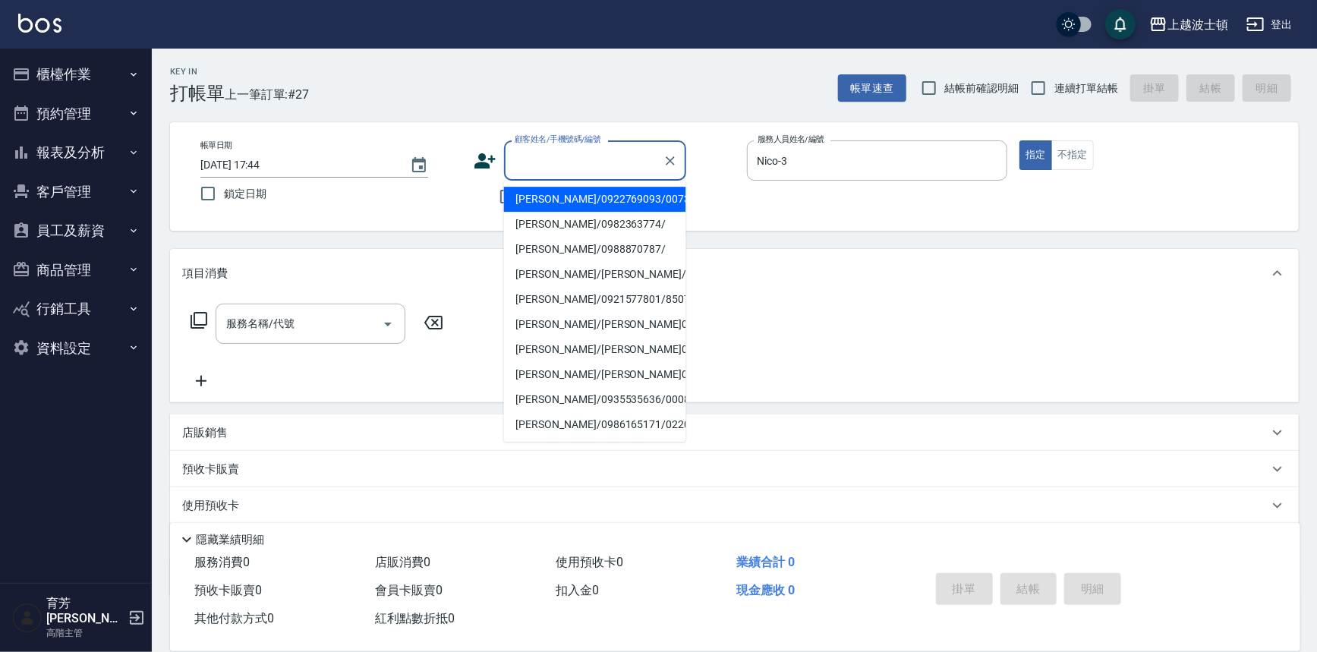
click at [524, 164] on input "顧客姓名/手機號碼/編號" at bounding box center [584, 160] width 146 height 27
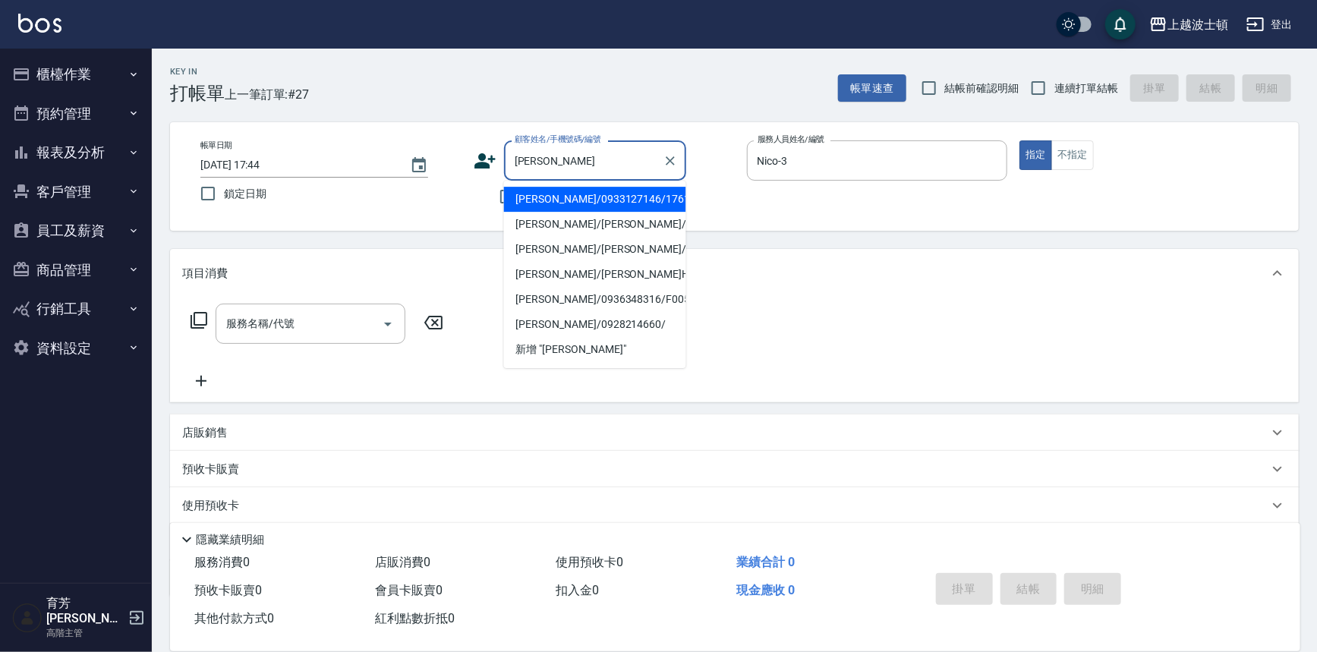
click at [542, 200] on li "[PERSON_NAME]/0933127146/1761" at bounding box center [595, 199] width 182 height 25
type input "[PERSON_NAME]/0933127146/1761"
type input "思思-35"
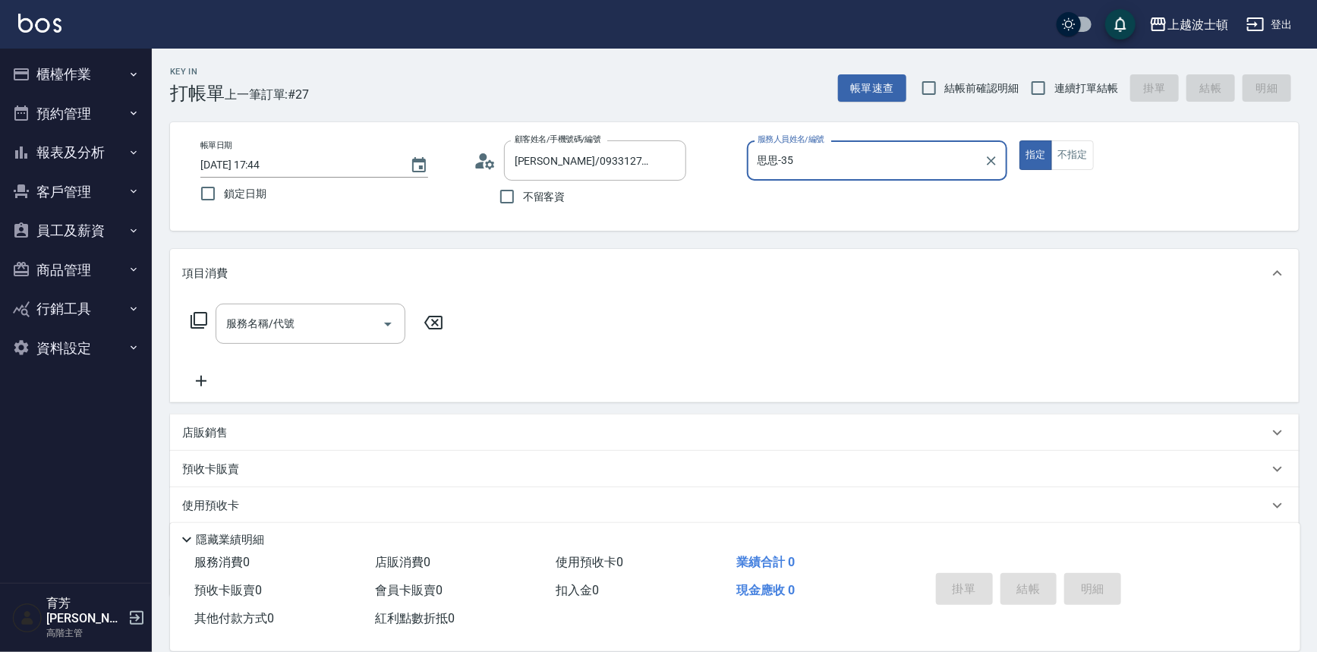
click at [861, 166] on input "思思-35" at bounding box center [866, 160] width 225 height 27
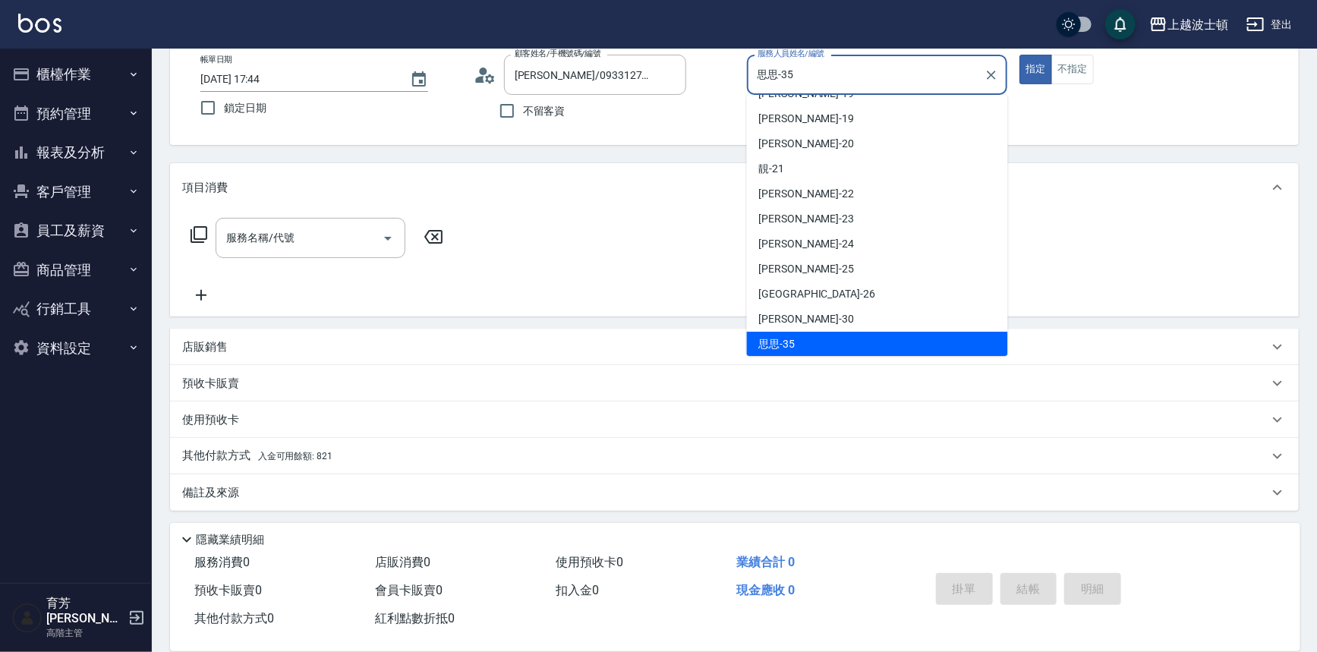
scroll to position [87, 0]
click at [290, 459] on span "入金可用餘額: 821" at bounding box center [295, 455] width 74 height 11
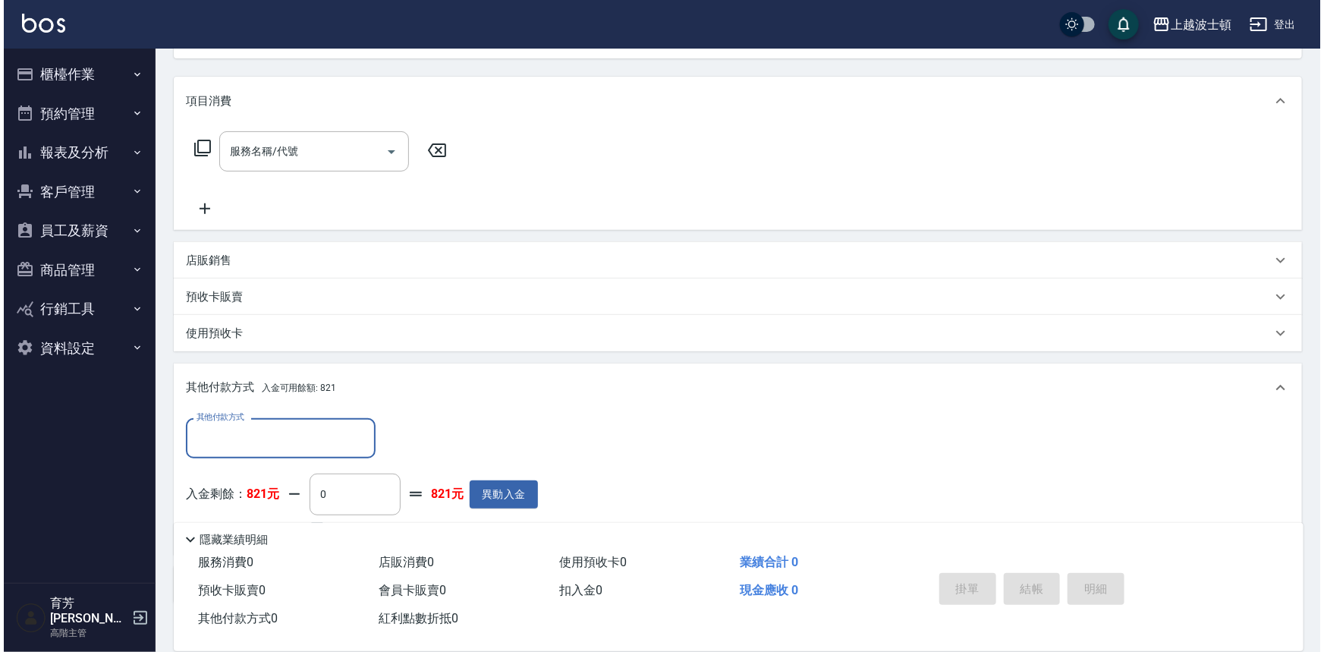
scroll to position [266, 0]
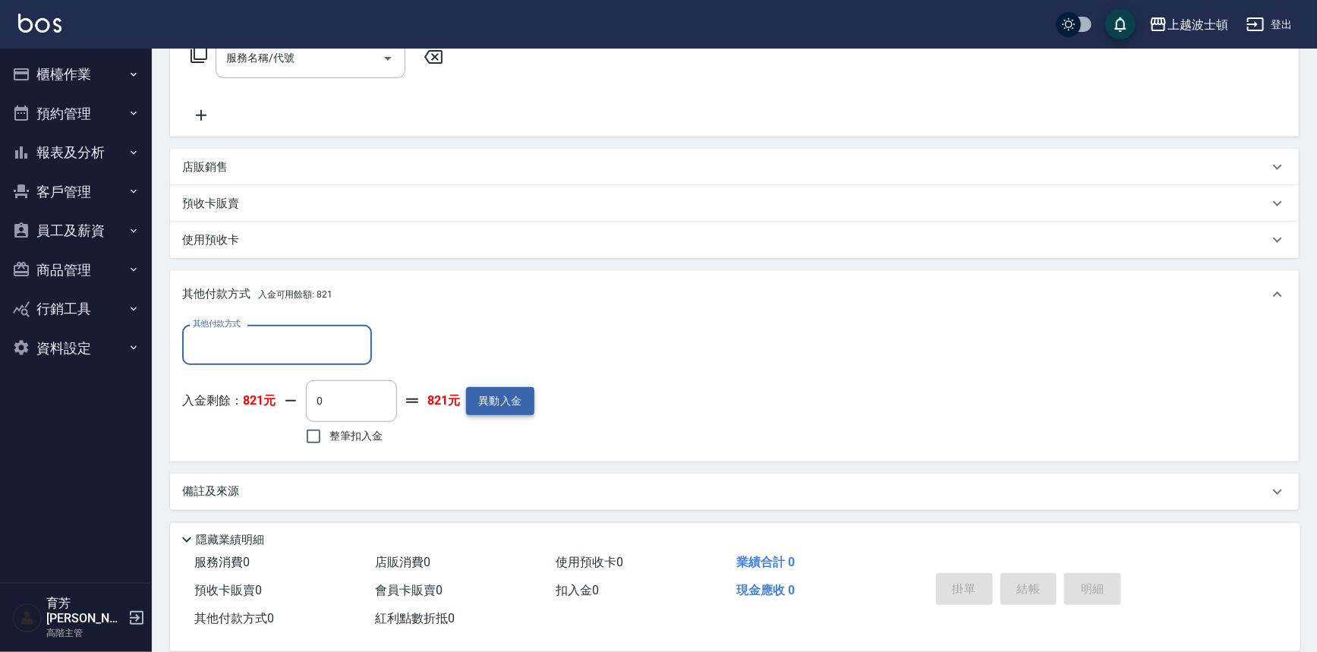
click at [478, 411] on button "異動入金" at bounding box center [500, 401] width 68 height 28
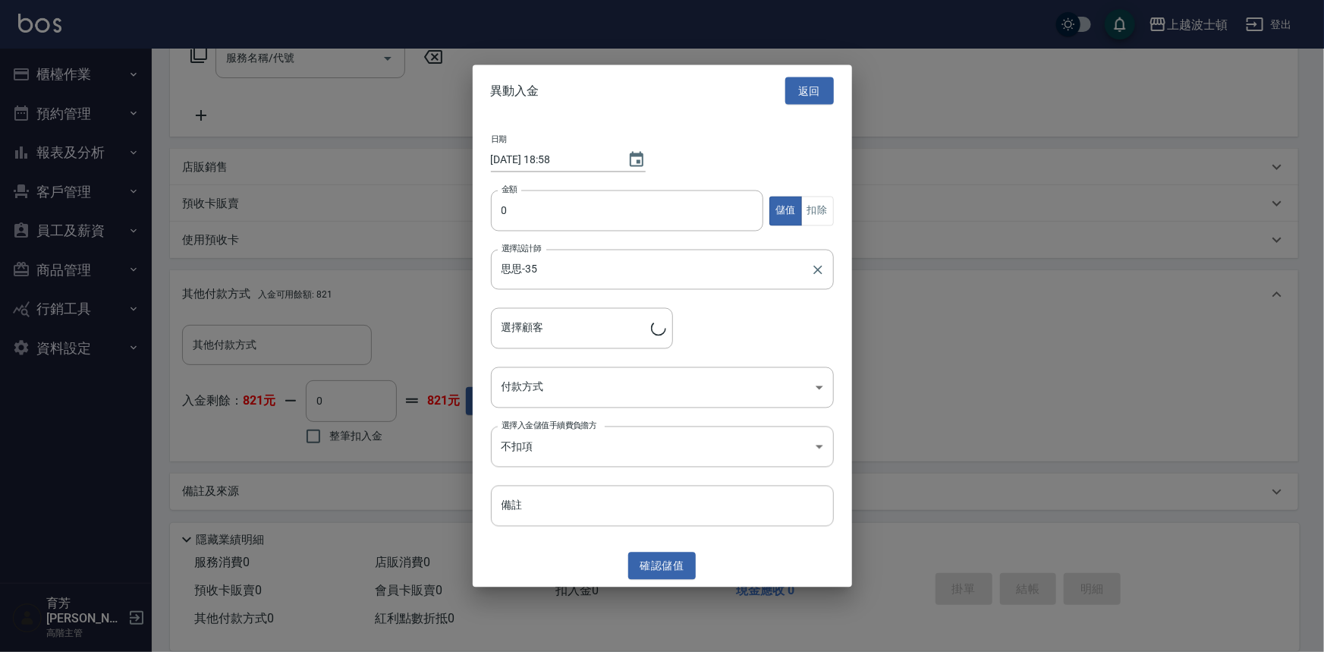
type input "徐淑貞/0933127146/1761"
click at [548, 192] on input "0" at bounding box center [627, 210] width 273 height 41
type input "2000"
click at [573, 445] on body "上越波士頓 登出 櫃檯作業 打帳單 帳單列表 掛單列表 座位開單 營業儀表板 現金收支登錄 高階收支登錄 材料自購登錄 每日結帳 排班表 現場電腦打卡 掃碼打…" at bounding box center [662, 193] width 1324 height 918
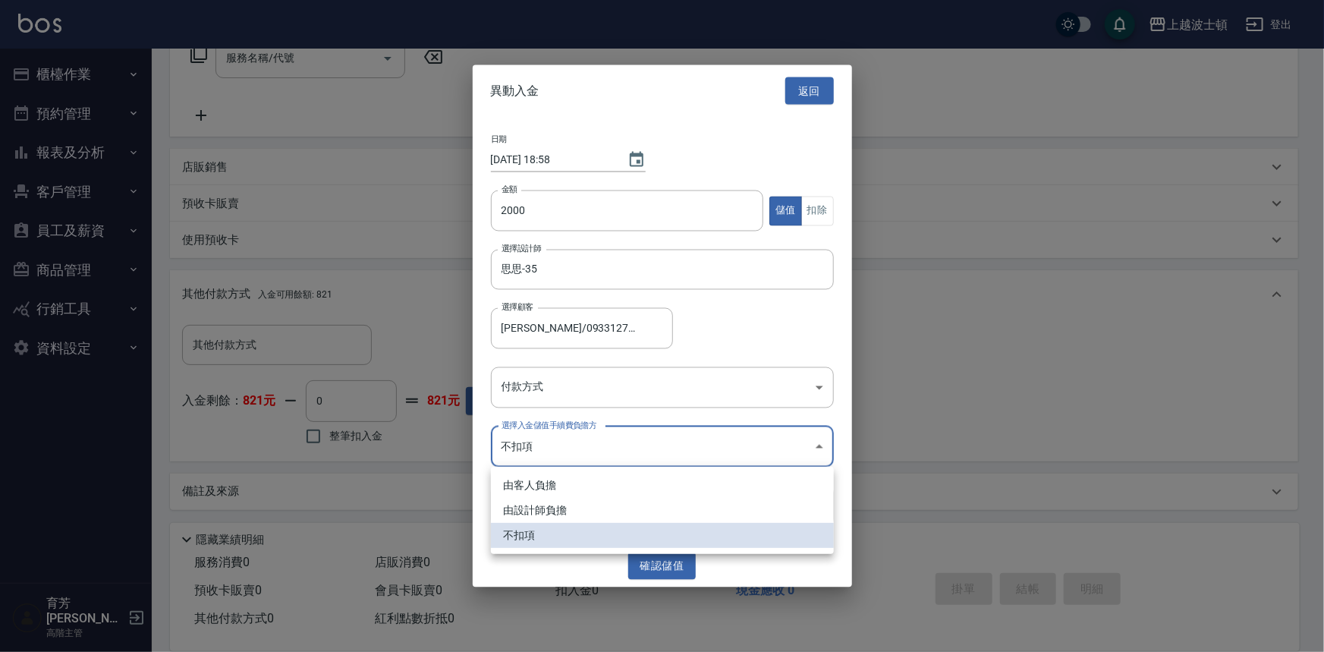
click at [529, 364] on div at bounding box center [662, 326] width 1324 height 652
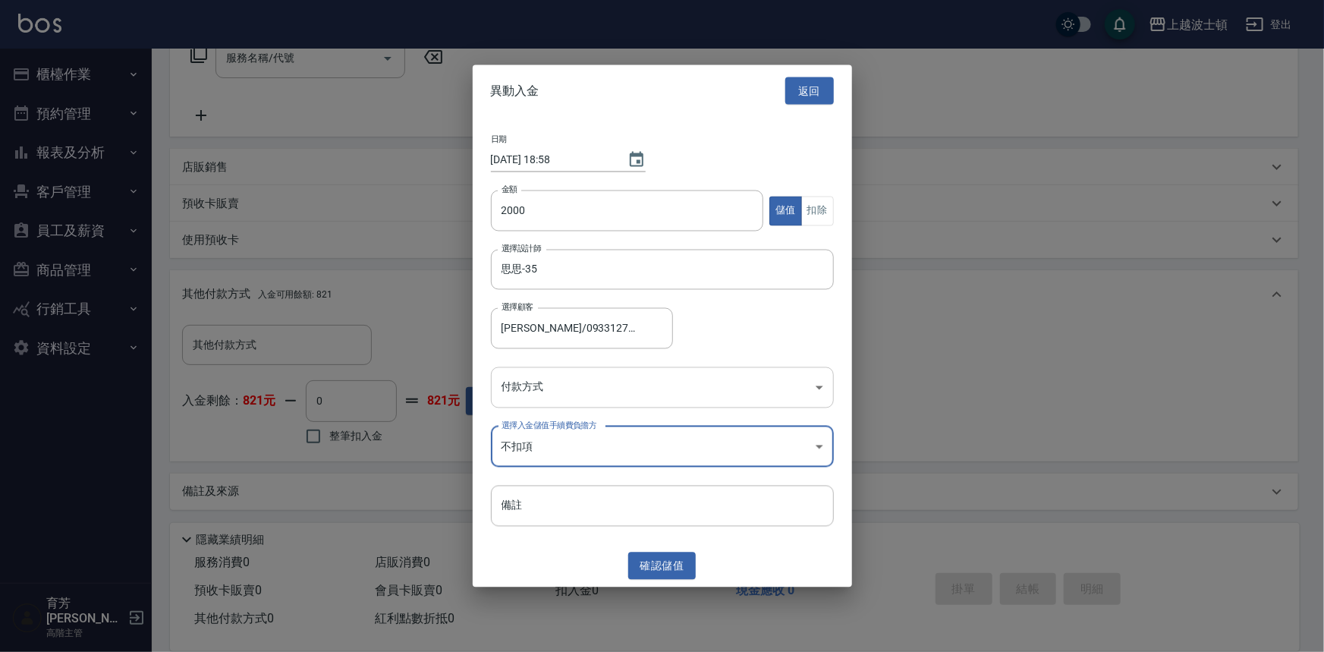
click at [538, 395] on body "上越波士頓 登出 櫃檯作業 打帳單 帳單列表 掛單列表 座位開單 營業儀表板 現金收支登錄 高階收支登錄 材料自購登錄 每日結帳 排班表 現場電腦打卡 掃碼打…" at bounding box center [662, 193] width 1324 height 918
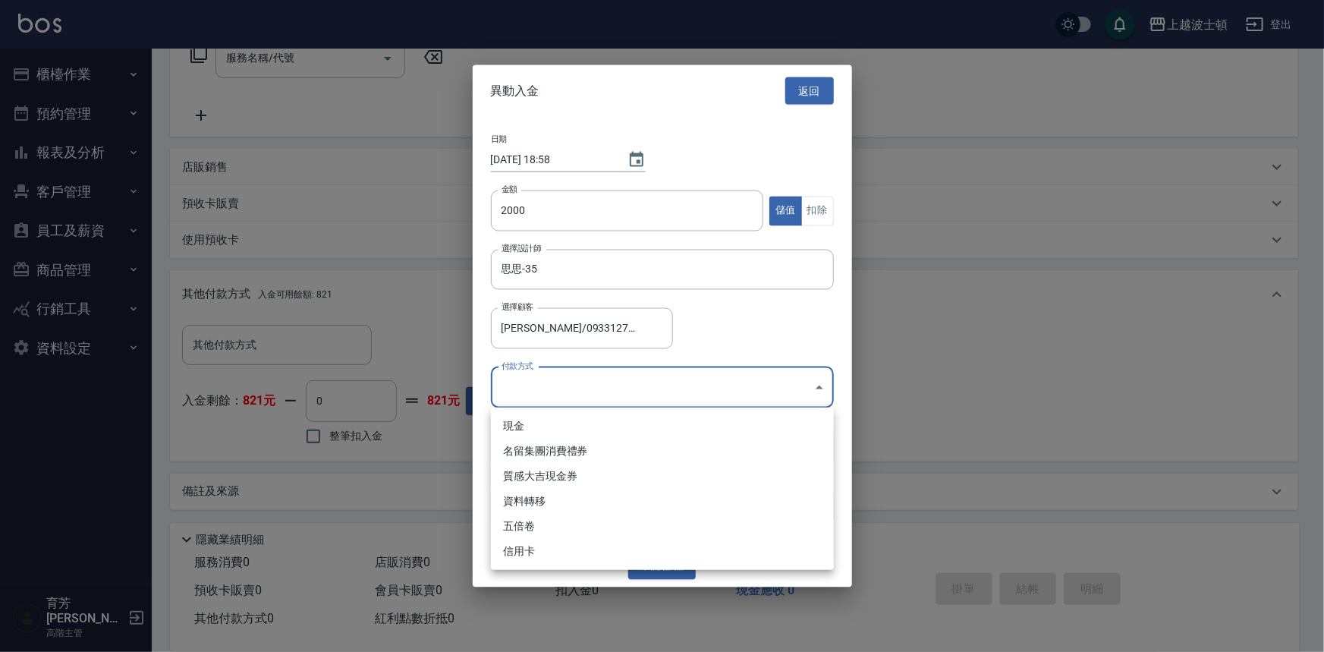
click at [535, 430] on li "現金" at bounding box center [662, 426] width 343 height 25
type input "現金"
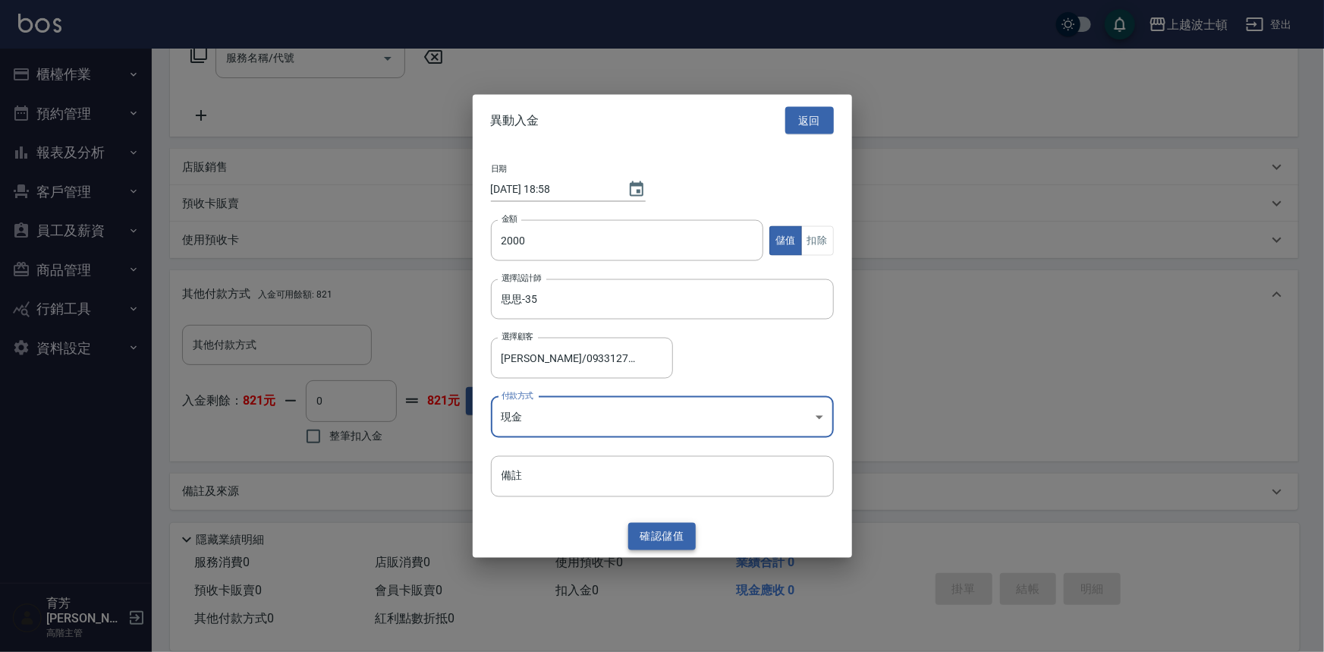
click at [655, 527] on button "確認 儲值" at bounding box center [662, 536] width 68 height 28
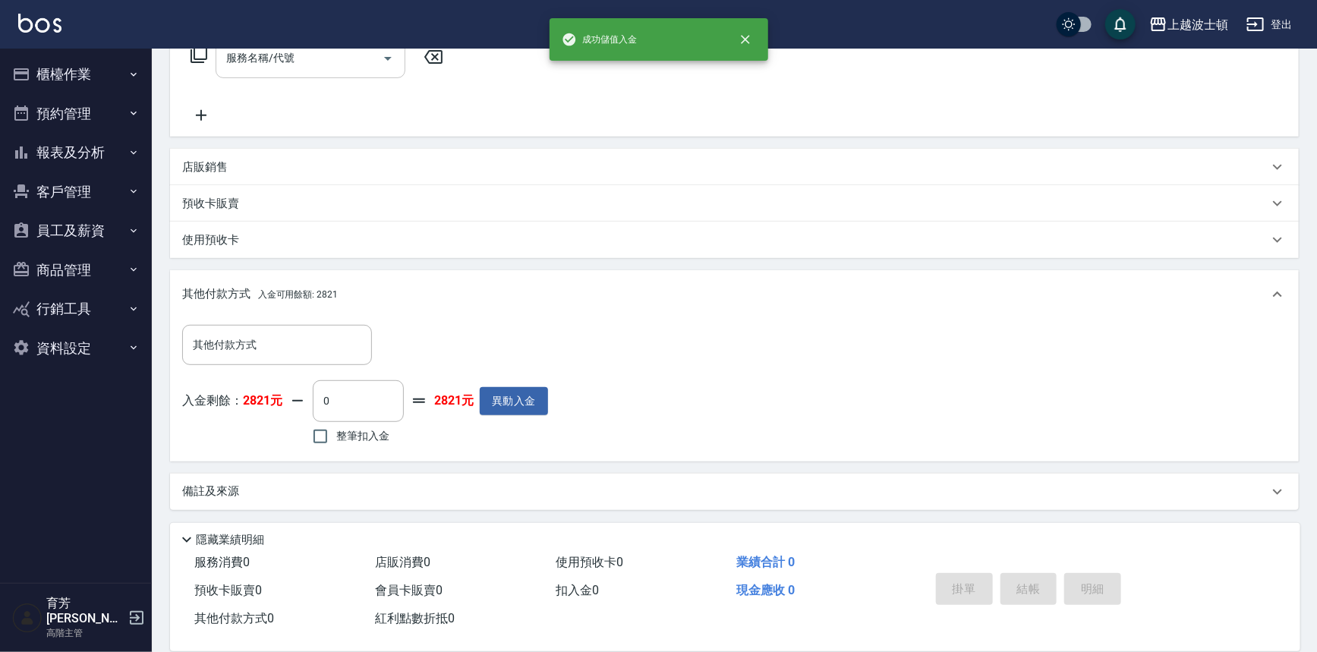
click at [282, 71] on div "服務名稱/代號" at bounding box center [311, 58] width 190 height 40
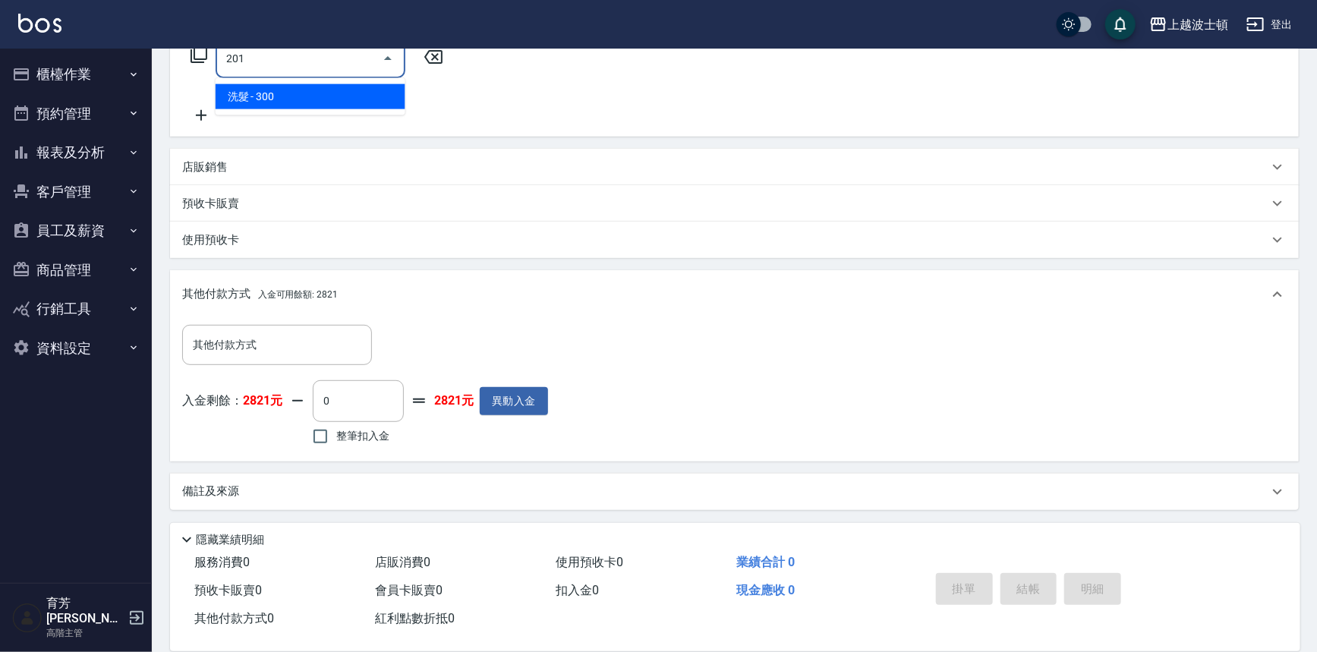
type input "洗髮(201)"
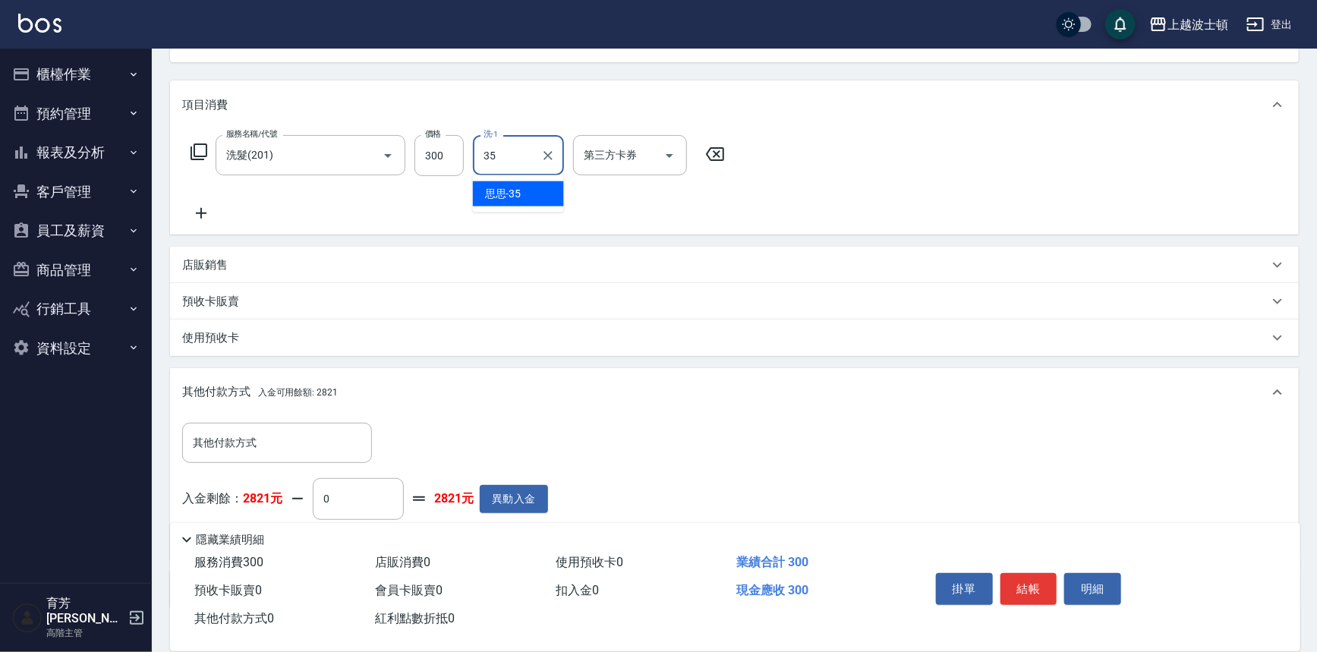
scroll to position [58, 0]
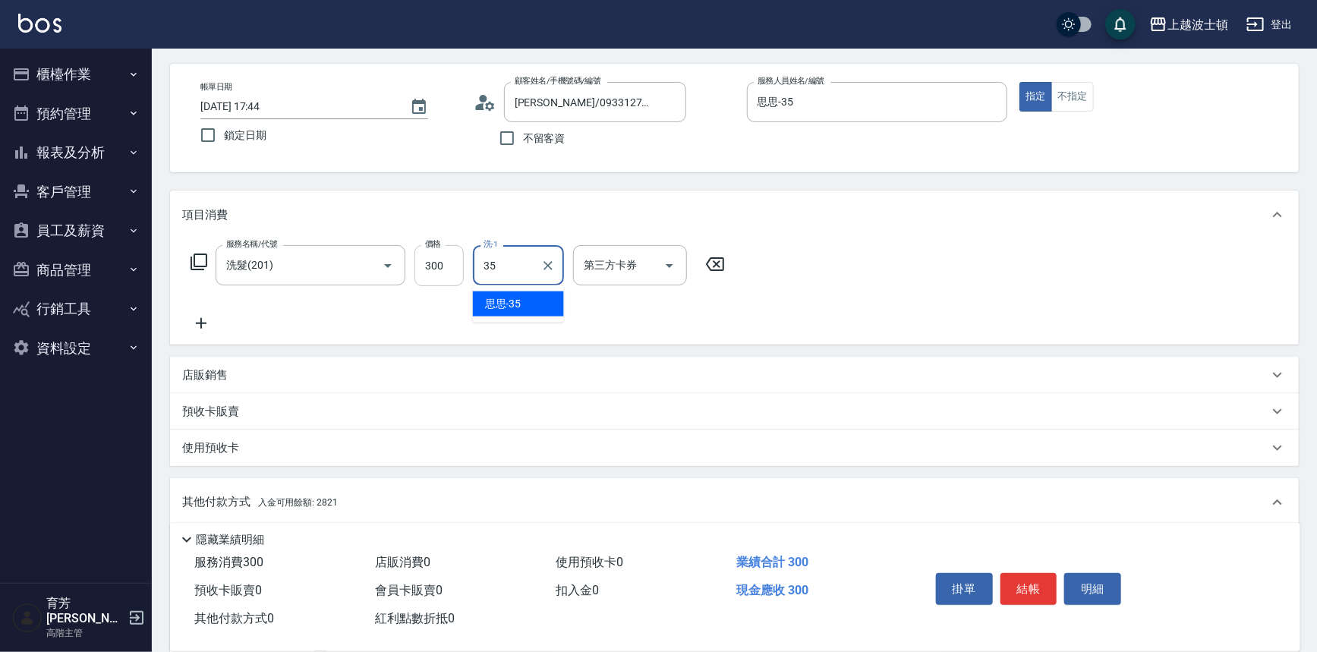
type input "35"
click at [457, 257] on input "300" at bounding box center [438, 265] width 49 height 41
type input "270"
type input "思思-35"
click at [192, 323] on icon at bounding box center [201, 323] width 38 height 18
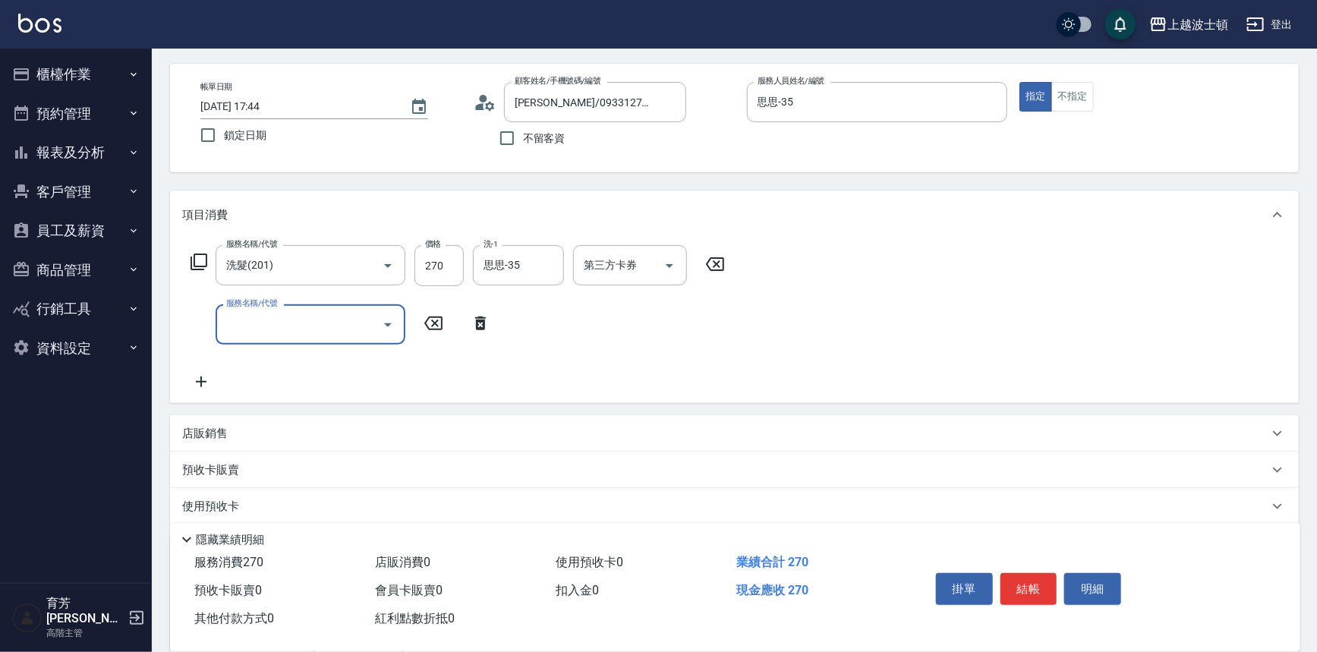
drag, startPoint x: 192, startPoint y: 323, endPoint x: 209, endPoint y: 323, distance: 16.7
click at [209, 323] on div "服務名稱/代號 服務名稱/代號" at bounding box center [340, 324] width 317 height 40
click at [268, 323] on input "服務名稱/代號" at bounding box center [298, 324] width 153 height 27
type input "洗髮(201)"
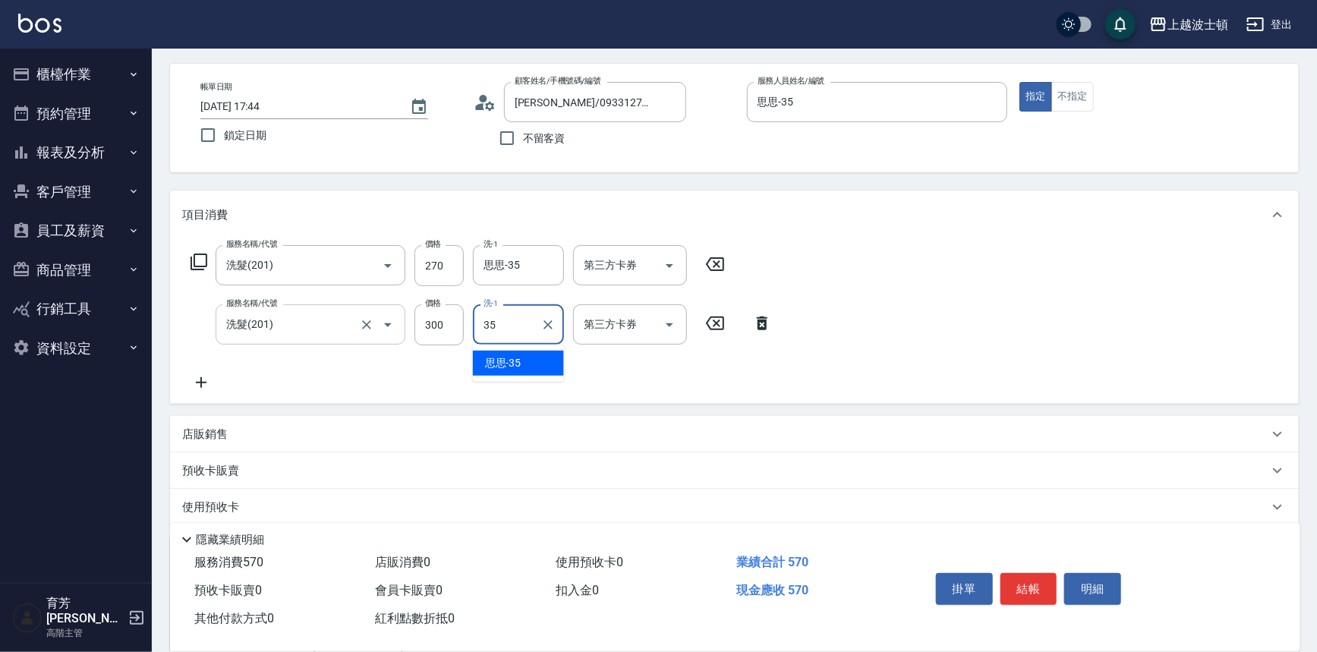
type input "思思-35"
click at [449, 334] on input "300" at bounding box center [438, 324] width 49 height 41
type input "270"
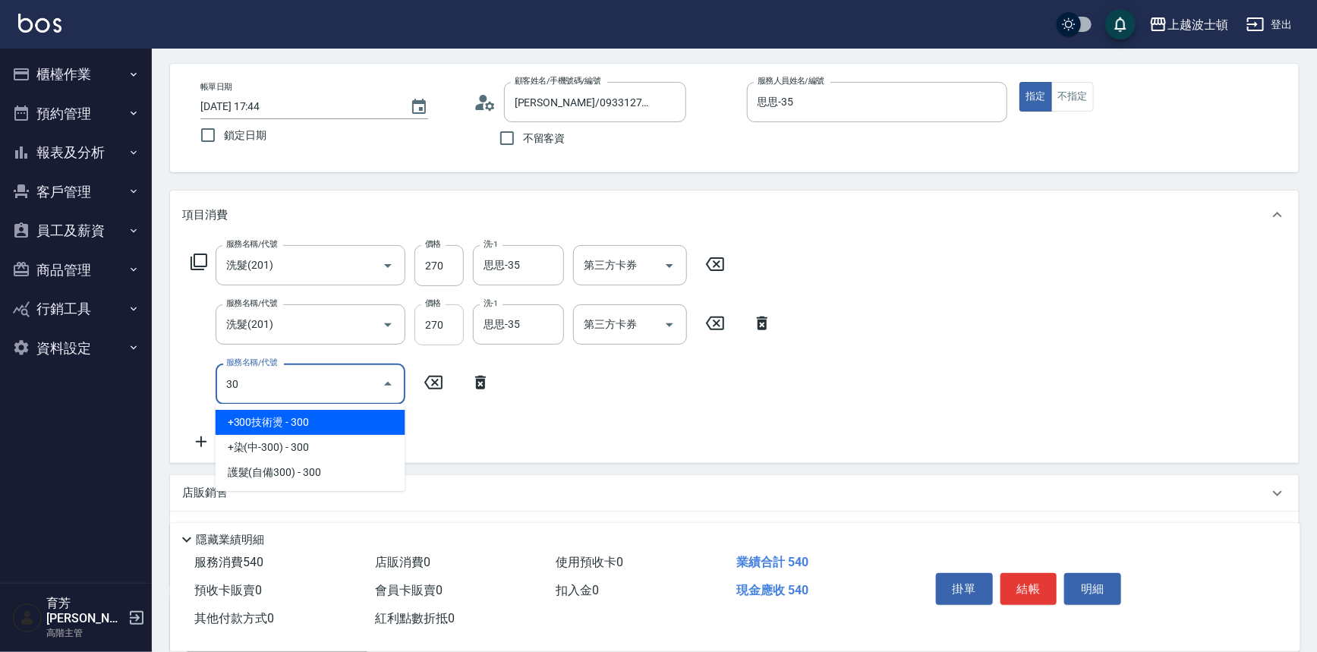
type input "+300技術燙(402)"
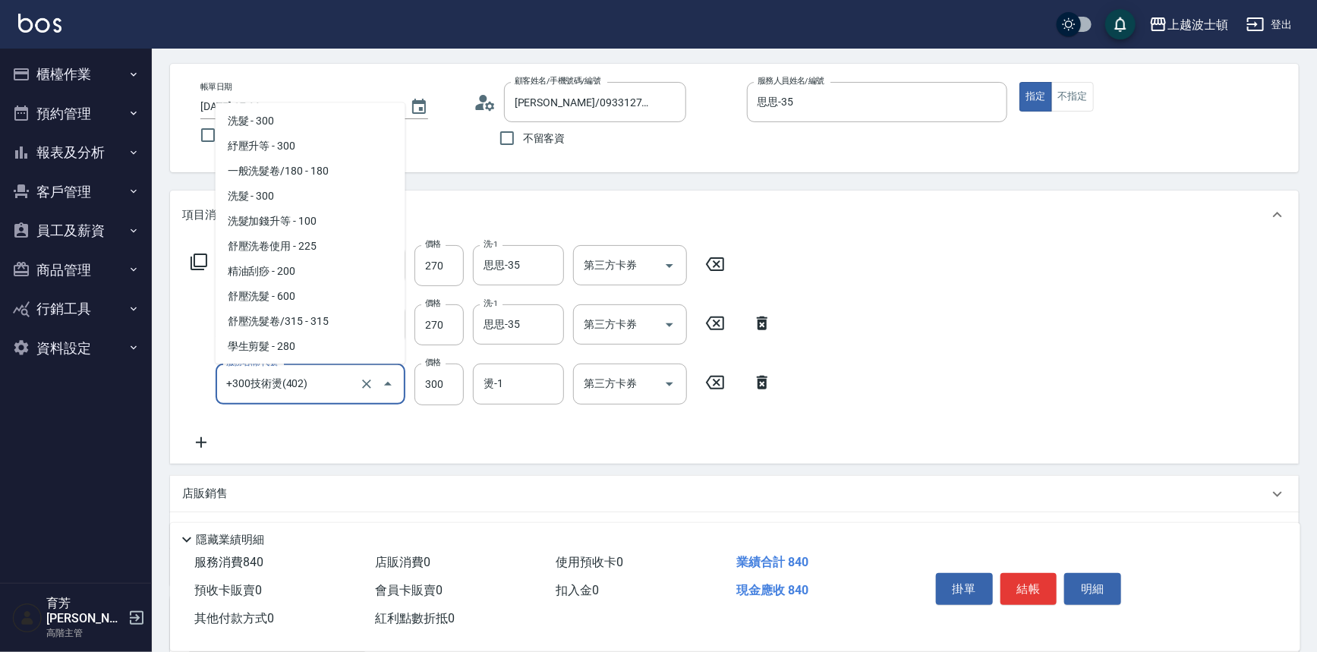
click at [340, 387] on input "+300技術燙(402)" at bounding box center [289, 383] width 134 height 27
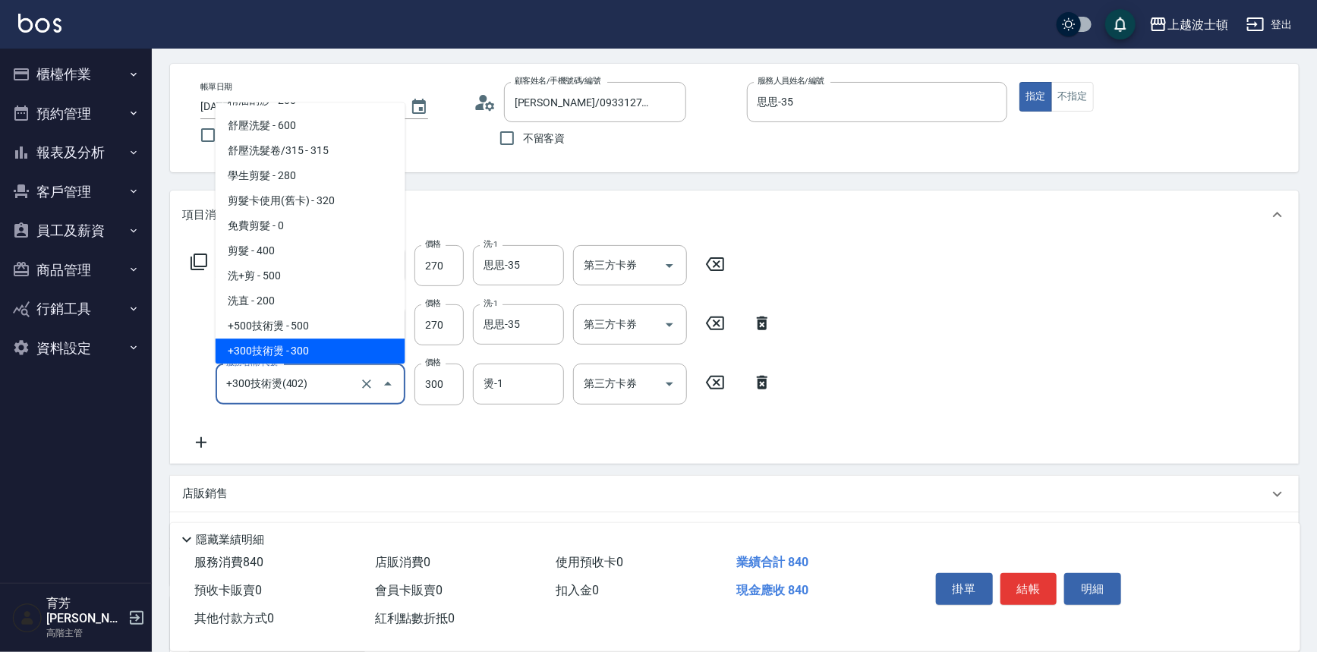
click at [340, 387] on input "+300技術燙(402)" at bounding box center [289, 383] width 134 height 27
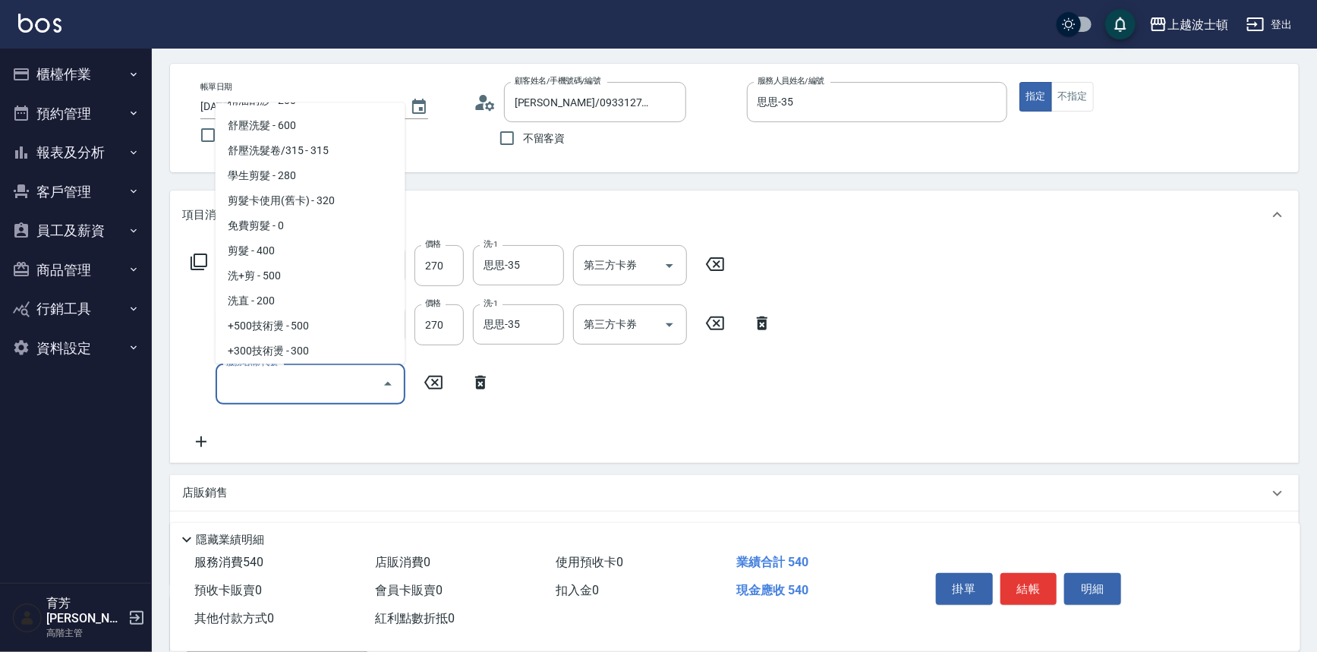
scroll to position [0, 0]
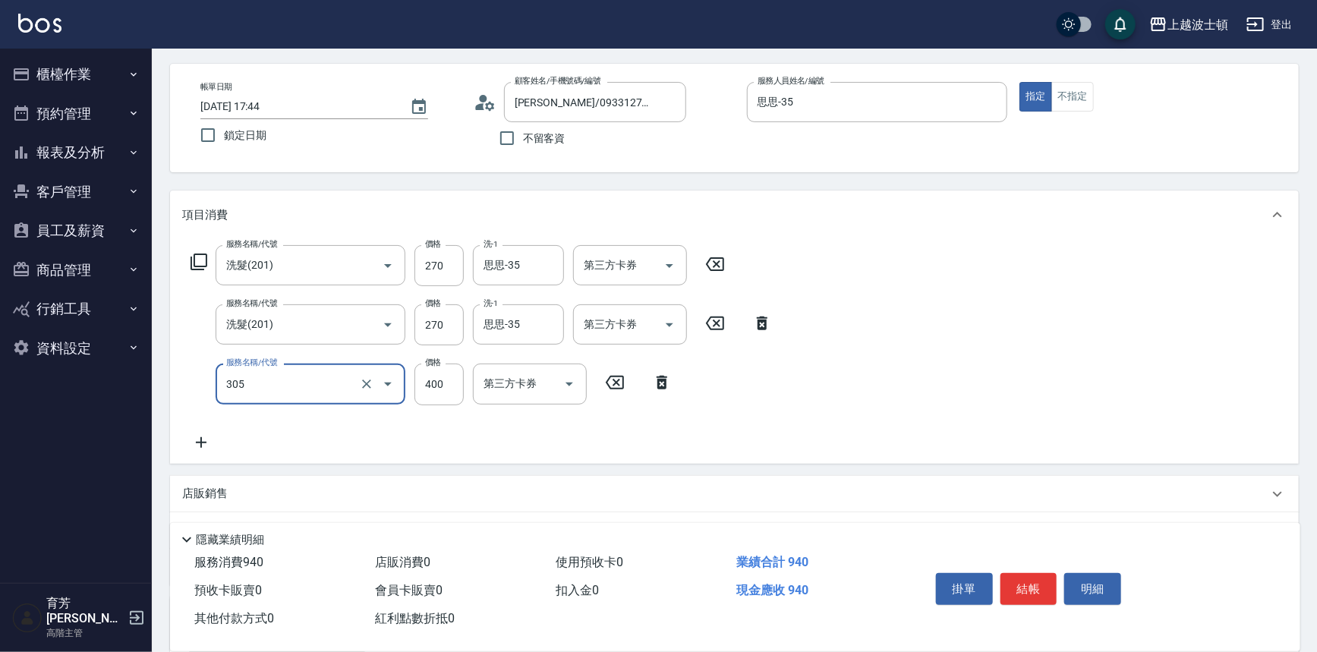
type input "剪髮(305)"
click at [455, 389] on input "400" at bounding box center [438, 384] width 49 height 41
click at [455, 389] on input "35" at bounding box center [438, 384] width 49 height 41
type input "350"
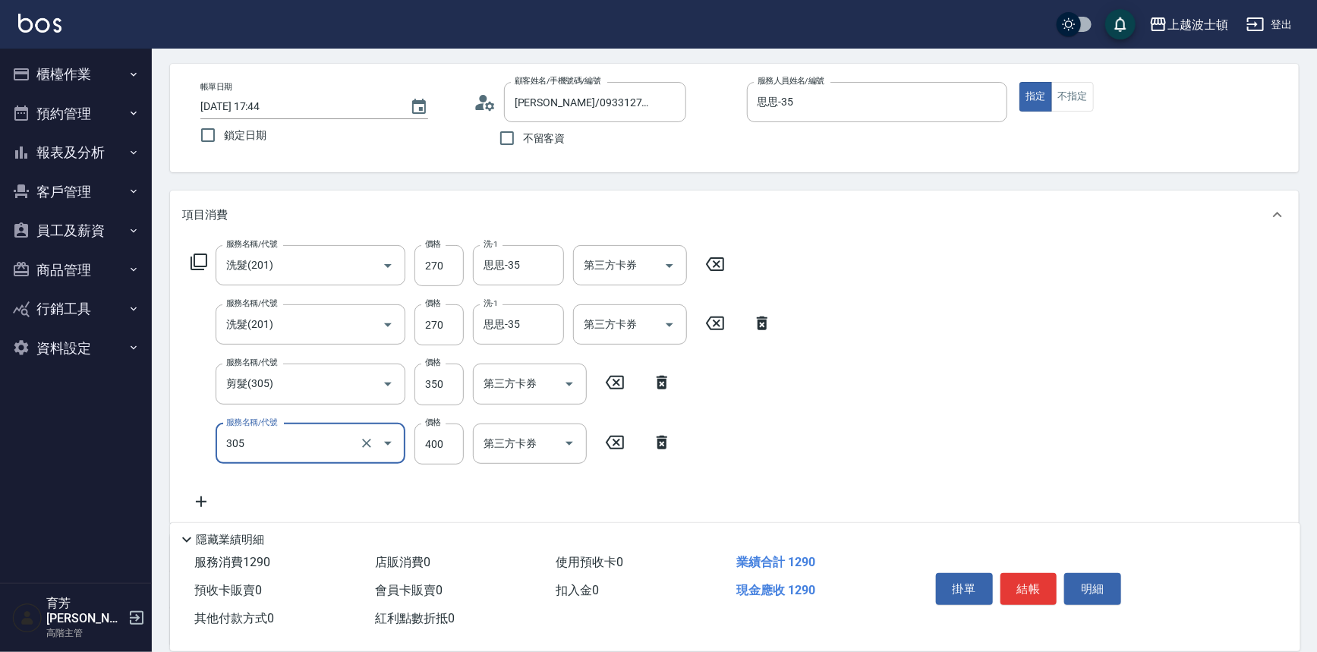
type input "剪髮(305)"
type input "100"
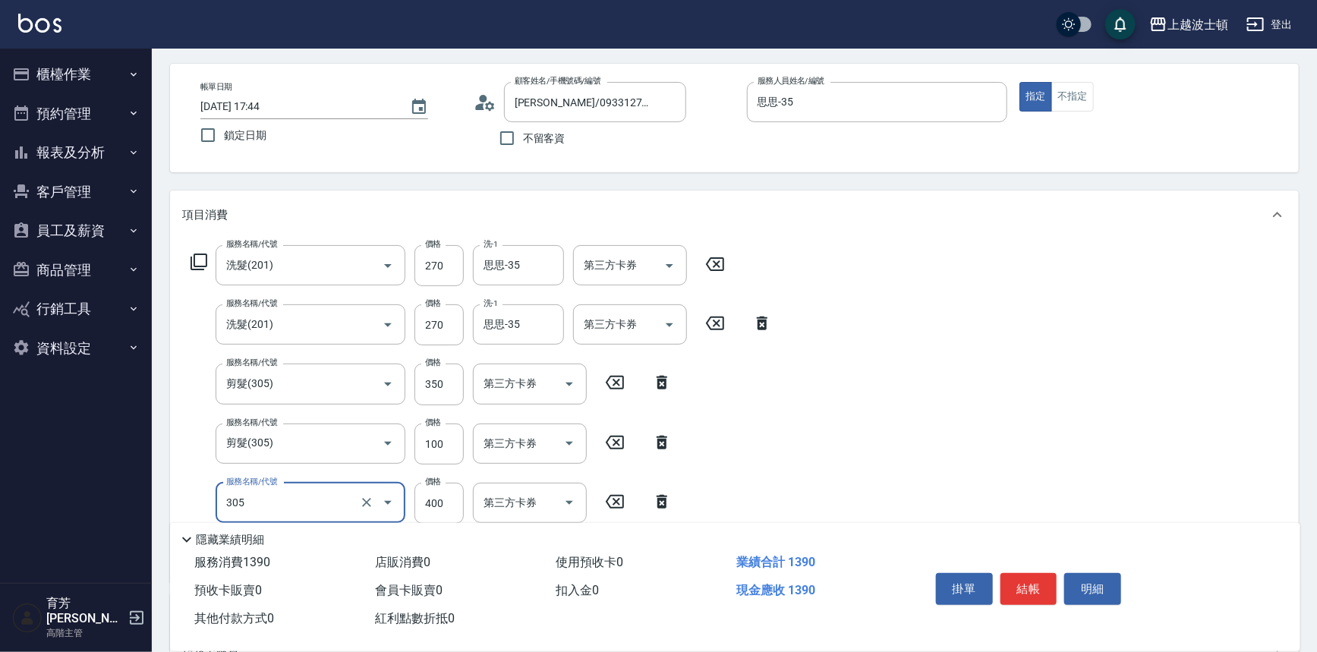
type input "剪髮(305)"
type input "250"
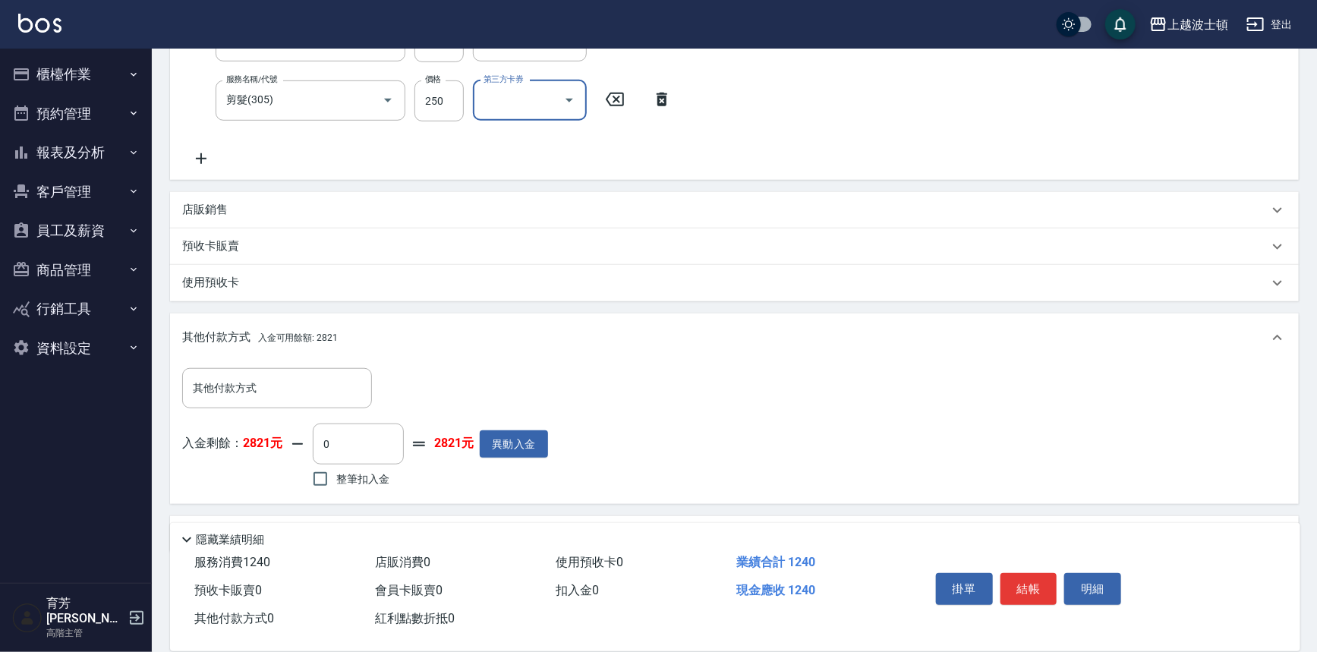
scroll to position [503, 0]
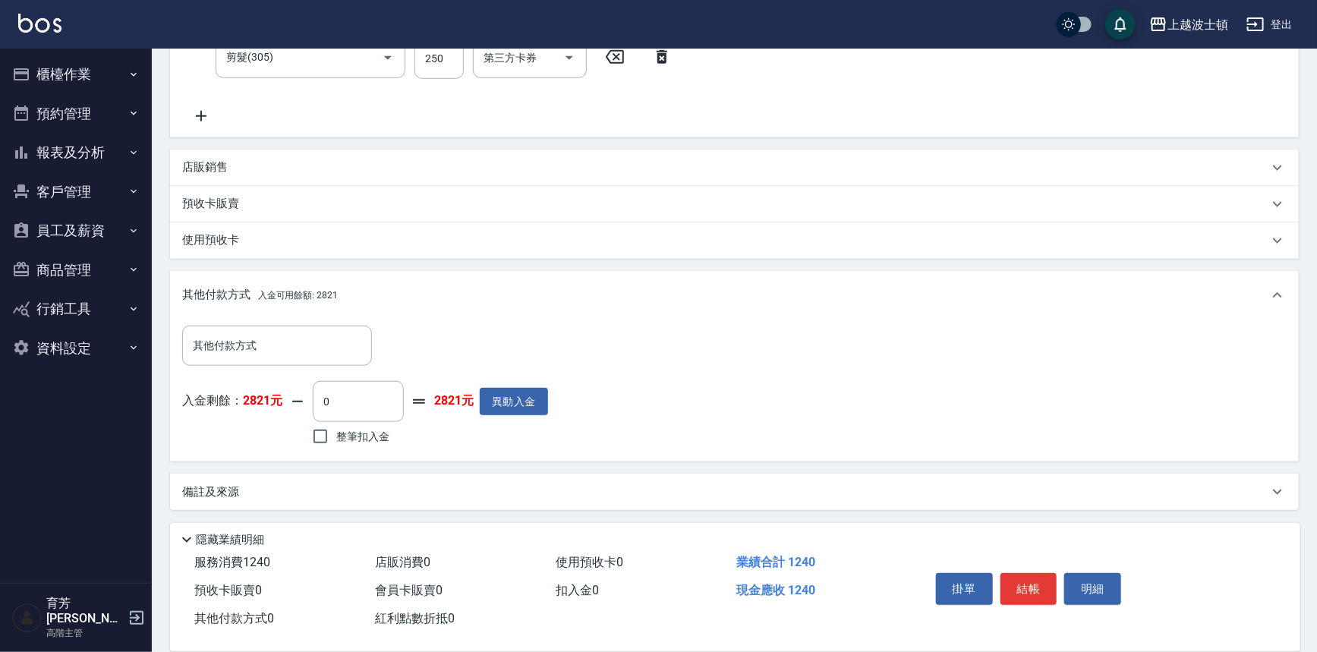
click at [386, 446] on label "整筆扣入金" at bounding box center [346, 436] width 85 height 32
click at [336, 446] on input "整筆扣入金" at bounding box center [320, 436] width 32 height 32
checkbox input "true"
type input "1240"
click at [1028, 587] on button "結帳" at bounding box center [1028, 589] width 57 height 32
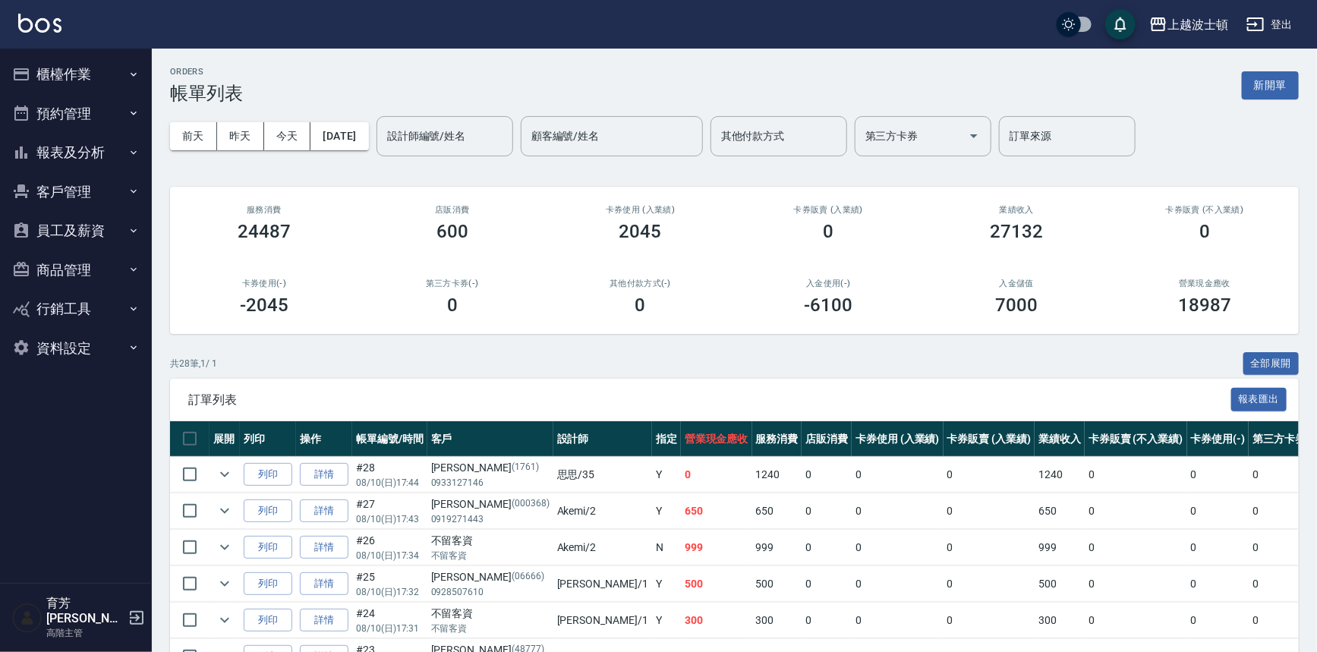
click at [67, 24] on div "上越波士頓 登出" at bounding box center [658, 24] width 1317 height 49
click at [44, 24] on img at bounding box center [39, 23] width 43 height 19
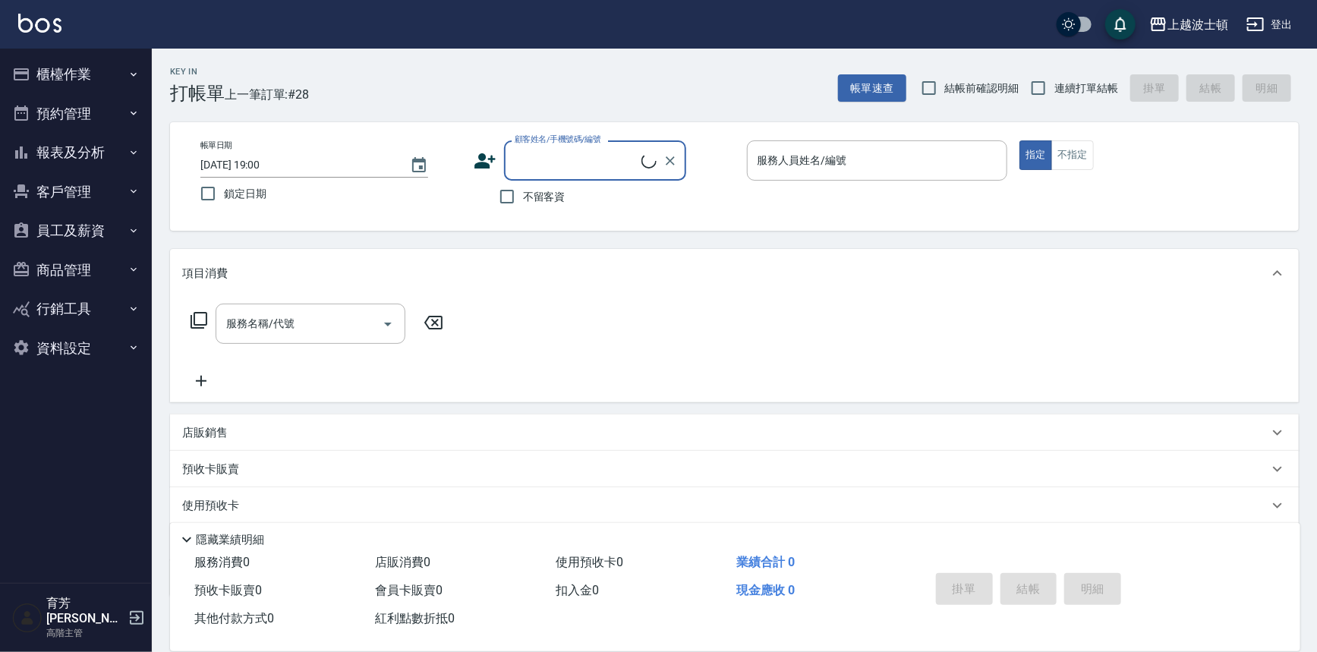
click at [541, 153] on input "顧客姓名/手機號碼/編號" at bounding box center [576, 160] width 131 height 27
type input "b"
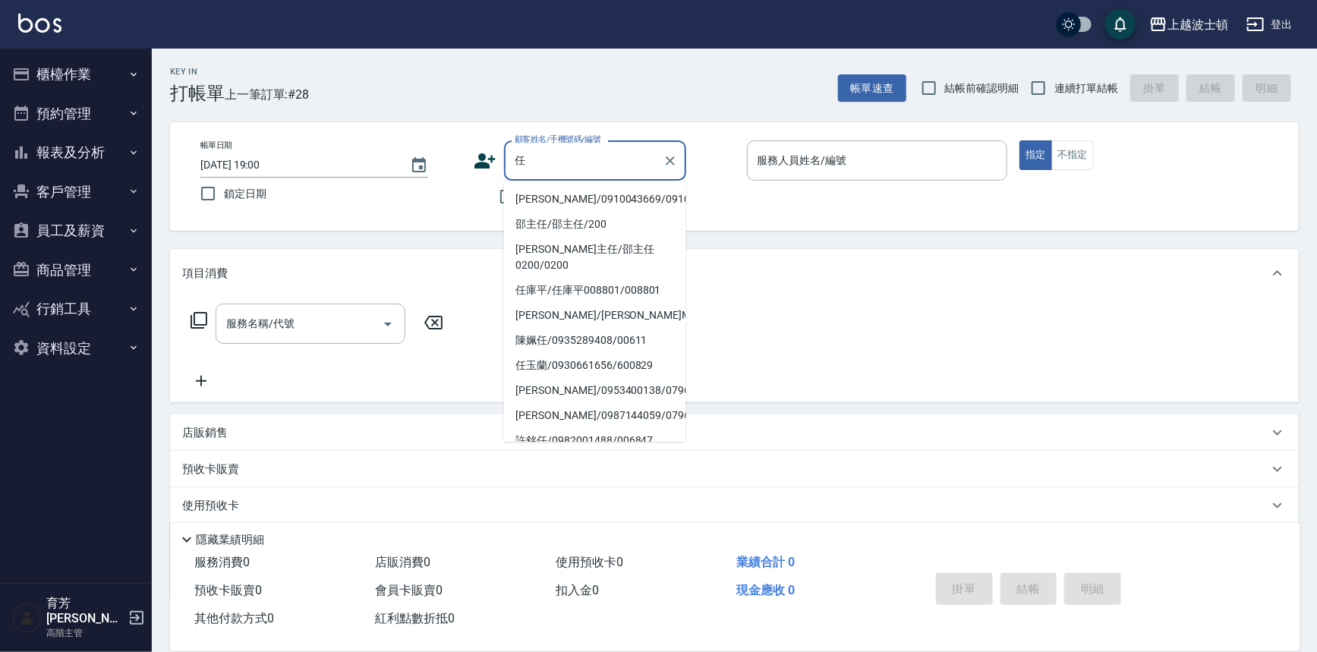
click at [579, 206] on li "任小娟/0910043669/0910043669" at bounding box center [595, 199] width 182 height 25
type input "任小娟/0910043669/0910043669"
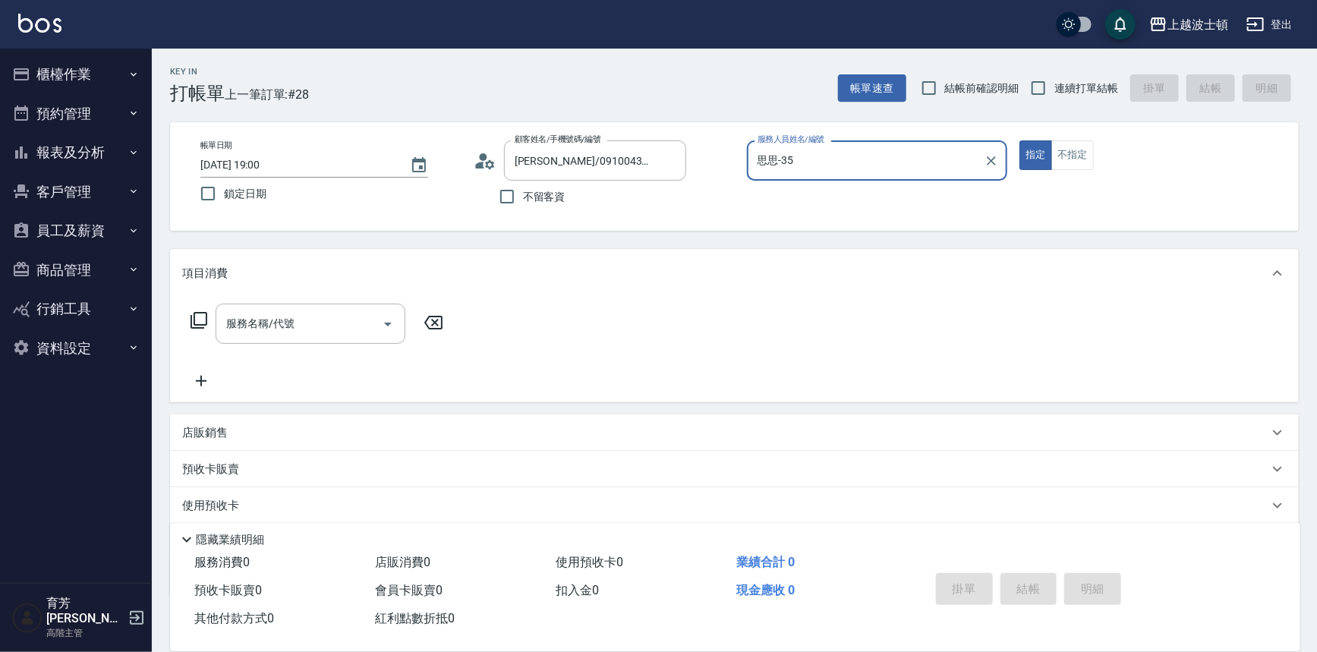
click at [820, 165] on input "思思-35" at bounding box center [866, 160] width 225 height 27
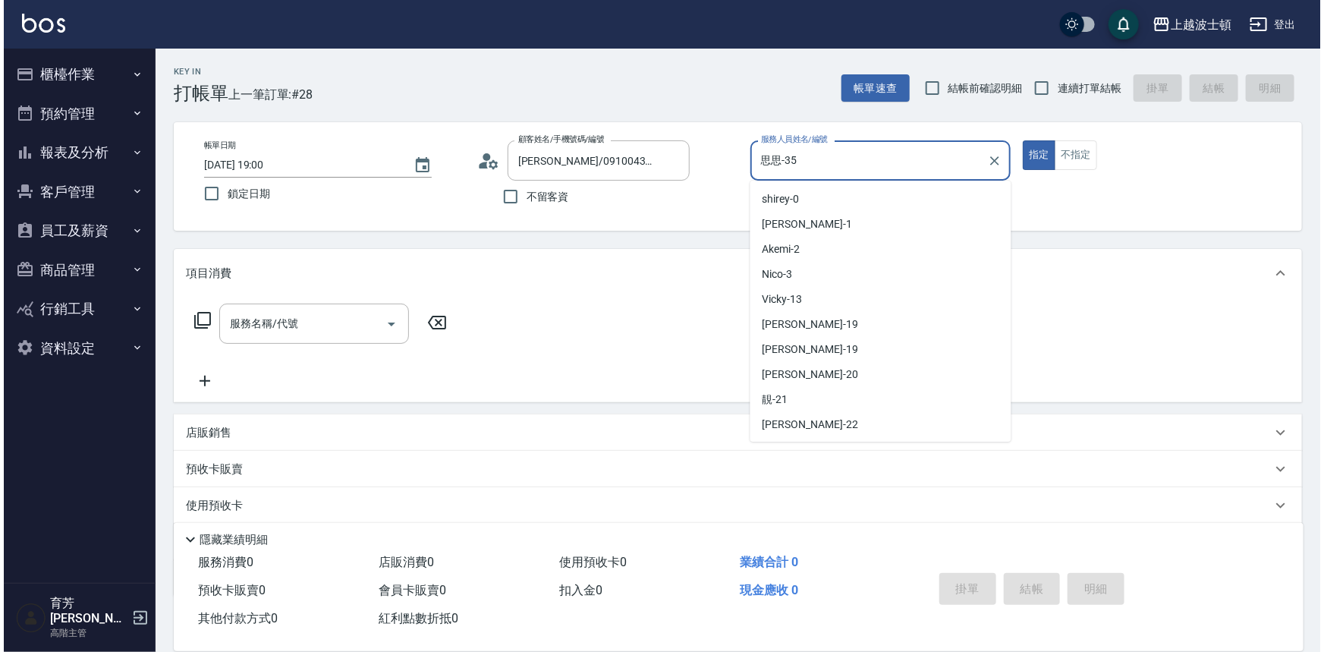
scroll to position [145, 0]
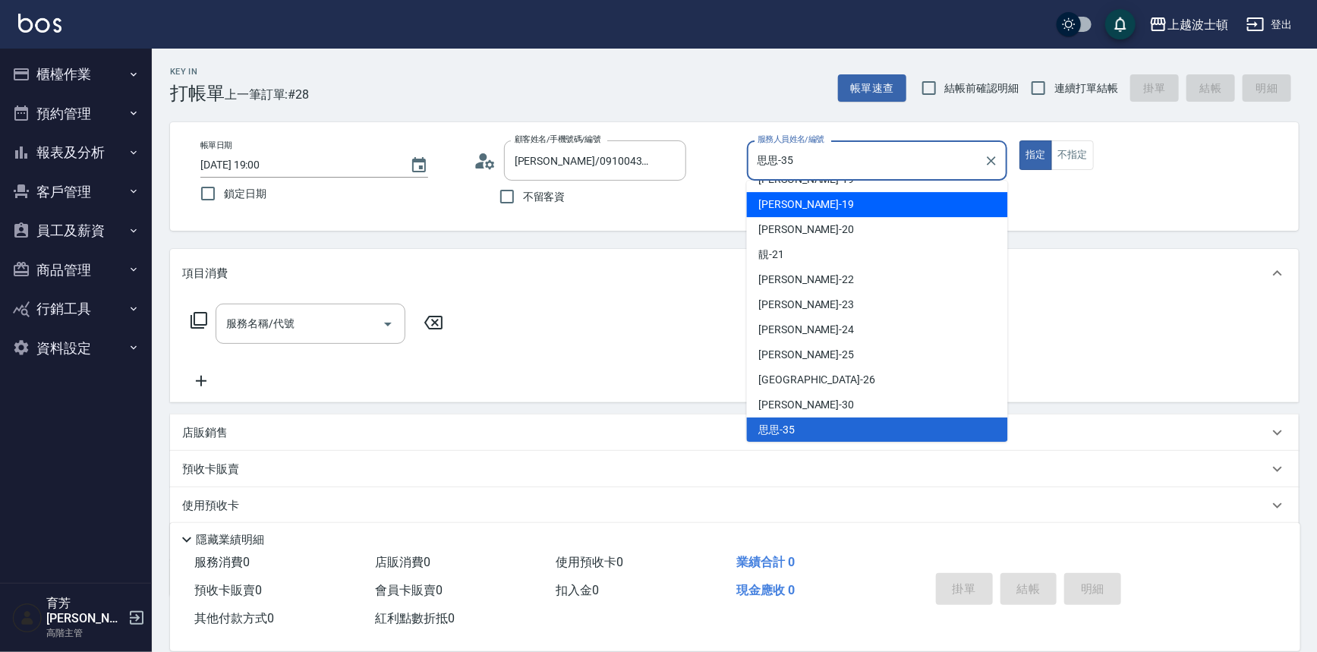
type input "梁㨗雯-19"
type button "true"
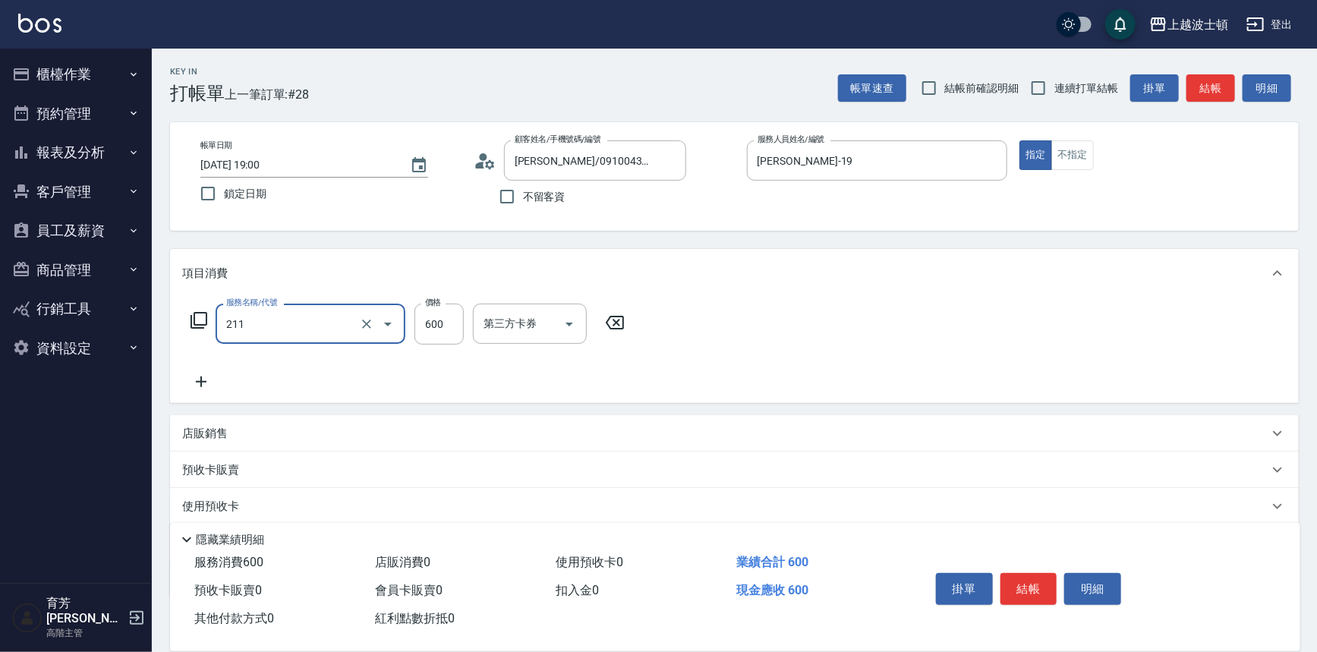
type input "舒壓洗髮(211)"
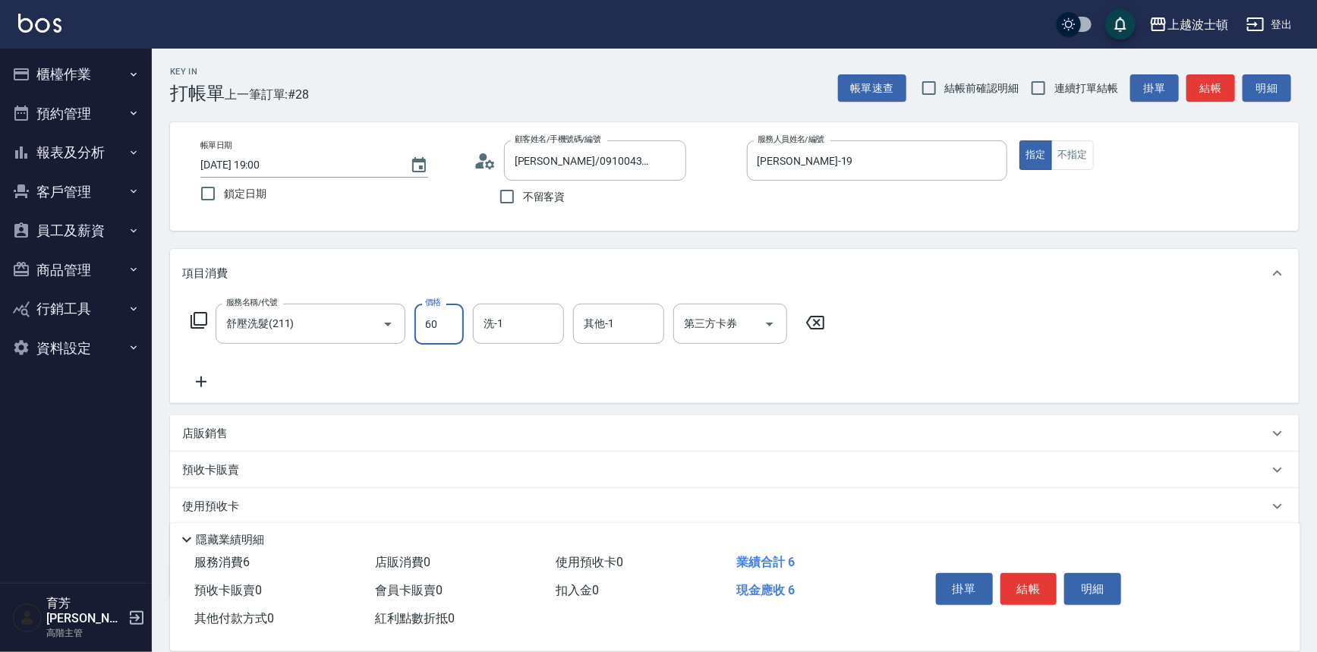
type input "600"
type input "5"
type input "思思-35"
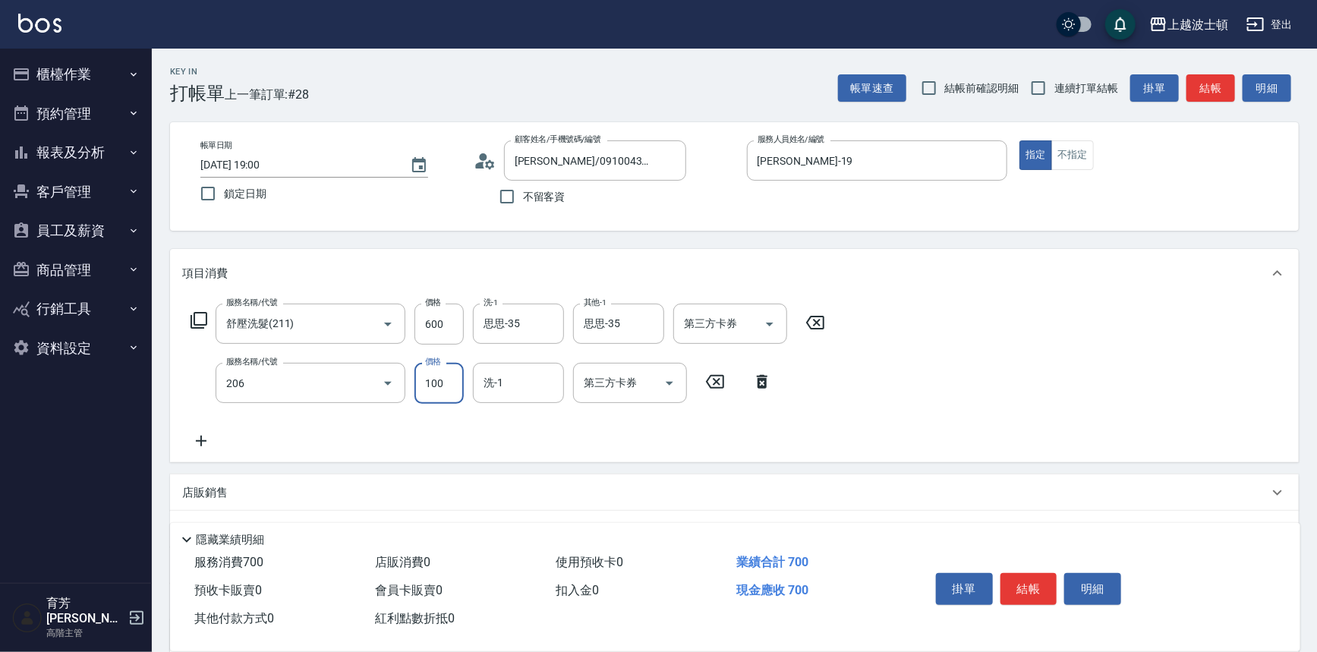
type input "洗髮加錢升等(206)"
type input "思思-35"
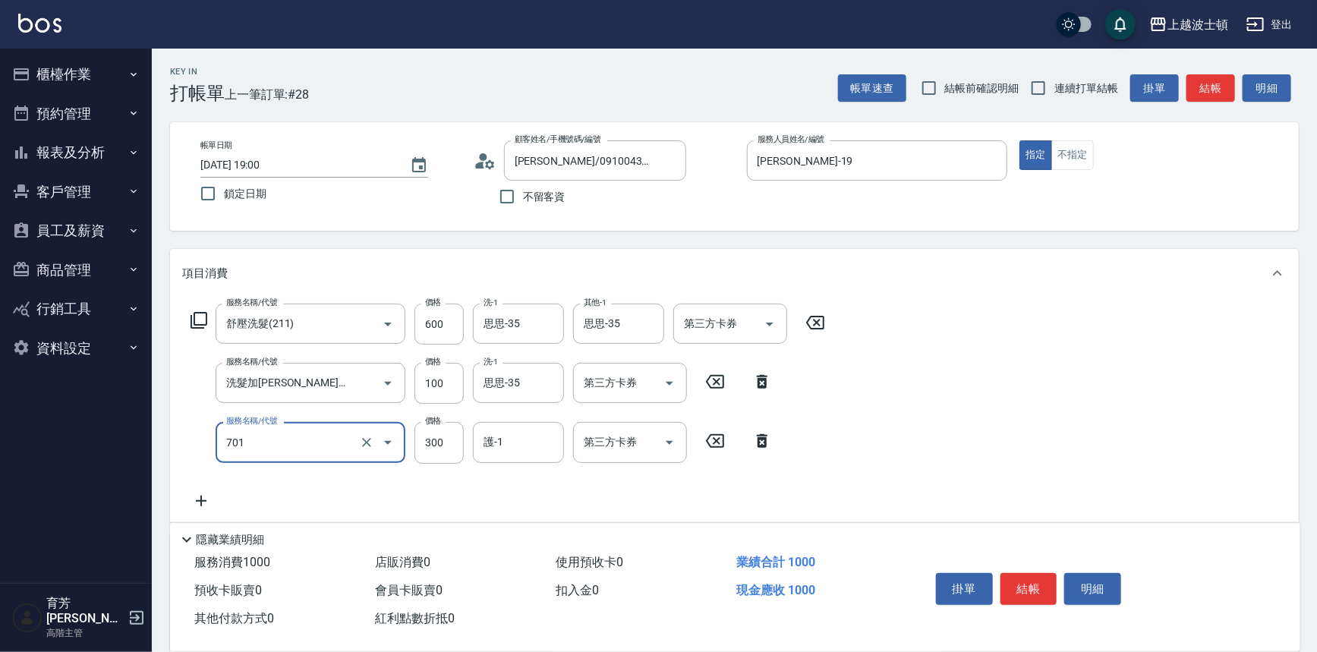
type input "護髮(自備300)(701)"
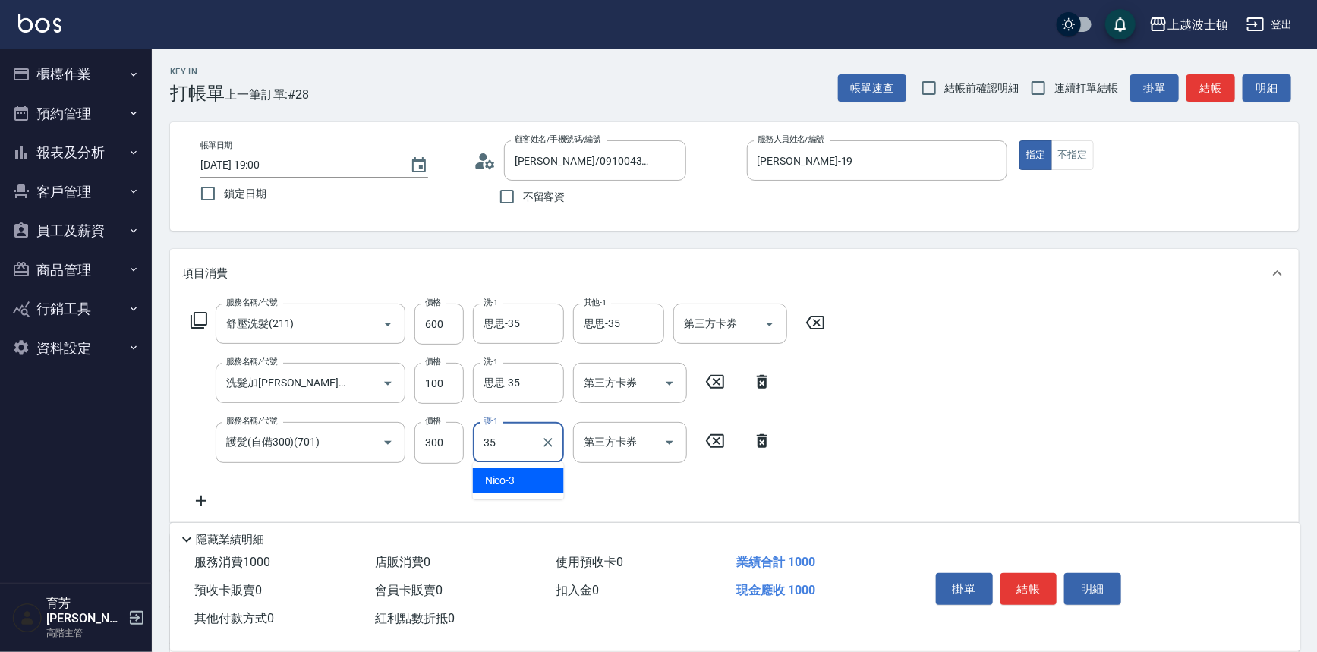
type input "思思-35"
click at [1050, 599] on button "結帳" at bounding box center [1028, 589] width 57 height 32
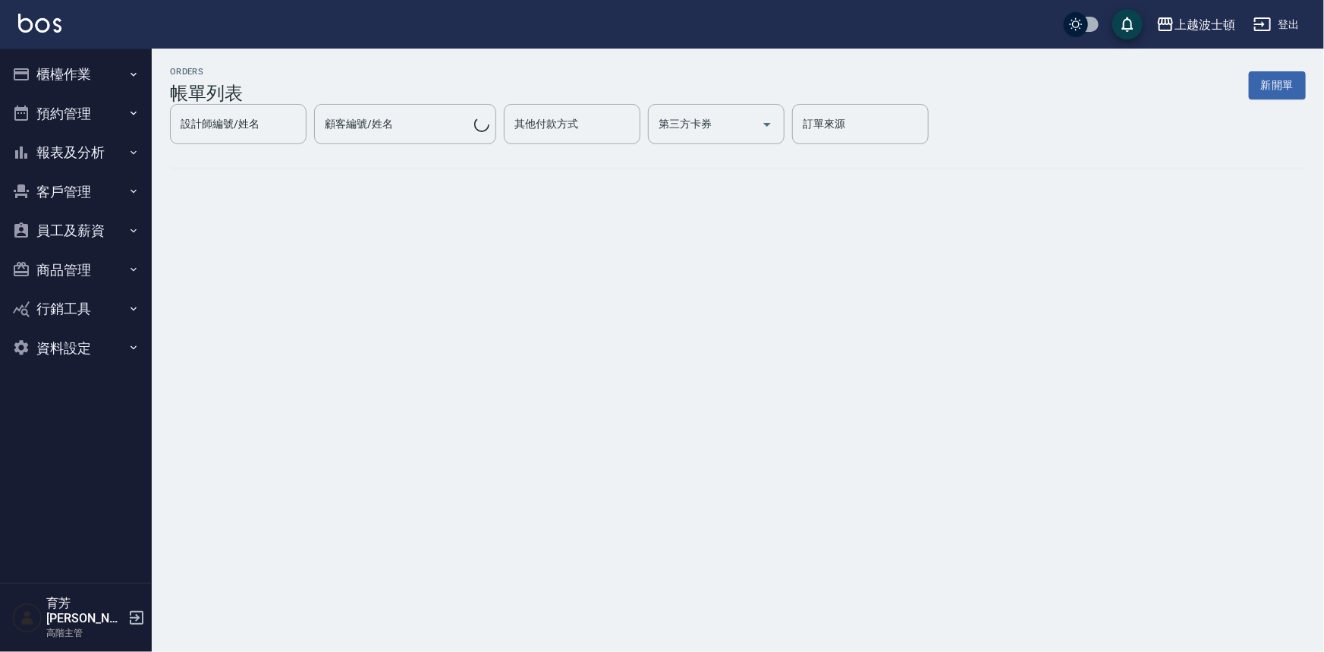
click at [51, 20] on img at bounding box center [39, 23] width 43 height 19
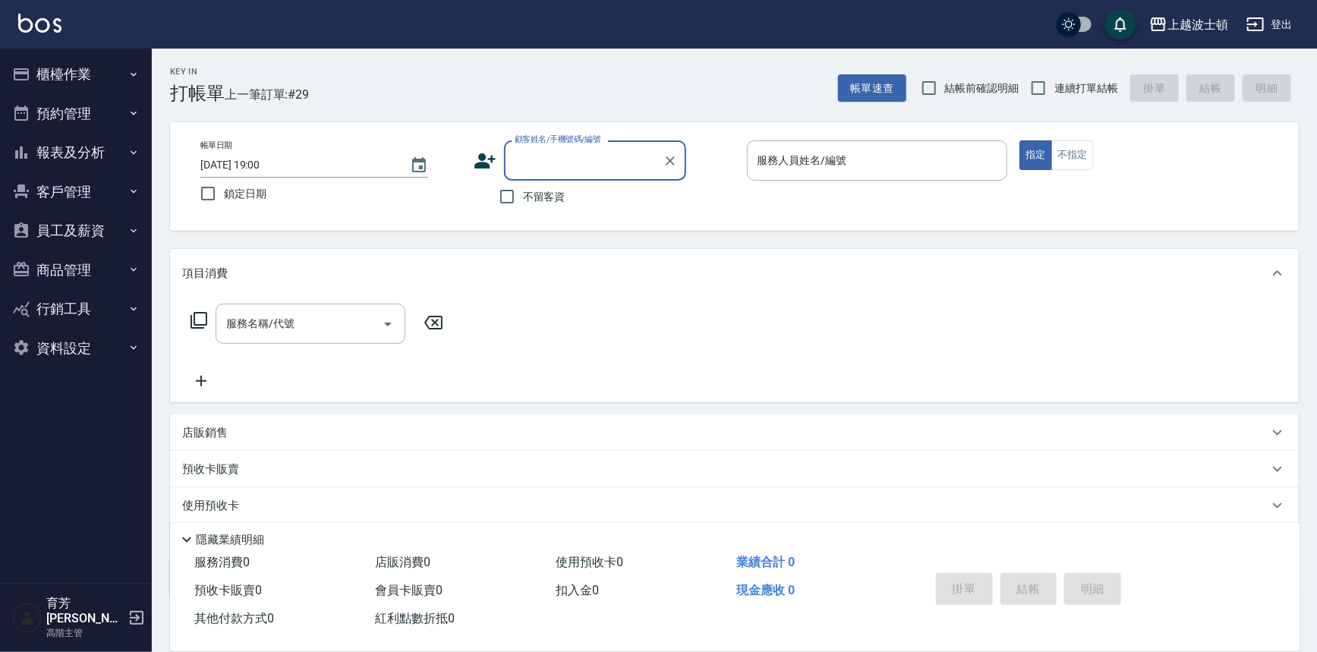
click at [540, 156] on input "顧客姓名/手機號碼/編號" at bounding box center [584, 160] width 146 height 27
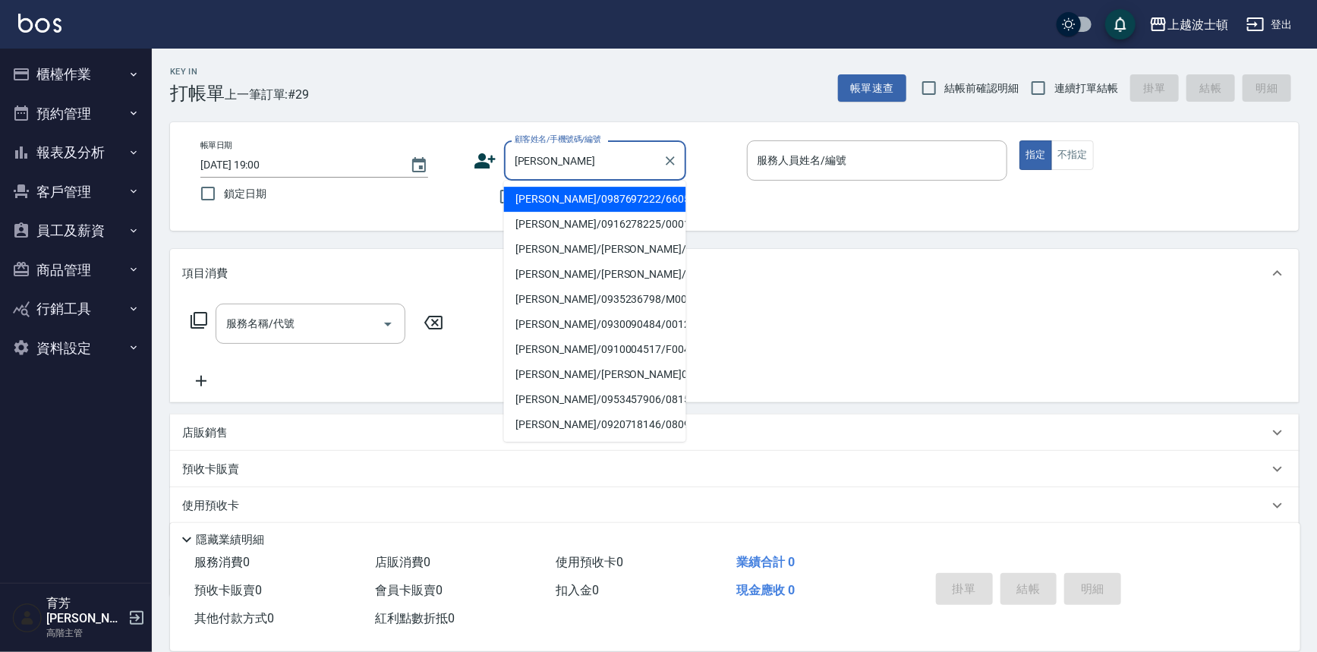
click at [566, 206] on li "陳佳育/0987697222/660514" at bounding box center [595, 199] width 182 height 25
type input "陳佳育/0987697222/660514"
type input "思思-35"
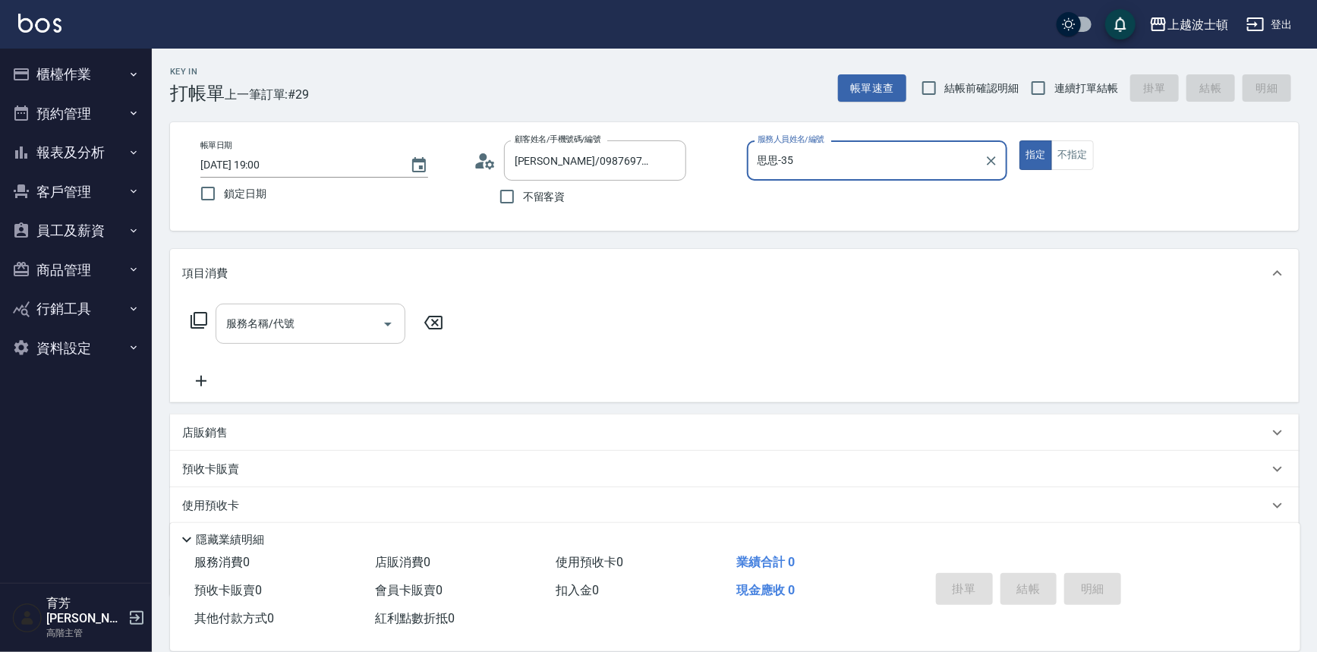
click at [296, 306] on div "服務名稱/代號" at bounding box center [311, 324] width 190 height 40
click at [203, 323] on icon at bounding box center [199, 320] width 18 height 18
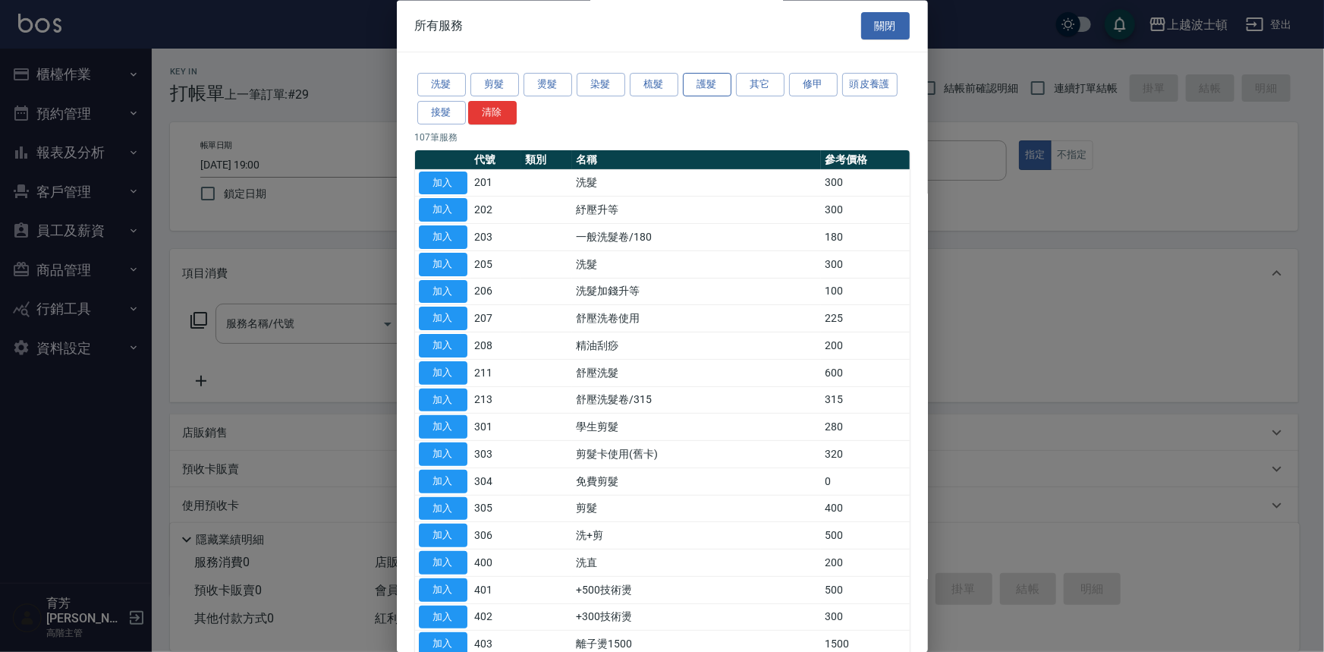
click at [713, 83] on button "護髮" at bounding box center [707, 86] width 49 height 24
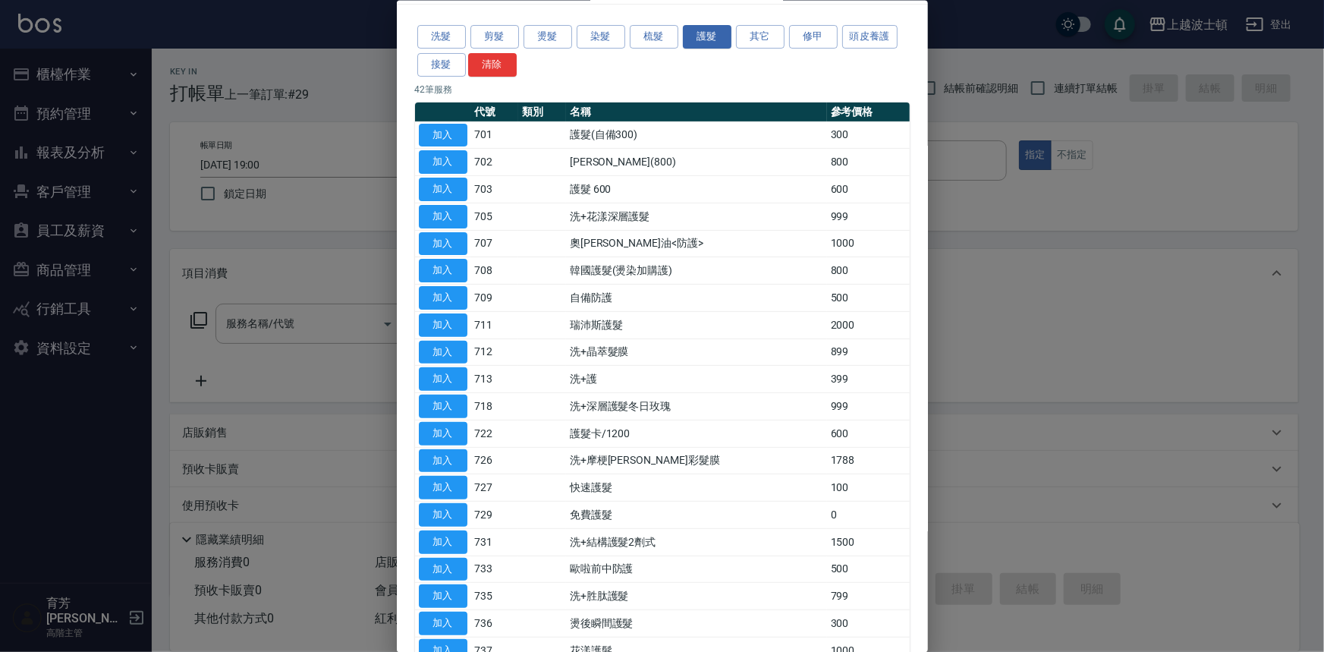
scroll to position [46, 0]
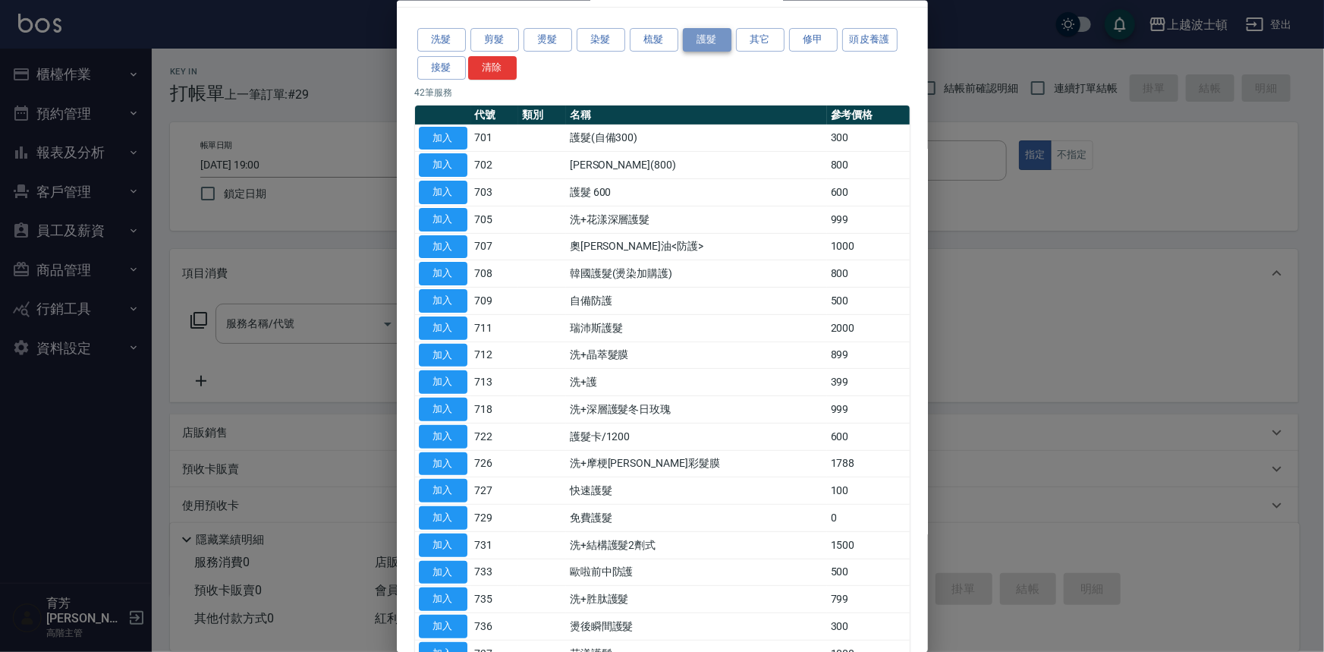
click at [720, 45] on button "護髮" at bounding box center [707, 40] width 49 height 24
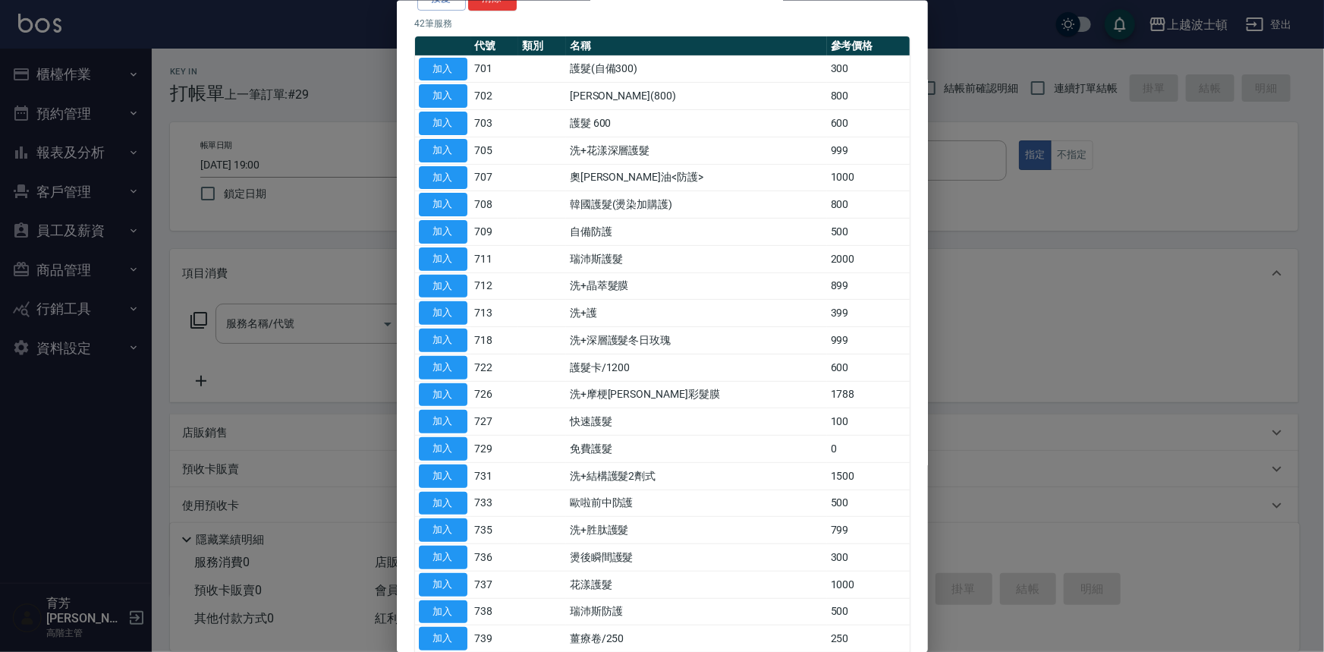
drag, startPoint x: 603, startPoint y: 505, endPoint x: 671, endPoint y: 496, distance: 68.1
drag, startPoint x: 671, startPoint y: 496, endPoint x: 681, endPoint y: 493, distance: 10.3
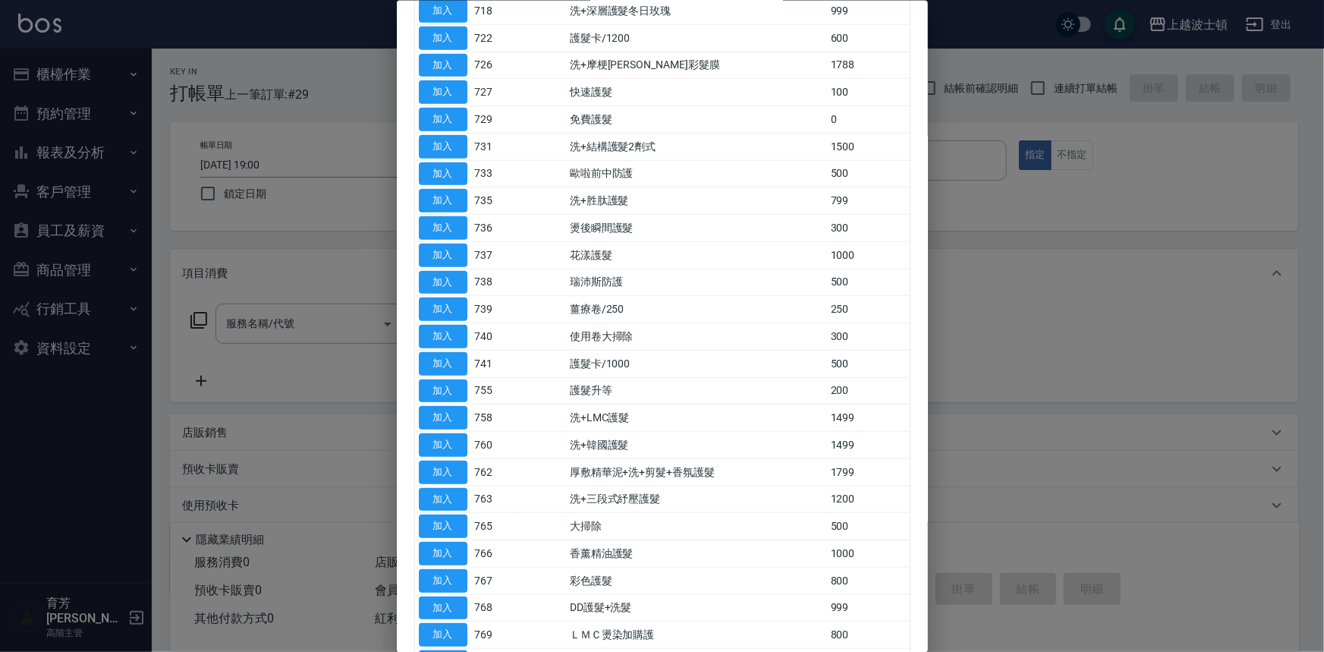
scroll to position [460, 0]
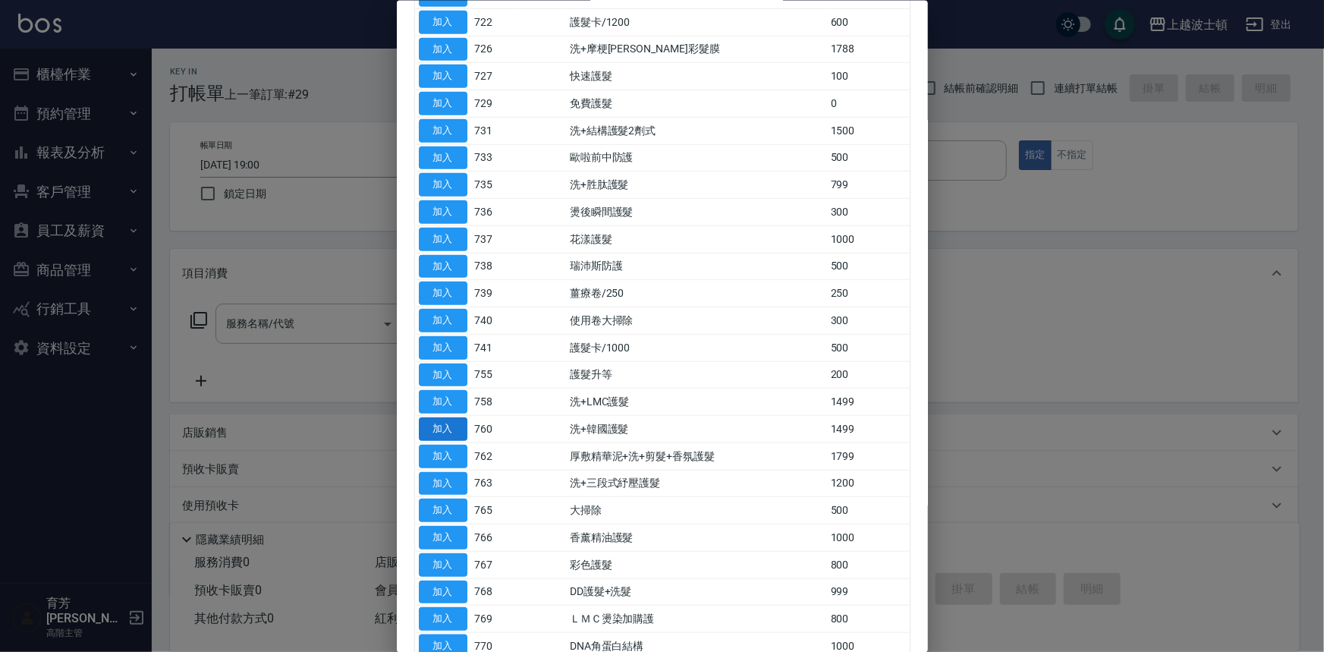
click at [442, 432] on button "加入" at bounding box center [443, 429] width 49 height 24
type input "洗+韓國護髮(760)"
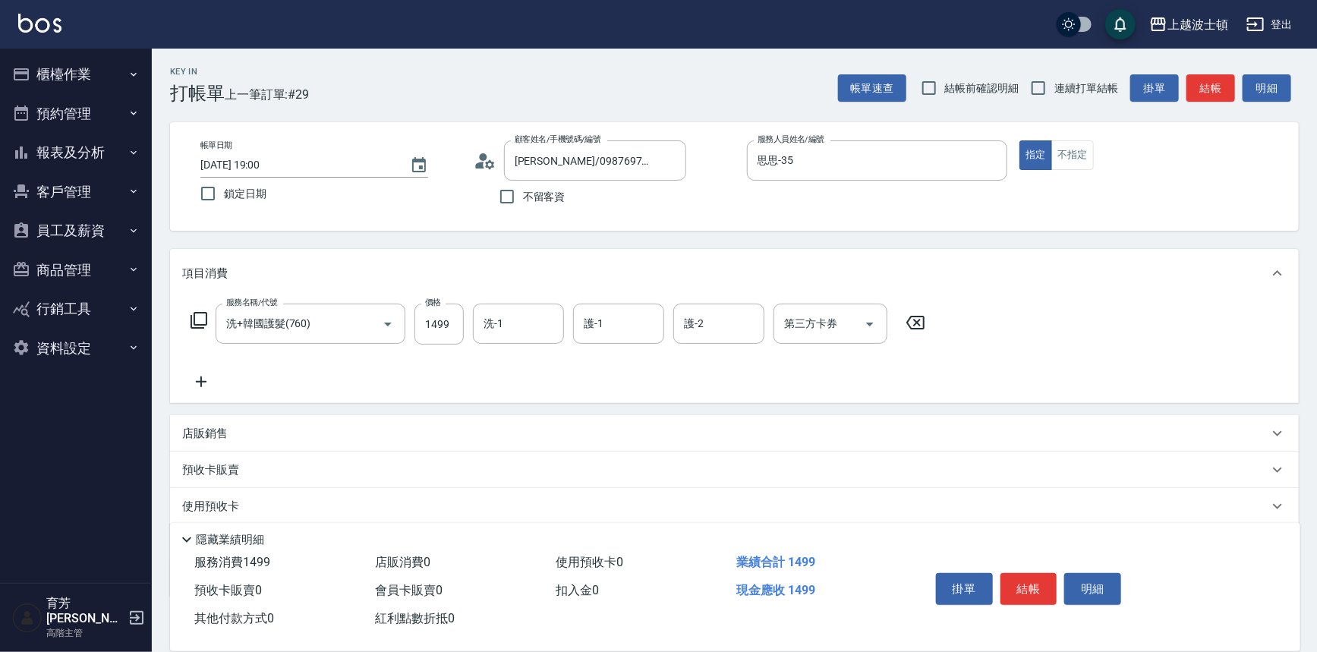
click at [198, 319] on icon at bounding box center [199, 320] width 18 height 18
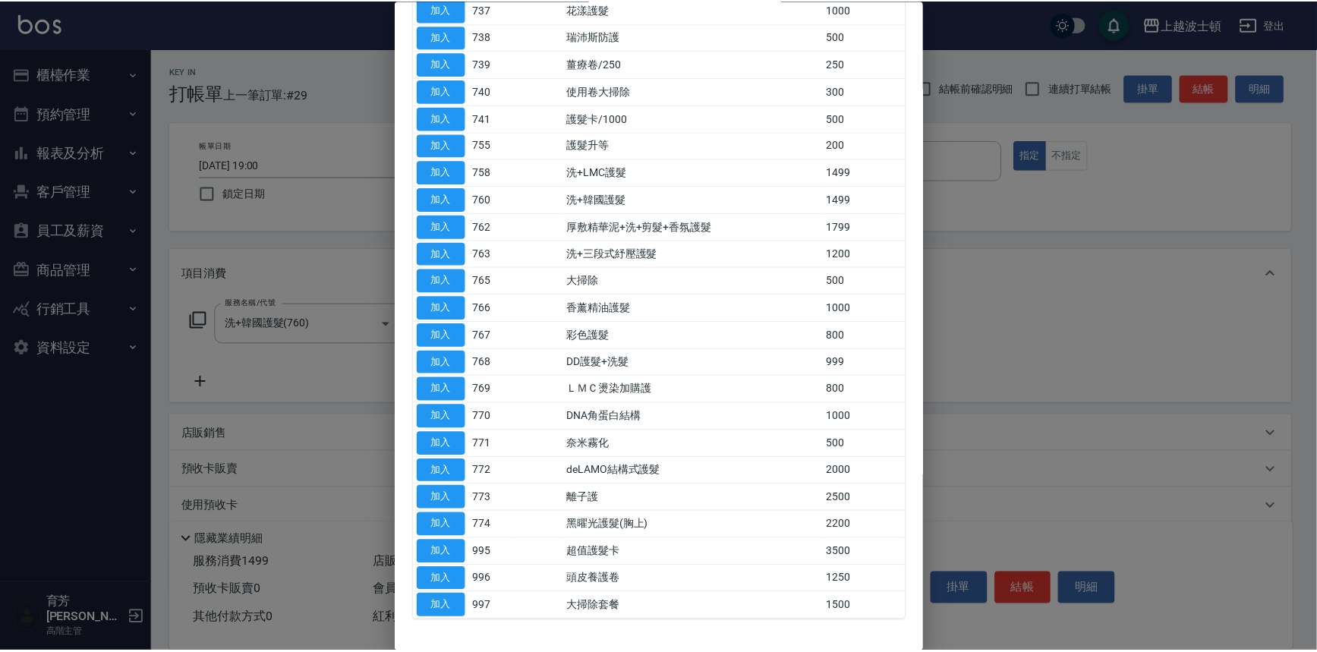
scroll to position [690, 0]
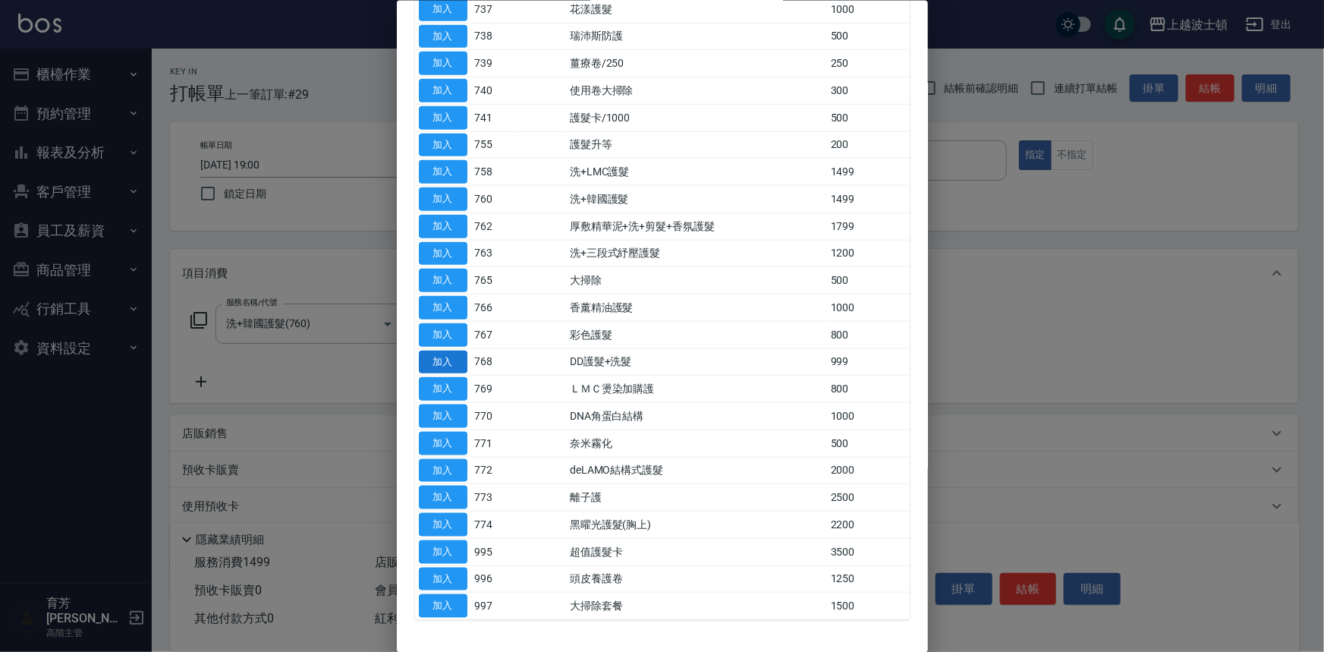
click at [449, 354] on button "加入" at bounding box center [443, 362] width 49 height 24
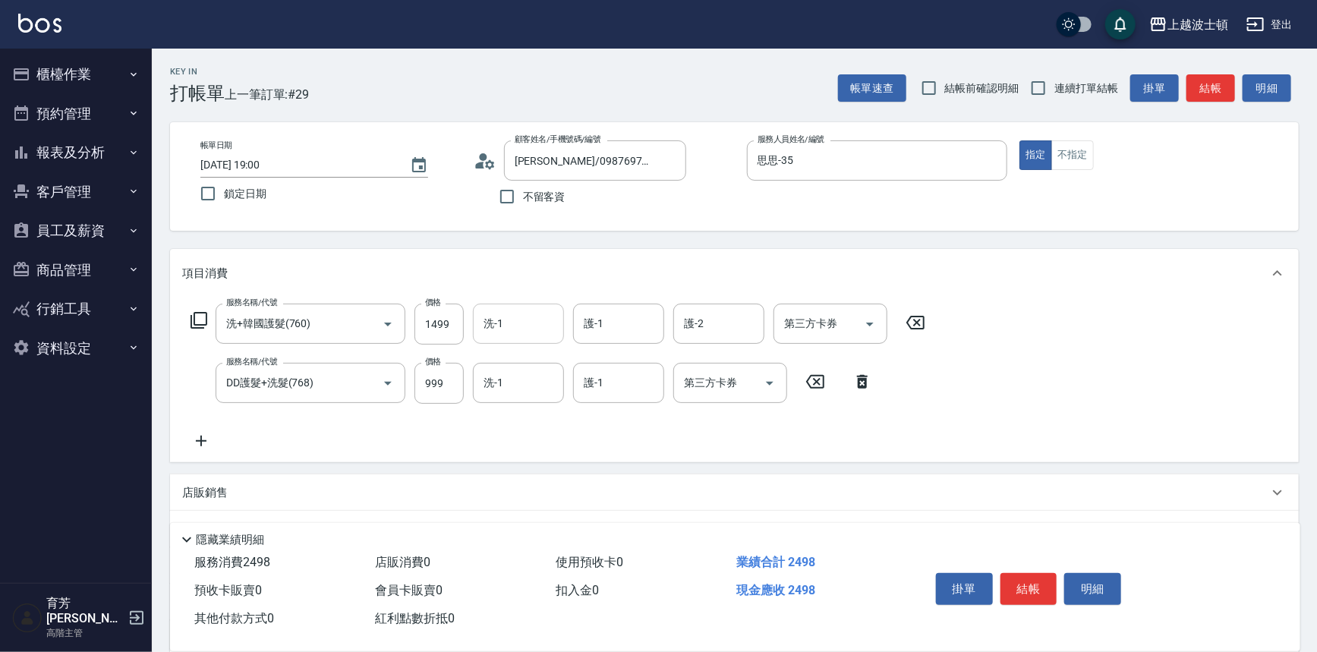
click at [515, 339] on div "洗-1" at bounding box center [518, 324] width 91 height 40
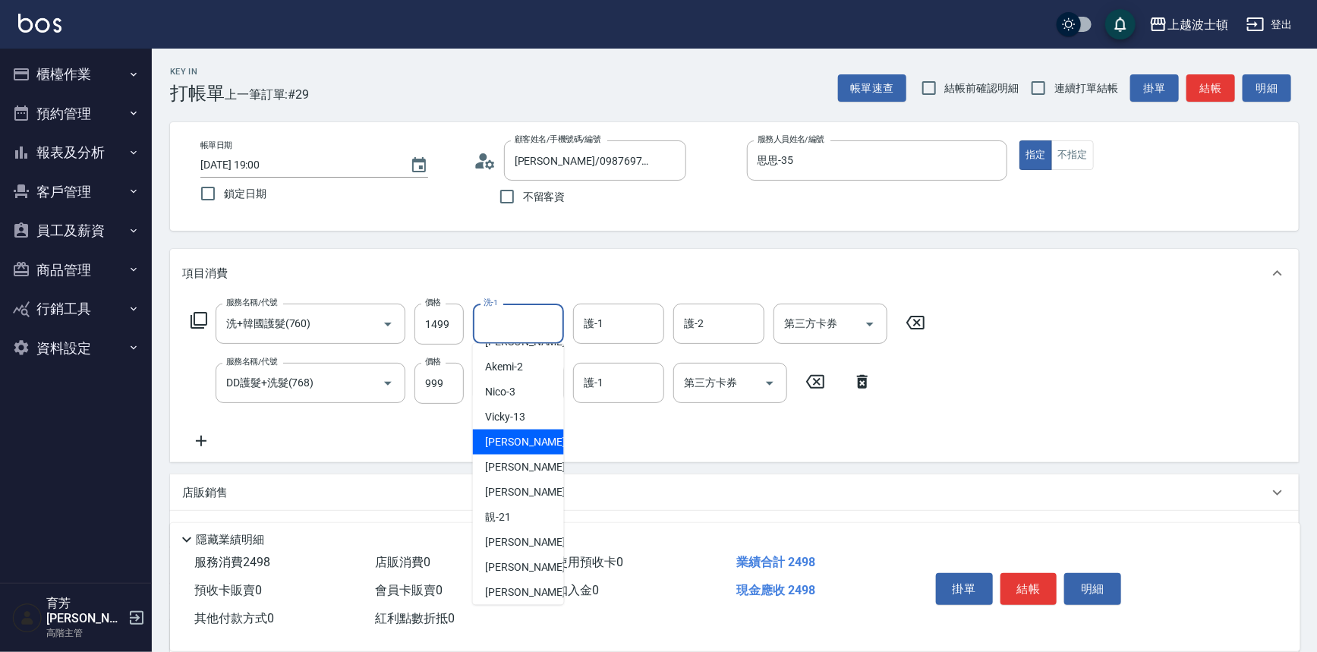
scroll to position [137, 0]
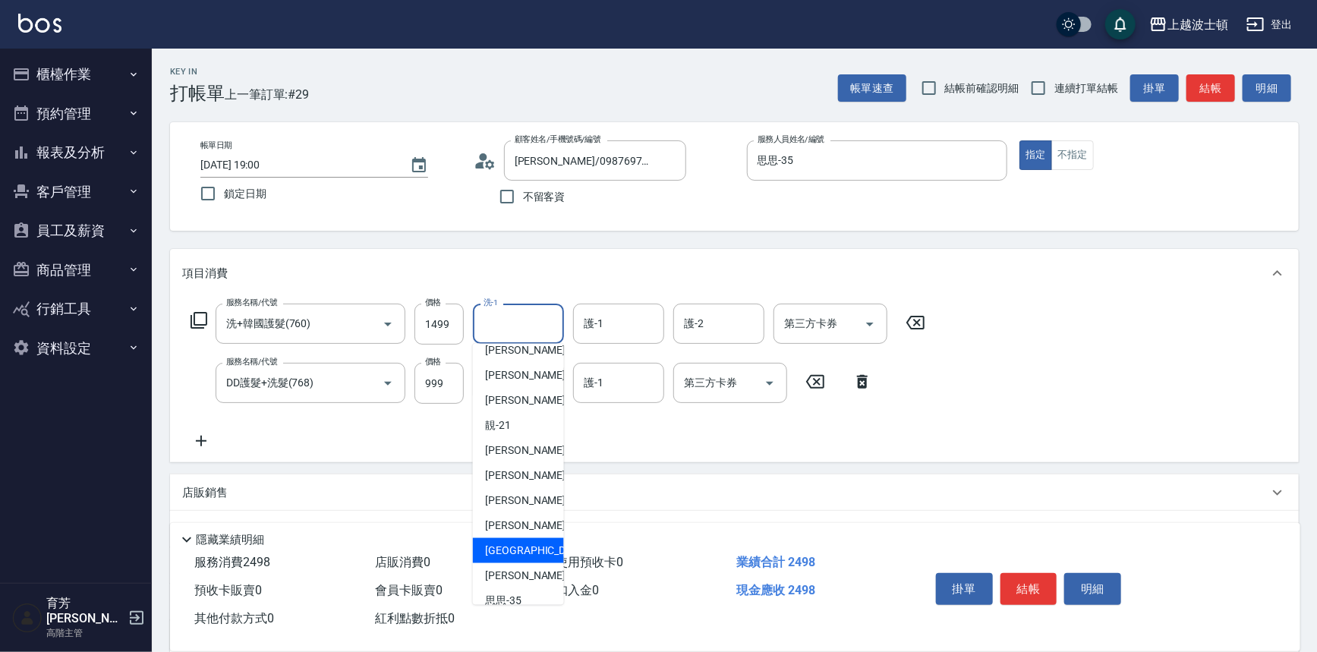
click at [518, 550] on span "又郡 -26" at bounding box center [543, 551] width 117 height 16
type input "又郡-26"
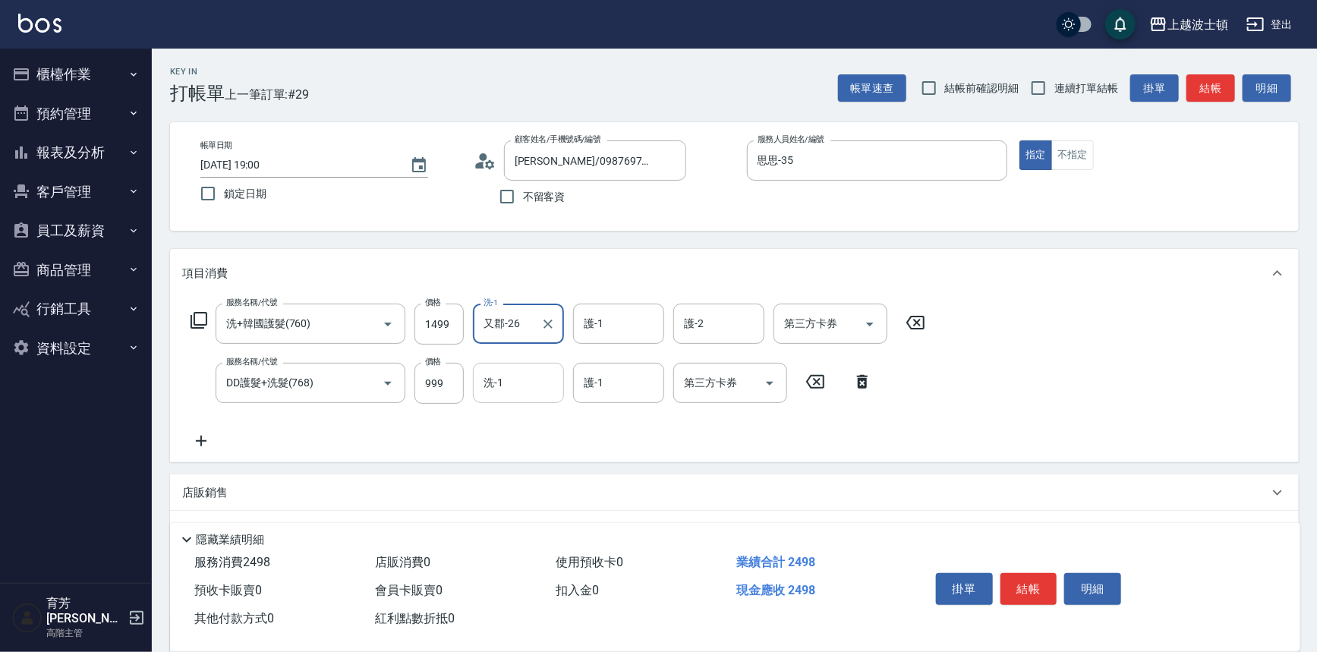
click at [524, 389] on input "洗-1" at bounding box center [518, 383] width 77 height 27
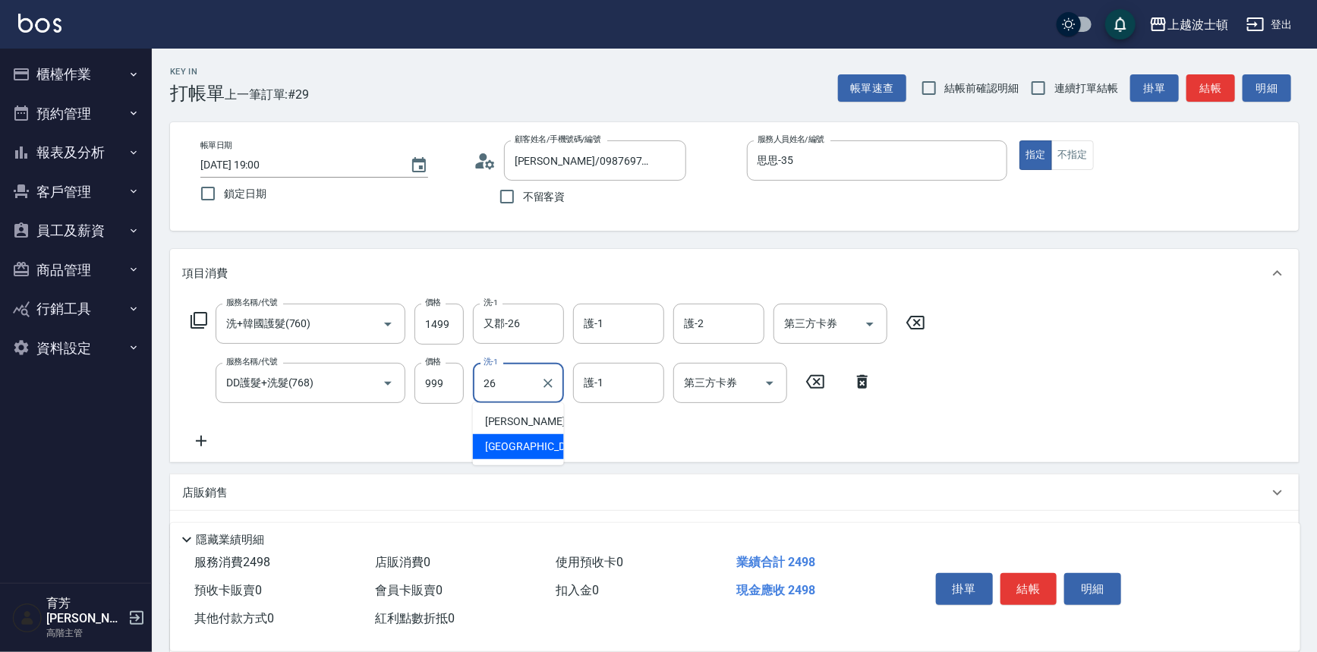
click at [522, 444] on div "又郡 -26" at bounding box center [518, 446] width 91 height 25
click at [631, 378] on input "護-1" at bounding box center [618, 383] width 77 height 27
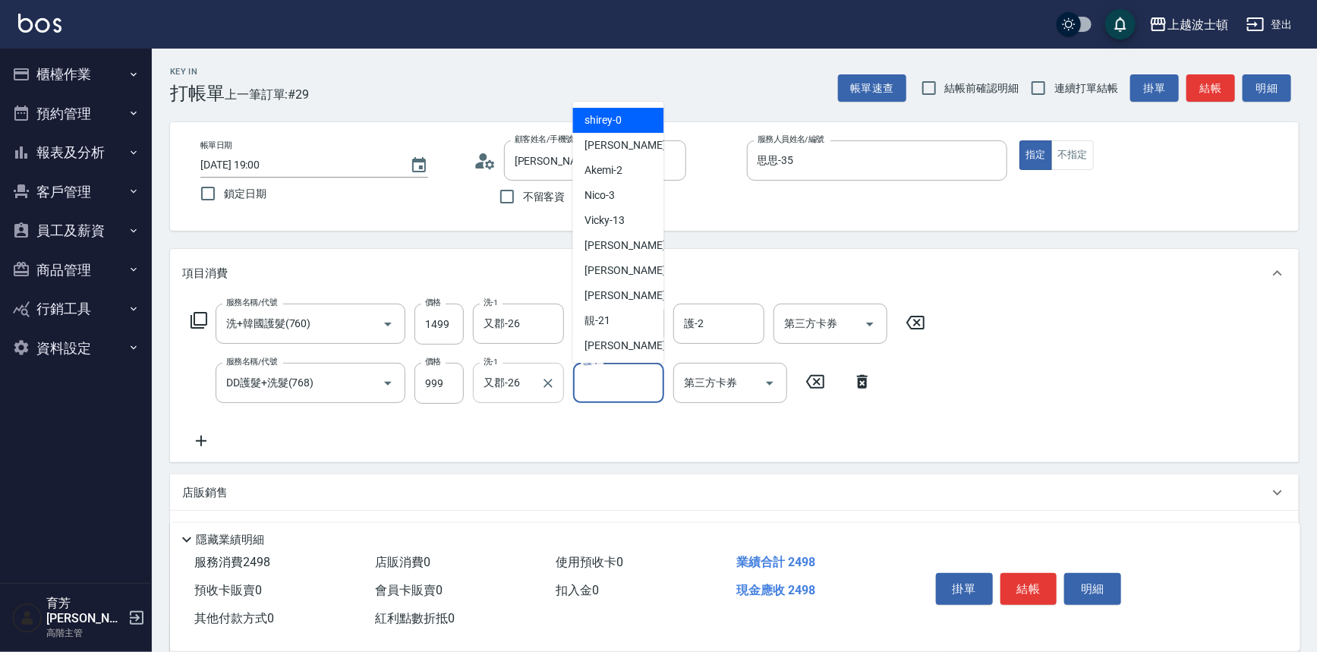
click at [538, 400] on div at bounding box center [547, 383] width 20 height 40
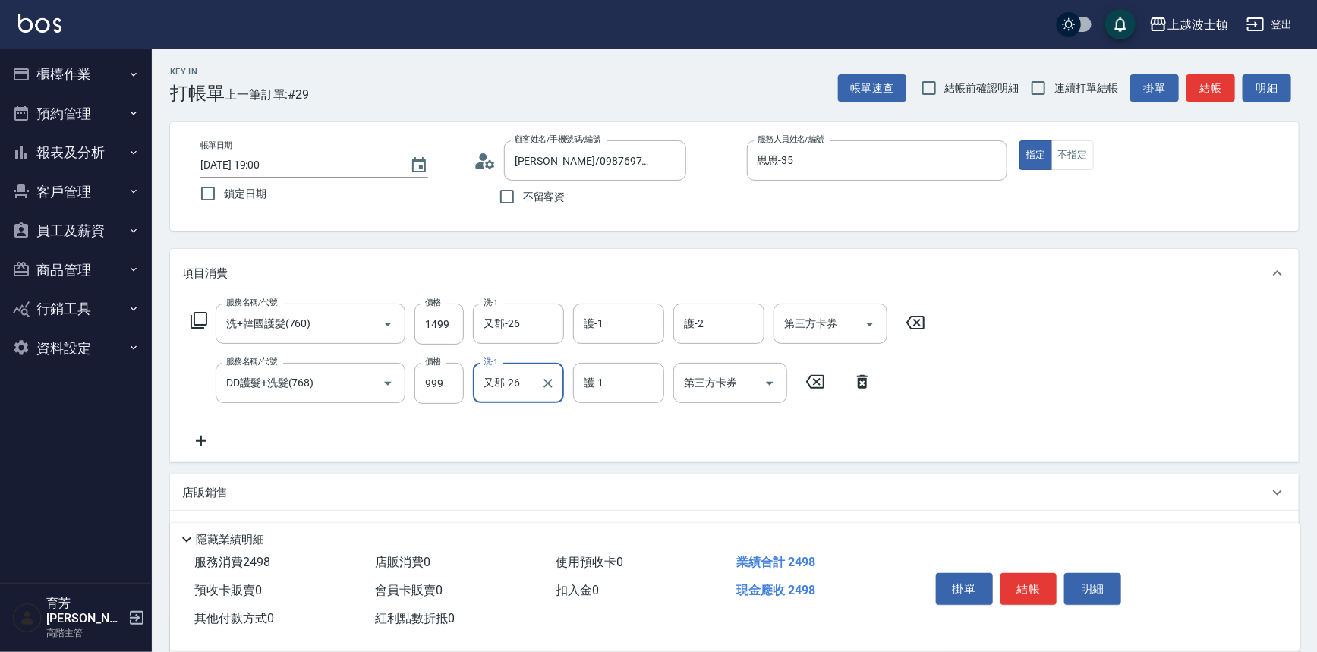
click at [538, 400] on div at bounding box center [547, 383] width 20 height 40
click at [536, 398] on div "又郡-26 洗-1" at bounding box center [518, 383] width 91 height 40
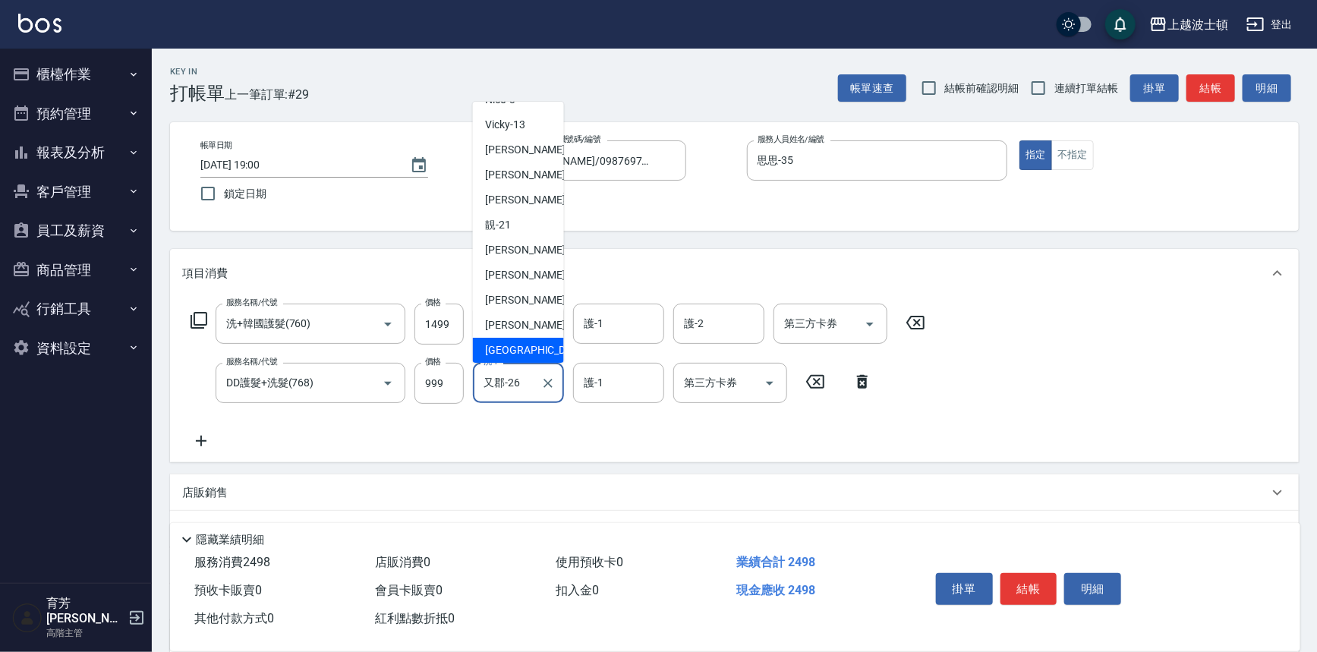
click at [512, 373] on input "又郡-26" at bounding box center [507, 383] width 55 height 27
click at [512, 375] on input "又郡-26" at bounding box center [507, 383] width 55 height 27
click at [512, 376] on input "又郡-26" at bounding box center [507, 383] width 55 height 27
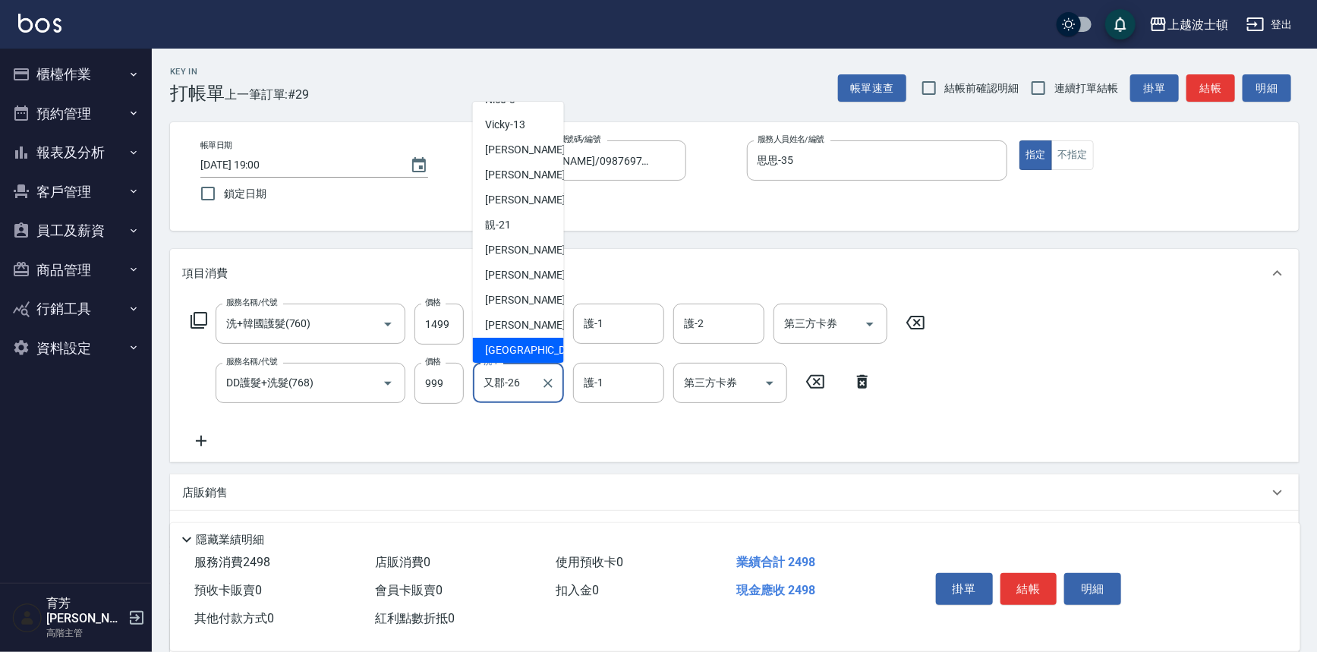
click at [512, 376] on input "又郡-26" at bounding box center [507, 383] width 55 height 27
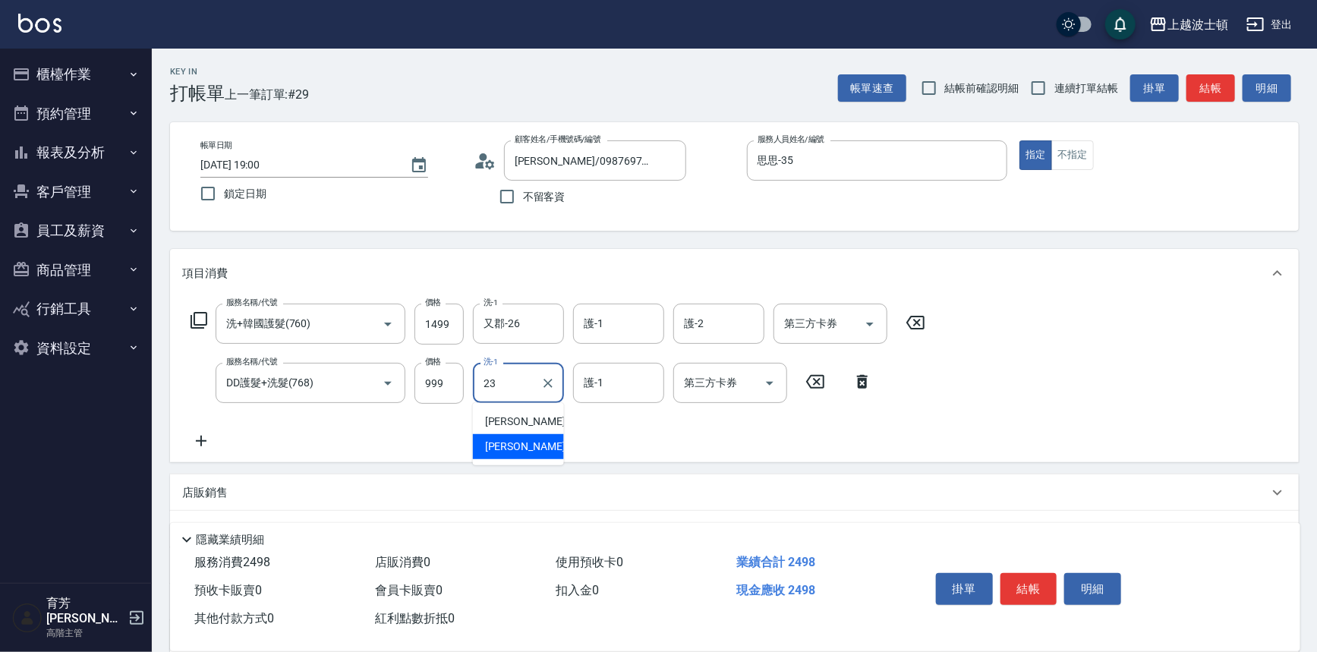
type input "巧莉-23"
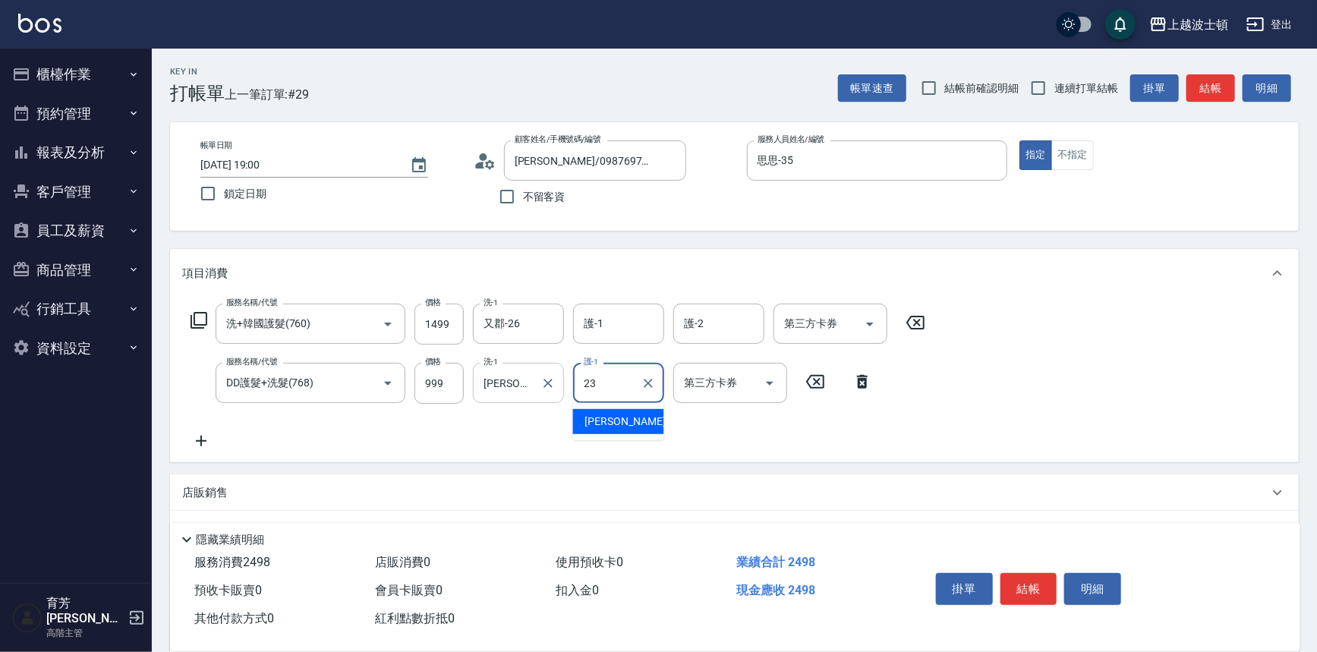
type input "巧莉-23"
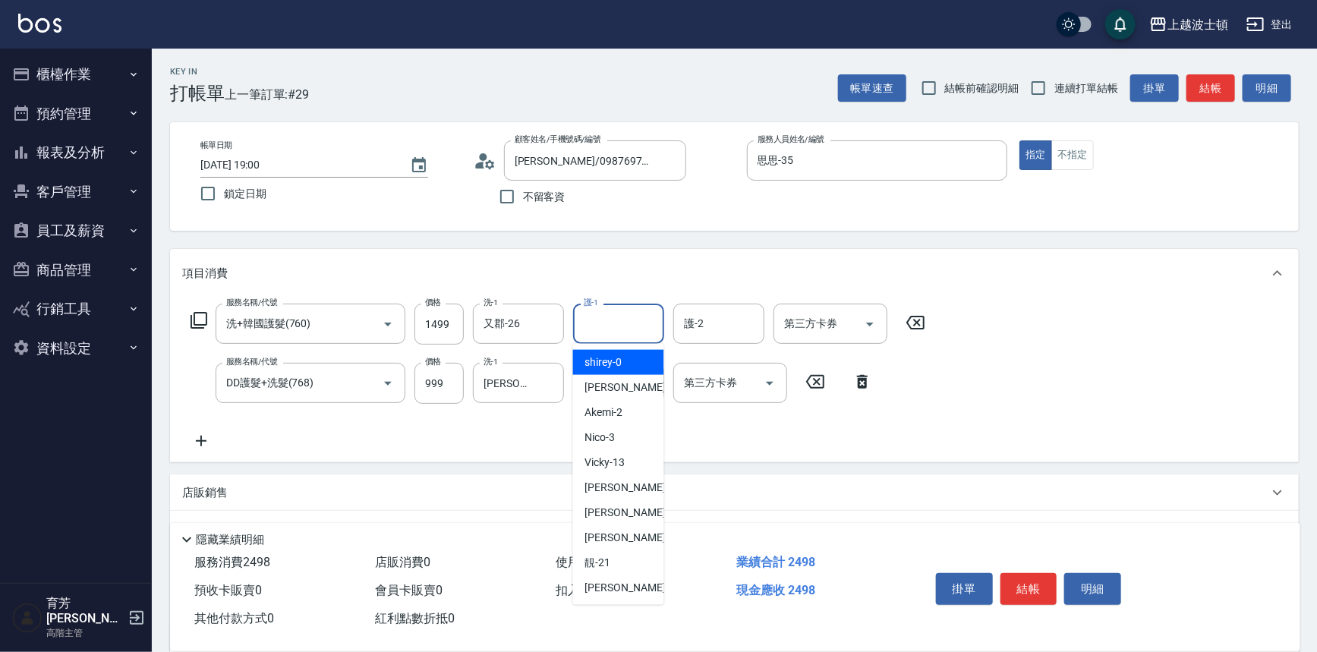
click at [634, 317] on input "護-1" at bounding box center [618, 323] width 77 height 27
type input "2"
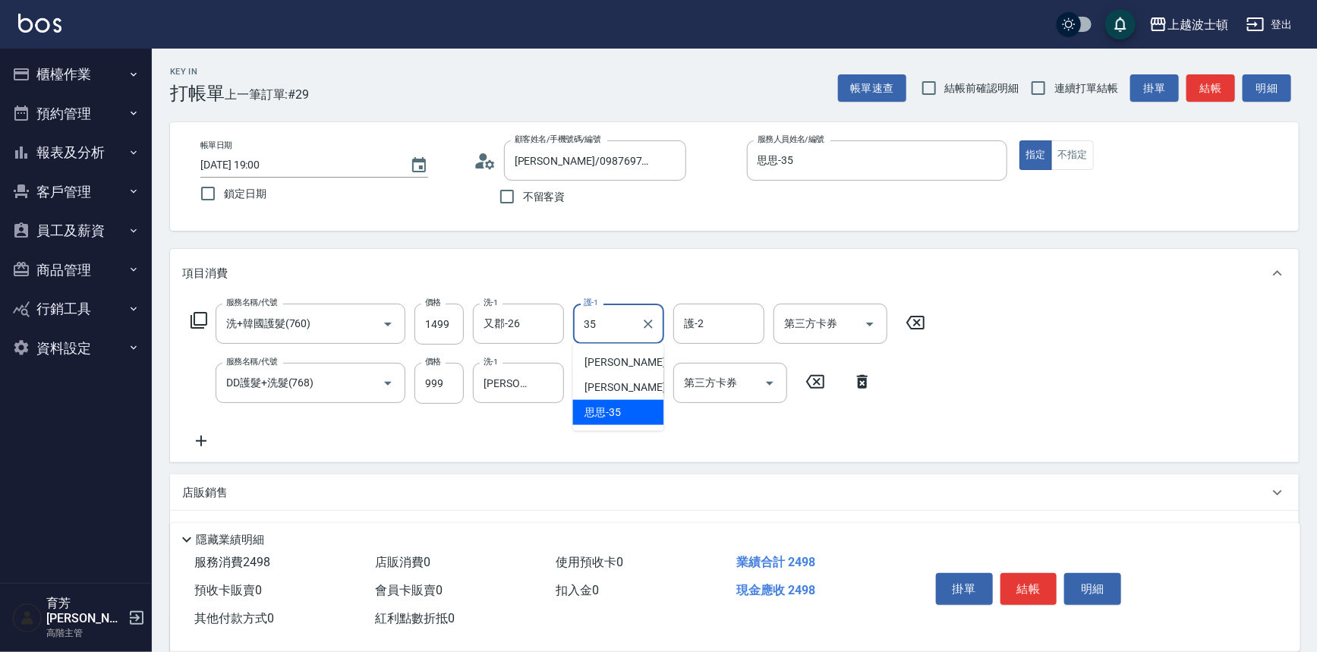
type input "思思-35"
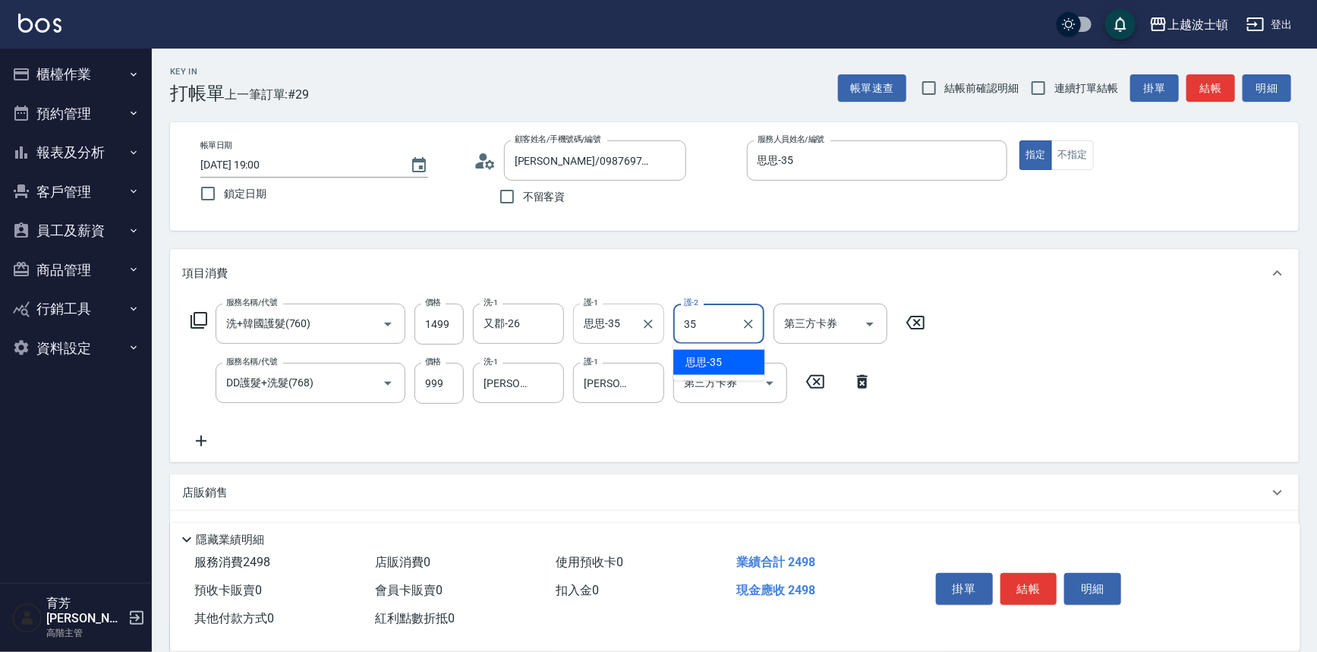
type input "思思-35"
click at [199, 319] on icon at bounding box center [199, 320] width 18 height 18
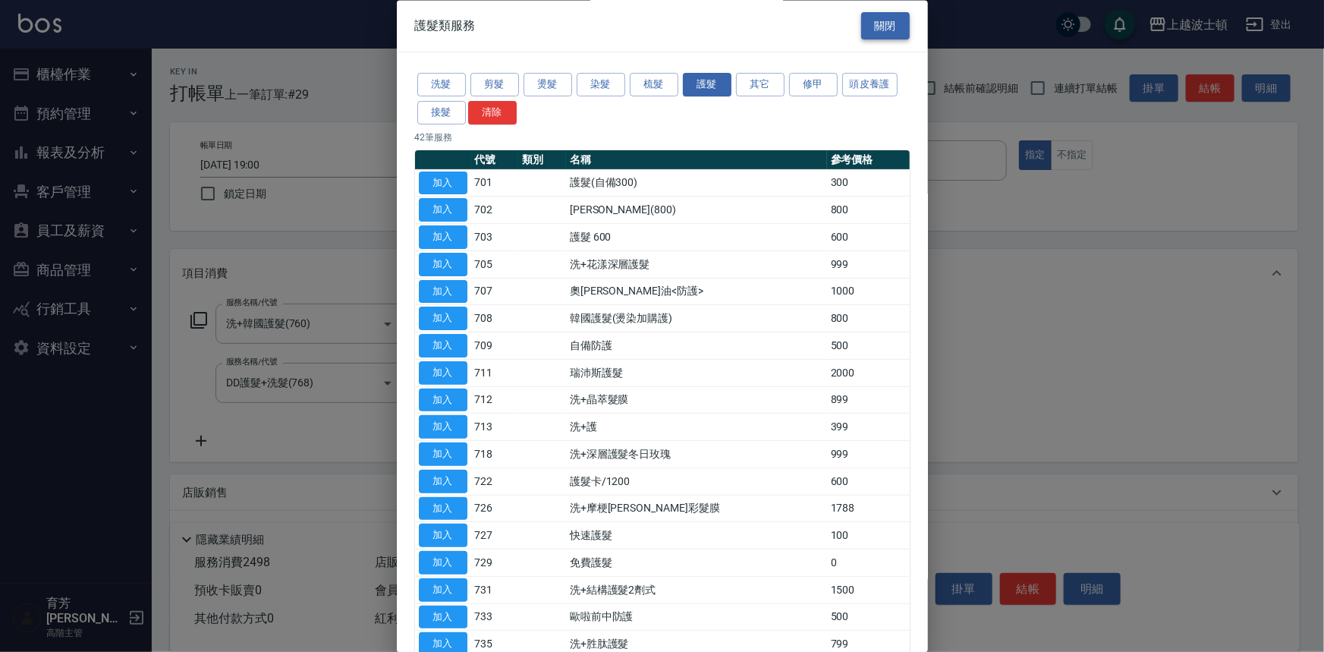
click at [880, 36] on button "關閉" at bounding box center [885, 26] width 49 height 28
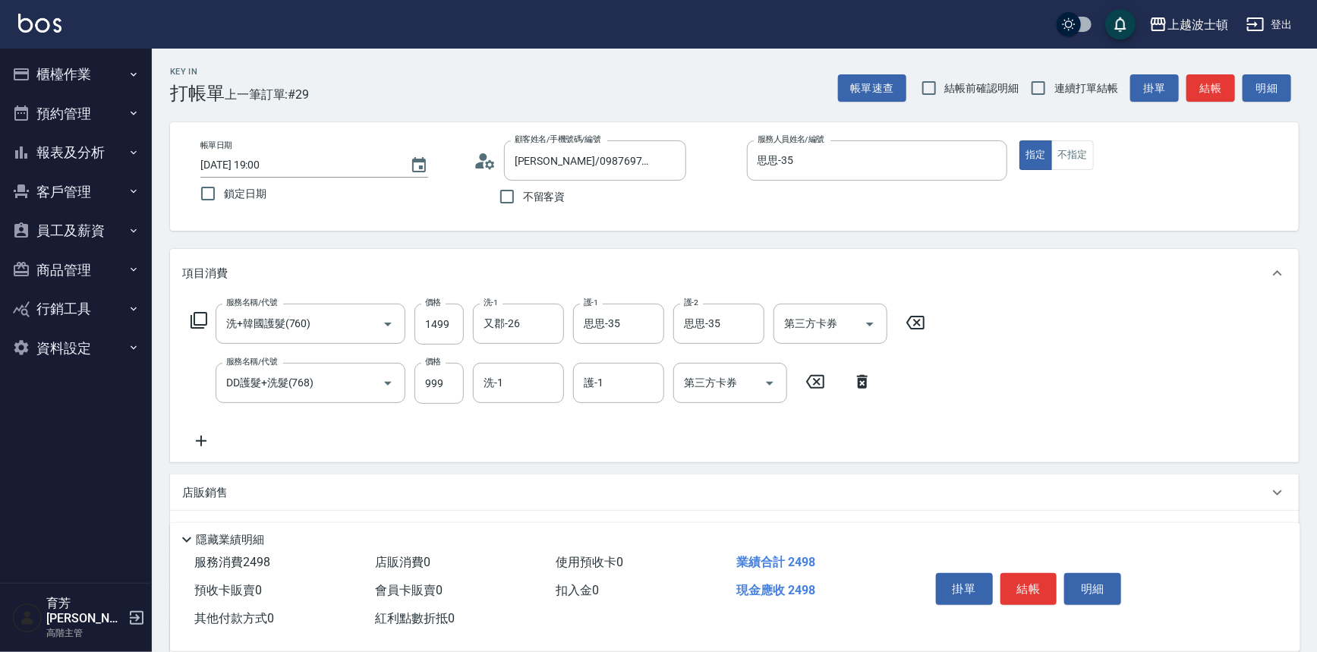
click at [211, 446] on icon at bounding box center [201, 441] width 38 height 18
type input "巧莉-23"
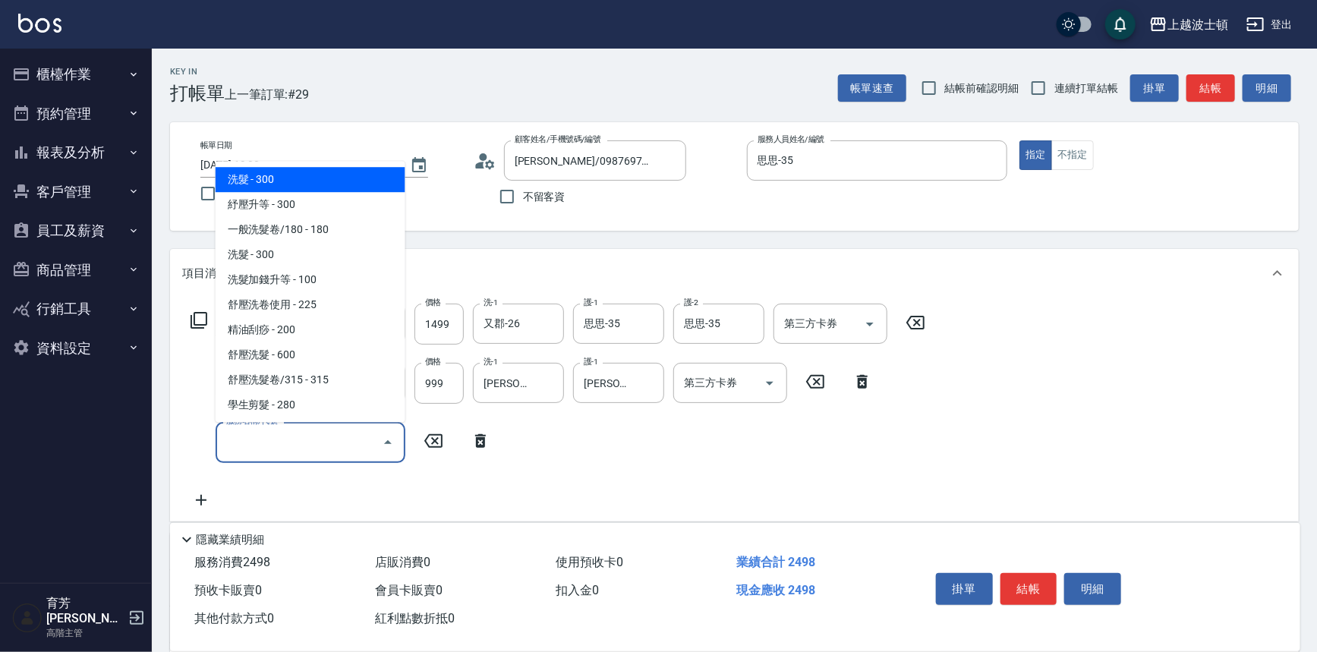
click at [266, 431] on input "服務名稱/代號" at bounding box center [298, 442] width 153 height 27
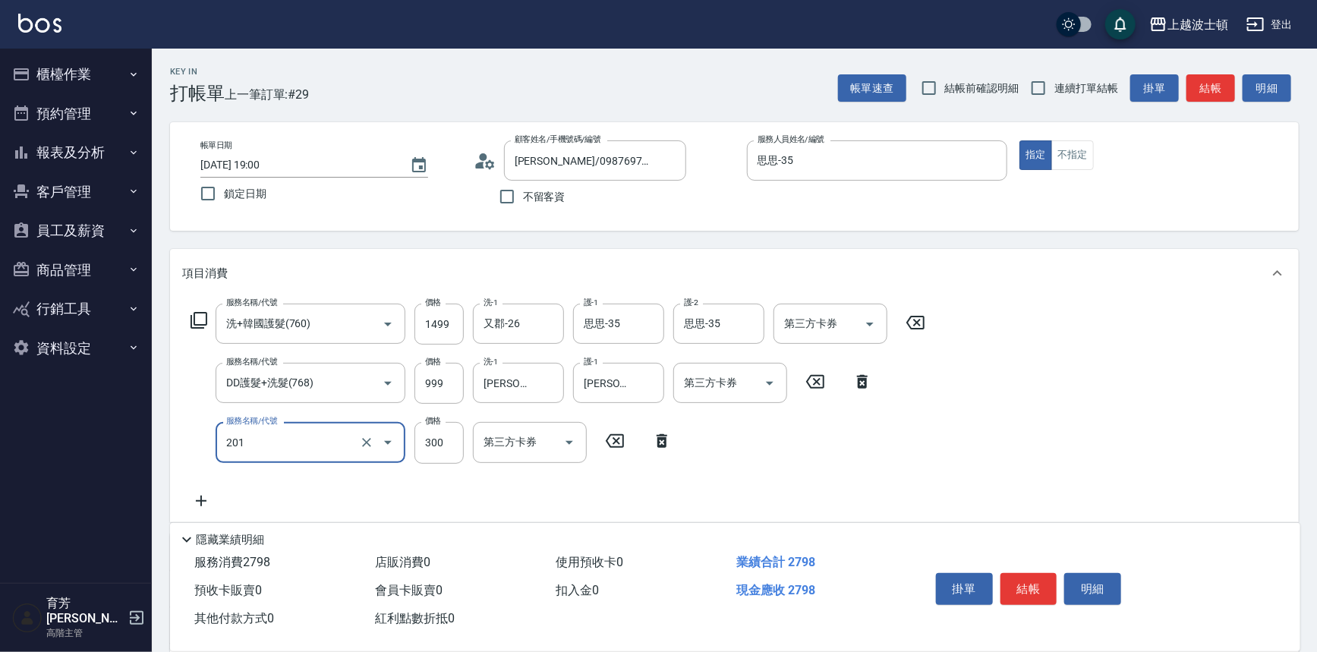
type input "洗髮(201)"
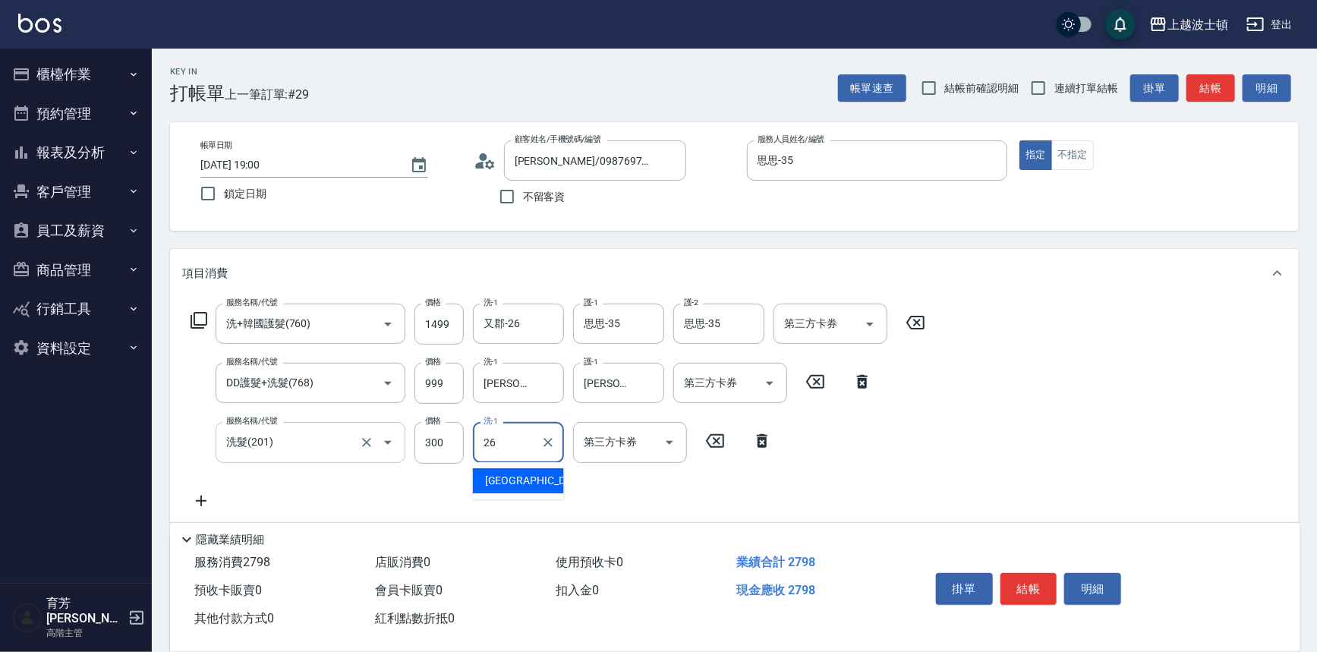
type input "又郡-26"
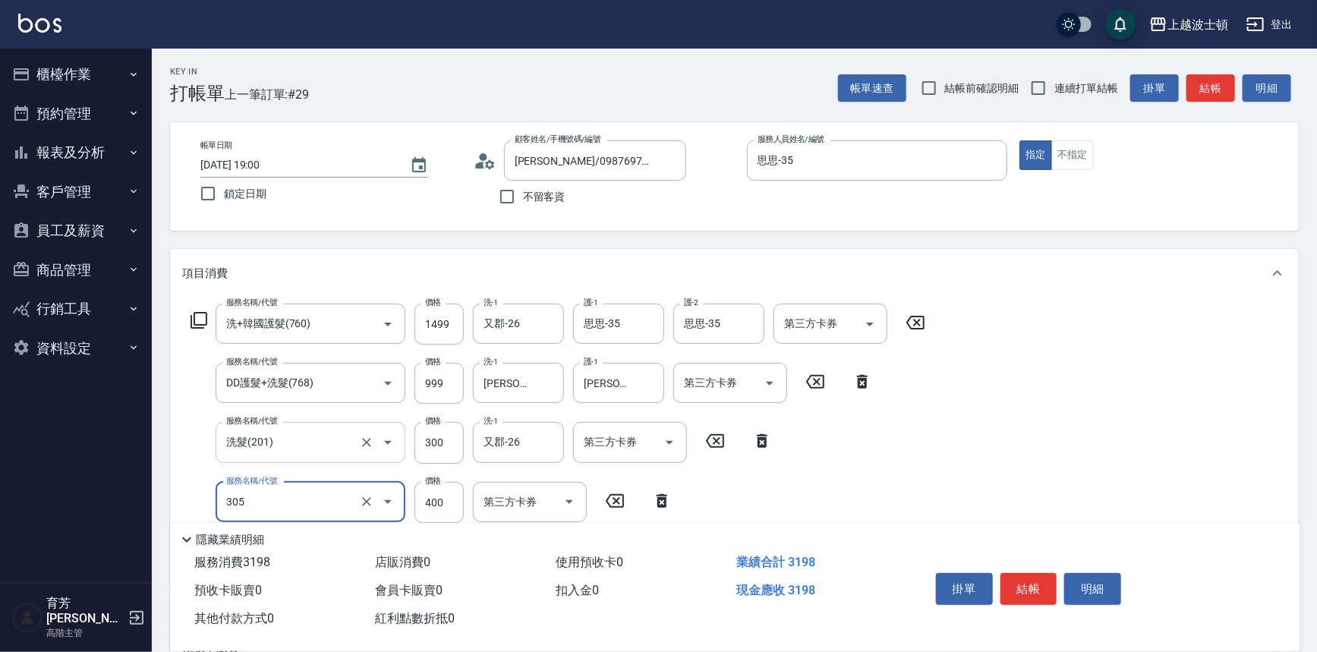
type input "剪髮(305)"
type input "250"
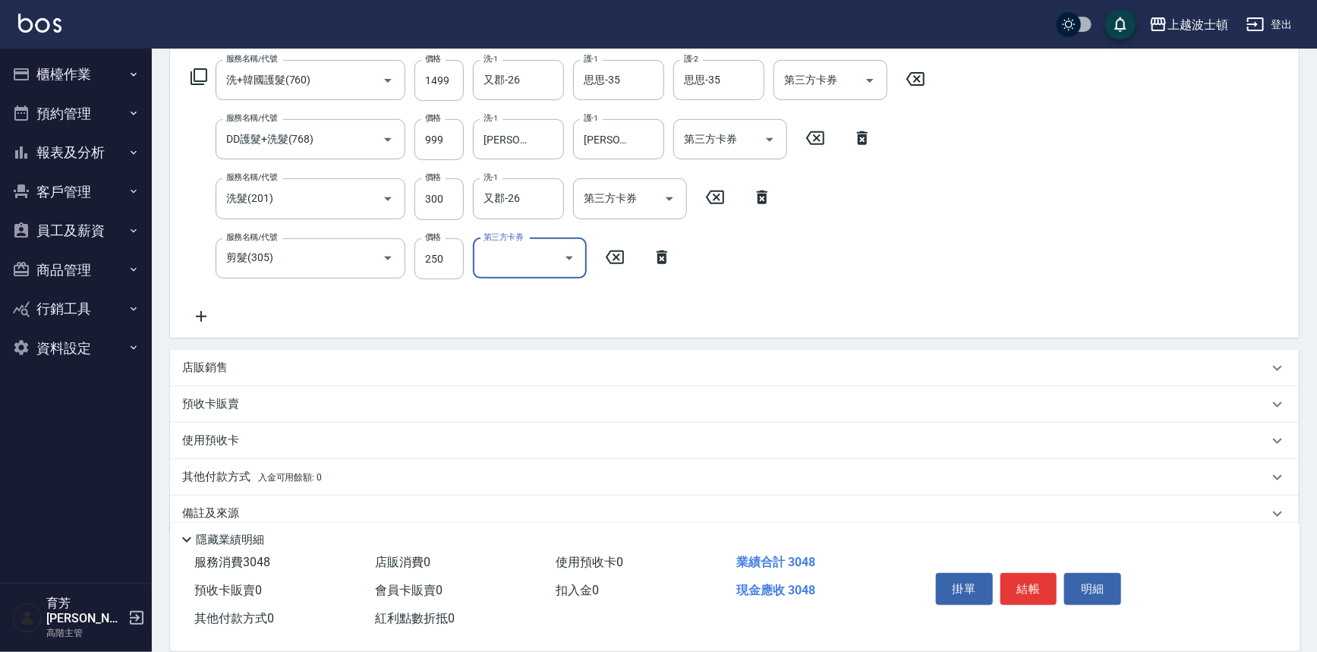
scroll to position [266, 0]
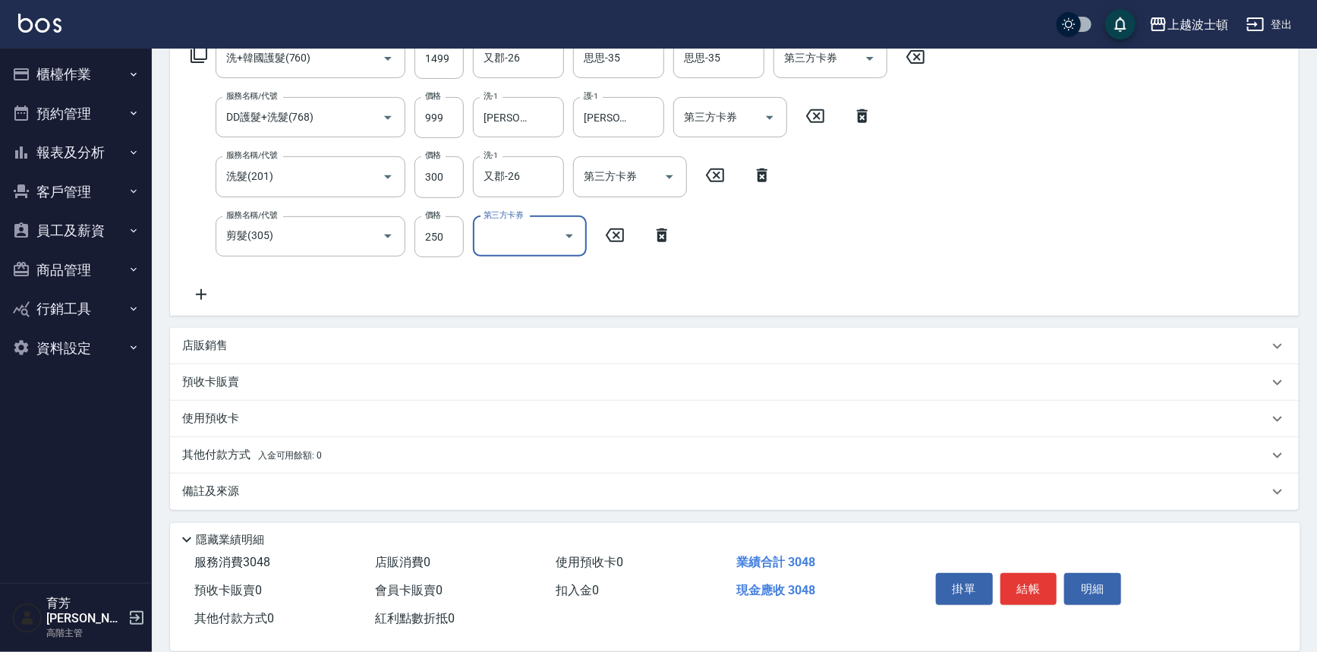
click at [199, 297] on icon at bounding box center [201, 294] width 38 height 18
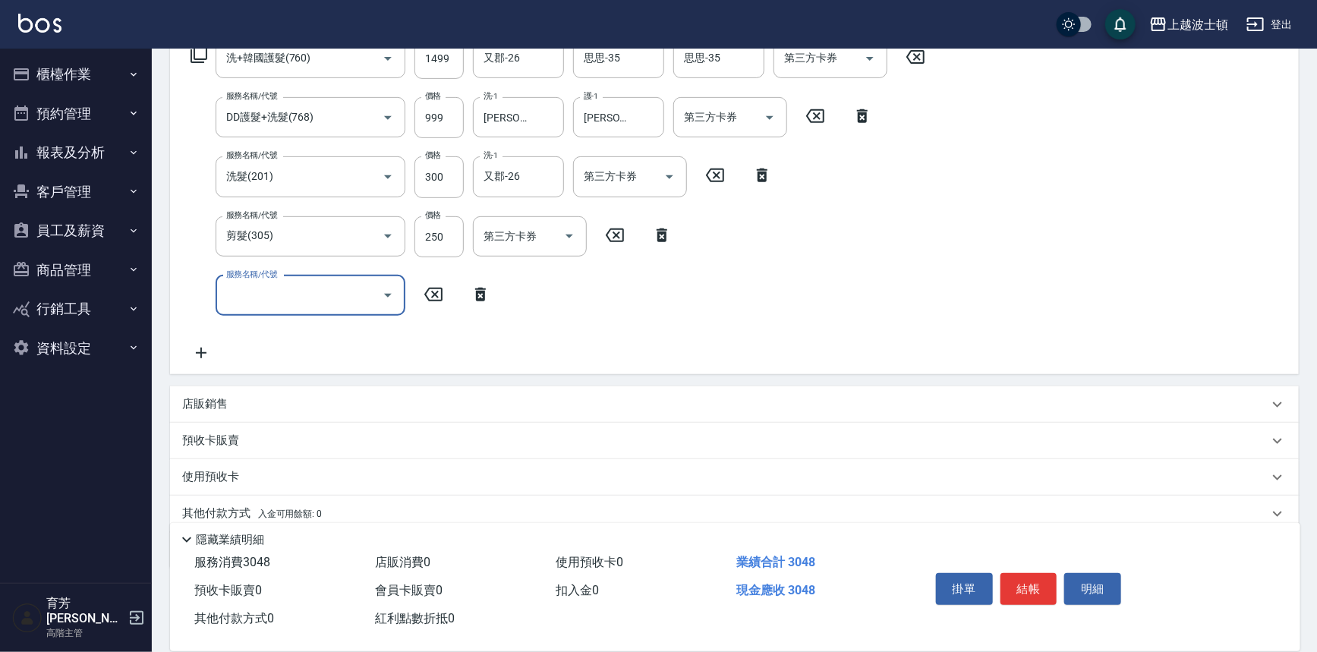
click at [349, 299] on input "服務名稱/代號" at bounding box center [298, 295] width 153 height 27
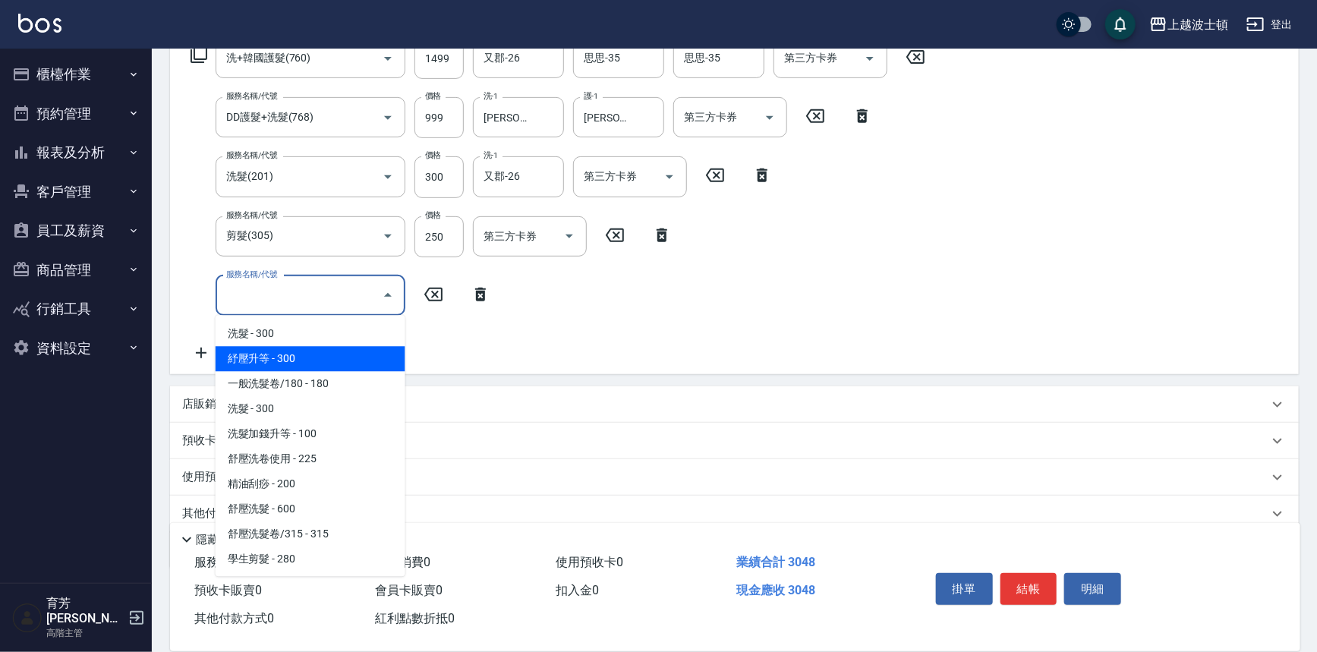
click at [475, 296] on icon at bounding box center [480, 294] width 38 height 18
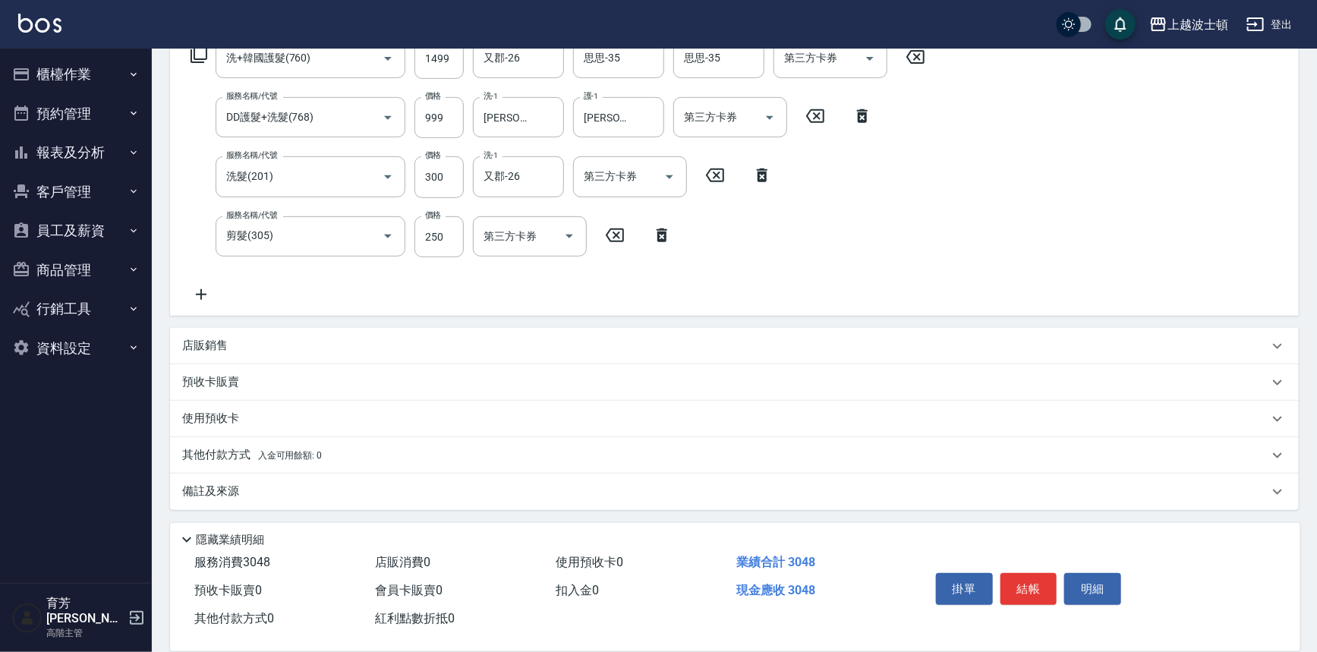
click at [197, 55] on icon at bounding box center [199, 55] width 18 height 18
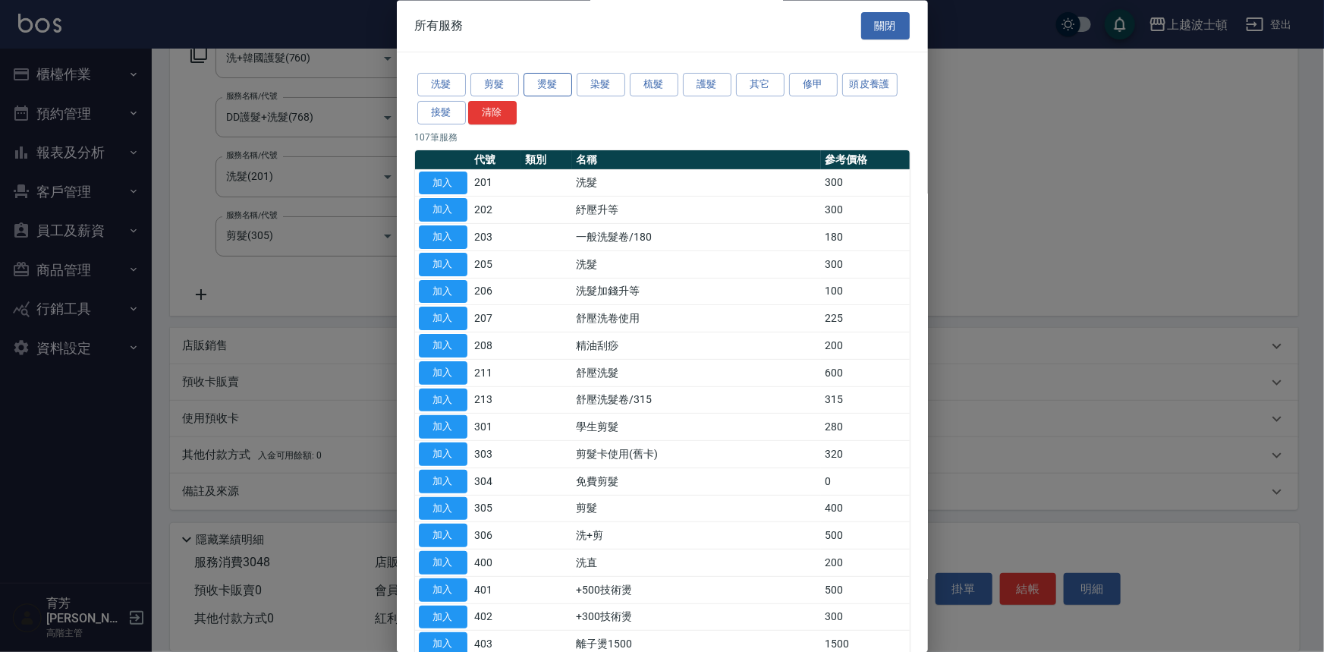
click at [547, 88] on button "燙髮" at bounding box center [548, 86] width 49 height 24
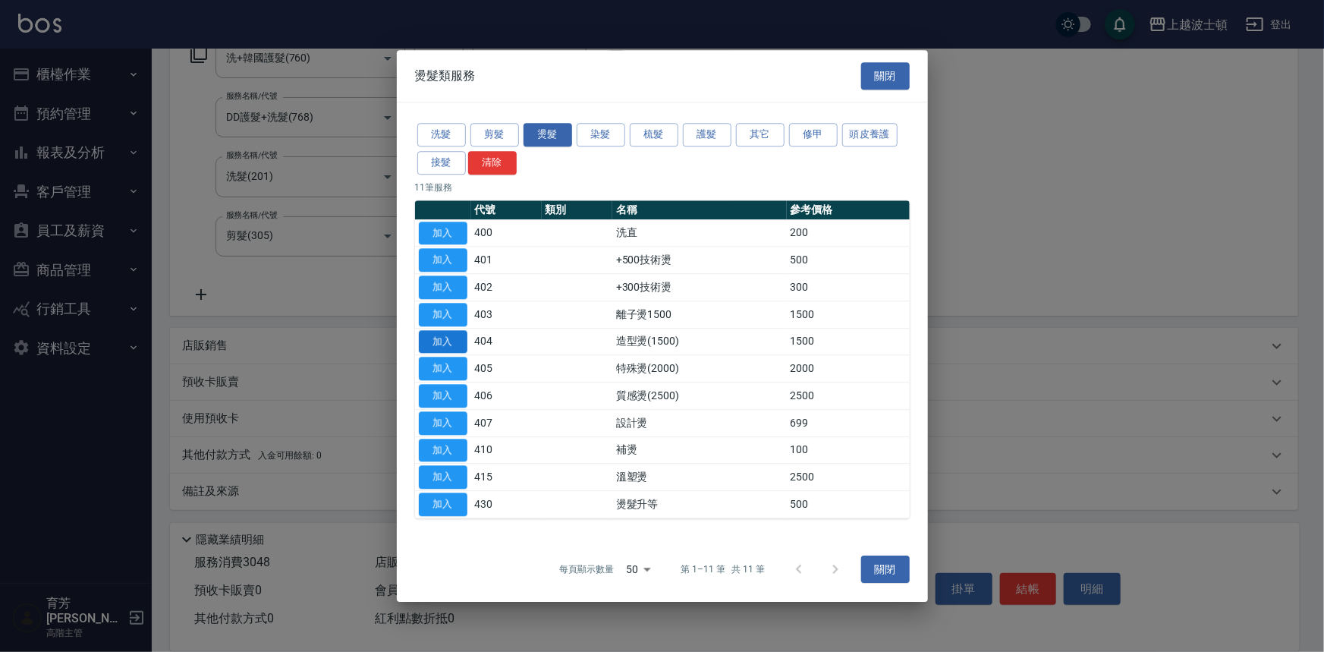
click at [460, 342] on button "加入" at bounding box center [443, 342] width 49 height 24
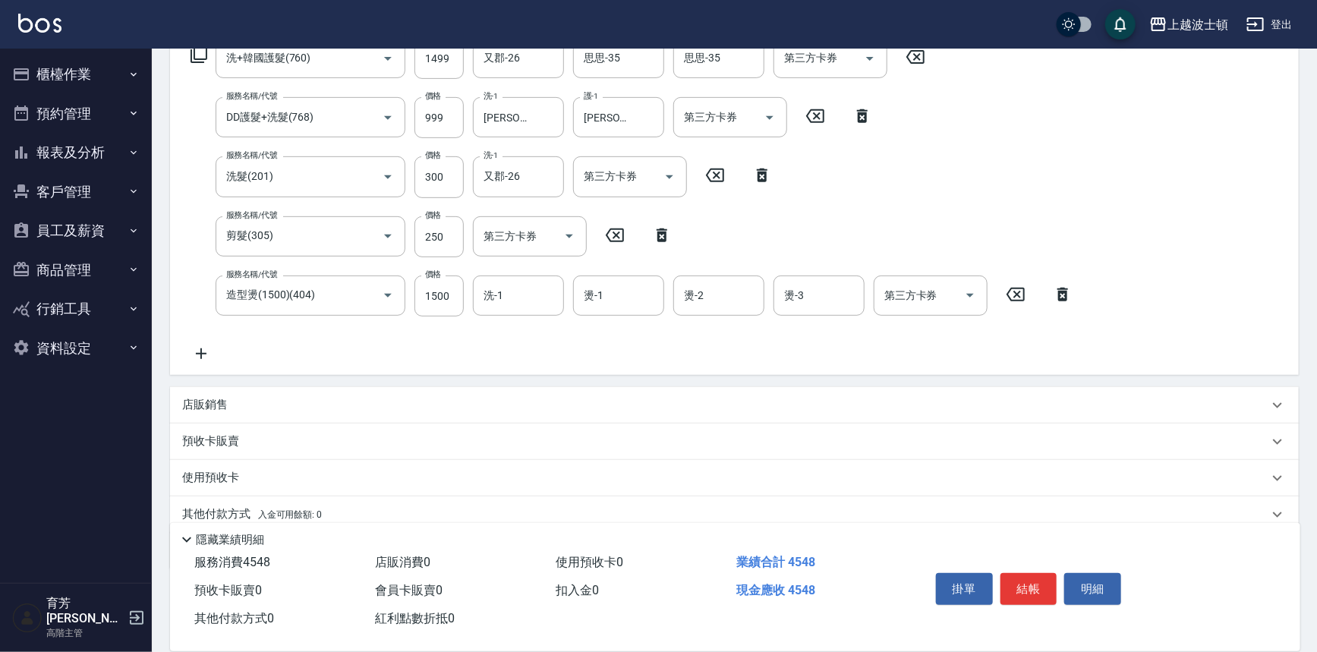
drag, startPoint x: 205, startPoint y: 351, endPoint x: 467, endPoint y: 193, distance: 305.7
click at [205, 351] on icon at bounding box center [201, 354] width 38 height 18
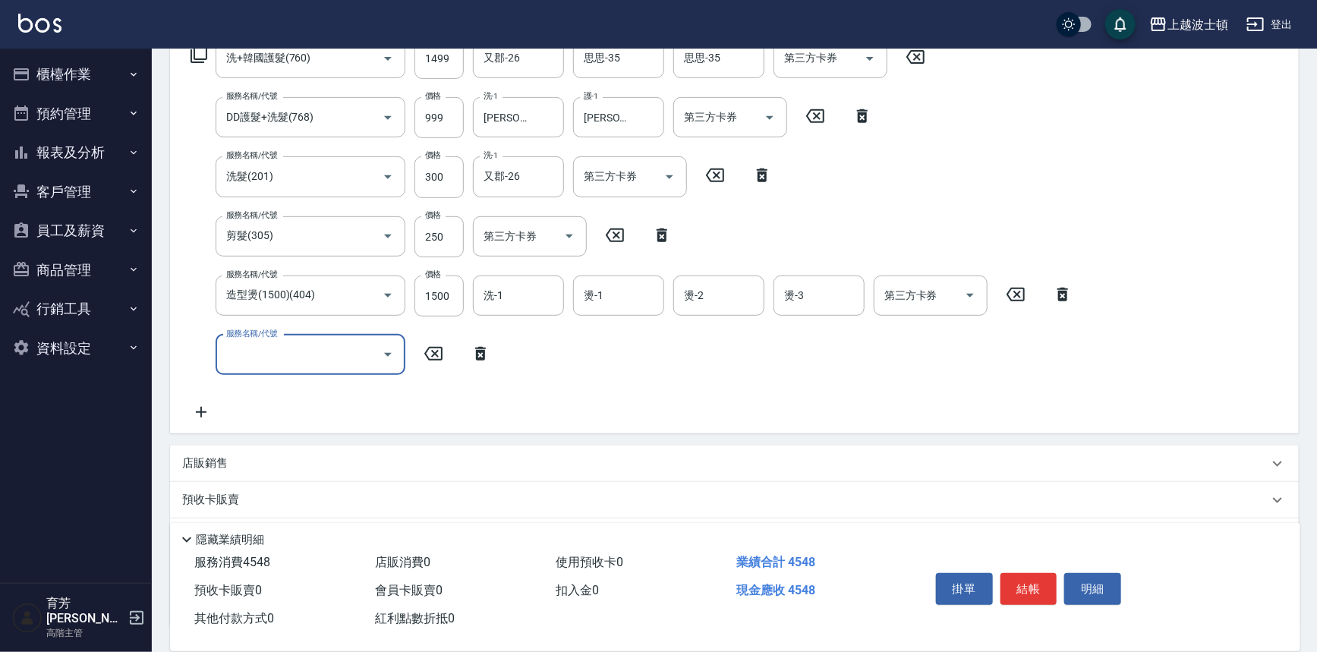
click at [477, 357] on icon at bounding box center [480, 354] width 11 height 14
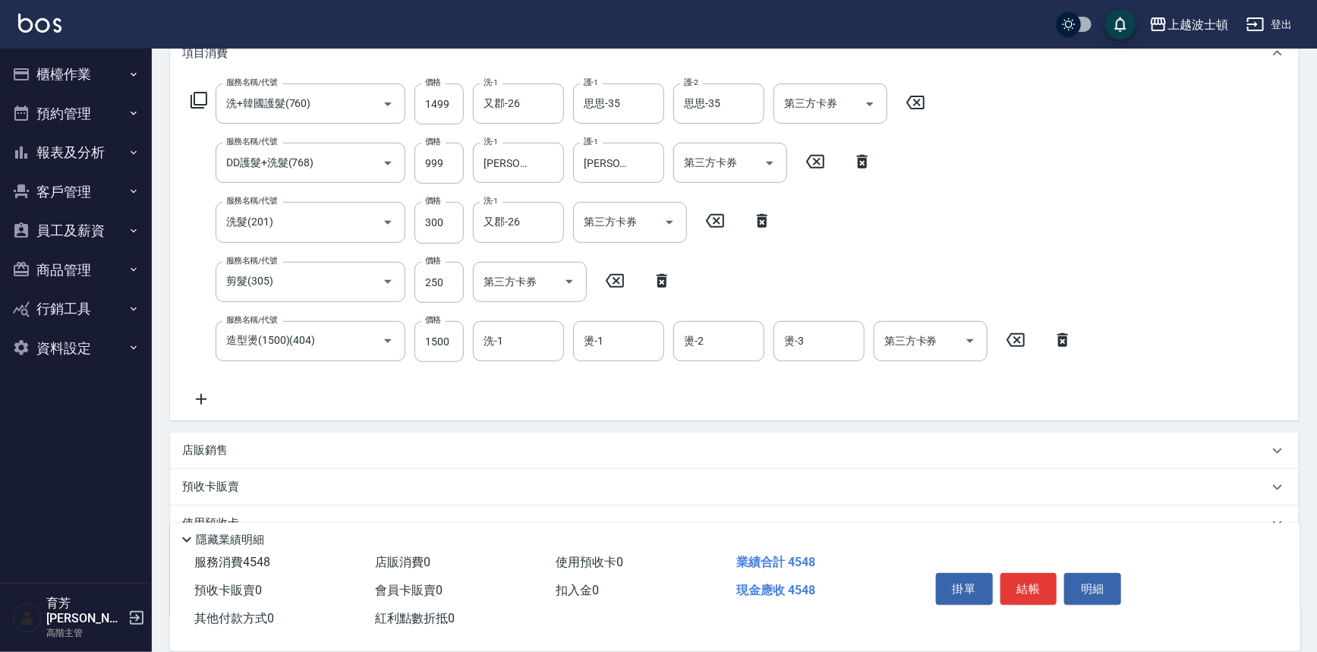
scroll to position [197, 0]
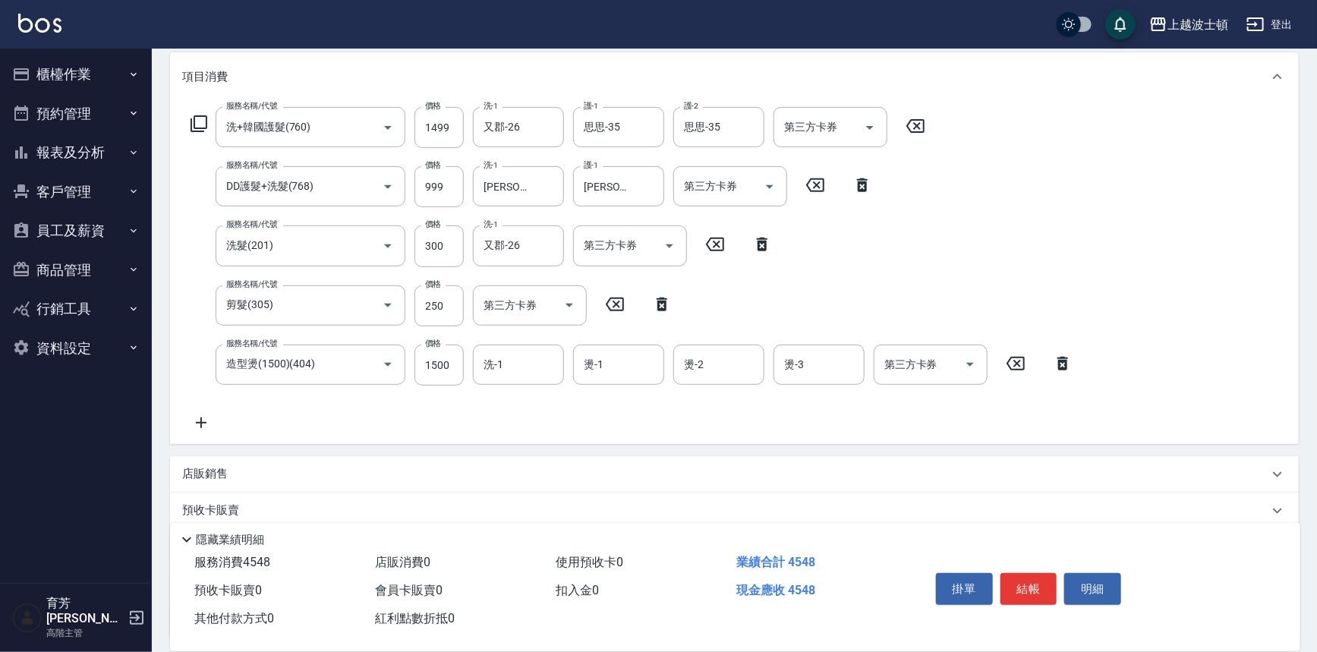
click at [210, 128] on div "服務名稱/代號 洗+韓國護髮(760) 服務名稱/代號 價格 1499 價格 洗-1 又郡-26 洗-1 護-1 思思-35 護-1 護-2 思思-35 護-…" at bounding box center [558, 127] width 752 height 41
click at [202, 126] on icon at bounding box center [199, 124] width 18 height 18
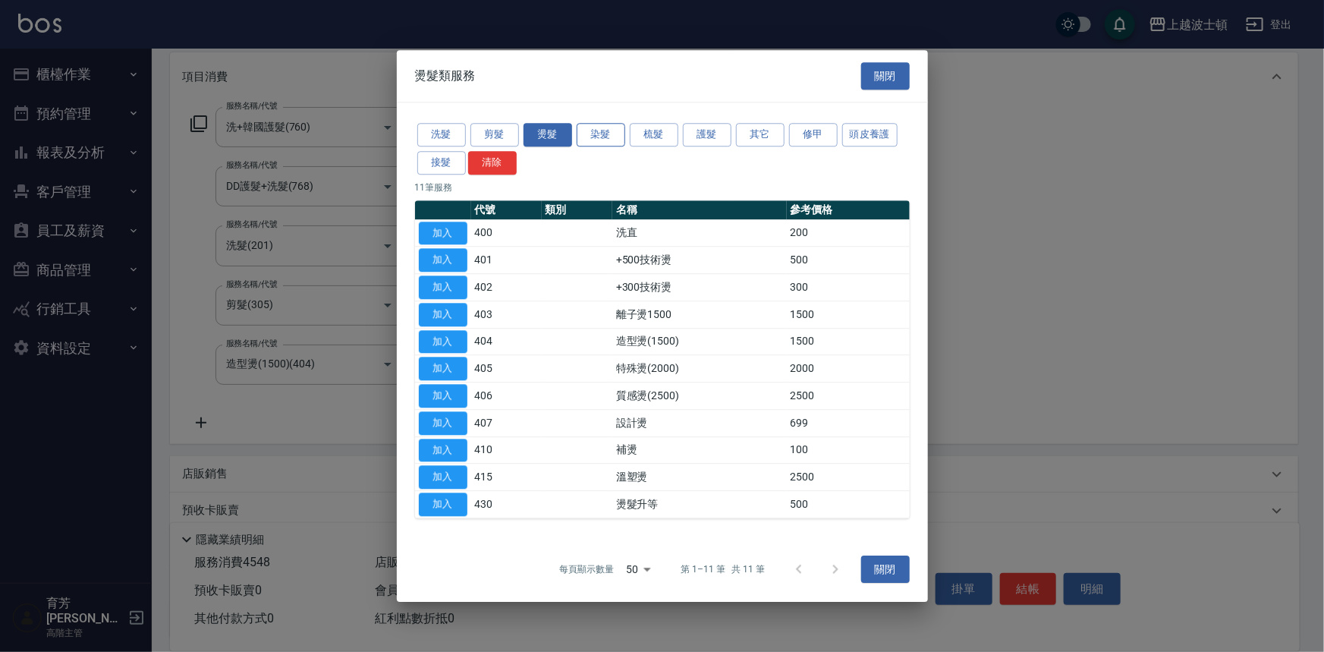
click at [625, 137] on button "染髮" at bounding box center [601, 135] width 49 height 24
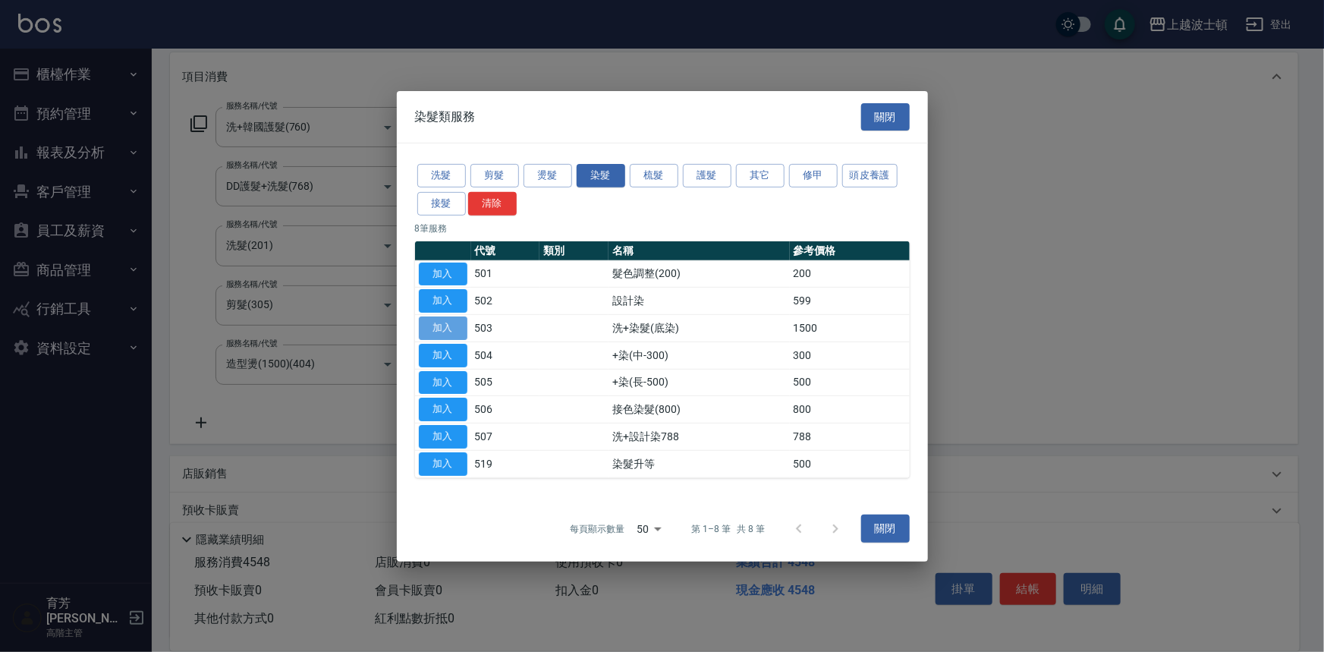
click at [451, 322] on button "加入" at bounding box center [443, 328] width 49 height 24
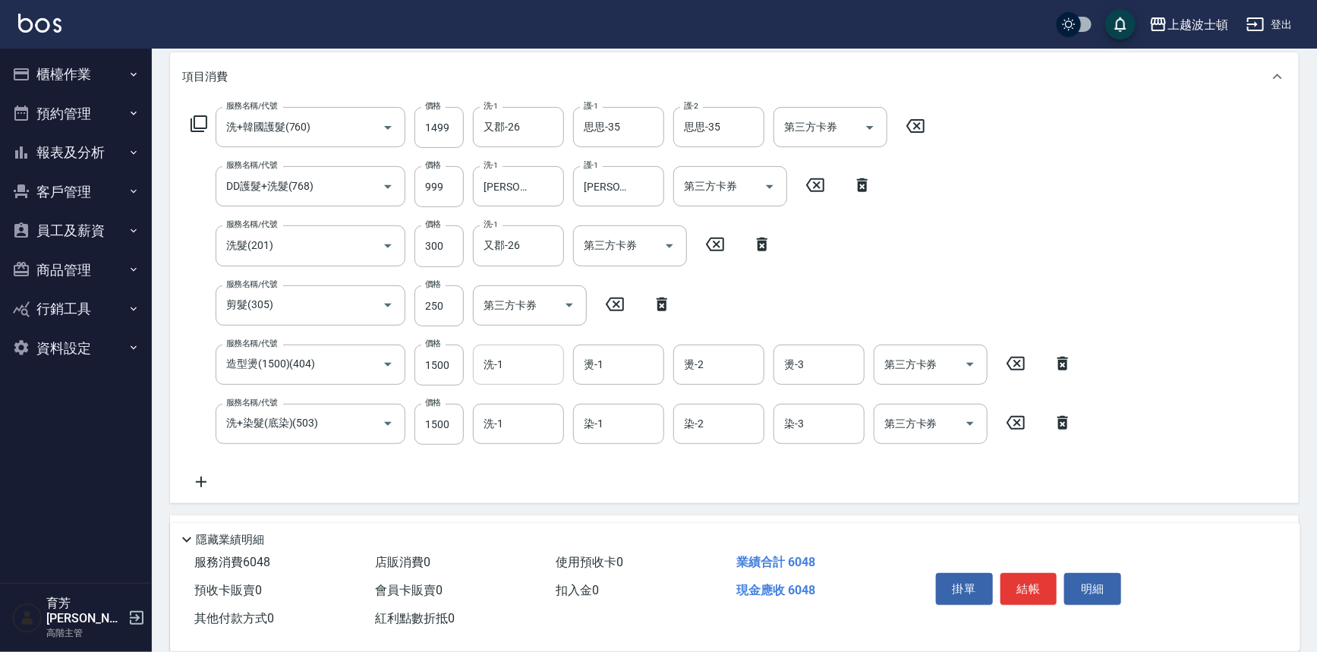
click at [514, 379] on div "洗-1" at bounding box center [518, 365] width 91 height 40
type input "思思-35"
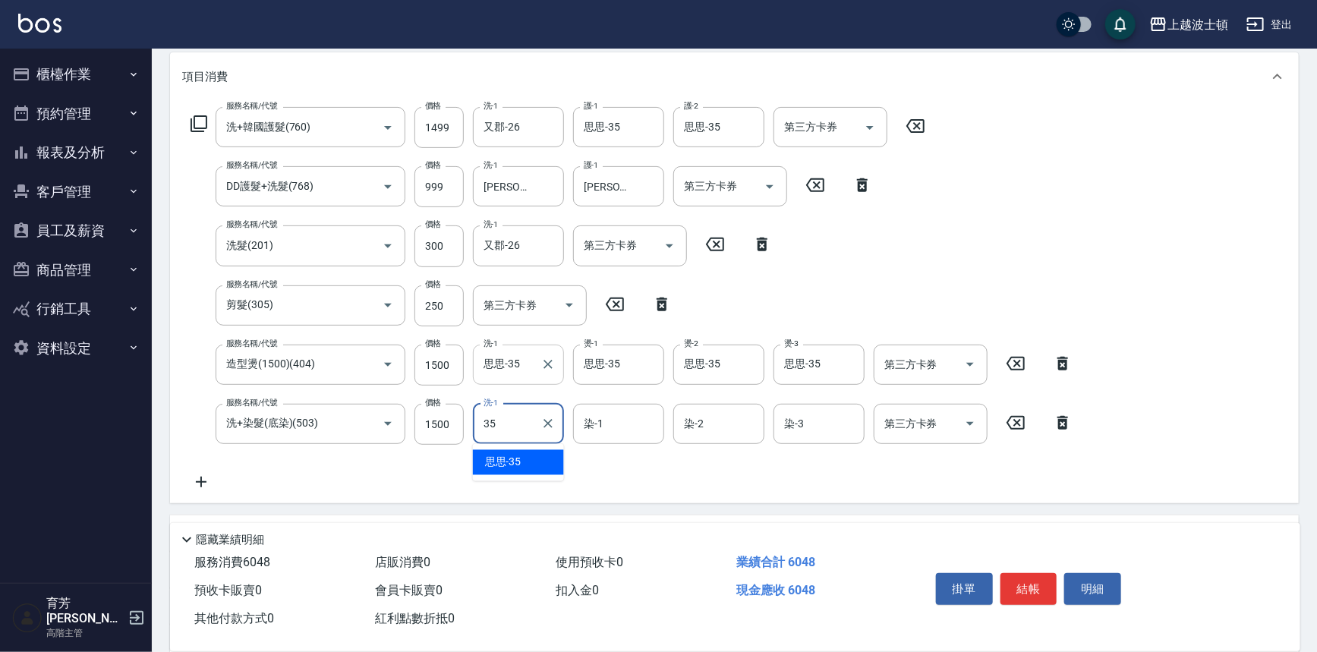
type input "思思-35"
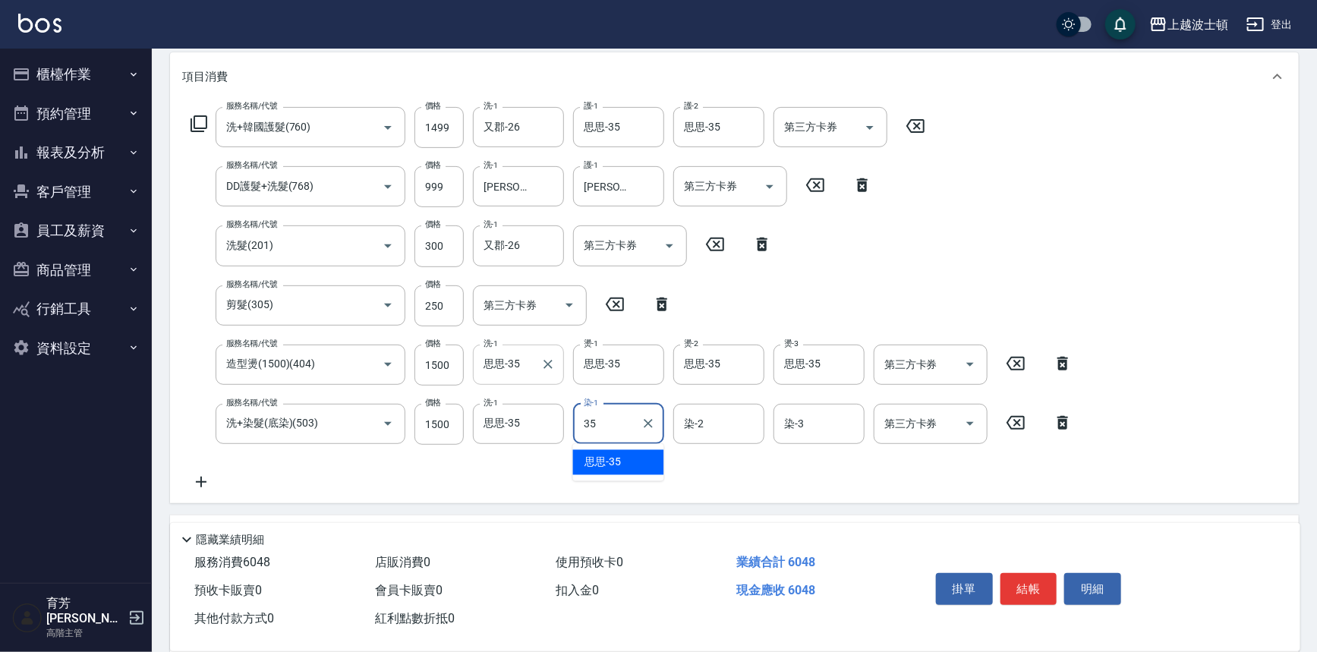
type input "思思-35"
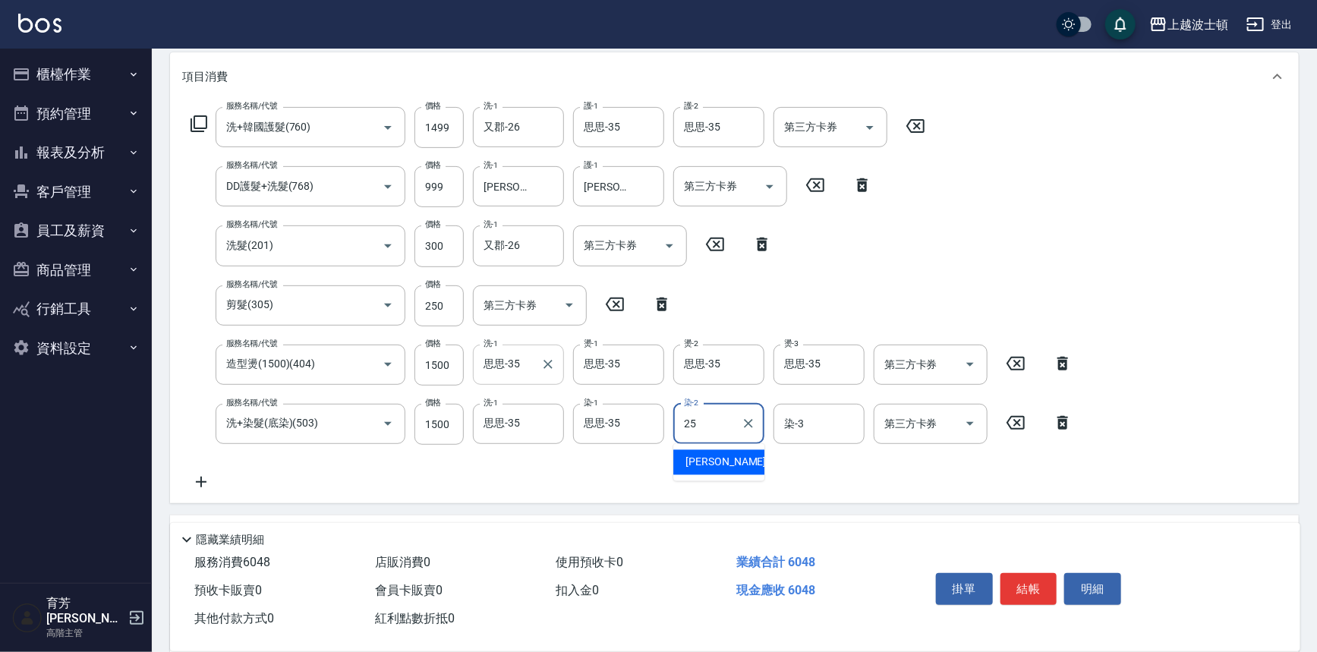
type input "林佩姍-25"
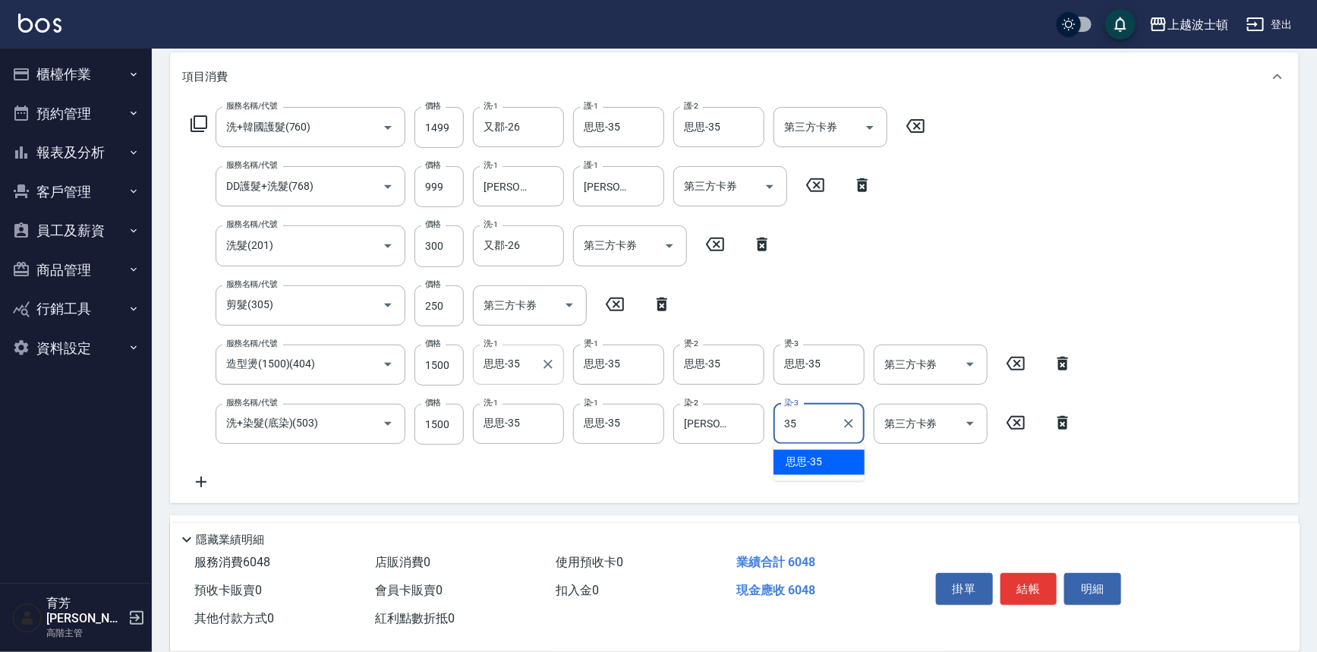
type input "思思-35"
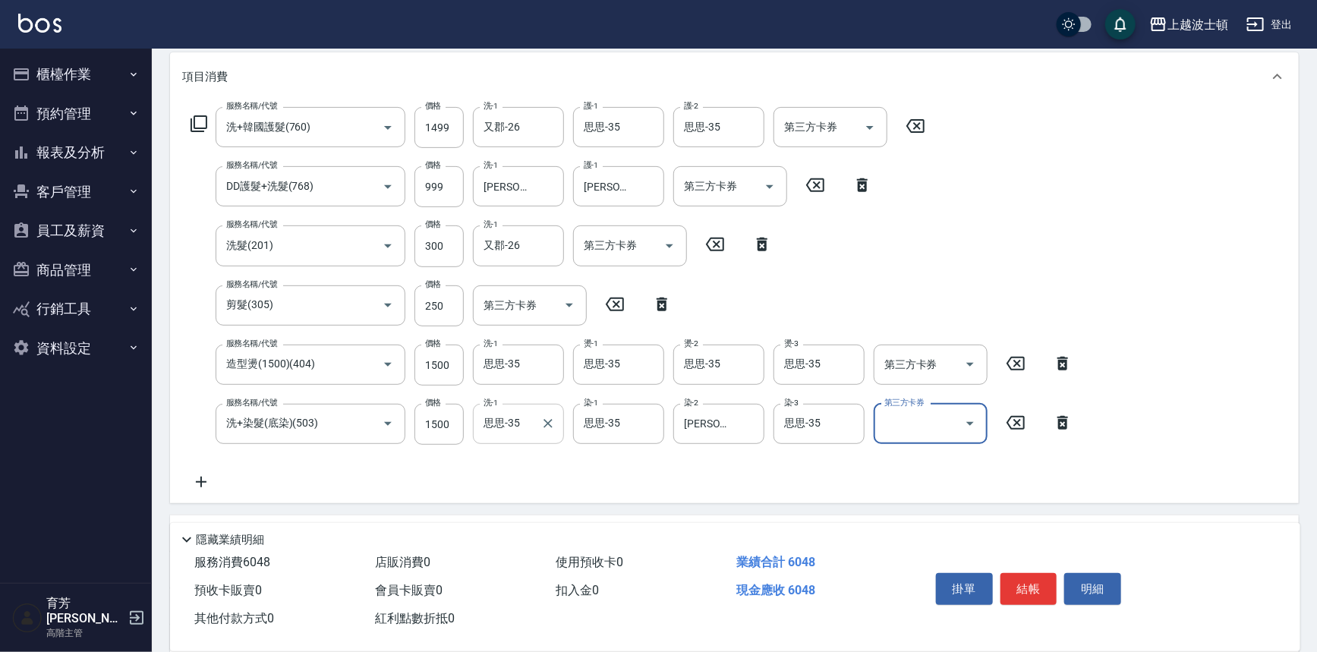
click at [502, 438] on div "思思-35 洗-1" at bounding box center [518, 424] width 91 height 40
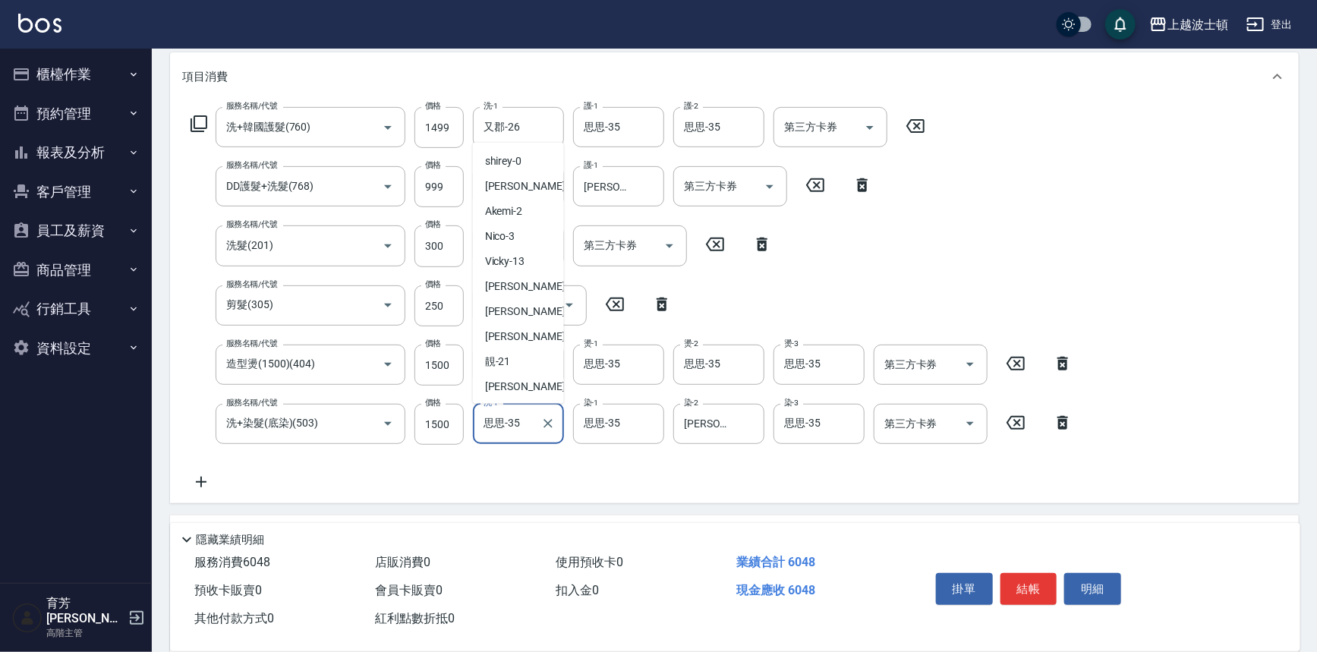
scroll to position [145, 0]
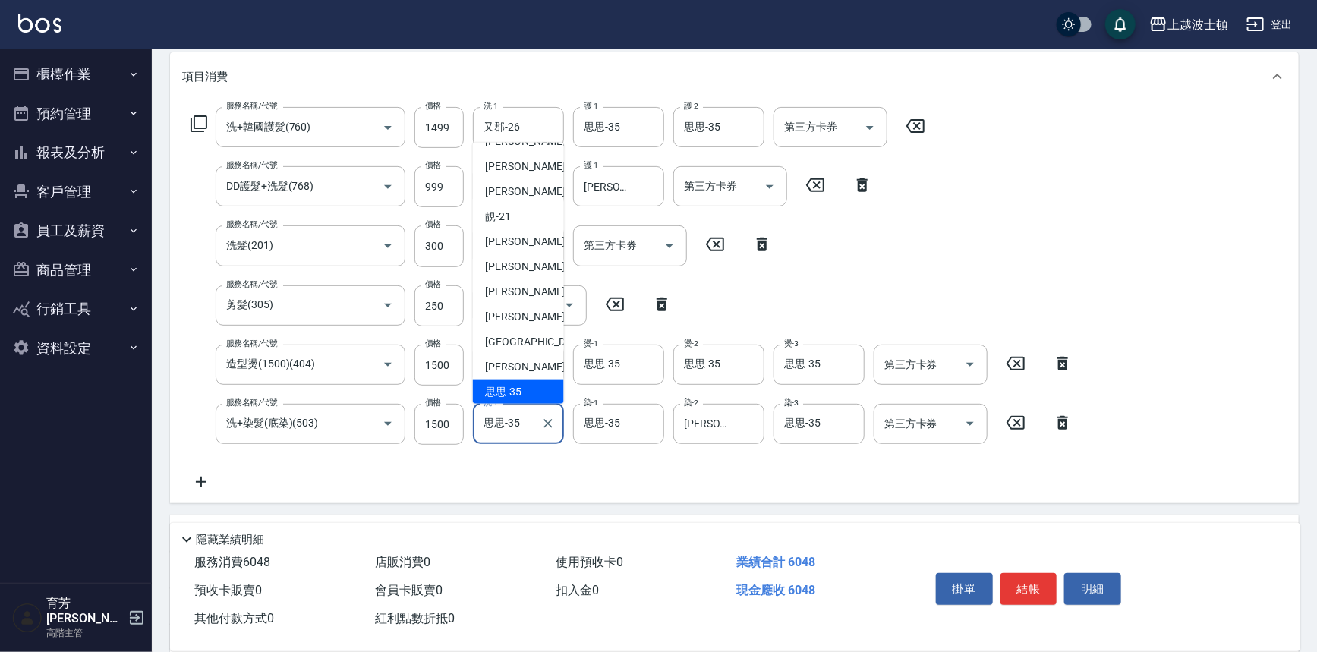
click at [502, 438] on div "思思-35 洗-1" at bounding box center [518, 424] width 91 height 40
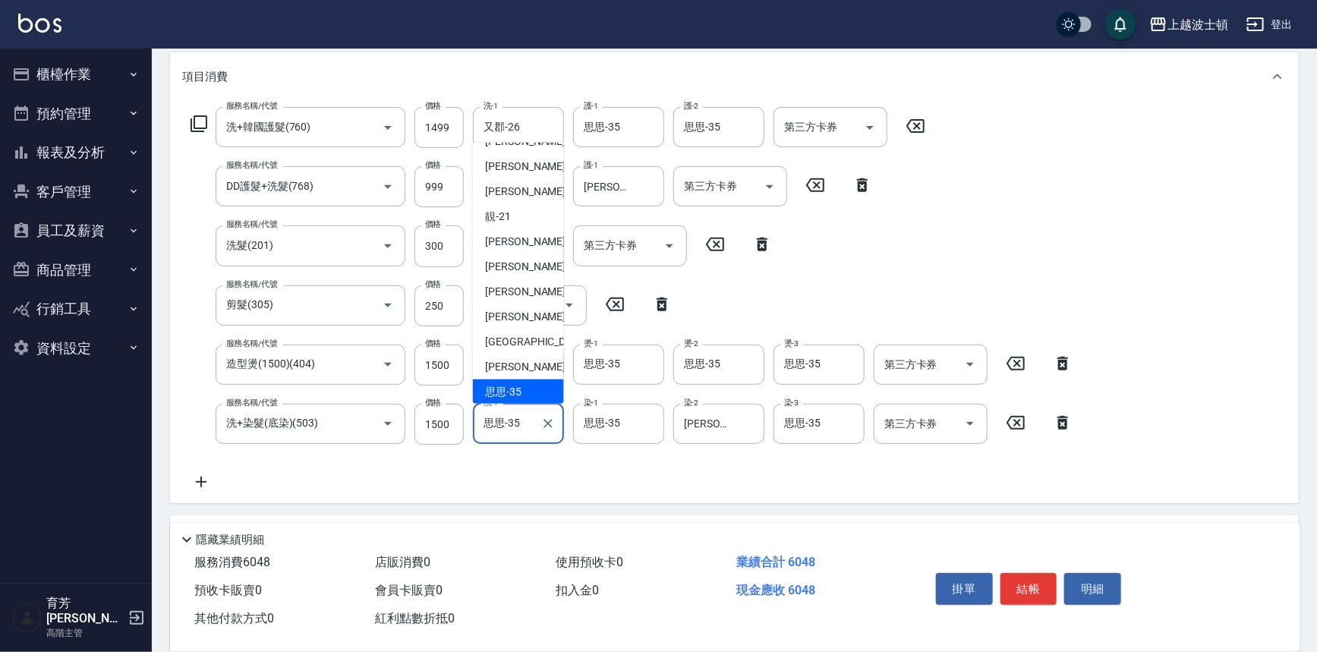
click at [502, 438] on div "思思-35 洗-1" at bounding box center [518, 424] width 91 height 40
click at [513, 425] on input "思思-35" at bounding box center [507, 424] width 55 height 27
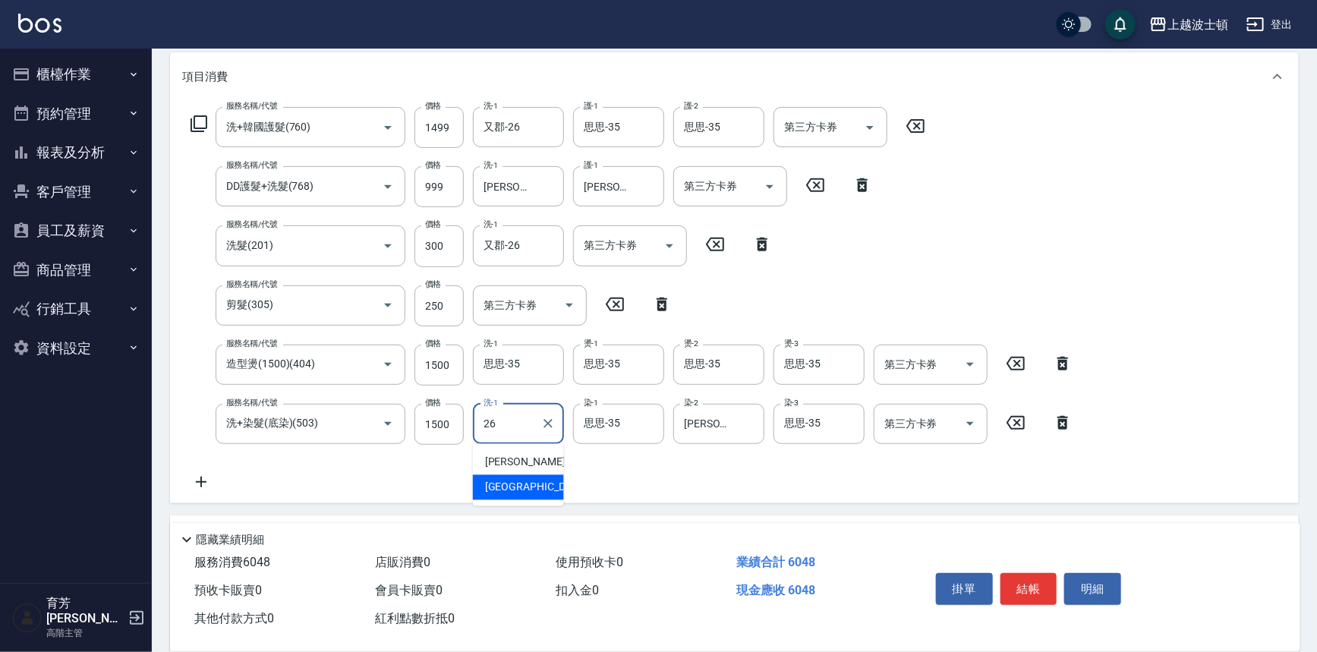
type input "又郡-26"
click at [197, 480] on icon at bounding box center [201, 482] width 38 height 18
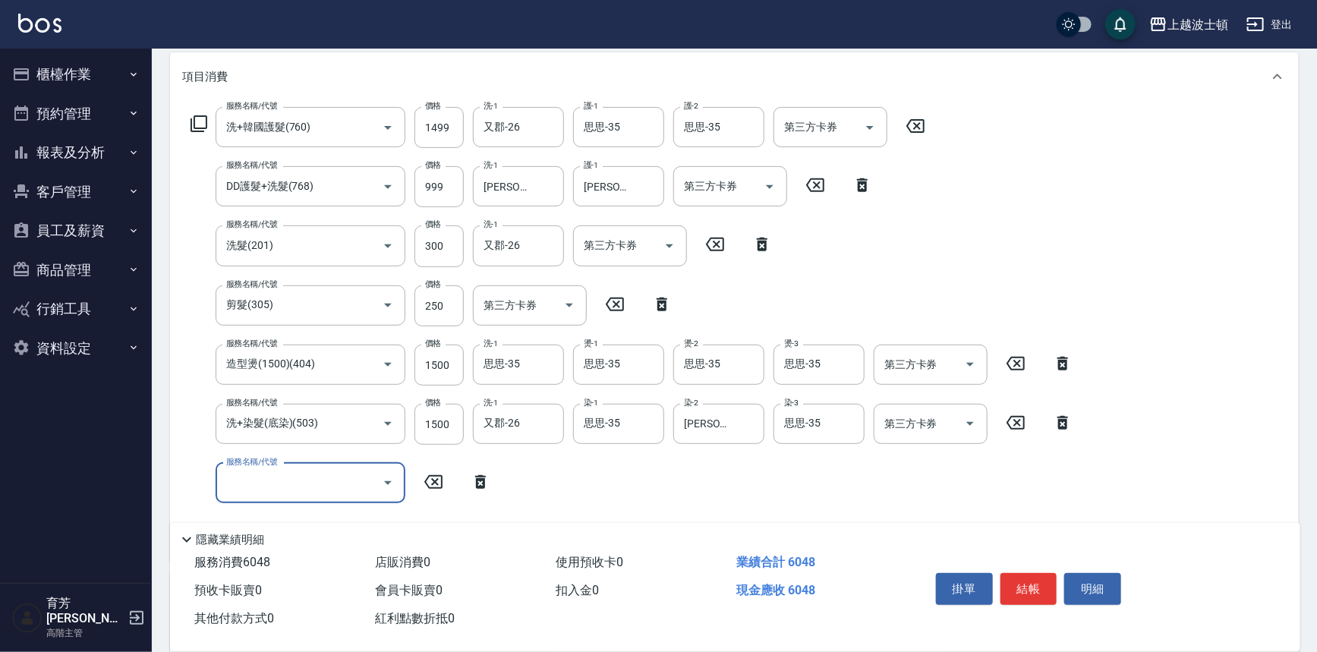
click at [292, 490] on input "服務名稱/代號" at bounding box center [298, 483] width 153 height 27
type input "剪髮(305)"
type input "350"
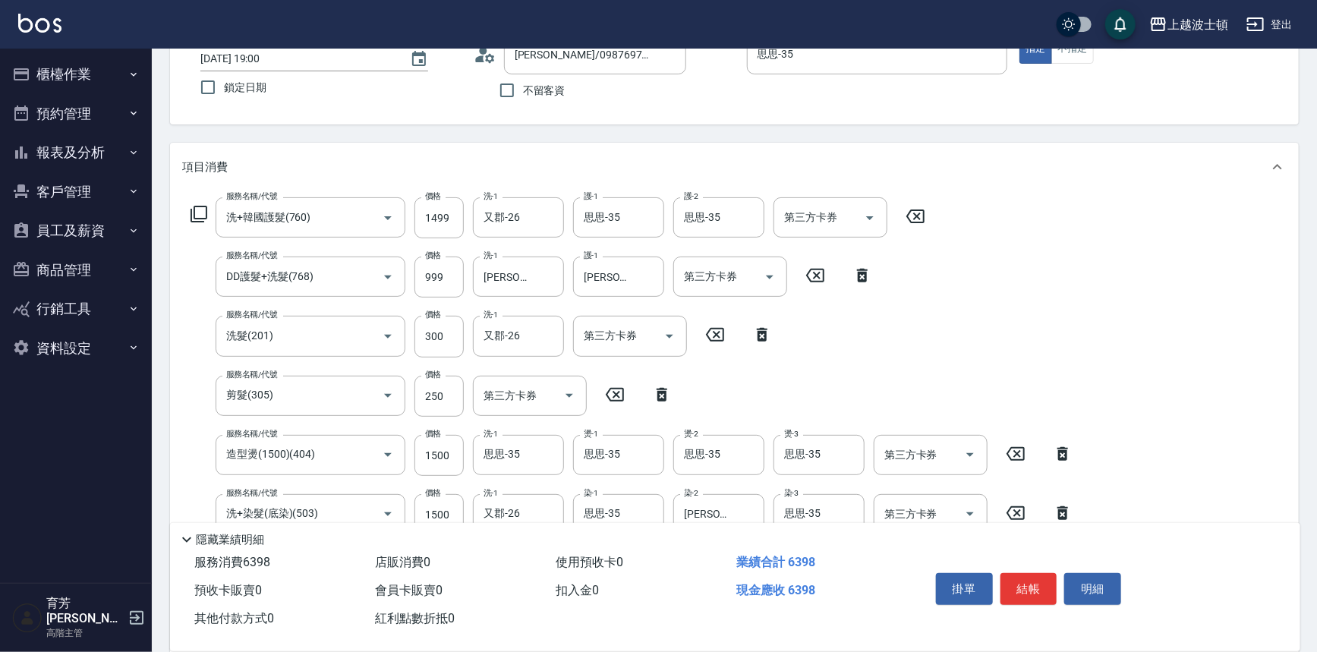
scroll to position [275, 0]
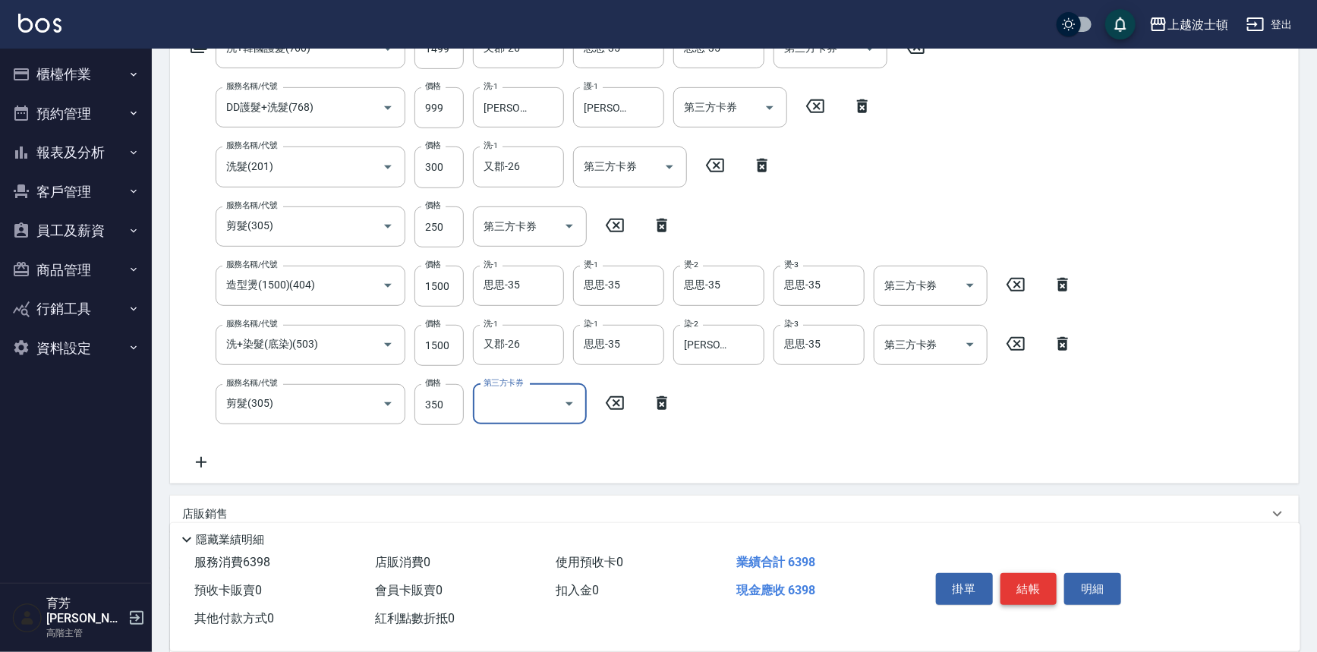
click at [1028, 591] on button "結帳" at bounding box center [1028, 589] width 57 height 32
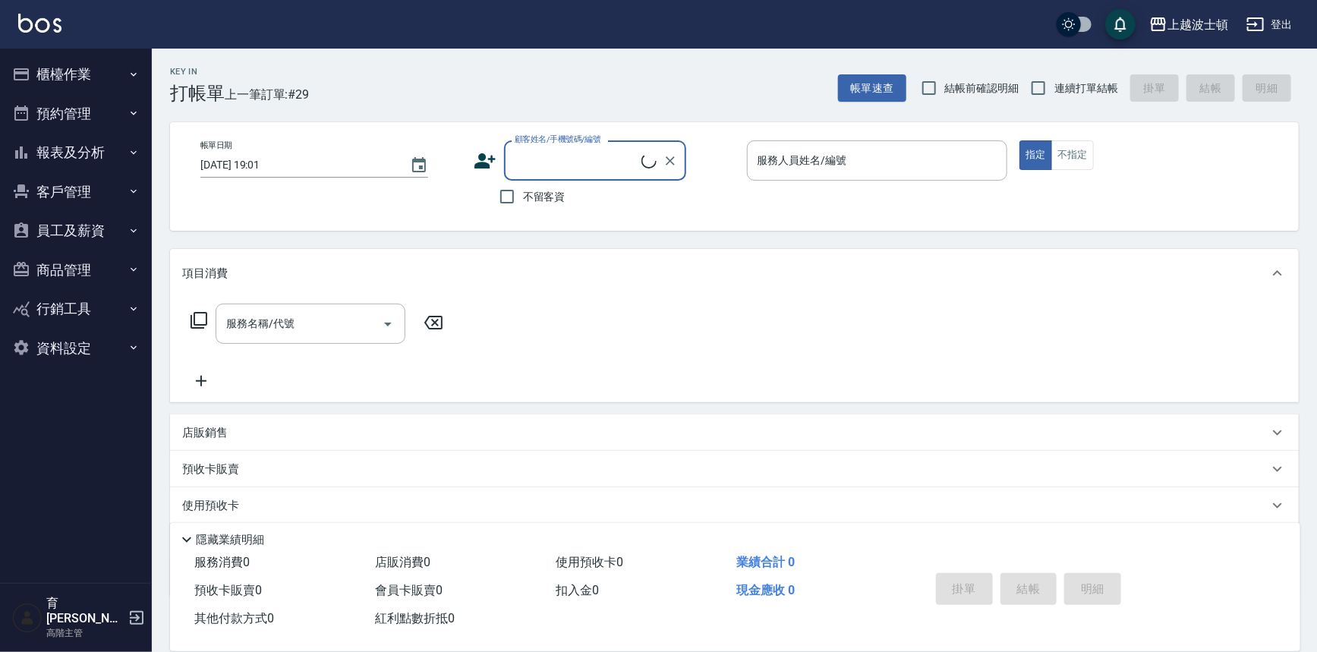
click at [549, 189] on span "不留客資" at bounding box center [544, 197] width 43 height 16
click at [523, 189] on input "不留客資" at bounding box center [507, 197] width 32 height 32
checkbox input "true"
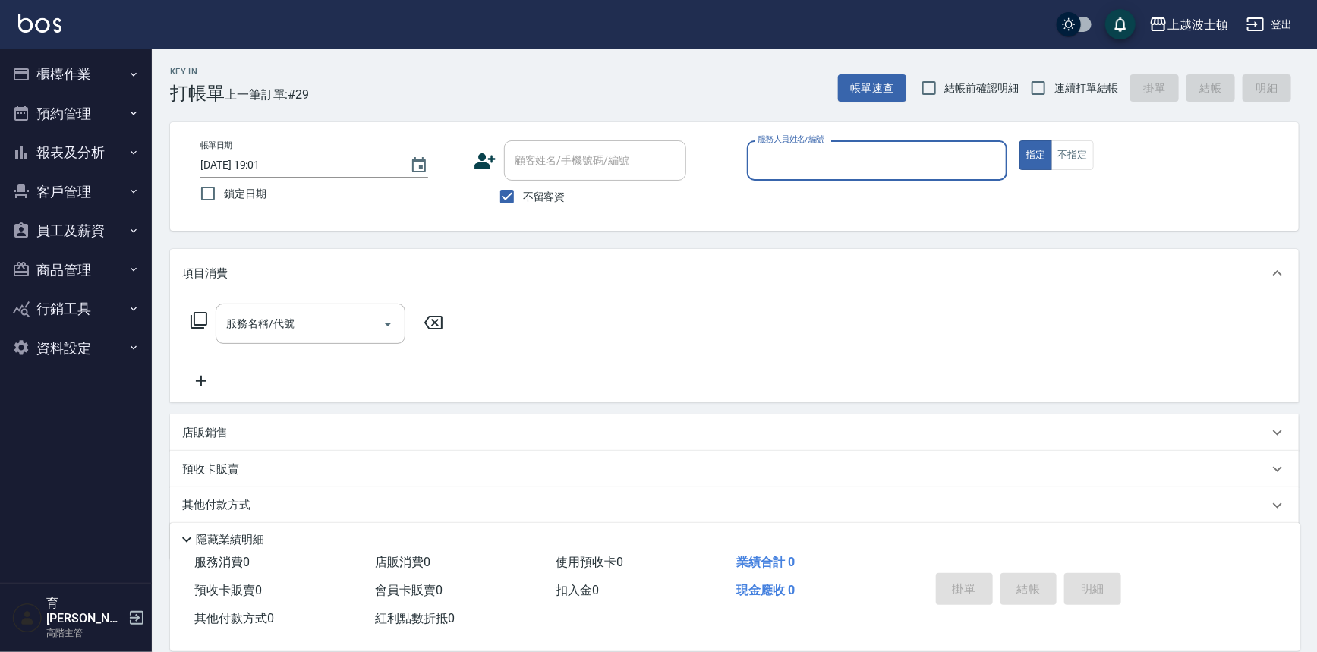
click at [796, 172] on input "服務人員姓名/編號" at bounding box center [877, 160] width 247 height 27
type input "怡廷-41"
type button "true"
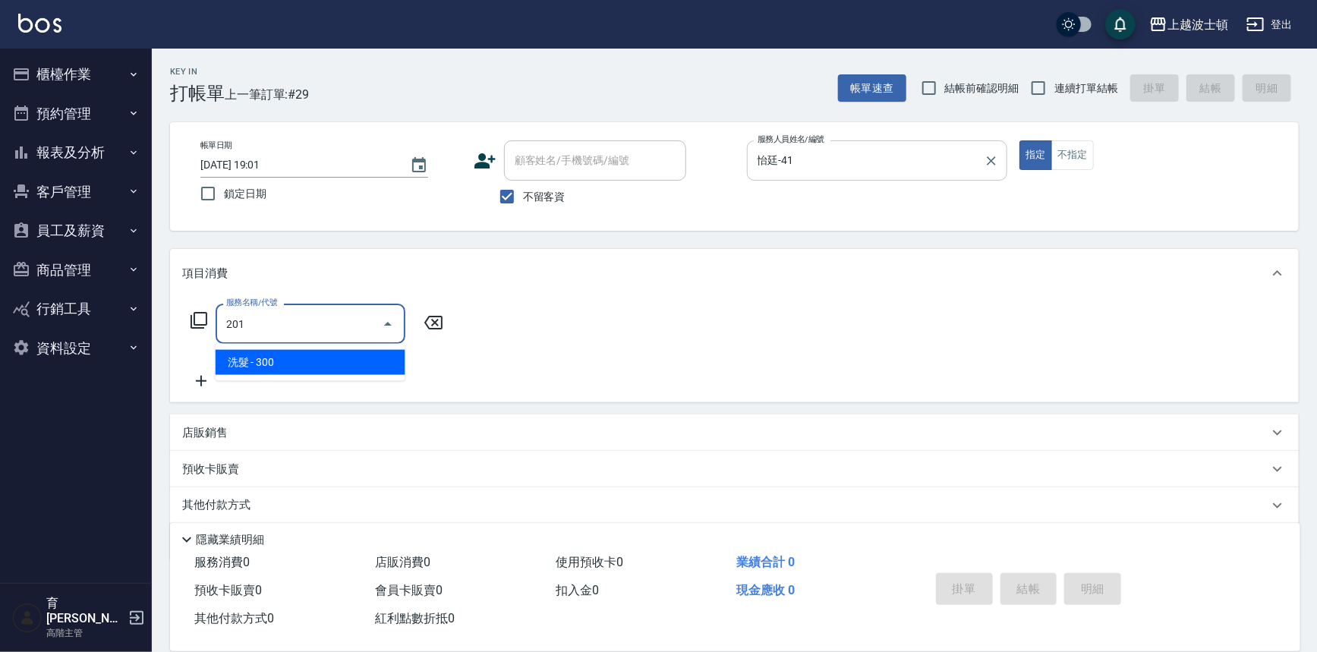
type input "洗髮(201)"
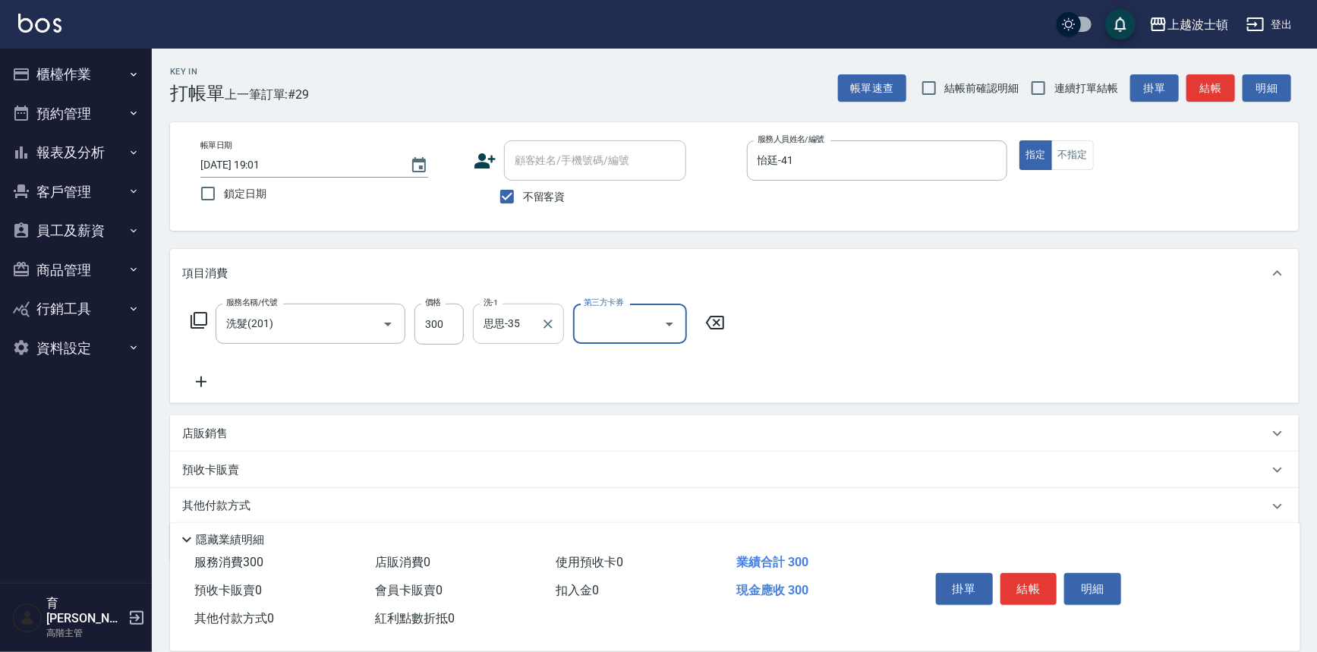
click at [498, 312] on input "思思-35" at bounding box center [507, 323] width 55 height 27
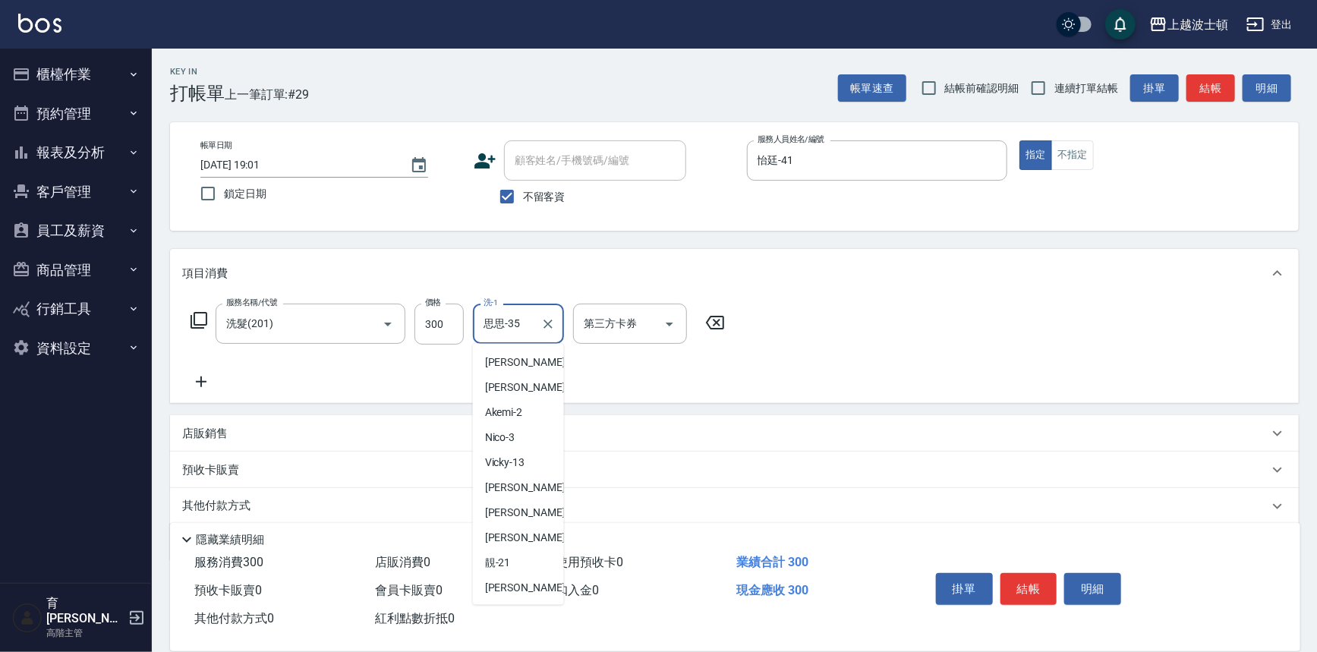
click at [497, 313] on input "思思-35" at bounding box center [507, 323] width 55 height 27
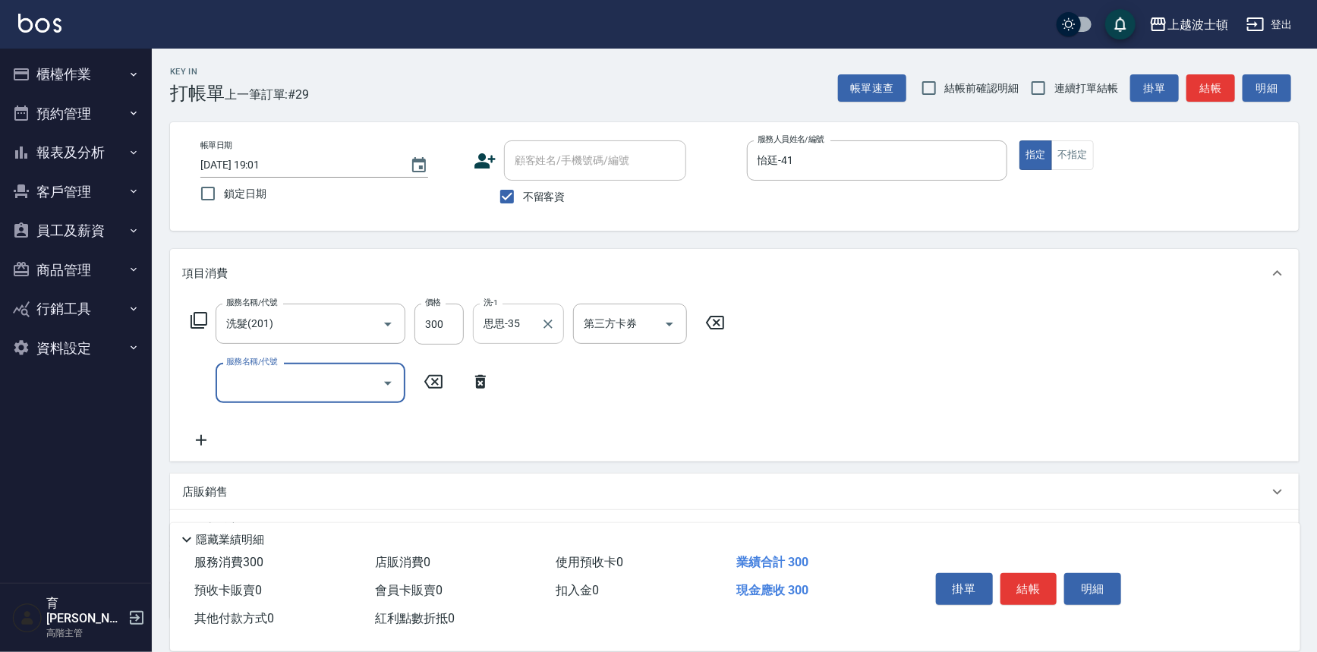
click at [497, 313] on input "思思-35" at bounding box center [507, 323] width 55 height 27
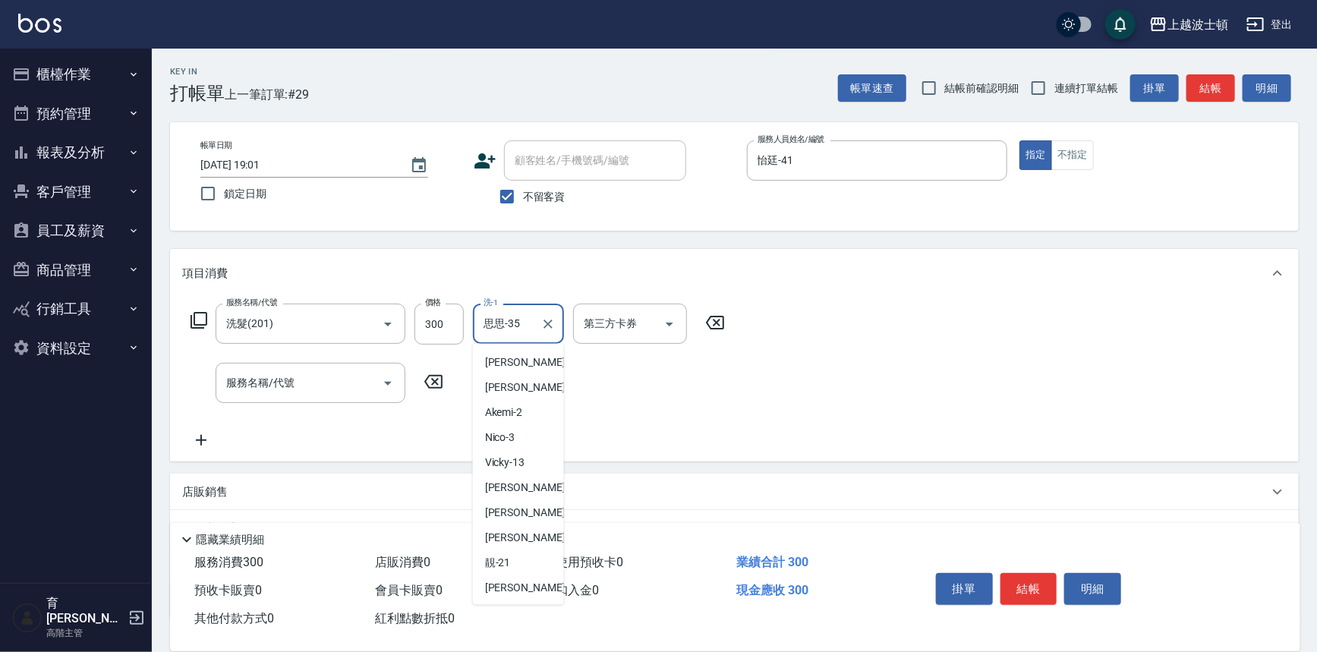
click at [497, 313] on input "思思-35" at bounding box center [507, 323] width 55 height 27
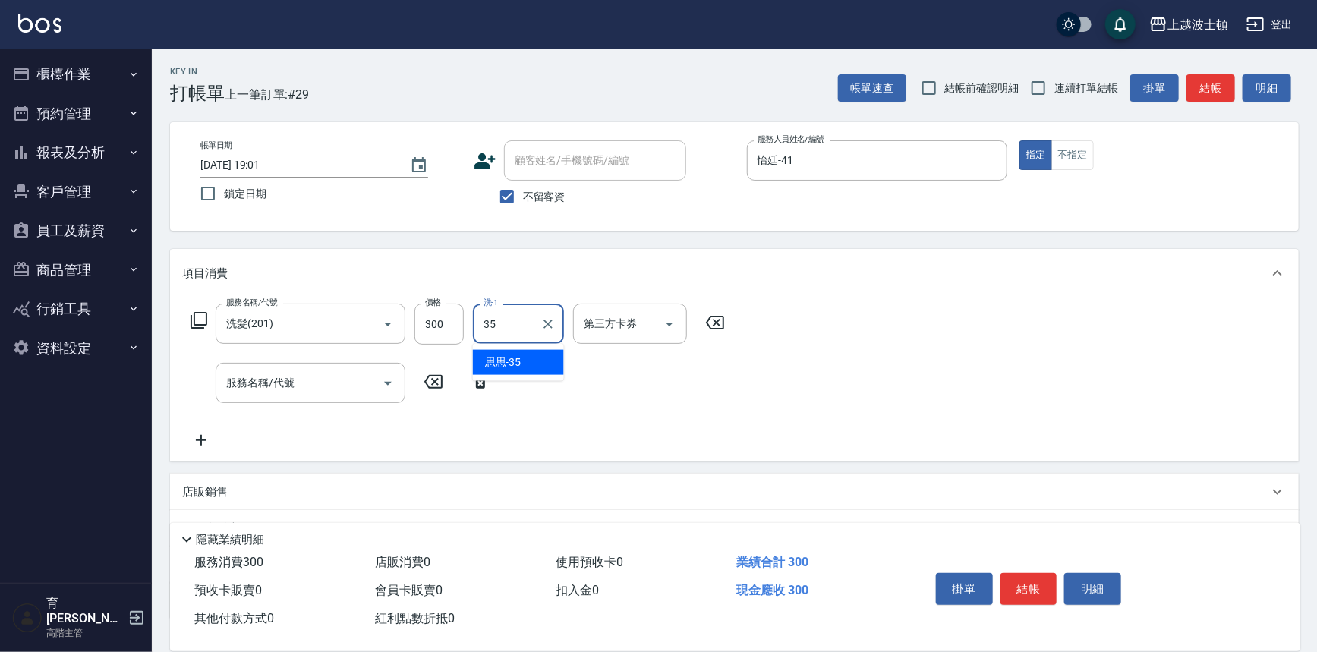
type input "3"
type input "怡廷-41"
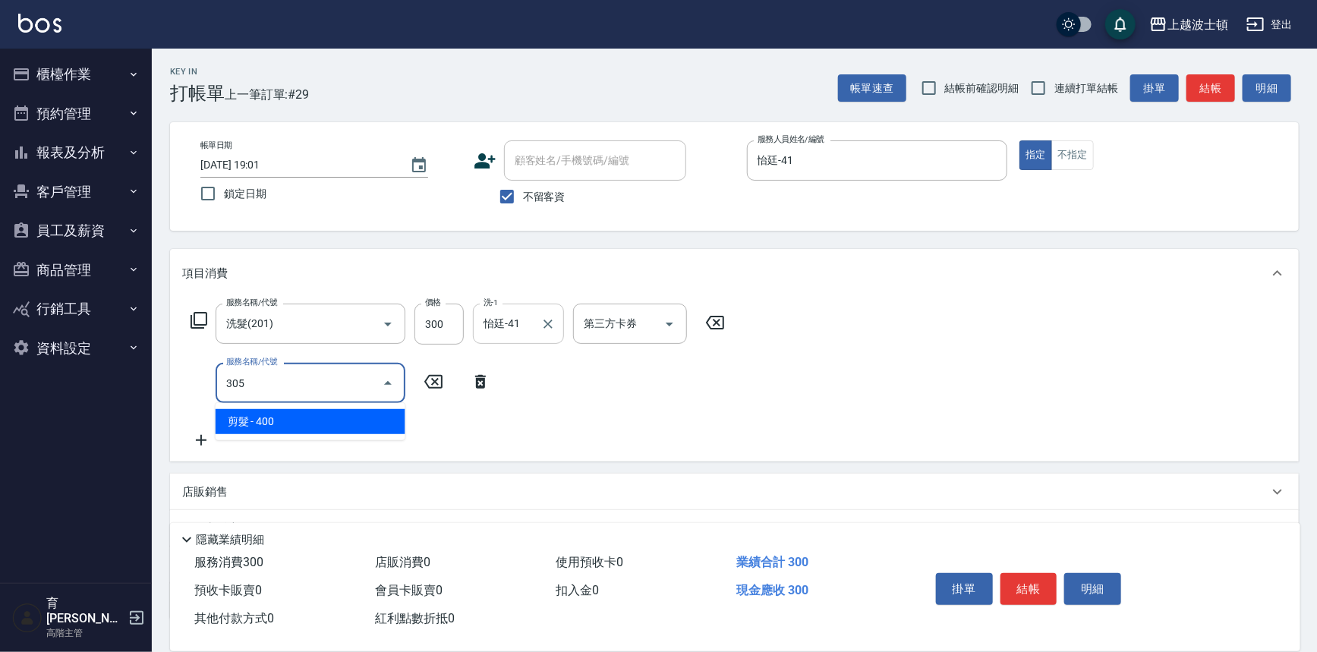
type input "剪髮(305)"
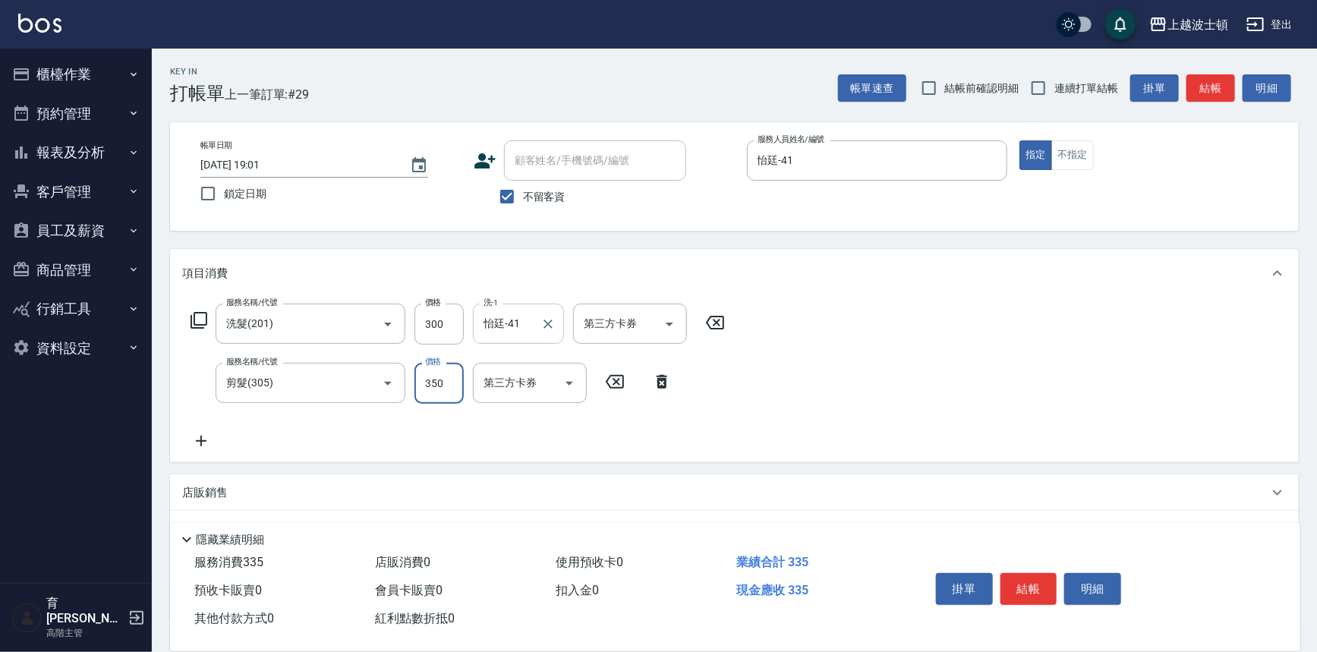
type input "350"
click at [1019, 585] on button "結帳" at bounding box center [1028, 589] width 57 height 32
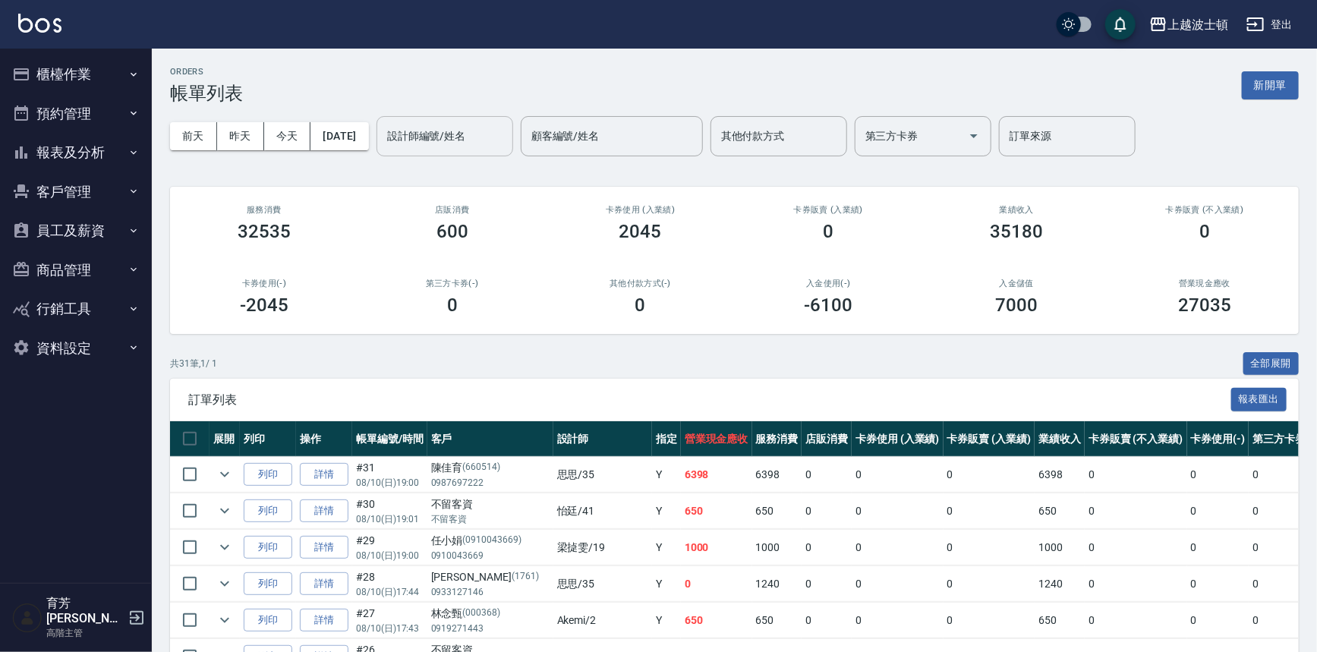
click at [444, 143] on input "設計師編號/姓名" at bounding box center [444, 136] width 123 height 27
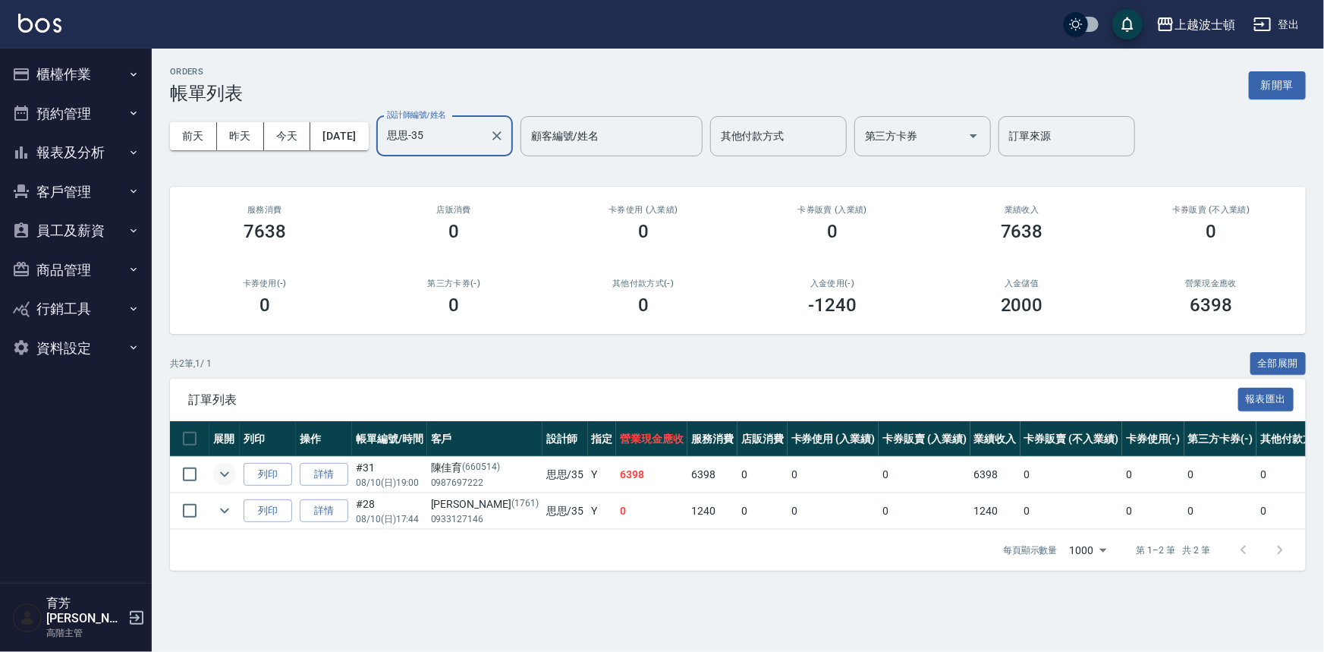
type input "思思-35"
click at [220, 478] on icon "expand row" at bounding box center [225, 474] width 18 height 18
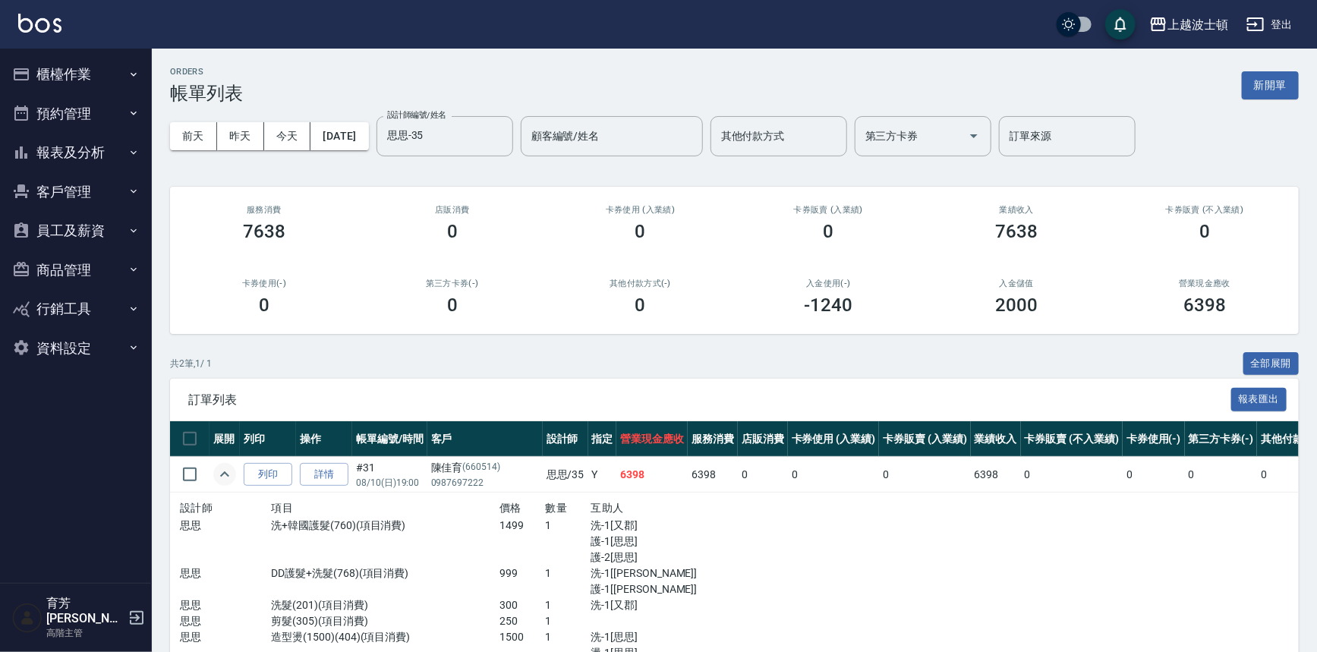
click at [231, 483] on td at bounding box center [224, 475] width 30 height 36
click at [228, 475] on icon "expand row" at bounding box center [224, 473] width 9 height 5
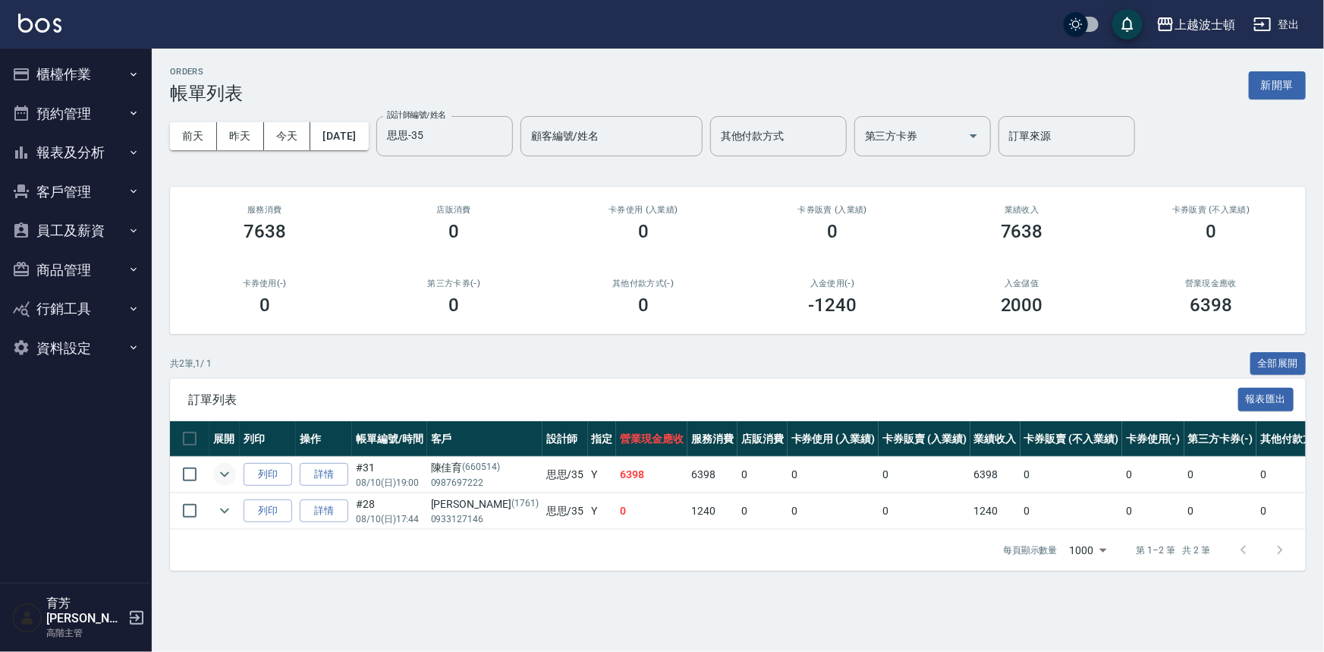
click at [229, 468] on icon "expand row" at bounding box center [225, 474] width 18 height 18
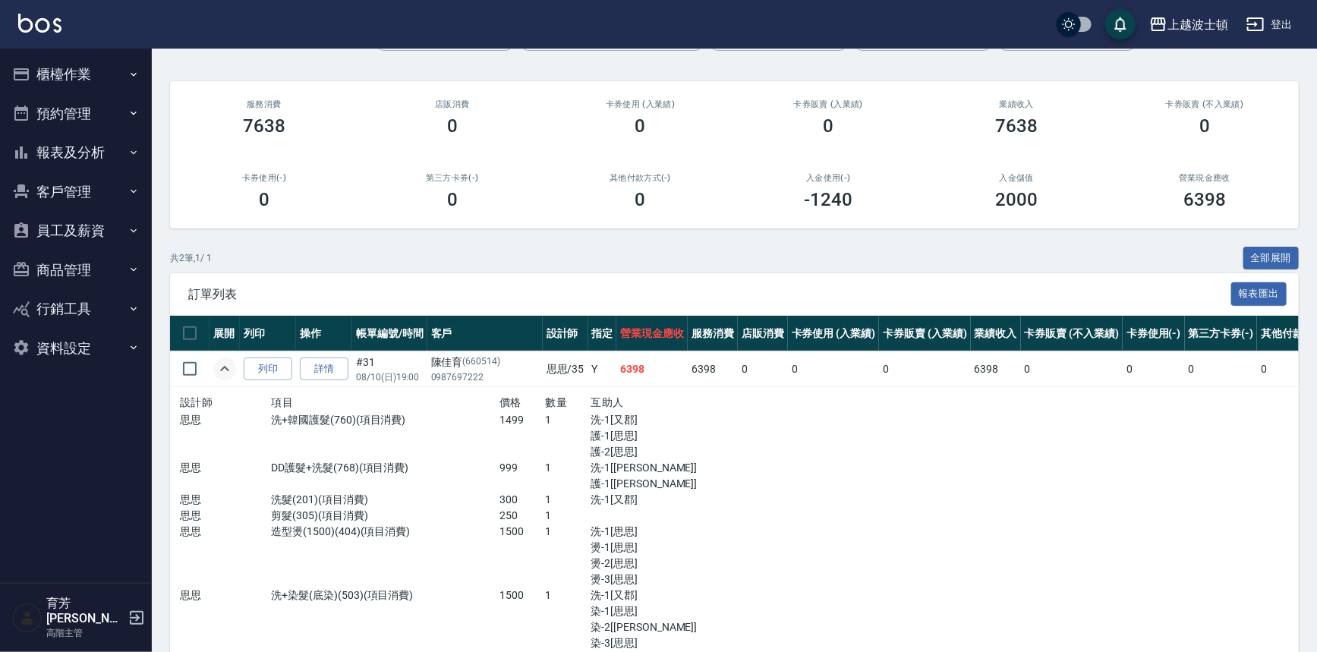
scroll to position [232, 0]
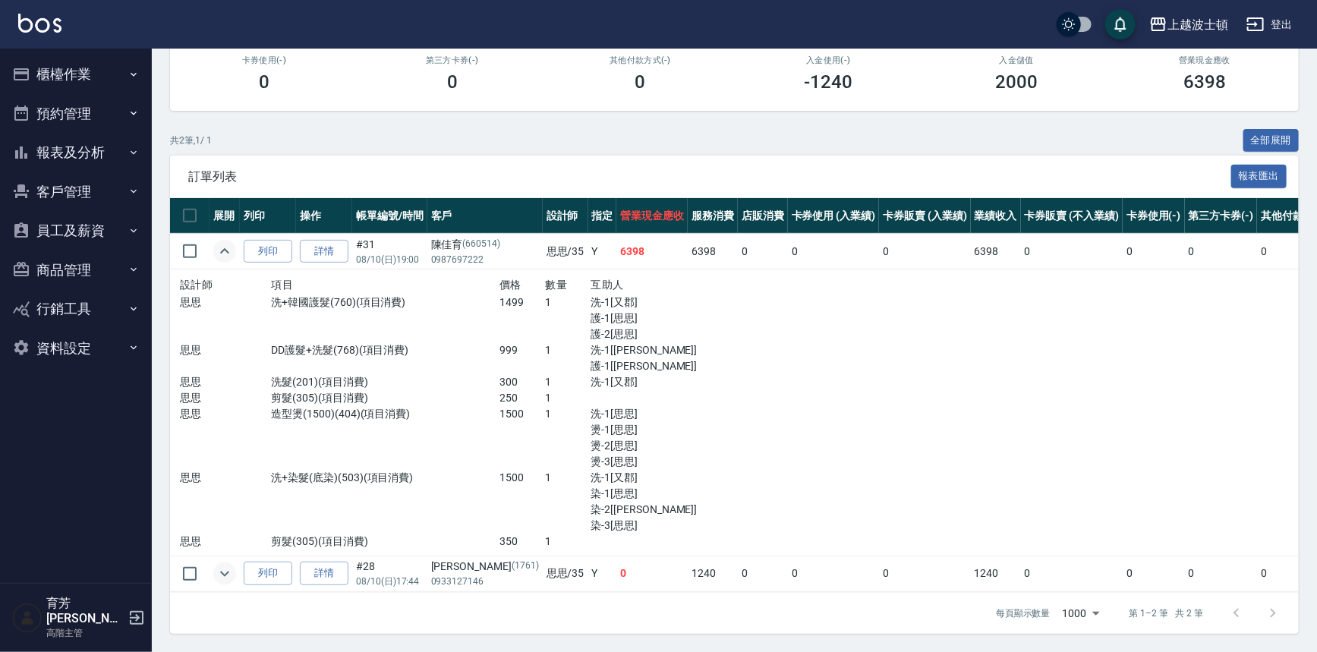
click at [222, 565] on icon "expand row" at bounding box center [225, 574] width 18 height 18
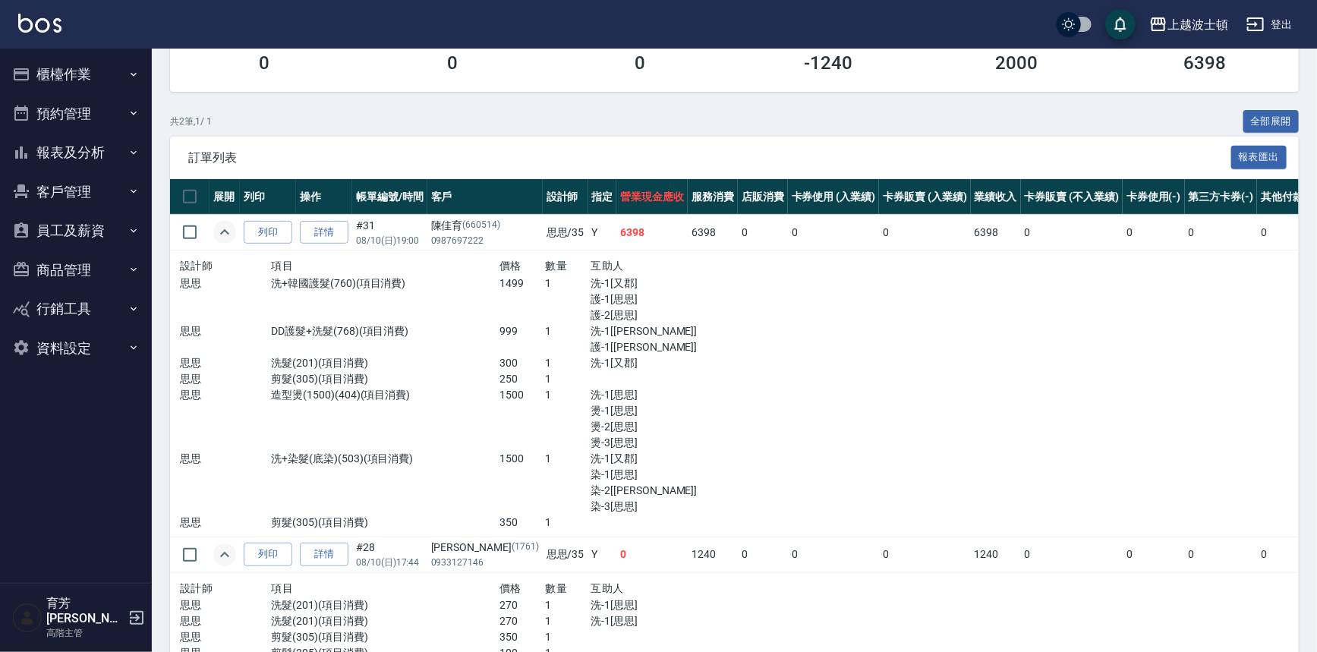
scroll to position [342, 0]
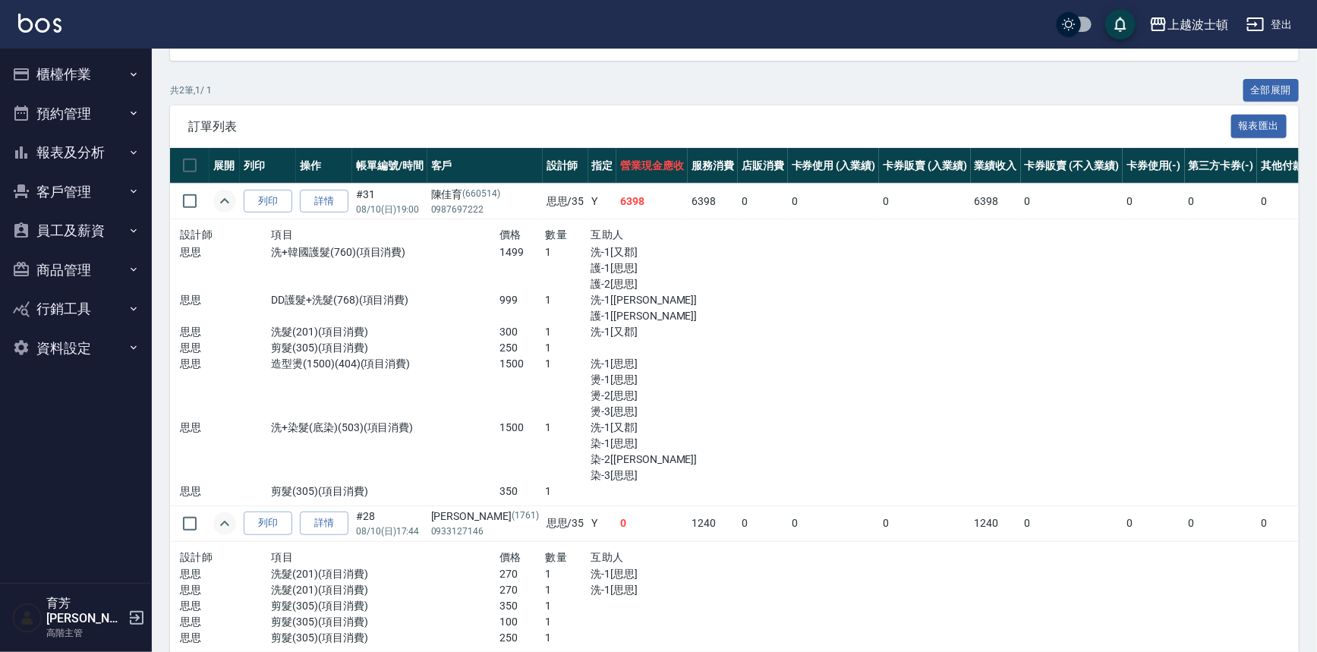
click at [213, 197] on button "expand row" at bounding box center [224, 201] width 23 height 23
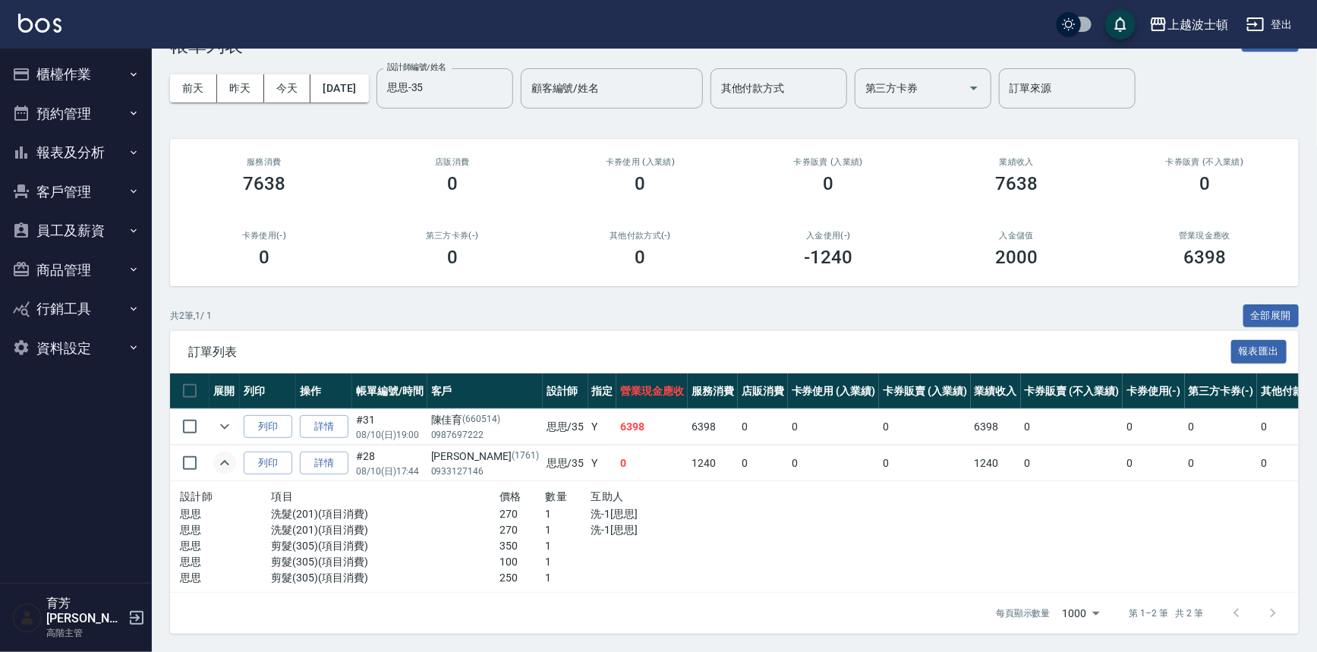
scroll to position [57, 0]
click at [227, 458] on icon "expand row" at bounding box center [225, 463] width 18 height 18
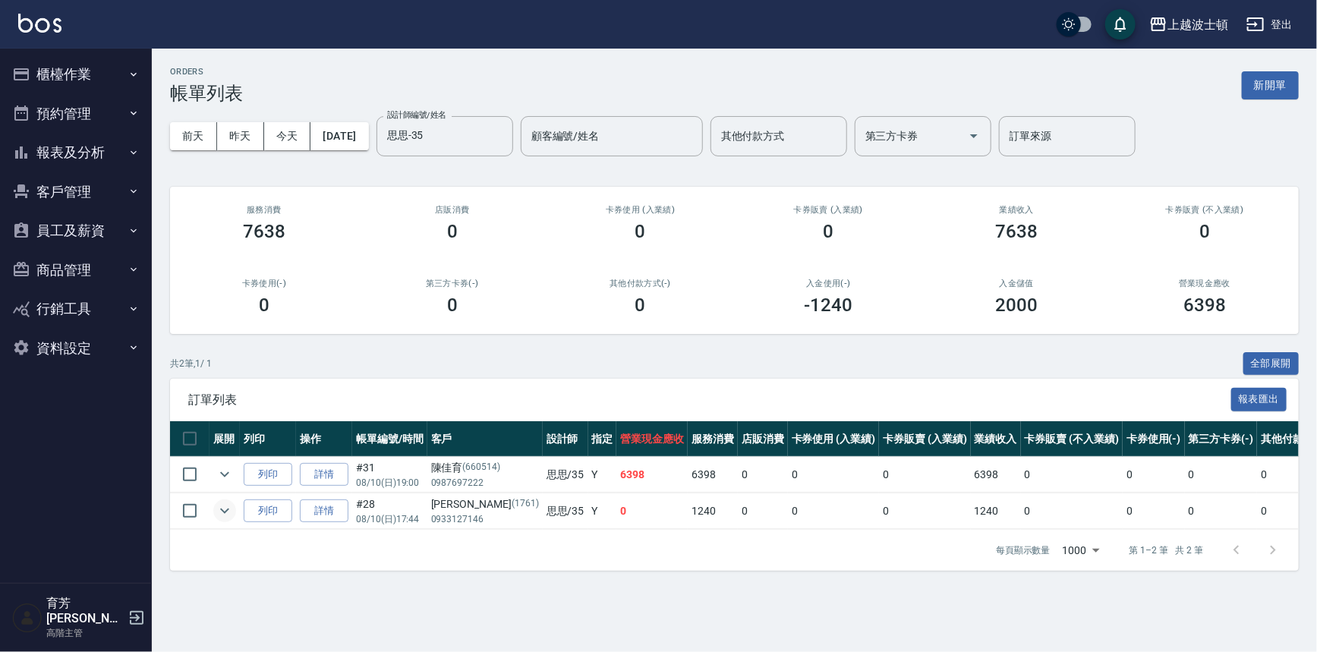
scroll to position [0, 0]
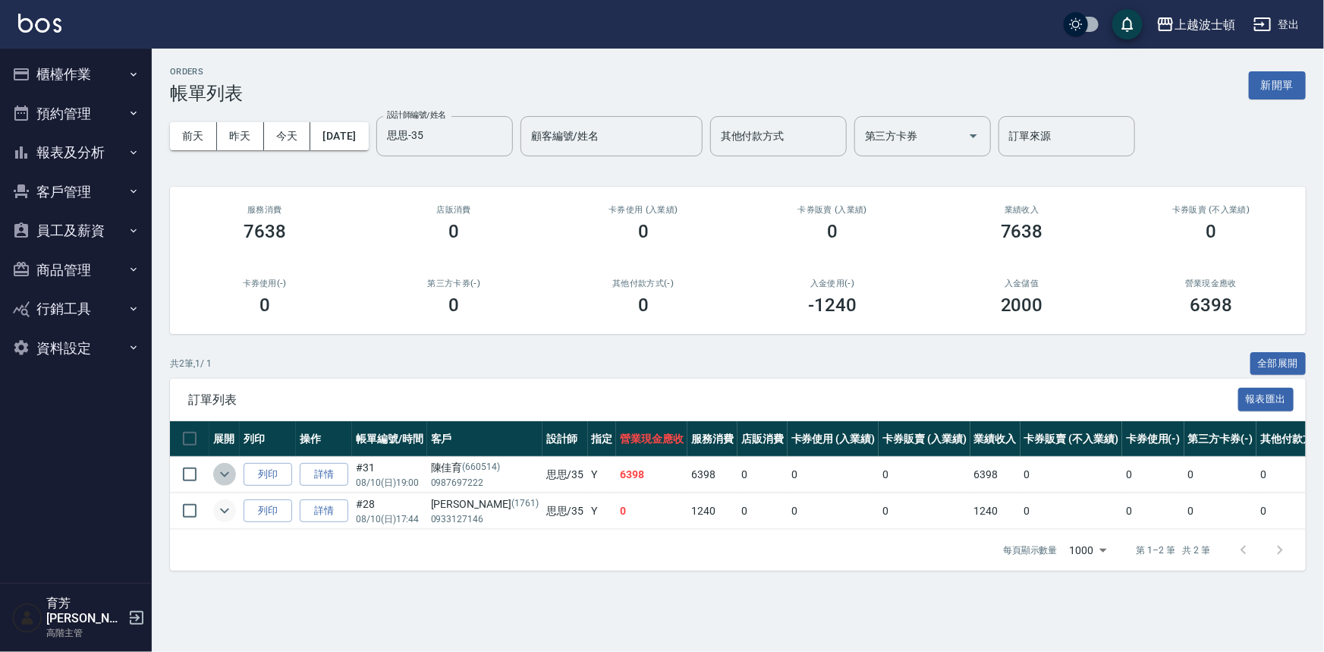
click at [219, 465] on icon "expand row" at bounding box center [225, 474] width 18 height 18
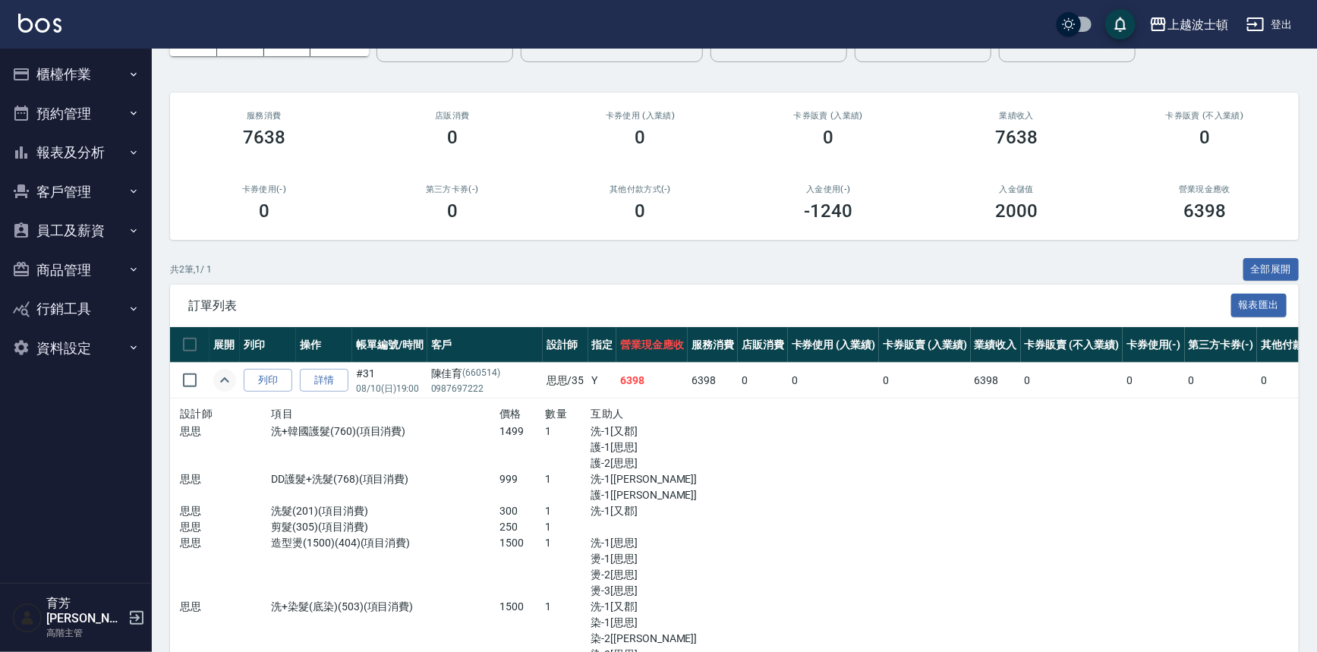
scroll to position [232, 0]
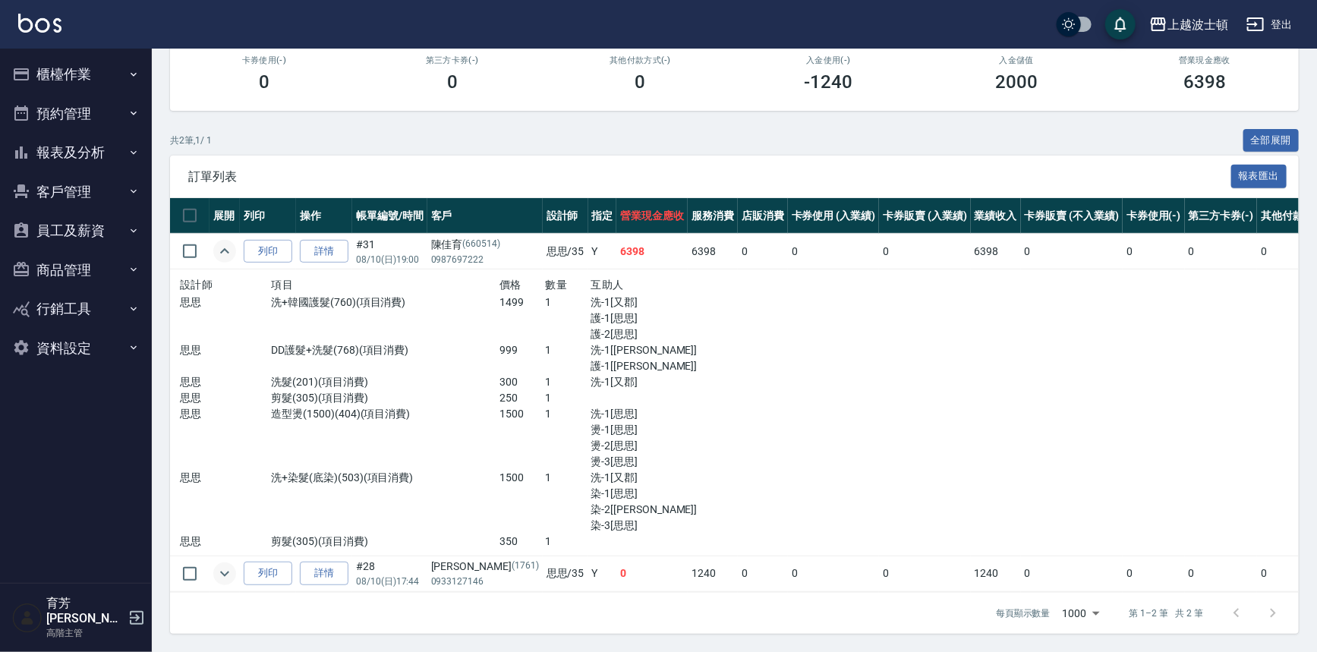
click at [220, 573] on button "expand row" at bounding box center [224, 573] width 23 height 23
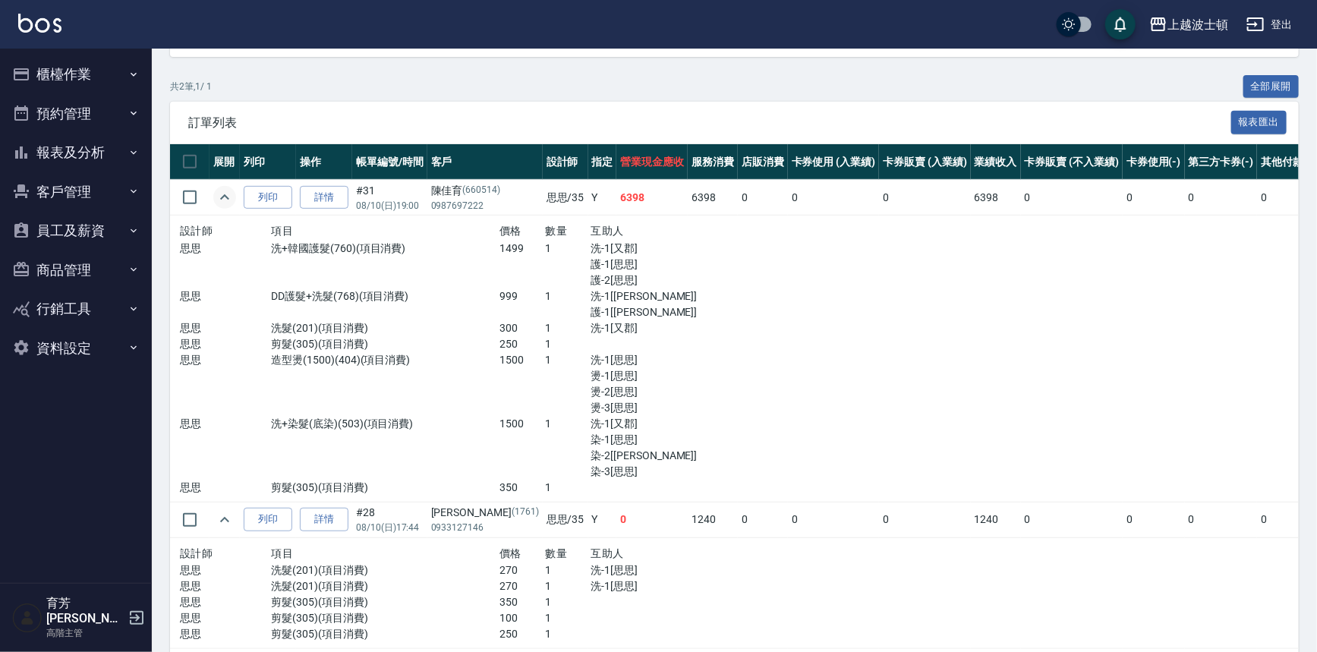
scroll to position [342, 0]
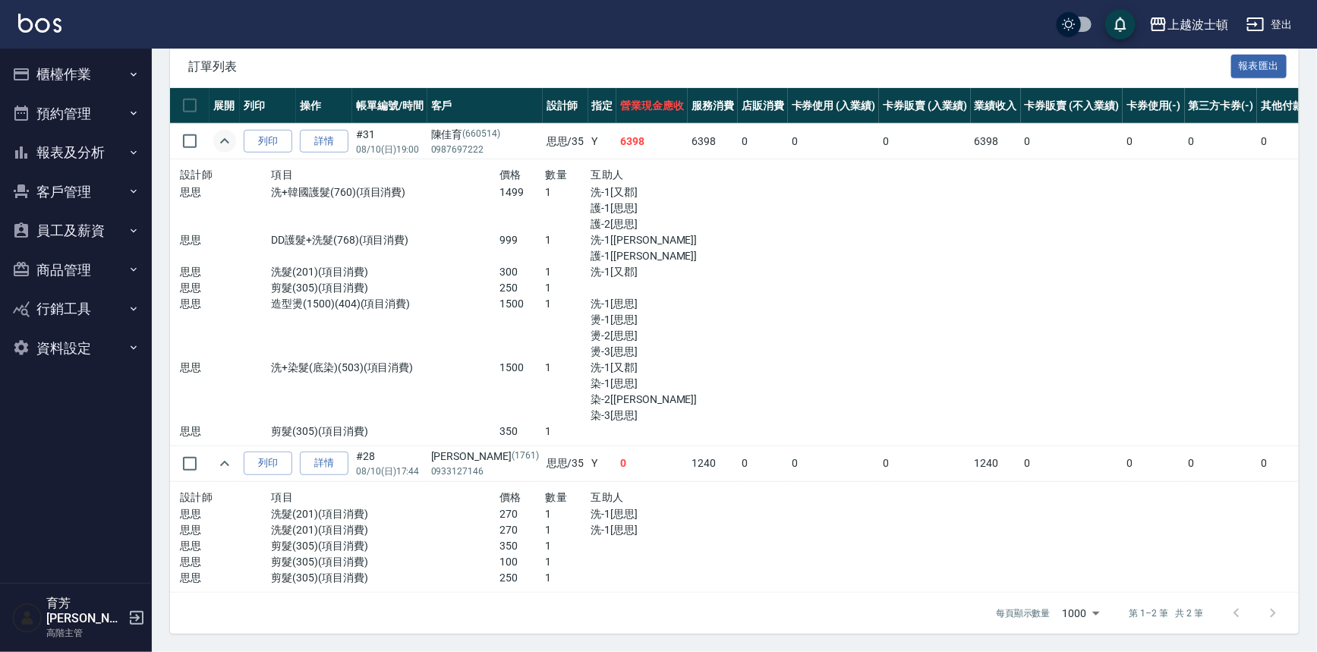
click at [33, 30] on img at bounding box center [39, 23] width 43 height 19
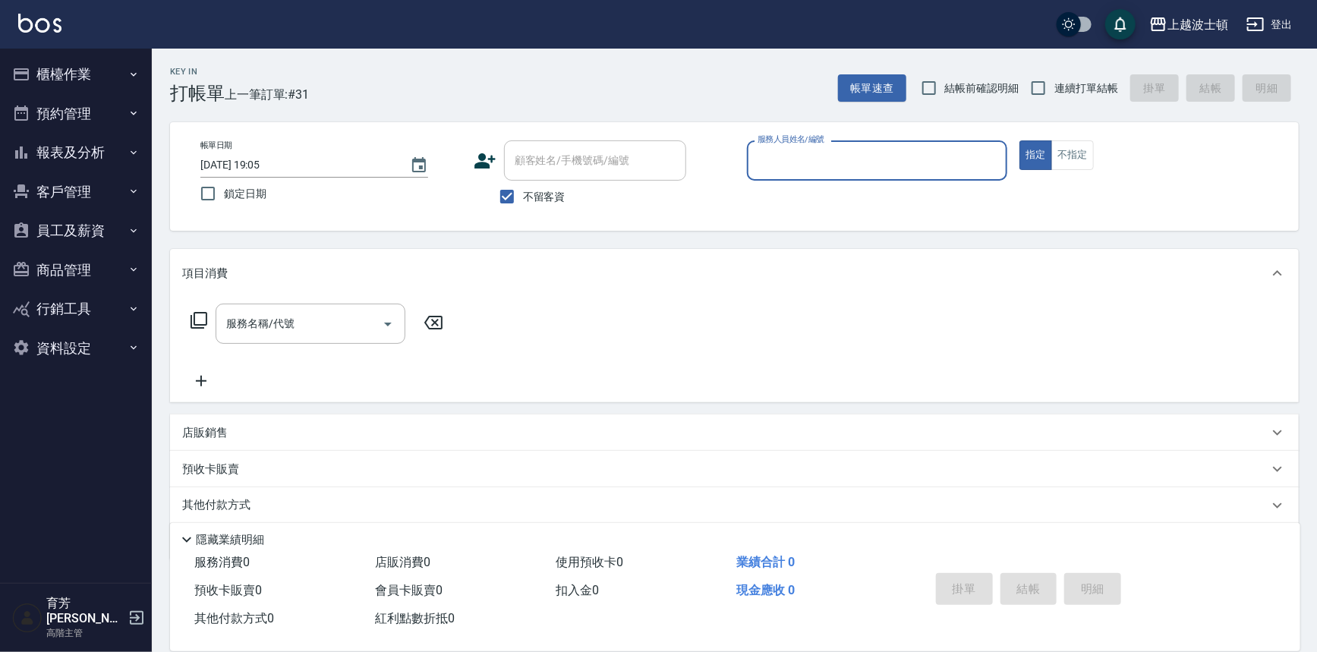
click at [36, 68] on button "櫃檯作業" at bounding box center [76, 74] width 140 height 39
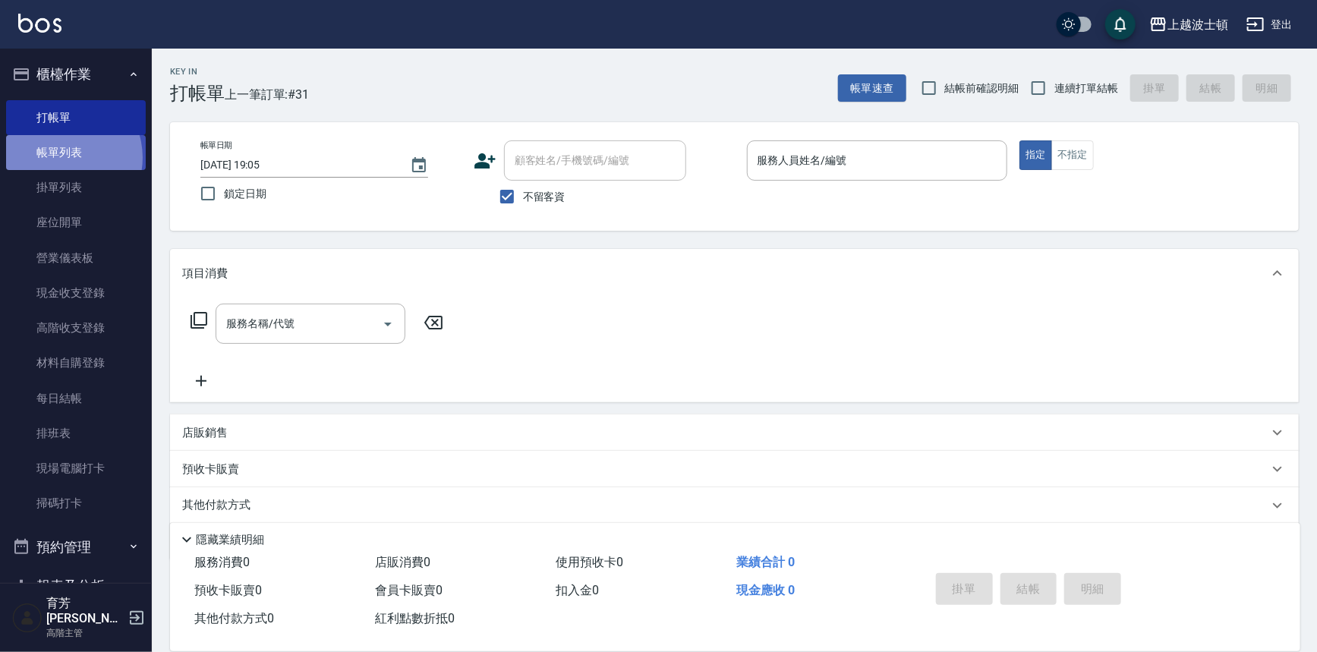
click at [61, 158] on link "帳單列表" at bounding box center [76, 152] width 140 height 35
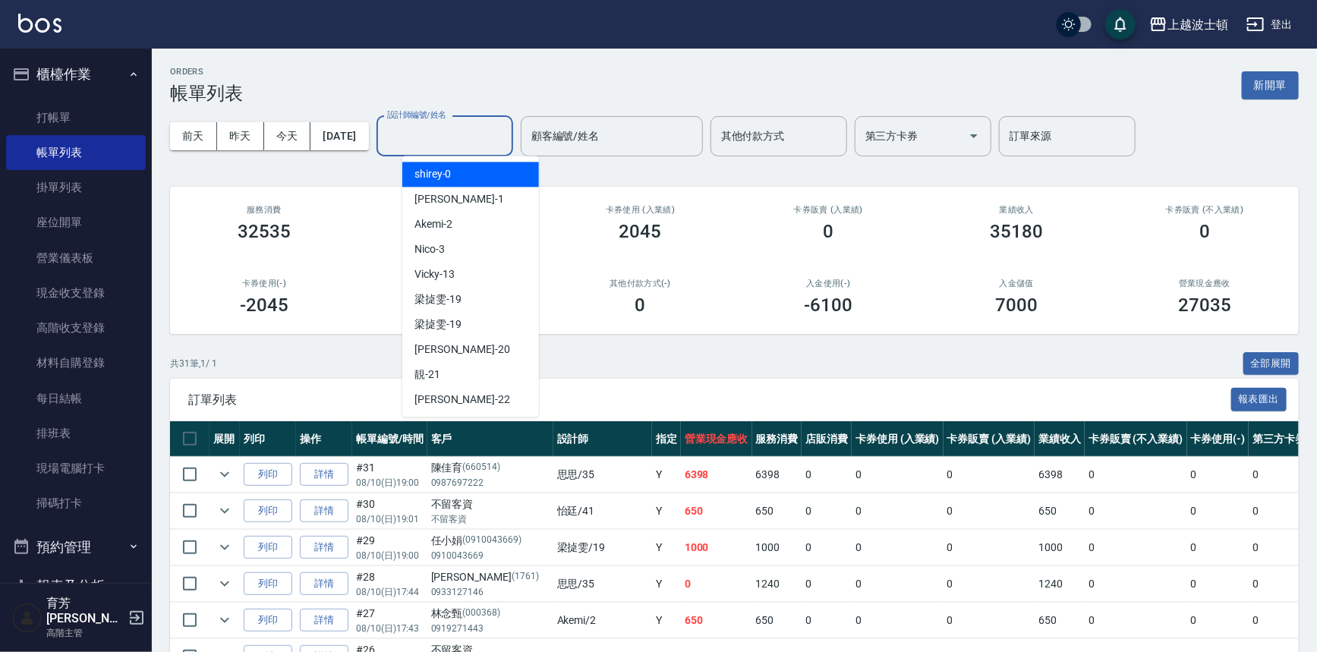
click at [495, 142] on input "設計師編號/姓名" at bounding box center [444, 136] width 123 height 27
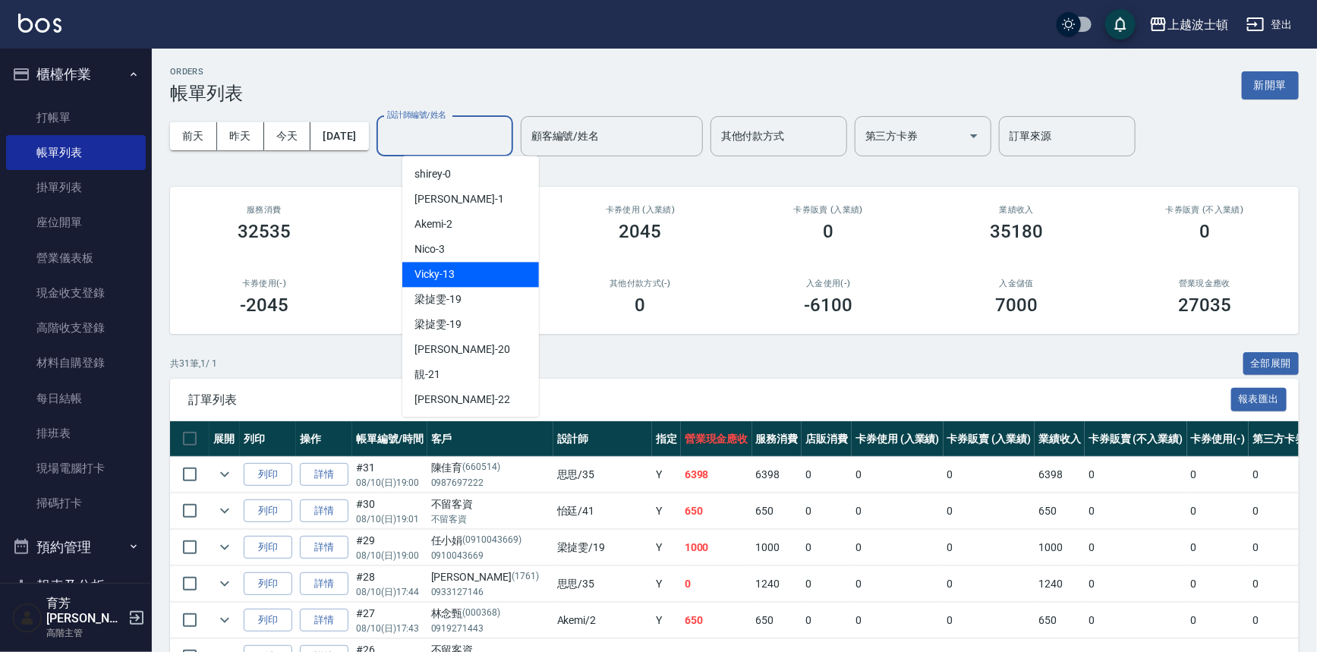
click at [480, 266] on div "Vicky -13" at bounding box center [470, 274] width 137 height 25
type input "Vicky-13"
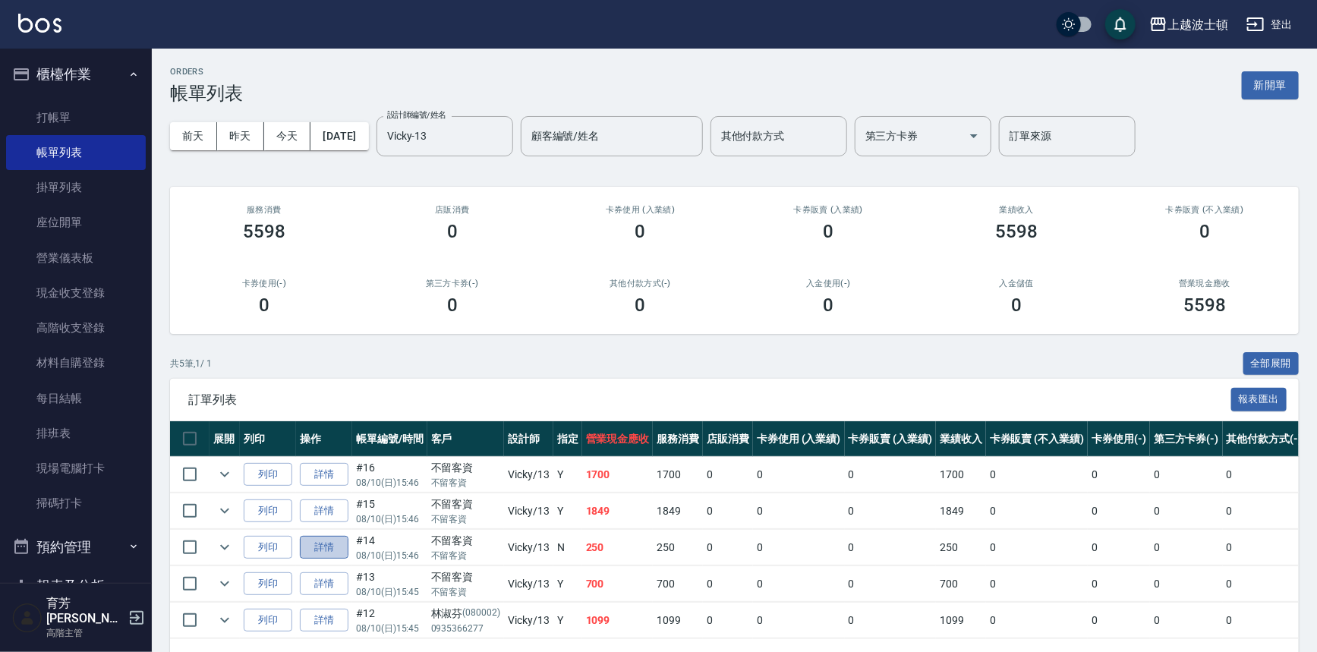
click at [328, 542] on link "詳情" at bounding box center [324, 548] width 49 height 24
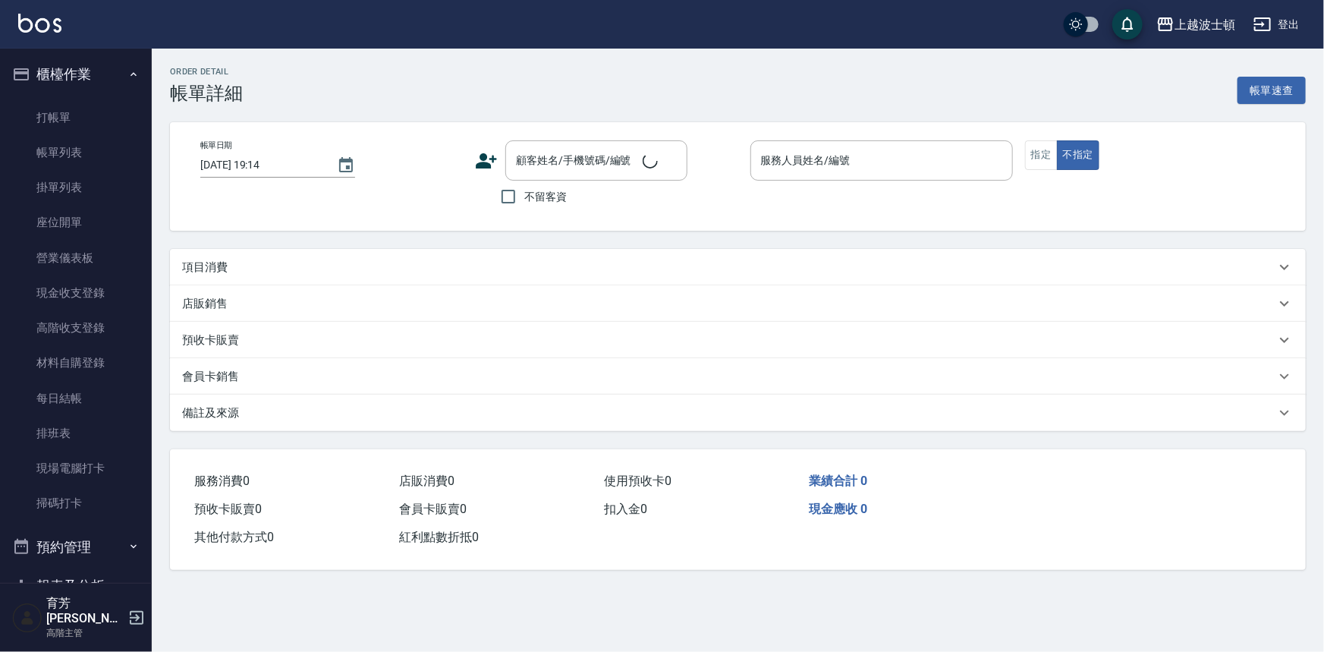
type input "2025/08/10 15:46"
checkbox input "true"
type input "Vicky-13"
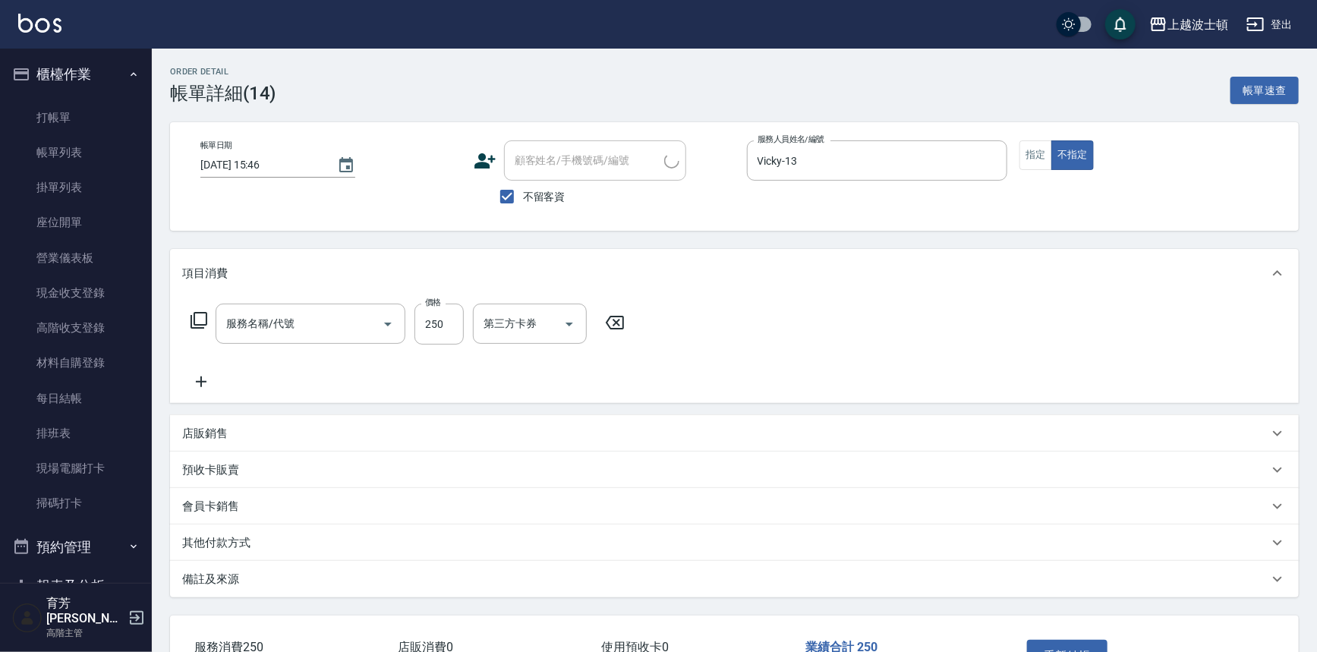
type input "學生剪髮(301)"
click at [203, 384] on icon at bounding box center [201, 382] width 38 height 18
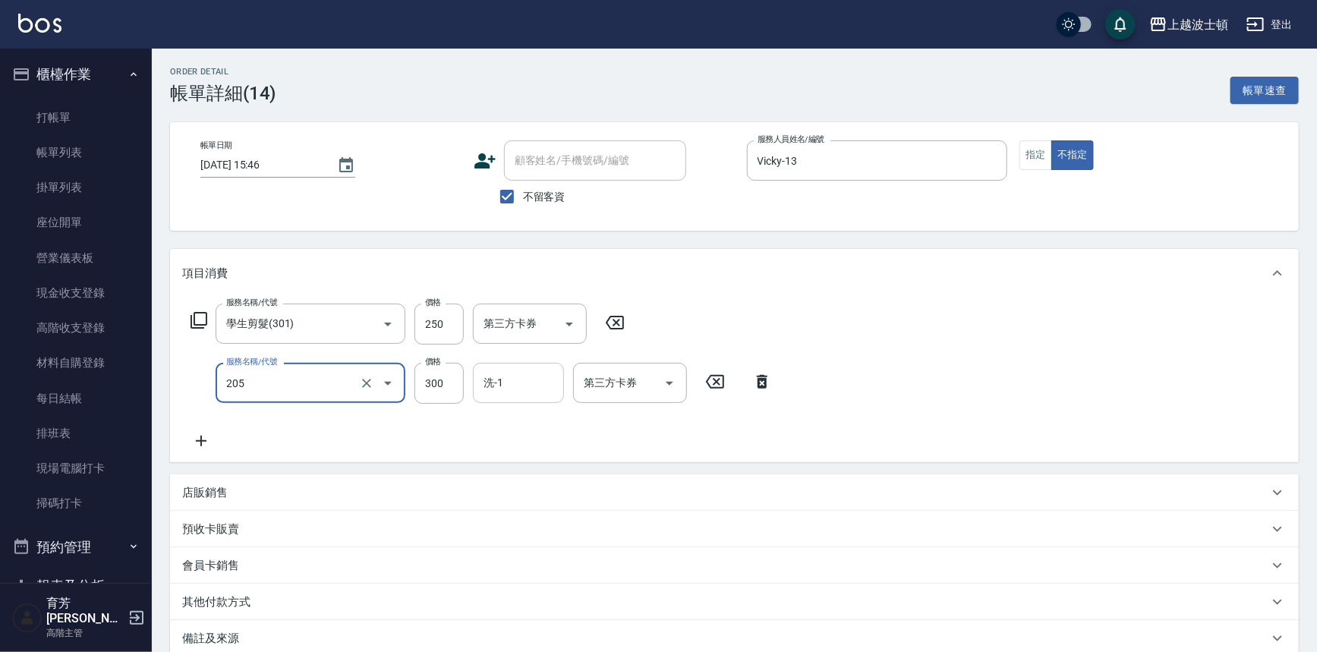
type input "洗髮(205)"
click at [524, 381] on input "洗-1" at bounding box center [518, 383] width 77 height 27
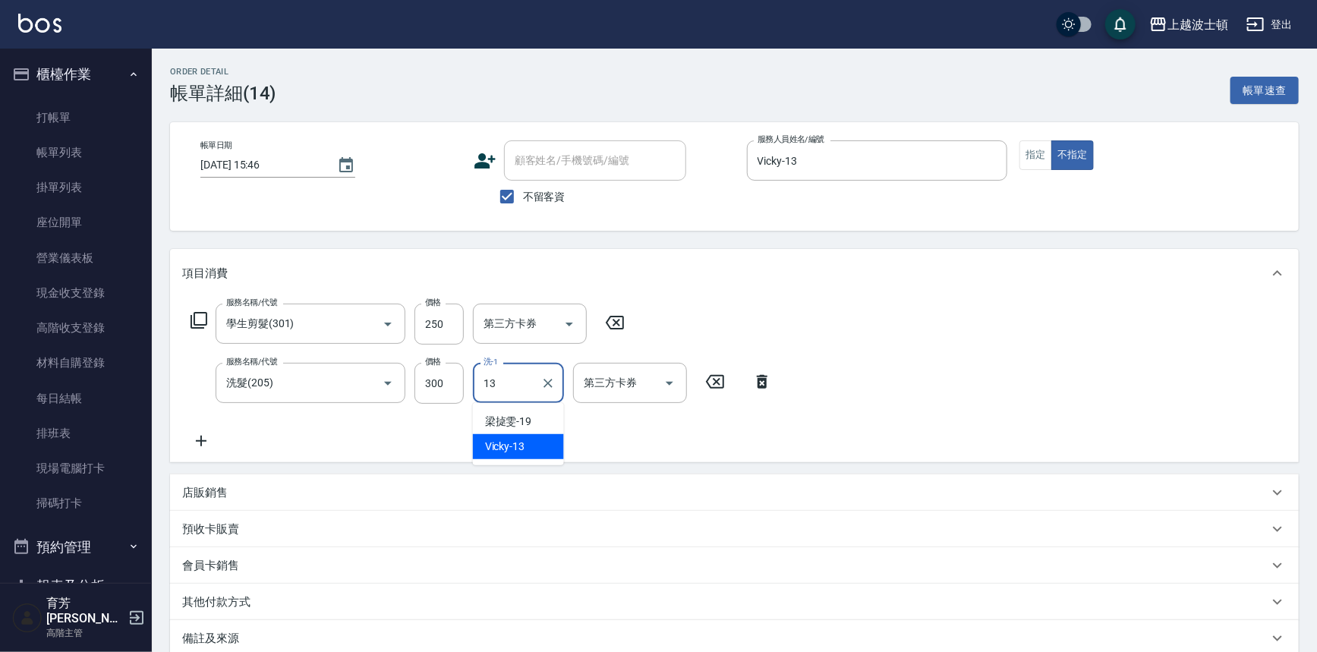
type input "Vicky-13"
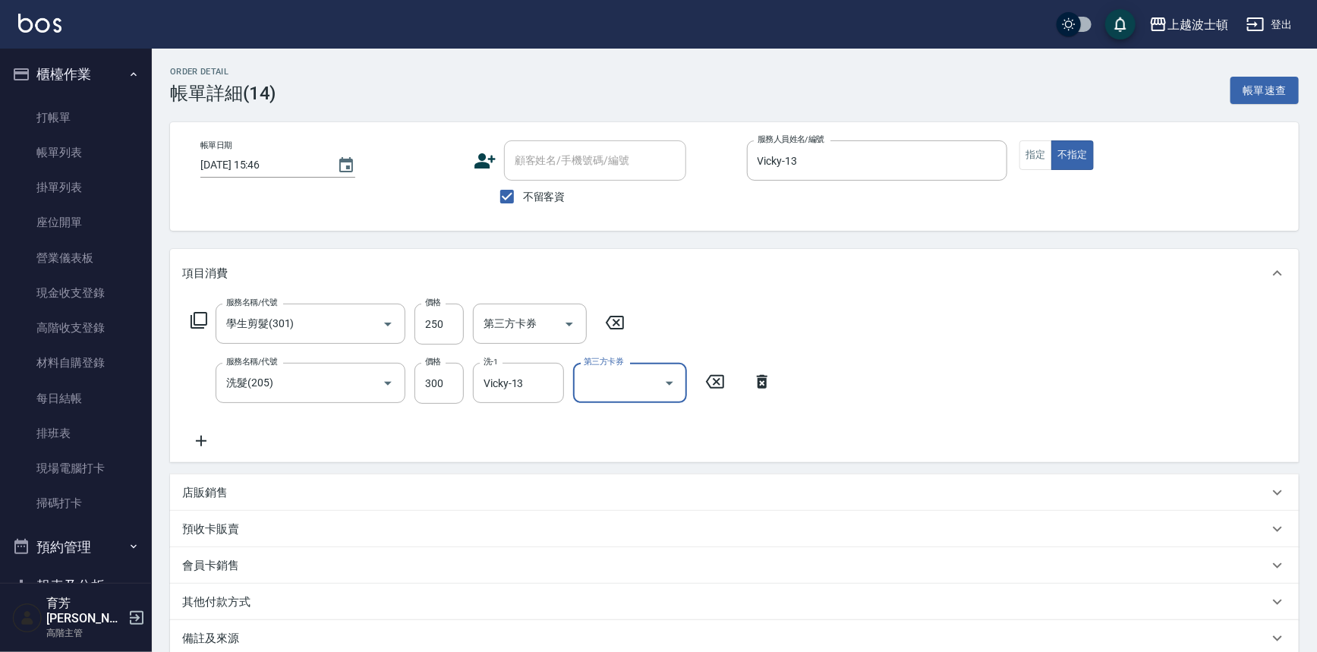
scroll to position [156, 0]
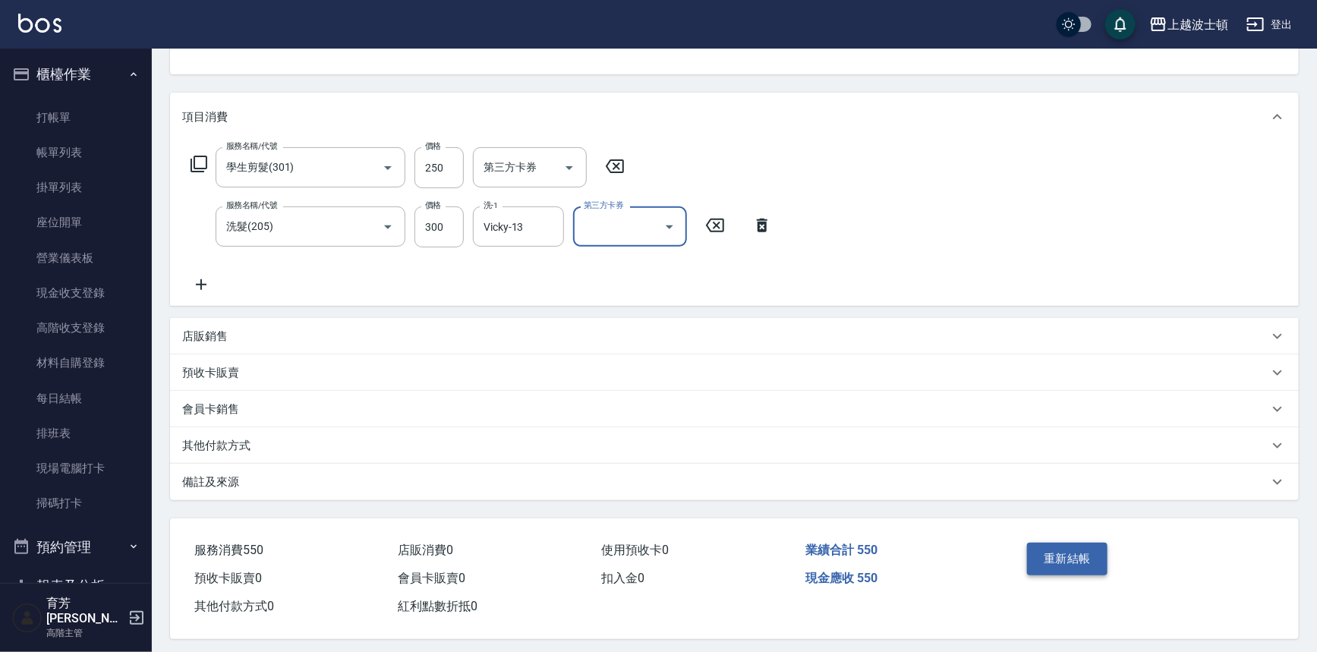
click at [1101, 565] on button "重新結帳" at bounding box center [1067, 559] width 80 height 32
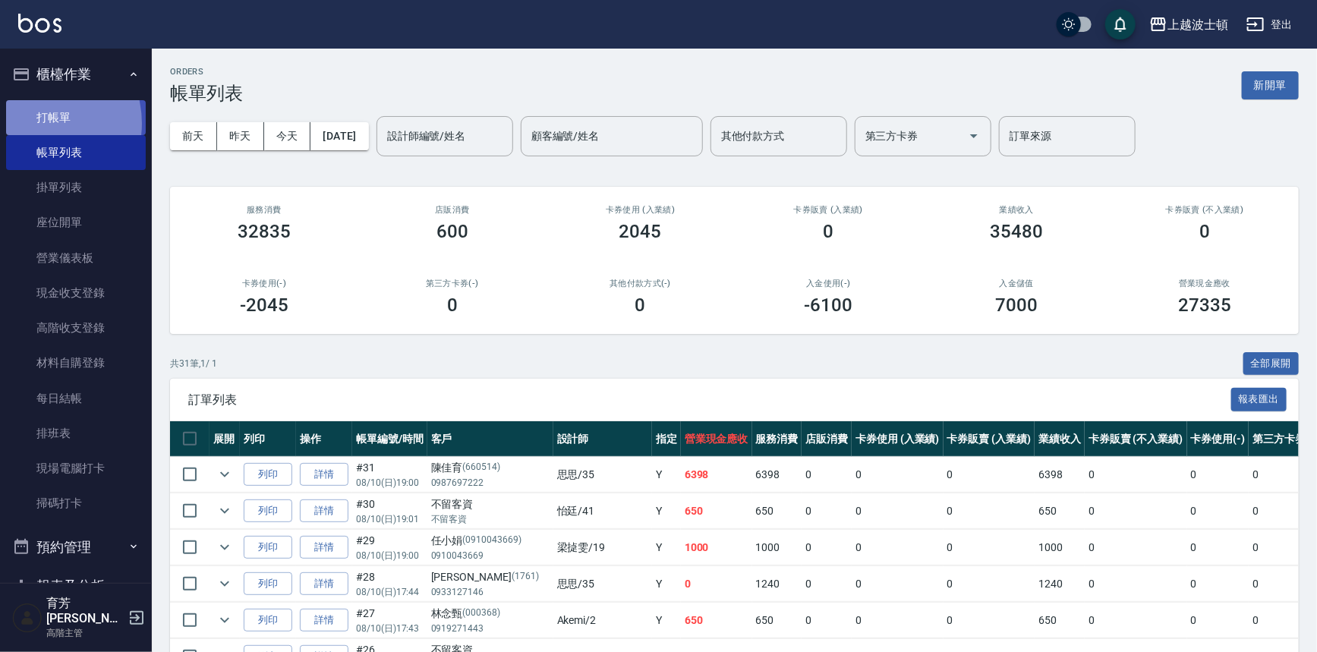
click at [36, 123] on link "打帳單" at bounding box center [76, 117] width 140 height 35
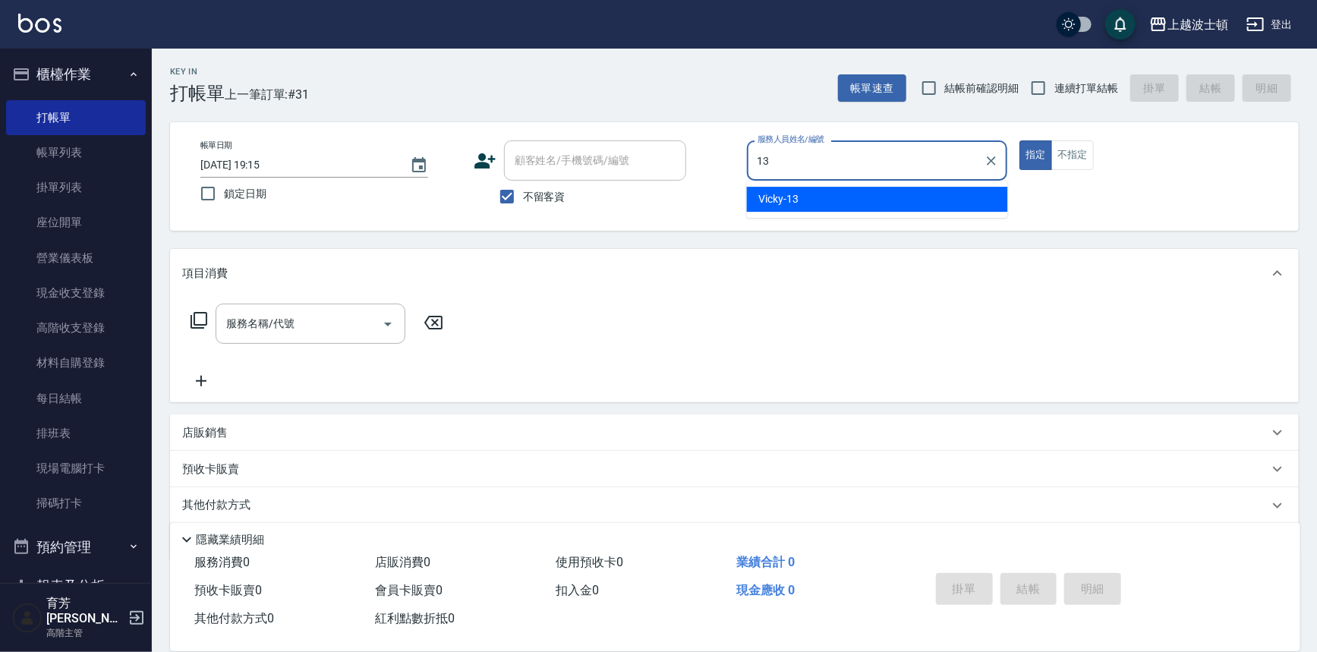
type input "Vicky-13"
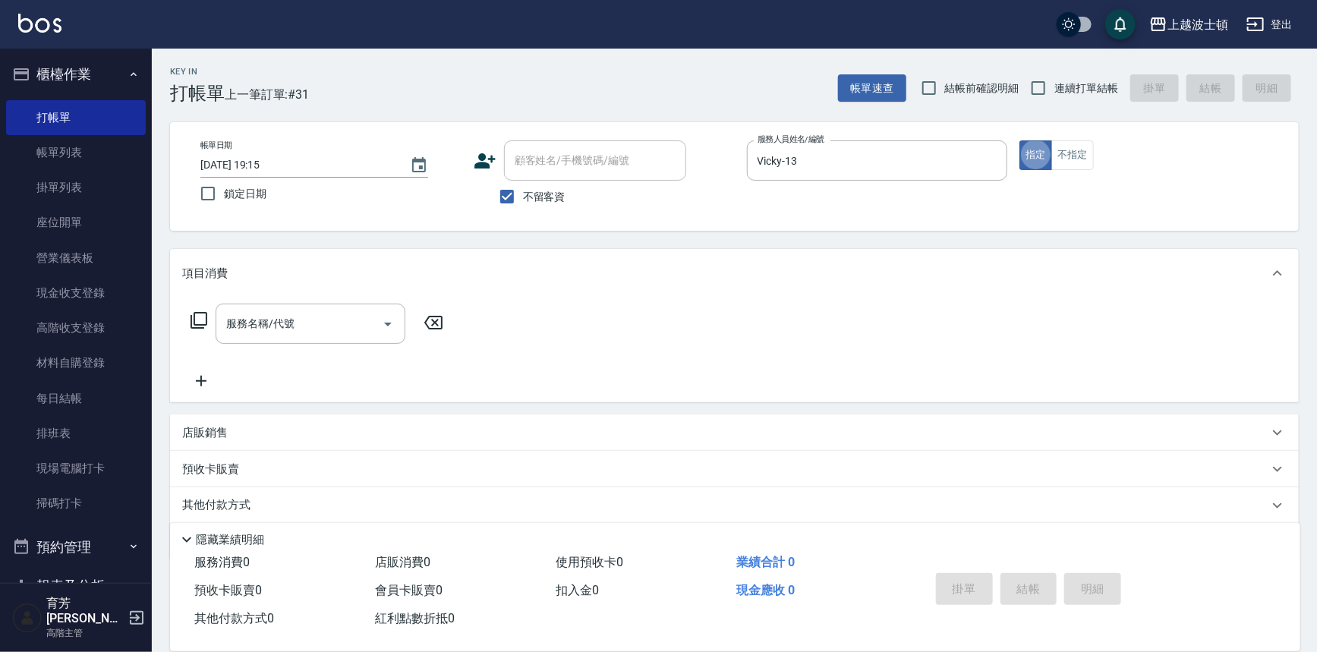
type button "true"
click at [540, 197] on span "不留客資" at bounding box center [544, 197] width 43 height 16
click at [523, 197] on input "不留客資" at bounding box center [507, 197] width 32 height 32
checkbox input "false"
click at [547, 159] on input "顧客姓名/手機號碼/編號" at bounding box center [584, 160] width 146 height 27
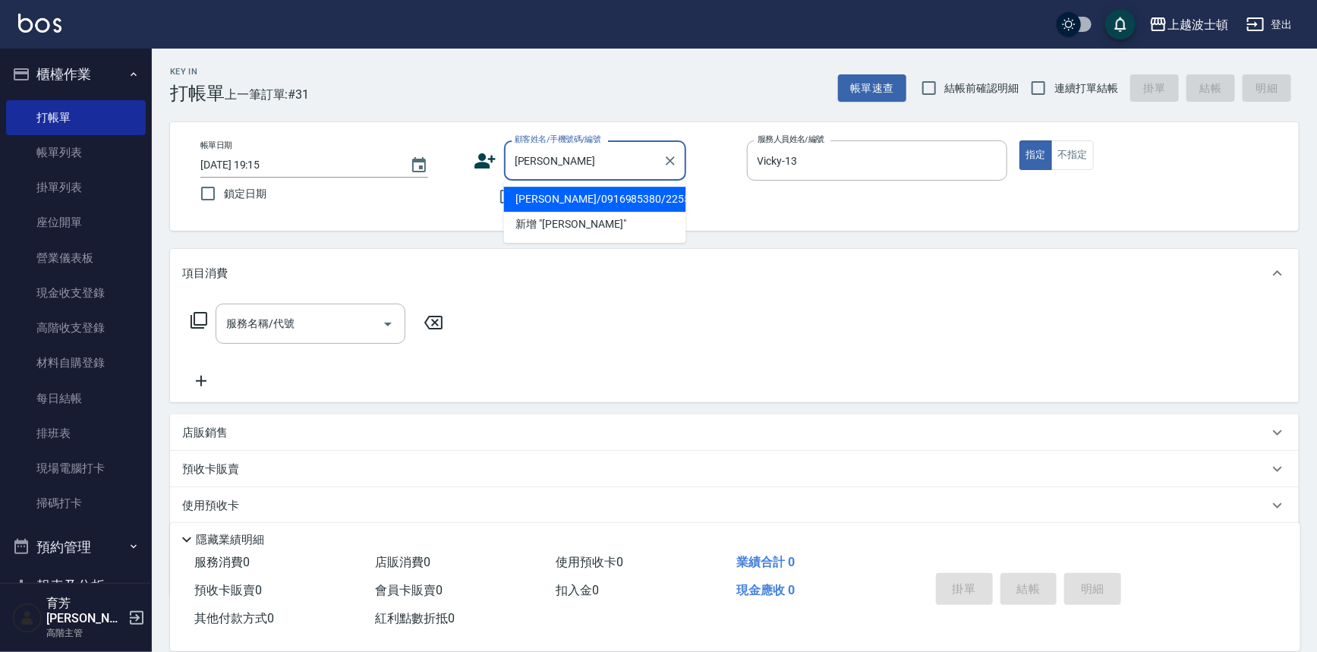
click at [565, 197] on li "劉芮希/0916985380/225533" at bounding box center [595, 199] width 182 height 25
type input "劉芮希/0916985380/225533"
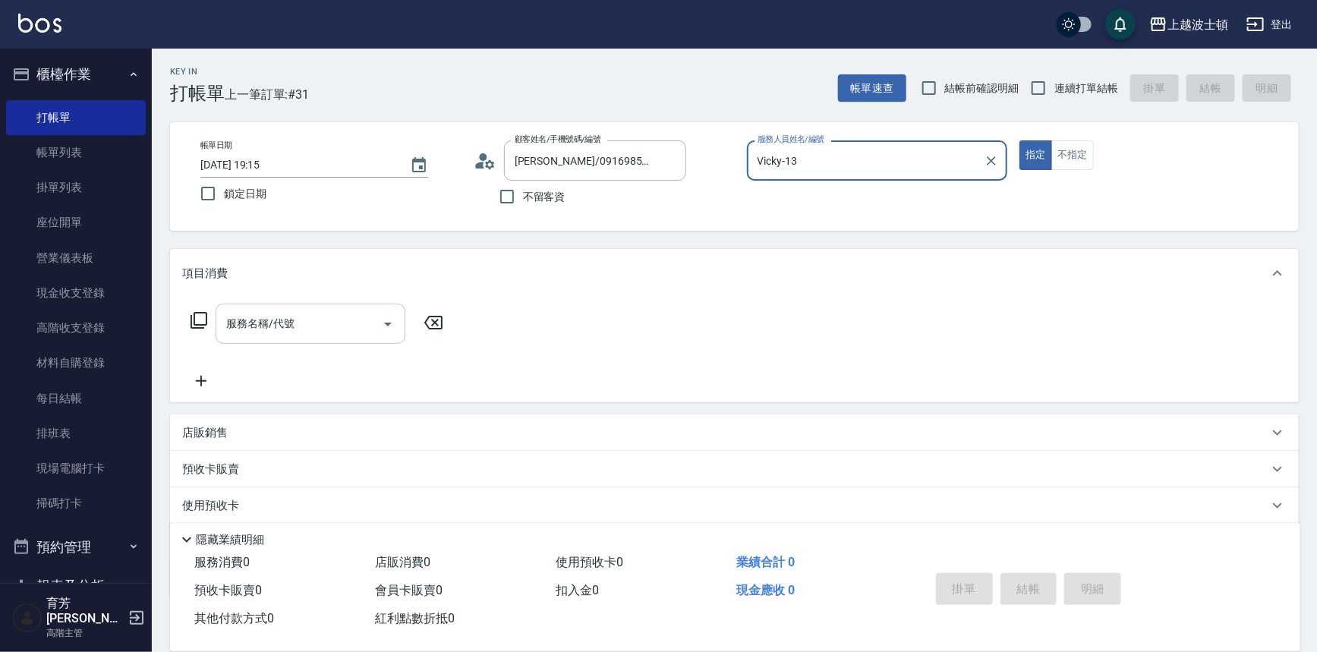
click at [312, 324] on input "服務名稱/代號" at bounding box center [298, 323] width 153 height 27
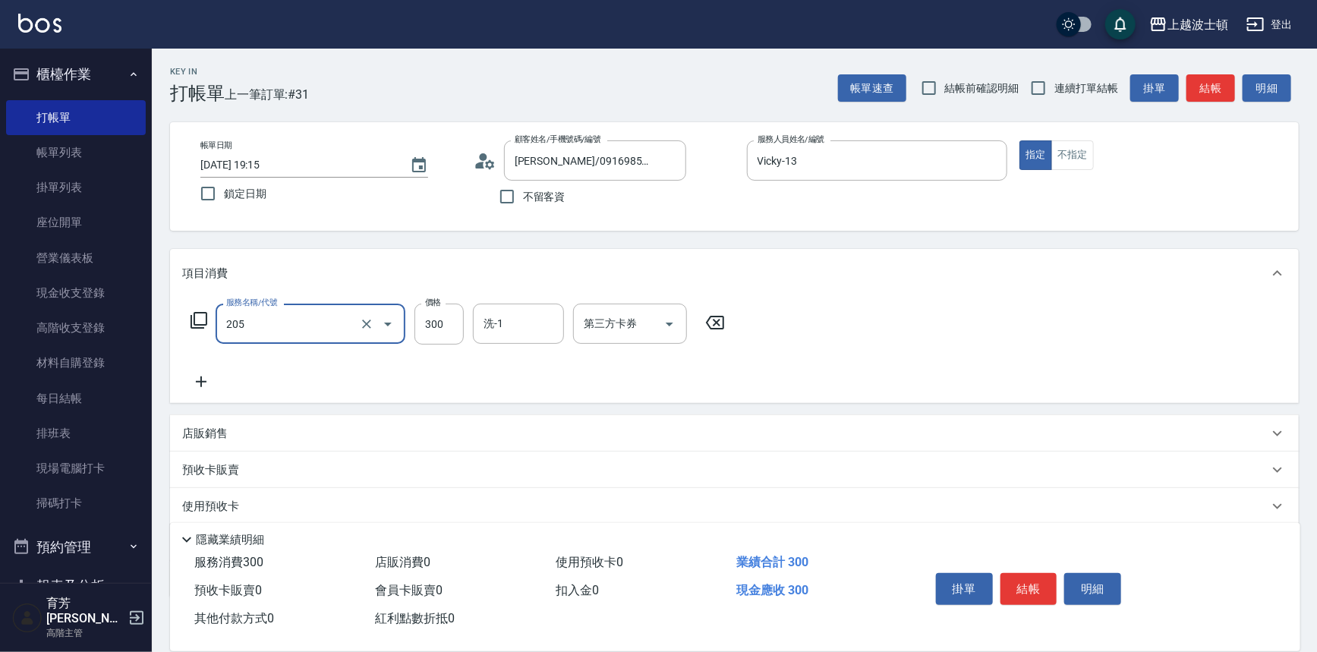
type input "洗髮(205)"
click at [201, 377] on icon at bounding box center [201, 381] width 11 height 11
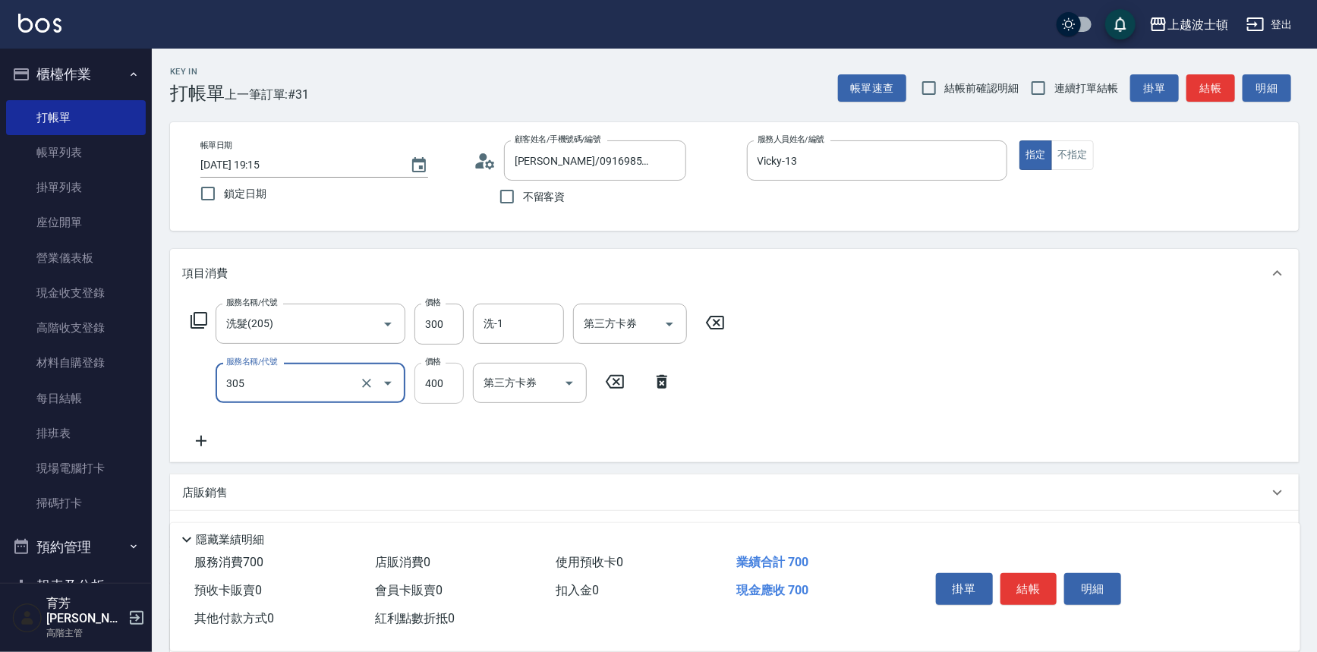
type input "剪髮(305)"
click at [448, 392] on input "400" at bounding box center [438, 383] width 49 height 41
type input "350"
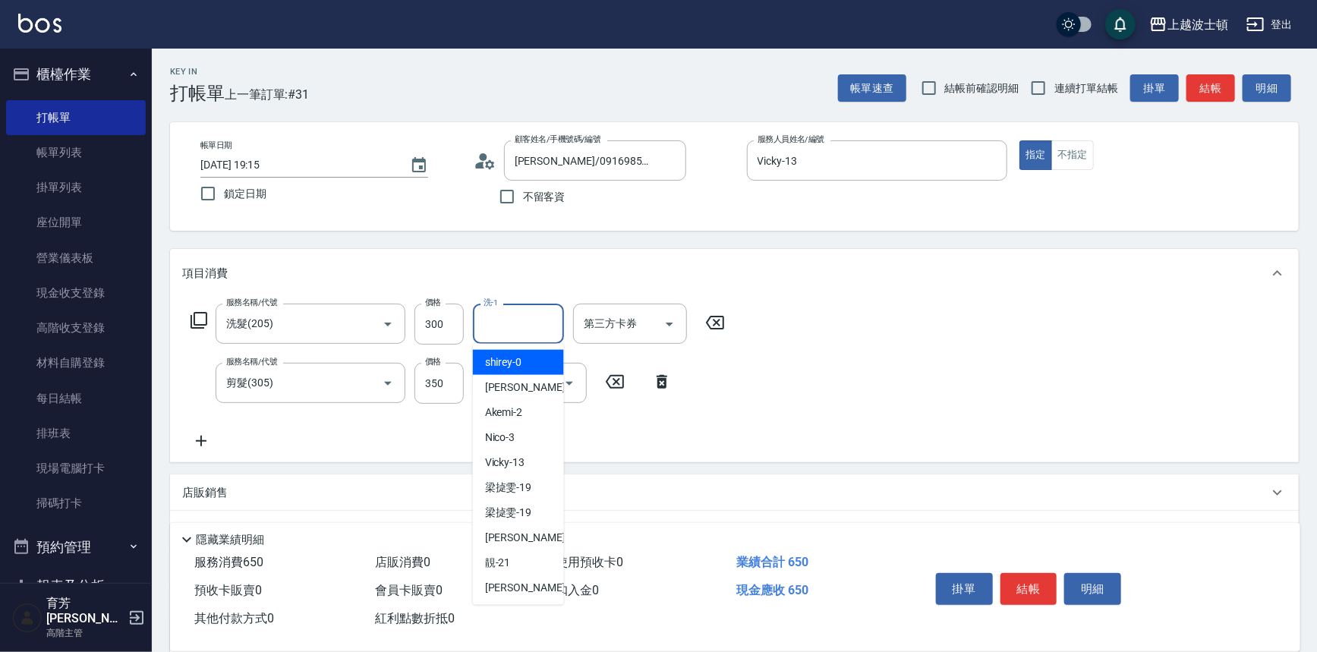
click at [496, 335] on input "洗-1" at bounding box center [518, 323] width 77 height 27
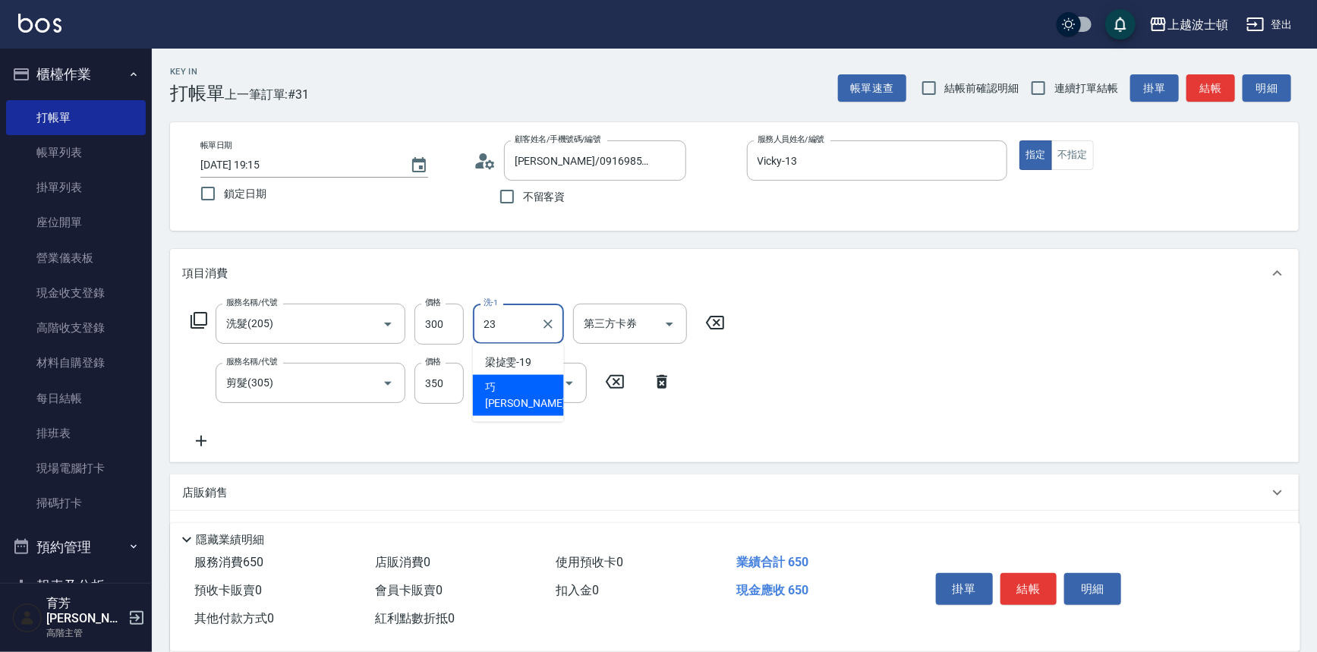
type input "巧莉-23"
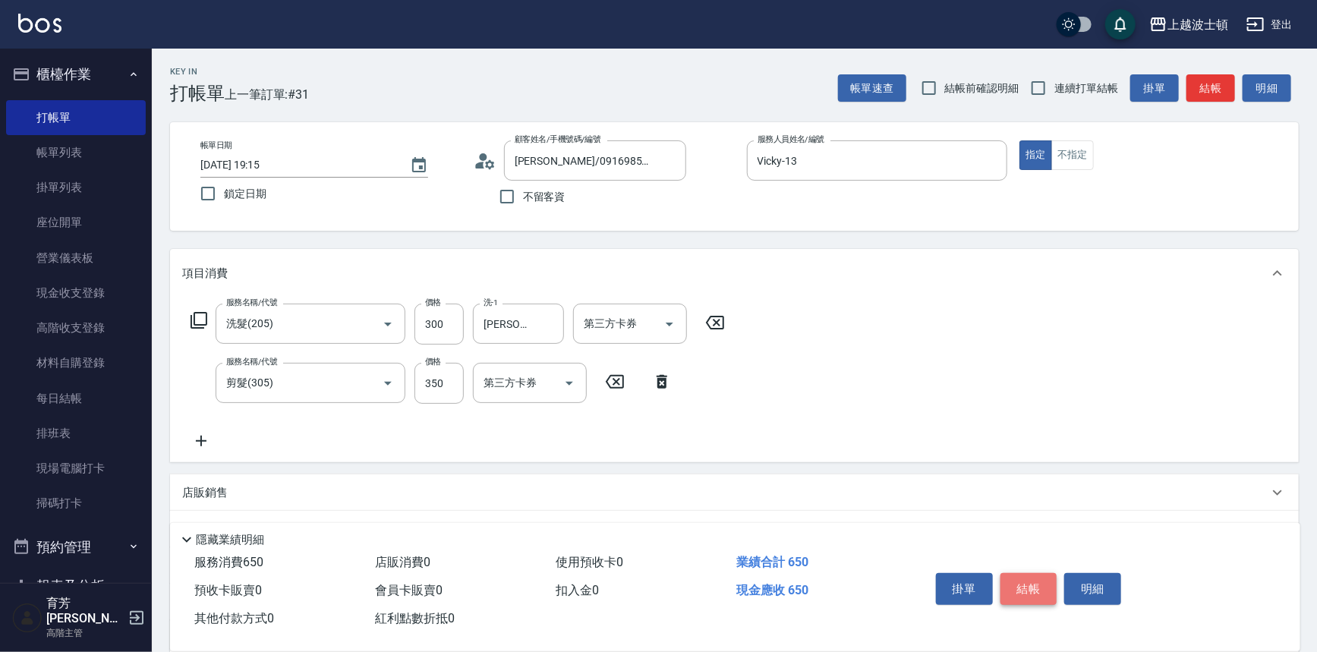
click at [1028, 578] on button "結帳" at bounding box center [1028, 589] width 57 height 32
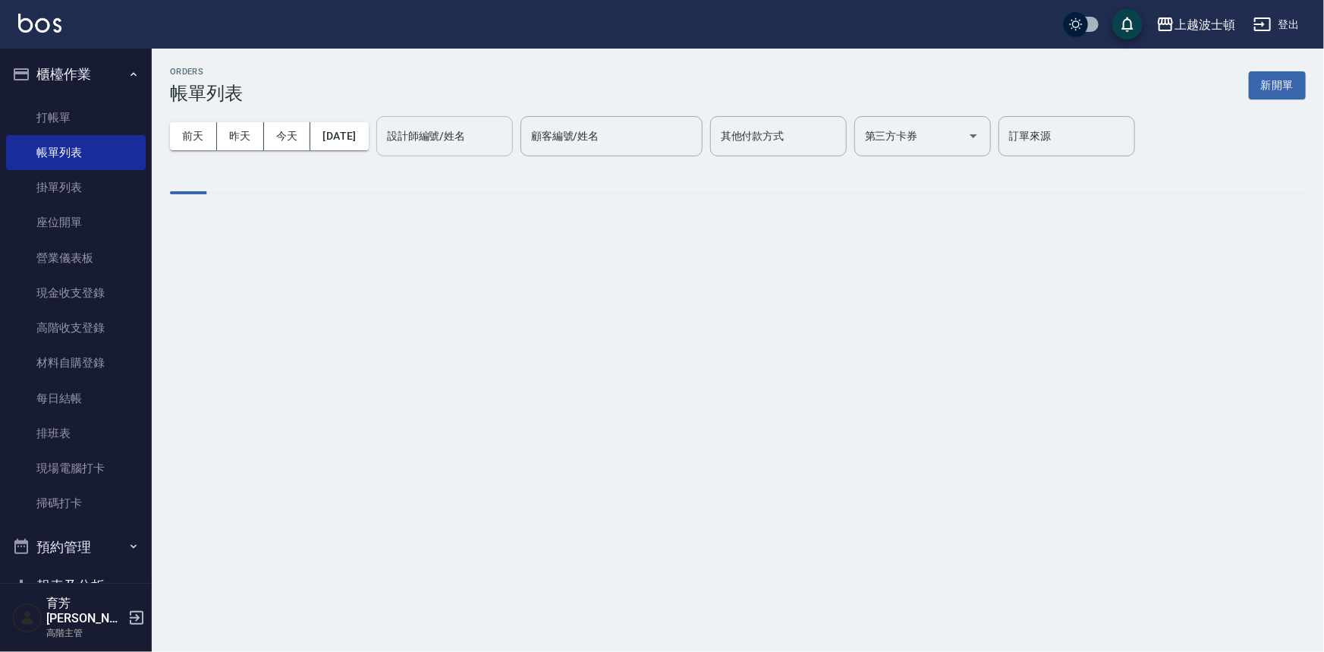
click at [505, 137] on input "設計師編號/姓名" at bounding box center [444, 136] width 123 height 27
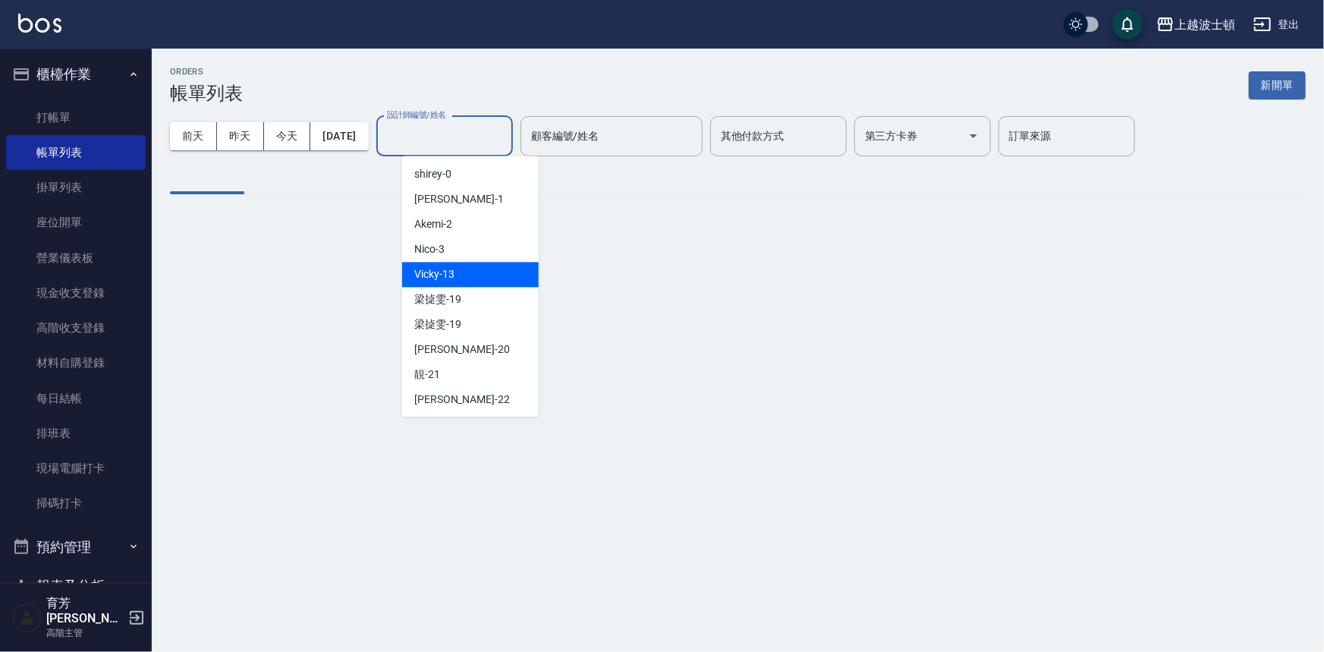
click at [463, 269] on div "Vicky -13" at bounding box center [470, 274] width 137 height 25
type input "Vicky-13"
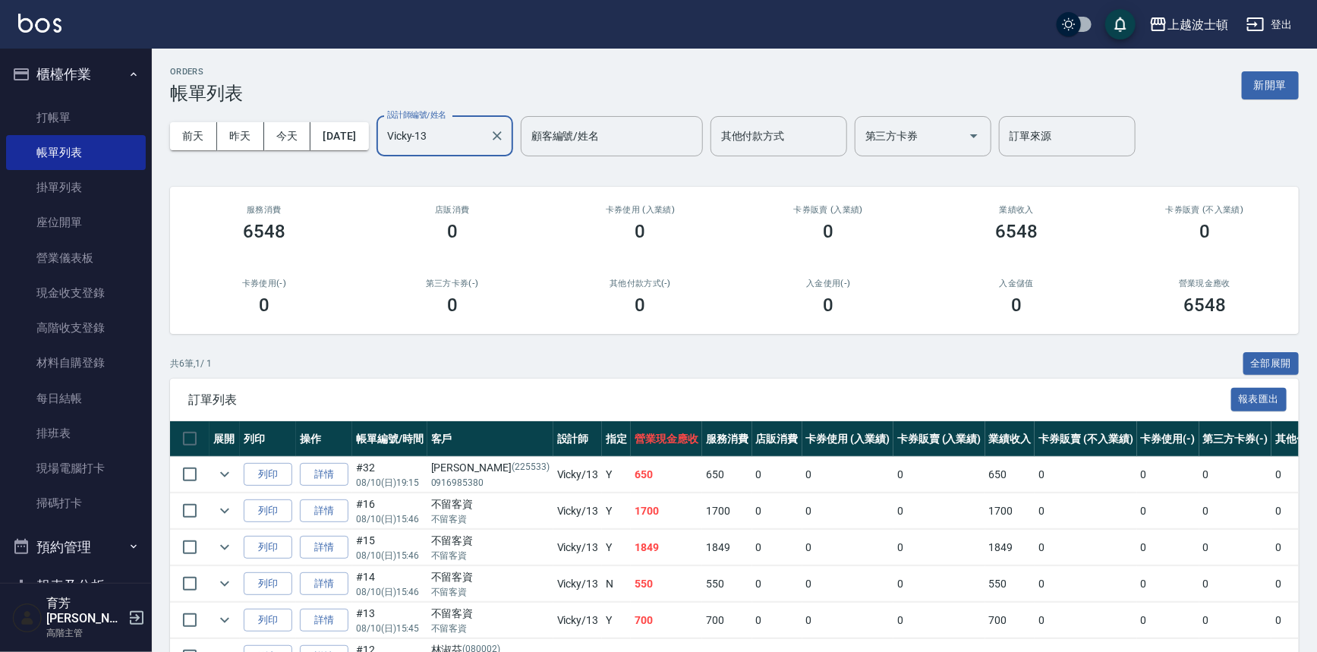
scroll to position [91, 0]
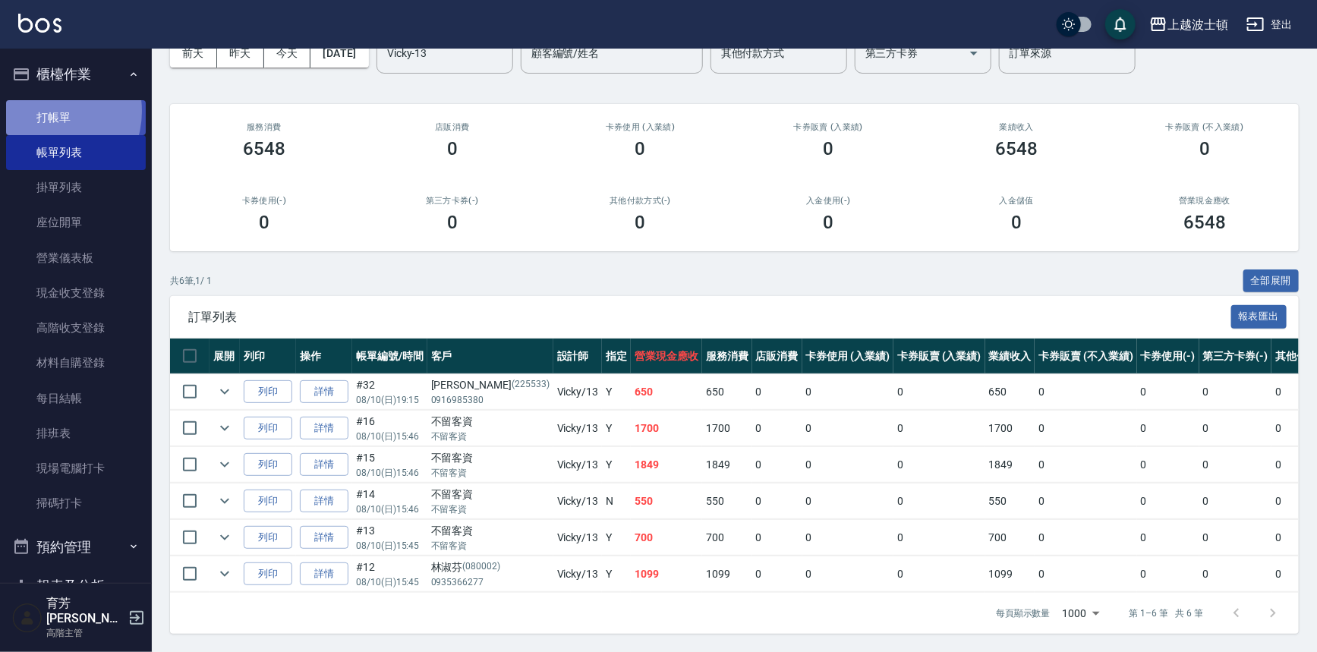
click at [47, 111] on link "打帳單" at bounding box center [76, 117] width 140 height 35
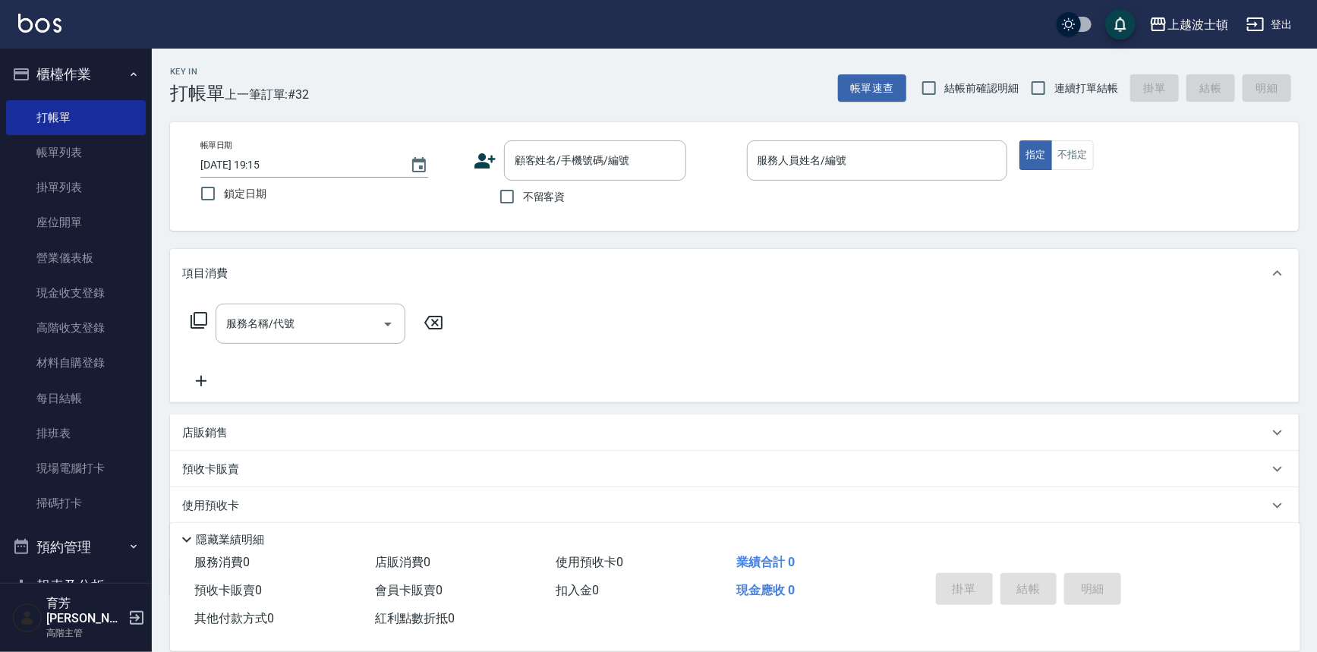
click at [536, 196] on span "不留客資" at bounding box center [544, 197] width 43 height 16
click at [523, 196] on input "不留客資" at bounding box center [507, 197] width 32 height 32
checkbox input "true"
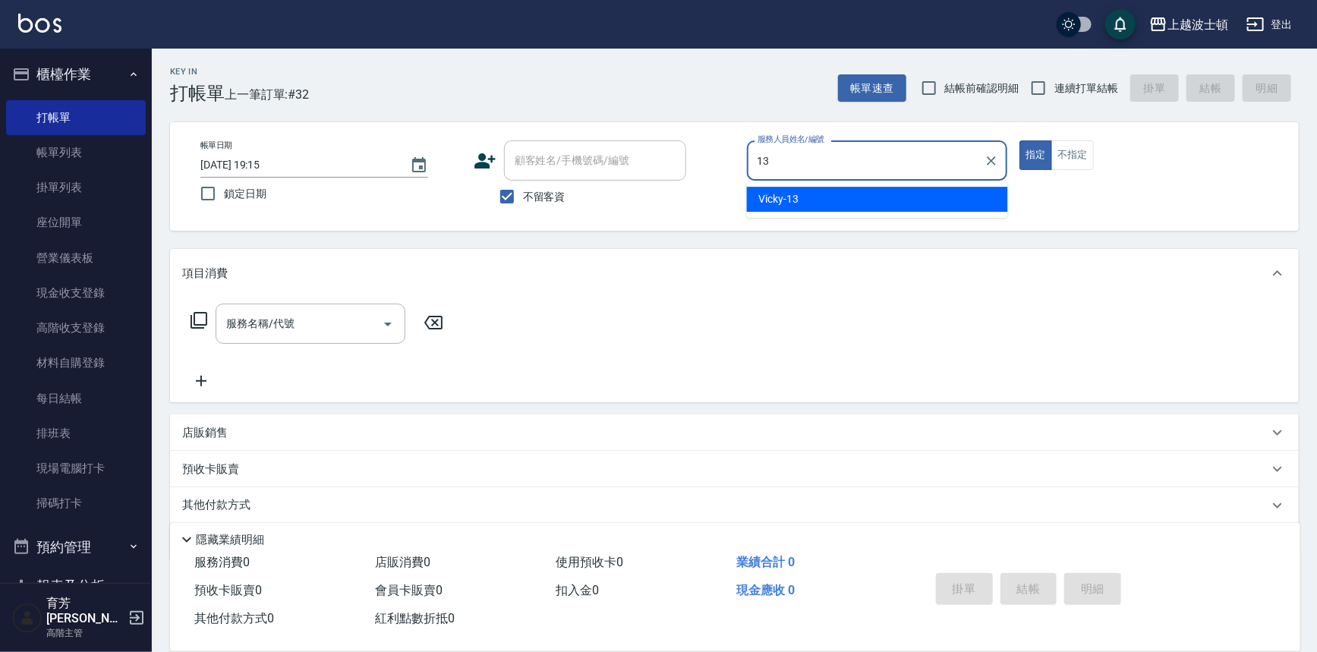
type input "Vicky-13"
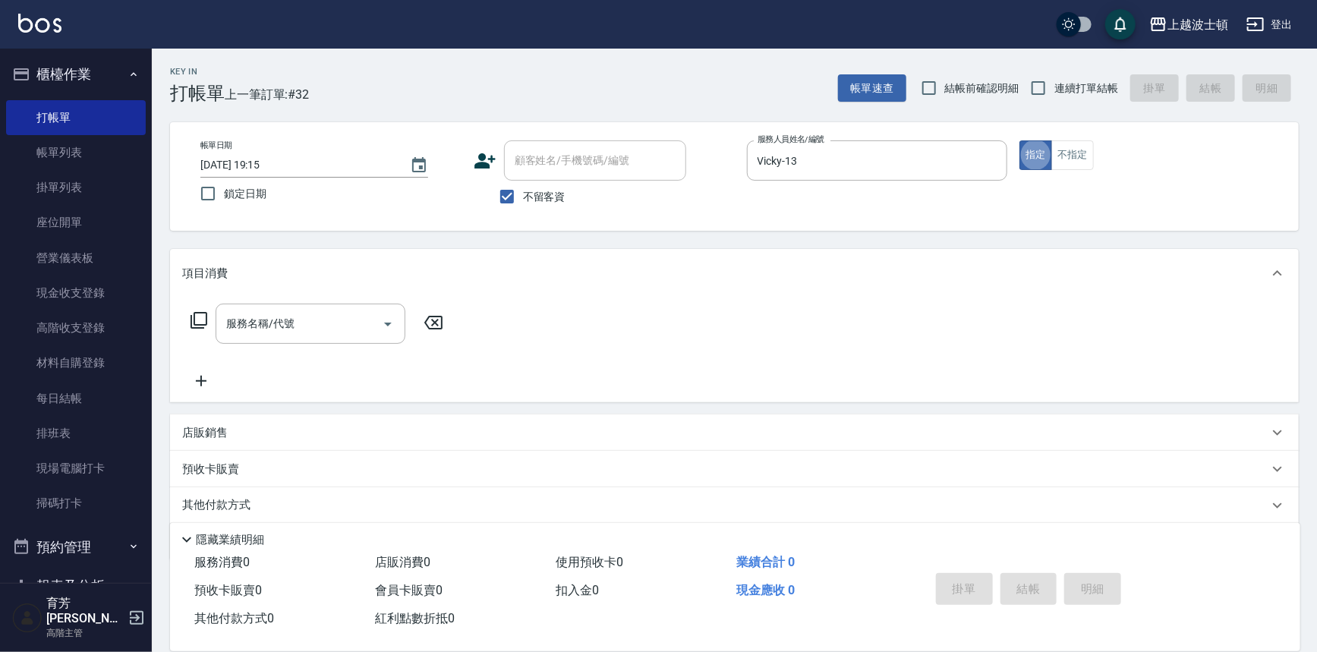
type button "true"
click at [315, 319] on input "服務名稱/代號" at bounding box center [298, 323] width 153 height 27
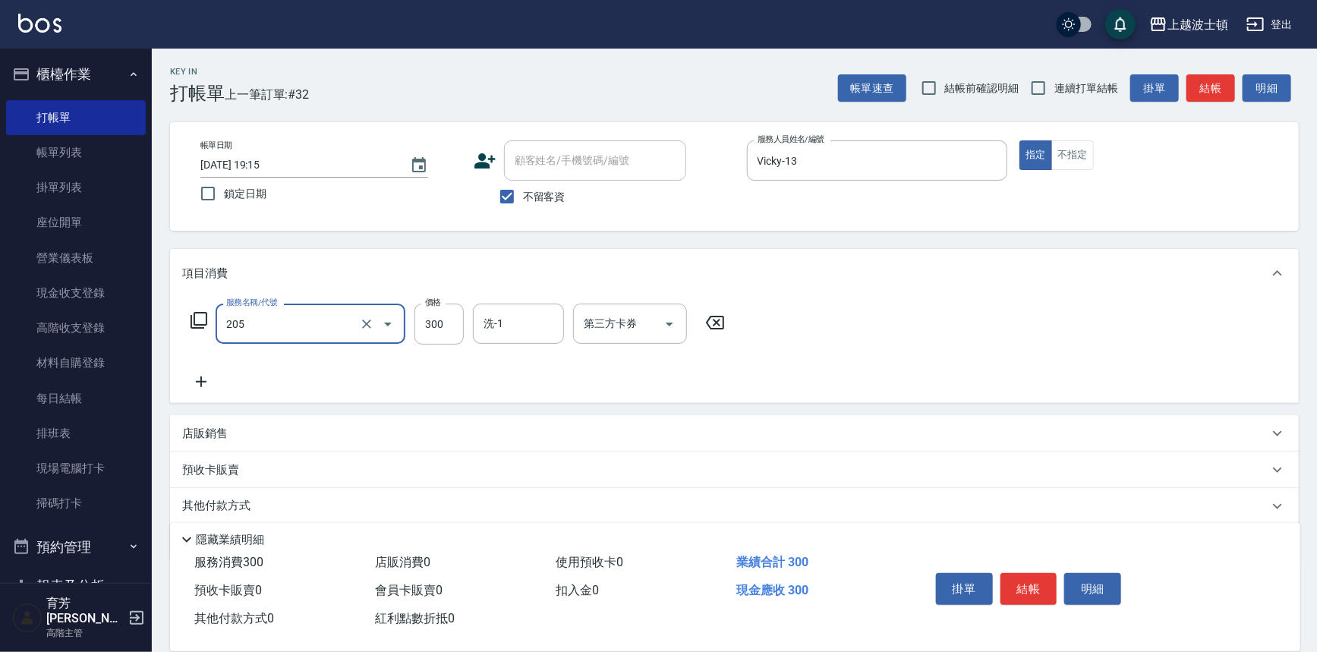
type input "洗髮(205)"
click at [200, 379] on icon at bounding box center [201, 382] width 38 height 18
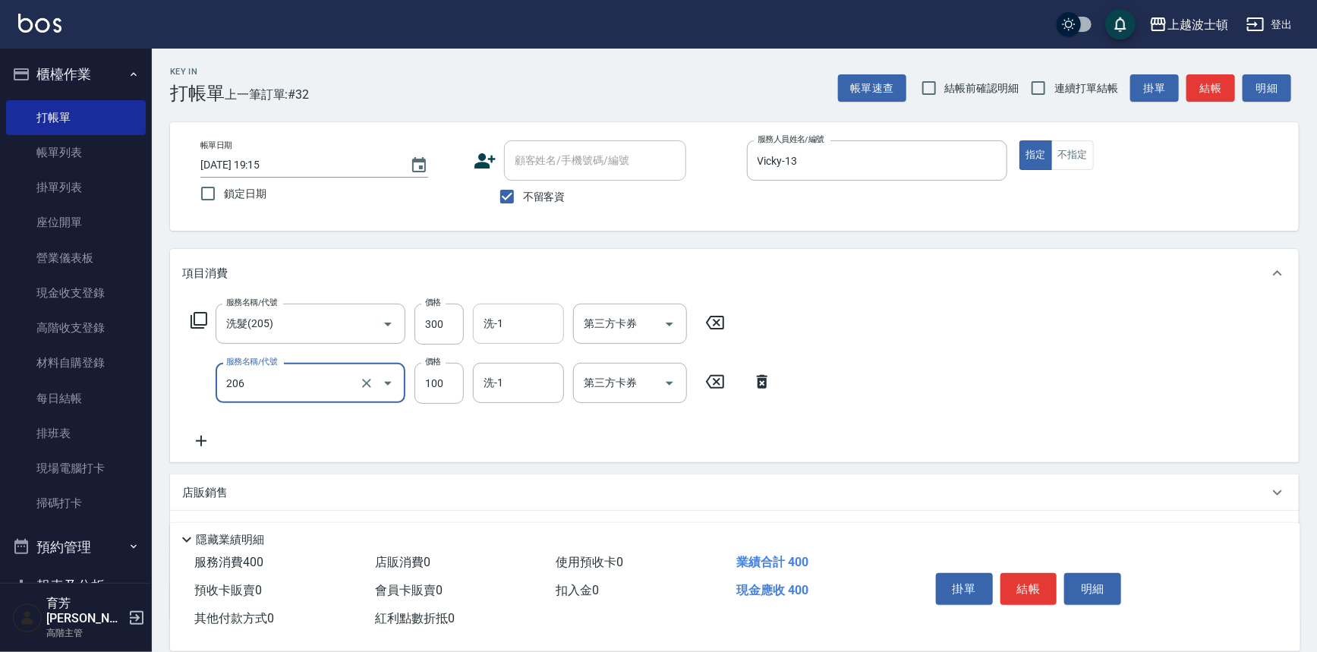
type input "洗髮加錢升等(206)"
click at [505, 320] on input "洗-1" at bounding box center [518, 323] width 77 height 27
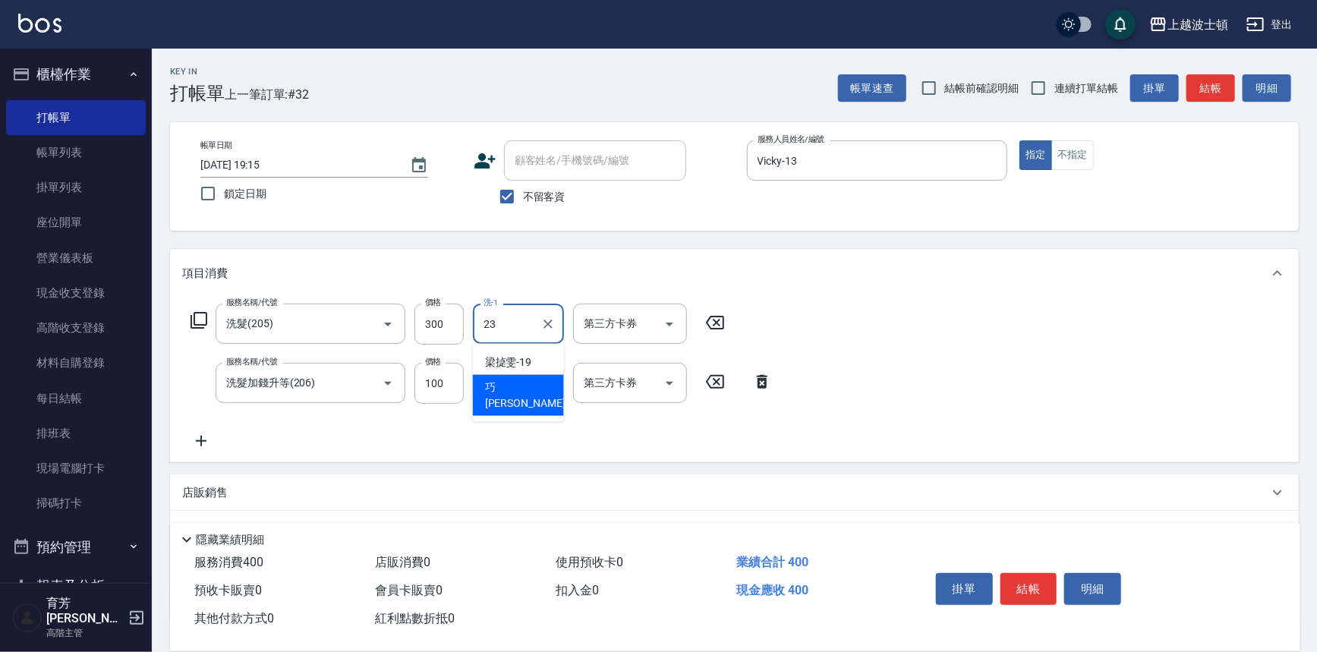
type input "巧莉-23"
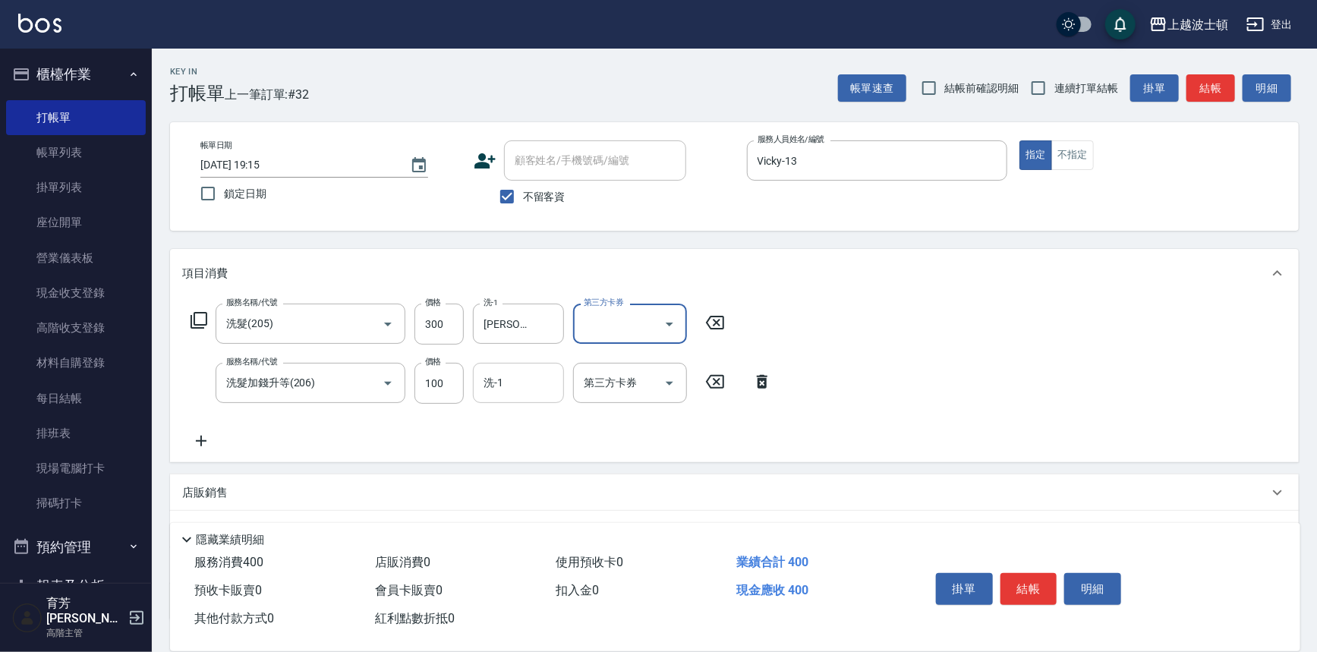
click at [508, 398] on div "洗-1" at bounding box center [518, 383] width 91 height 40
click at [515, 387] on input "Akemi-2" at bounding box center [507, 383] width 55 height 27
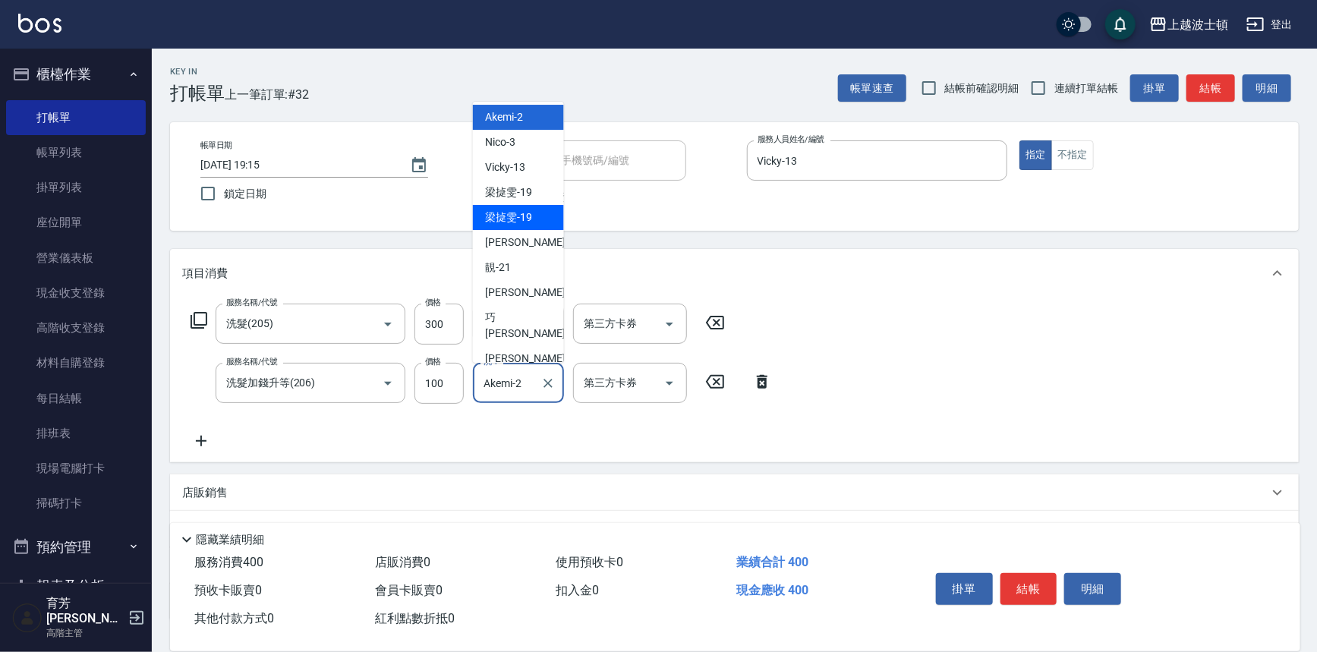
scroll to position [58, 0]
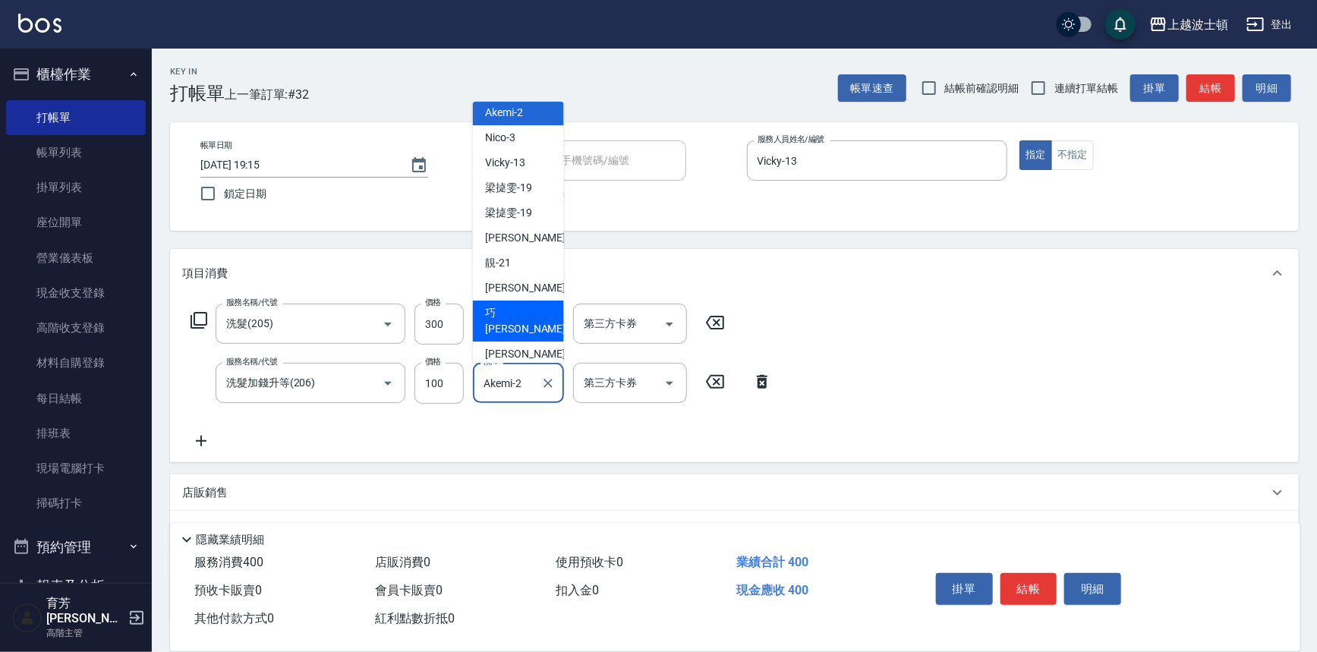
click at [511, 316] on span "巧莉 -23" at bounding box center [533, 321] width 96 height 32
type input "巧莉-23"
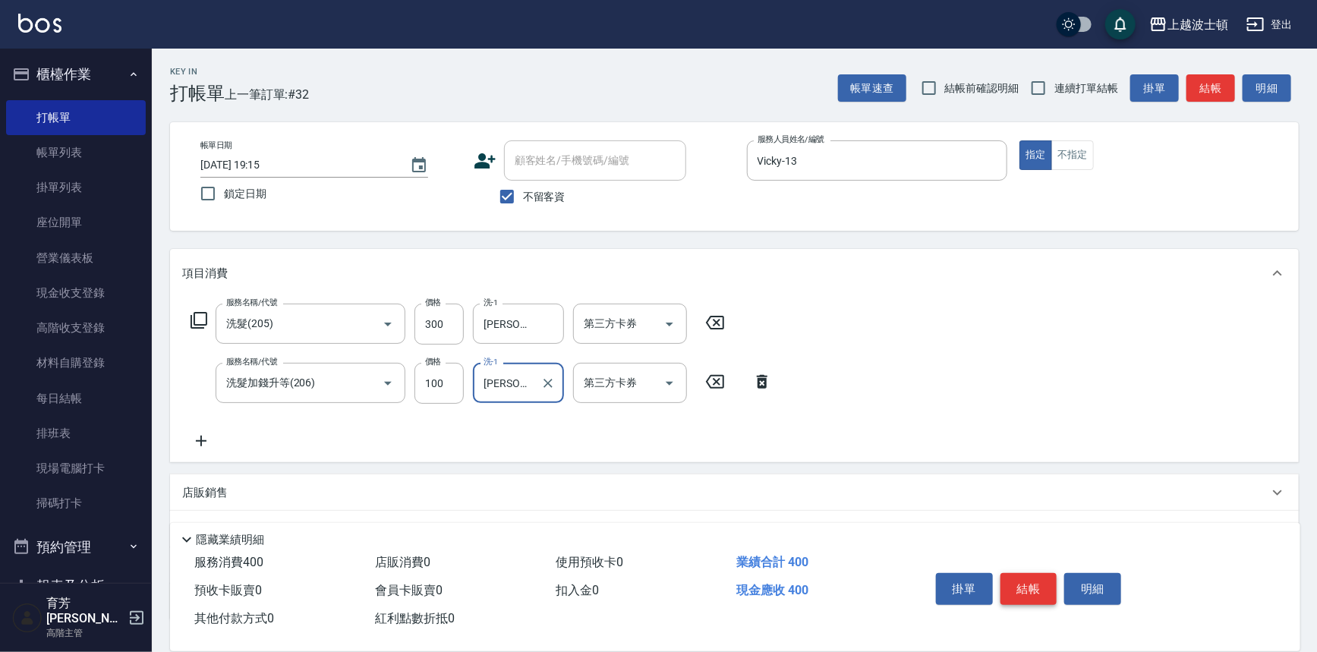
click at [1034, 578] on button "結帳" at bounding box center [1028, 589] width 57 height 32
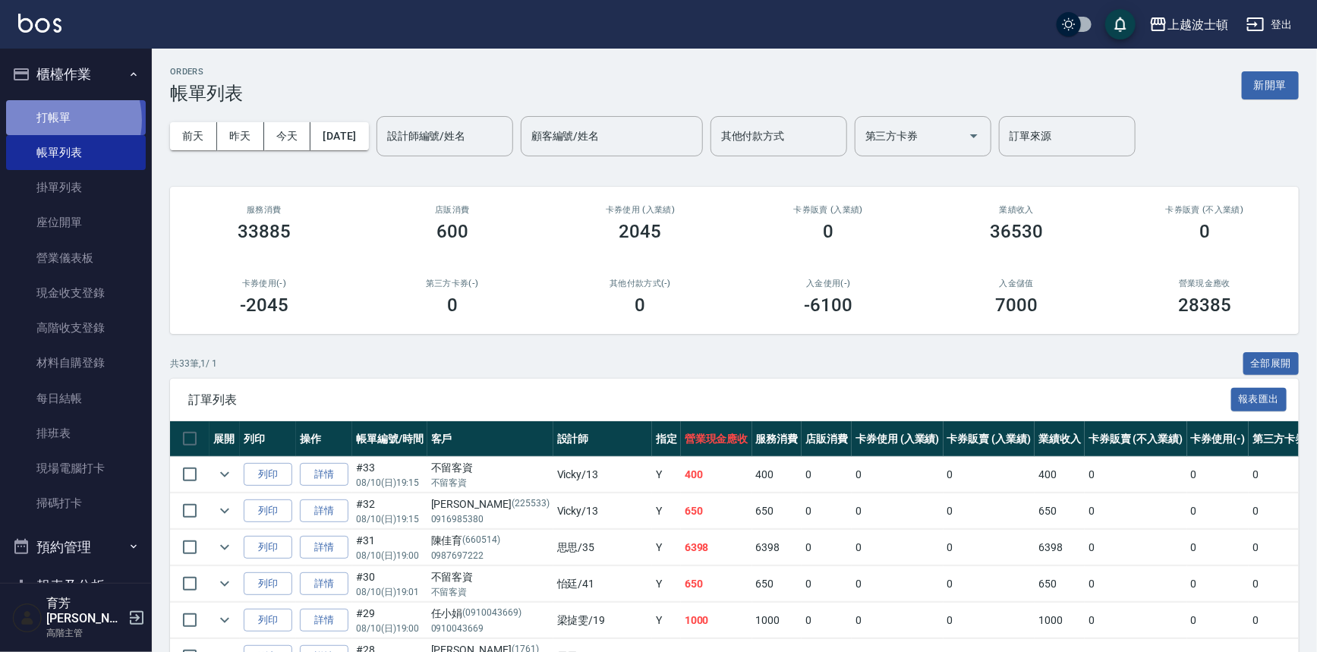
click at [56, 120] on link "打帳單" at bounding box center [76, 117] width 140 height 35
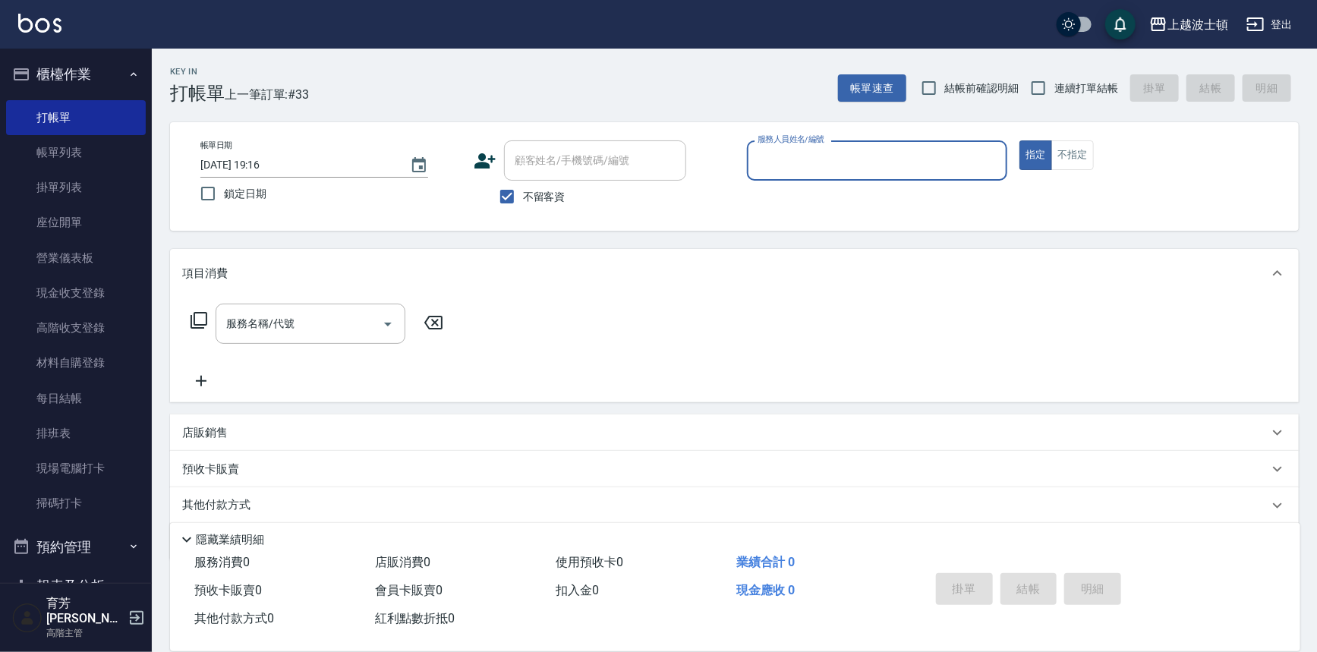
click at [559, 197] on span "不留客資" at bounding box center [544, 197] width 43 height 16
click at [523, 197] on input "不留客資" at bounding box center [507, 197] width 32 height 32
checkbox input "false"
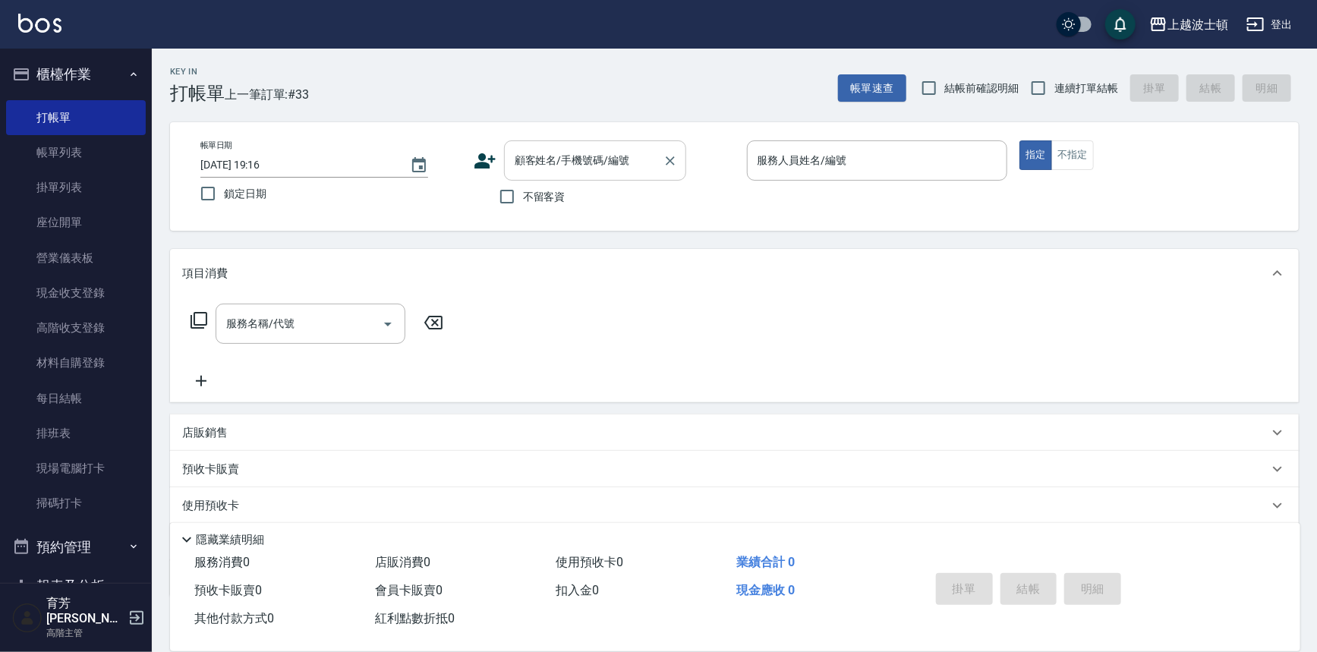
click at [556, 174] on div "顧客姓名/手機號碼/編號" at bounding box center [595, 160] width 182 height 40
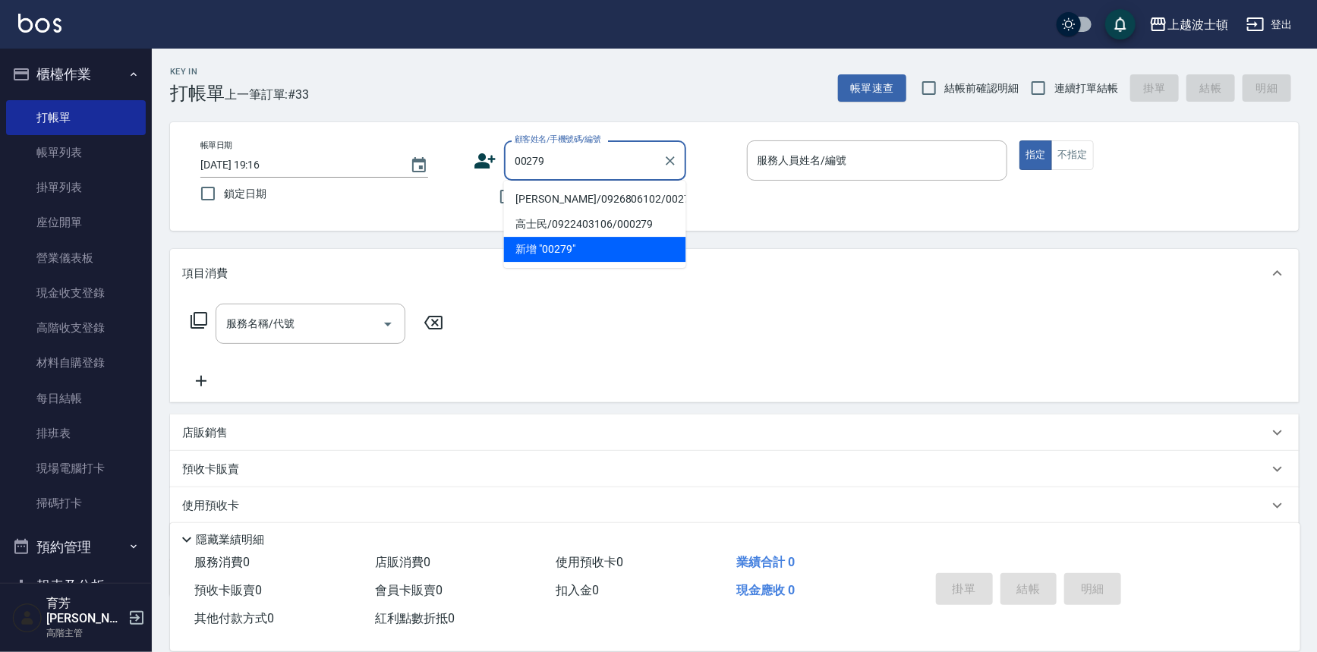
click at [546, 199] on li "林涵鈺/0926806102/00279" at bounding box center [595, 199] width 182 height 25
type input "林涵鈺/0926806102/00279"
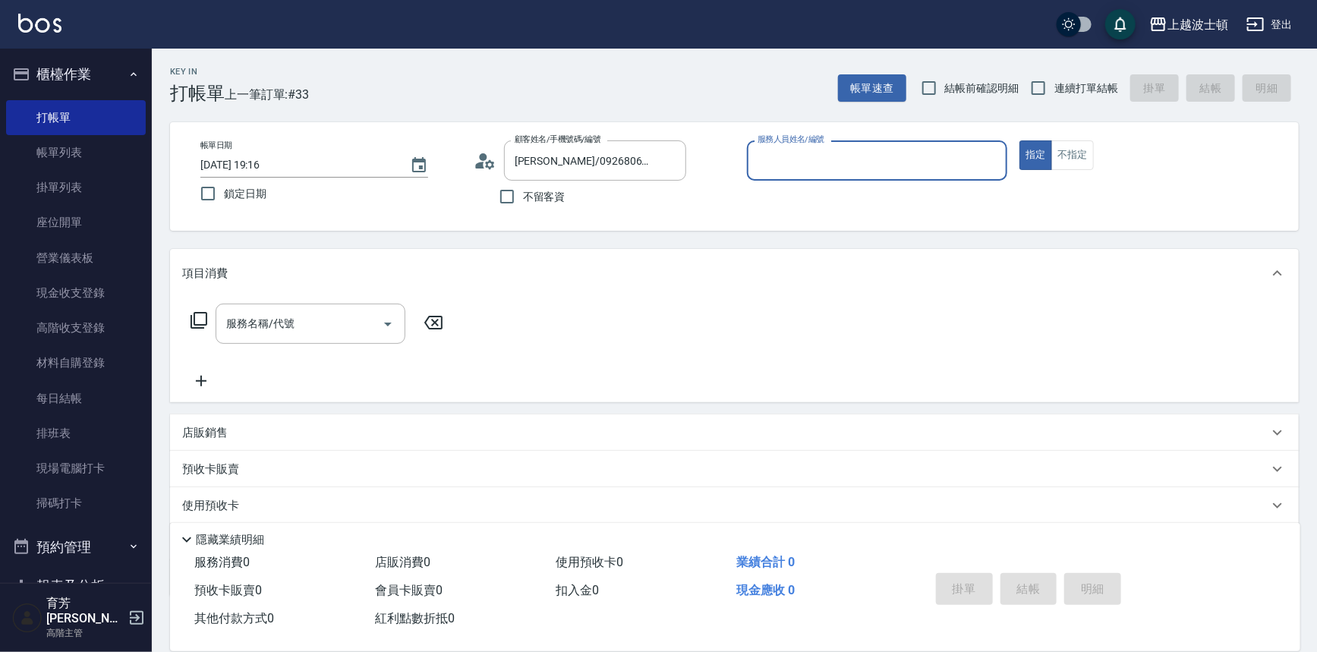
type input "Vicky-13"
click at [313, 307] on div "服務名稱/代號" at bounding box center [311, 324] width 190 height 40
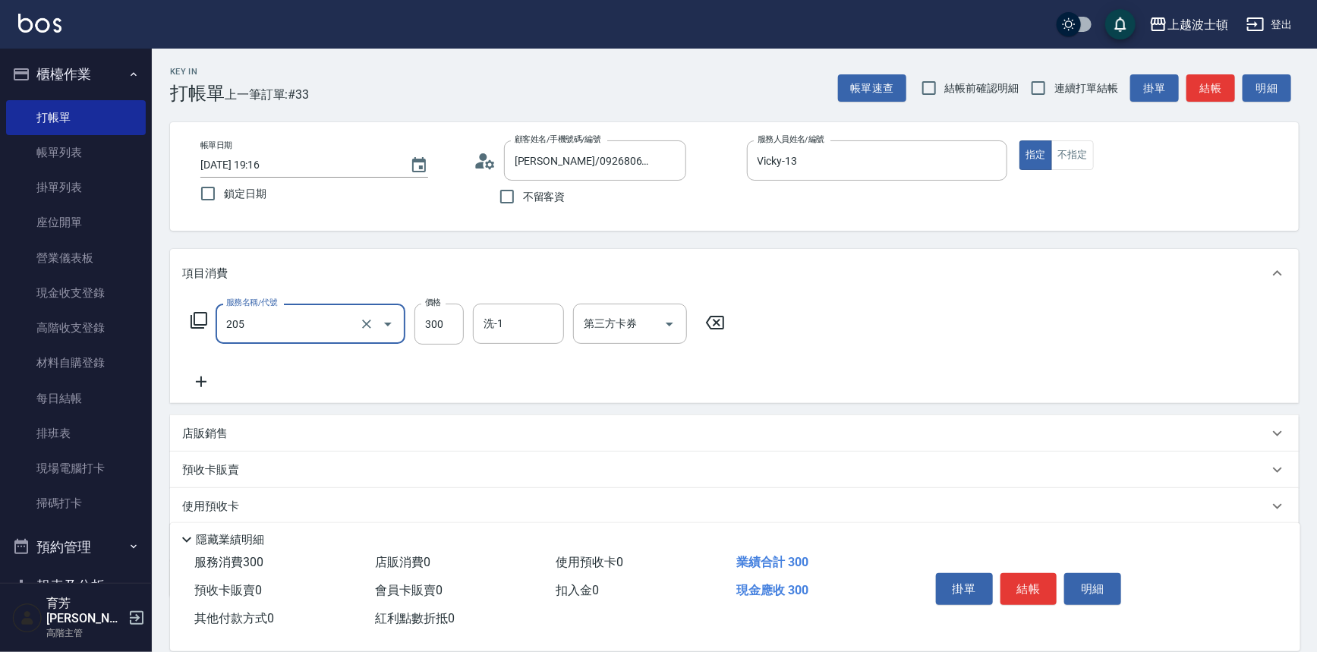
type input "洗髮(205)"
click at [411, 323] on div "服務名稱/代號 洗髮(205) 服務名稱/代號 價格 300 價格 洗-1 洗-1 第三方卡券 第三方卡券" at bounding box center [458, 324] width 552 height 41
click at [433, 323] on input "300" at bounding box center [438, 324] width 49 height 41
type input "250"
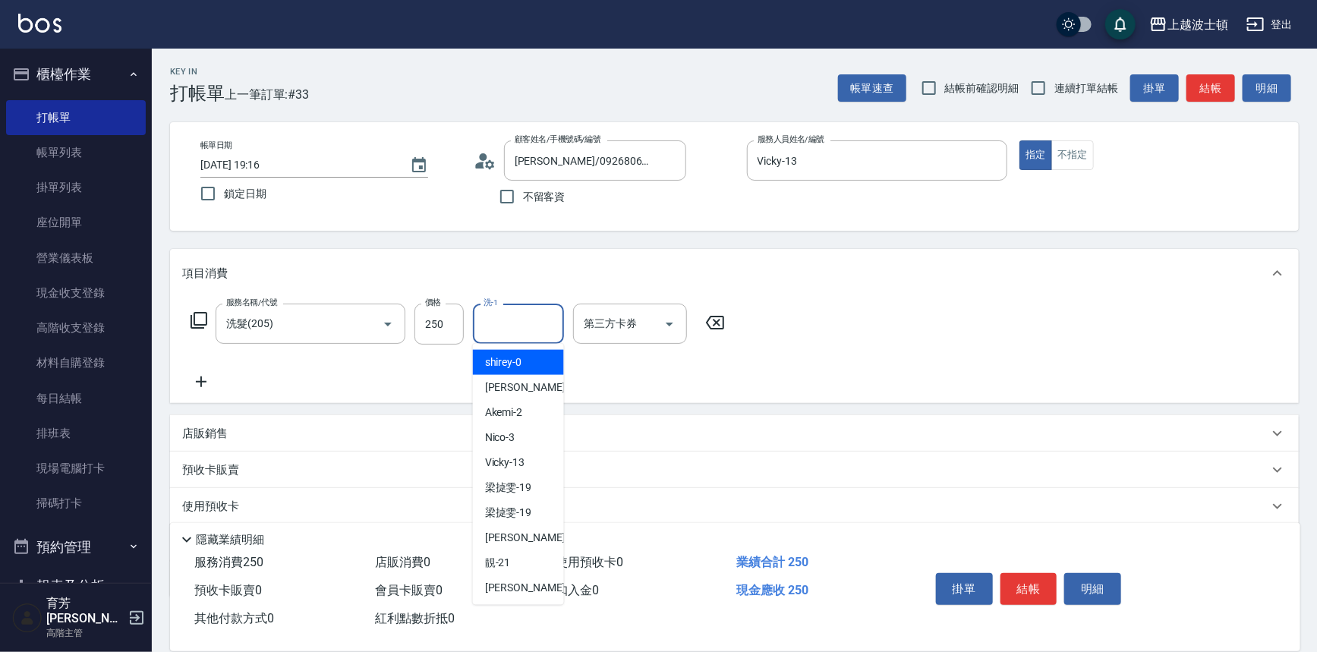
click at [528, 323] on input "洗-1" at bounding box center [518, 323] width 77 height 27
type input "怡廷-41"
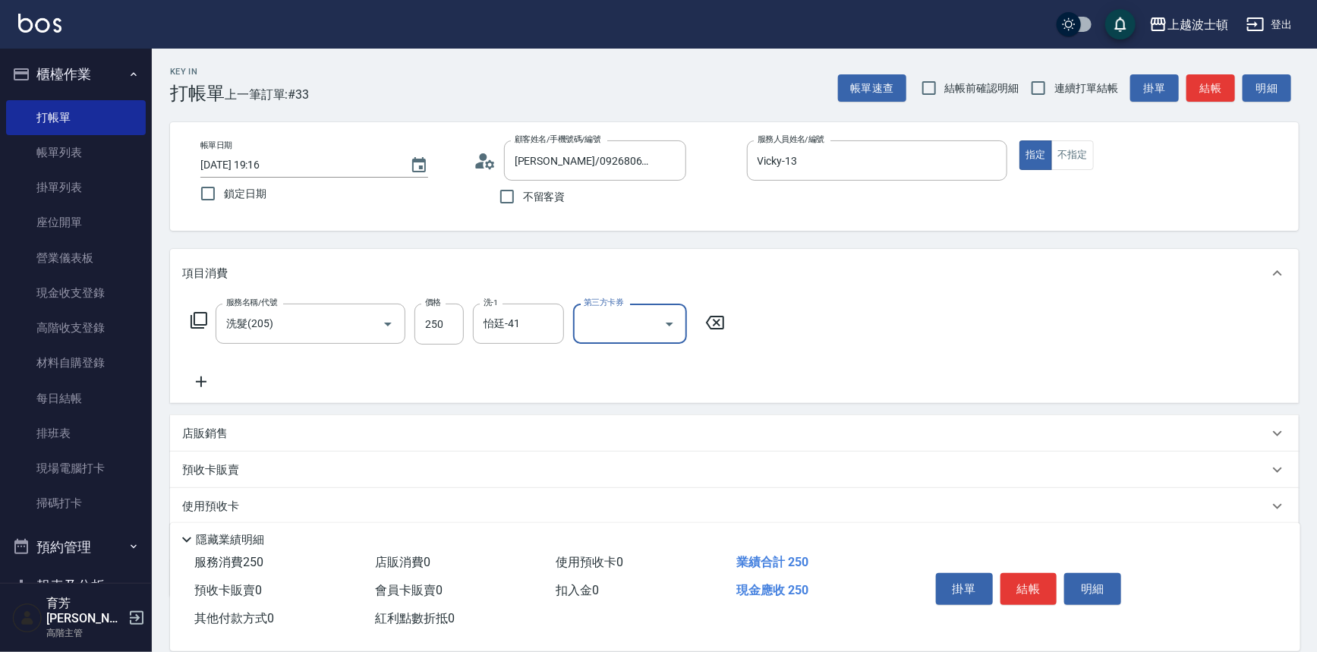
scroll to position [88, 0]
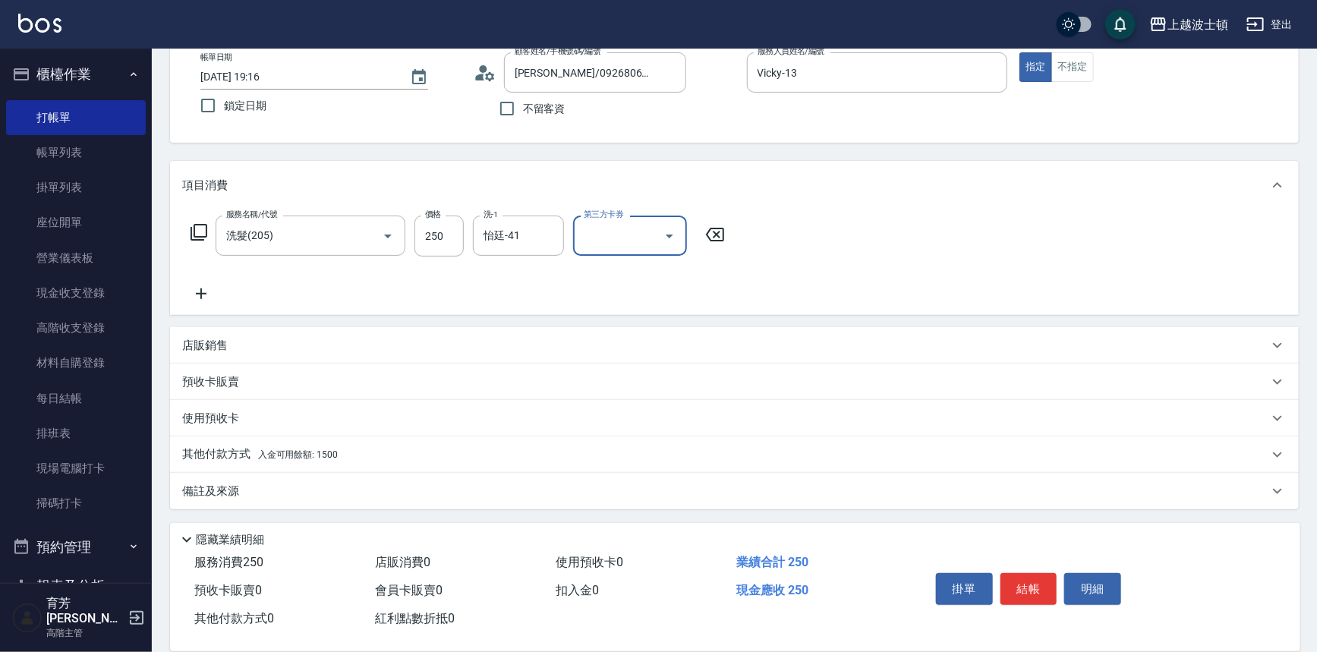
click at [221, 454] on p "其他付款方式 入金可用餘額: 1500" at bounding box center [260, 454] width 156 height 17
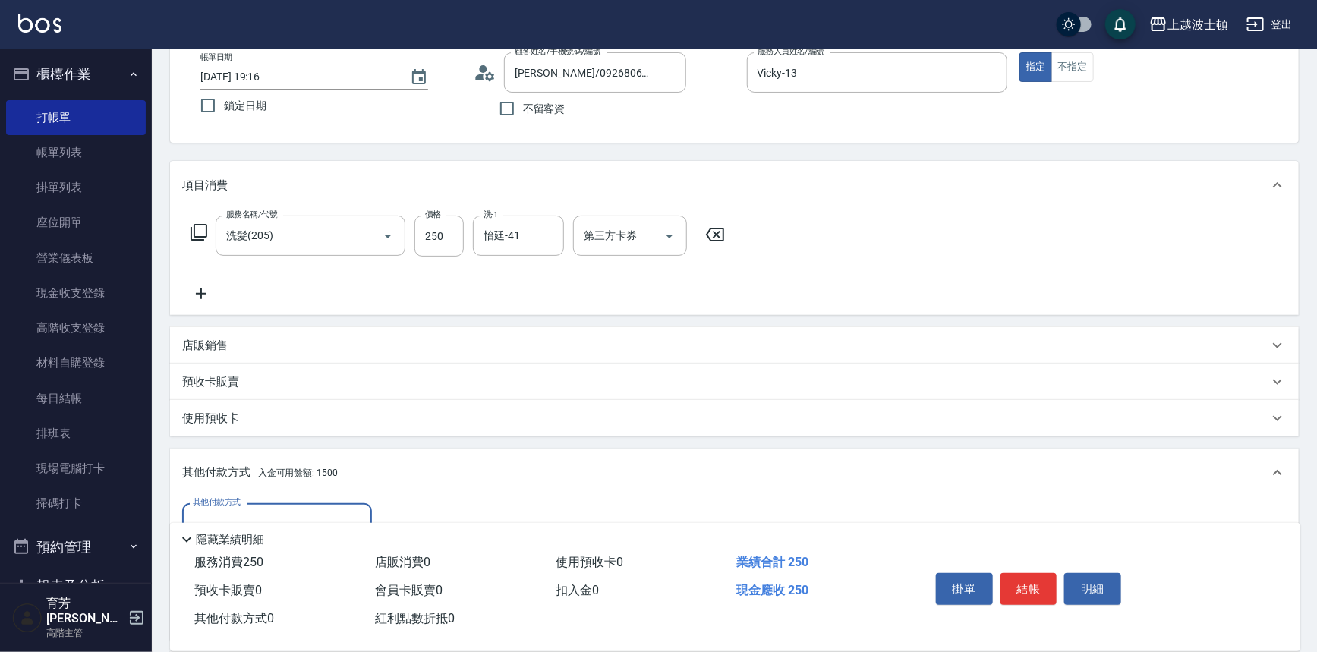
scroll to position [266, 0]
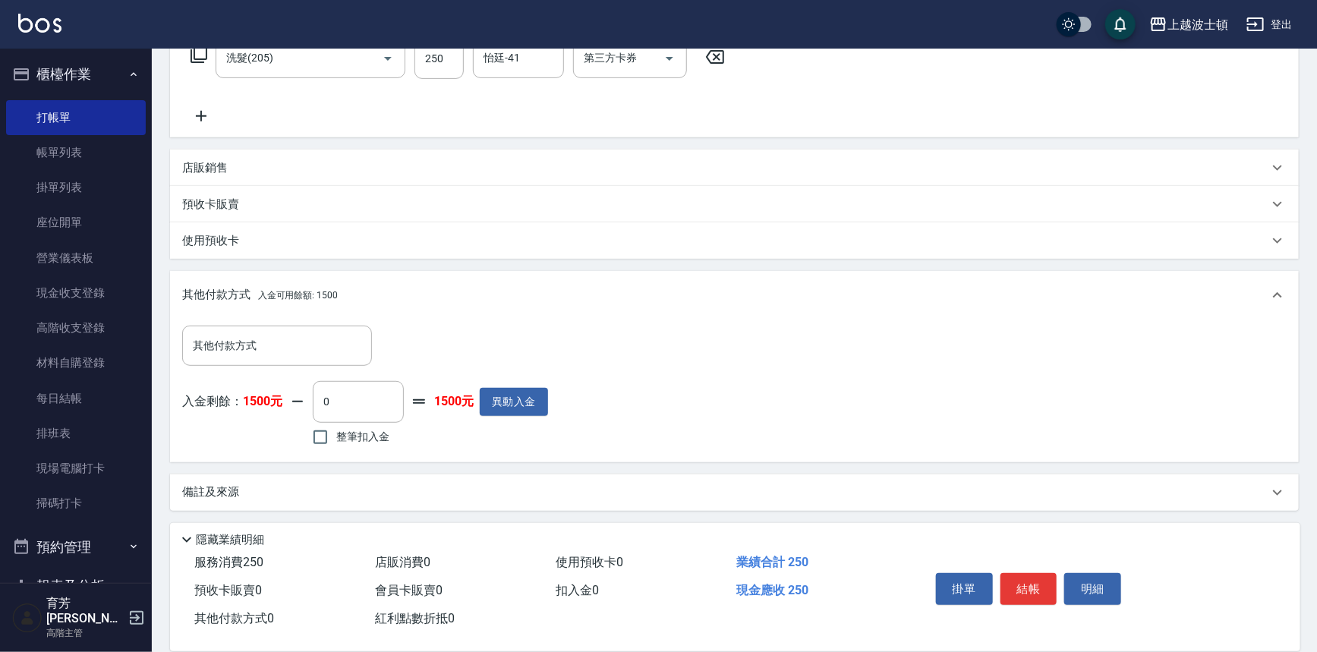
click at [348, 440] on span "整筆扣入金" at bounding box center [362, 437] width 53 height 16
click at [336, 440] on input "整筆扣入金" at bounding box center [320, 437] width 32 height 32
checkbox input "true"
type input "250"
click at [1037, 590] on button "結帳" at bounding box center [1028, 589] width 57 height 32
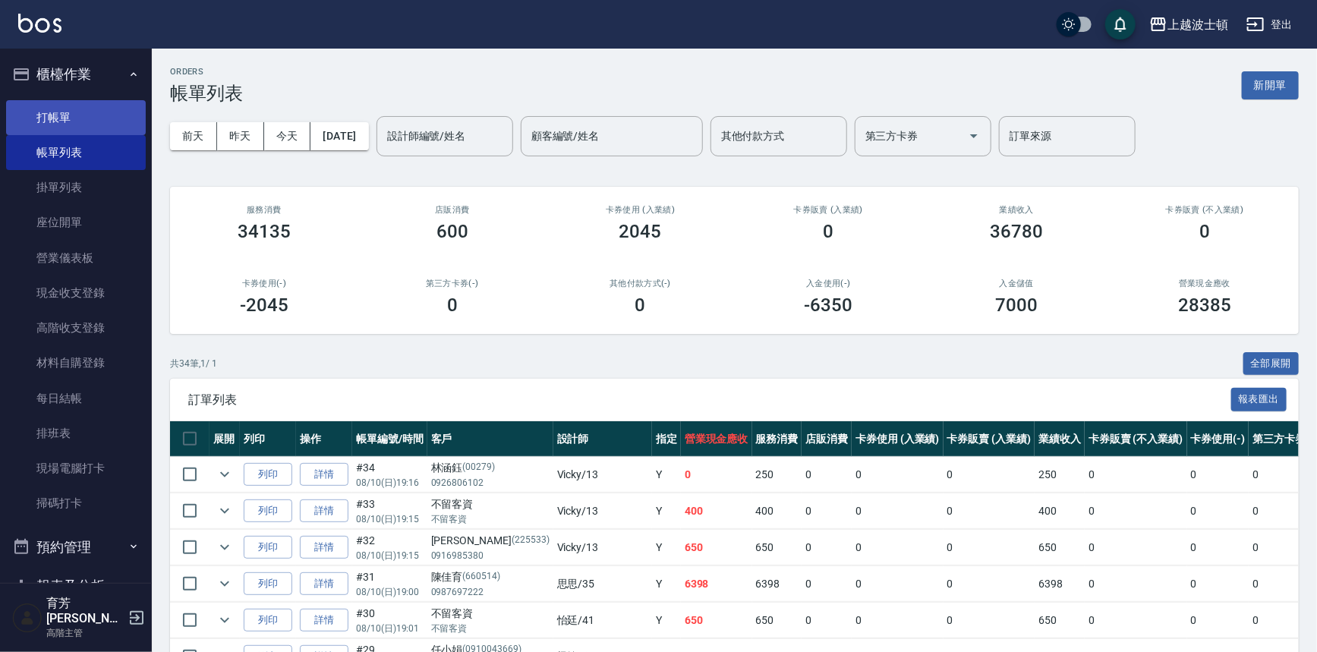
click at [52, 114] on link "打帳單" at bounding box center [76, 117] width 140 height 35
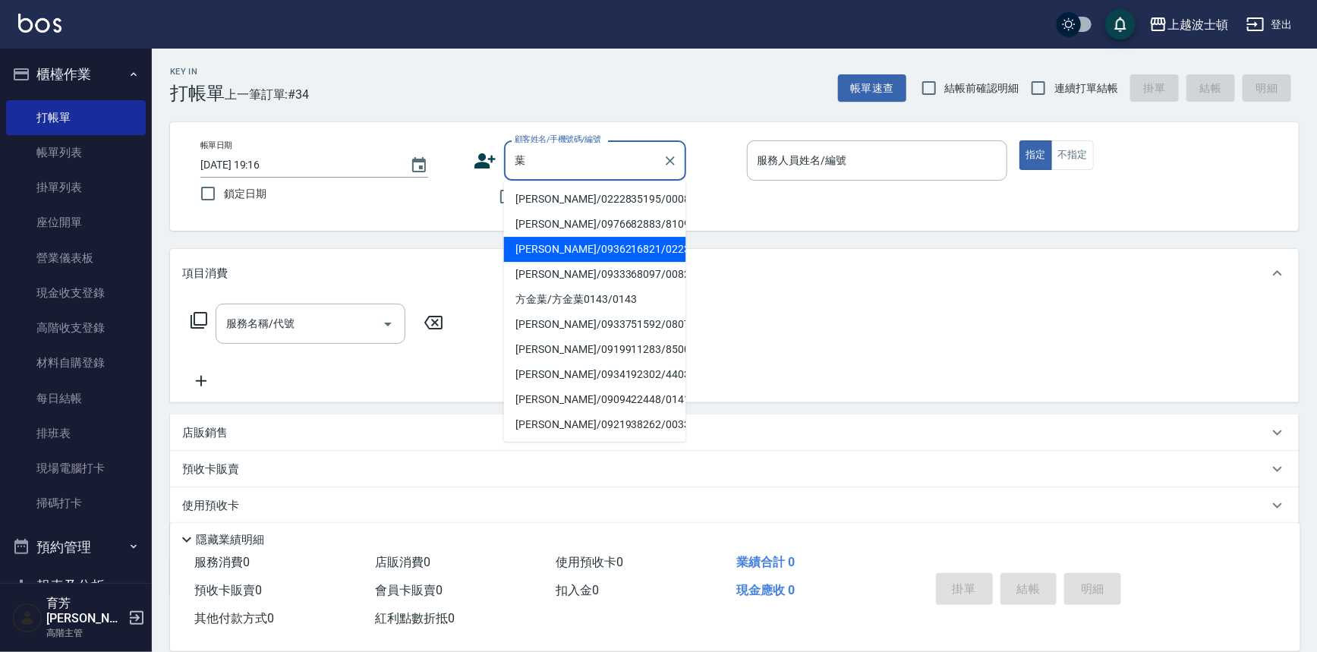
click at [581, 250] on li "葉瓊吟/0936216821/0223311" at bounding box center [595, 249] width 182 height 25
type input "葉瓊吟/0936216821/0223311"
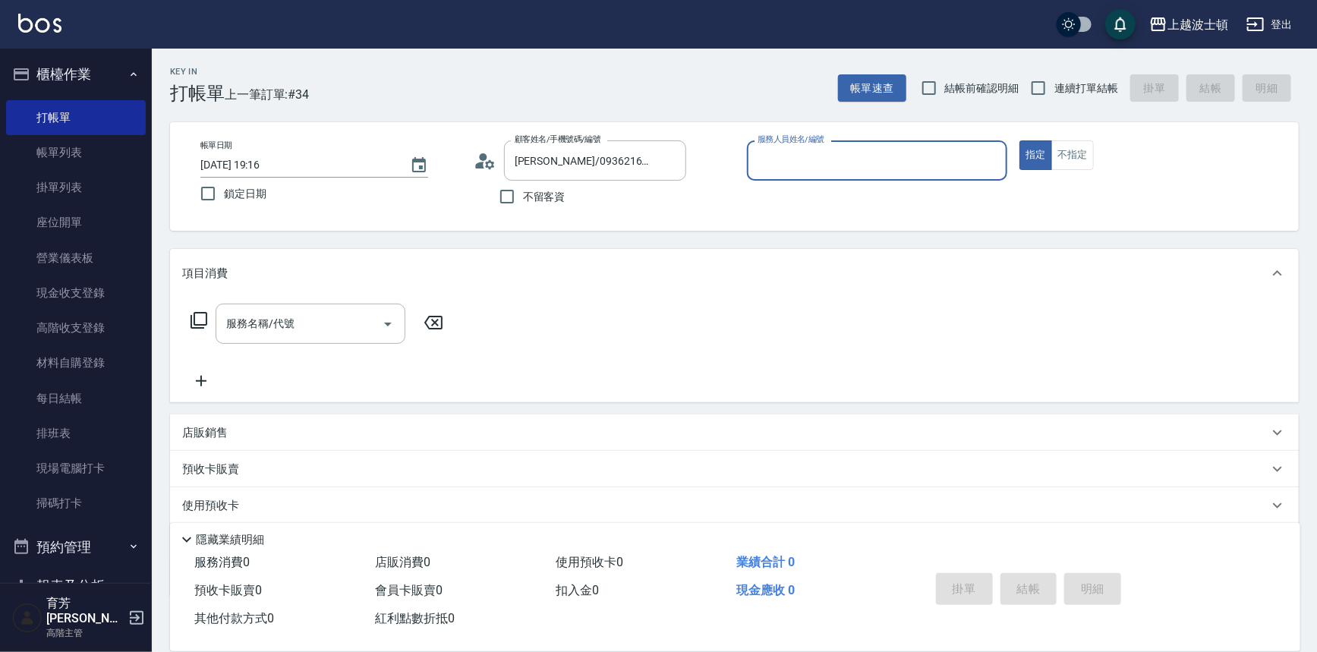
type input "Vicky-13"
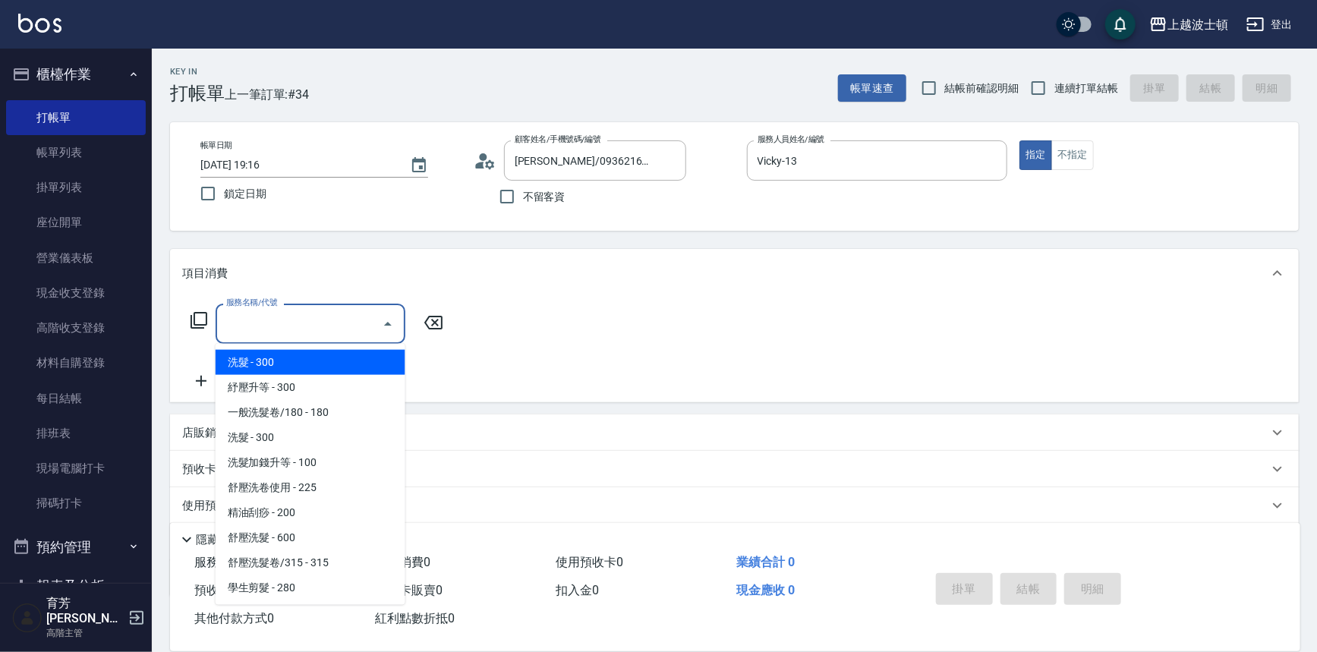
click at [322, 320] on input "服務名稱/代號" at bounding box center [298, 323] width 153 height 27
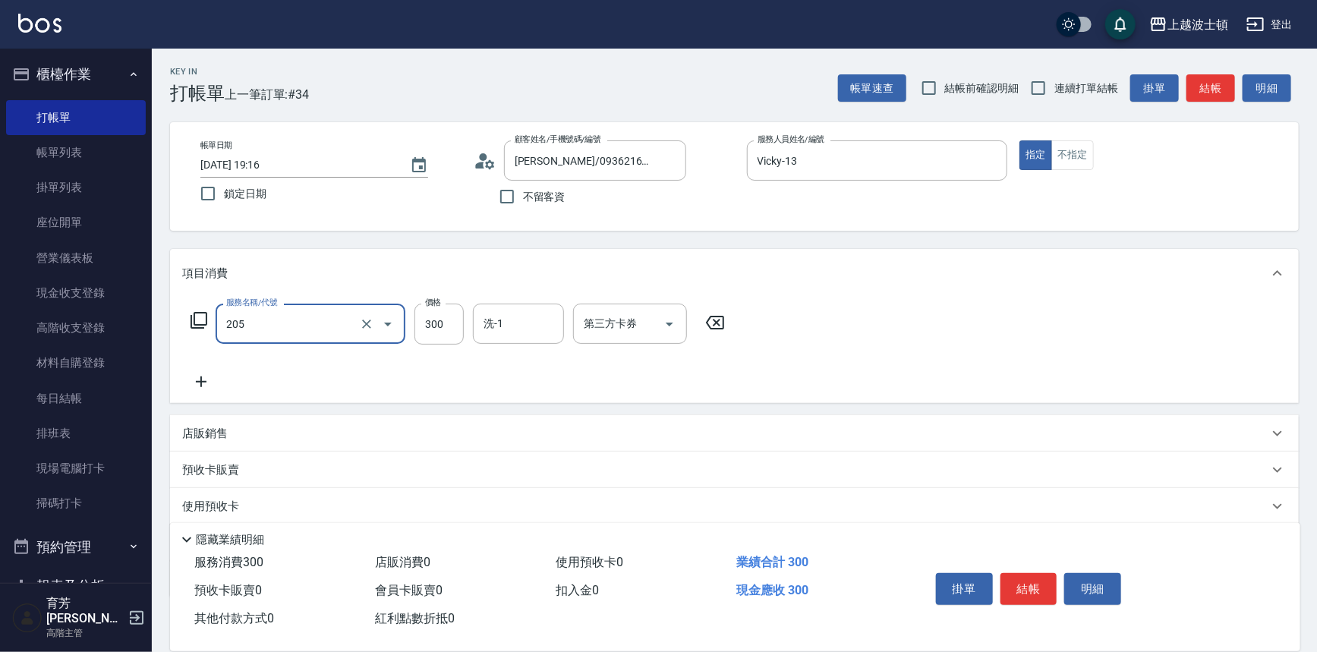
type input "洗髮(205)"
click at [194, 383] on icon at bounding box center [201, 382] width 38 height 18
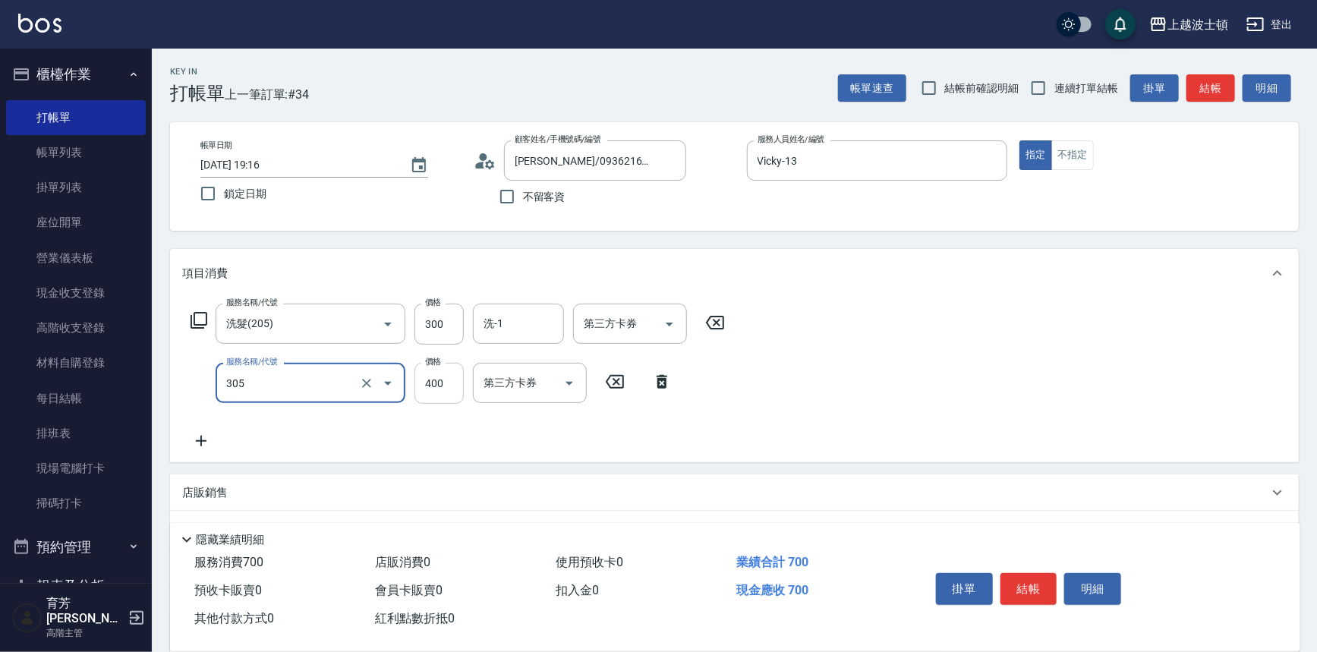
type input "剪髮(305)"
click at [444, 383] on input "400" at bounding box center [438, 383] width 49 height 41
type input "350"
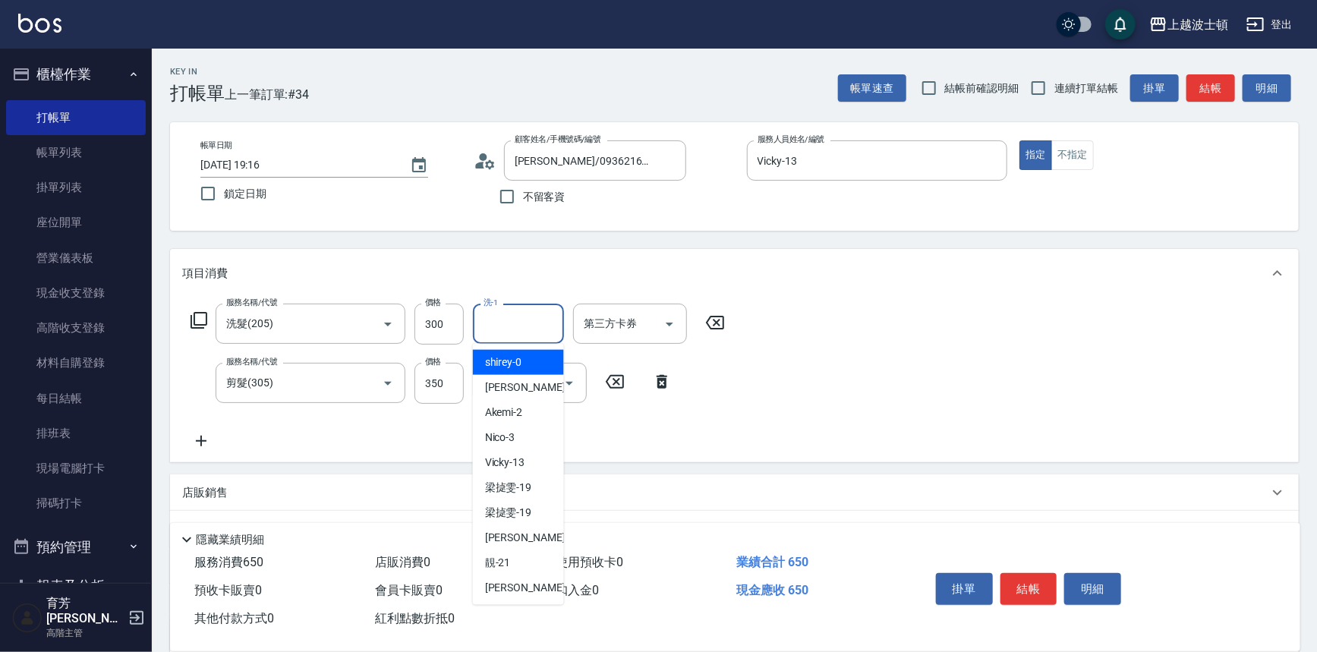
click at [512, 329] on input "洗-1" at bounding box center [518, 323] width 77 height 27
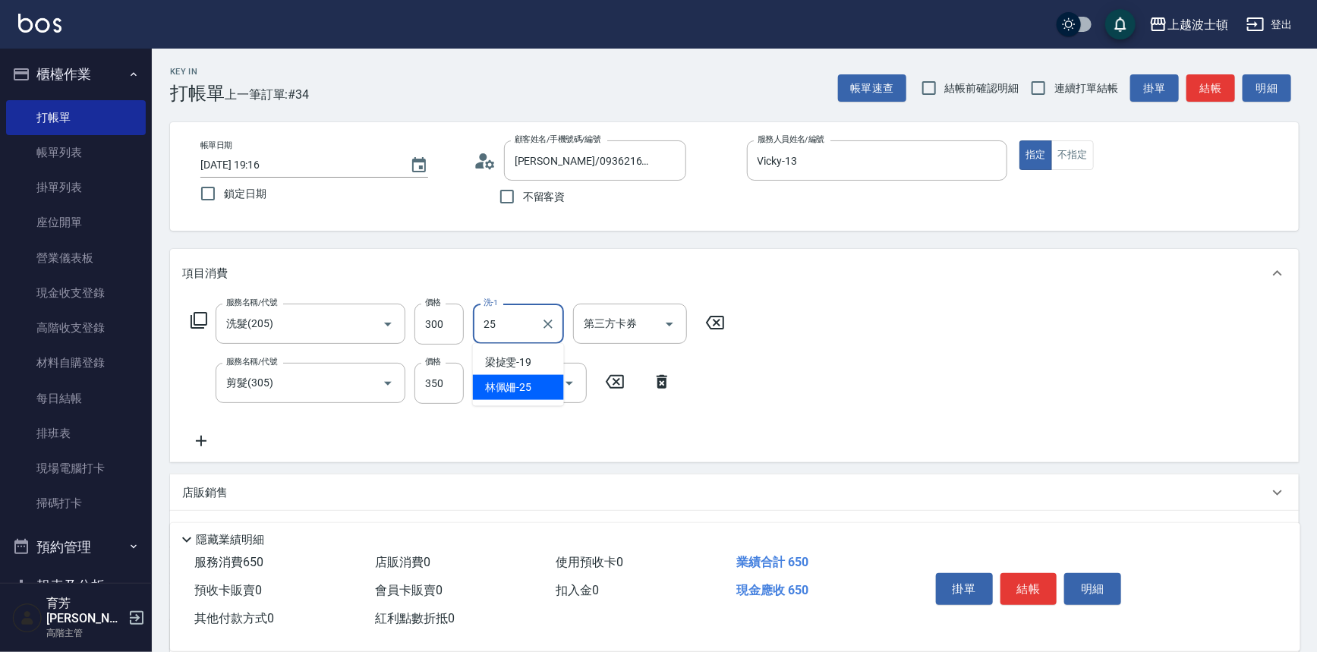
type input "林佩姍-25"
click at [1007, 573] on button "結帳" at bounding box center [1028, 589] width 57 height 32
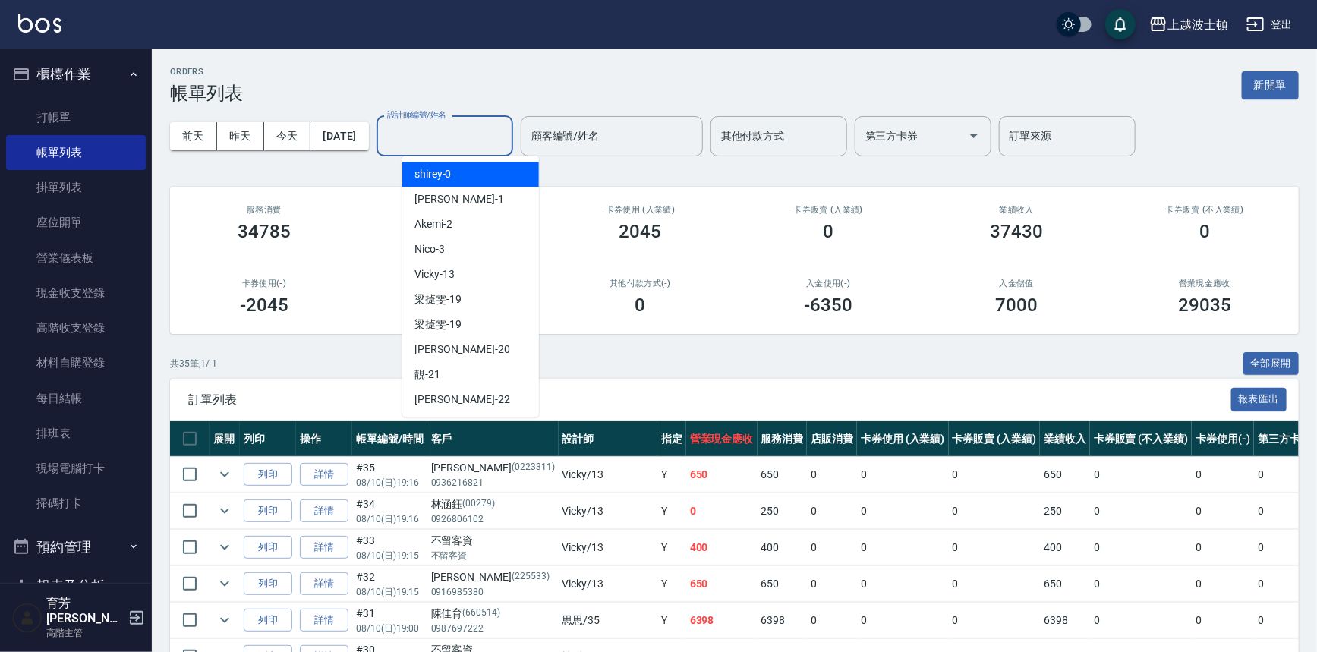
click at [490, 137] on input "設計師編號/姓名" at bounding box center [444, 136] width 123 height 27
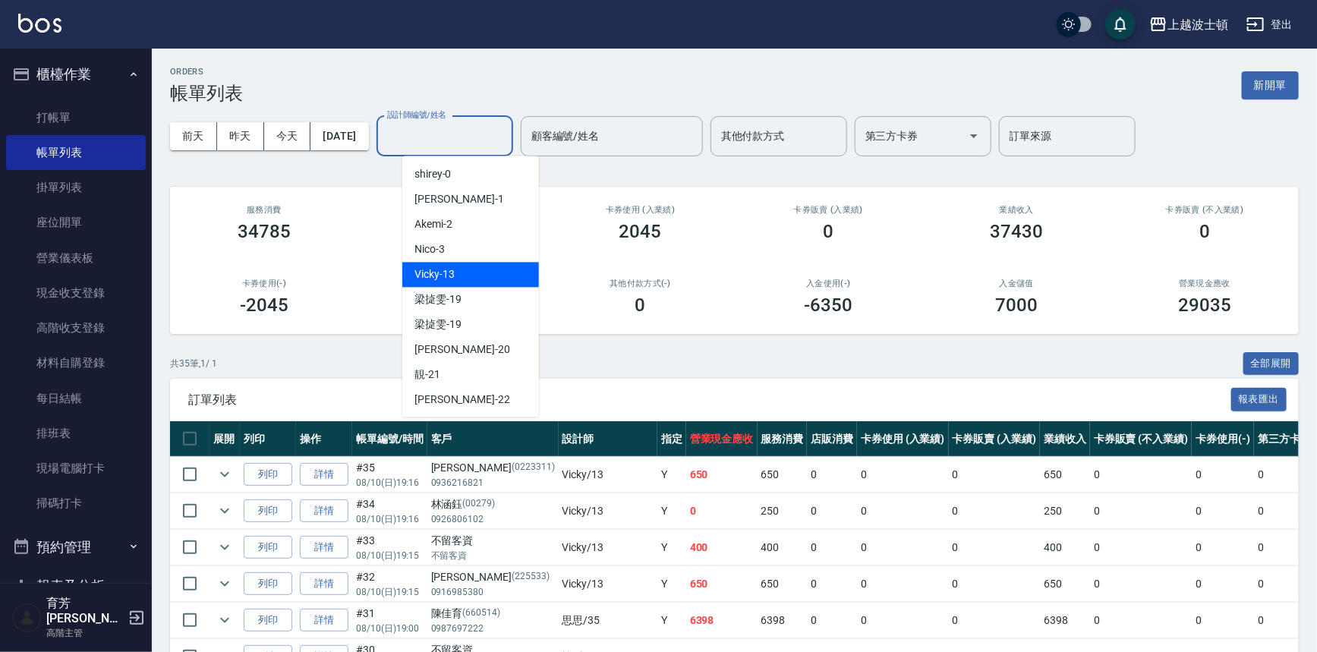
click at [457, 281] on div "Vicky -13" at bounding box center [470, 274] width 137 height 25
type input "Vicky-13"
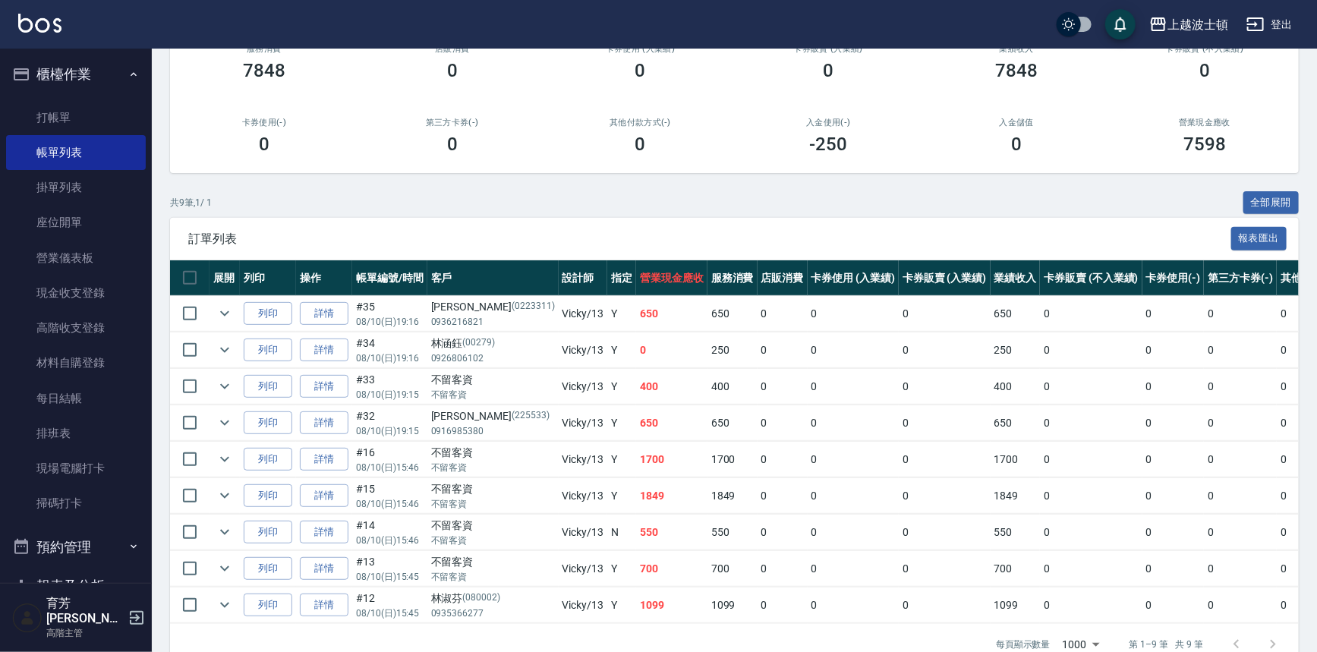
scroll to position [200, 0]
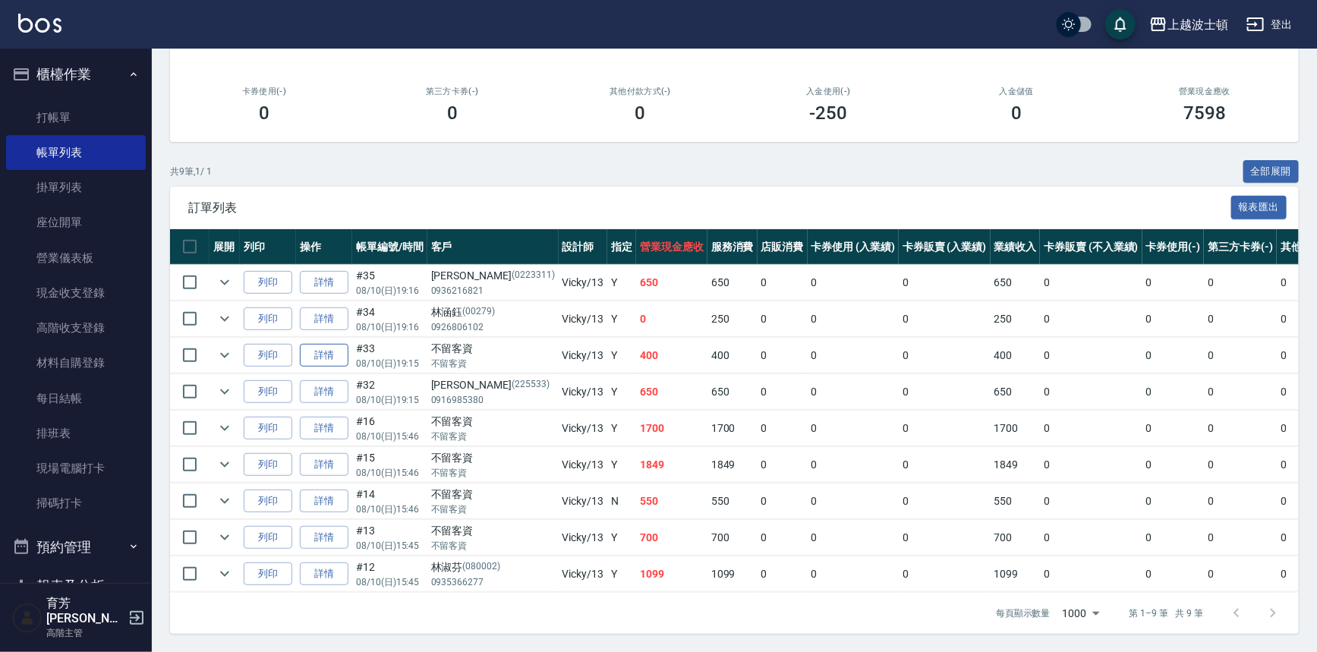
click at [348, 348] on td "詳情" at bounding box center [324, 356] width 56 height 36
click at [332, 345] on link "詳情" at bounding box center [324, 356] width 49 height 24
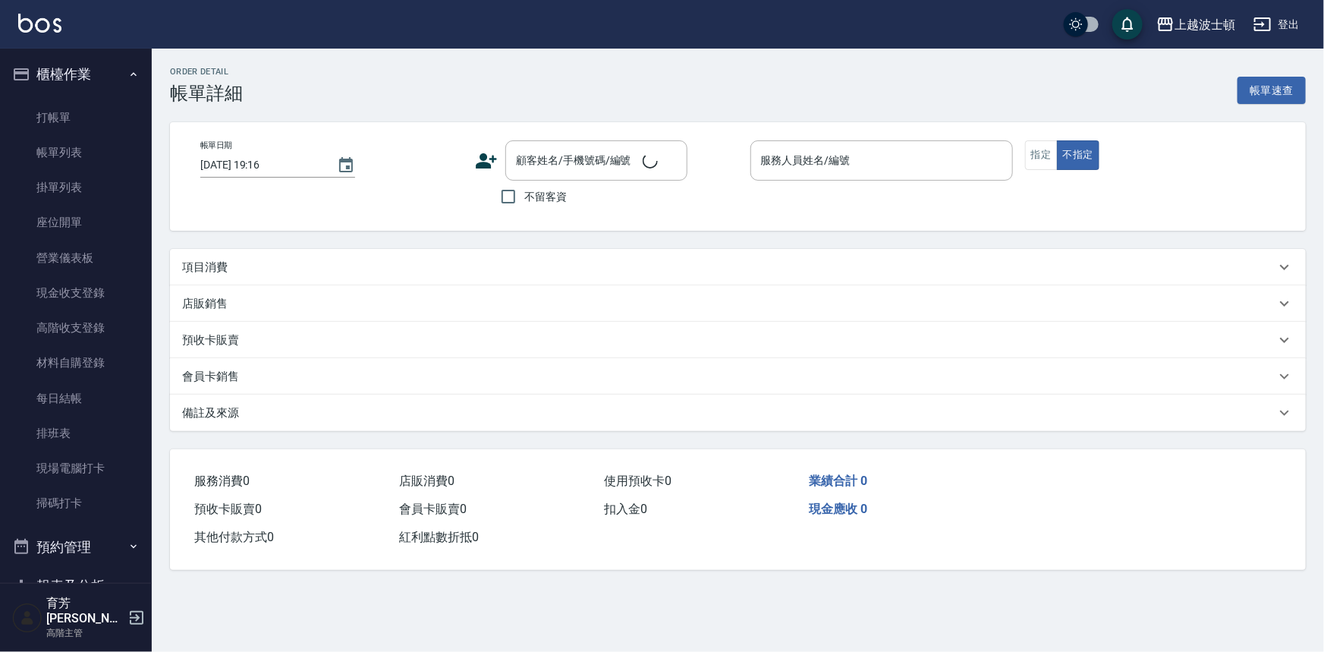
type input "2025/08/10 19:15"
checkbox input "true"
type input "Vicky-13"
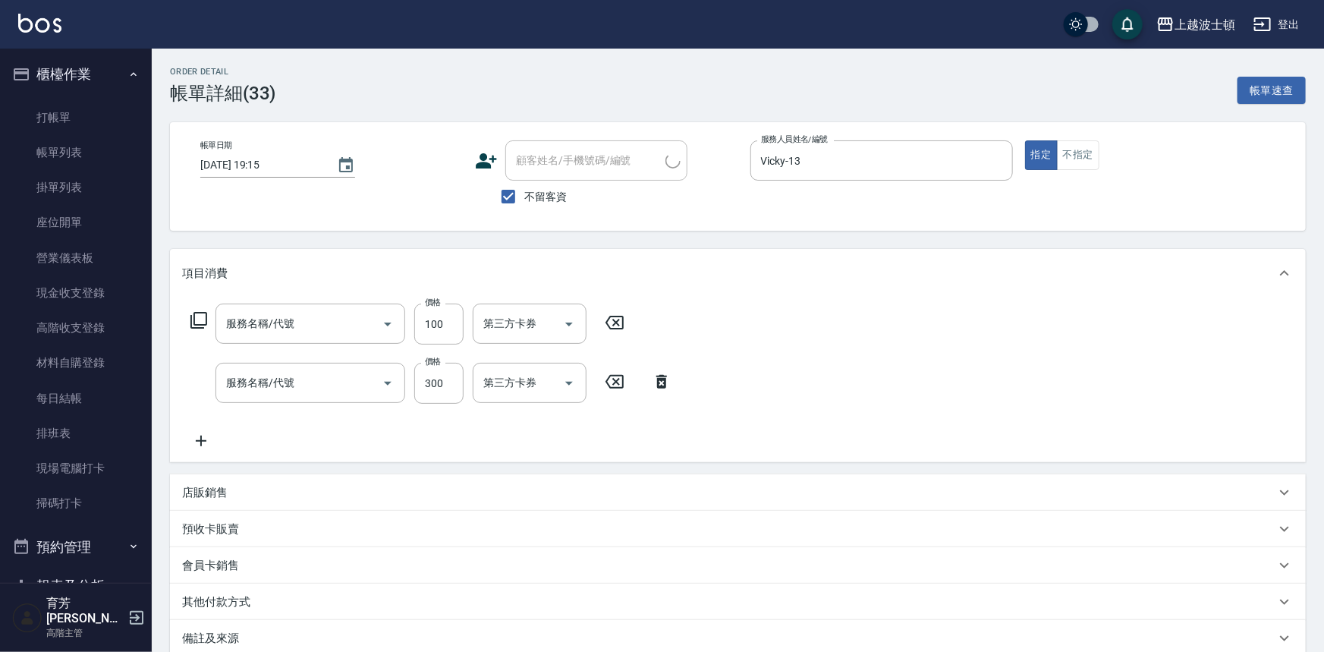
type input "洗髮加錢升等(206)"
type input "洗髮(205)"
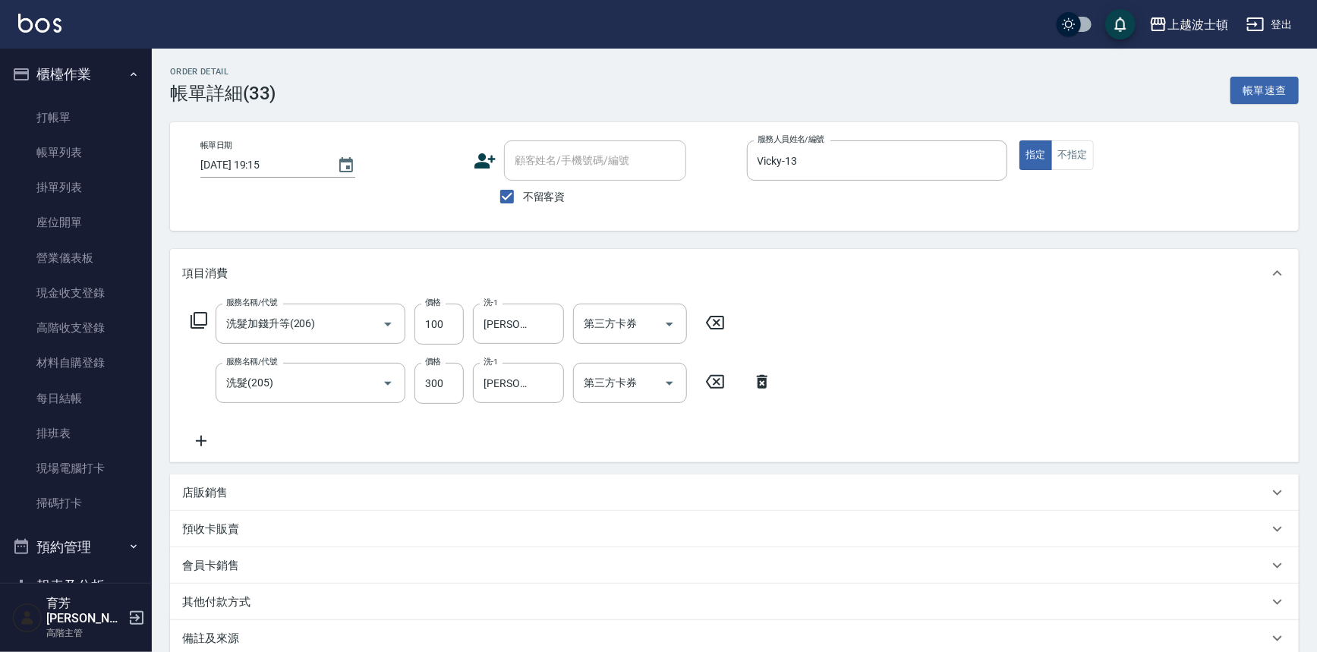
click at [206, 434] on icon at bounding box center [201, 441] width 38 height 18
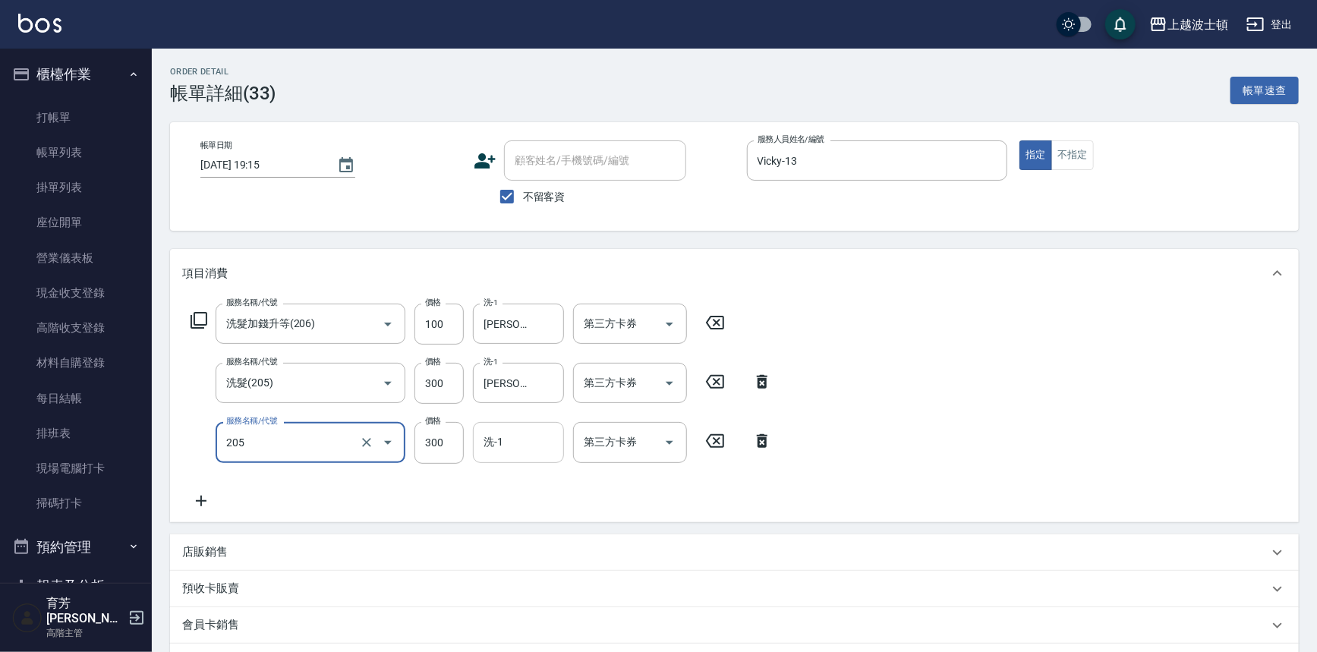
type input "洗髮(205)"
click at [515, 450] on input "洗-1" at bounding box center [518, 442] width 77 height 27
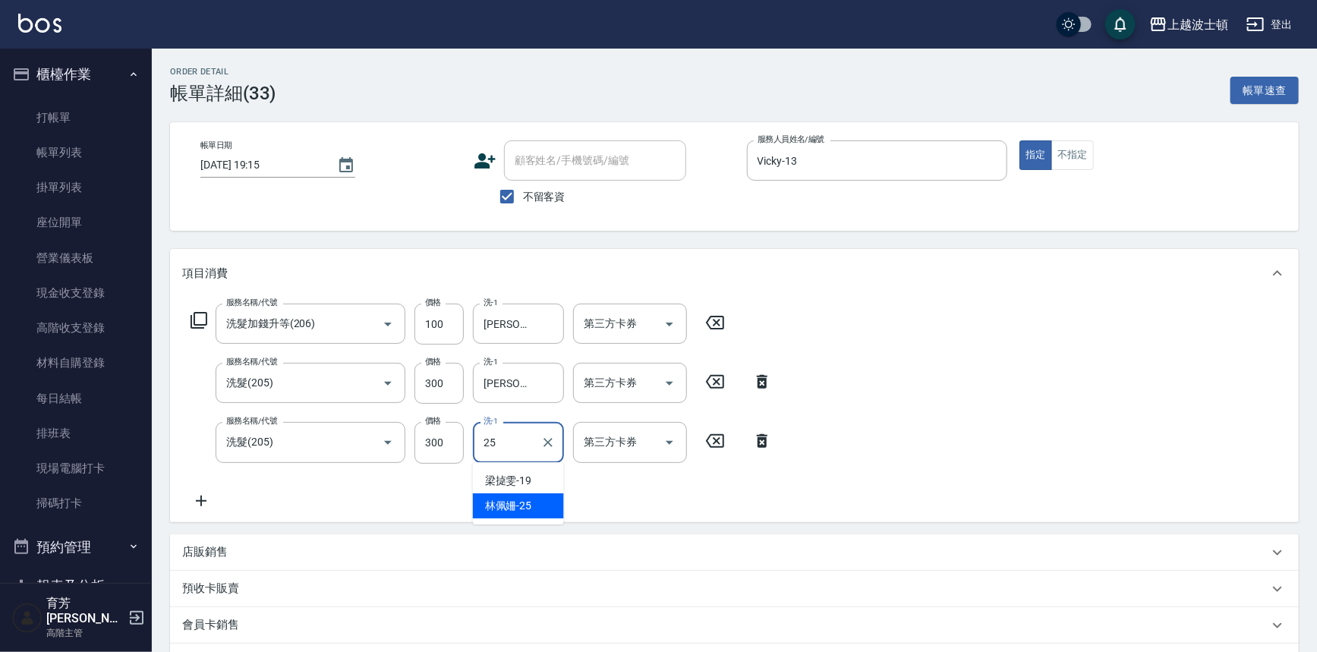
type input "林佩姍-25"
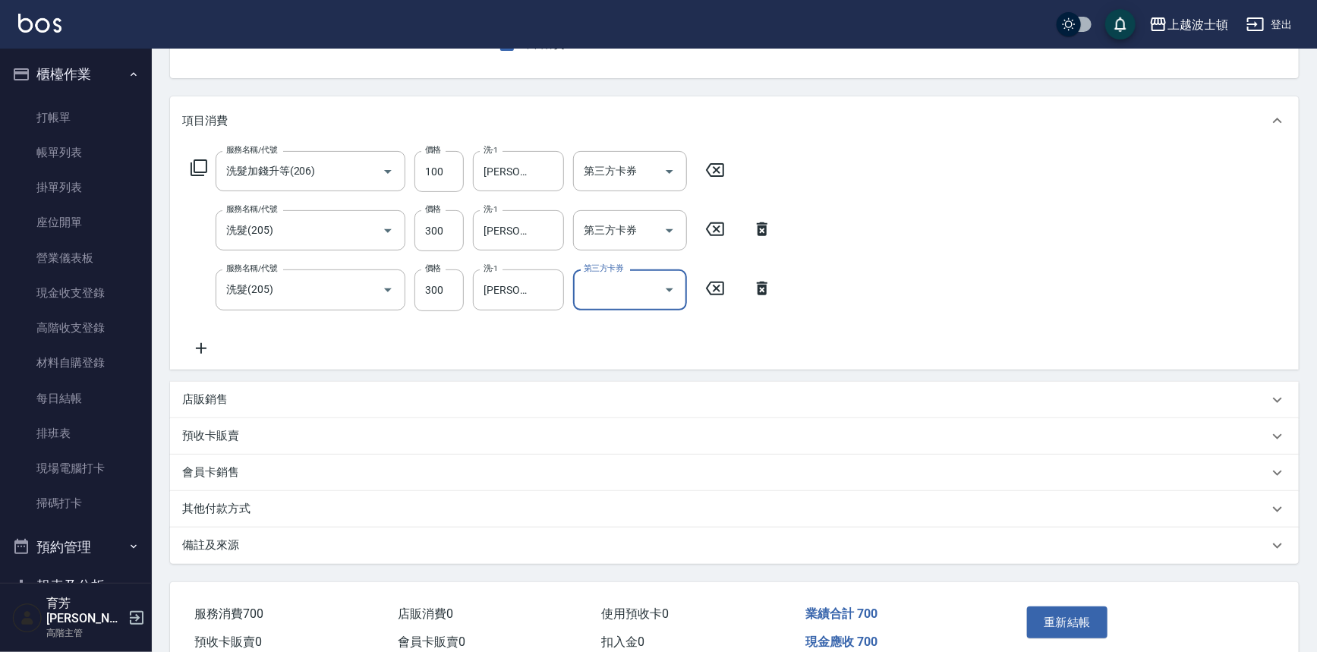
scroll to position [200, 0]
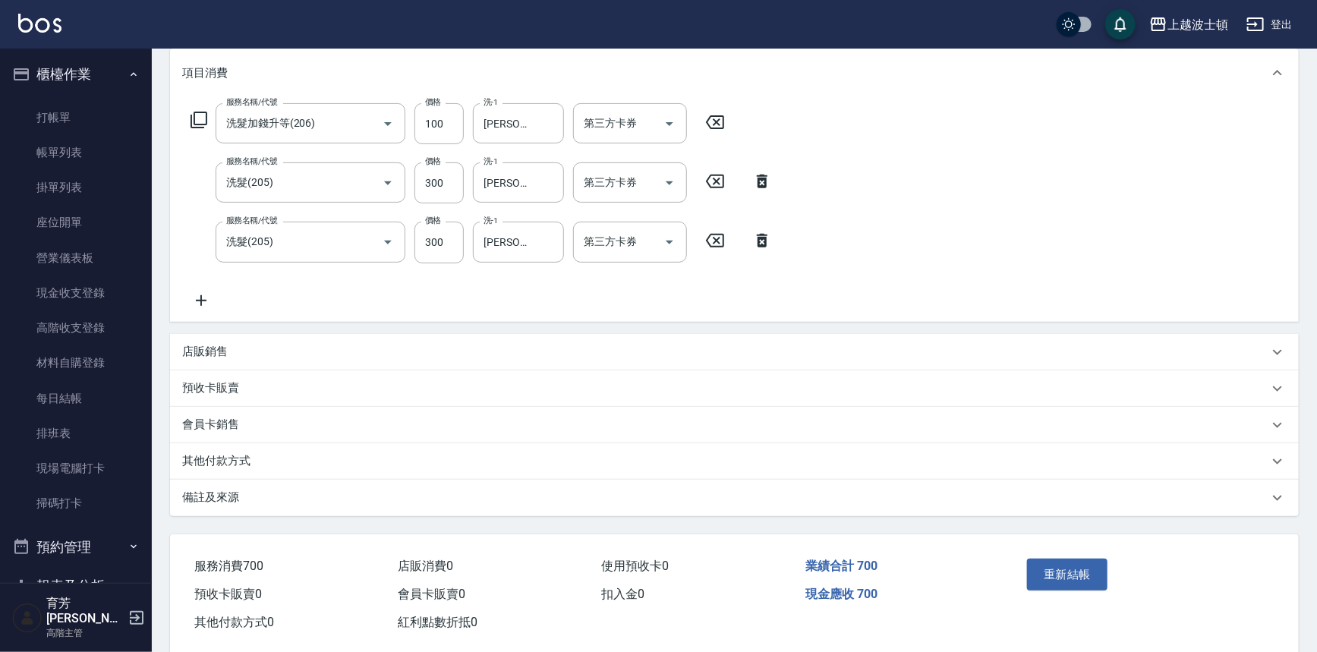
click at [210, 346] on p "店販銷售" at bounding box center [205, 352] width 46 height 16
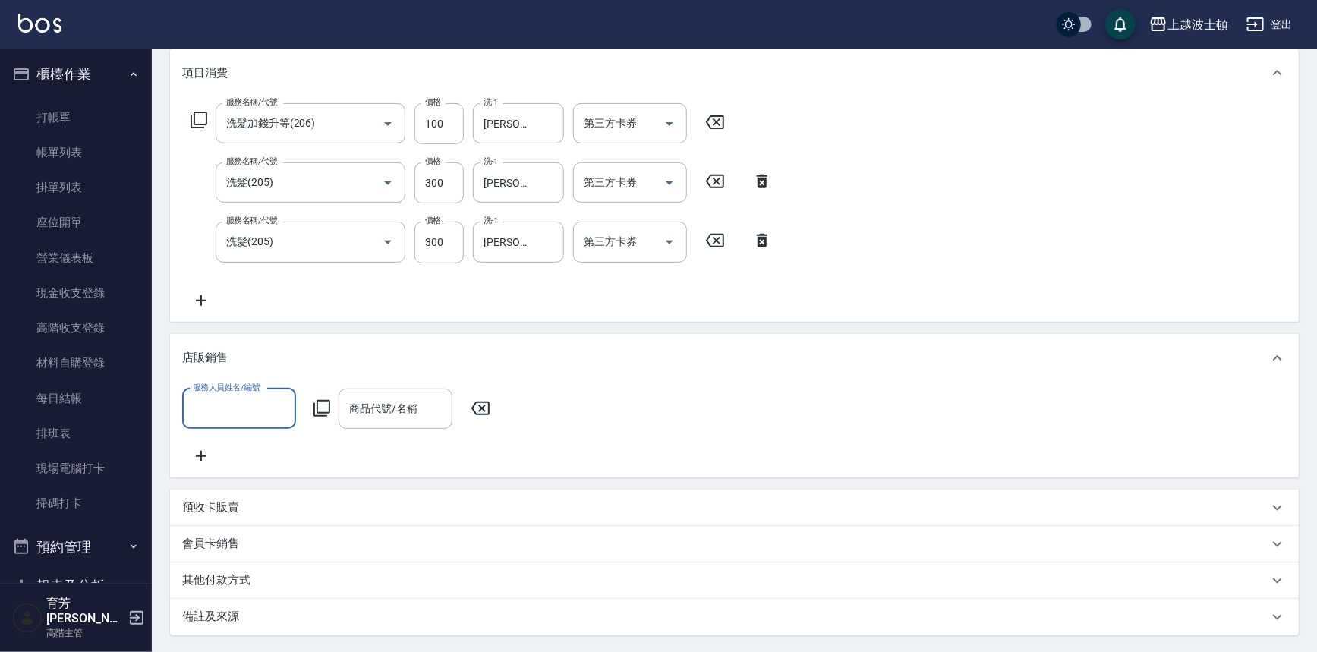
scroll to position [354, 0]
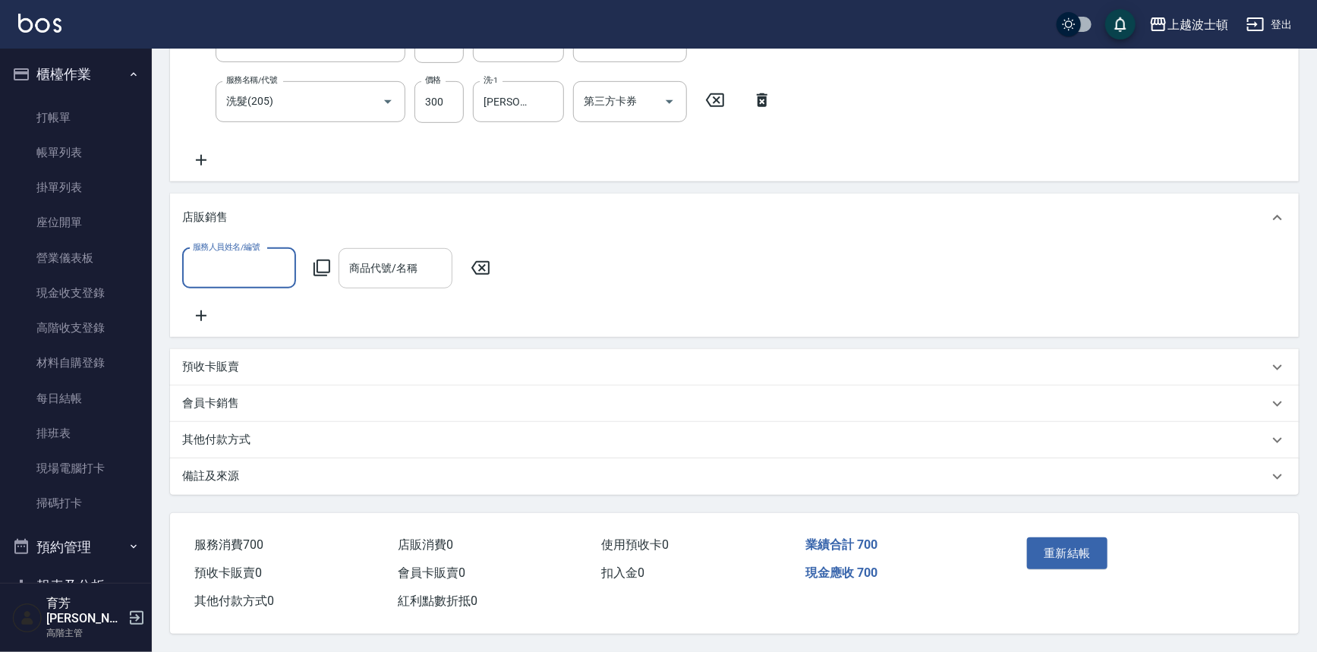
click at [408, 264] on input "商品代號/名稱" at bounding box center [395, 268] width 100 height 27
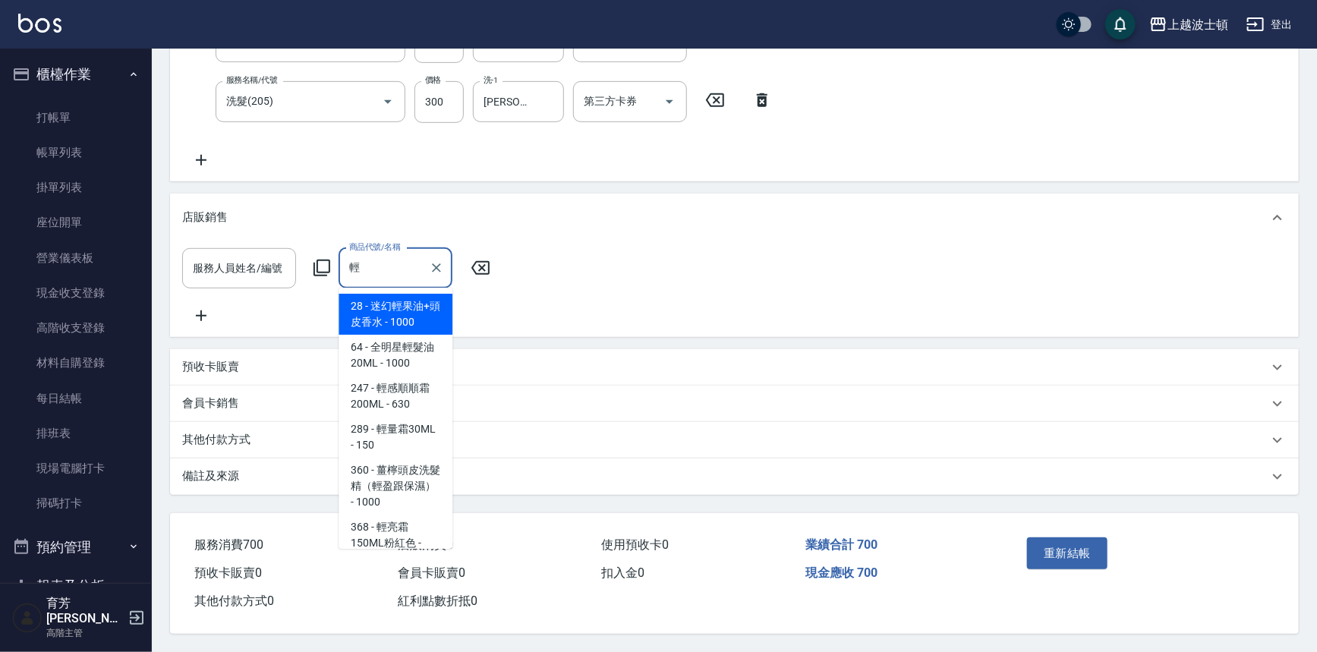
click at [395, 307] on span "28 - 迷幻輕果油+頭皮香水 - 1000" at bounding box center [395, 314] width 114 height 41
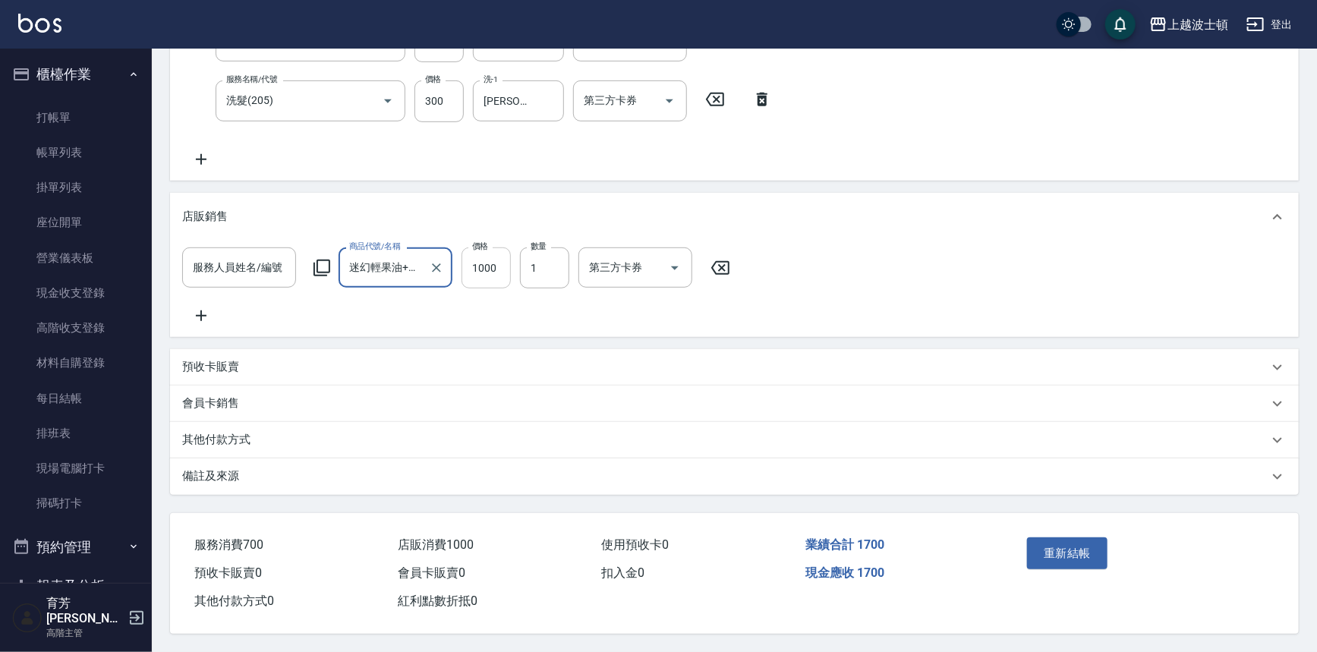
type input "迷幻輕果油+頭皮香水"
click at [505, 255] on input "1000" at bounding box center [485, 267] width 49 height 41
type input "800"
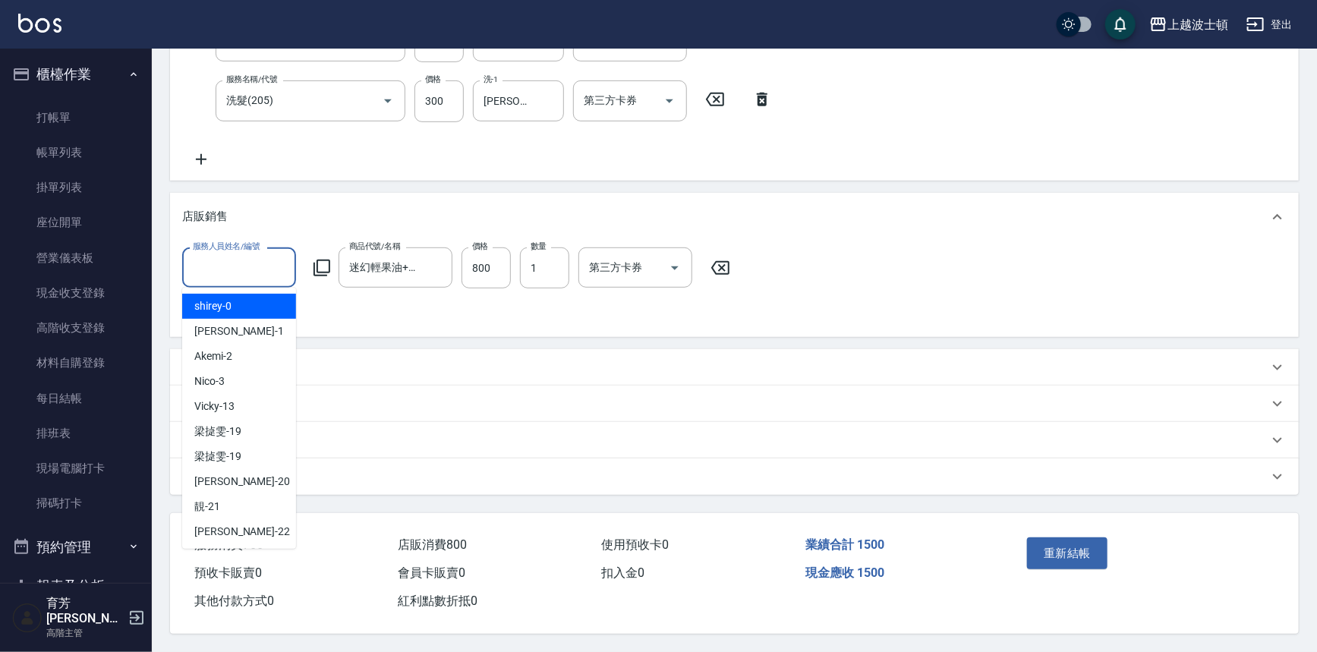
click at [229, 254] on input "服務人員姓名/編號" at bounding box center [239, 267] width 100 height 27
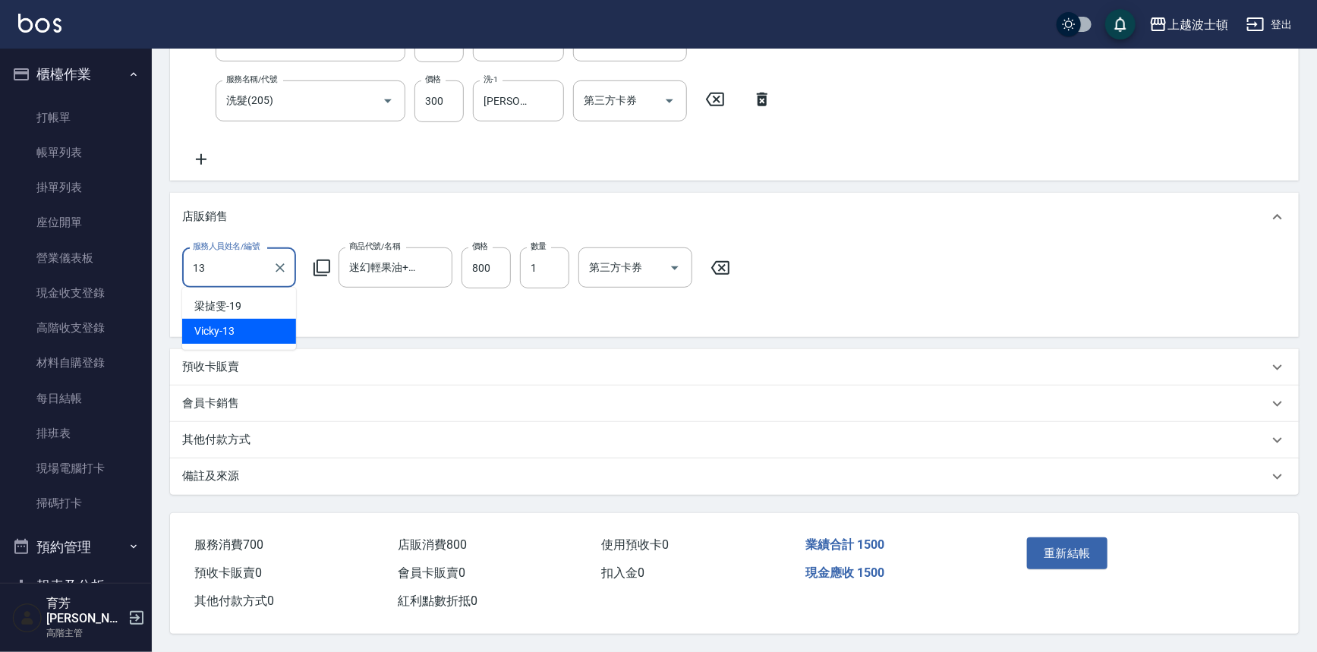
type input "Vicky-13"
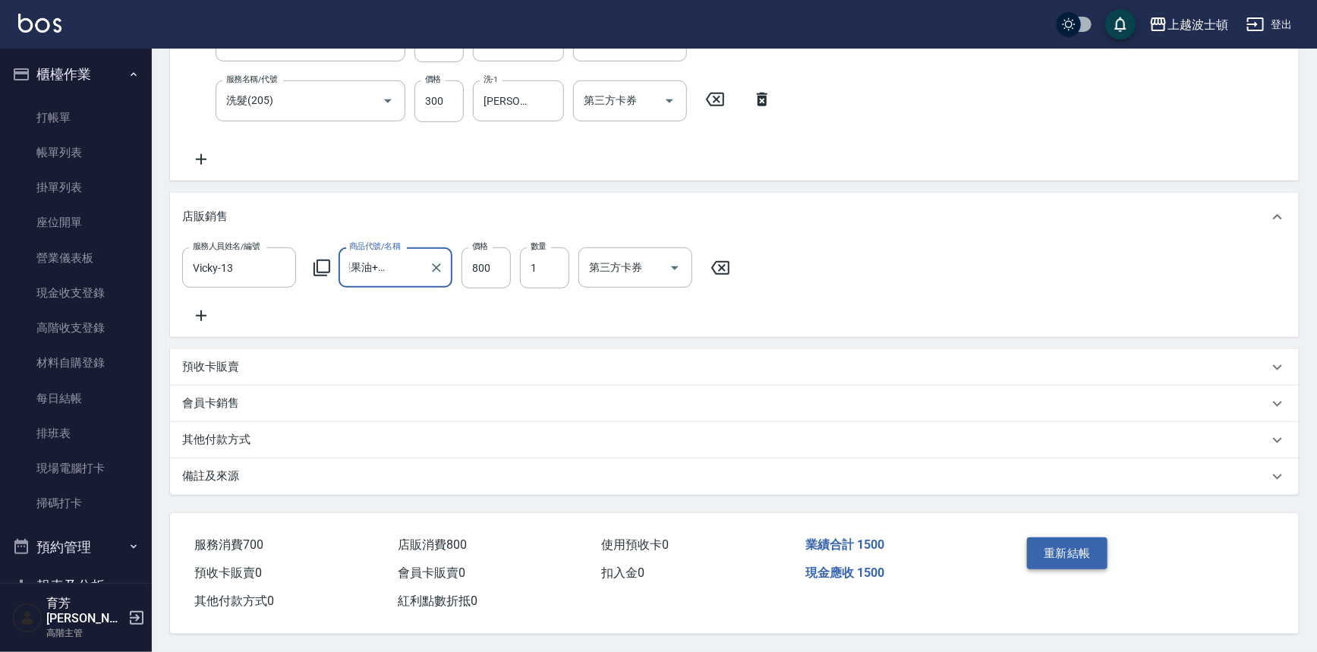
scroll to position [0, 0]
click at [1088, 547] on button "重新結帳" at bounding box center [1067, 553] width 80 height 32
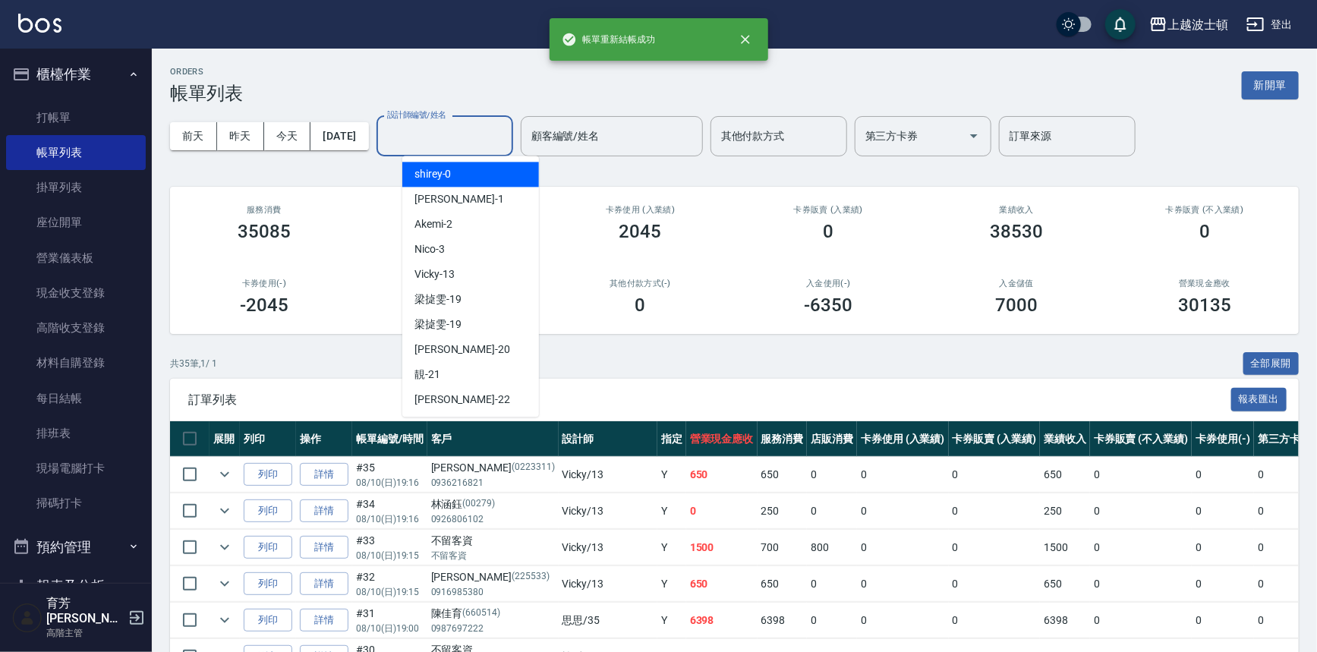
click at [497, 137] on input "設計師編號/姓名" at bounding box center [444, 136] width 123 height 27
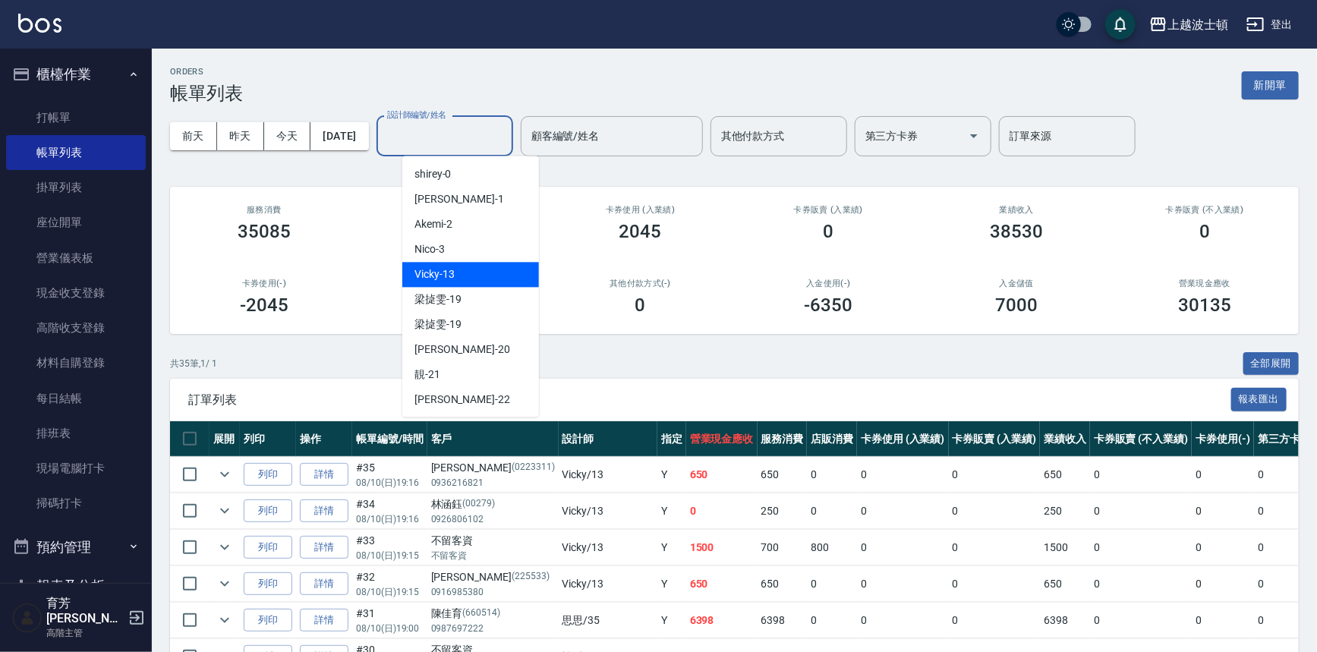
click at [452, 274] on span "Vicky -13" at bounding box center [434, 274] width 40 height 16
type input "Vicky-13"
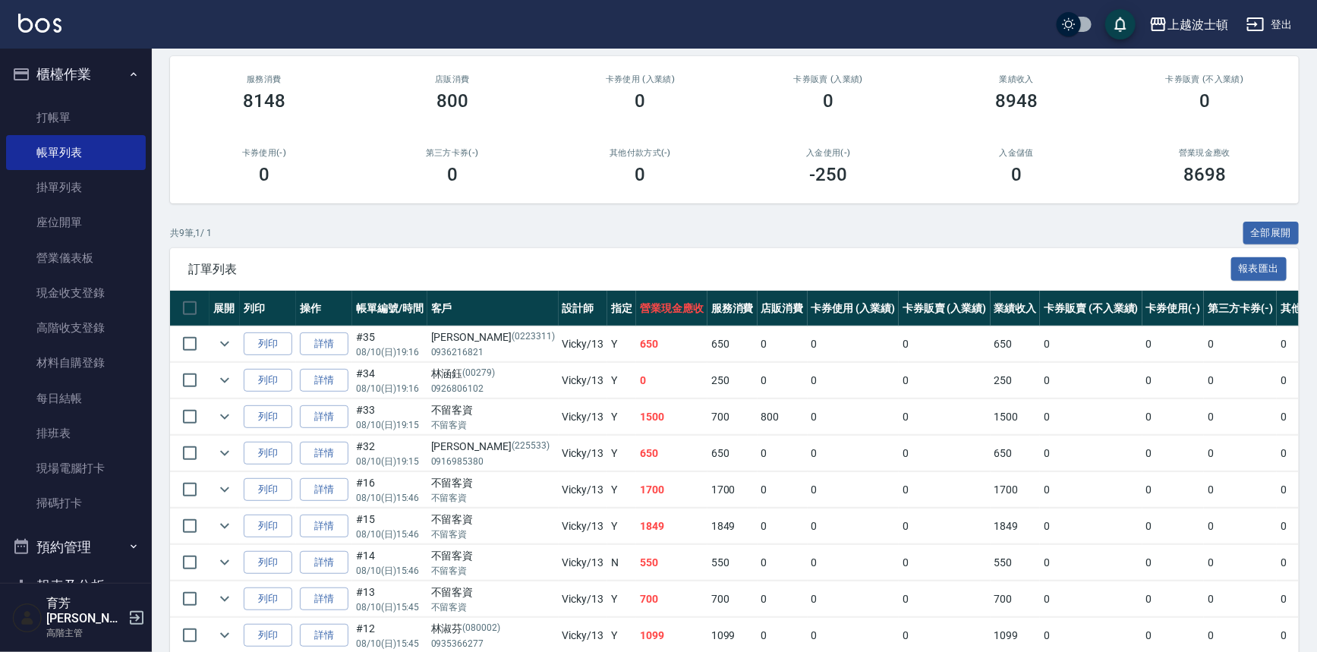
scroll to position [60, 0]
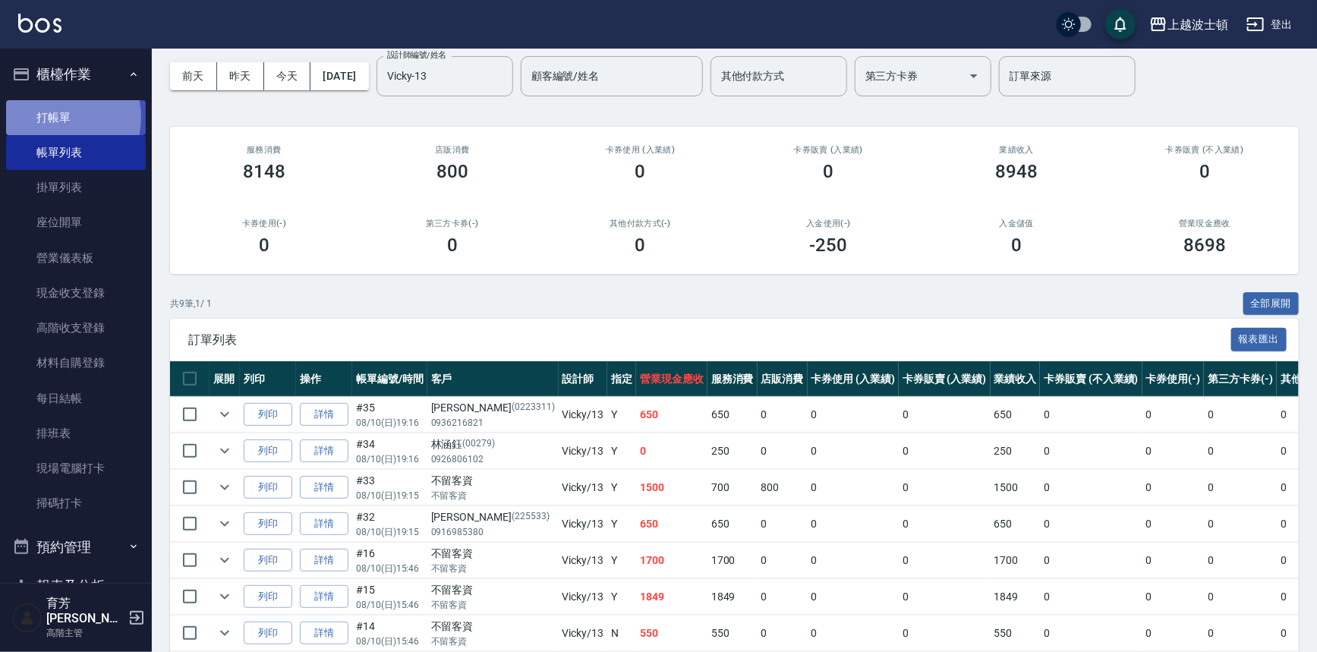
click at [58, 117] on link "打帳單" at bounding box center [76, 117] width 140 height 35
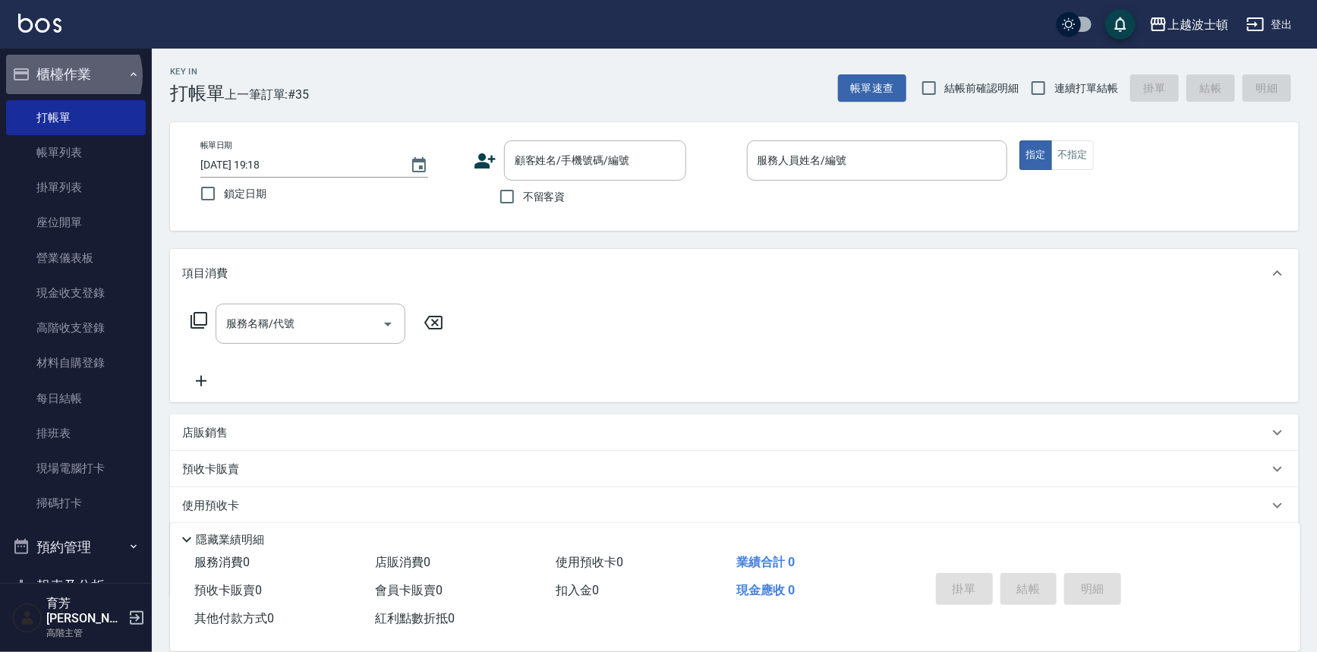
click at [71, 76] on button "櫃檯作業" at bounding box center [76, 74] width 140 height 39
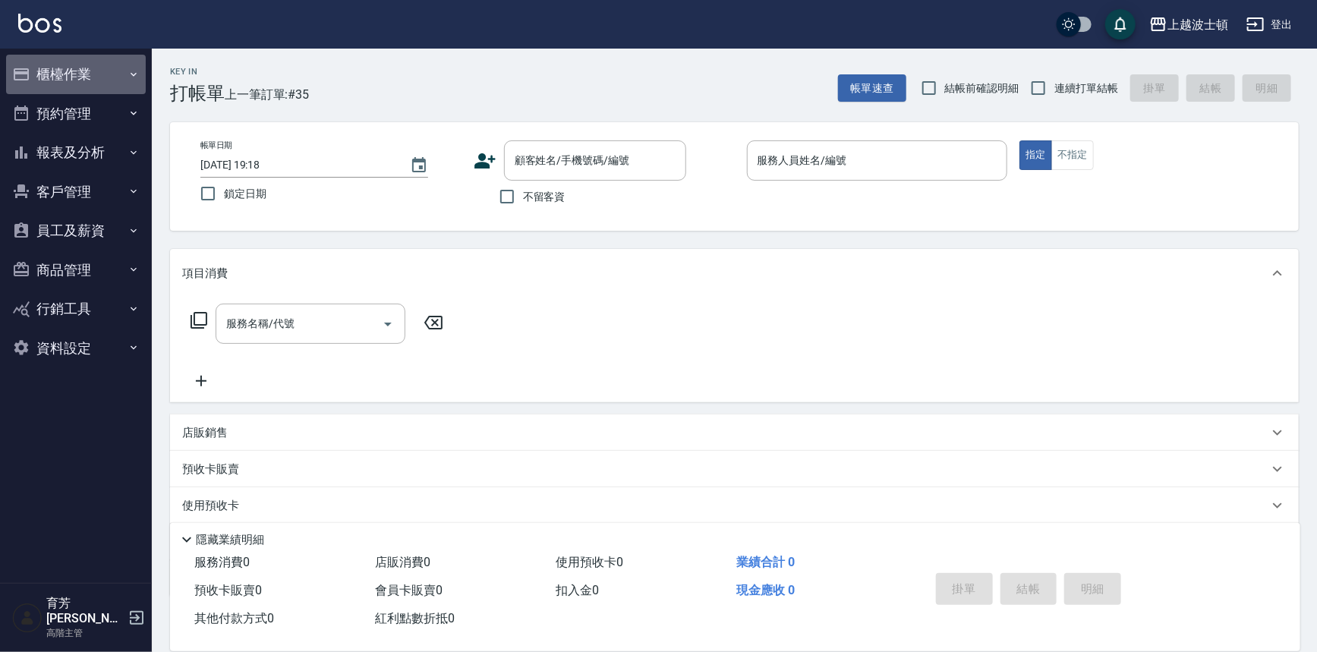
click at [77, 65] on button "櫃檯作業" at bounding box center [76, 74] width 140 height 39
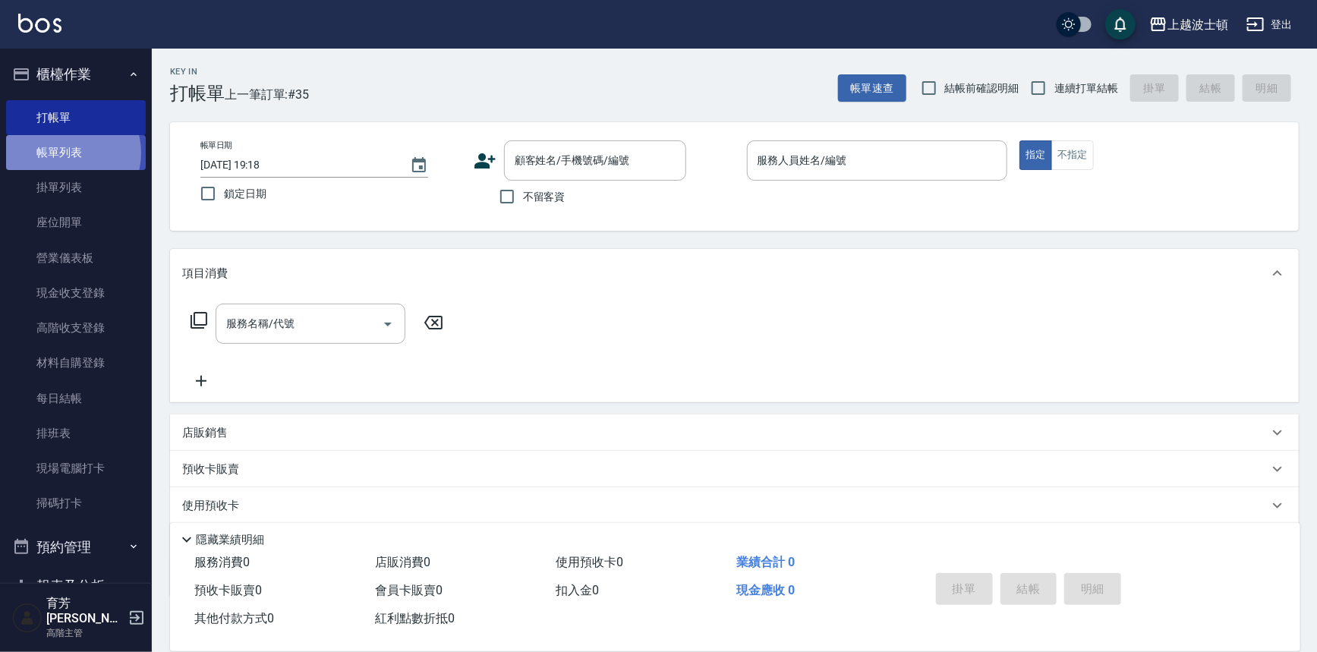
click at [69, 153] on link "帳單列表" at bounding box center [76, 152] width 140 height 35
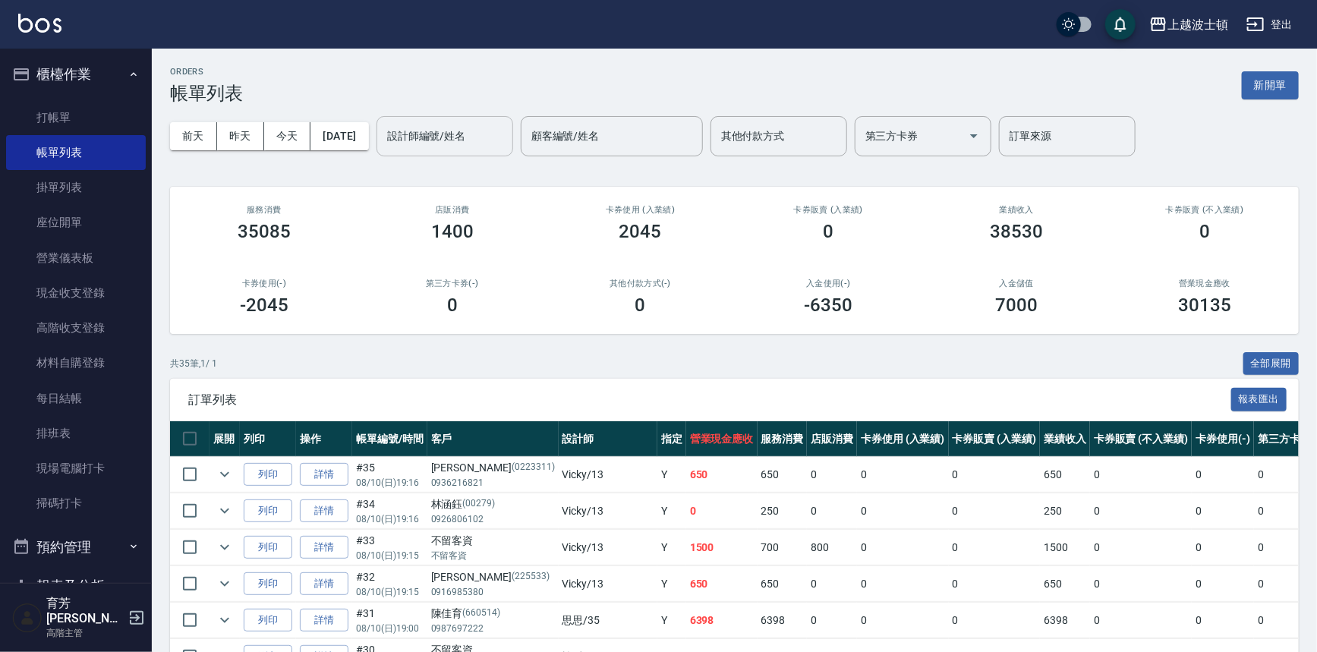
click at [458, 134] on input "設計師編號/姓名" at bounding box center [444, 136] width 123 height 27
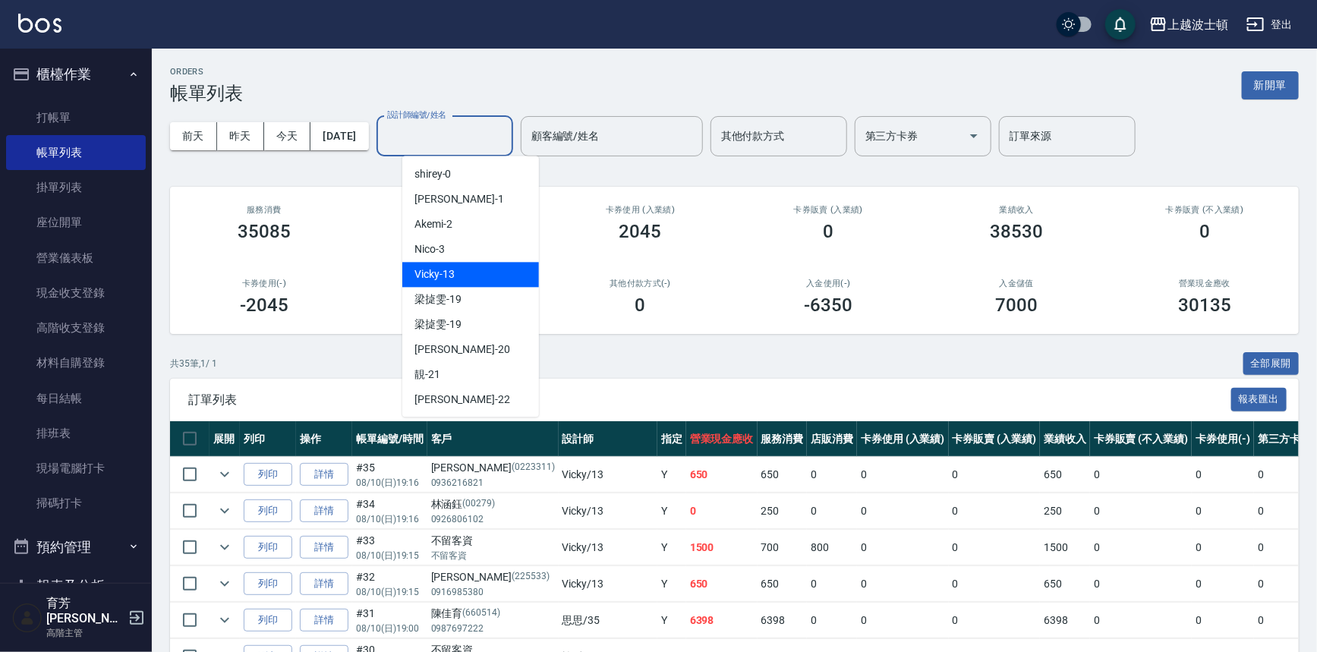
click at [455, 283] on div "Vicky -13" at bounding box center [470, 274] width 137 height 25
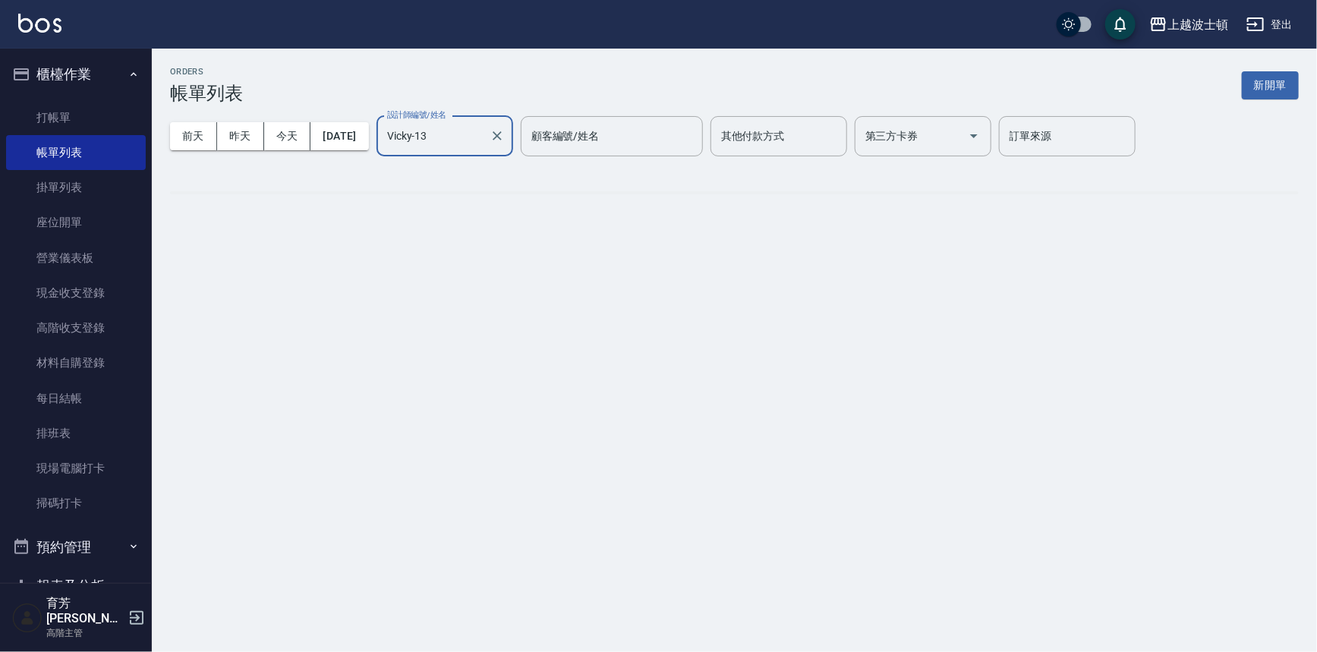
type input "Vicky-13"
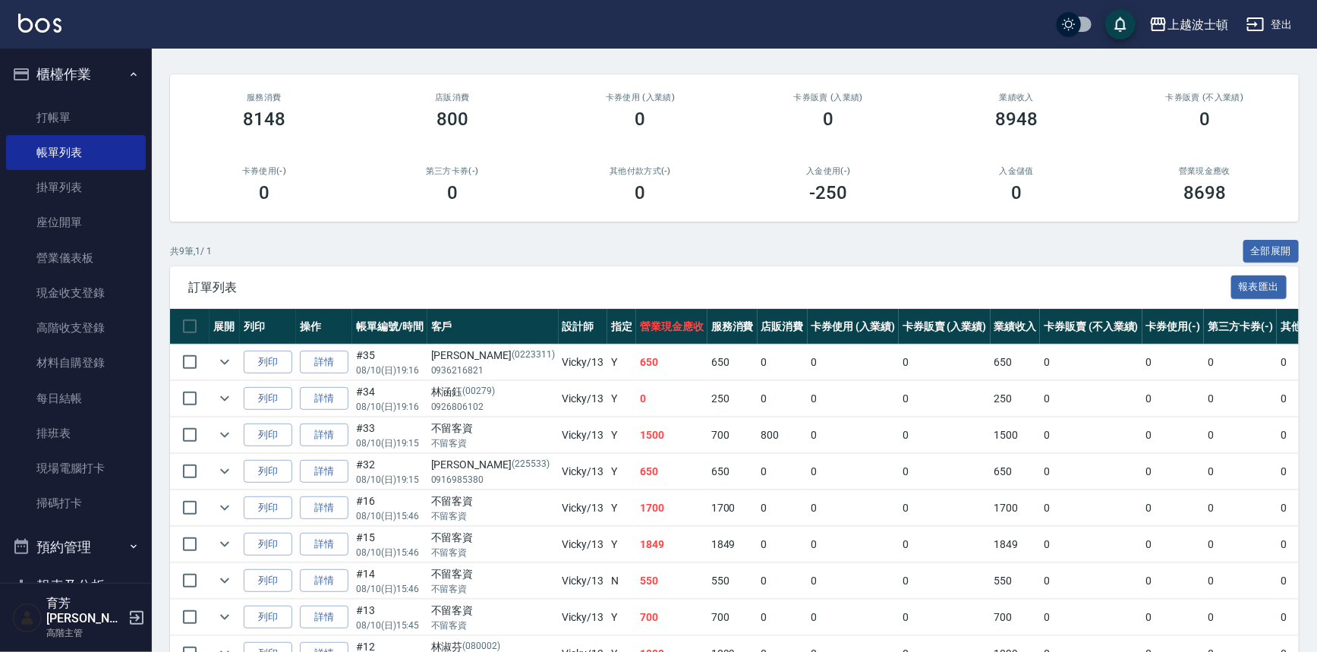
scroll to position [118, 0]
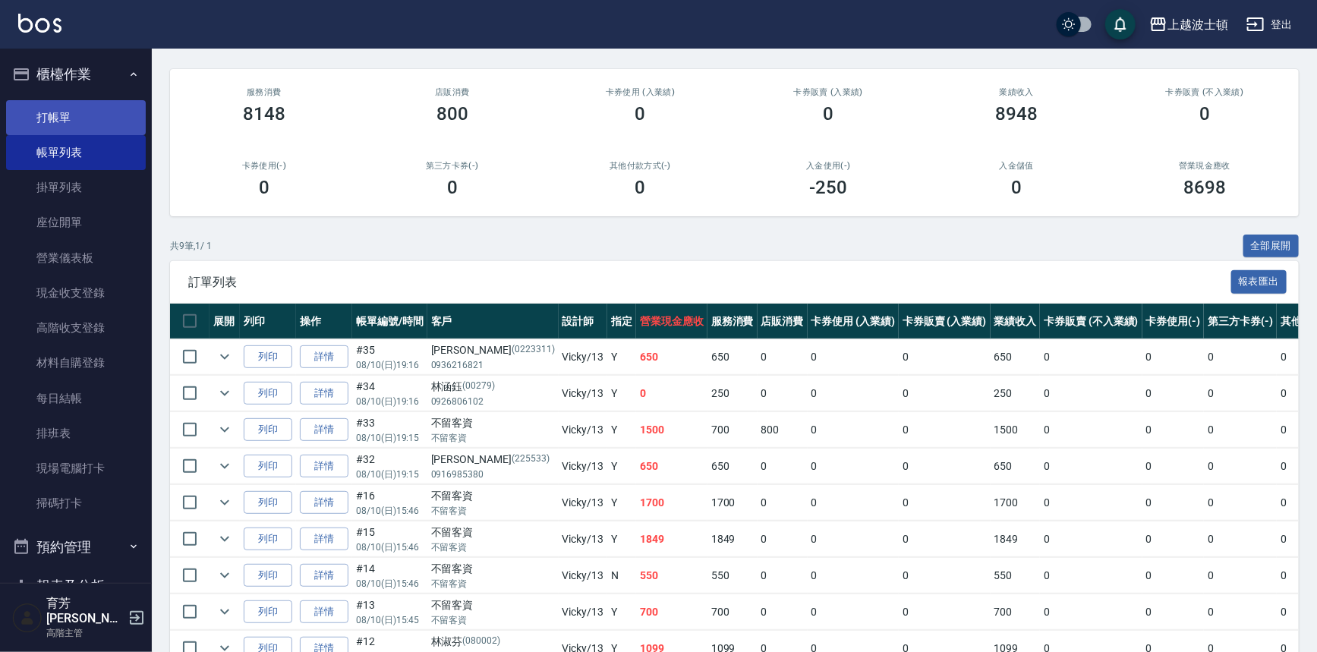
click at [11, 114] on link "打帳單" at bounding box center [76, 117] width 140 height 35
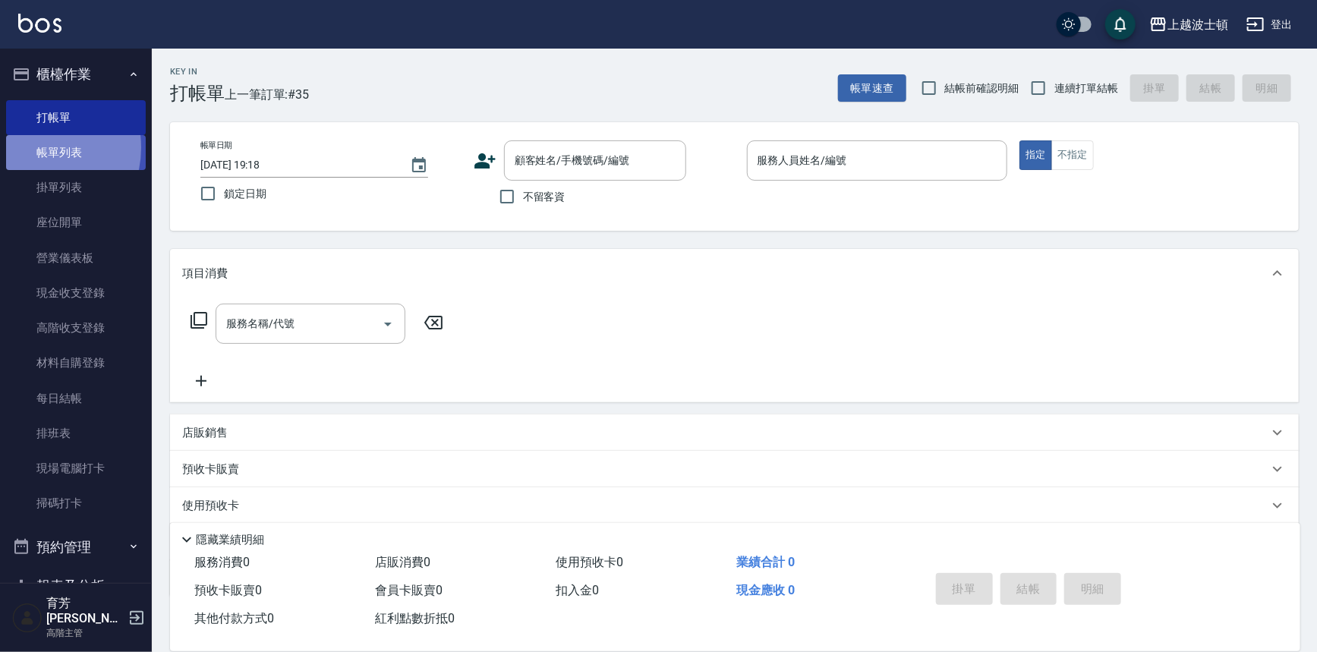
click at [36, 148] on link "帳單列表" at bounding box center [76, 152] width 140 height 35
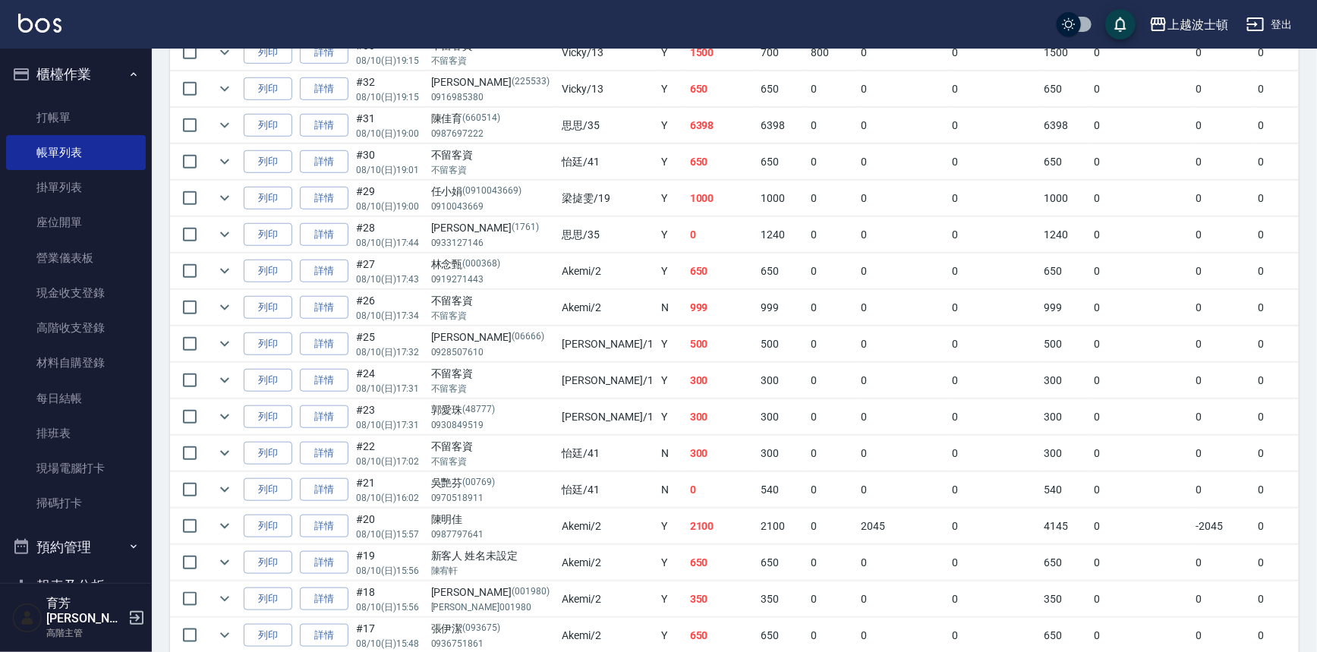
scroll to position [478, 0]
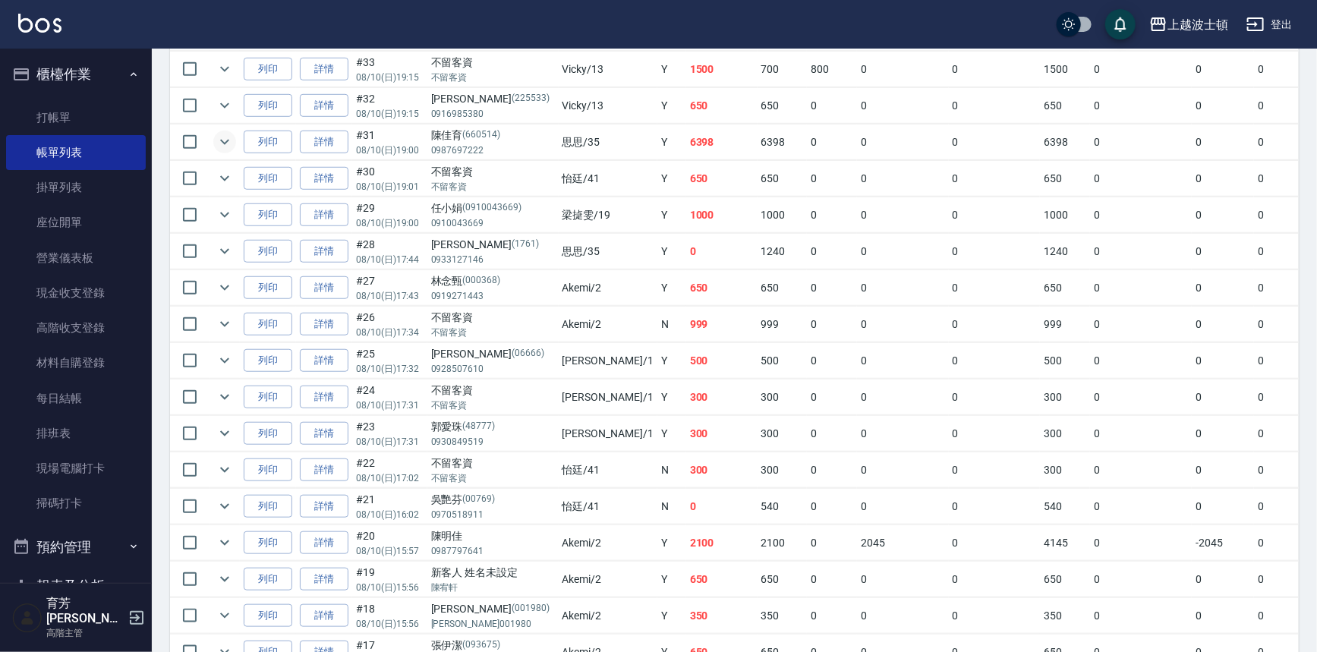
click at [219, 139] on icon "expand row" at bounding box center [225, 142] width 18 height 18
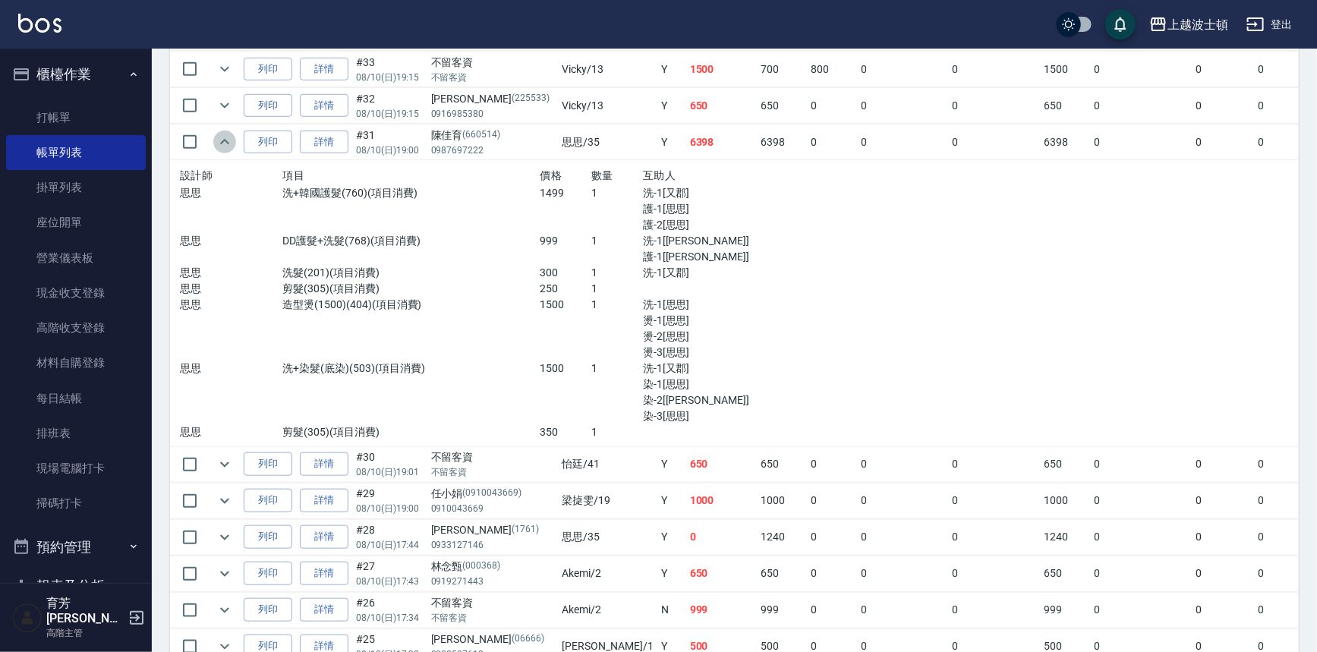
click at [229, 134] on icon "expand row" at bounding box center [225, 142] width 18 height 18
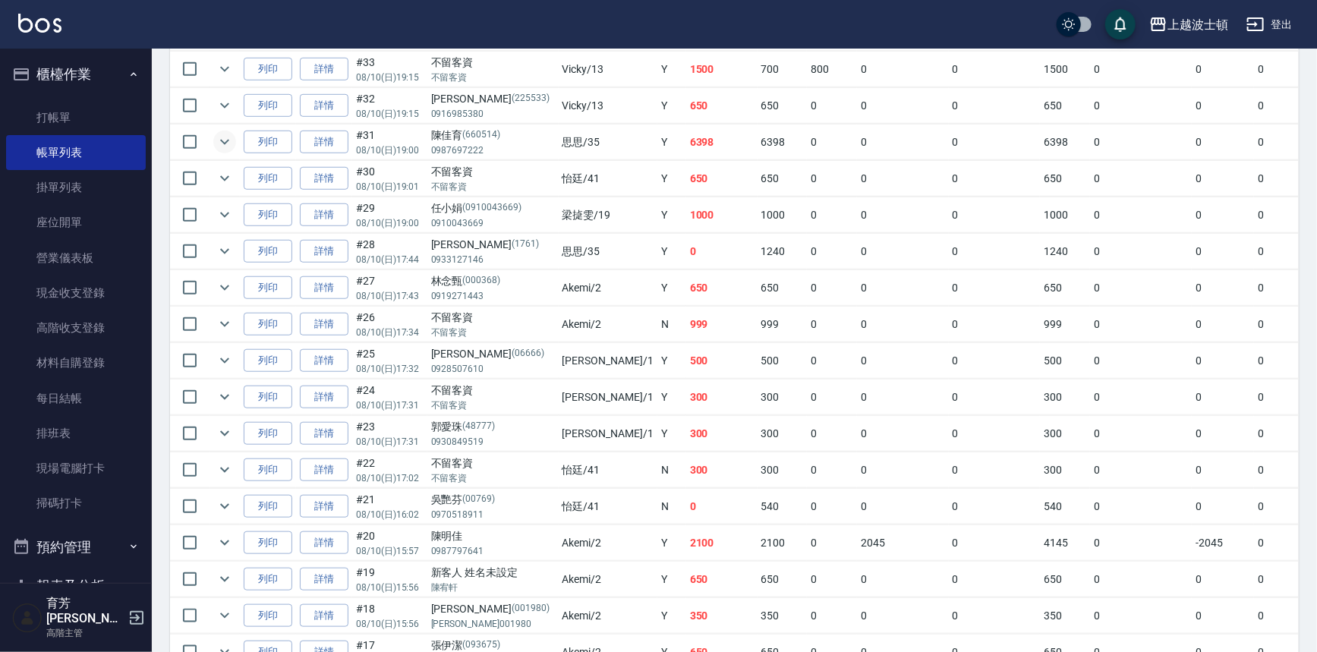
click at [229, 135] on icon "expand row" at bounding box center [225, 142] width 18 height 18
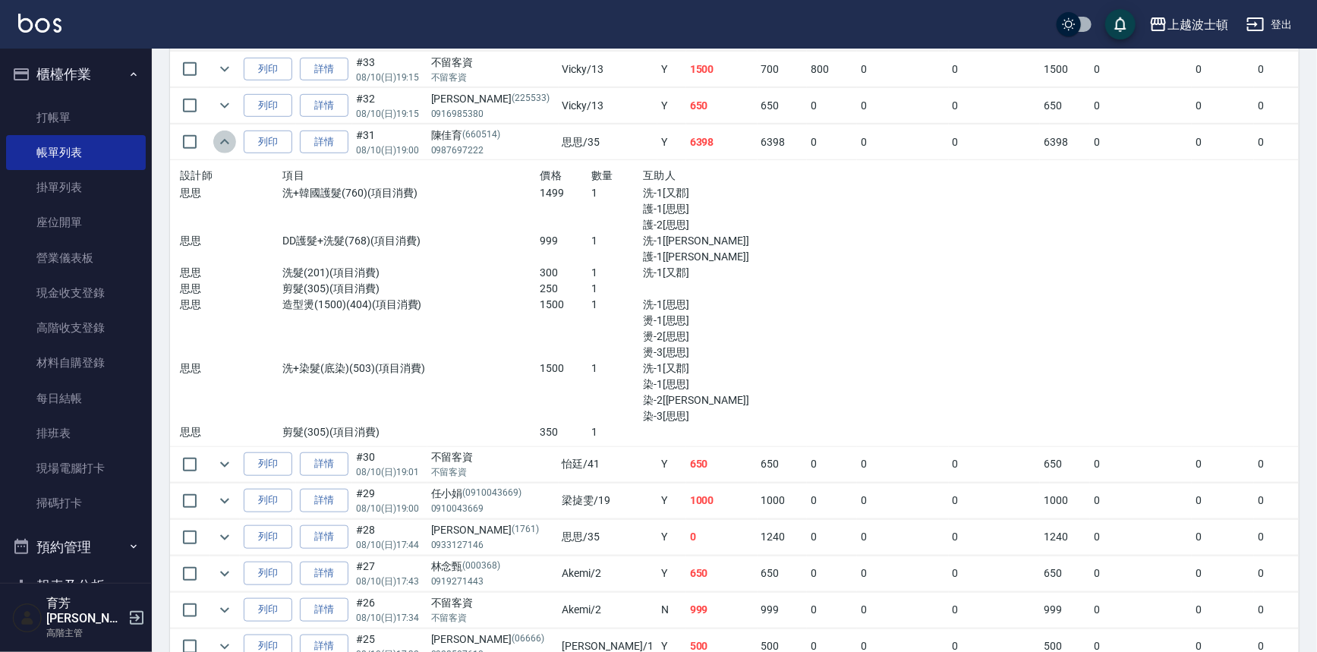
click at [231, 136] on icon "expand row" at bounding box center [225, 142] width 18 height 18
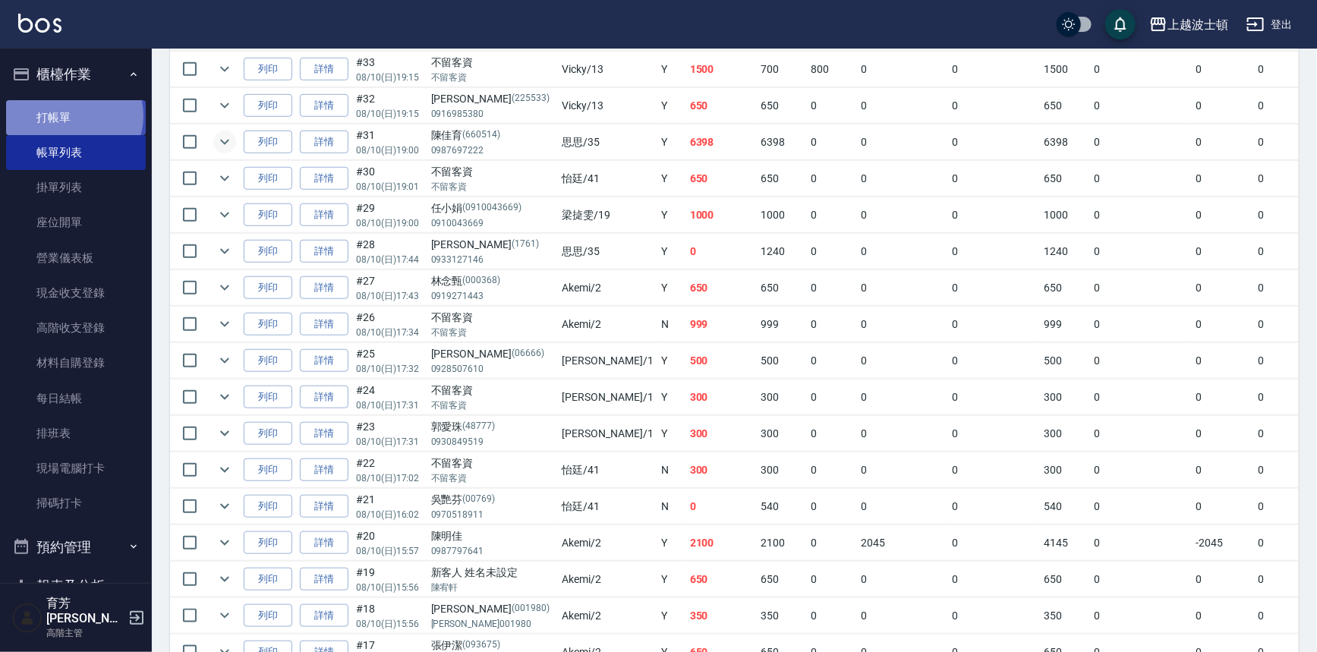
click at [73, 115] on link "打帳單" at bounding box center [76, 117] width 140 height 35
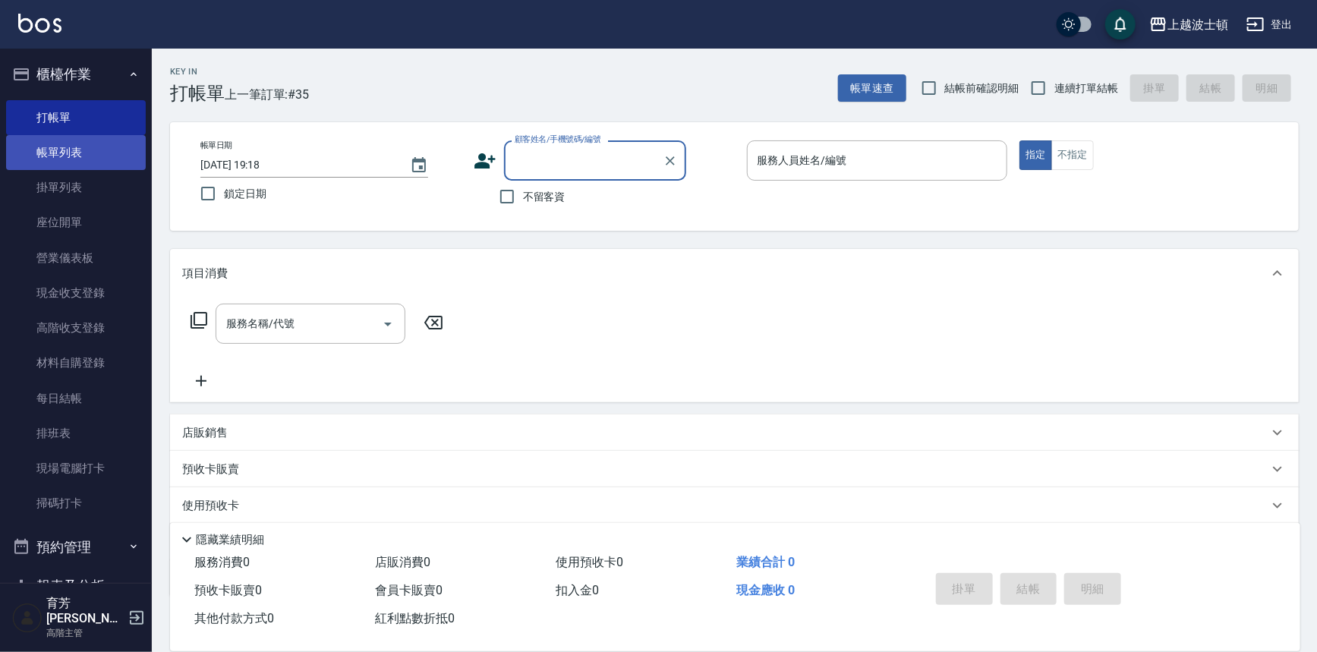
click at [97, 149] on link "帳單列表" at bounding box center [76, 152] width 140 height 35
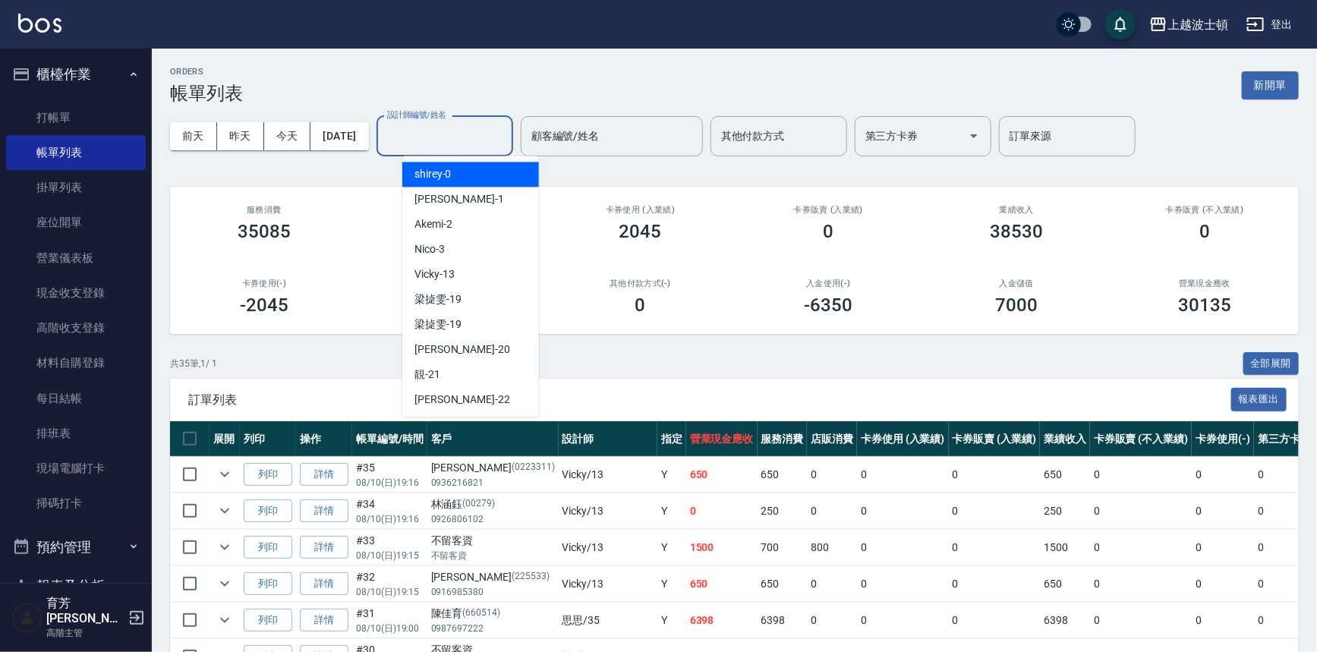
click at [489, 146] on input "設計師編號/姓名" at bounding box center [444, 136] width 123 height 27
click at [478, 174] on div "shirey -0" at bounding box center [470, 174] width 137 height 25
type input "shirey-0"
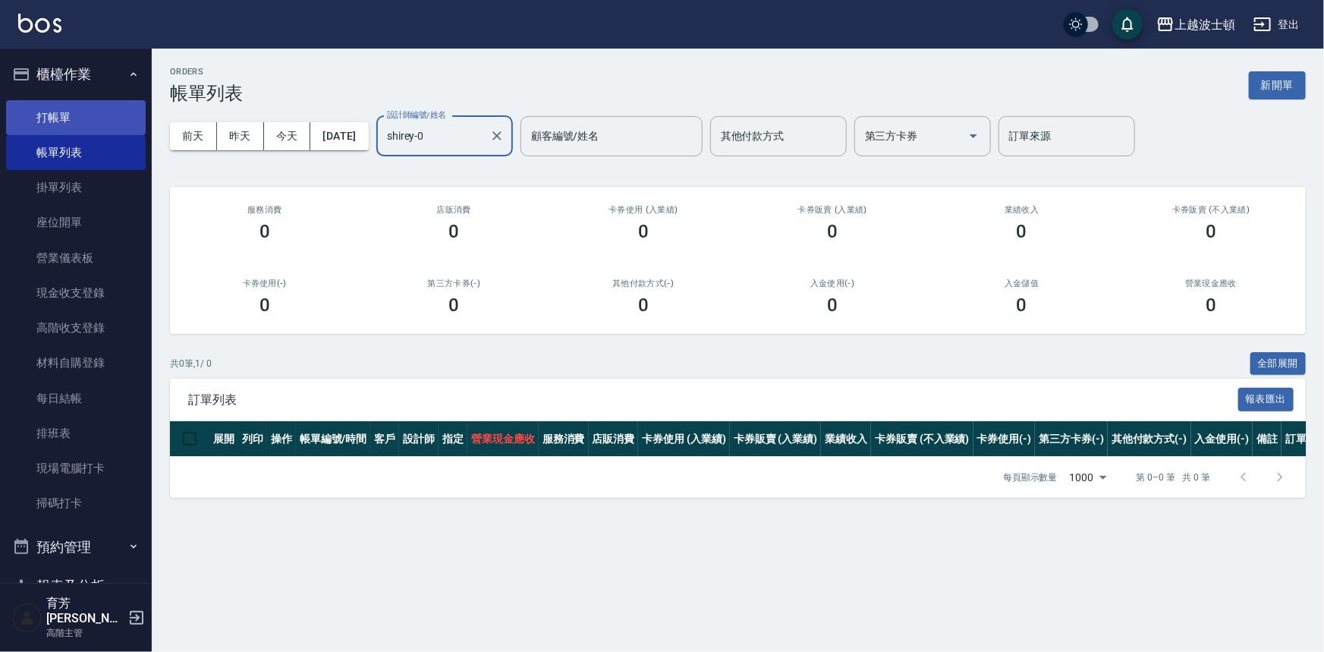
click at [49, 112] on link "打帳單" at bounding box center [76, 117] width 140 height 35
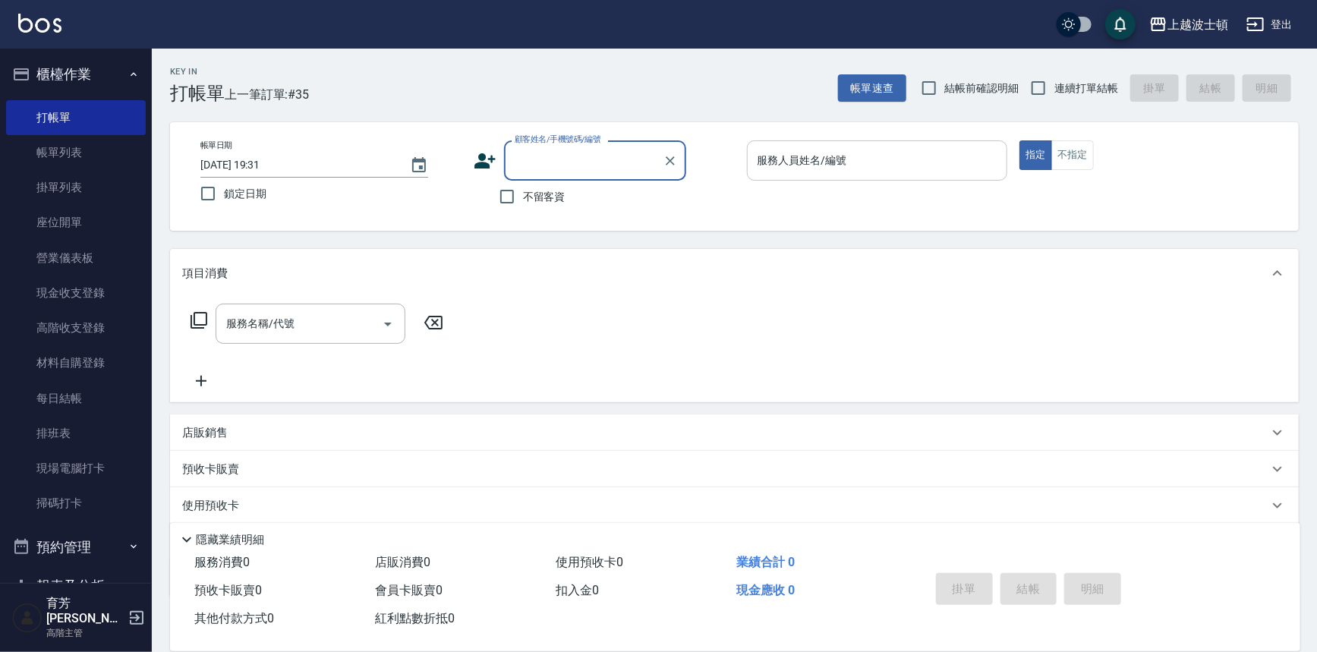
click at [936, 151] on input "服務人員姓名/編號" at bounding box center [877, 160] width 247 height 27
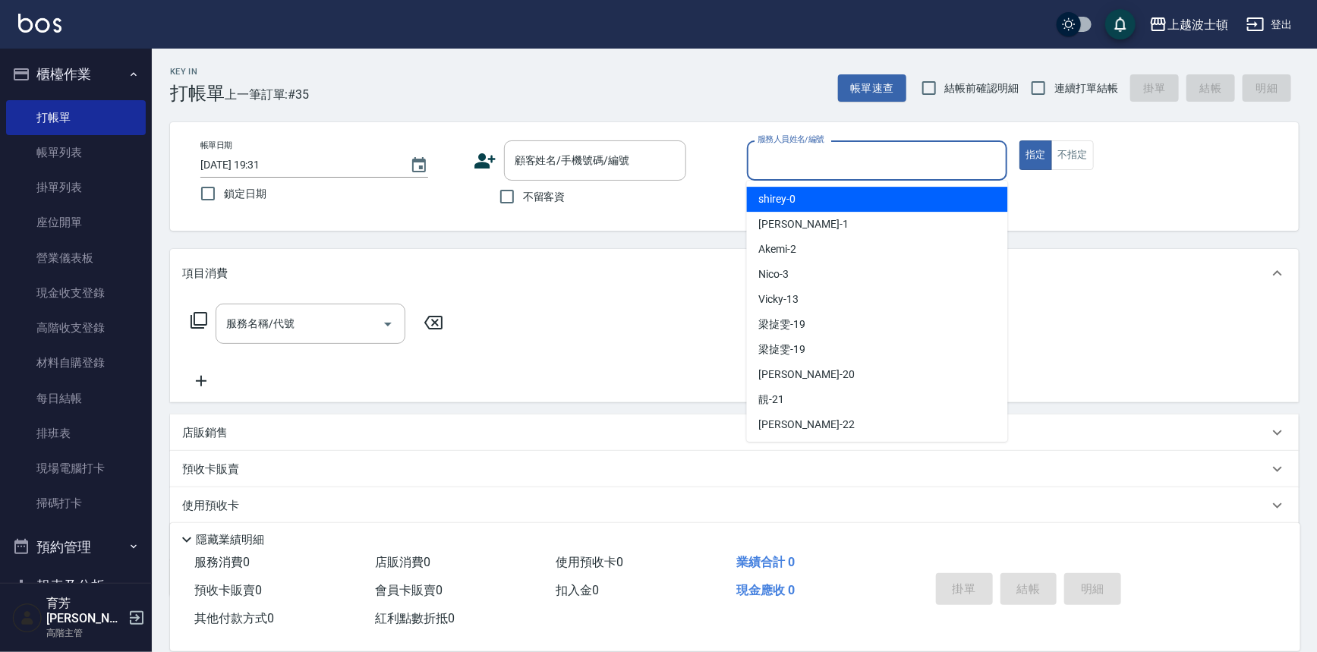
click at [927, 201] on div "shirey -0" at bounding box center [877, 199] width 261 height 25
type input "shirey-0"
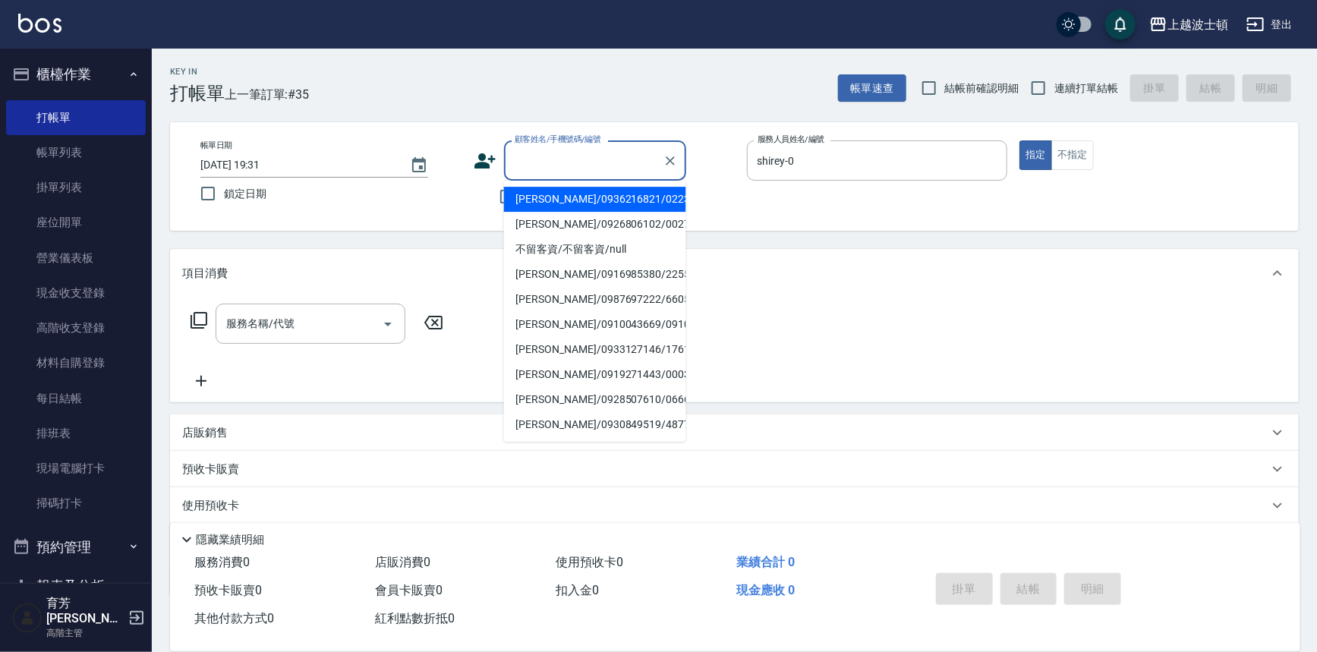
click at [585, 169] on input "顧客姓名/手機號碼/編號" at bounding box center [584, 160] width 146 height 27
click at [622, 220] on li "王淑汝/0928879511/011485" at bounding box center [595, 224] width 182 height 25
type input "王淑汝/0928879511/011485"
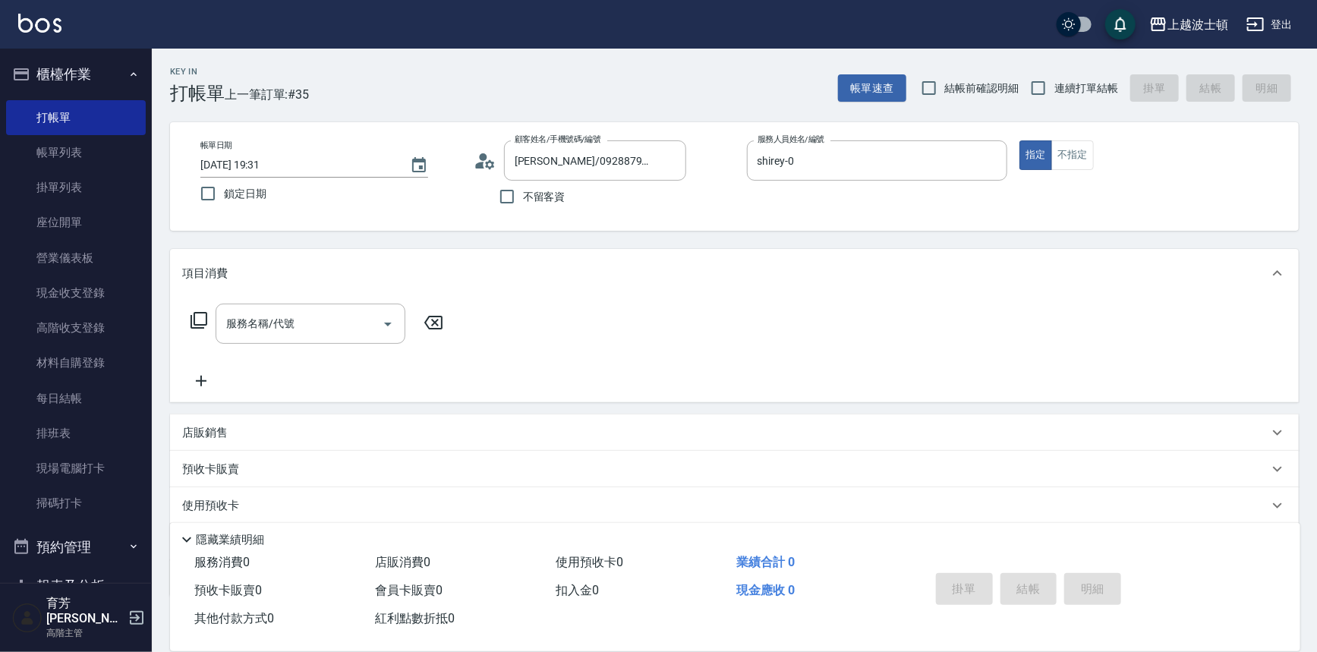
click at [199, 318] on icon at bounding box center [199, 320] width 18 height 18
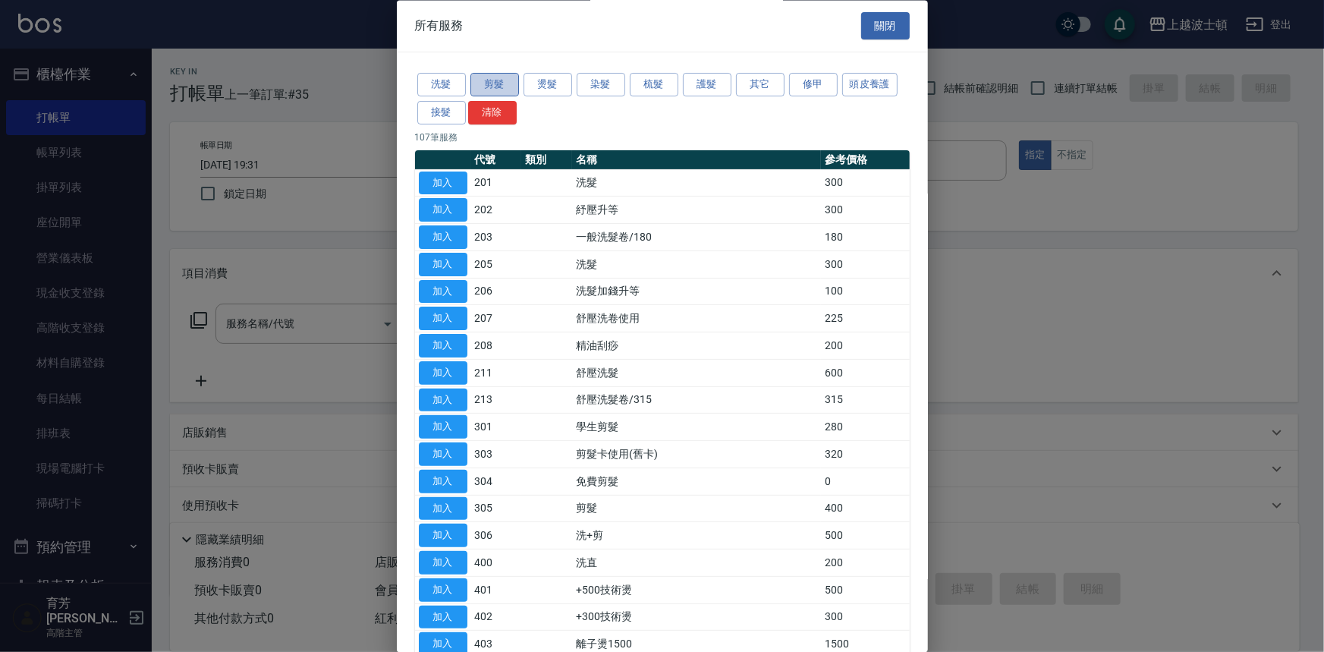
click at [480, 89] on button "剪髮" at bounding box center [495, 86] width 49 height 24
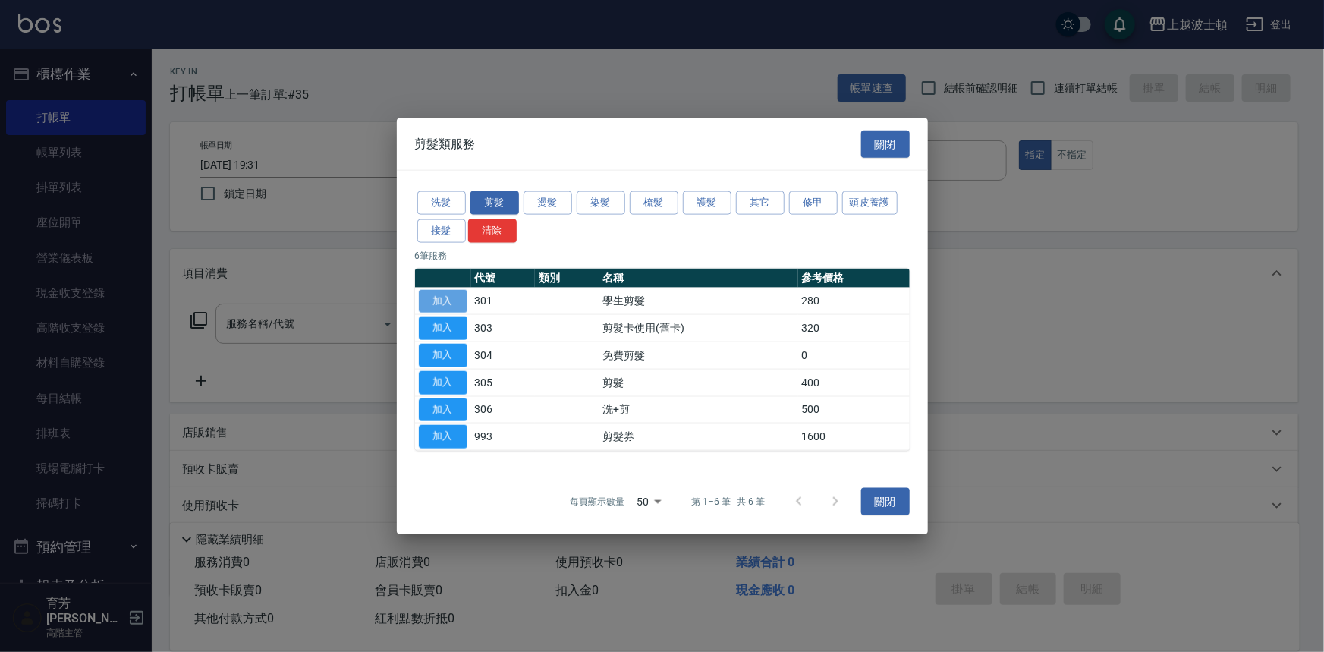
click at [461, 298] on button "加入" at bounding box center [443, 301] width 49 height 24
type input "學生剪髮(301)"
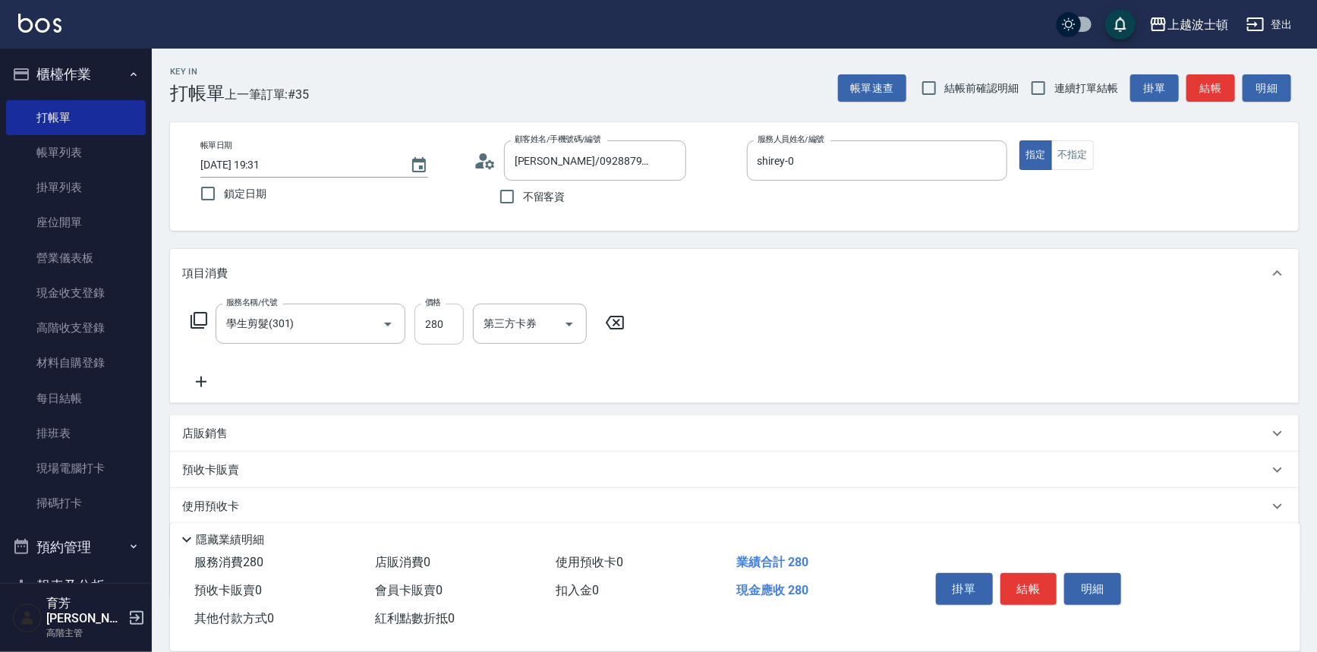
click at [461, 331] on input "280" at bounding box center [438, 324] width 49 height 41
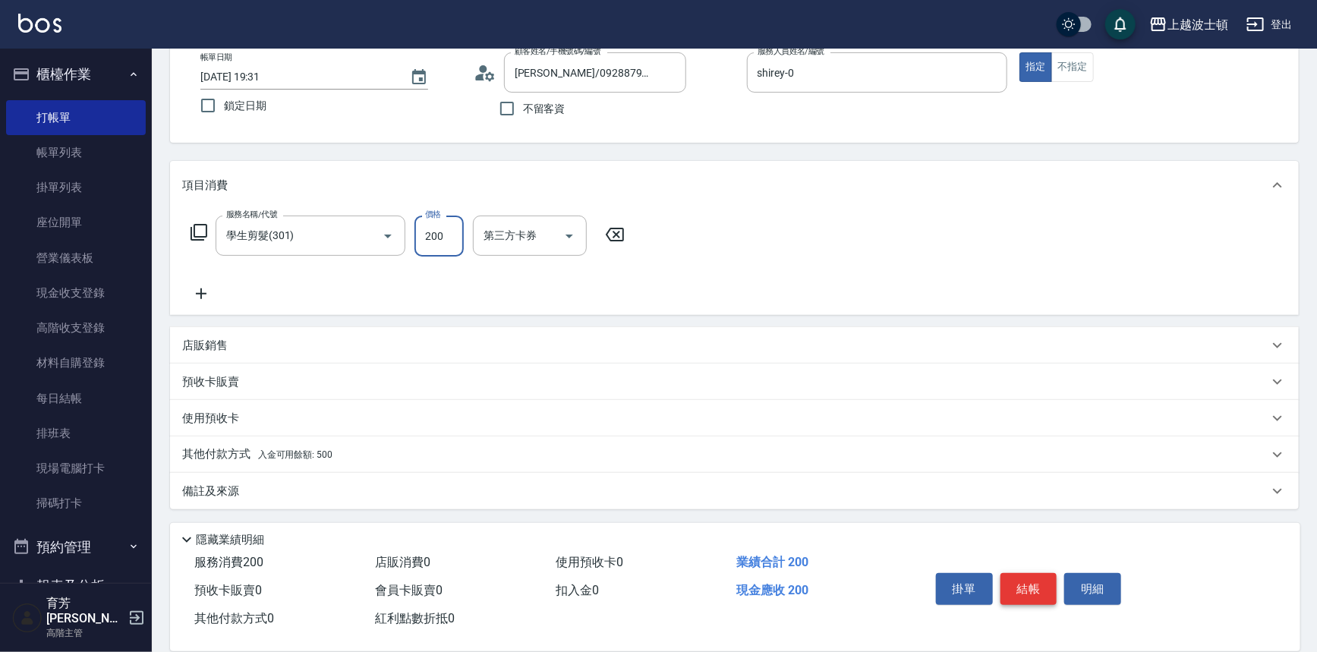
type input "200"
click at [1012, 582] on button "結帳" at bounding box center [1028, 589] width 57 height 32
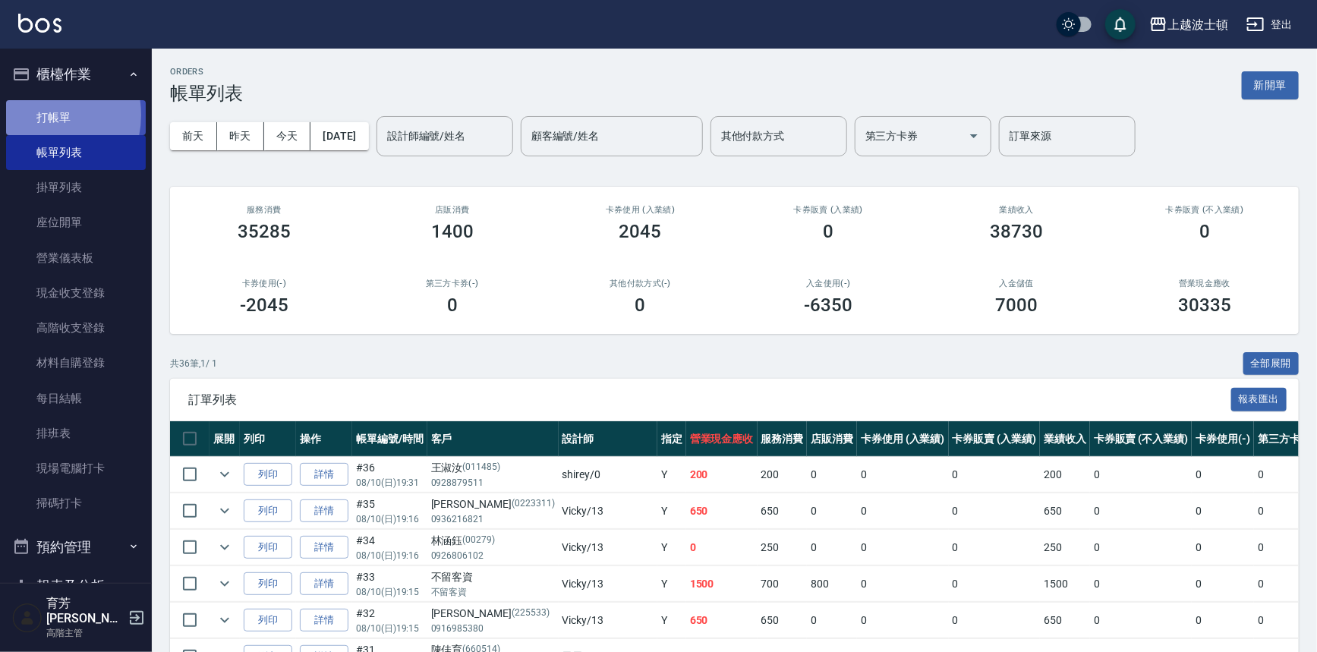
click at [36, 115] on link "打帳單" at bounding box center [76, 117] width 140 height 35
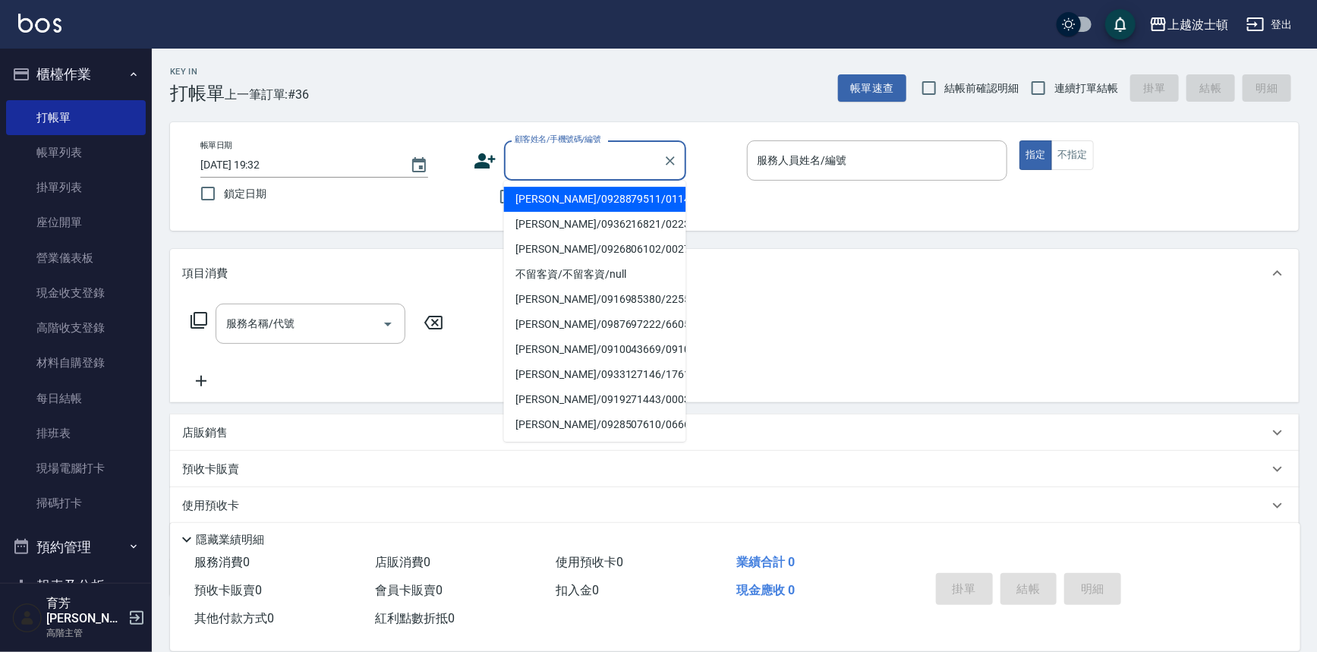
click at [595, 166] on input "顧客姓名/手機號碼/編號" at bounding box center [584, 160] width 146 height 27
click at [581, 205] on li "林柏豪/0916125017/019859" at bounding box center [595, 199] width 182 height 25
type input "林柏豪/0916125017/019859"
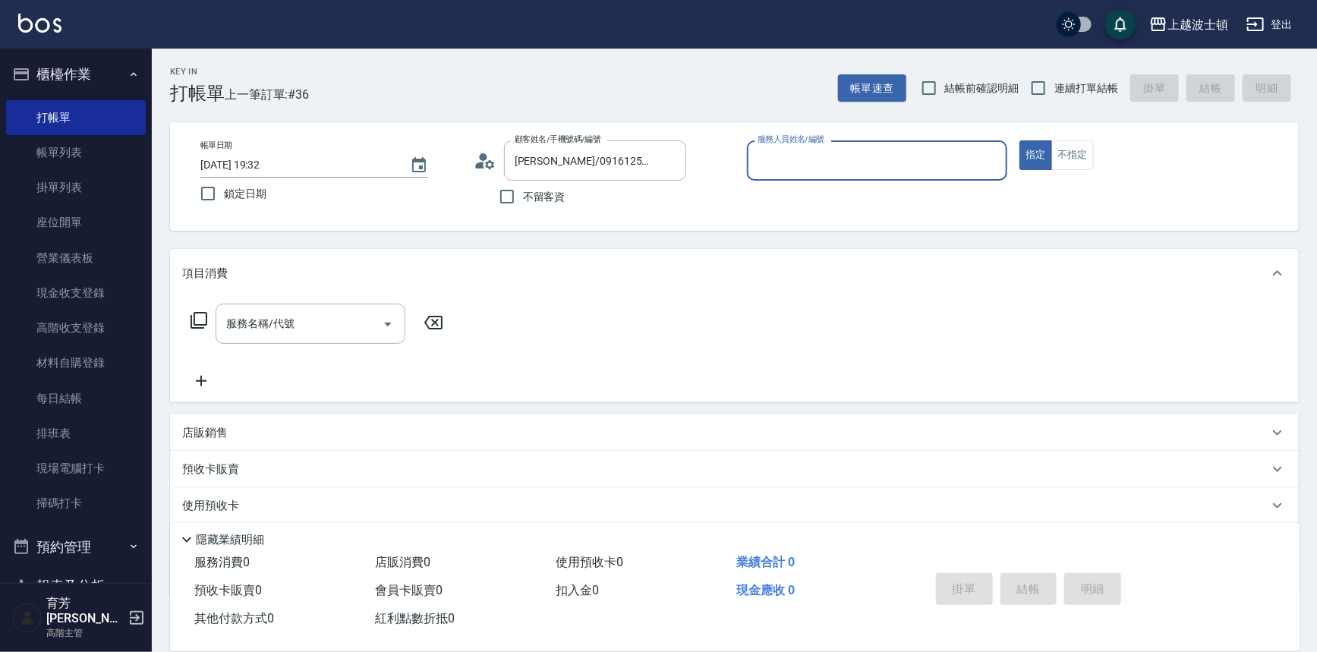
type input "shirey-0"
click at [262, 504] on span "x4" at bounding box center [263, 507] width 13 height 23
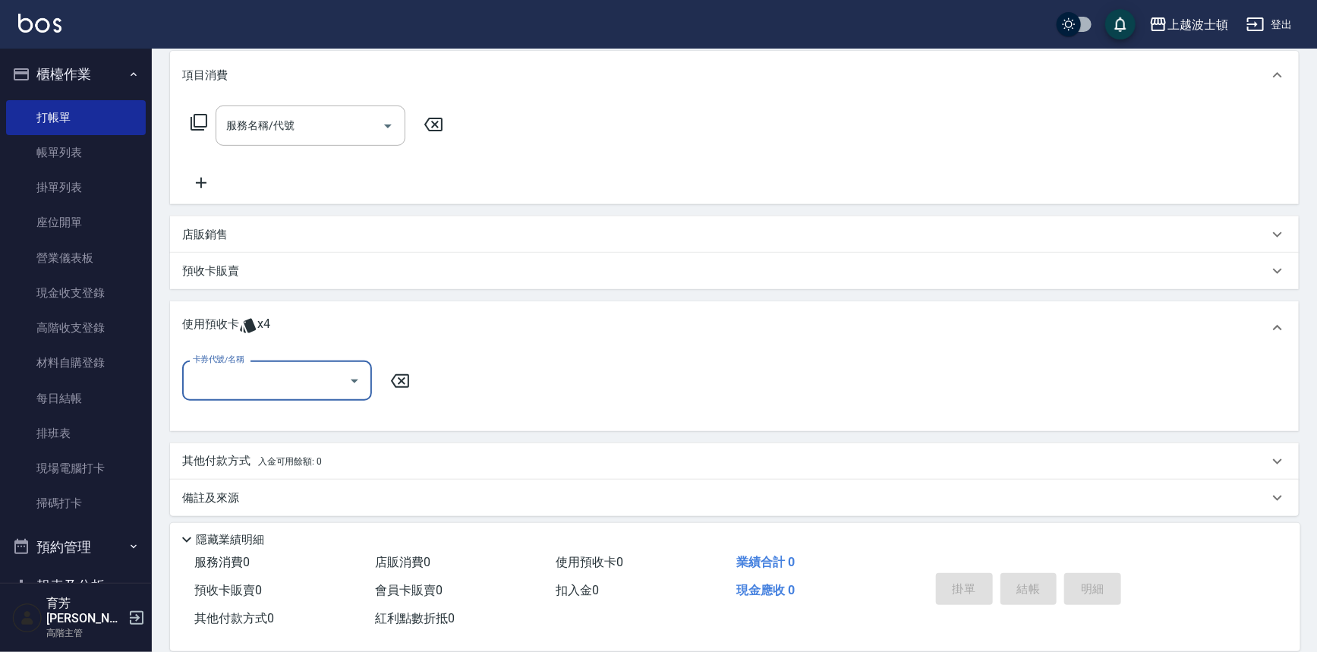
scroll to position [205, 0]
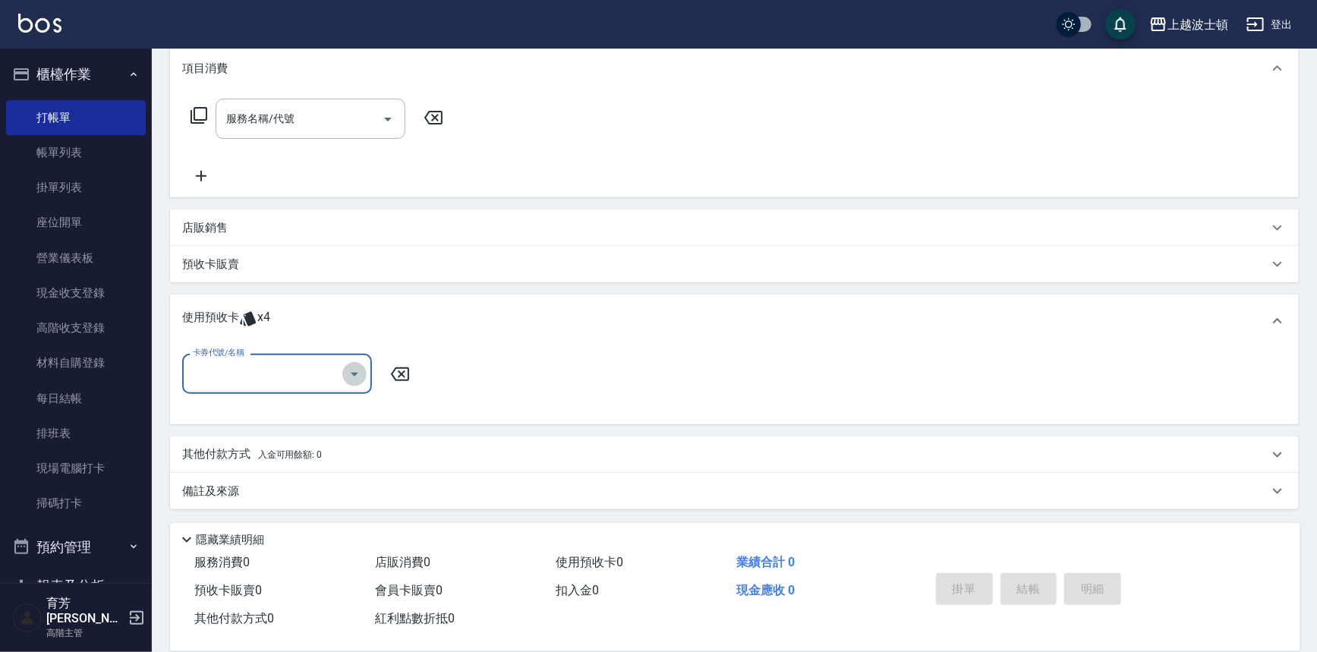
click at [359, 370] on icon "Open" at bounding box center [354, 374] width 18 height 18
click at [345, 404] on div "剪髮卡 剩餘4張" at bounding box center [277, 412] width 190 height 25
type input "剪髮卡"
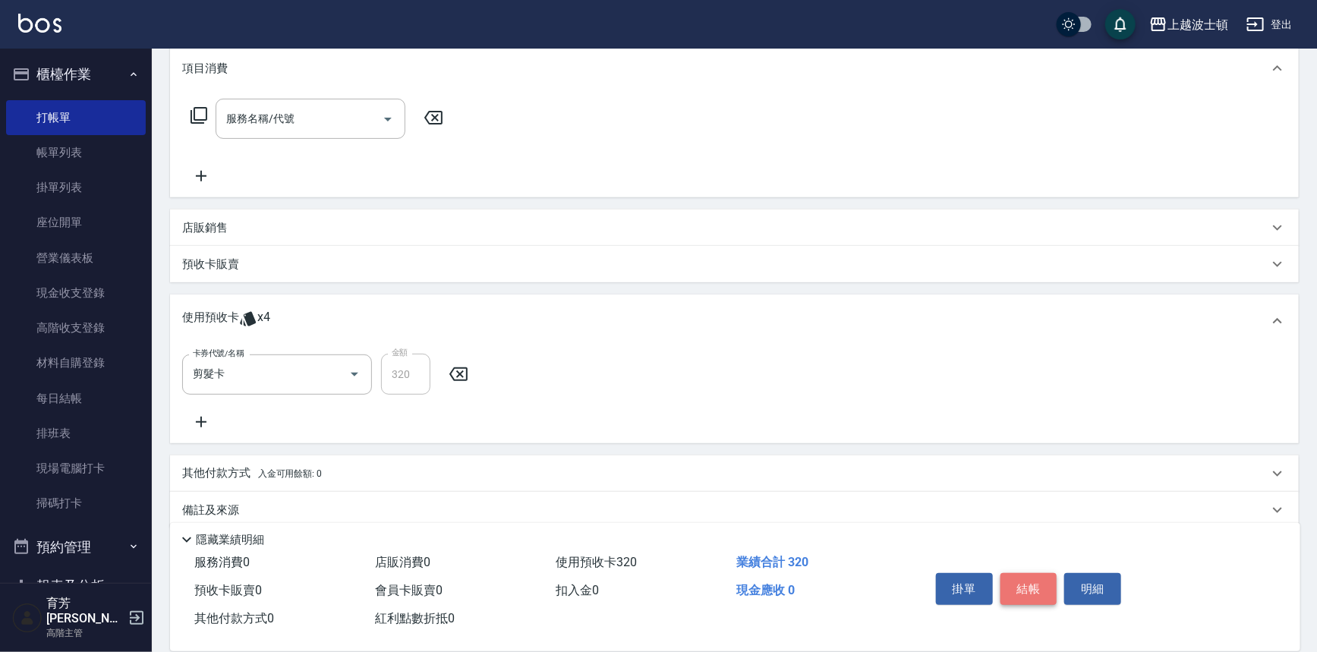
click at [1032, 579] on button "結帳" at bounding box center [1028, 589] width 57 height 32
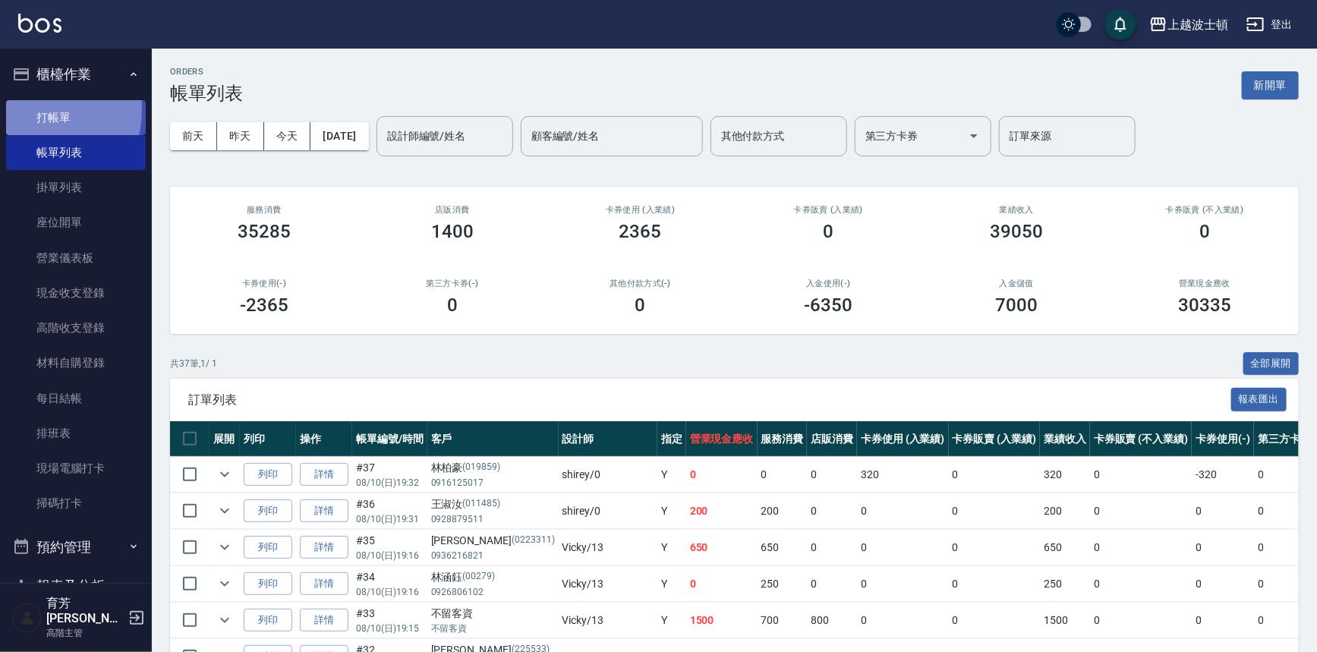
click at [31, 109] on link "打帳單" at bounding box center [76, 117] width 140 height 35
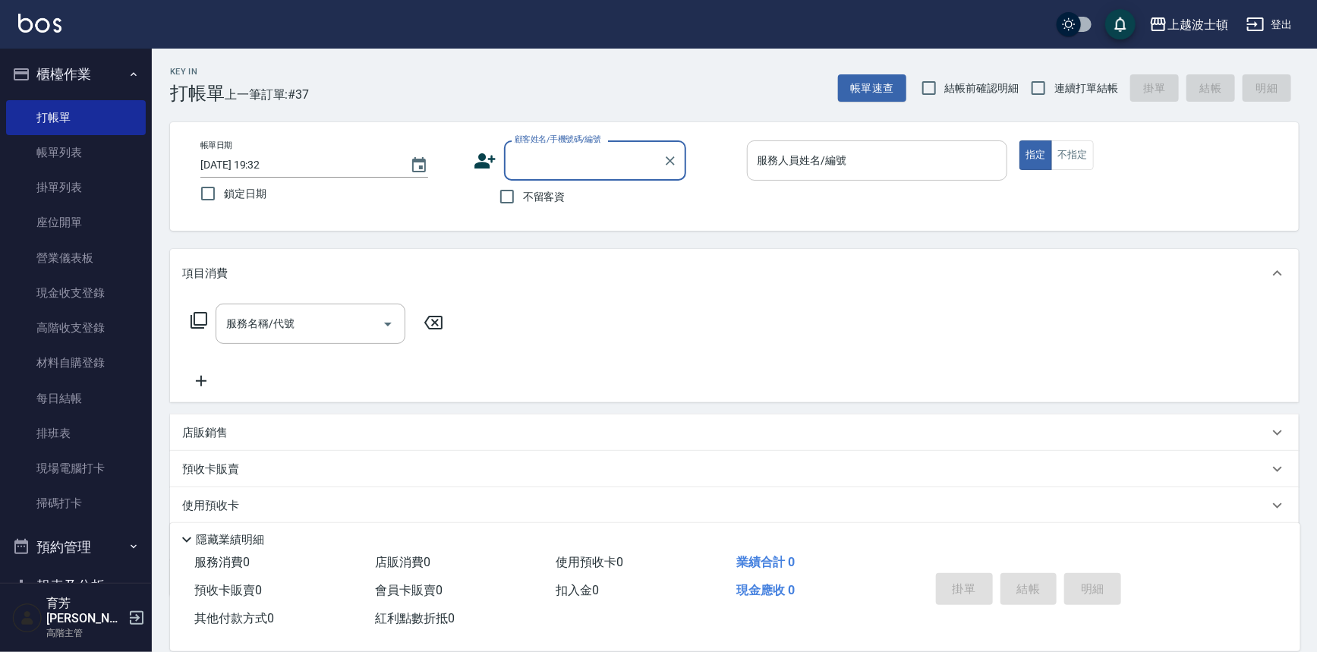
click at [914, 154] on input "服務人員姓名/編號" at bounding box center [877, 160] width 247 height 27
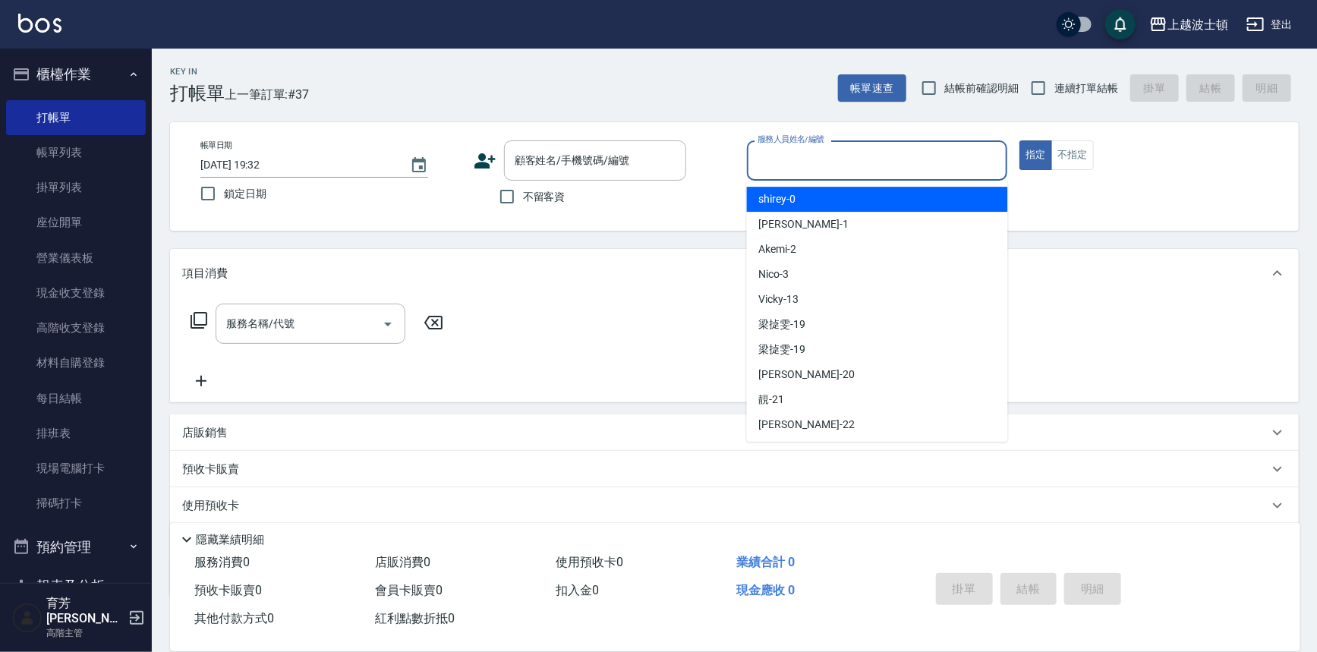
click at [887, 202] on div "shirey -0" at bounding box center [877, 199] width 261 height 25
type input "shirey-0"
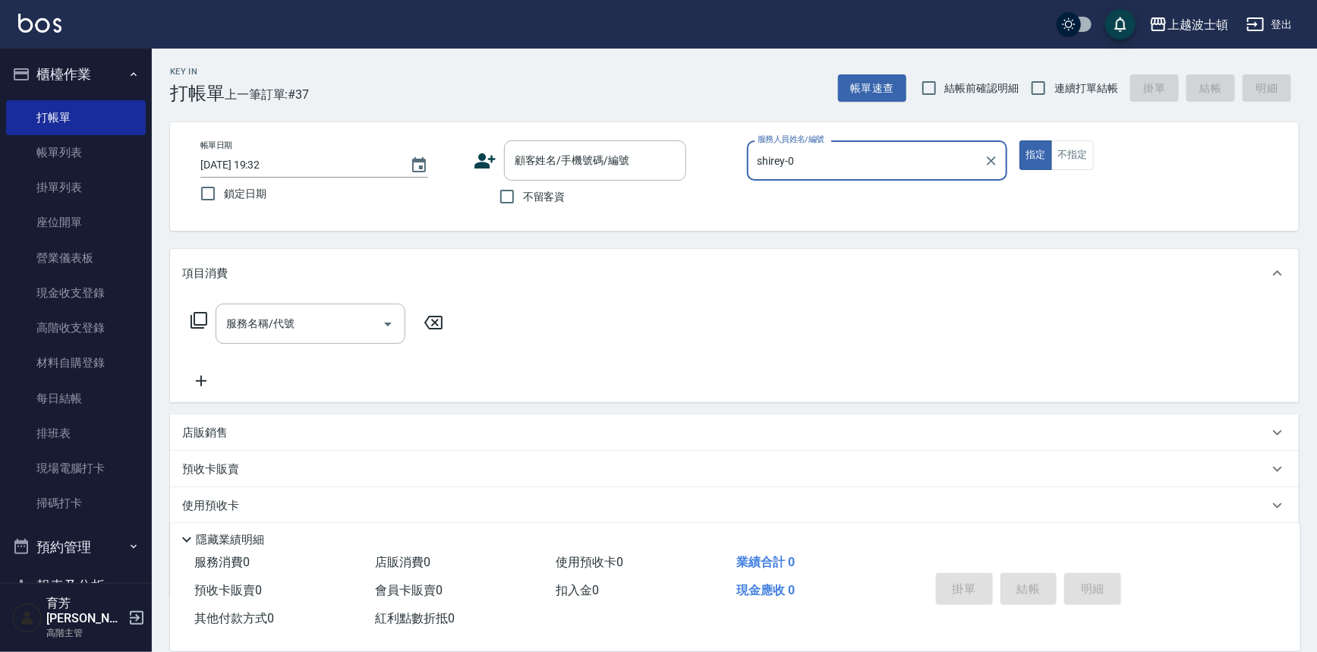
click at [502, 162] on div "顧客姓名/手機號碼/編號 顧客姓名/手機號碼/編號" at bounding box center [604, 160] width 261 height 40
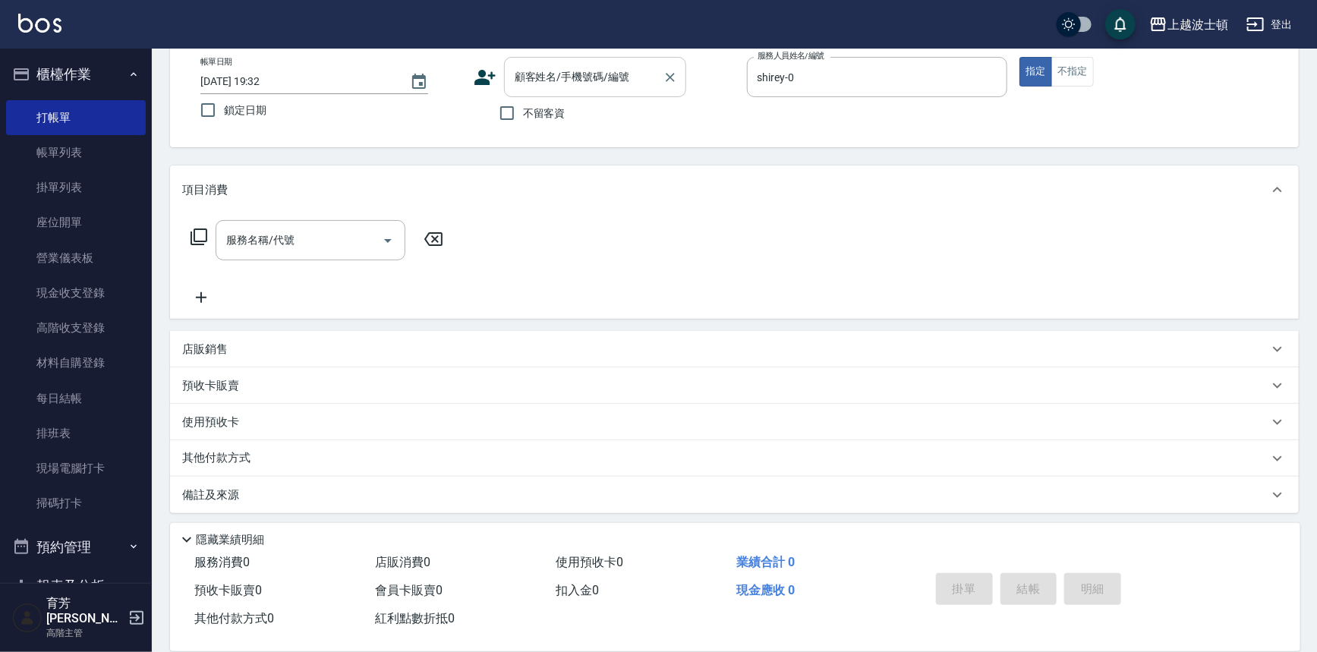
scroll to position [87, 0]
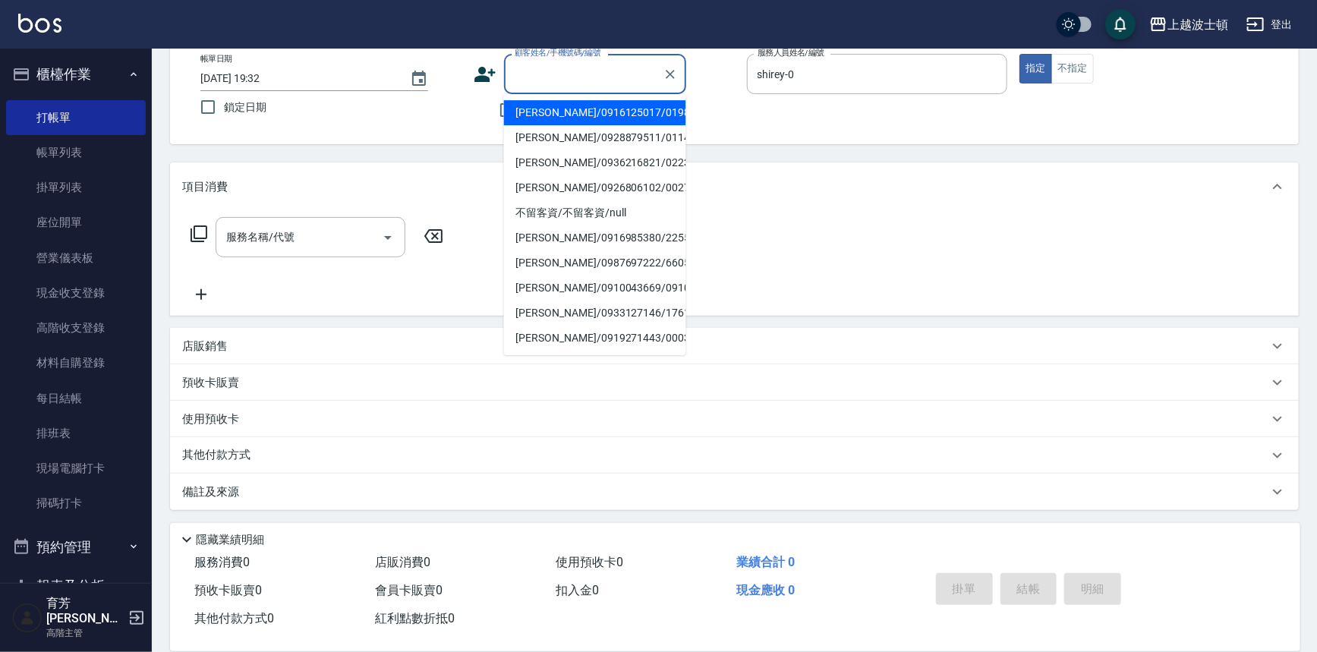
click at [545, 77] on input "顧客姓名/手機號碼/編號" at bounding box center [584, 74] width 146 height 27
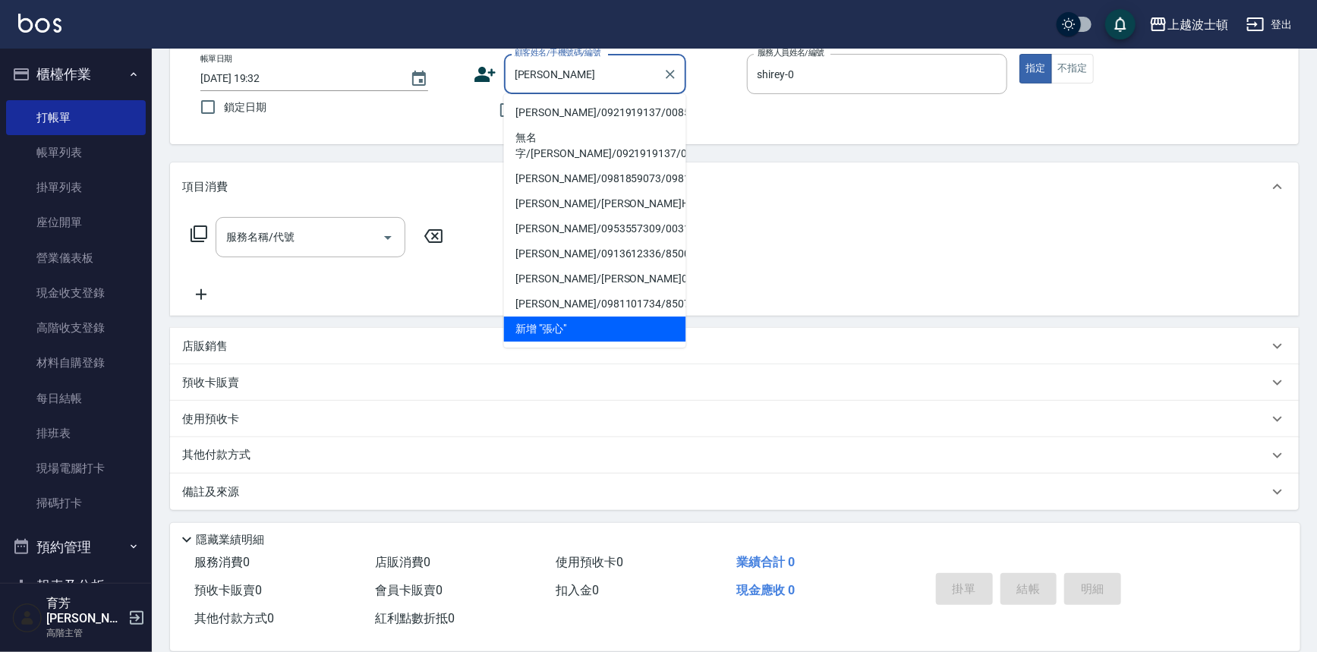
click at [649, 108] on li "張心桂/0921919137/00852" at bounding box center [595, 112] width 182 height 25
type input "張心桂/0921919137/00852"
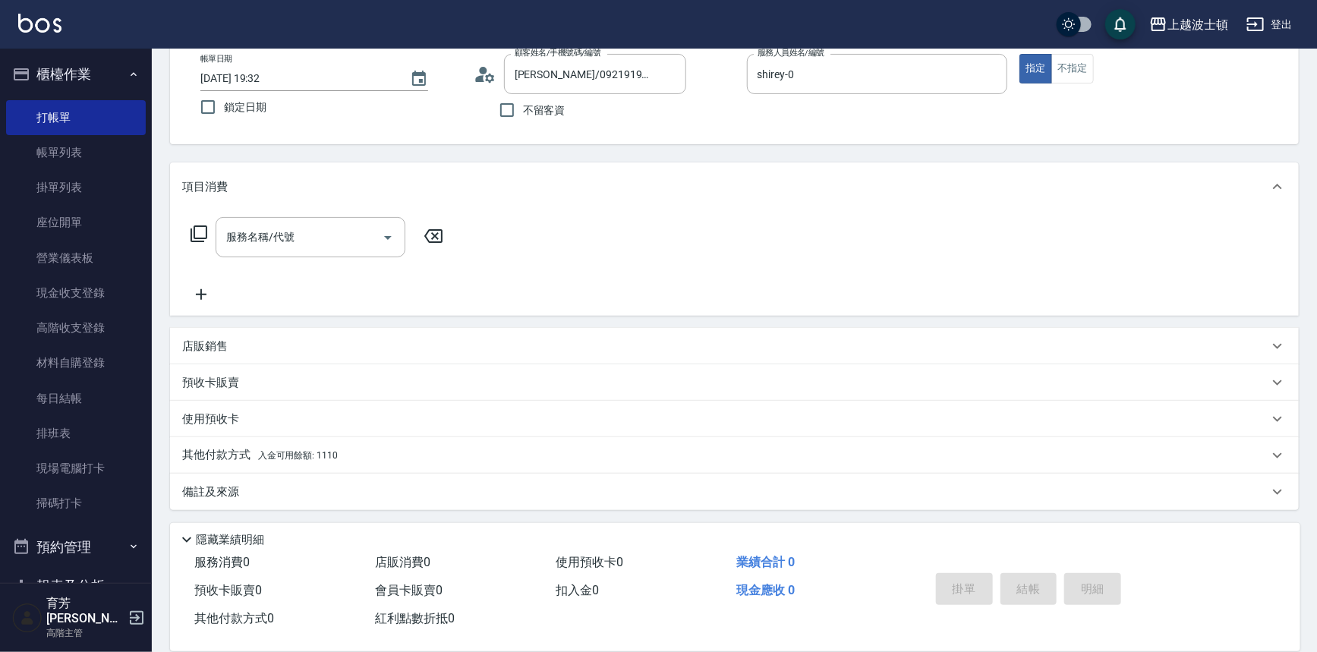
drag, startPoint x: 1313, startPoint y: 283, endPoint x: 1304, endPoint y: 329, distance: 47.2
click at [1304, 329] on div "Key In 打帳單 上一筆訂單:#37 帳單速查 結帳前確認明細 連續打單結帳 掛單 結帳 明細 帳單日期 2025/08/10 19:32 鎖定日期 顧客…" at bounding box center [734, 307] width 1165 height 691
click at [335, 452] on span "入金可用餘額: 1110" at bounding box center [298, 455] width 80 height 11
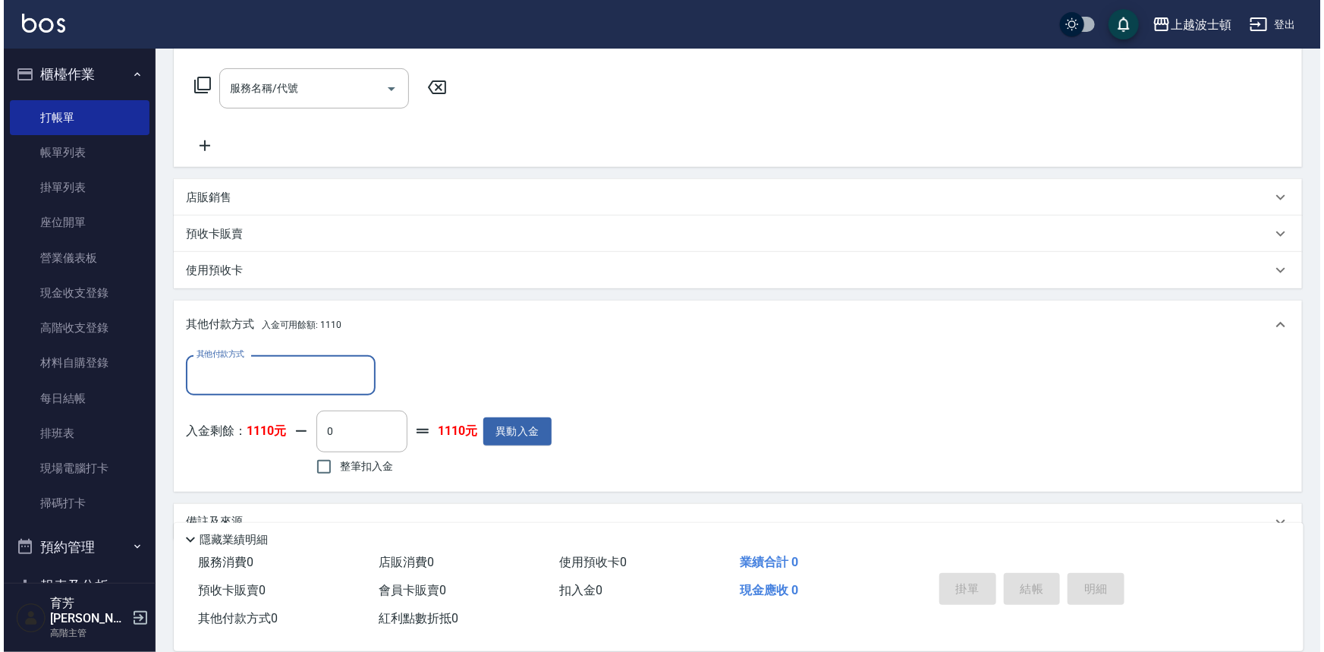
scroll to position [266, 0]
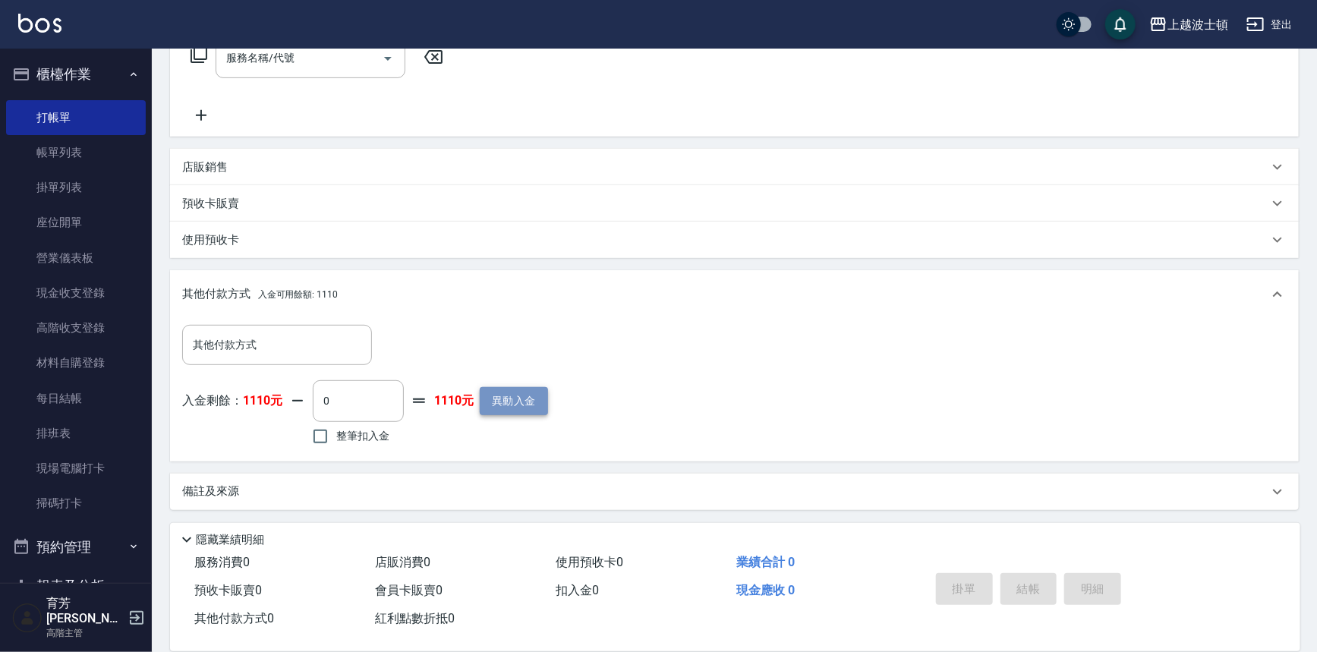
click at [530, 408] on button "異動入金" at bounding box center [514, 401] width 68 height 28
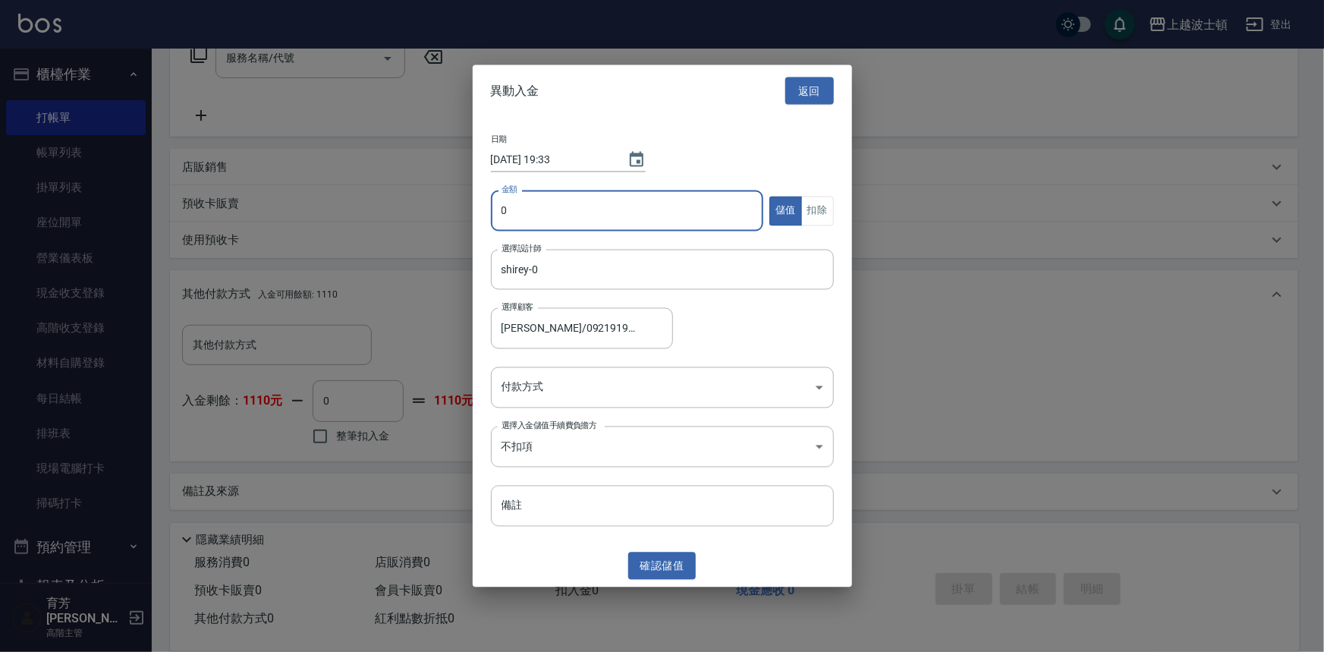
click at [520, 219] on input "0" at bounding box center [627, 210] width 273 height 41
type input "1000"
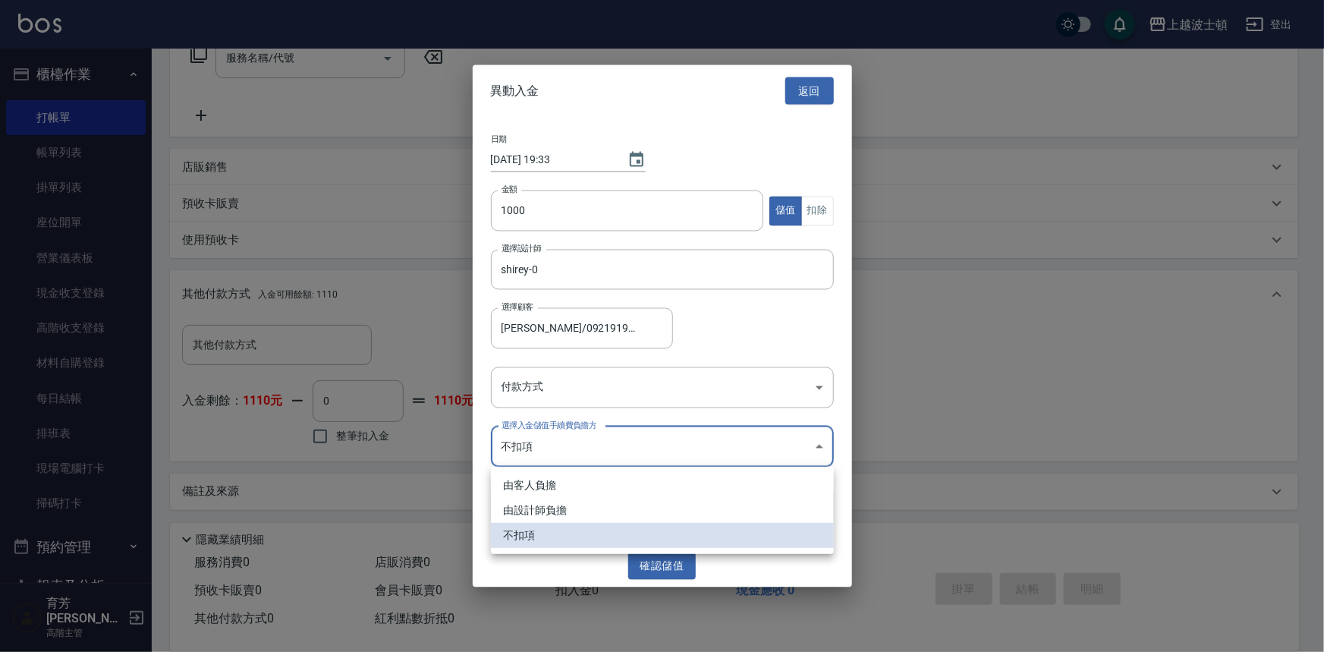
click at [809, 446] on body "上越波士頓 登出 櫃檯作業 打帳單 帳單列表 掛單列表 座位開單 營業儀表板 現金收支登錄 高階收支登錄 材料自購登錄 每日結帳 排班表 現場電腦打卡 掃碼打…" at bounding box center [662, 193] width 1324 height 918
click at [817, 379] on div at bounding box center [662, 326] width 1324 height 652
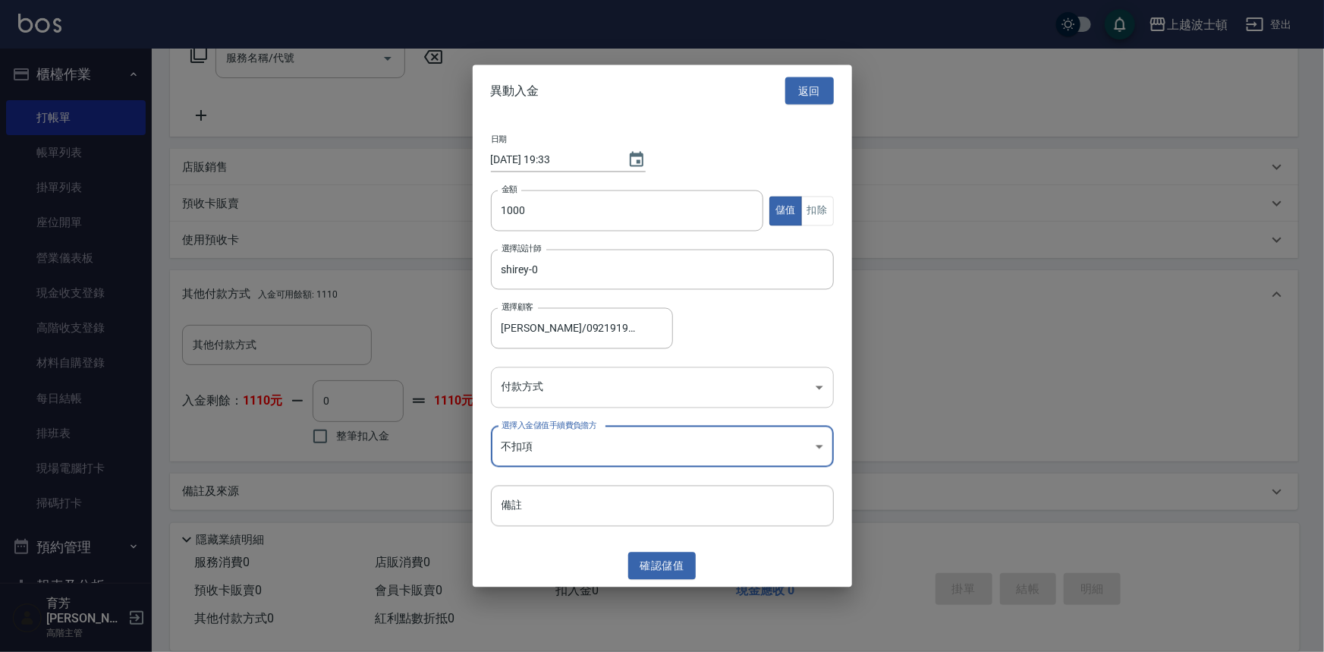
click at [827, 389] on body "上越波士頓 登出 櫃檯作業 打帳單 帳單列表 掛單列表 座位開單 營業儀表板 現金收支登錄 高階收支登錄 材料自購登錄 每日結帳 排班表 現場電腦打卡 掃碼打…" at bounding box center [662, 193] width 1324 height 918
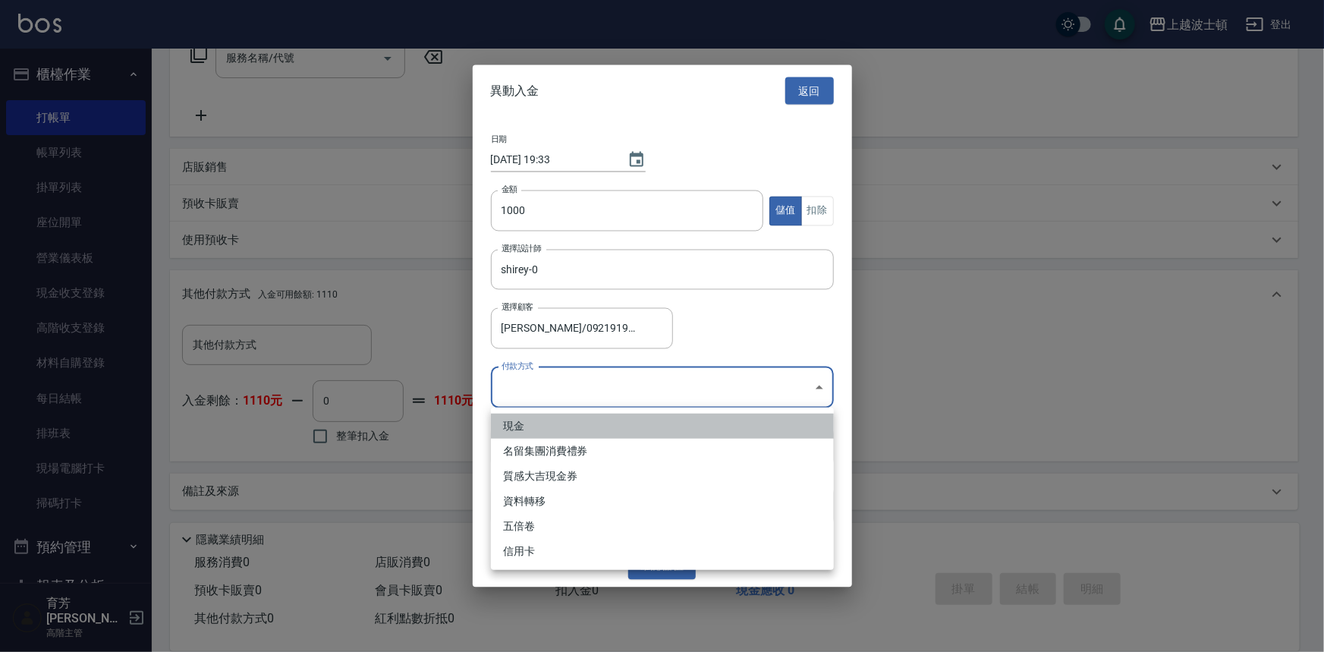
click at [541, 425] on li "現金" at bounding box center [662, 426] width 343 height 25
type input "現金"
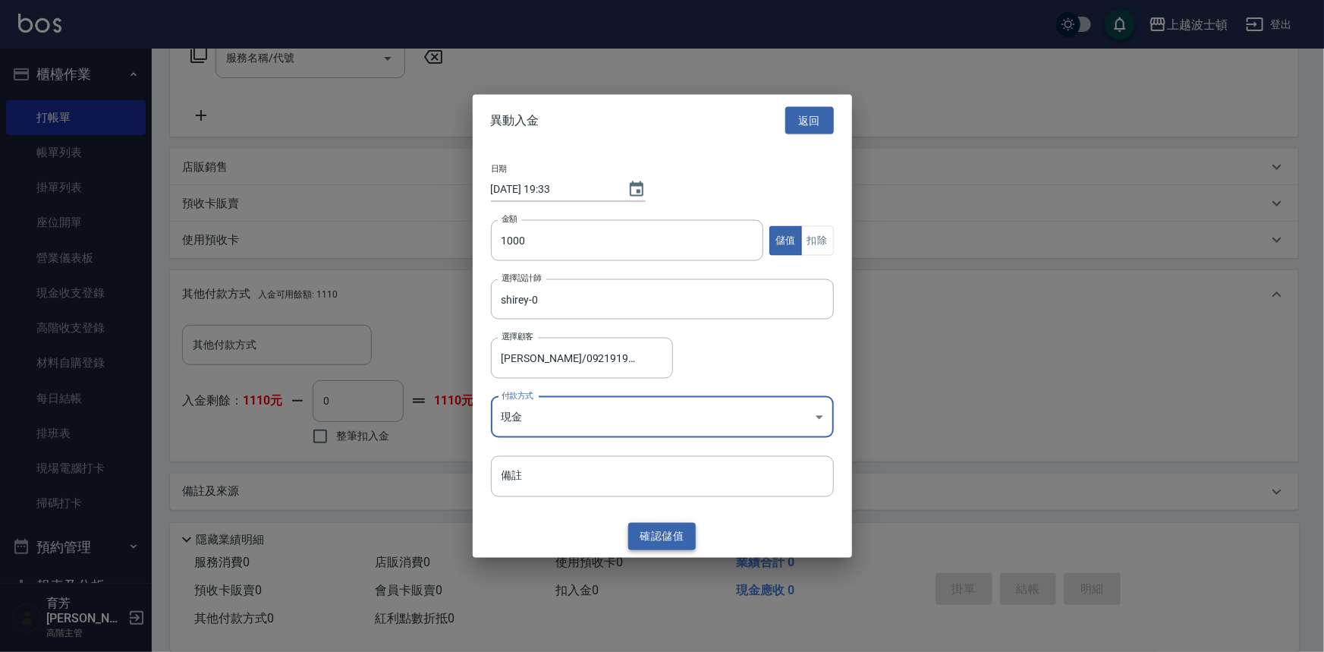
click at [641, 539] on button "確認 儲值" at bounding box center [662, 536] width 68 height 28
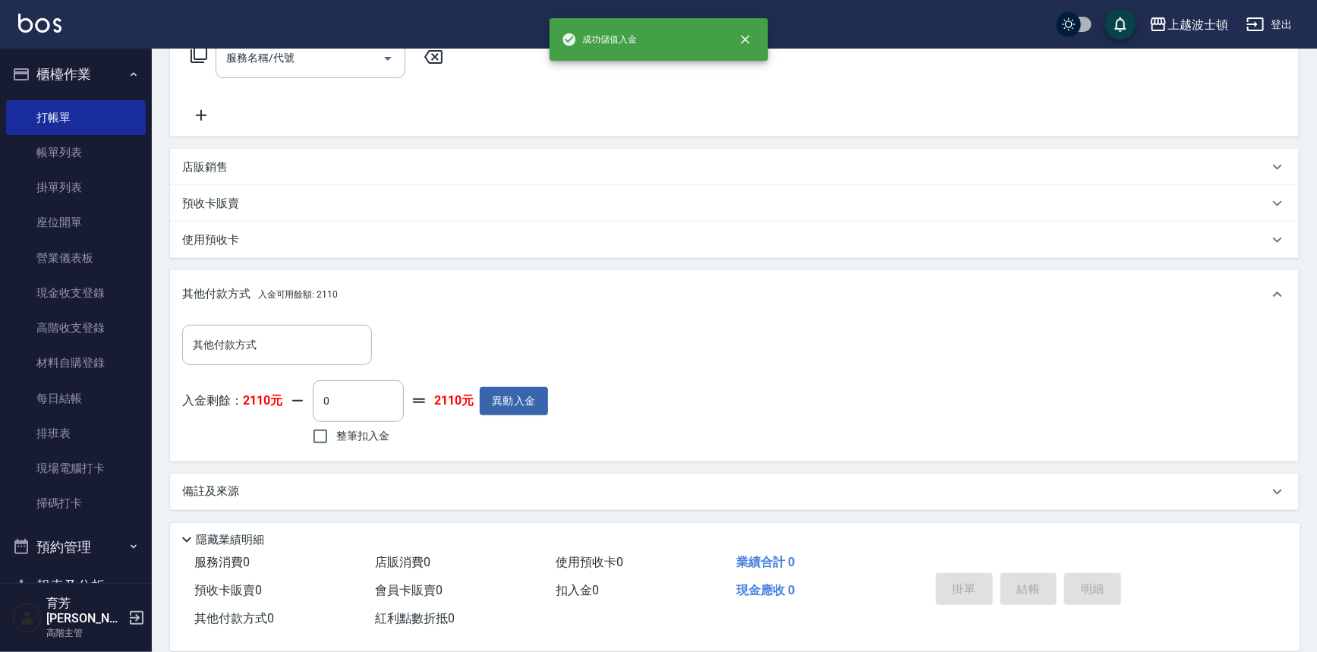
click at [198, 52] on icon at bounding box center [199, 55] width 18 height 18
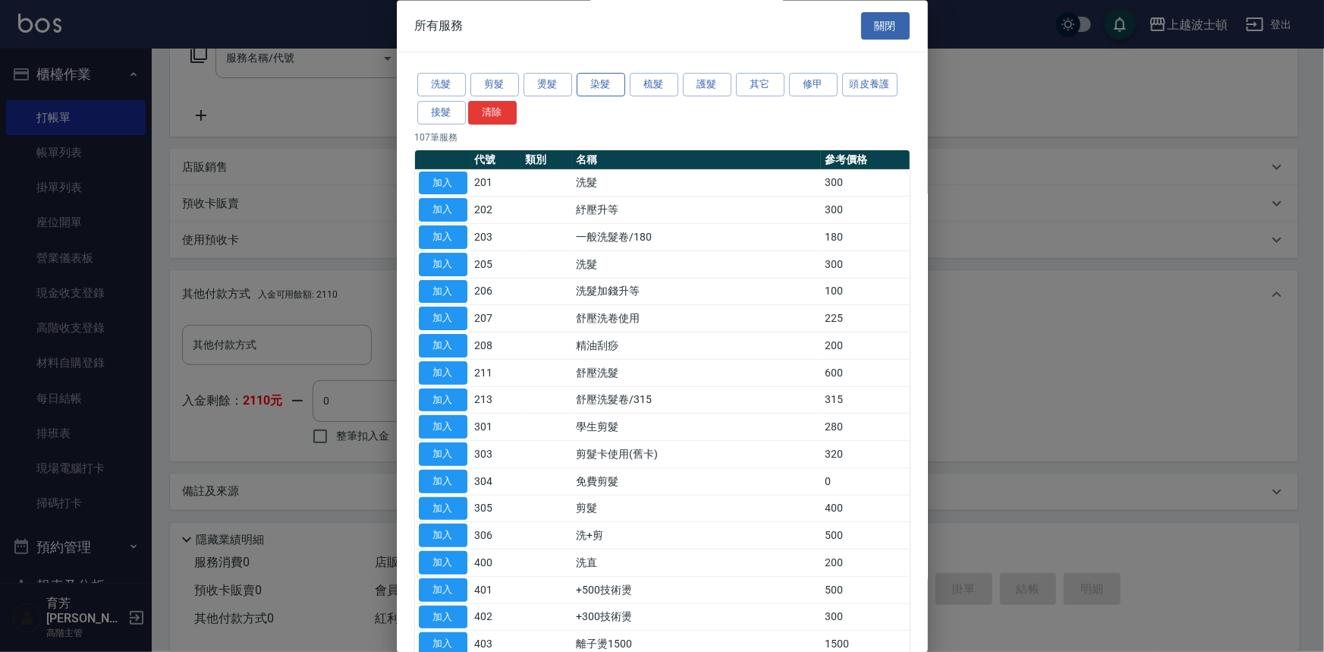
click at [597, 82] on button "染髮" at bounding box center [601, 86] width 49 height 24
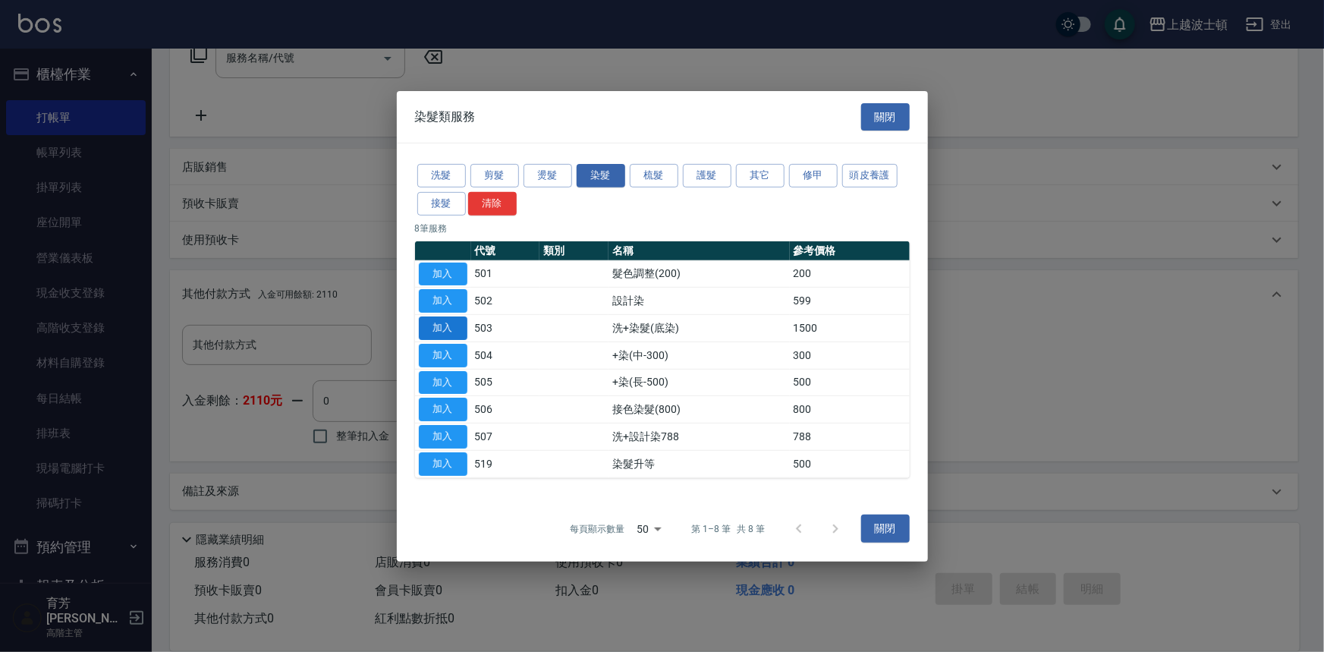
click at [451, 331] on button "加入" at bounding box center [443, 328] width 49 height 24
type input "洗+染髮(底染)(503)"
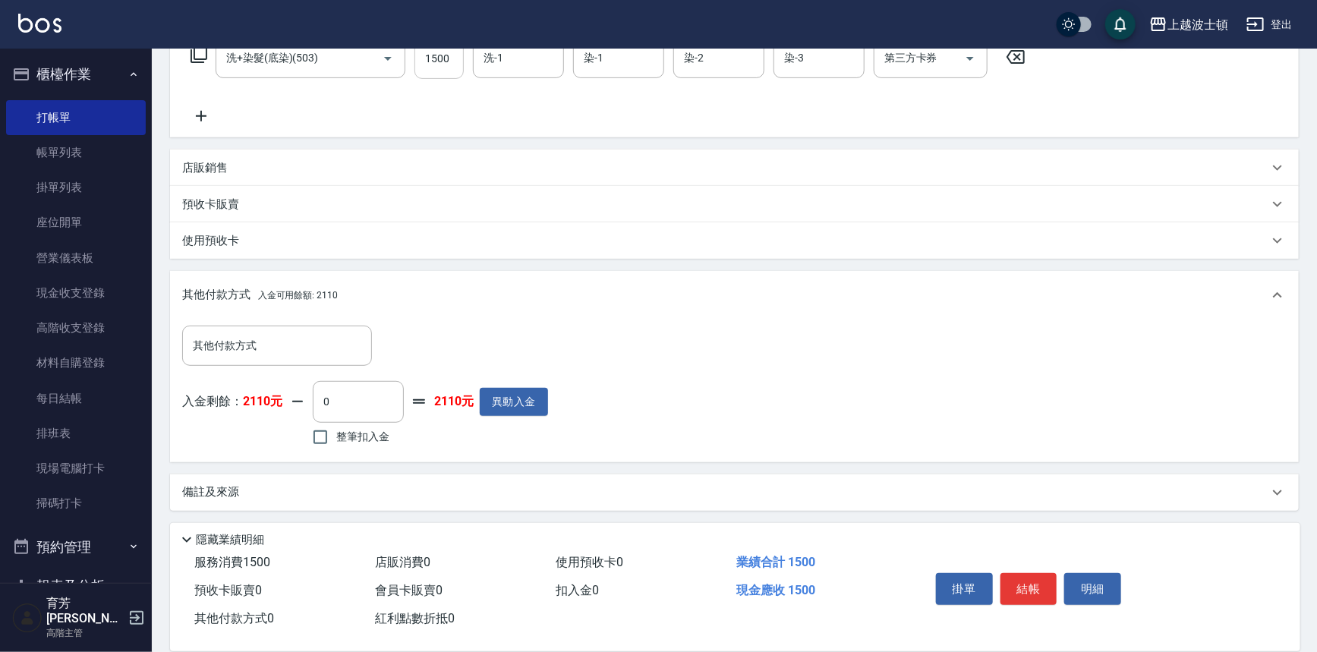
click at [456, 52] on input "1500" at bounding box center [438, 58] width 49 height 41
type input "1200"
click at [512, 62] on input "洗-1" at bounding box center [518, 58] width 77 height 27
click at [531, 131] on div "林佩姍 -25" at bounding box center [518, 121] width 91 height 25
type input "林佩姍-25"
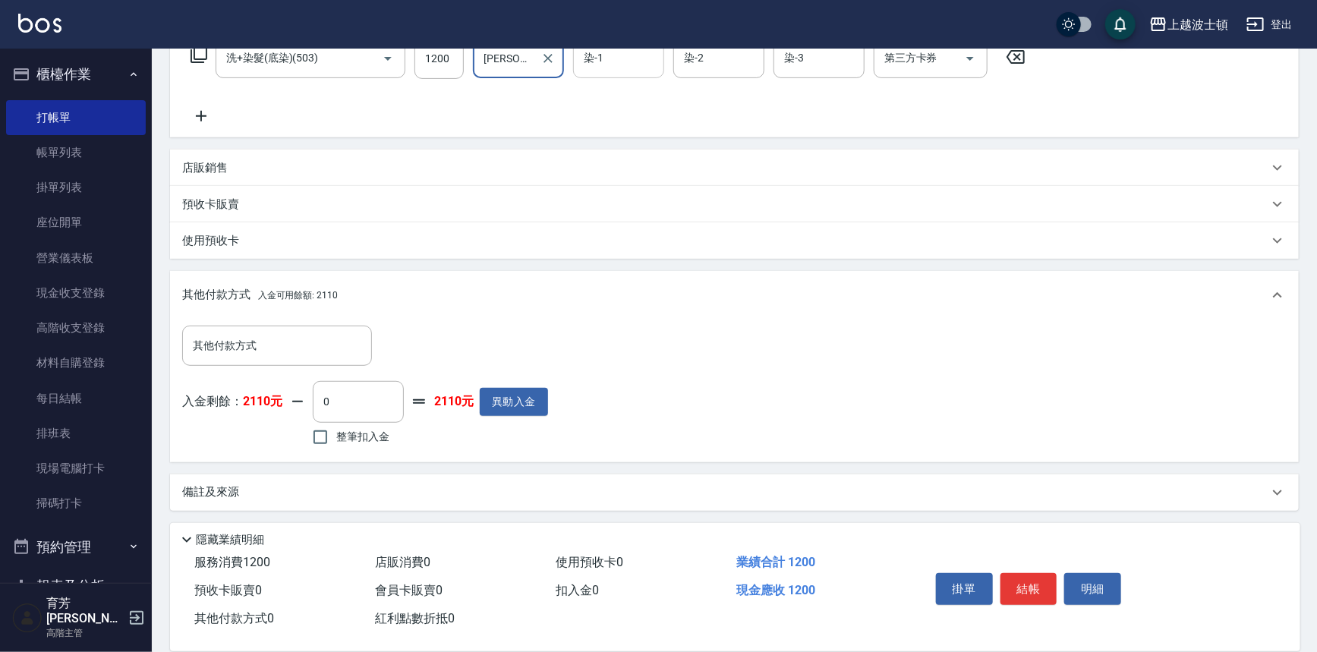
click at [607, 61] on input "染-1" at bounding box center [618, 58] width 77 height 27
drag, startPoint x: 630, startPoint y: 117, endPoint x: 773, endPoint y: 55, distance: 156.4
click at [647, 110] on div "林佩姍 -25" at bounding box center [618, 121] width 91 height 25
type input "林佩姍-25"
click at [743, 57] on input "染-2" at bounding box center [718, 58] width 77 height 27
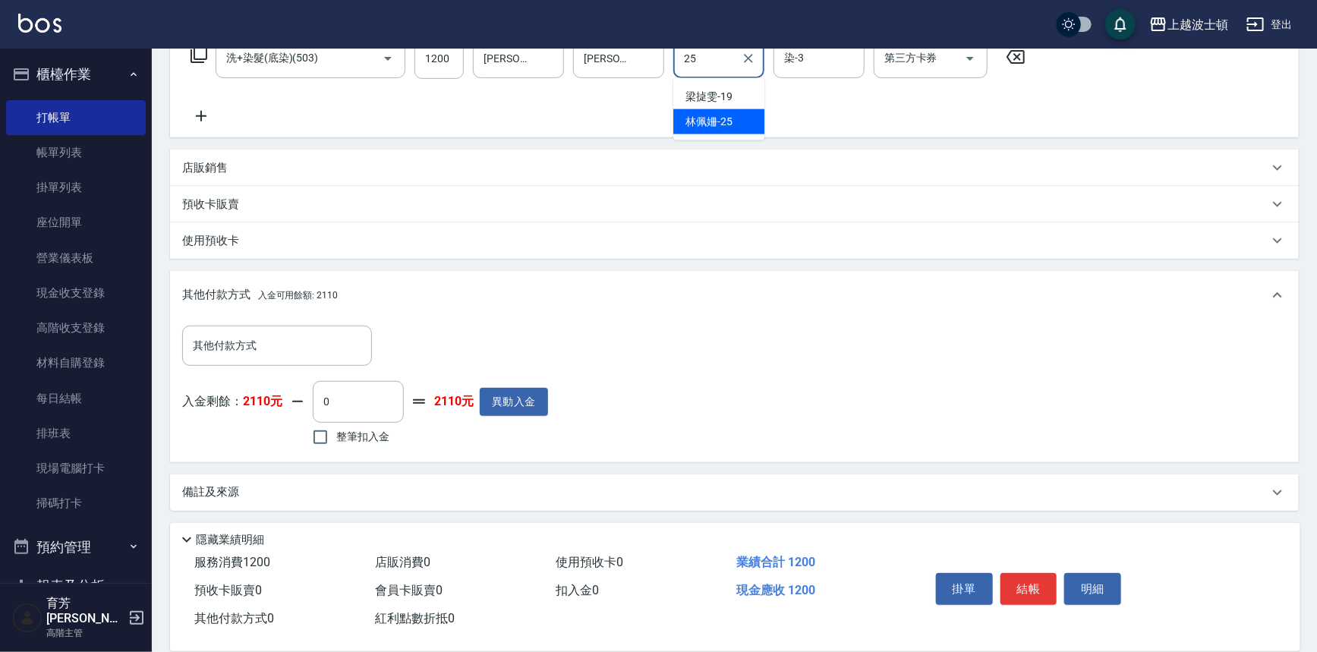
click at [736, 109] on div "林佩姍 -25" at bounding box center [718, 121] width 91 height 25
type input "林佩姍-25"
click at [795, 60] on input "染-3" at bounding box center [818, 58] width 77 height 27
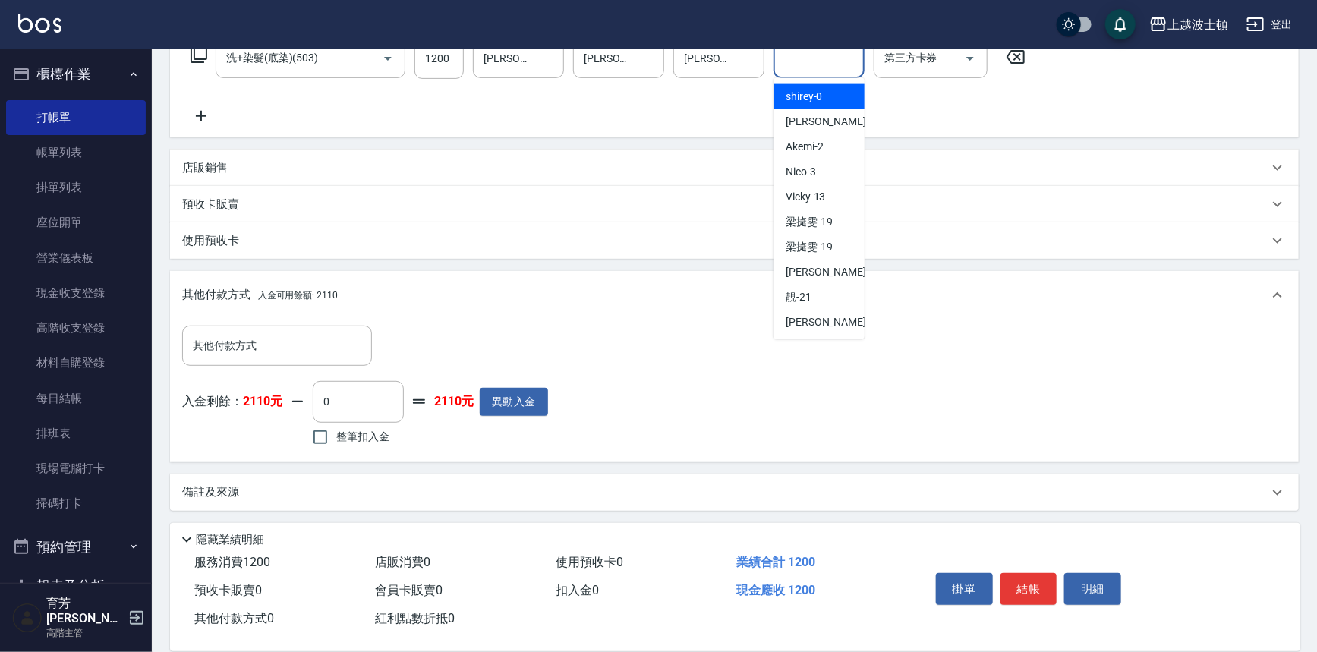
click at [802, 95] on span "shirey -0" at bounding box center [804, 97] width 37 height 16
type input "shirey-0"
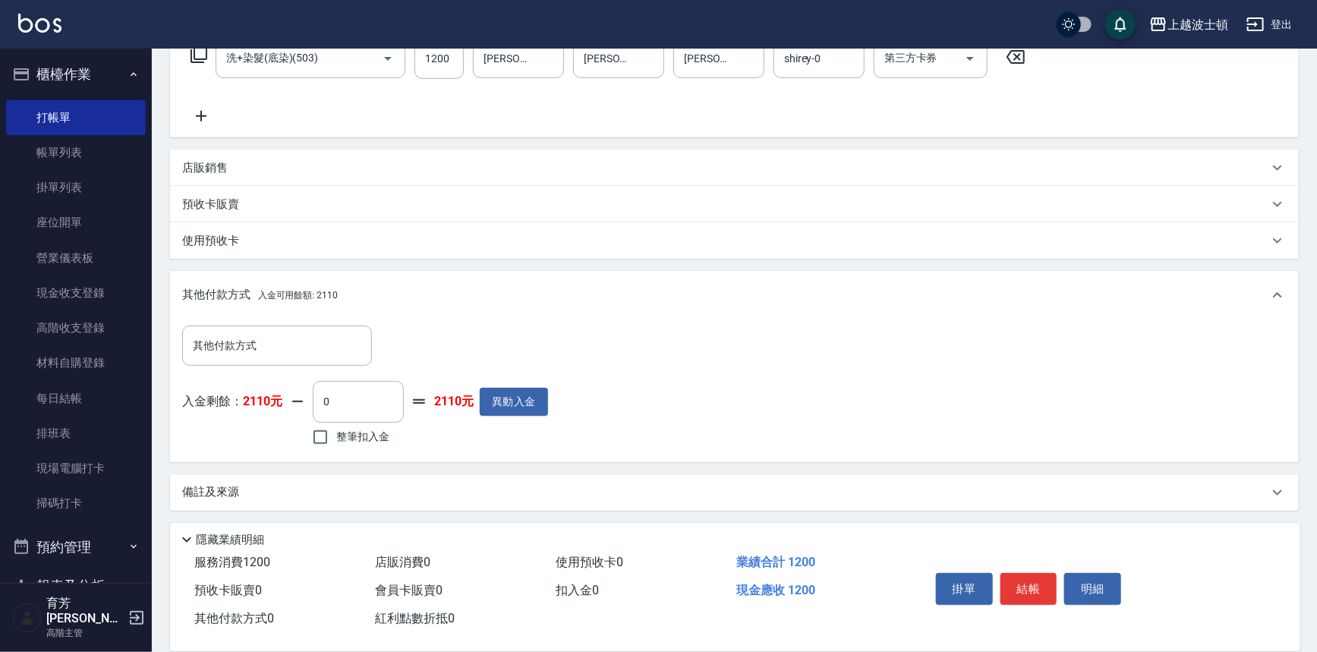
click at [197, 54] on icon at bounding box center [199, 55] width 18 height 18
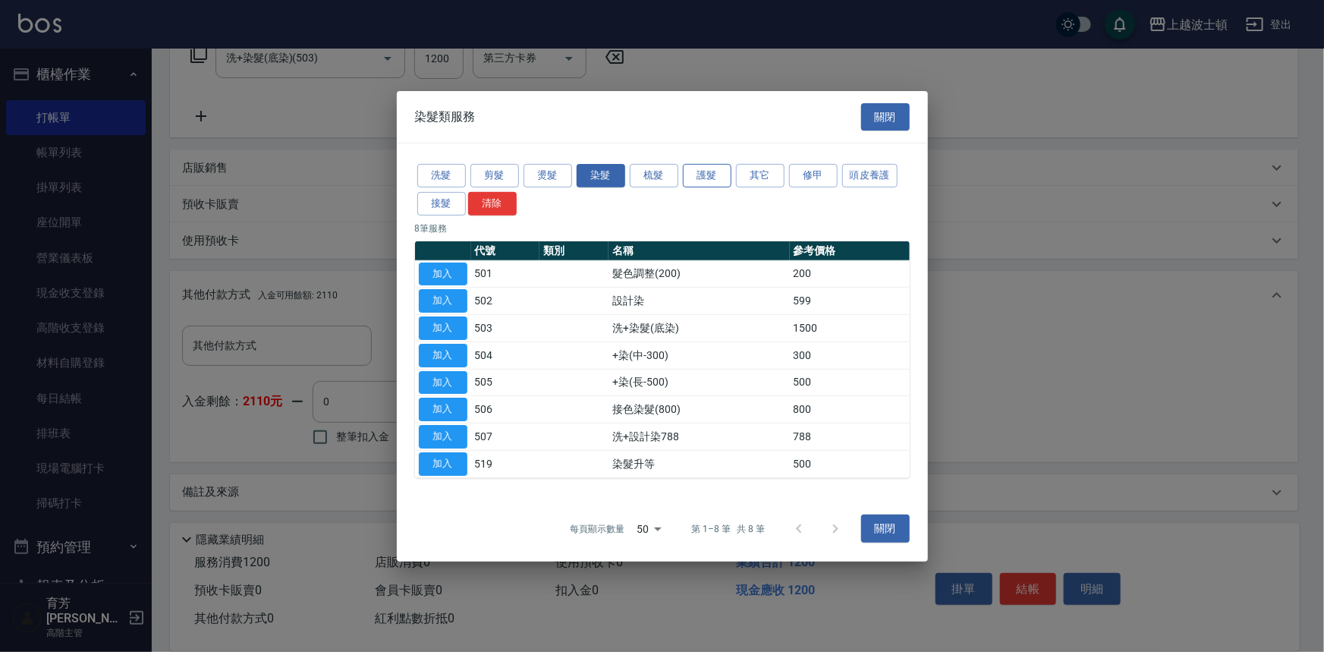
click at [719, 167] on button "護髮" at bounding box center [707, 176] width 49 height 24
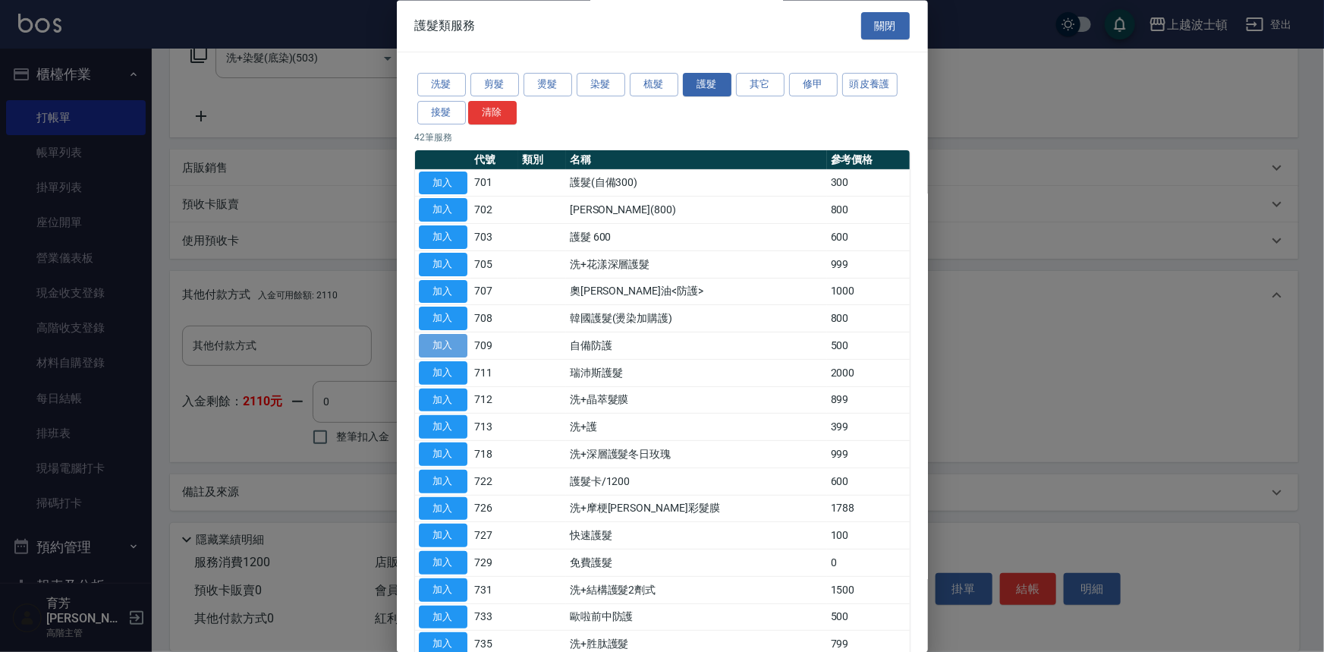
click at [455, 349] on button "加入" at bounding box center [443, 347] width 49 height 24
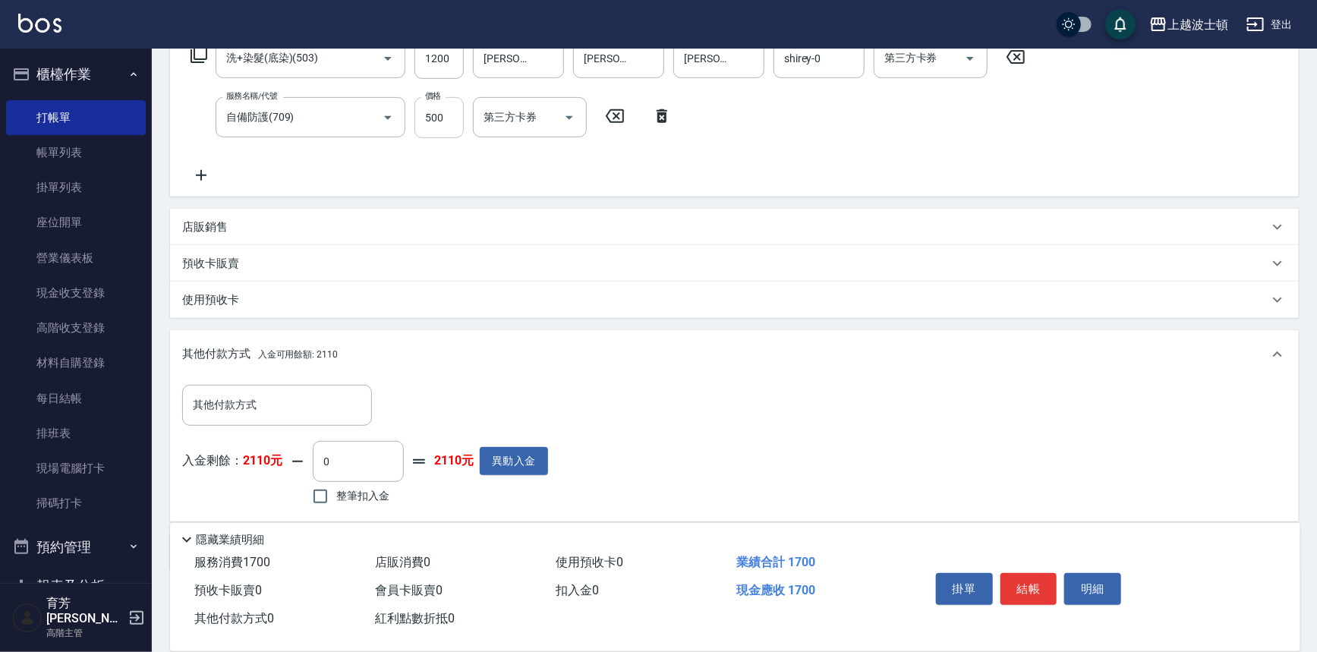
click at [442, 125] on input "500" at bounding box center [438, 117] width 49 height 41
type input "300"
click at [197, 50] on icon at bounding box center [199, 55] width 18 height 18
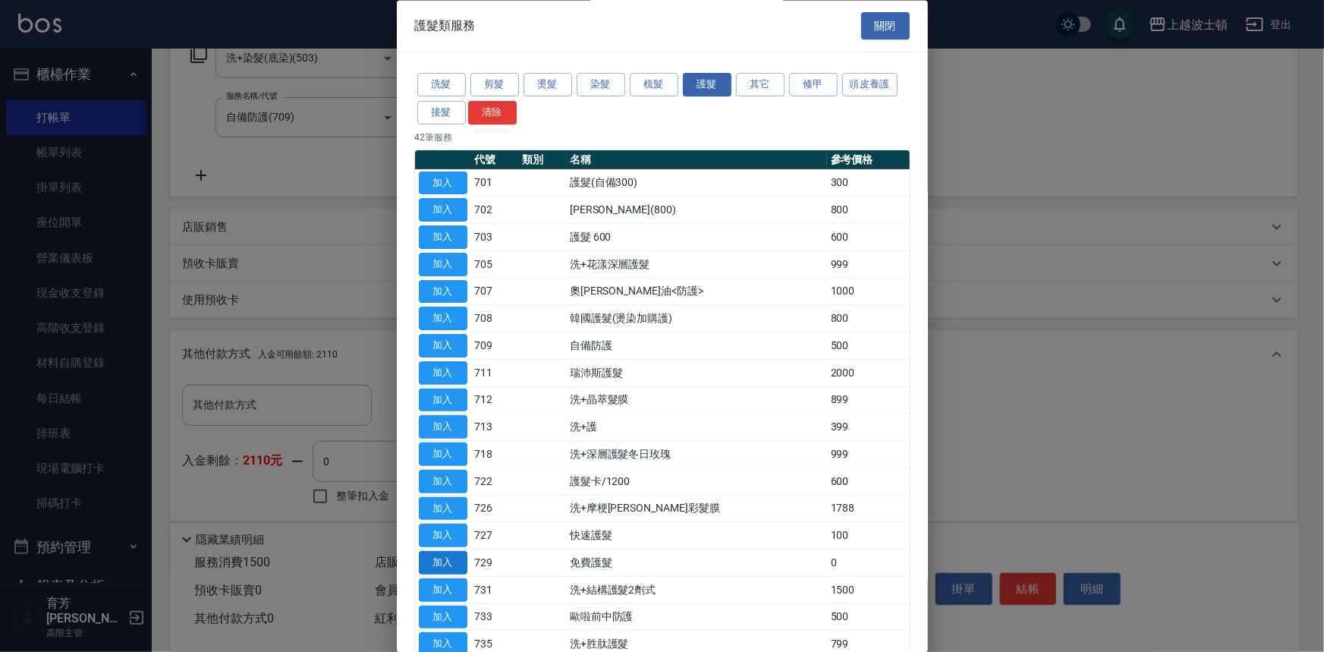
click at [462, 556] on button "加入" at bounding box center [443, 564] width 49 height 24
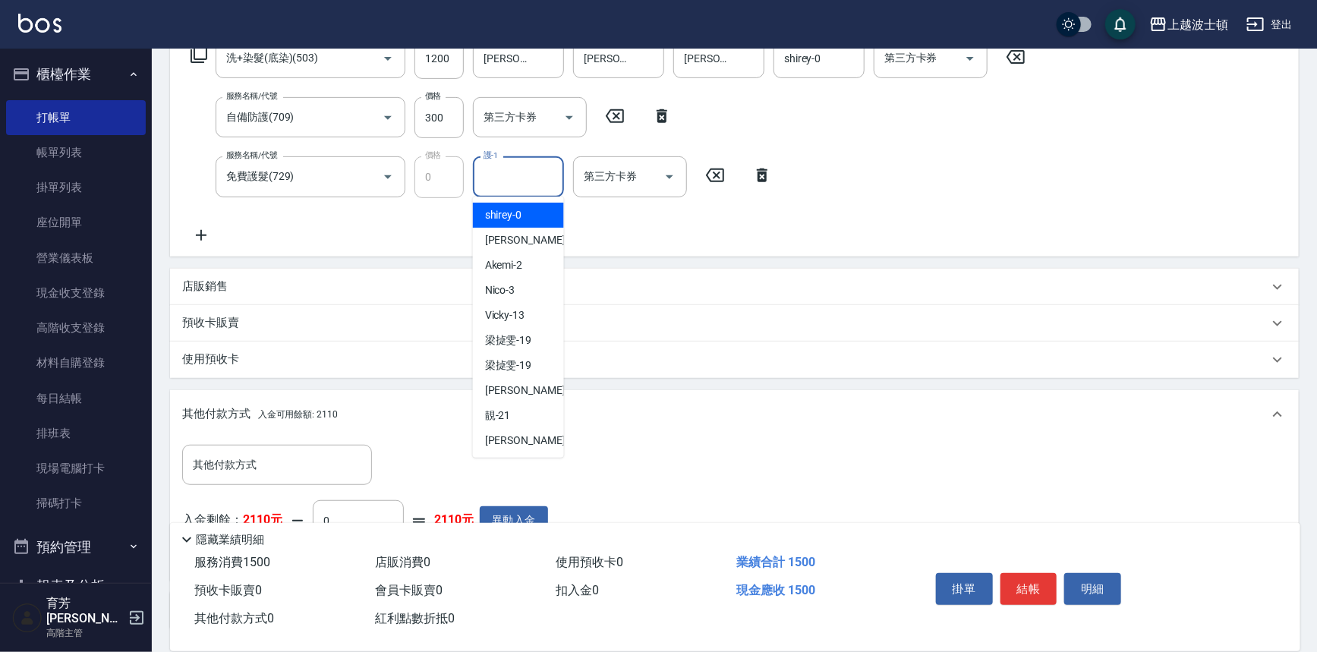
click at [513, 184] on input "護-1" at bounding box center [518, 176] width 77 height 27
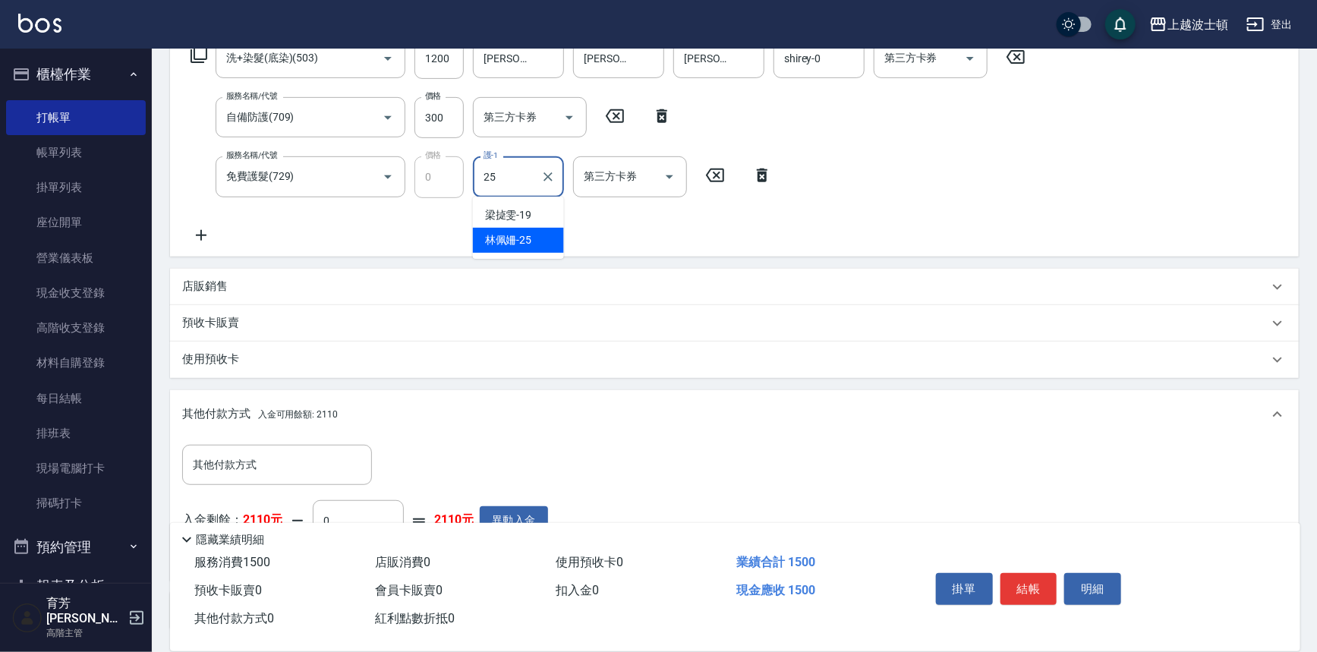
click at [539, 243] on div "林佩姍 -25" at bounding box center [518, 240] width 91 height 25
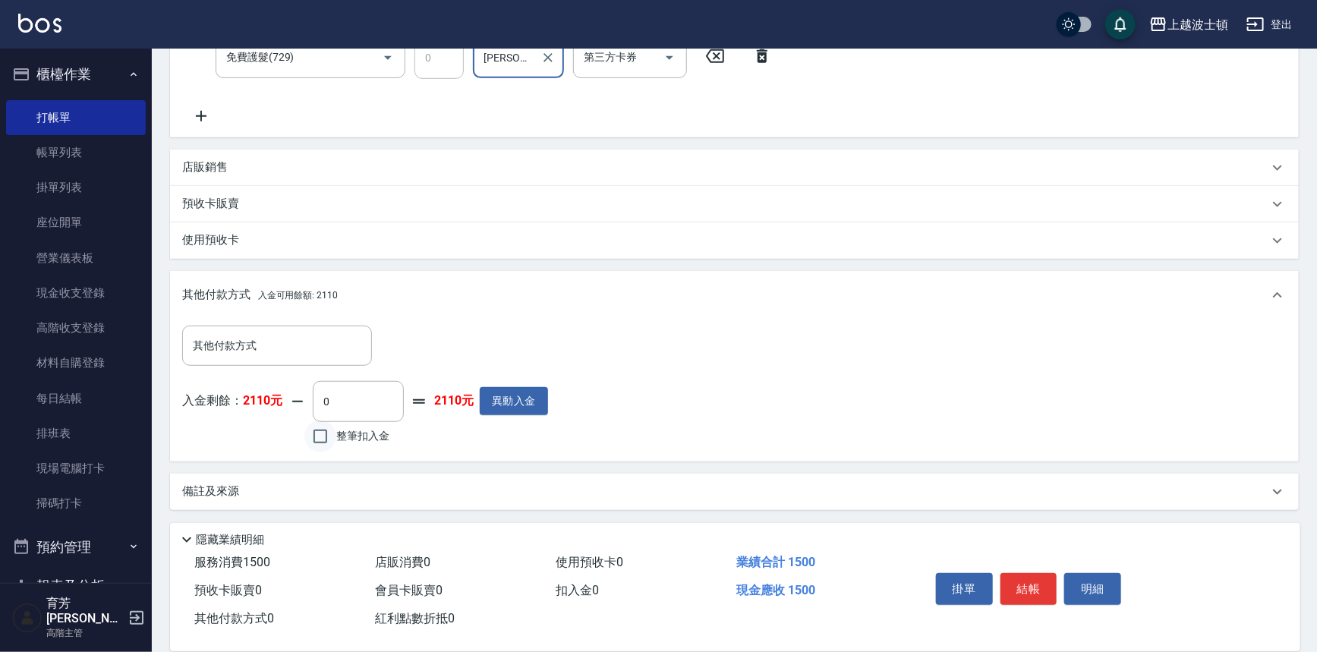
type input "林佩姍-25"
click at [329, 432] on input "整筆扣入金" at bounding box center [320, 436] width 32 height 32
checkbox input "true"
type input "1500"
click at [1033, 586] on button "結帳" at bounding box center [1028, 589] width 57 height 32
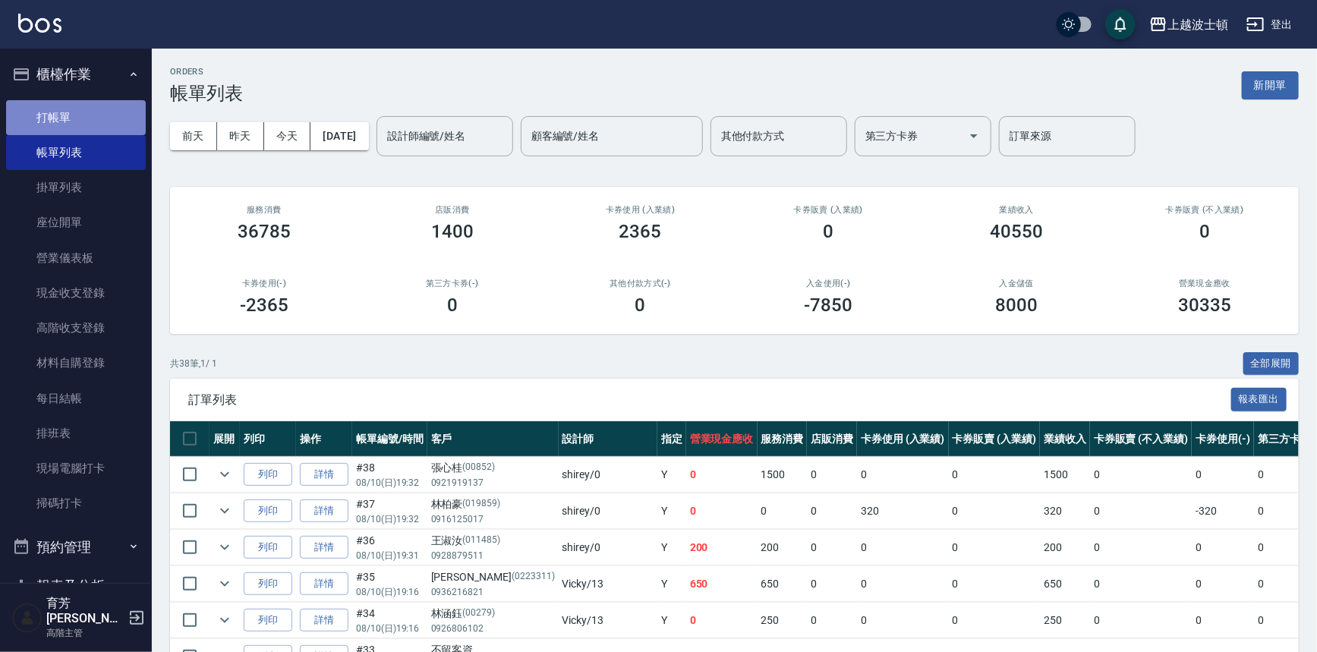
click at [82, 107] on link "打帳單" at bounding box center [76, 117] width 140 height 35
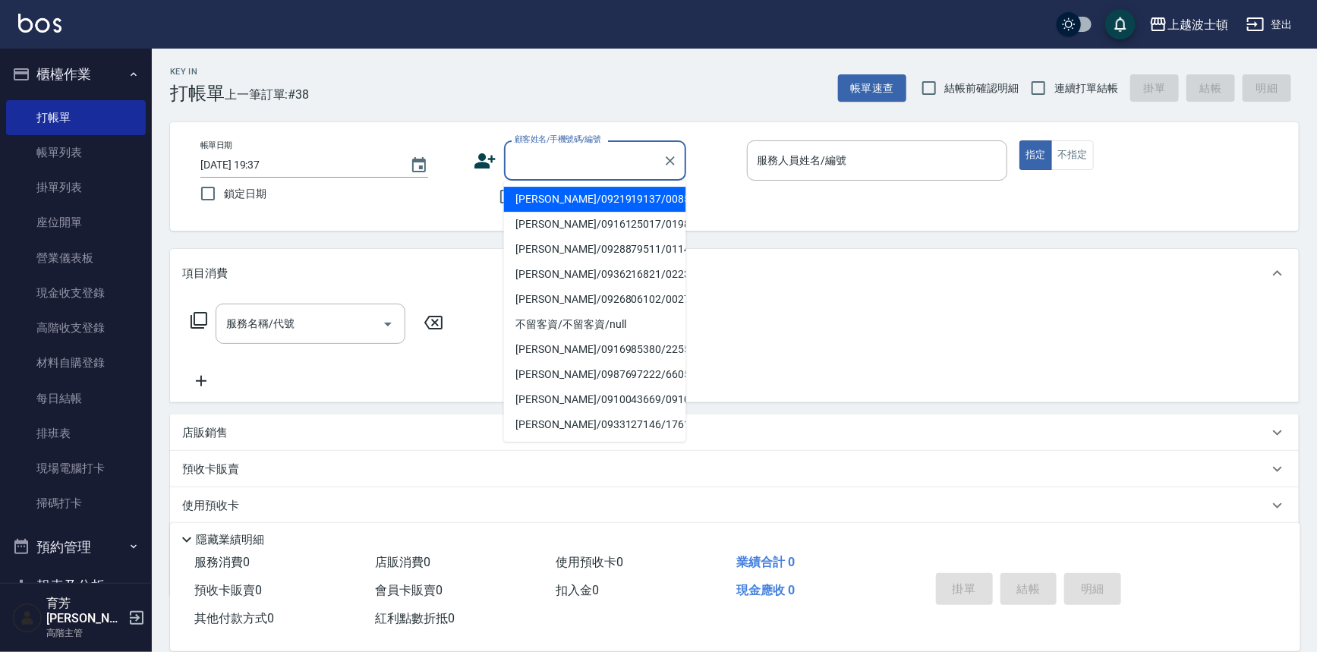
click at [563, 164] on input "顧客姓名/手機號碼/編號" at bounding box center [584, 160] width 146 height 27
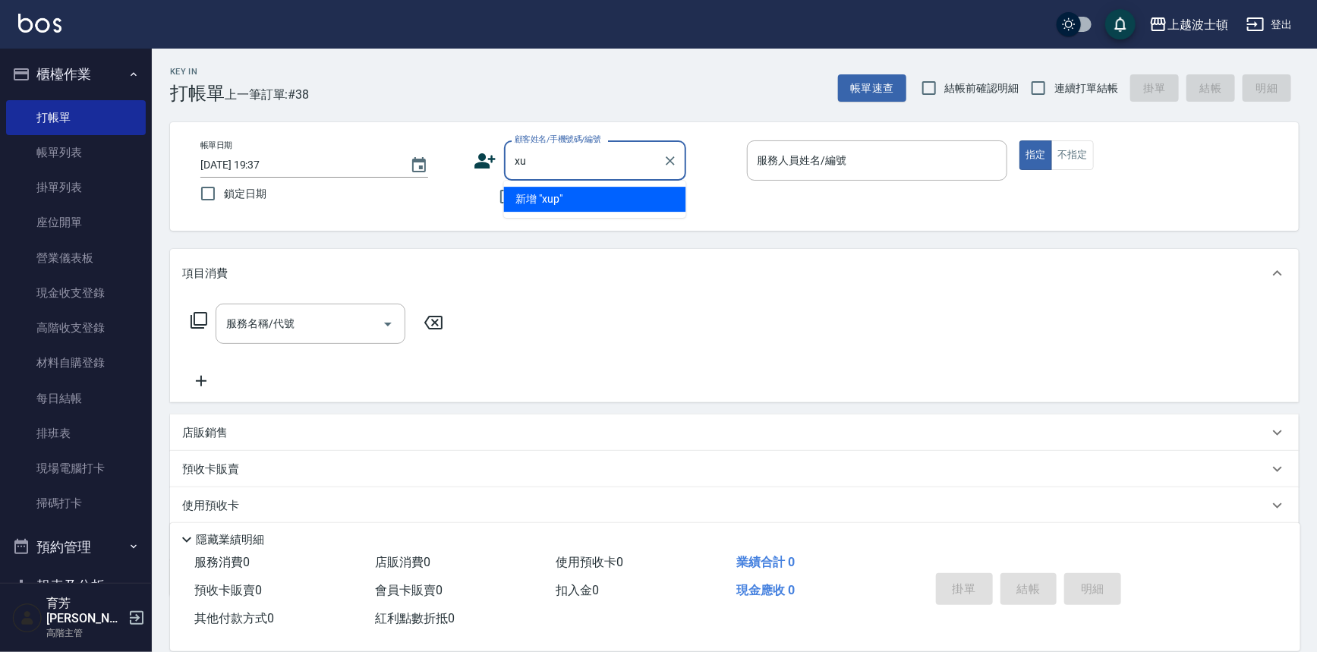
type input "x"
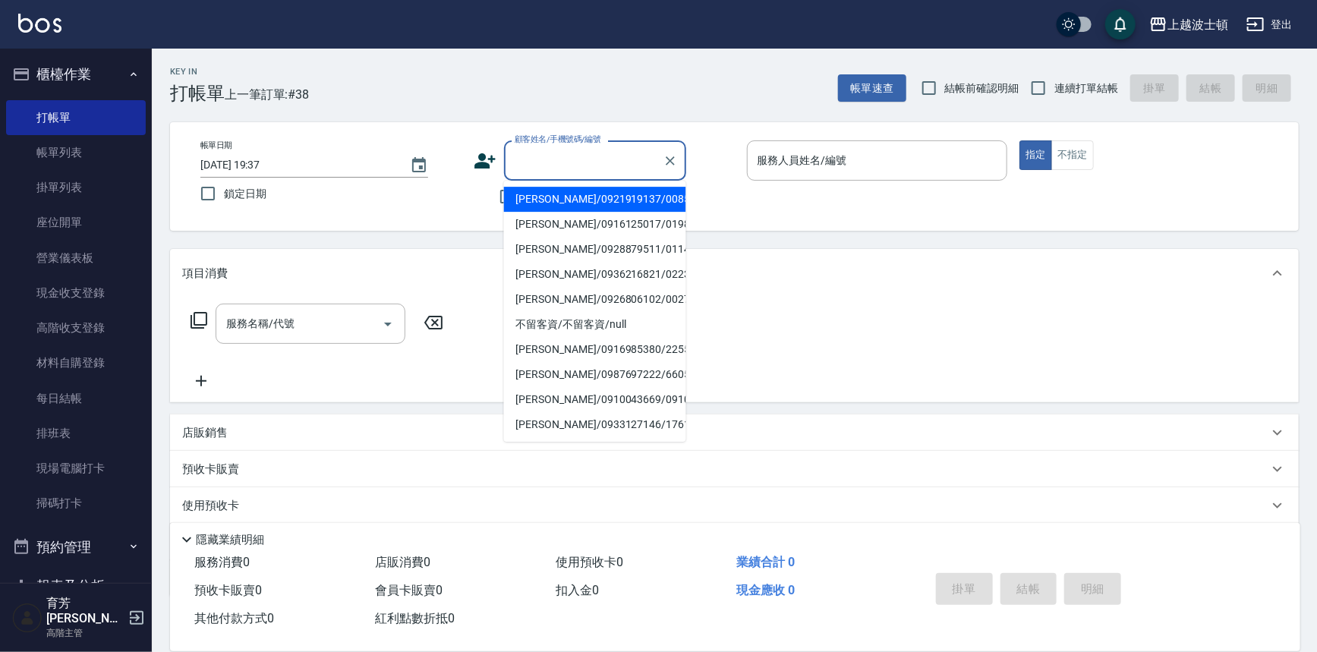
click at [561, 178] on div "顧客姓名/手機號碼/編號" at bounding box center [595, 160] width 182 height 40
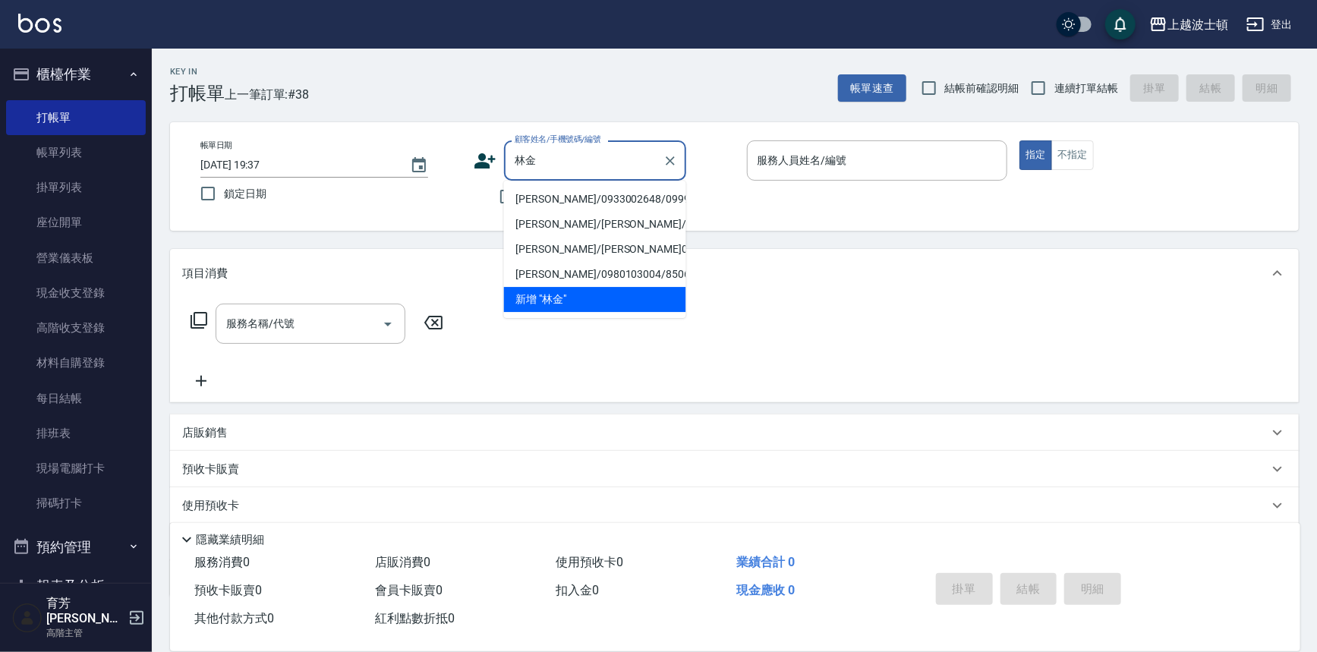
click at [562, 195] on li "林金玫/0933002648/099961" at bounding box center [595, 199] width 182 height 25
type input "林金玫/0933002648/099961"
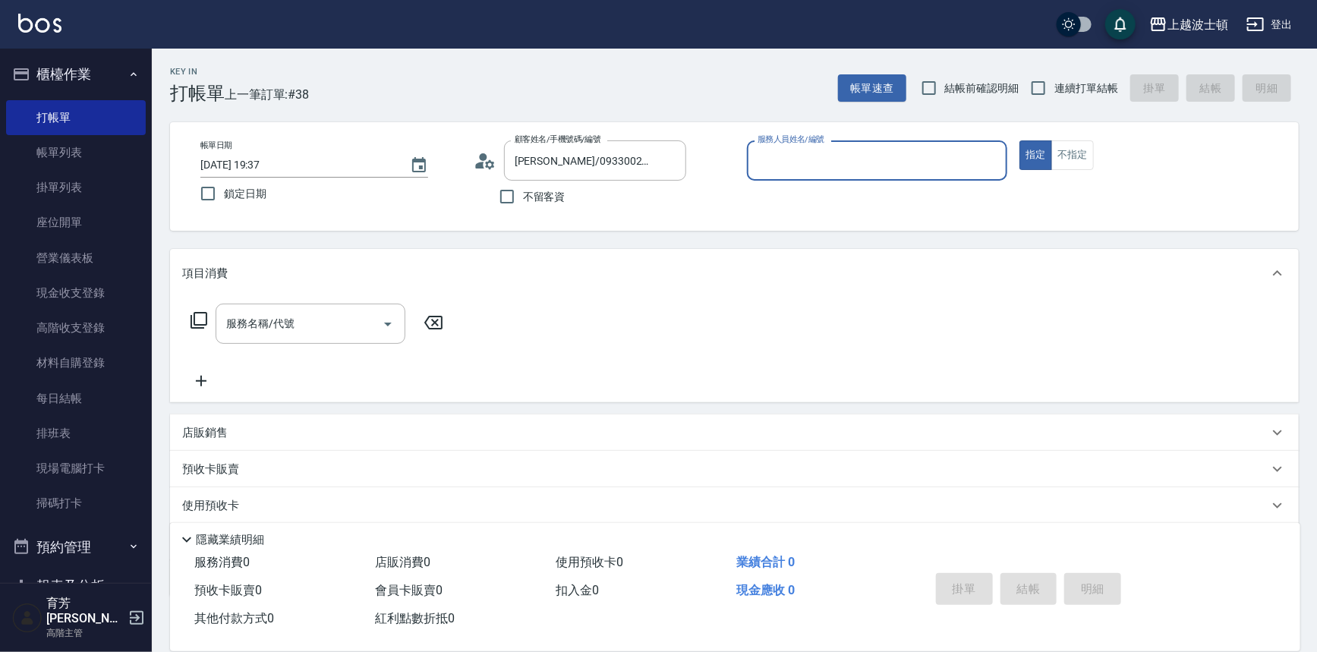
type input "shirey-0"
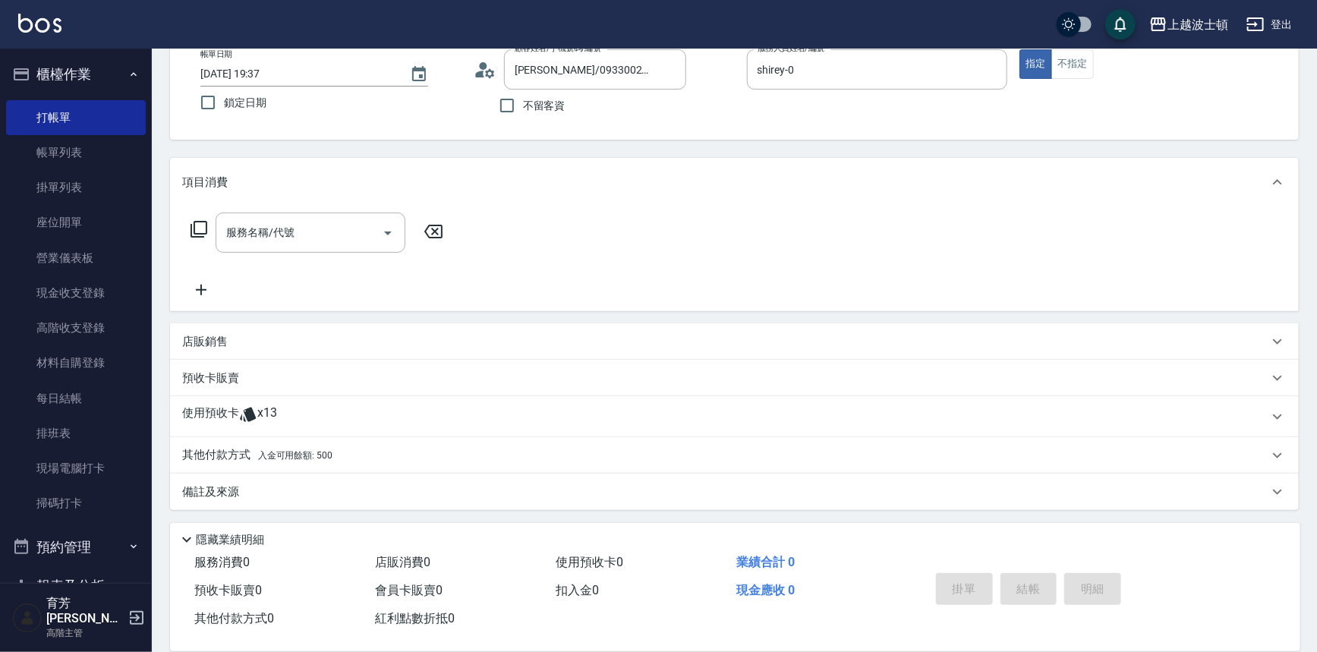
click at [319, 437] on div "其他付款方式 入金可用餘額: 500" at bounding box center [734, 455] width 1129 height 36
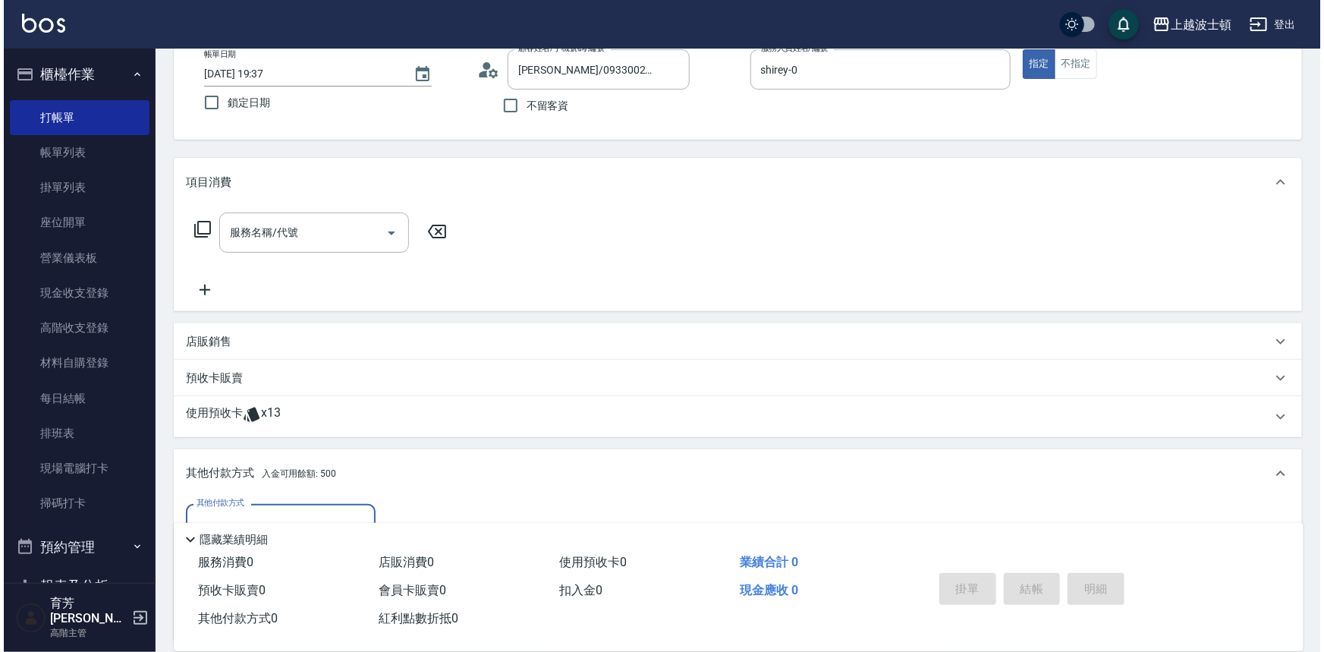
scroll to position [269, 0]
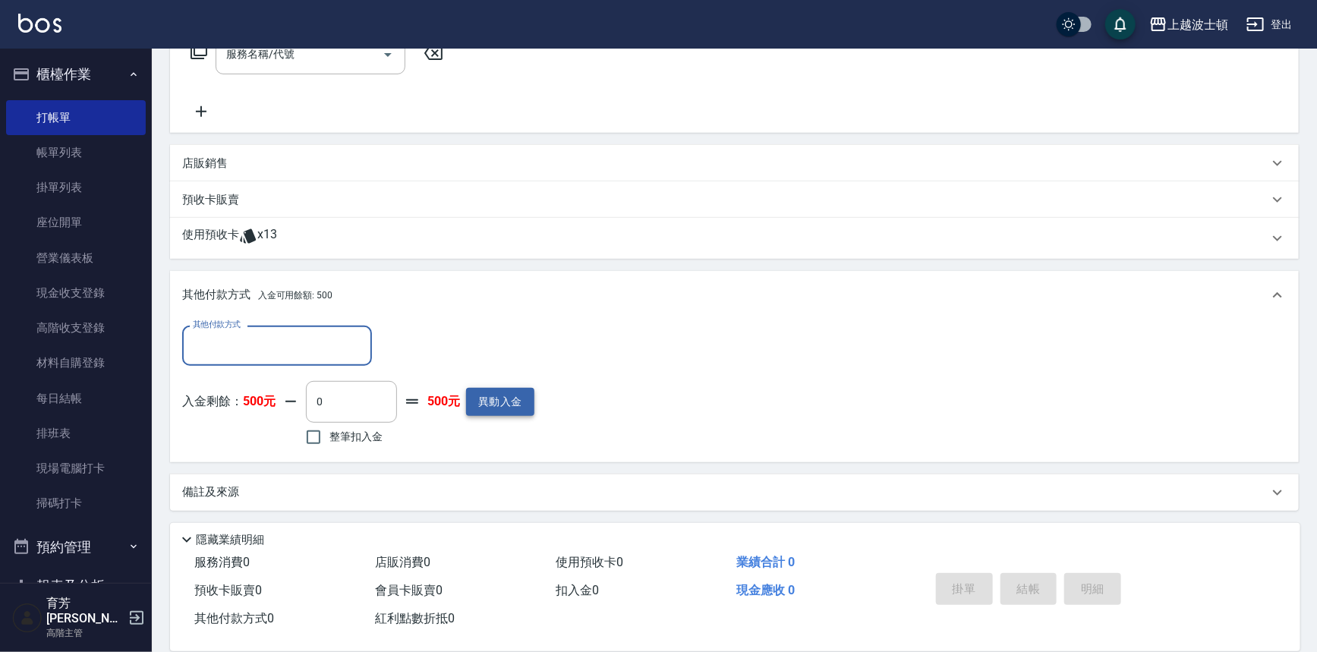
click at [501, 395] on button "異動入金" at bounding box center [500, 402] width 68 height 28
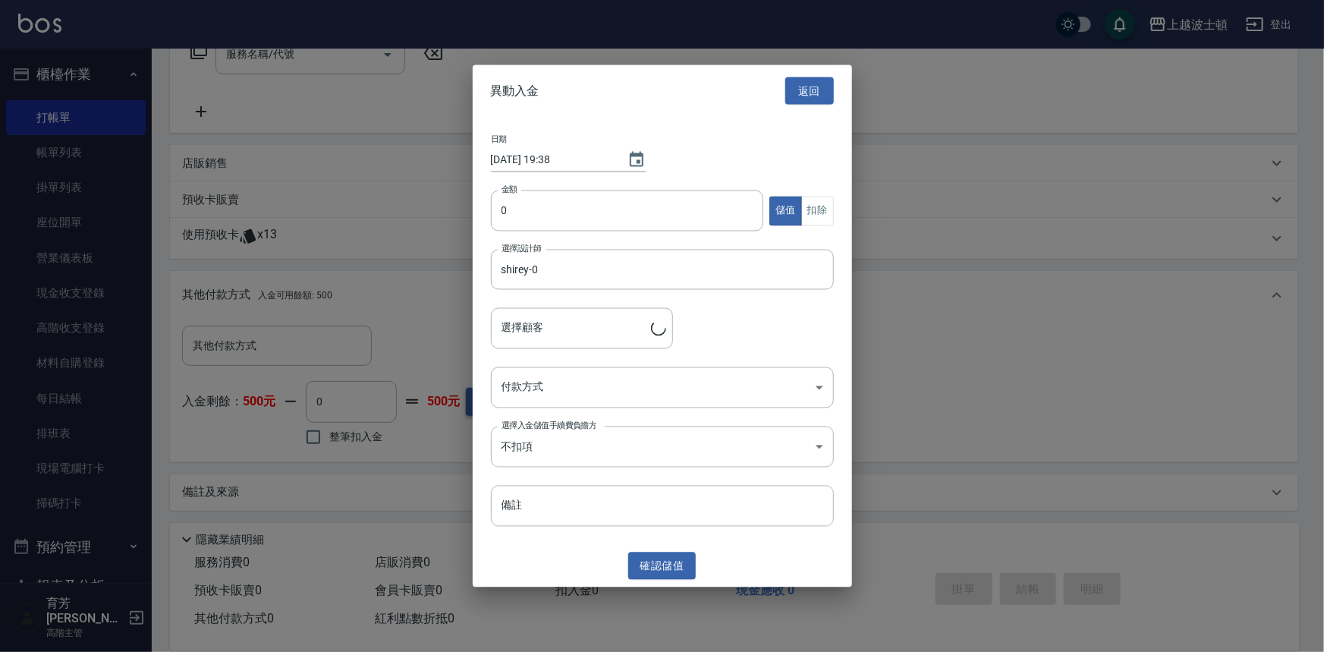
type input "林金玫/0933002648/099961"
click at [534, 216] on input "0" at bounding box center [627, 210] width 273 height 41
type input "1600"
click at [812, 383] on body "上越波士頓 登出 櫃檯作業 打帳單 帳單列表 掛單列表 座位開單 營業儀表板 現金收支登錄 高階收支登錄 材料自購登錄 每日結帳 排班表 現場電腦打卡 掃碼打…" at bounding box center [662, 192] width 1324 height 923
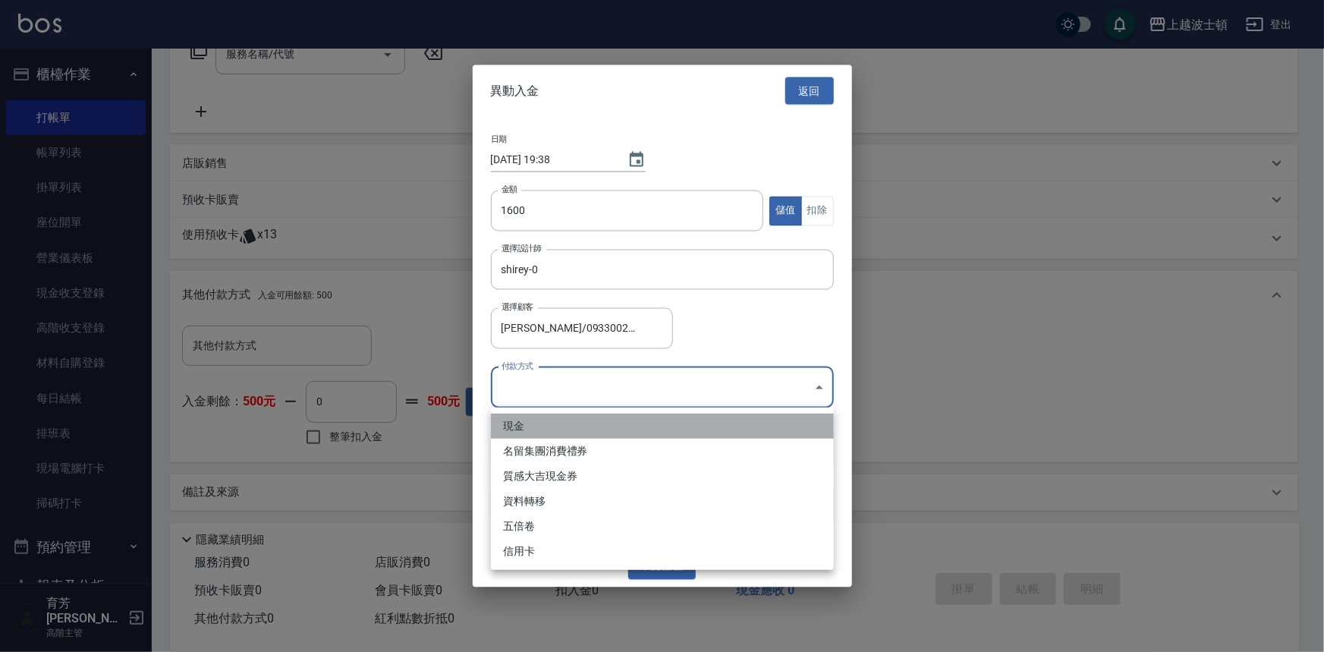
click at [524, 420] on li "現金" at bounding box center [662, 426] width 343 height 25
type input "現金"
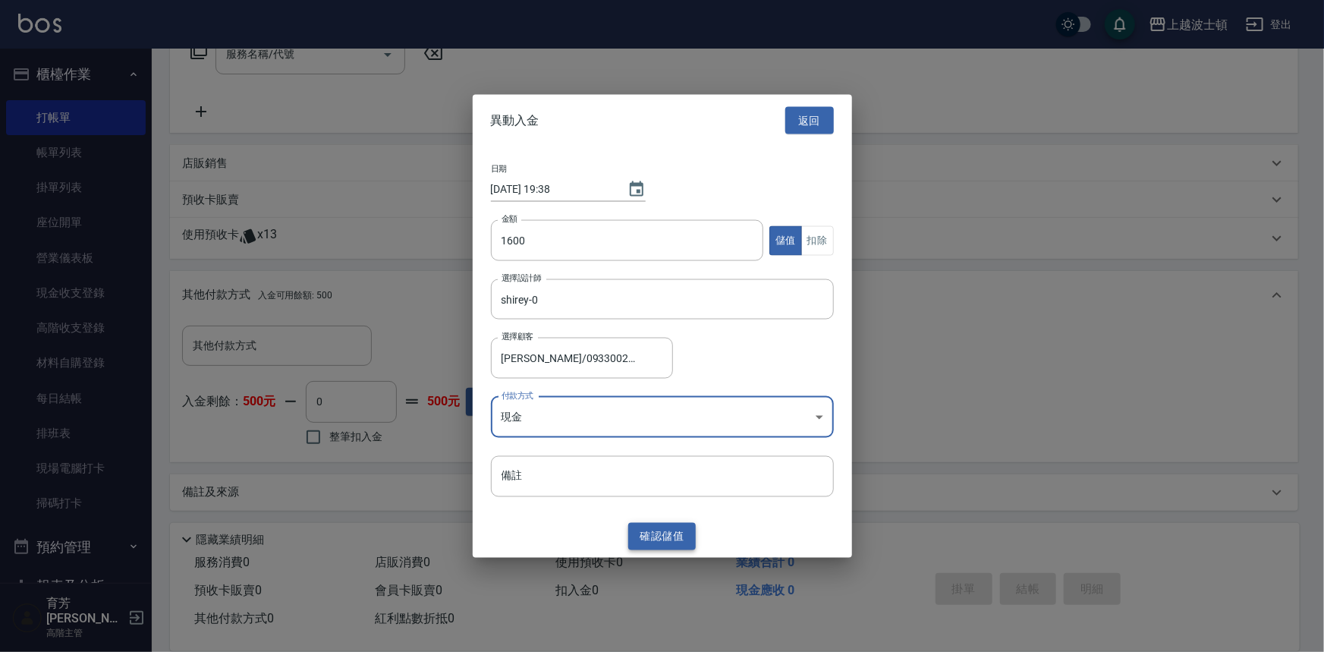
click at [637, 522] on button "確認 儲值" at bounding box center [662, 536] width 68 height 28
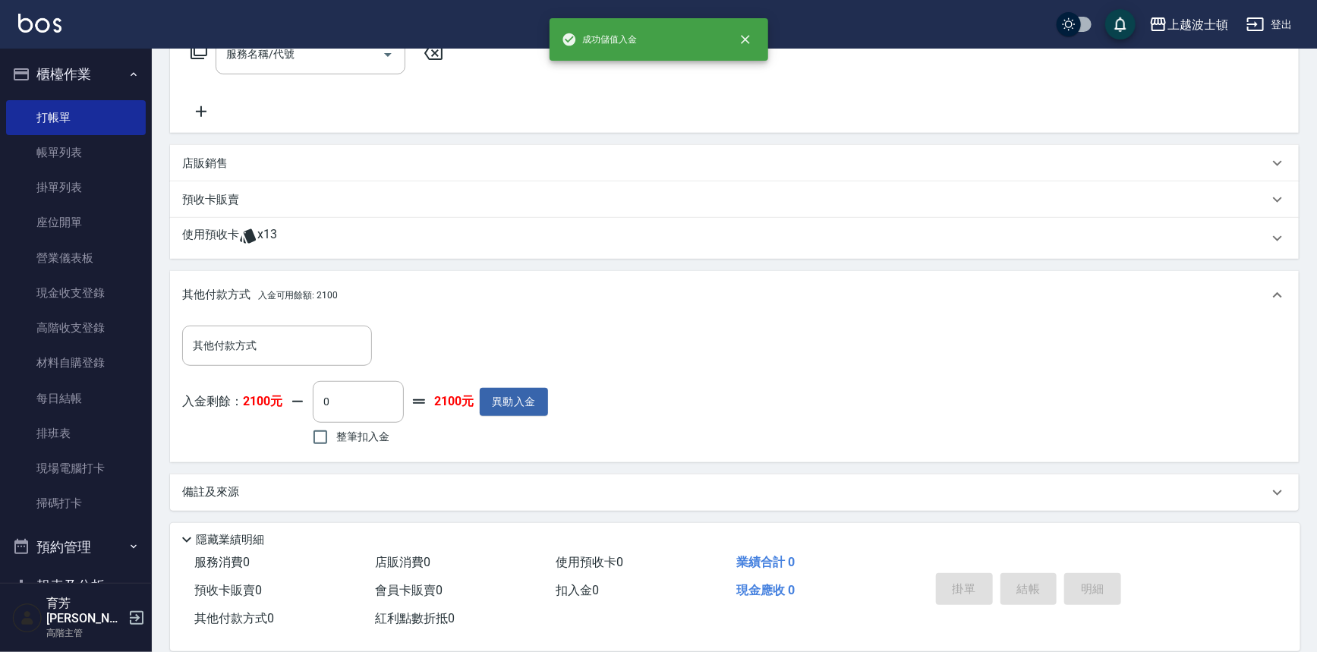
click at [203, 48] on div "上越波士頓 登出" at bounding box center [658, 24] width 1317 height 49
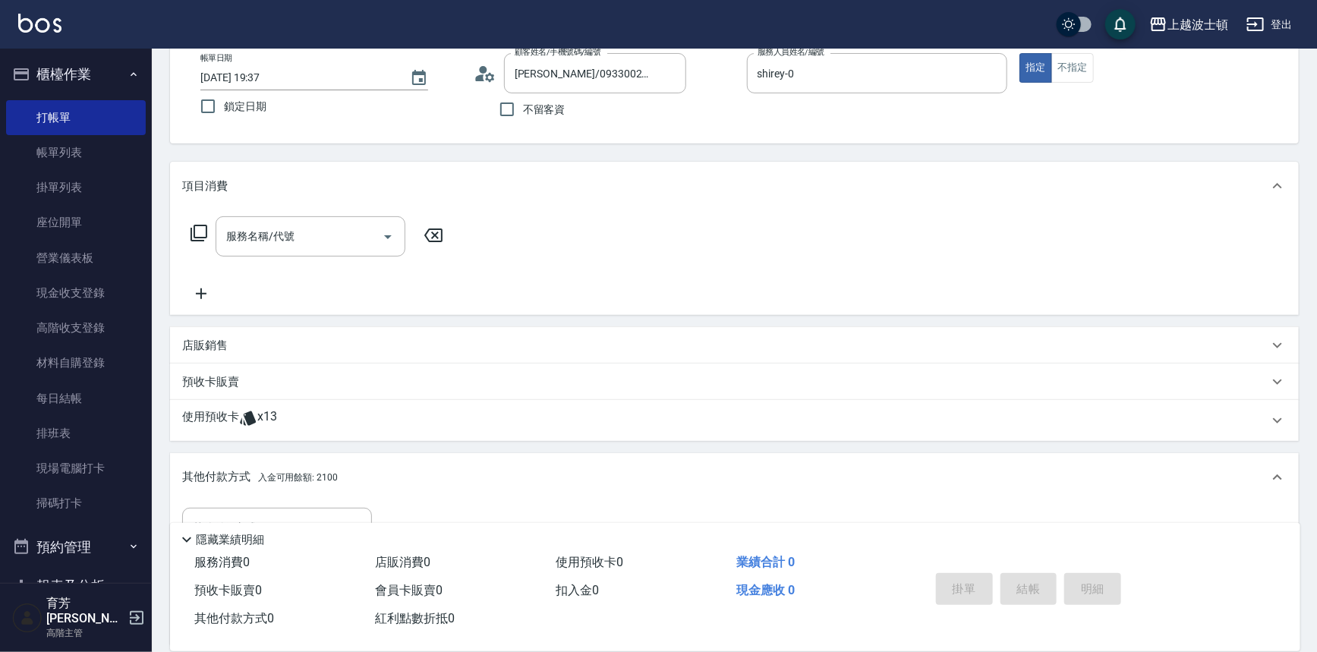
scroll to position [90, 0]
click at [197, 228] on icon at bounding box center [199, 231] width 18 height 18
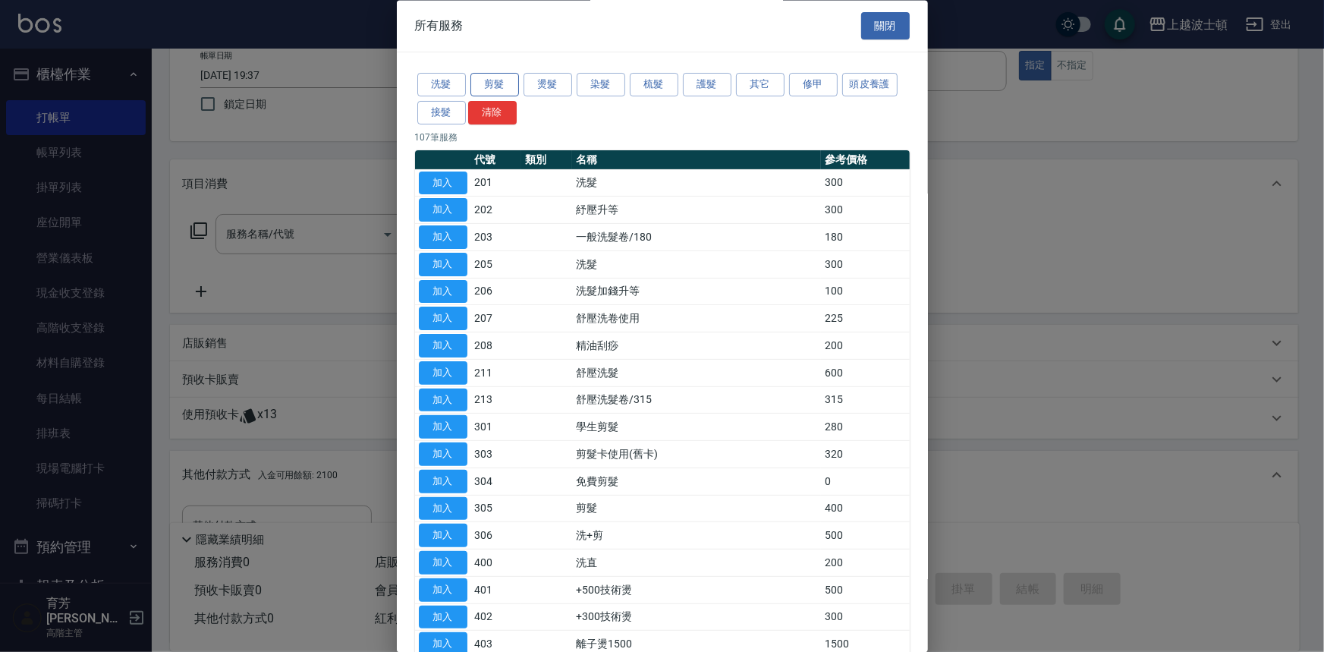
click at [484, 87] on button "剪髮" at bounding box center [495, 86] width 49 height 24
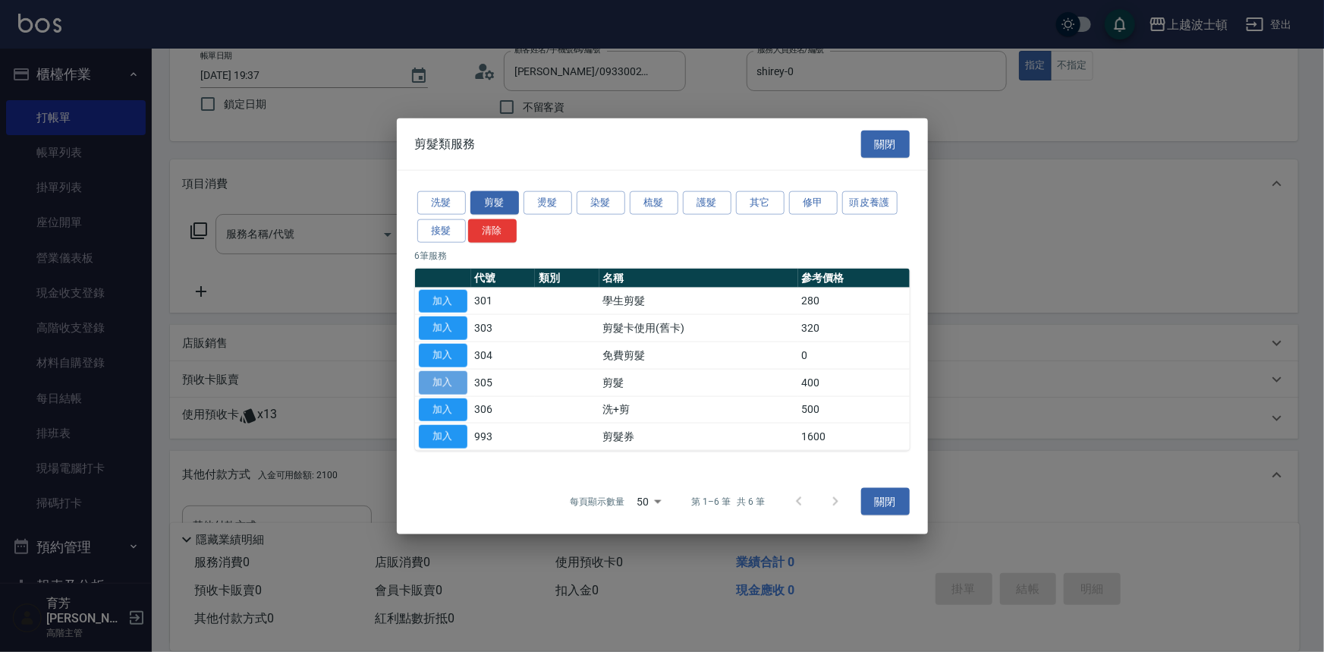
click at [431, 380] on button "加入" at bounding box center [443, 382] width 49 height 24
type input "剪髮(305)"
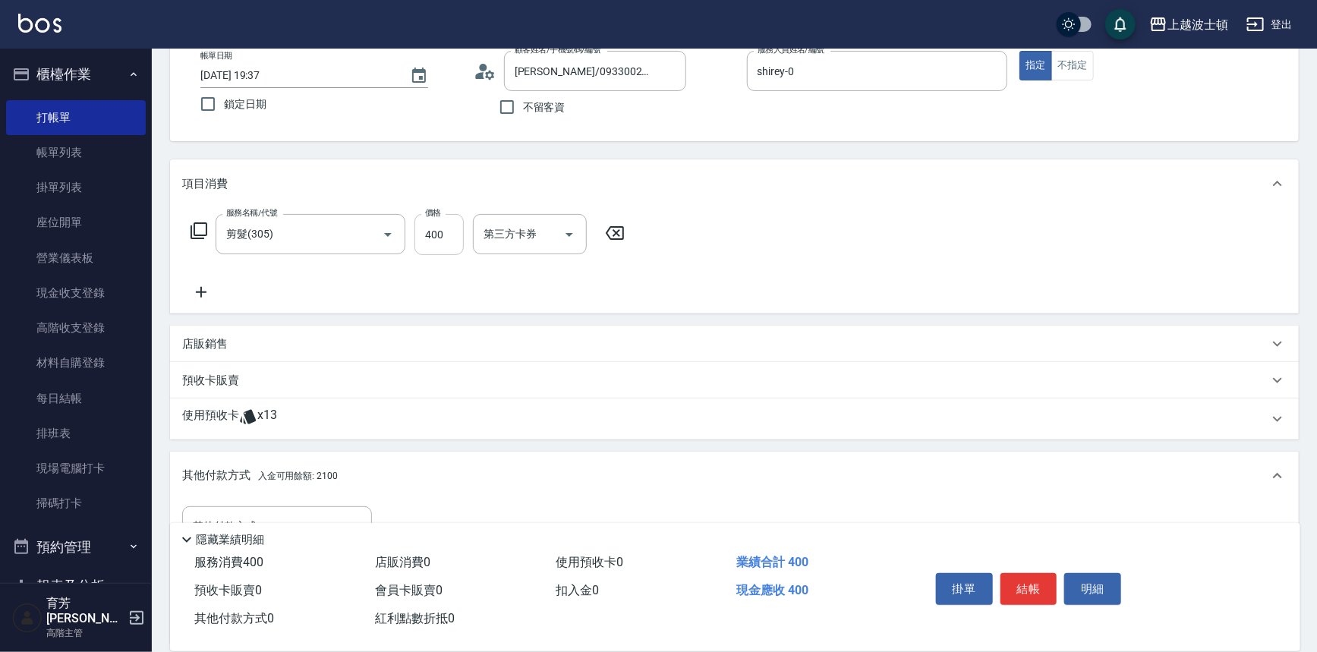
click at [444, 232] on input "400" at bounding box center [438, 234] width 49 height 41
type input "350"
click at [197, 233] on icon at bounding box center [199, 231] width 18 height 18
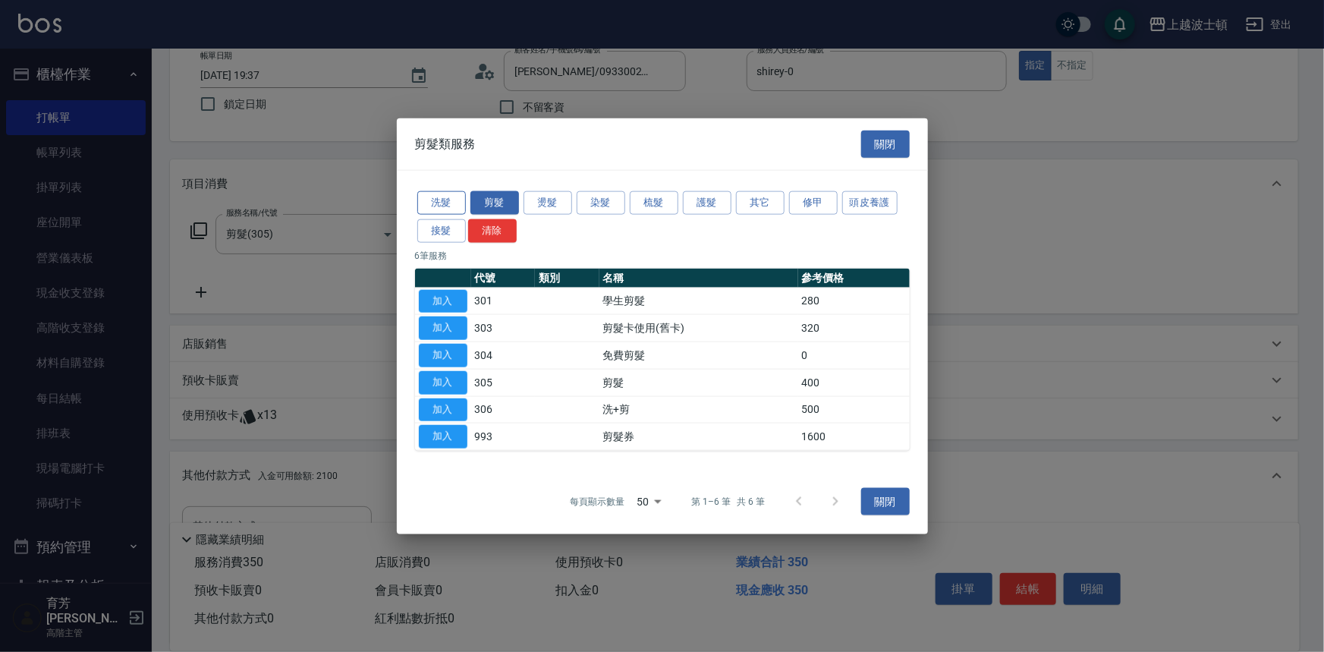
click at [440, 200] on button "洗髮" at bounding box center [441, 203] width 49 height 24
click at [440, 200] on div "洗髮 剪髮 燙髮 染髮 梳髮 護髮 其它 修甲 頭皮養護 接髮 清除 6 筆服務 代號 類別 名稱 參考價格 加入 301 學生剪髮 280 加入 303 剪…" at bounding box center [662, 320] width 531 height 298
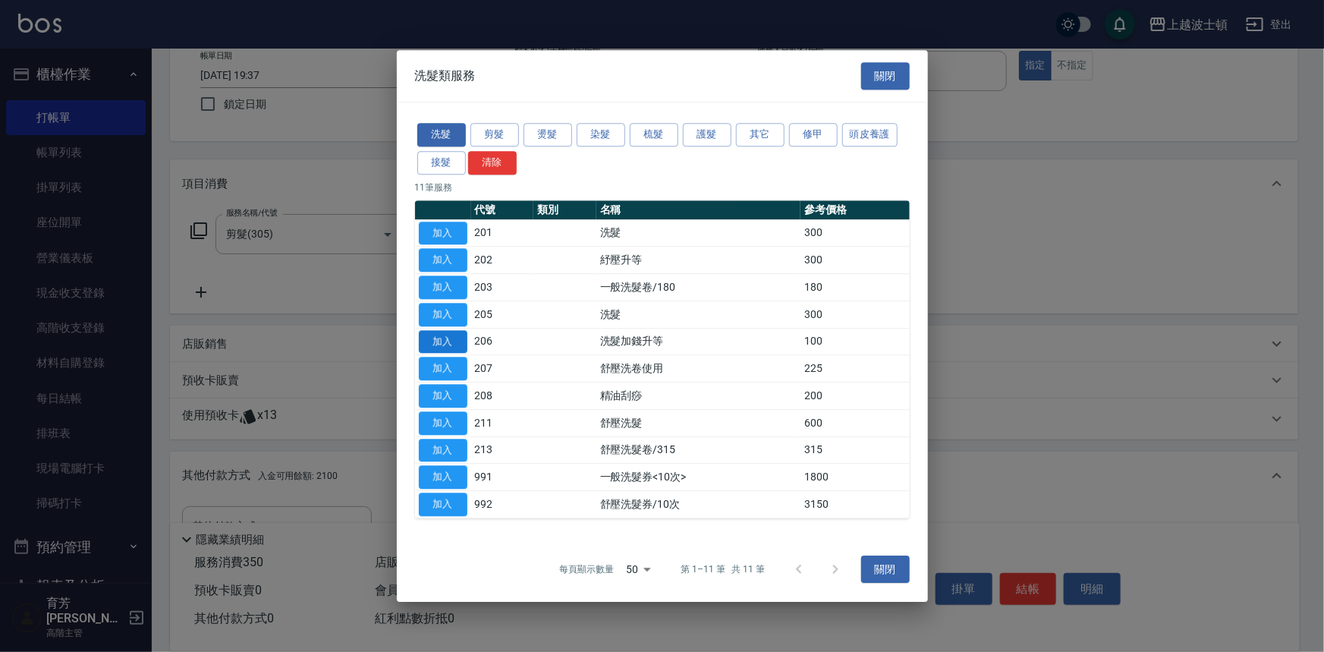
click at [452, 335] on button "加入" at bounding box center [443, 342] width 49 height 24
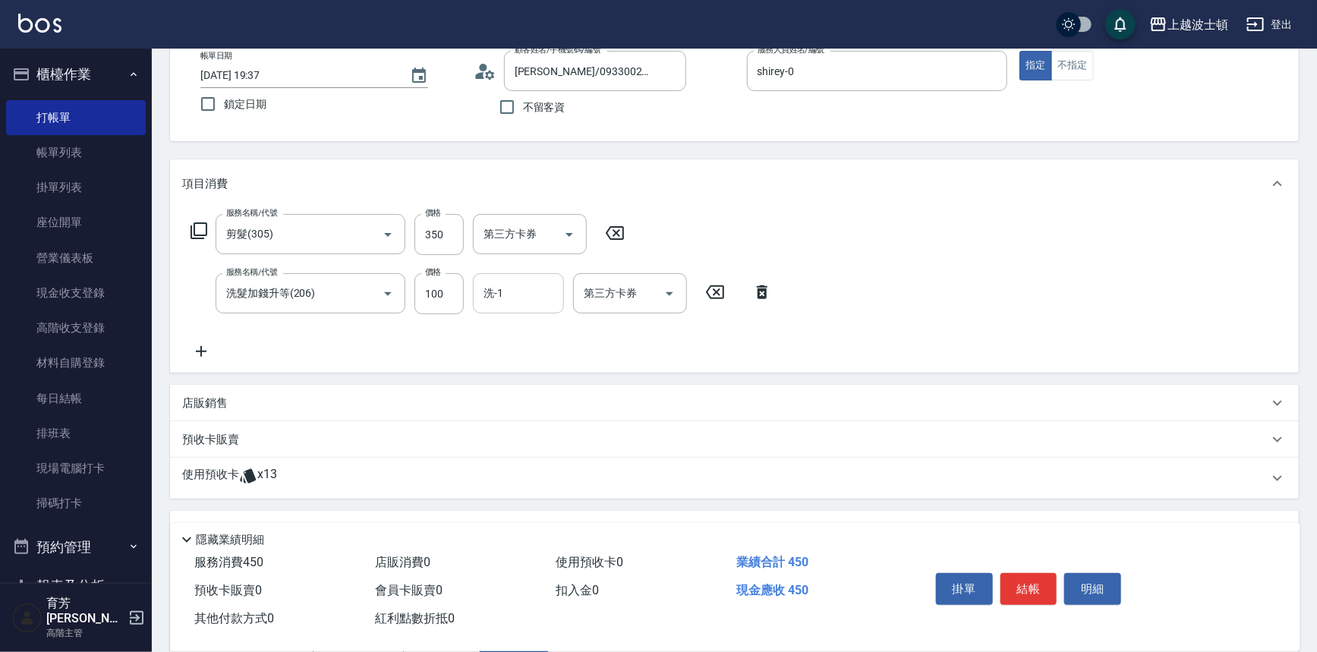
click at [523, 296] on input "洗-1" at bounding box center [518, 293] width 77 height 27
click at [508, 358] on span "林佩姍 -25" at bounding box center [508, 357] width 47 height 16
type input "林佩姍-25"
click at [194, 230] on icon at bounding box center [198, 230] width 17 height 17
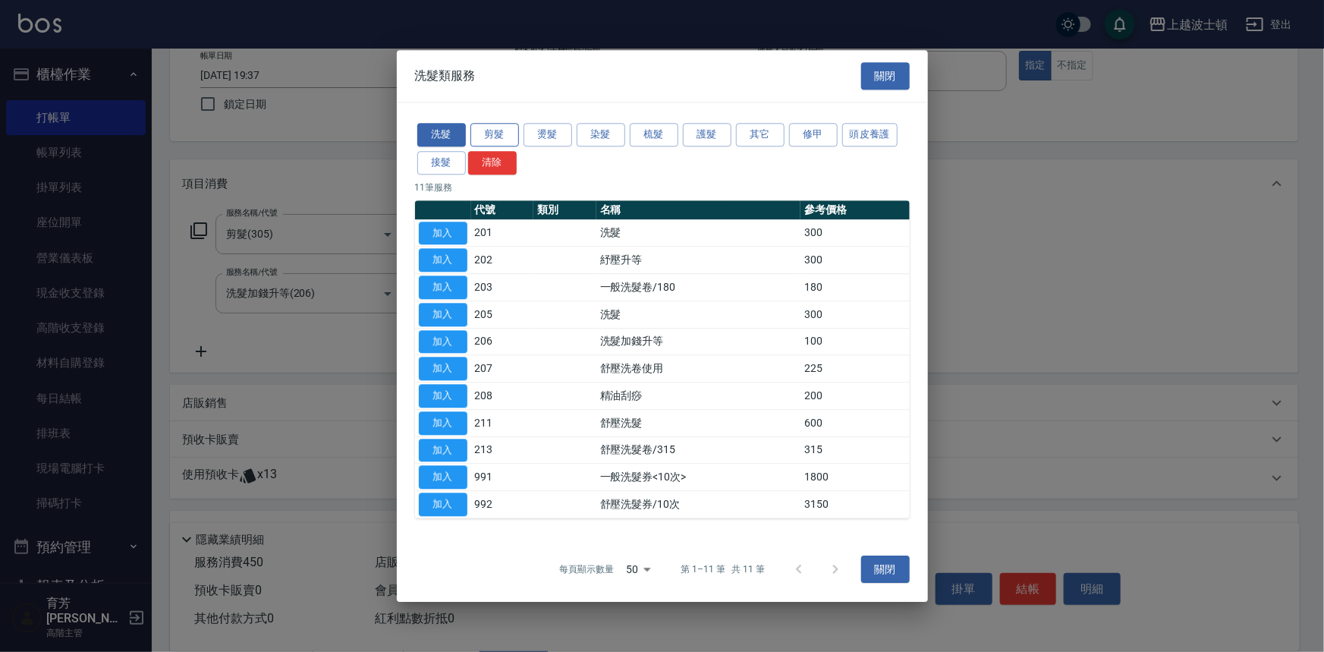
click at [497, 128] on button "剪髮" at bounding box center [495, 135] width 49 height 24
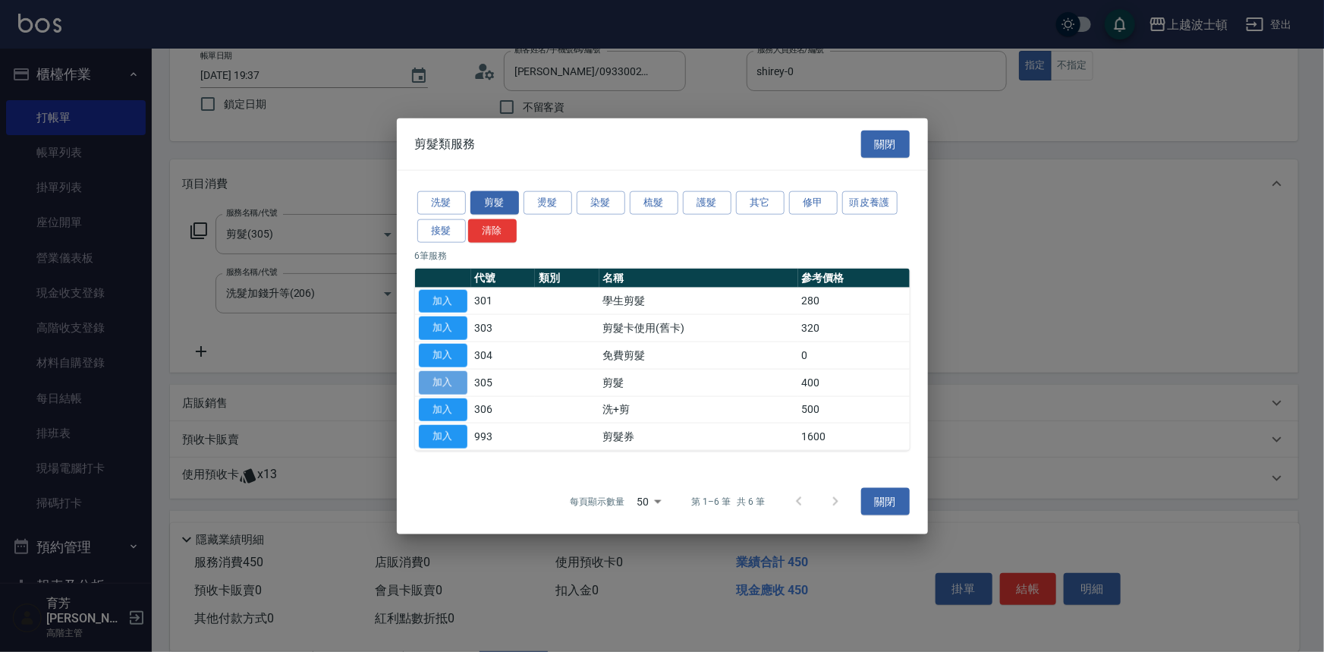
click at [459, 374] on button "加入" at bounding box center [443, 382] width 49 height 24
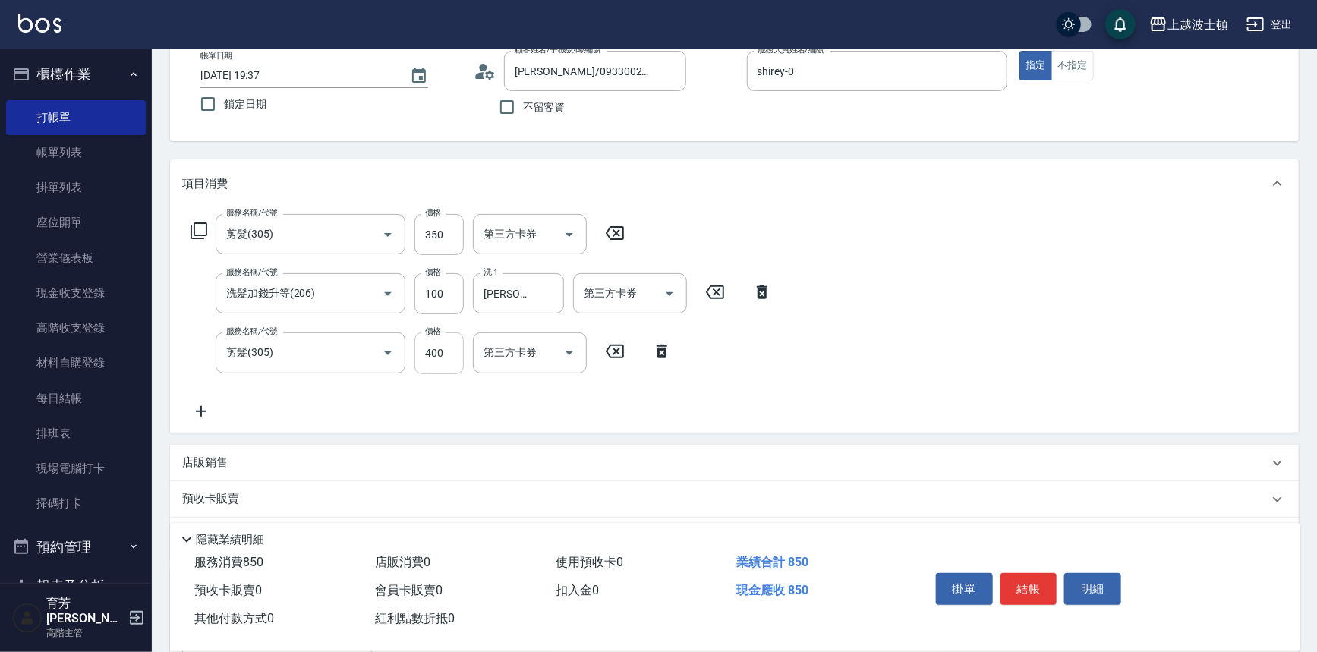
click at [455, 361] on input "400" at bounding box center [438, 352] width 49 height 41
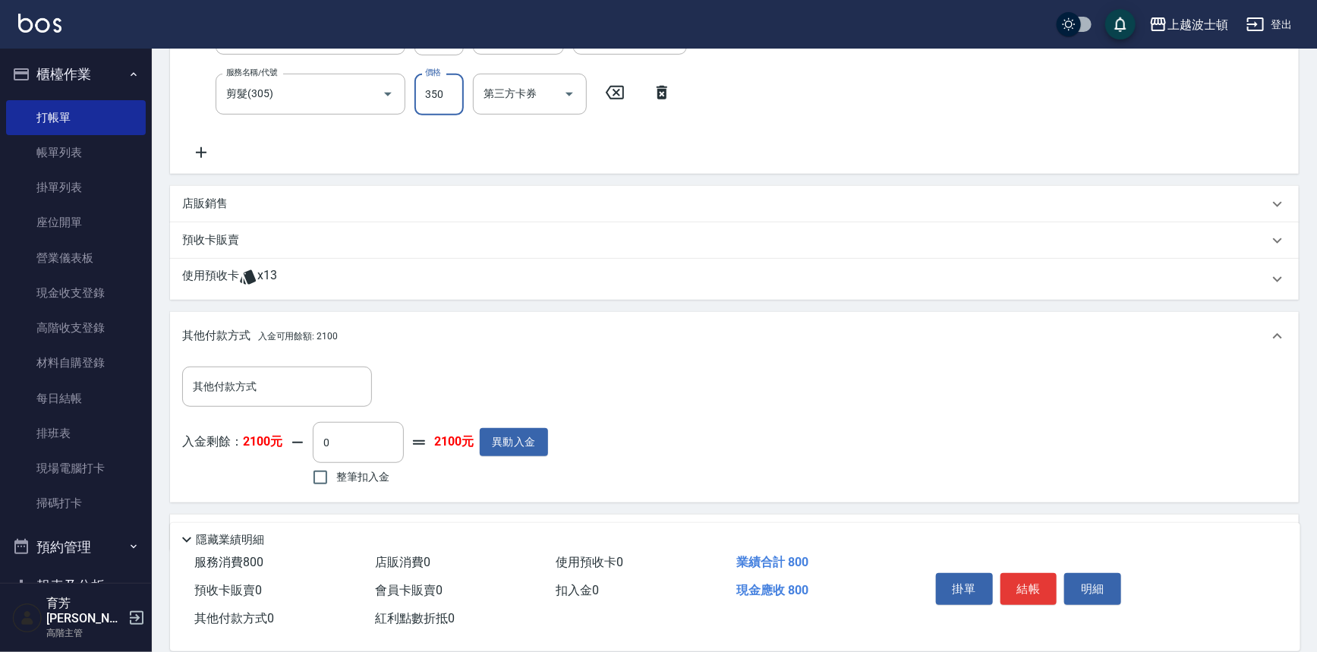
scroll to position [349, 0]
type input "350"
click at [218, 198] on p "店販銷售" at bounding box center [205, 203] width 46 height 16
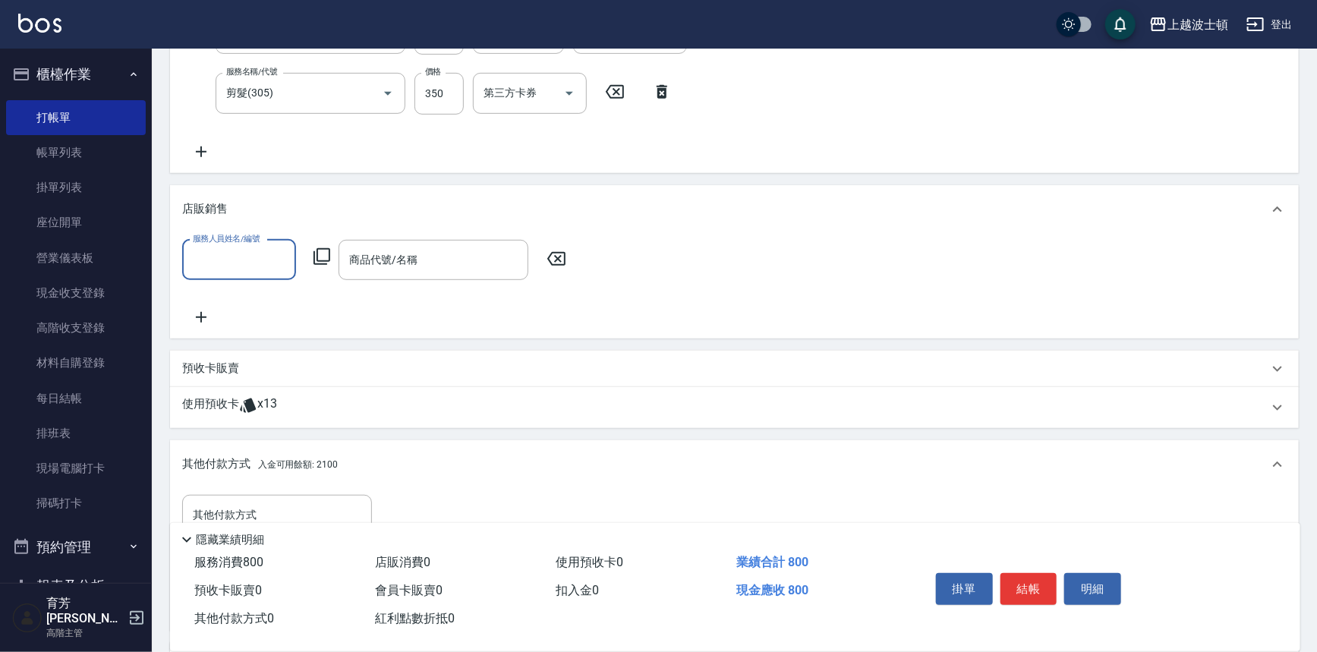
scroll to position [0, 0]
click at [564, 253] on icon at bounding box center [556, 259] width 18 height 14
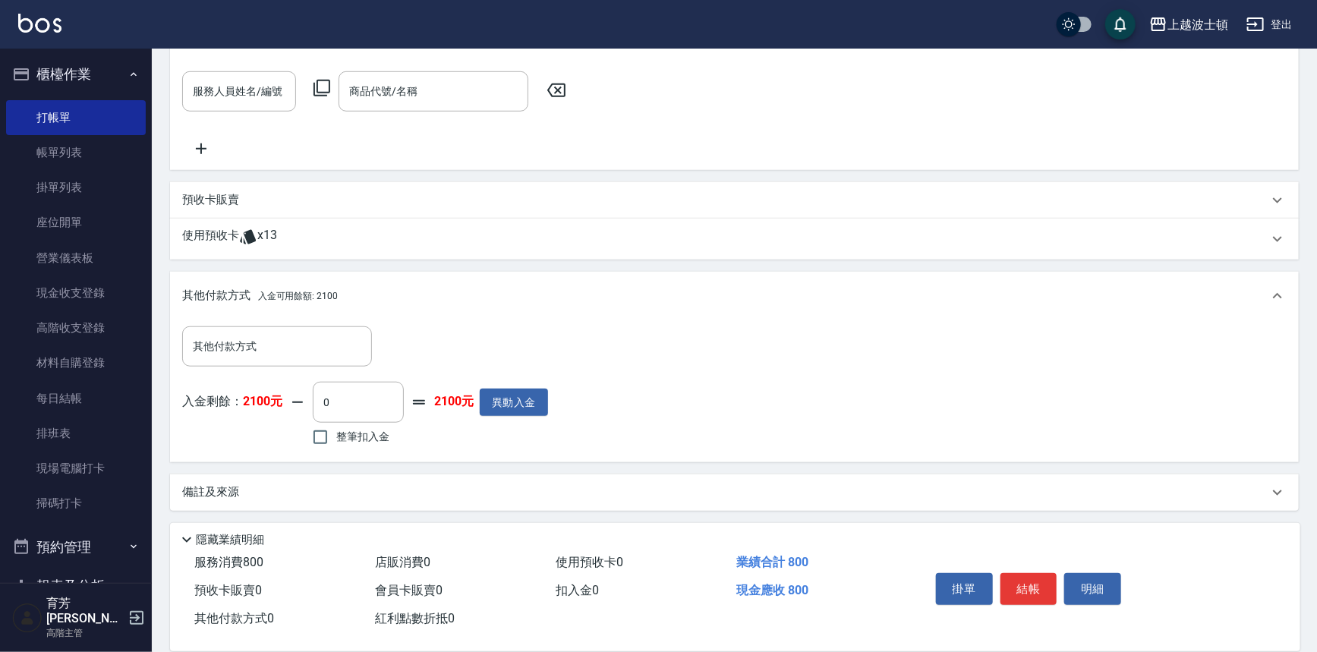
click at [247, 228] on icon at bounding box center [248, 237] width 18 height 18
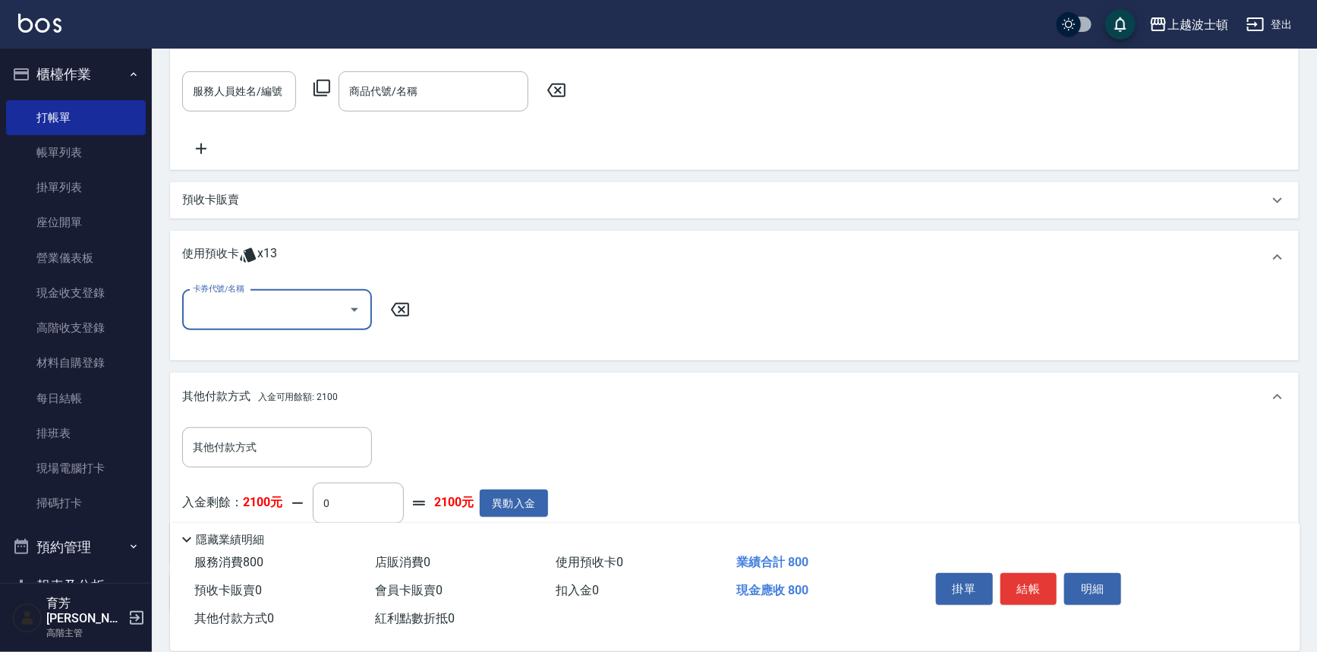
scroll to position [0, 0]
click at [355, 301] on icon "Open" at bounding box center [354, 310] width 18 height 18
click at [351, 341] on div "洗髮卷 剩餘13張" at bounding box center [277, 347] width 190 height 25
type input "洗髮卷"
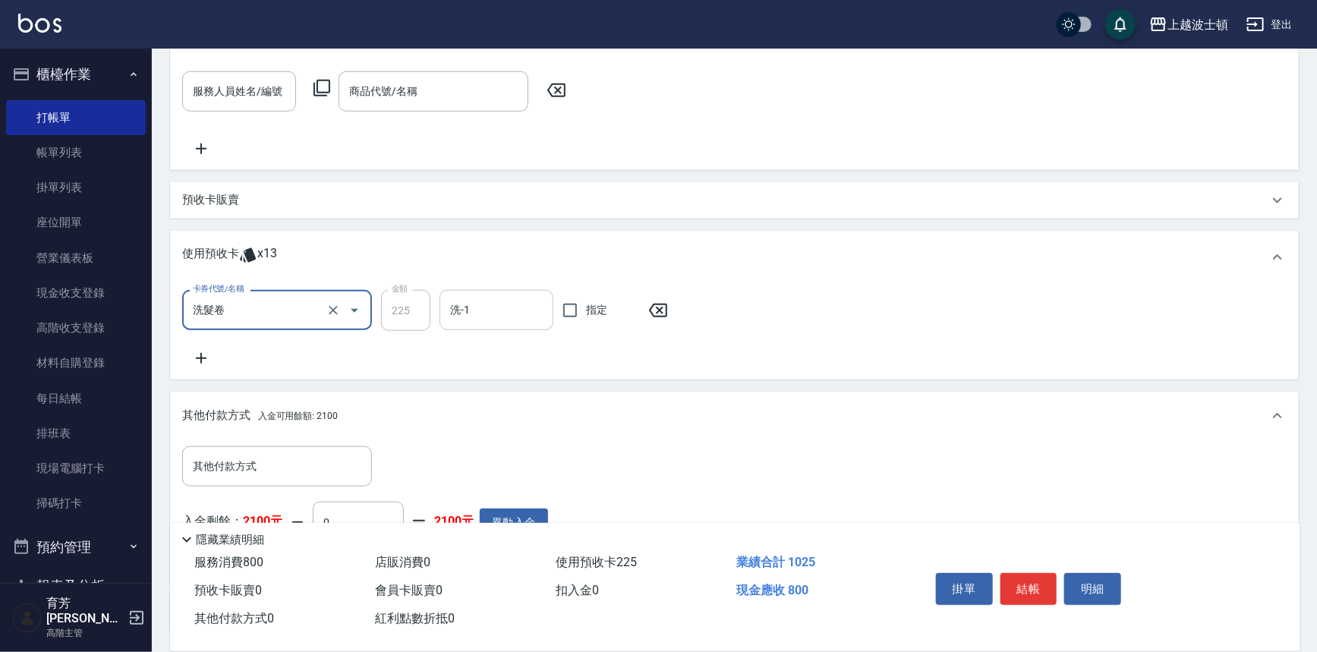
click at [496, 308] on input "洗-1" at bounding box center [496, 310] width 100 height 27
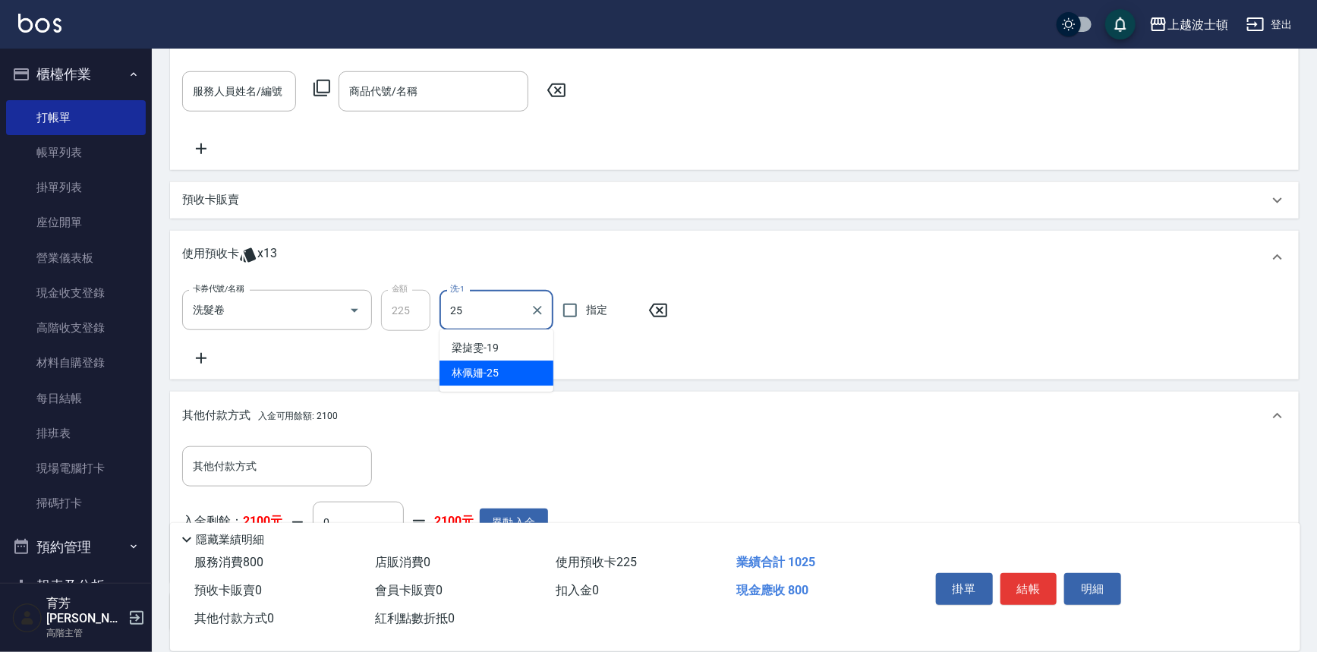
drag, startPoint x: 480, startPoint y: 373, endPoint x: 367, endPoint y: 384, distance: 113.7
click at [479, 375] on span "林佩姍 -25" at bounding box center [475, 373] width 47 height 16
type input "林佩姍-25"
click at [194, 355] on icon at bounding box center [201, 358] width 38 height 18
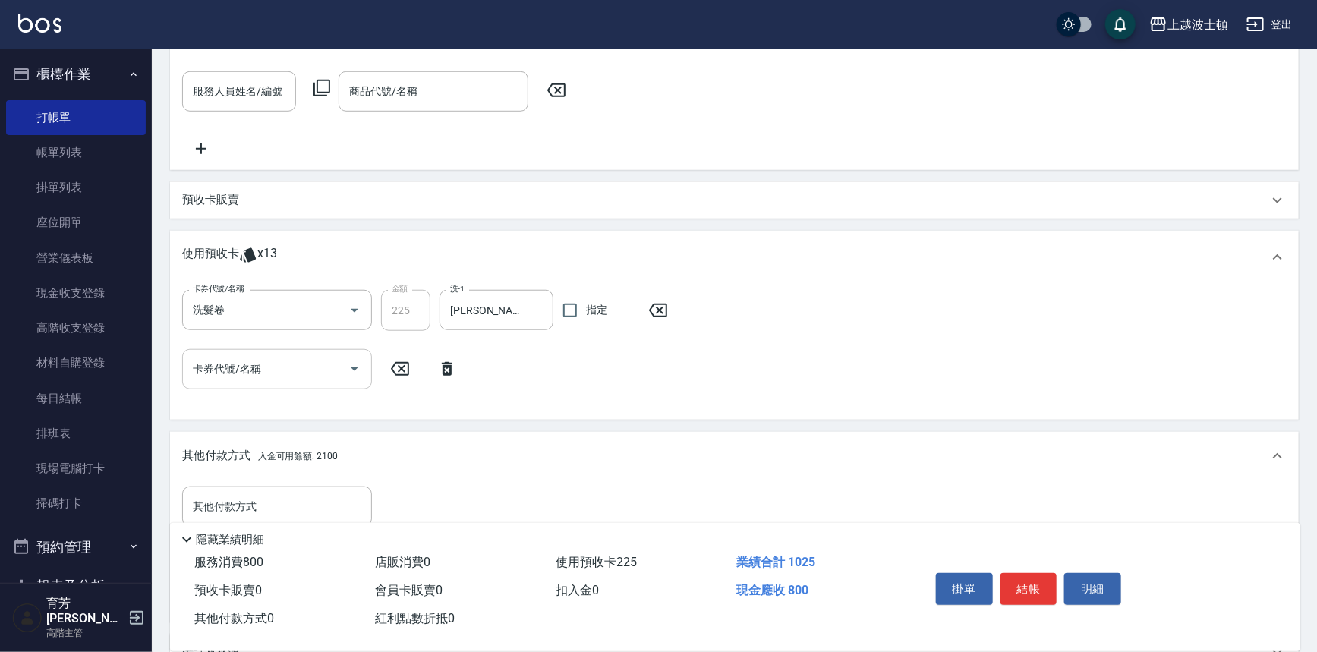
click at [357, 372] on icon "Open" at bounding box center [354, 369] width 18 height 18
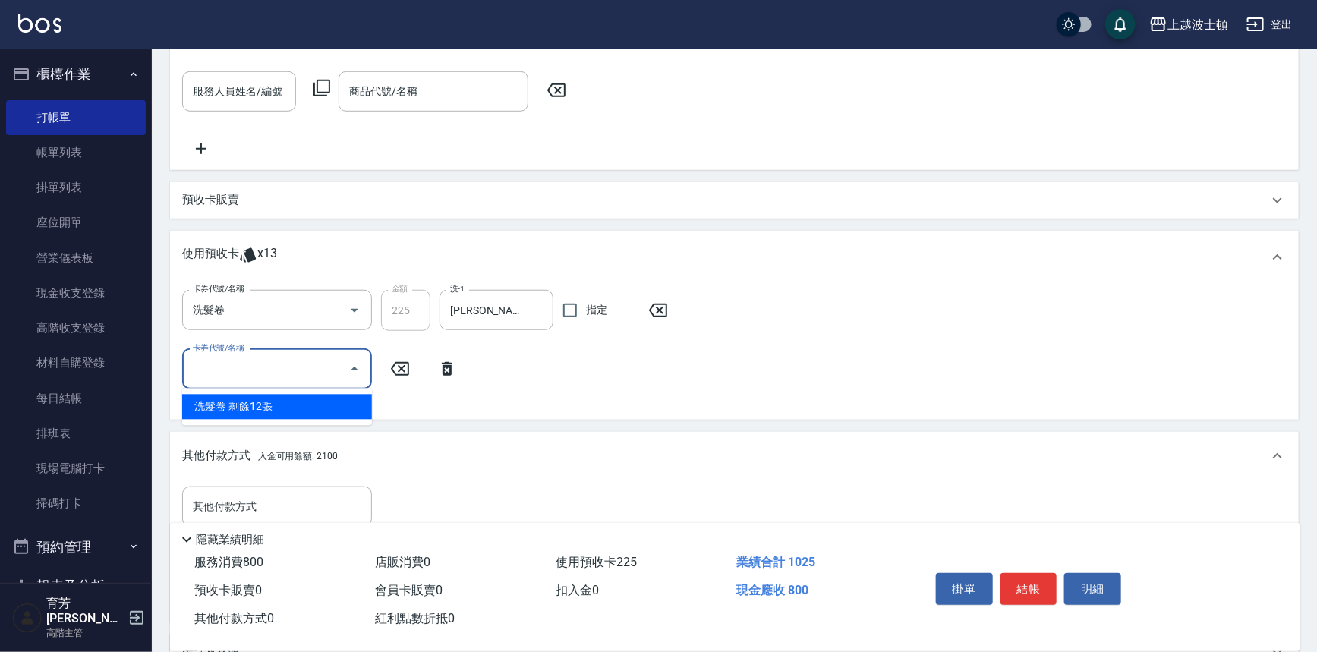
click at [351, 401] on div "洗髮卷 剩餘12張" at bounding box center [277, 407] width 190 height 25
type input "洗髮卷"
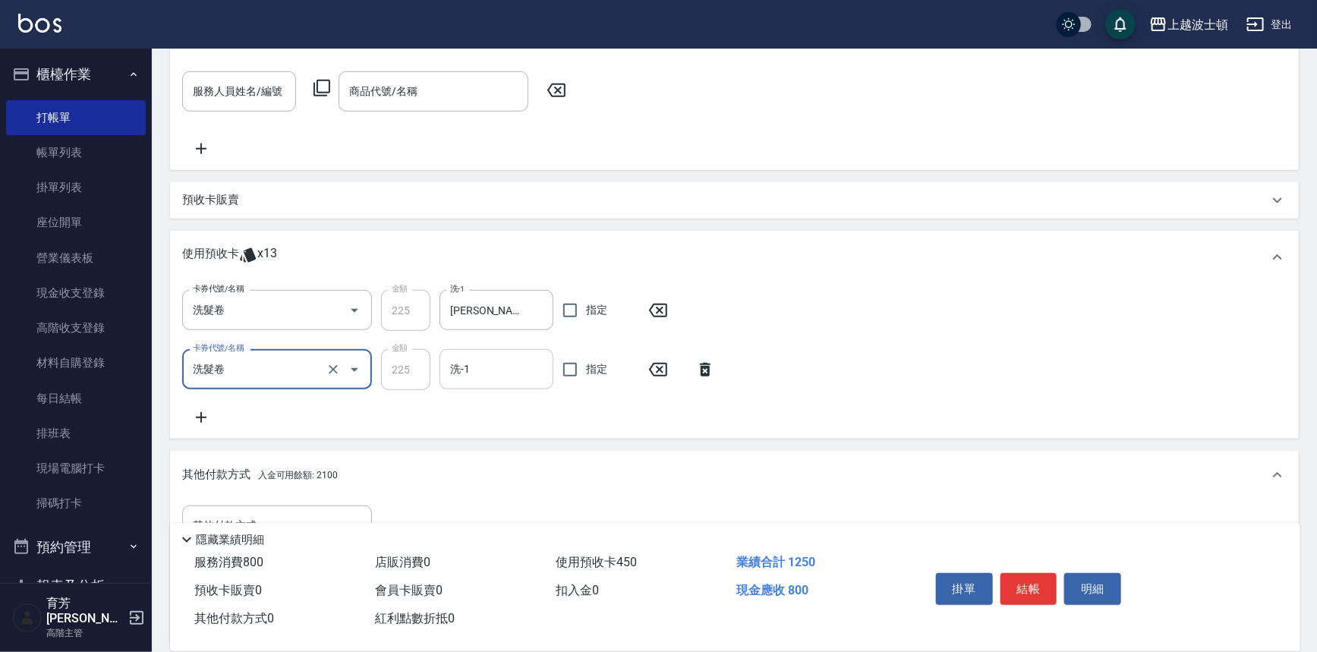
click at [507, 361] on input "洗-1" at bounding box center [496, 369] width 100 height 27
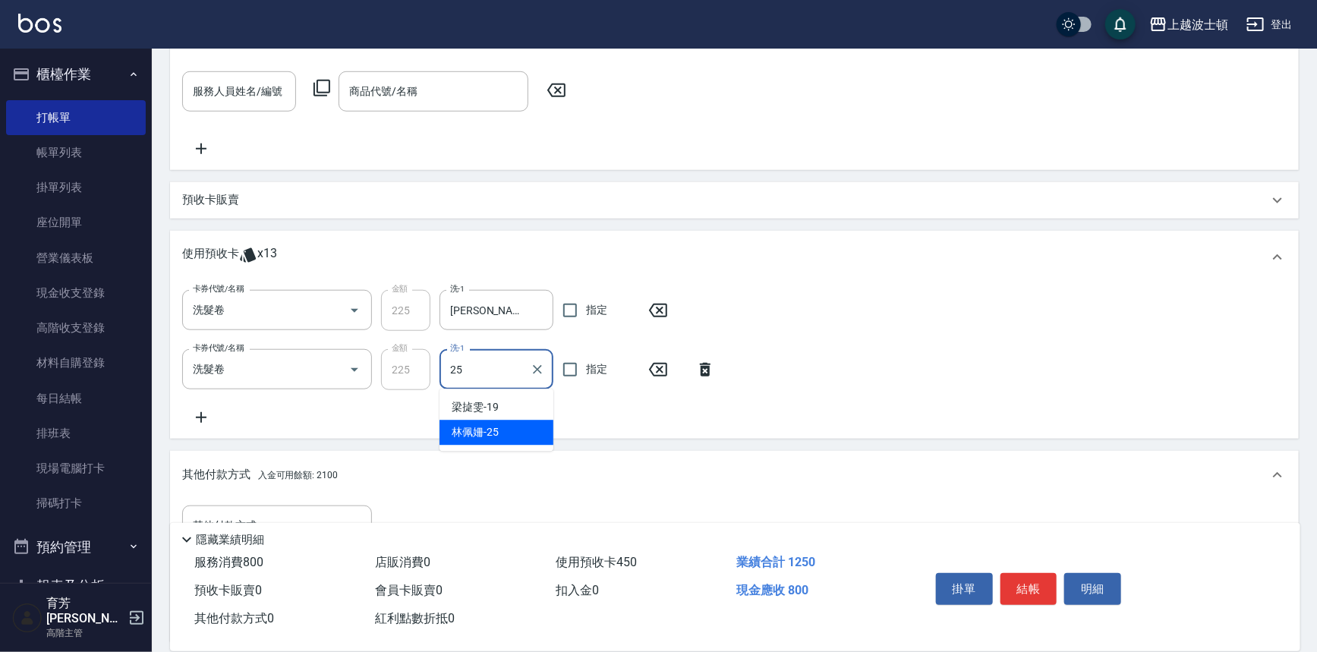
click at [501, 428] on div "林佩姍 -25" at bounding box center [496, 432] width 114 height 25
type input "林佩姍-25"
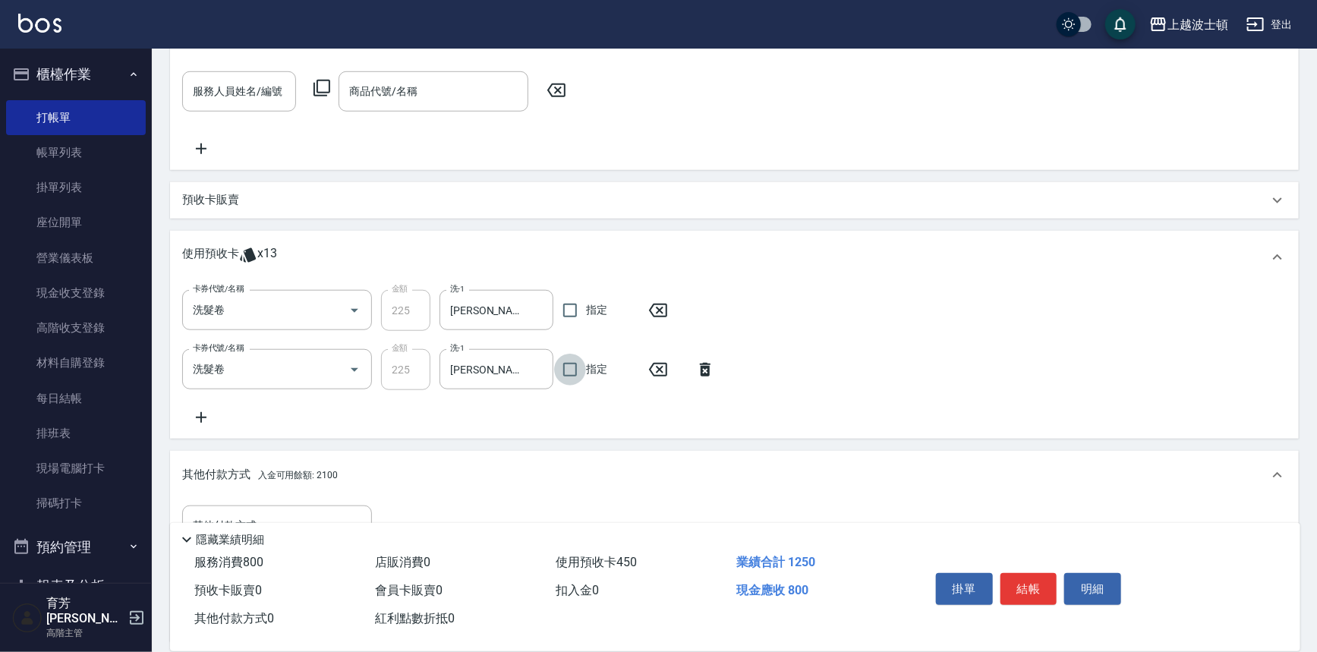
click at [197, 414] on icon at bounding box center [201, 417] width 38 height 18
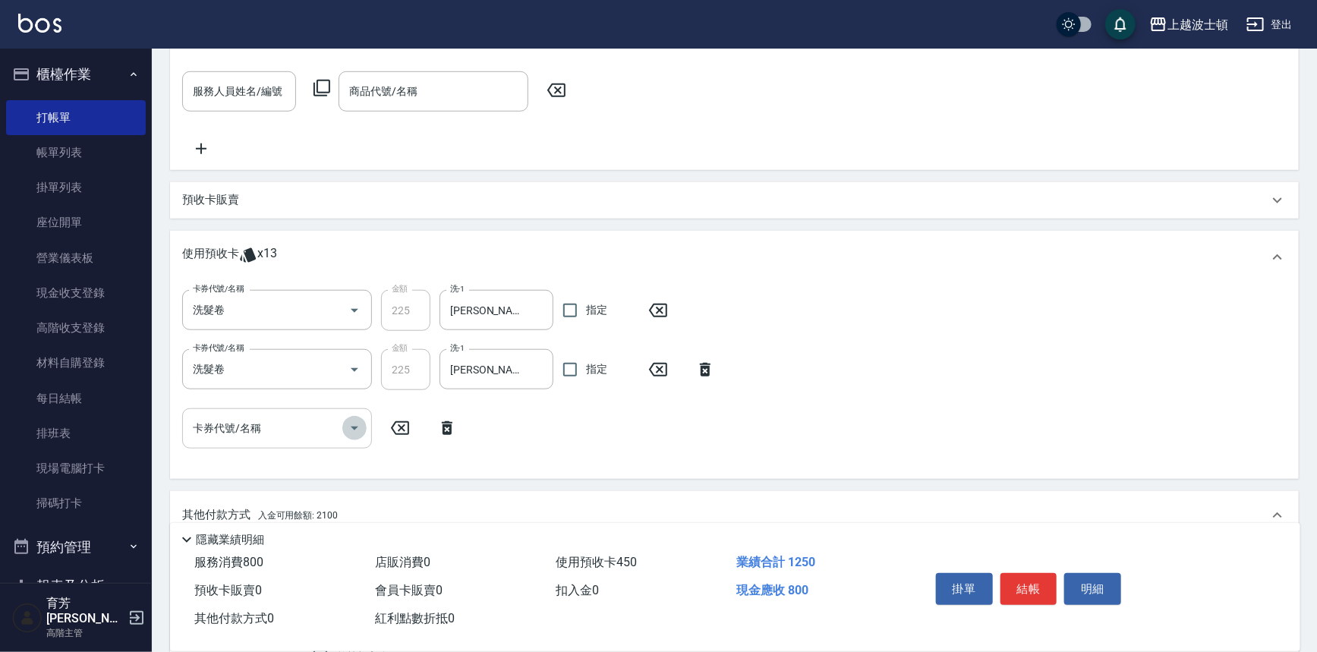
click at [357, 430] on icon "Open" at bounding box center [354, 428] width 18 height 18
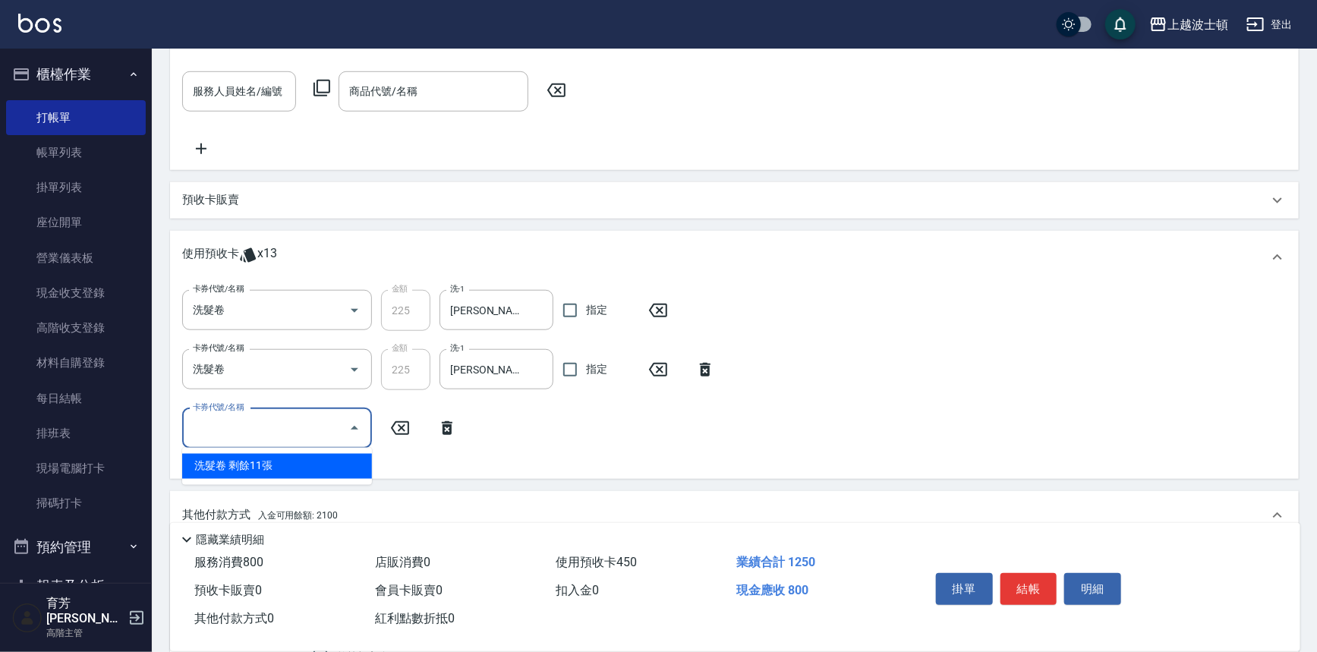
click at [367, 467] on div "洗髮卷 剩餘11張" at bounding box center [277, 466] width 190 height 25
type input "洗髮卷"
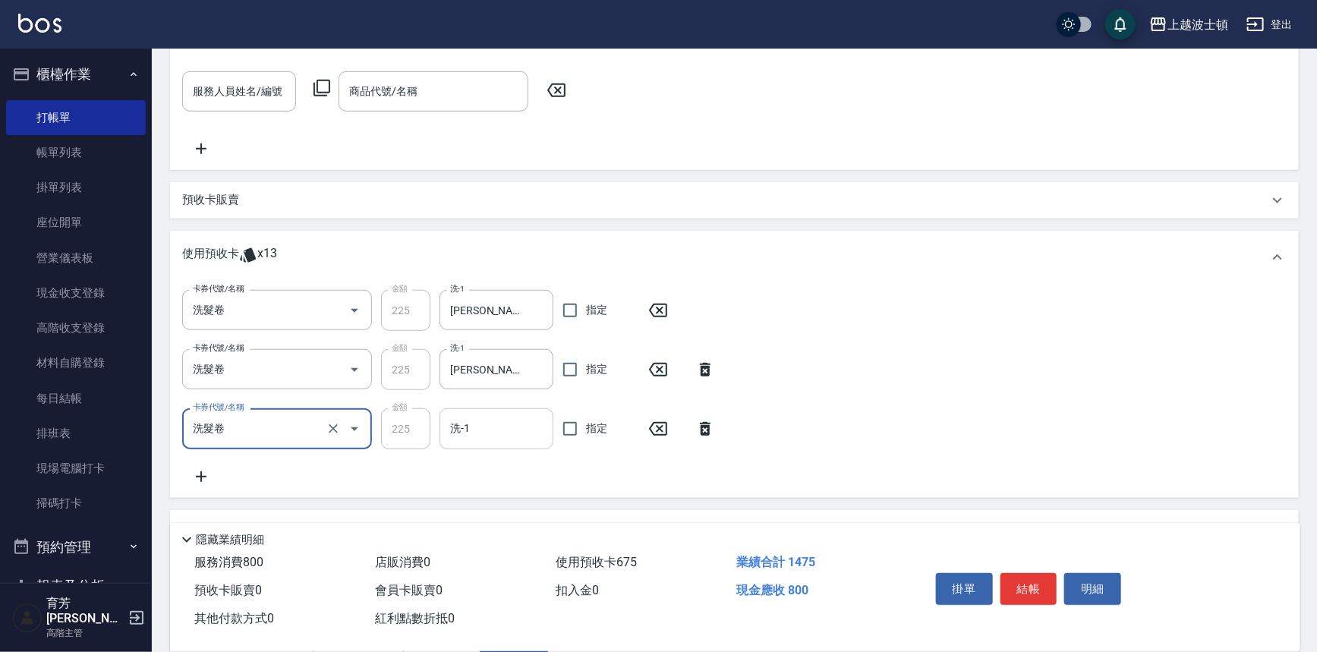
click at [477, 435] on input "洗-1" at bounding box center [496, 428] width 100 height 27
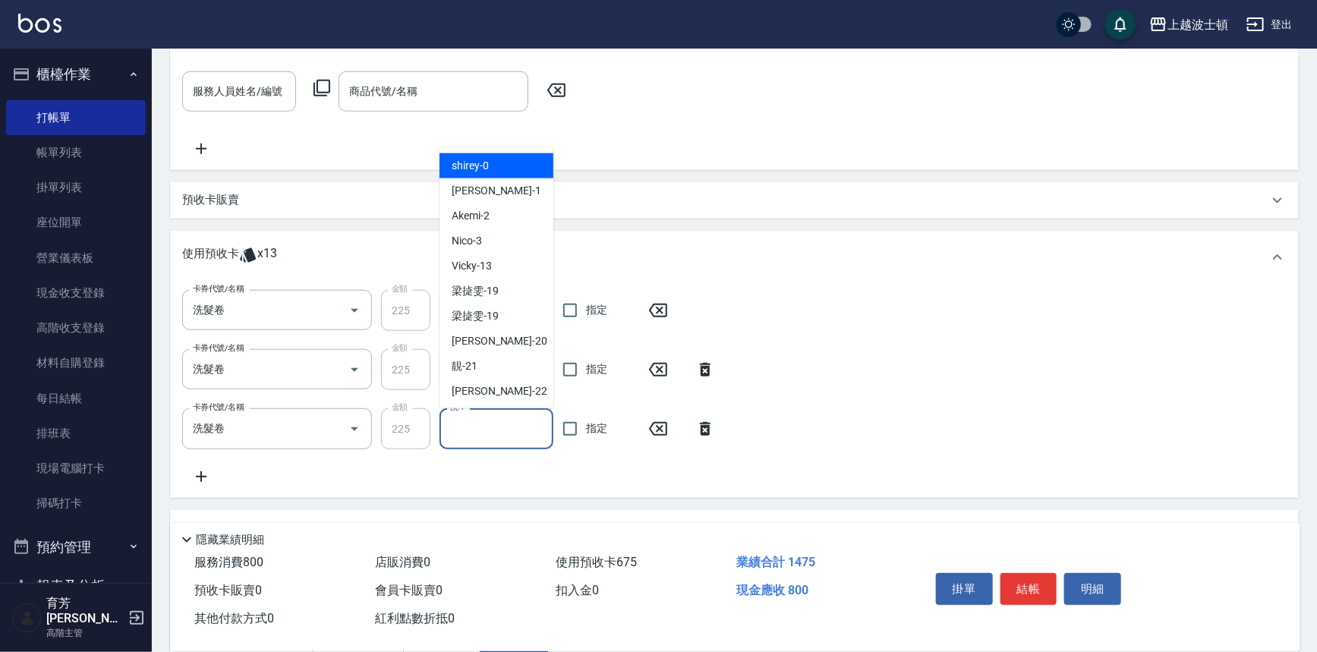
click at [483, 166] on span "shirey -0" at bounding box center [470, 166] width 37 height 16
type input "shirey-0"
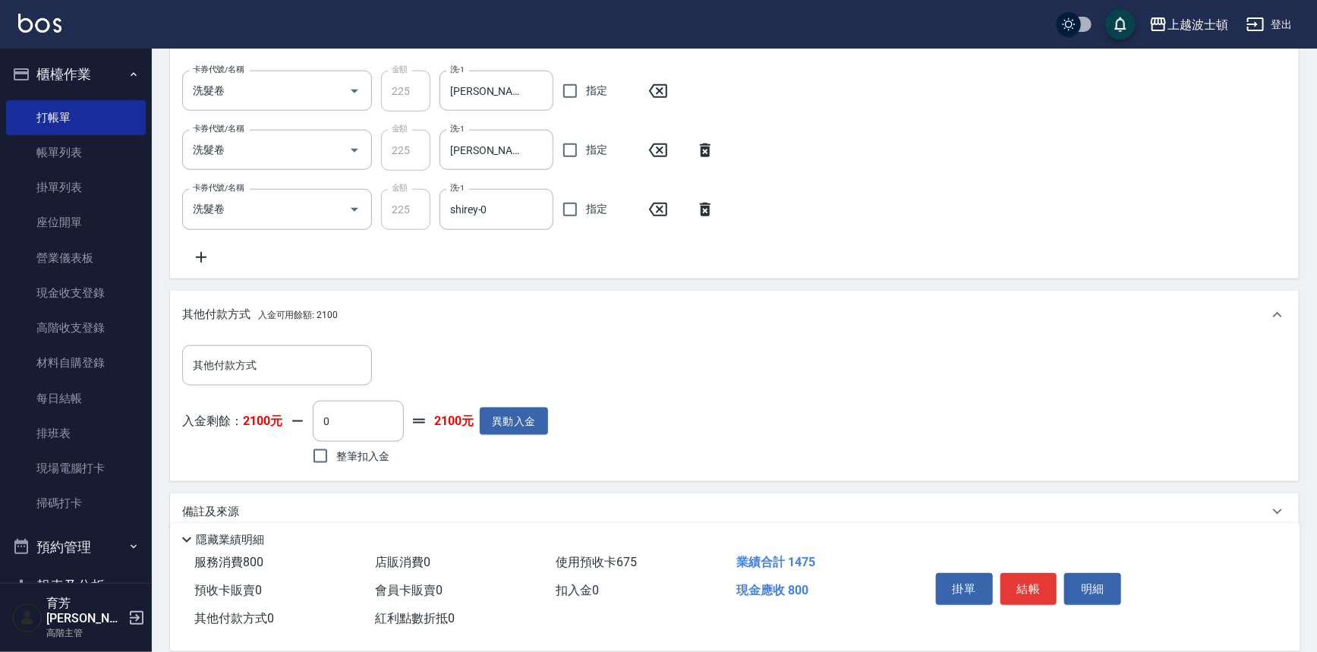
scroll to position [757, 0]
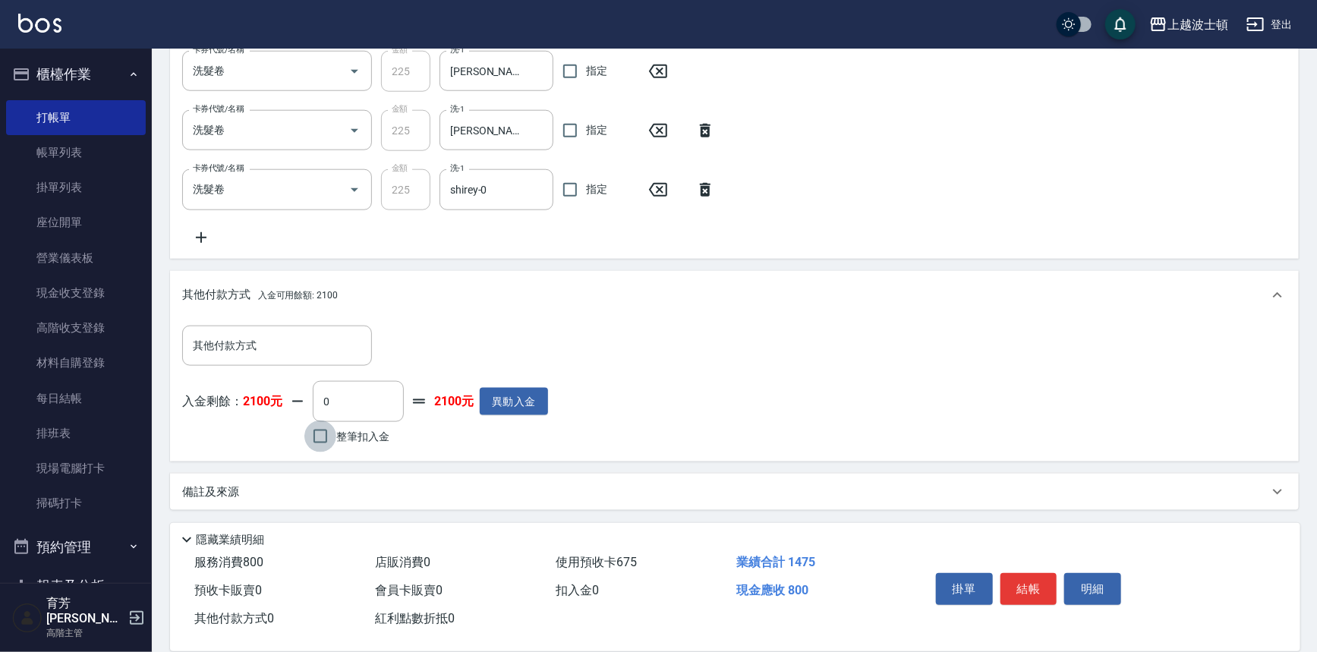
click at [319, 438] on input "整筆扣入金" at bounding box center [320, 436] width 32 height 32
checkbox input "true"
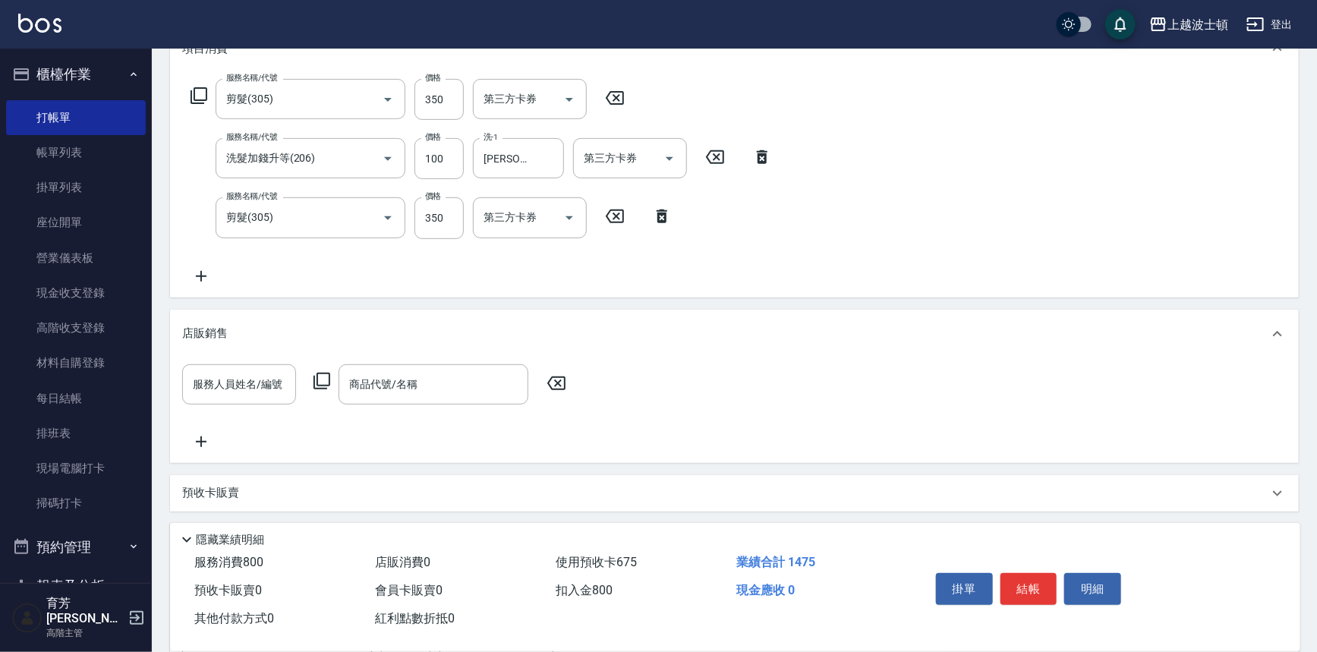
scroll to position [219, 0]
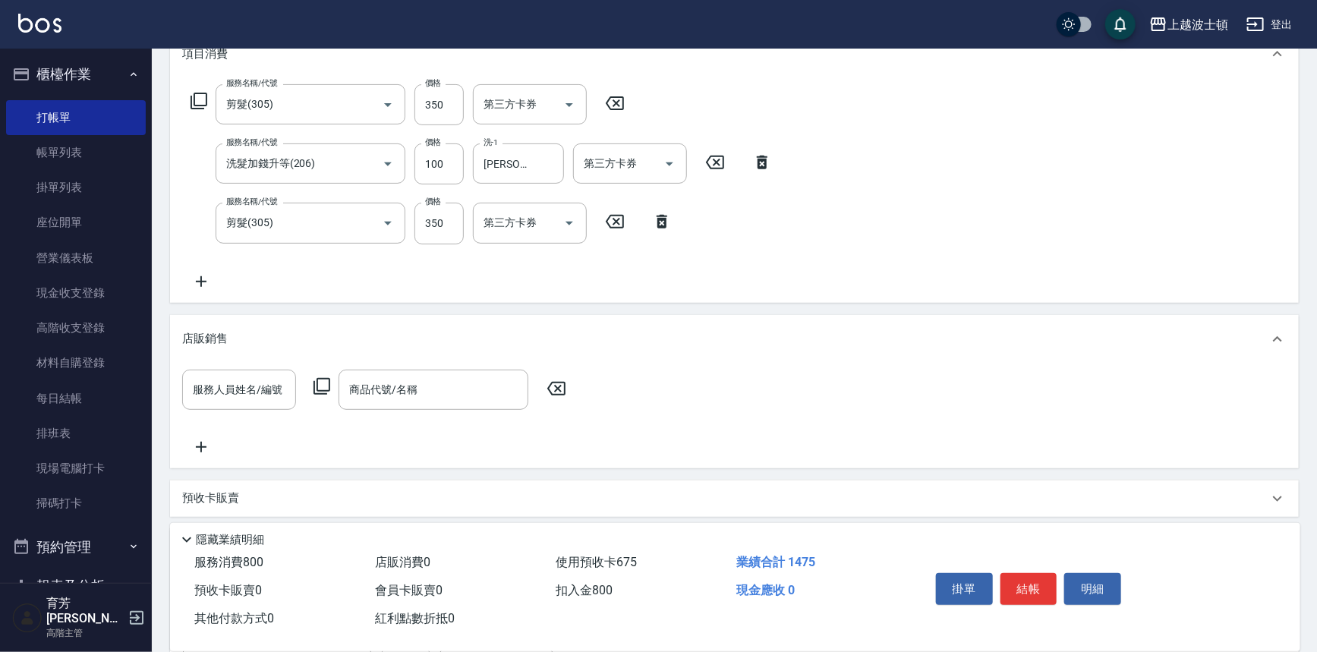
click at [202, 103] on icon at bounding box center [199, 101] width 18 height 18
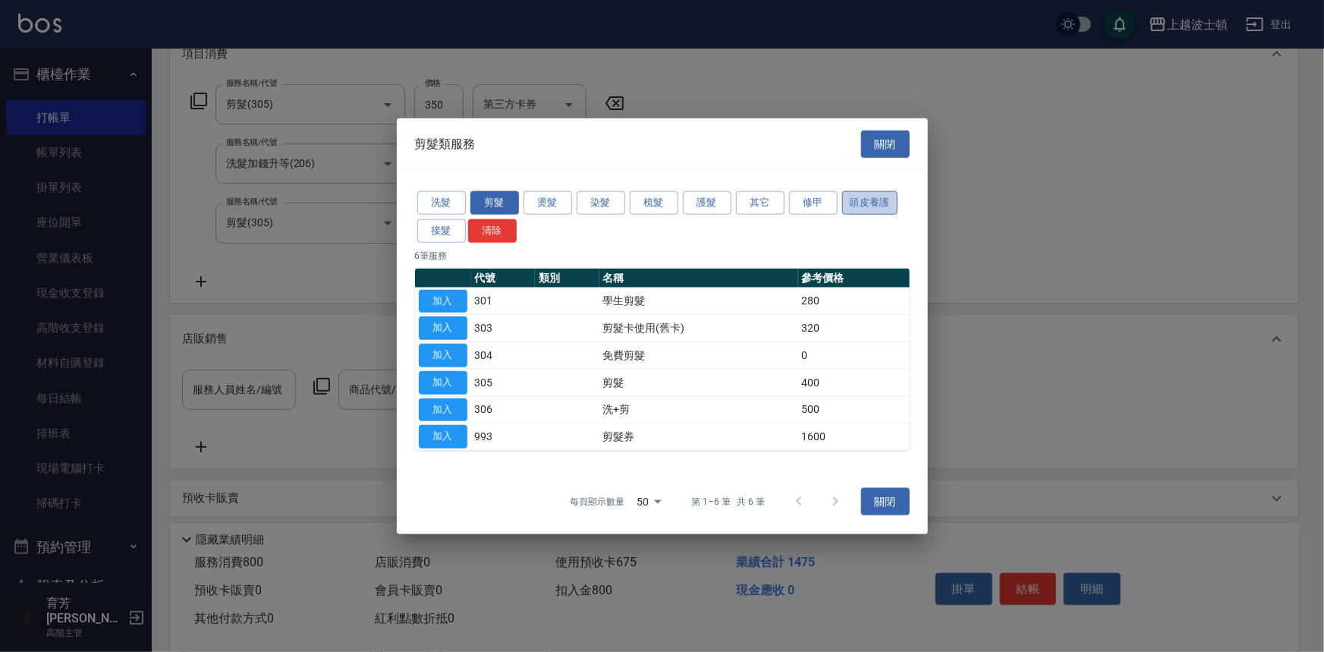
click at [852, 204] on button "頭皮養護" at bounding box center [870, 203] width 56 height 24
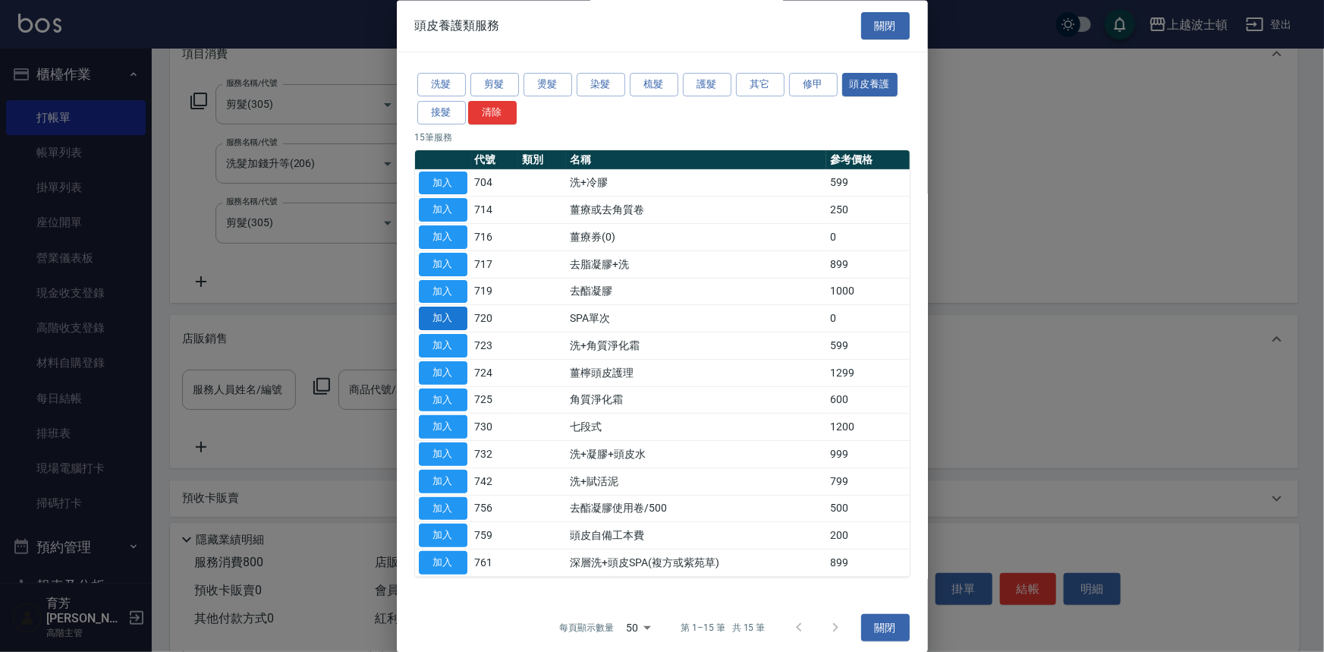
click at [449, 312] on button "加入" at bounding box center [443, 319] width 49 height 24
type input "0"
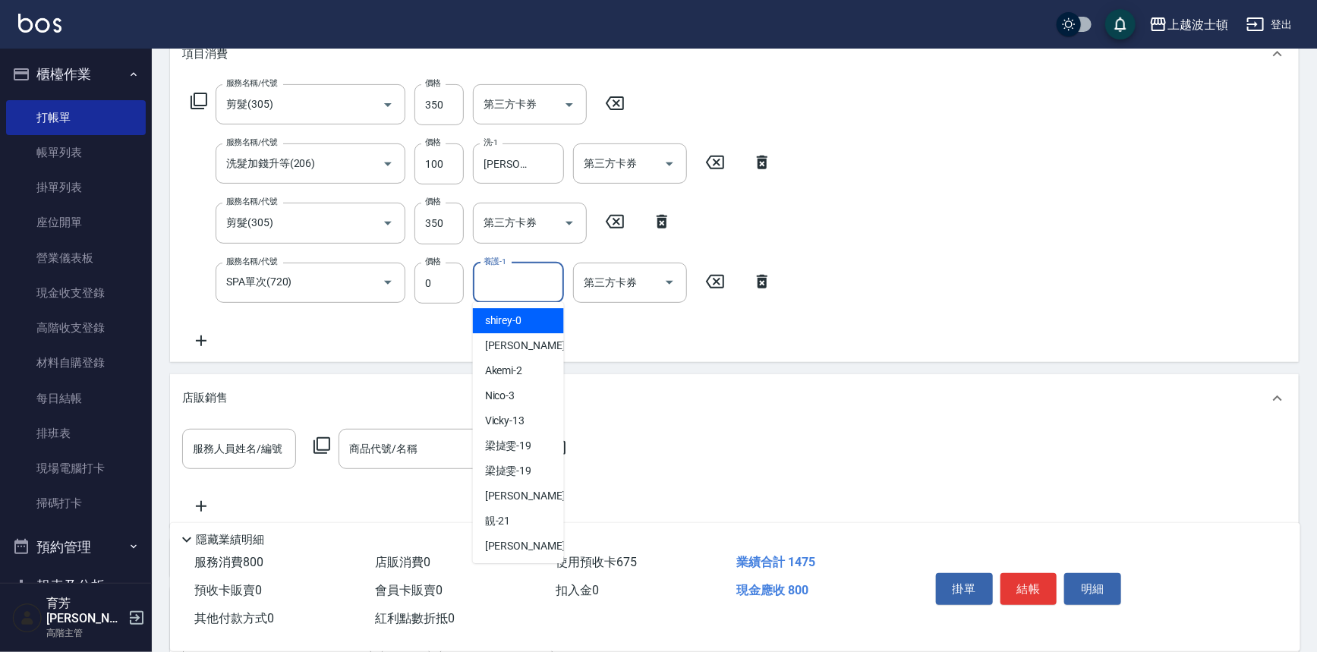
click at [516, 277] on input "養護-1" at bounding box center [518, 282] width 77 height 27
click at [516, 322] on span "shirey -0" at bounding box center [503, 321] width 37 height 16
type input "shirey-0"
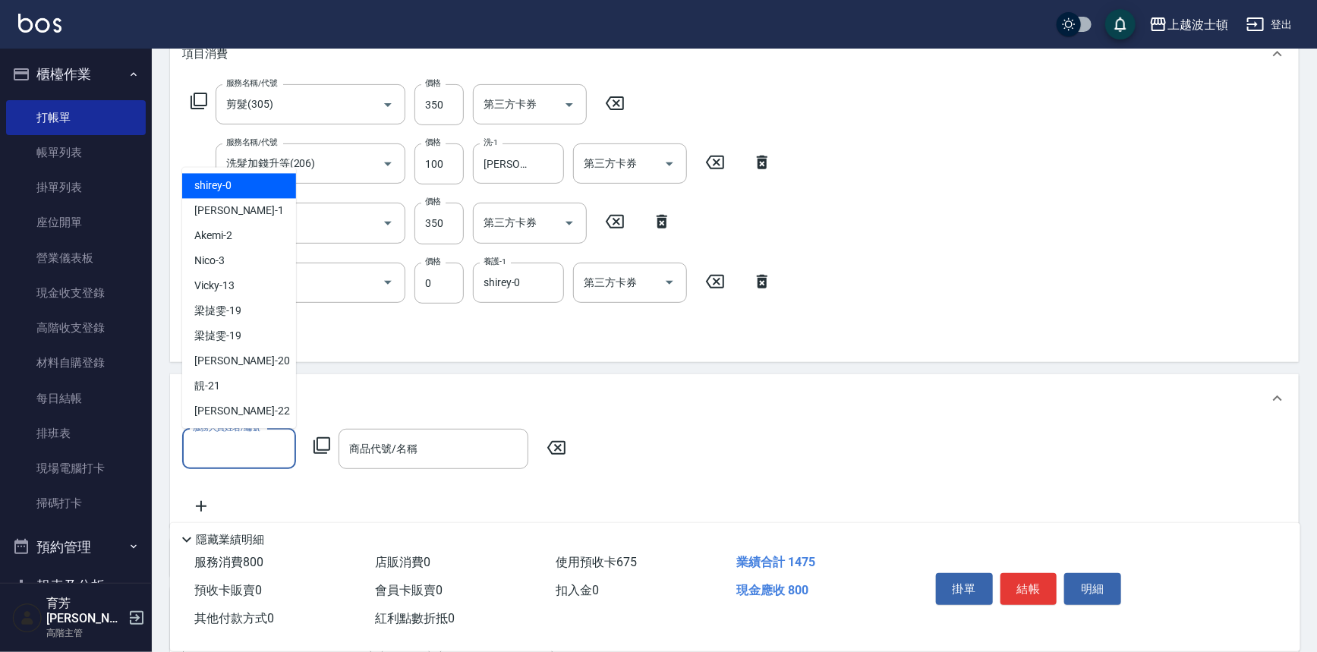
click at [214, 453] on input "服務人員姓名/編號" at bounding box center [239, 449] width 100 height 27
click at [244, 190] on div "shirey -0" at bounding box center [239, 186] width 114 height 25
type input "shirey-0"
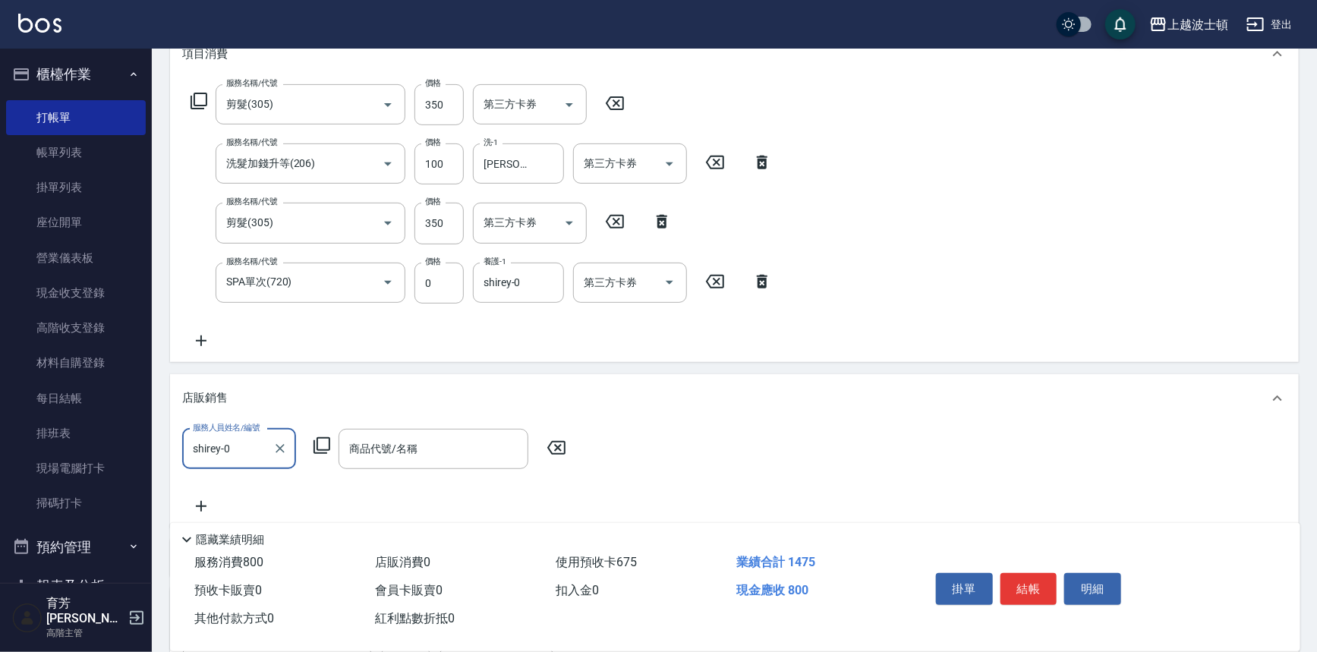
click at [325, 443] on icon at bounding box center [322, 445] width 18 height 18
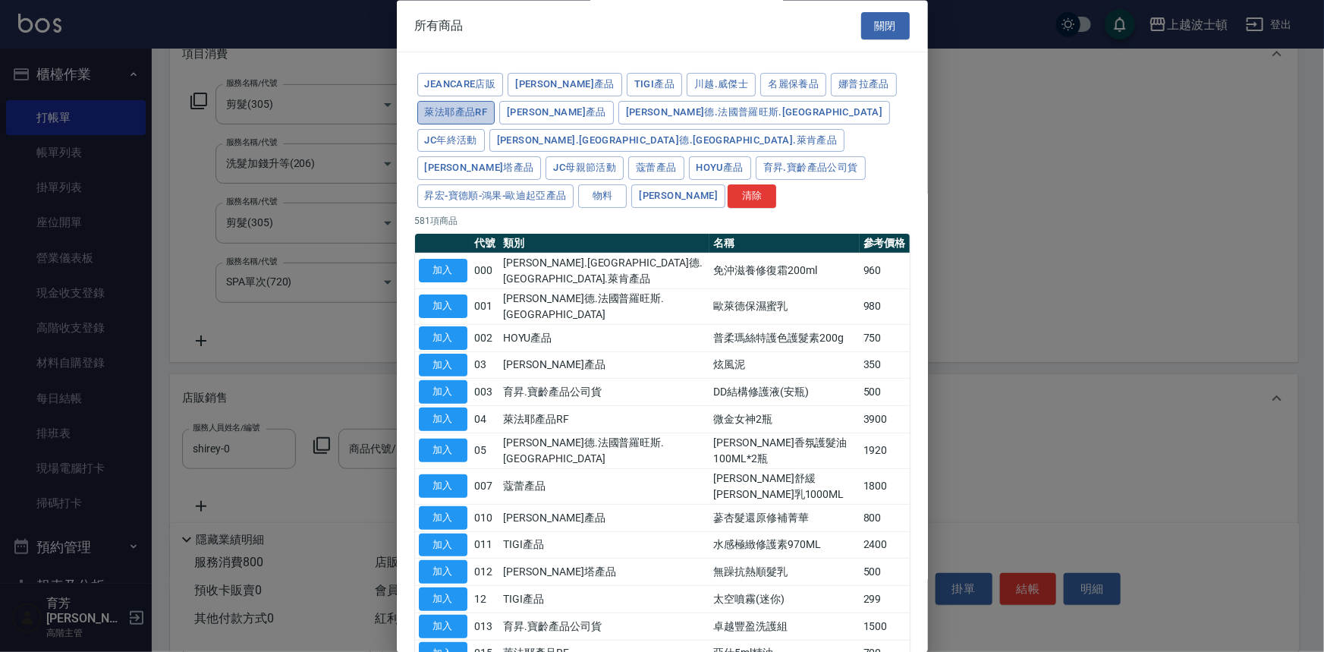
click at [476, 112] on button "萊法耶產品RF" at bounding box center [456, 113] width 78 height 24
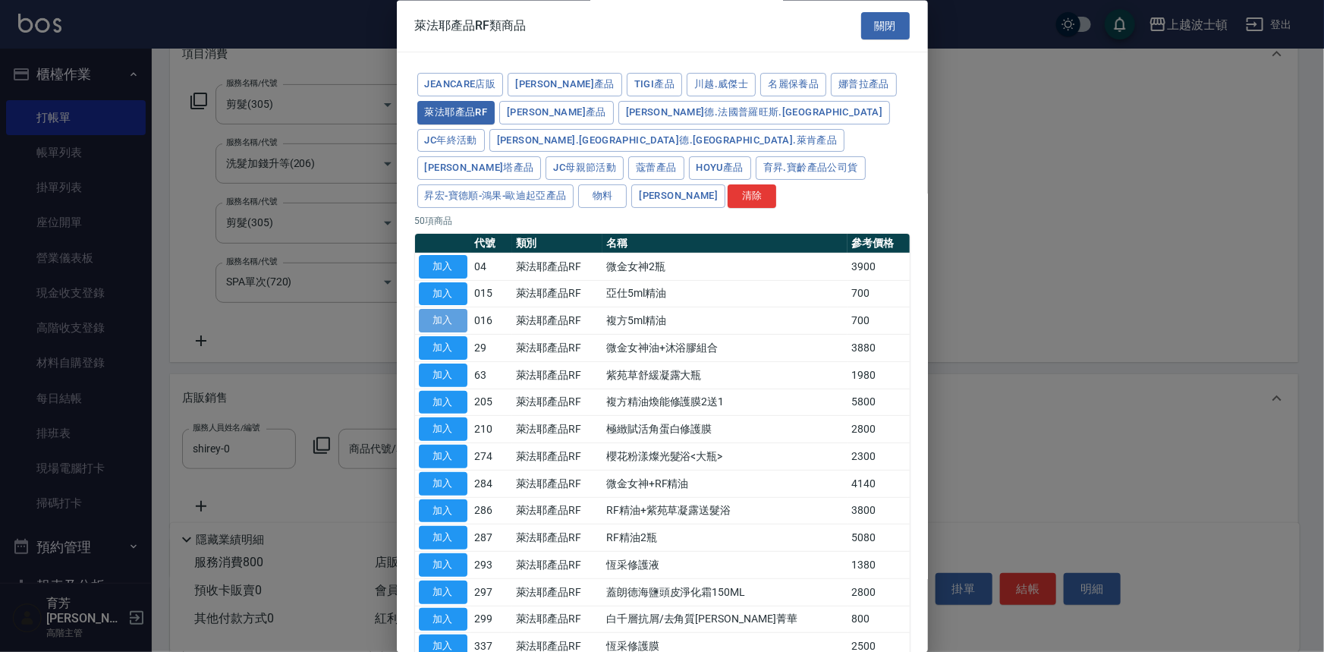
click at [448, 310] on button "加入" at bounding box center [443, 322] width 49 height 24
type input "複方5ml精油"
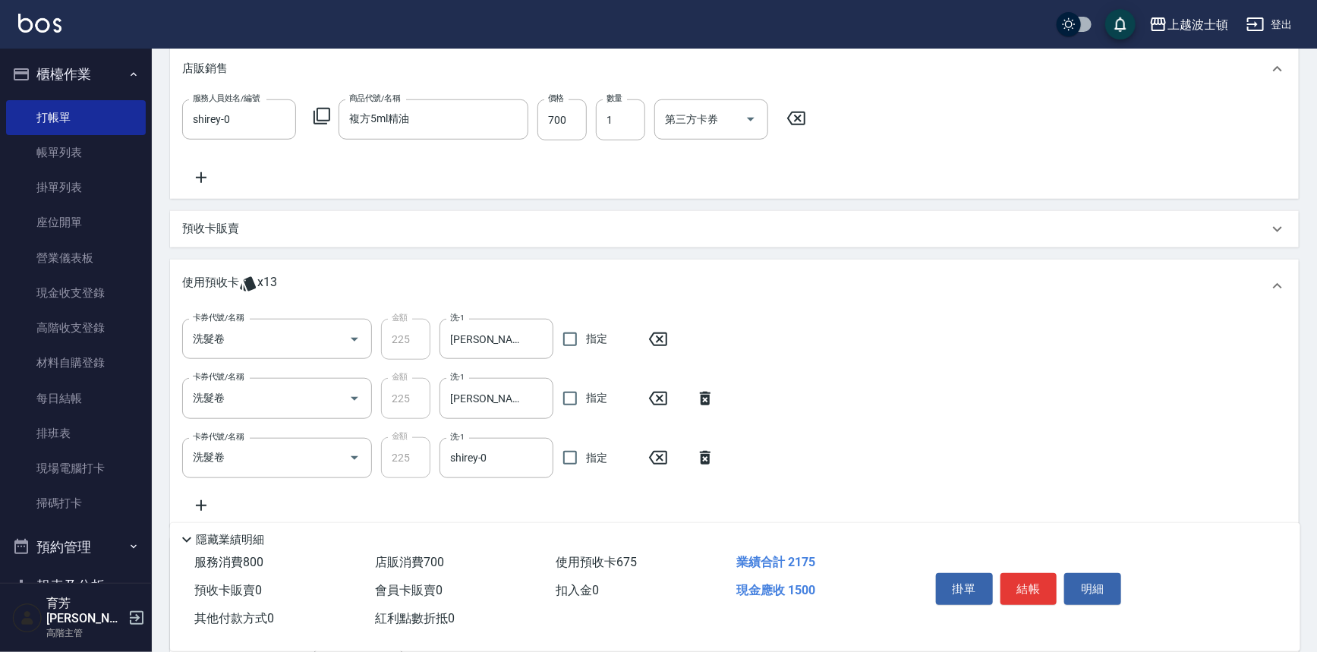
scroll to position [571, 0]
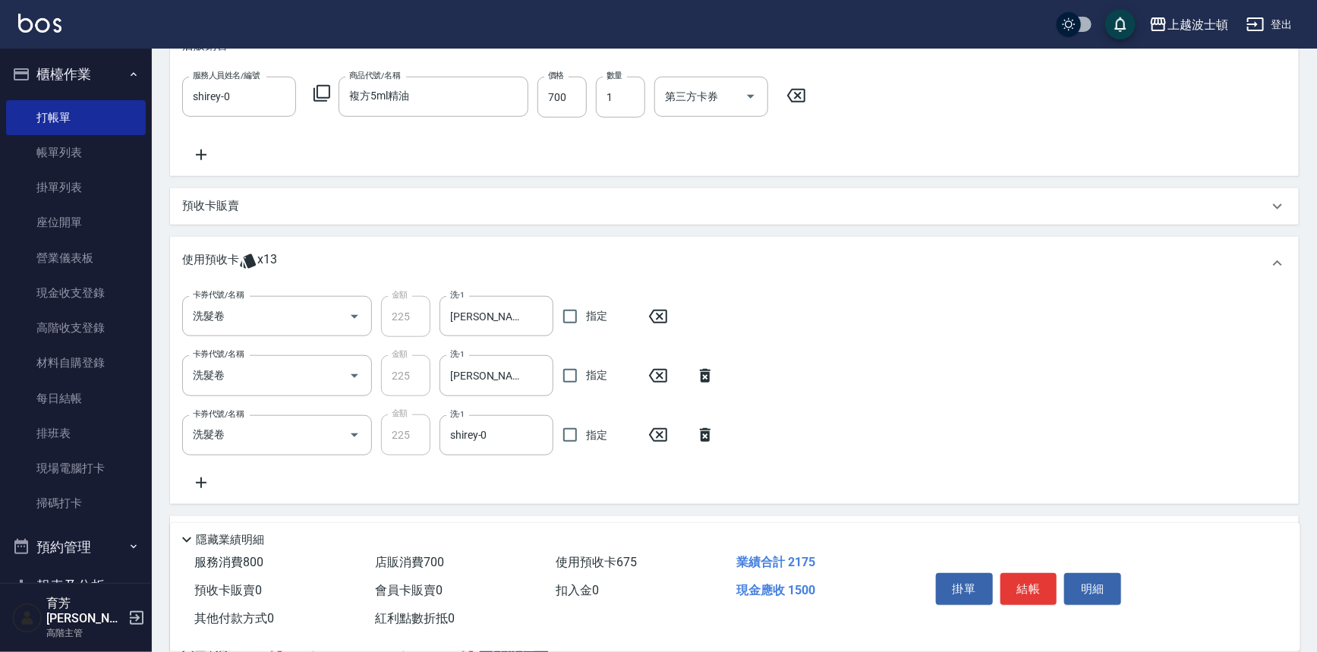
click at [705, 431] on icon at bounding box center [705, 435] width 11 height 14
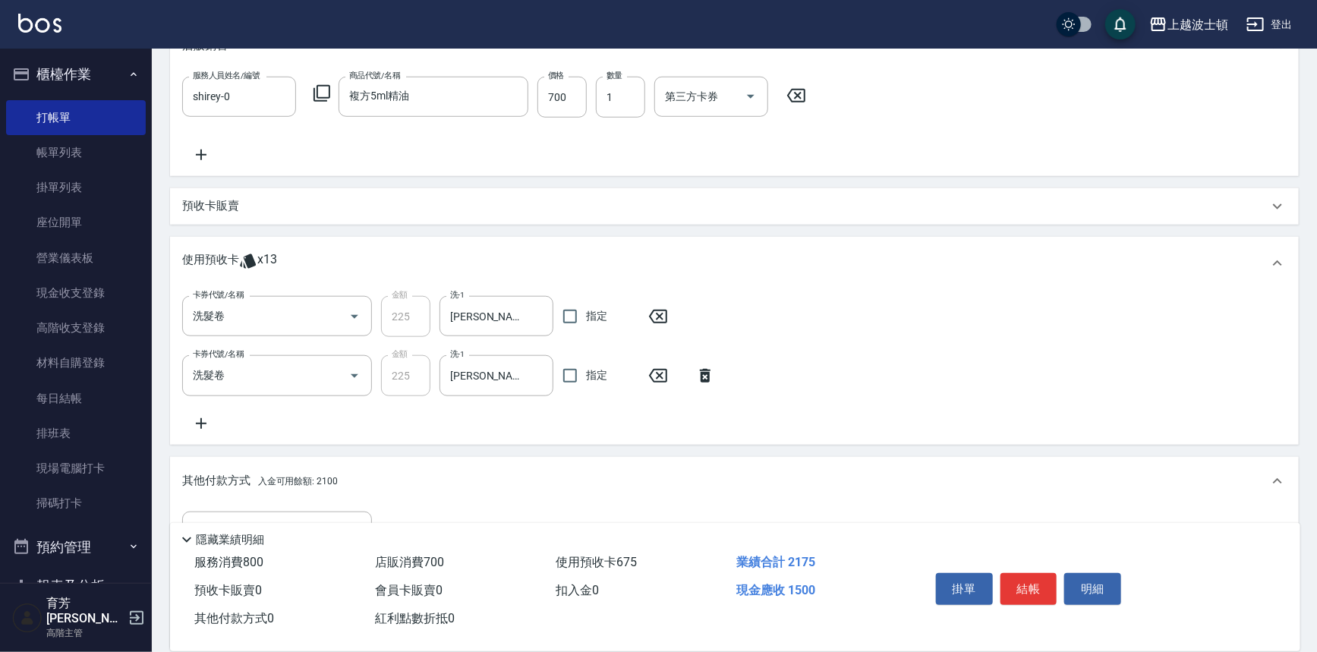
click at [708, 371] on icon at bounding box center [705, 376] width 11 height 14
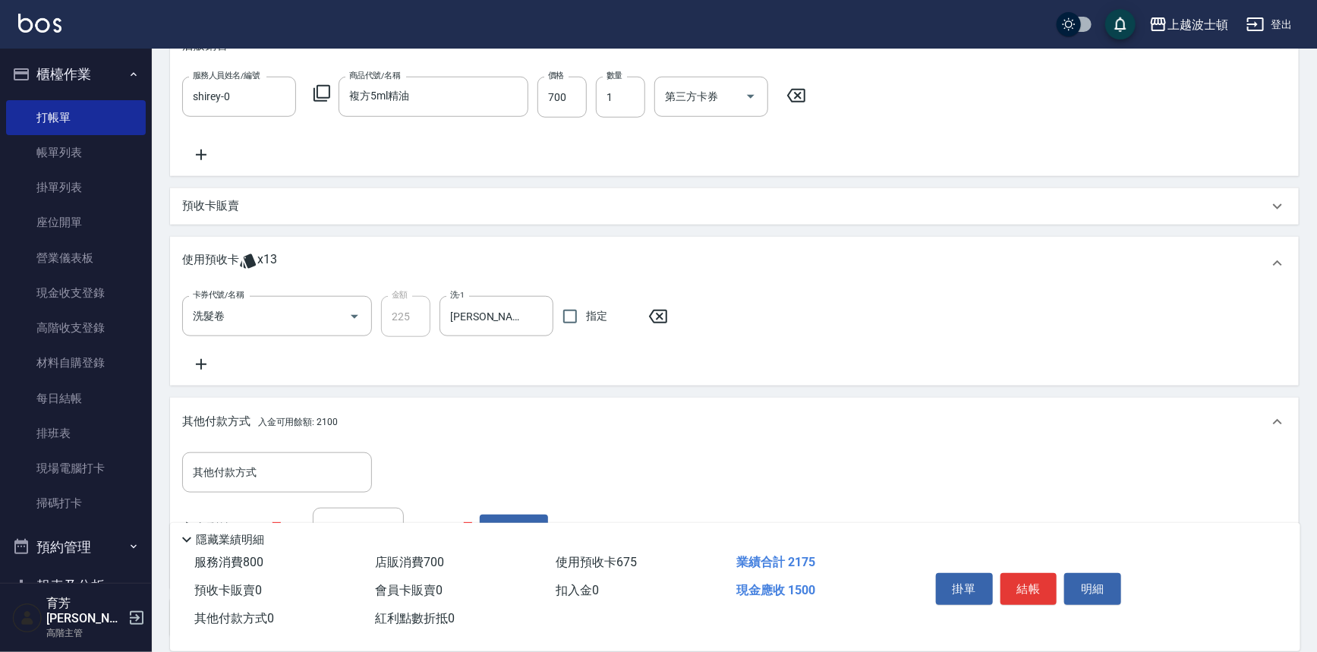
click at [666, 313] on icon at bounding box center [658, 317] width 18 height 14
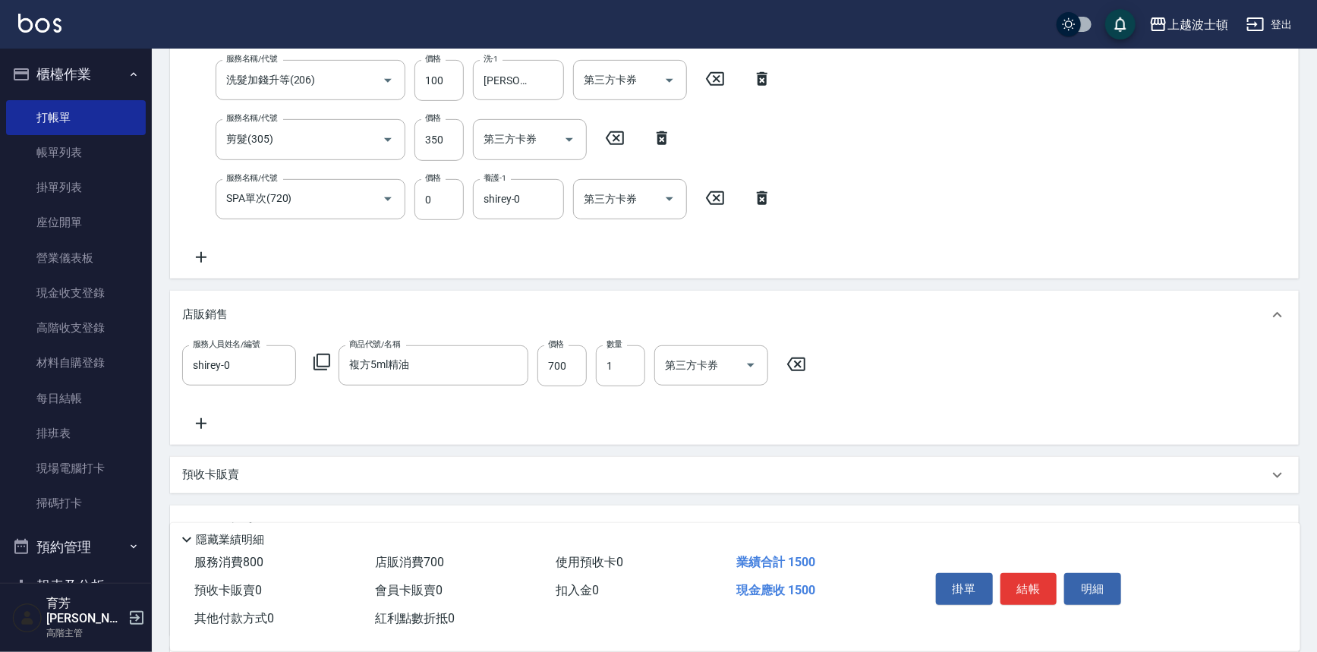
scroll to position [221, 0]
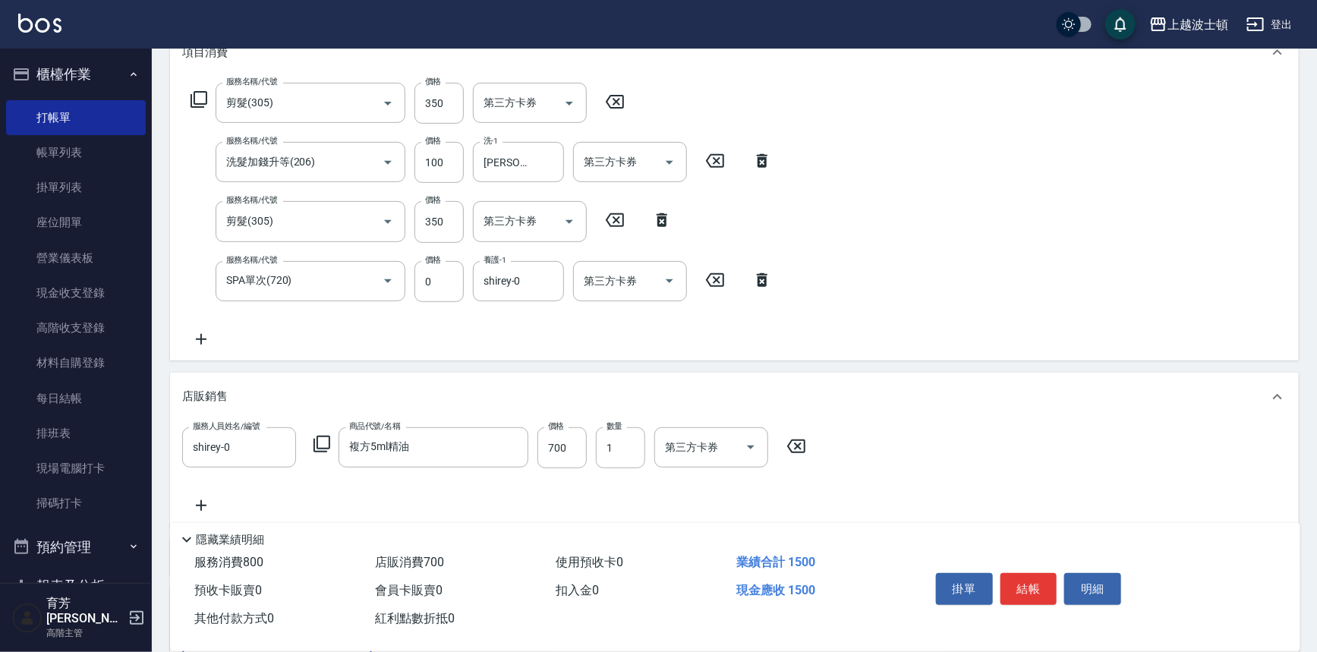
click at [202, 96] on icon at bounding box center [199, 99] width 18 height 18
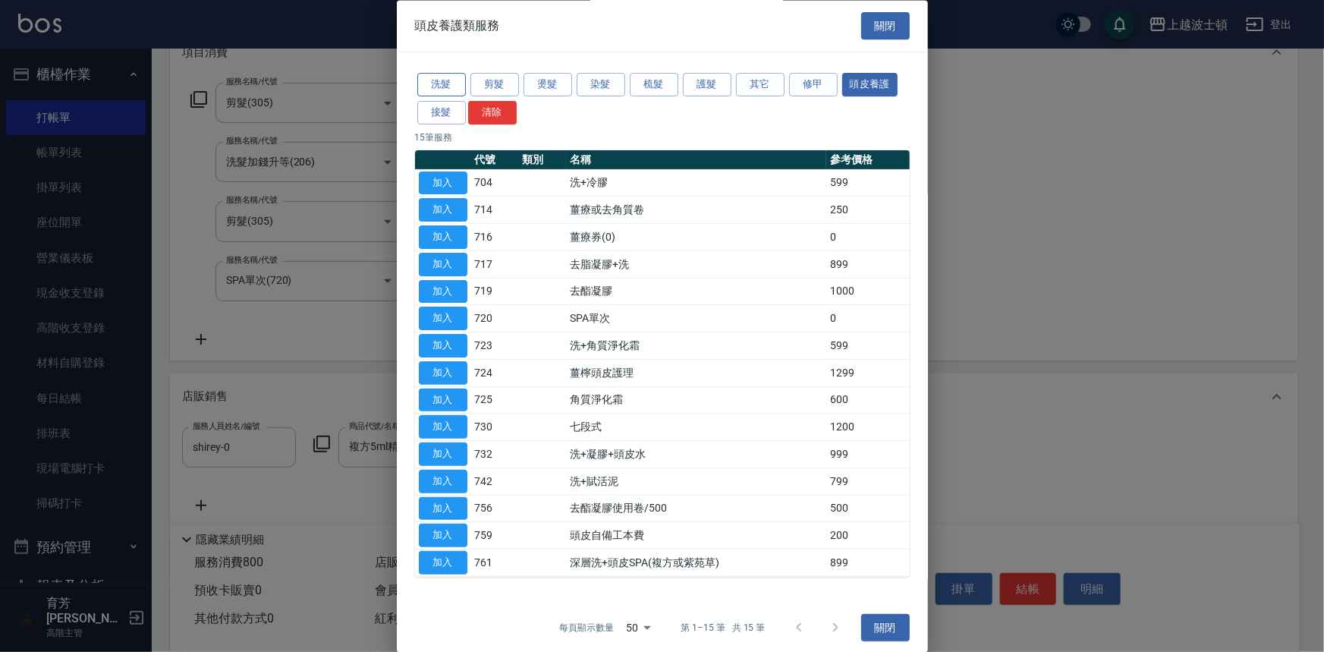
click at [457, 82] on button "洗髮" at bounding box center [441, 86] width 49 height 24
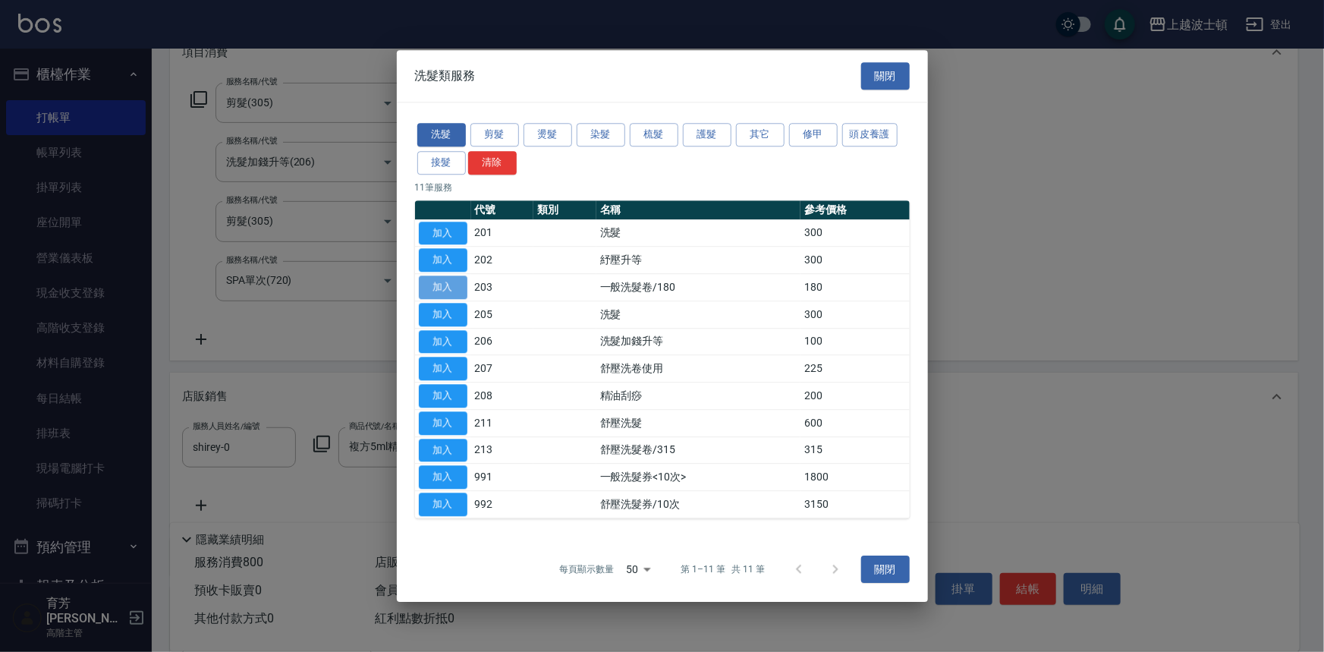
click at [437, 281] on button "加入" at bounding box center [443, 287] width 49 height 24
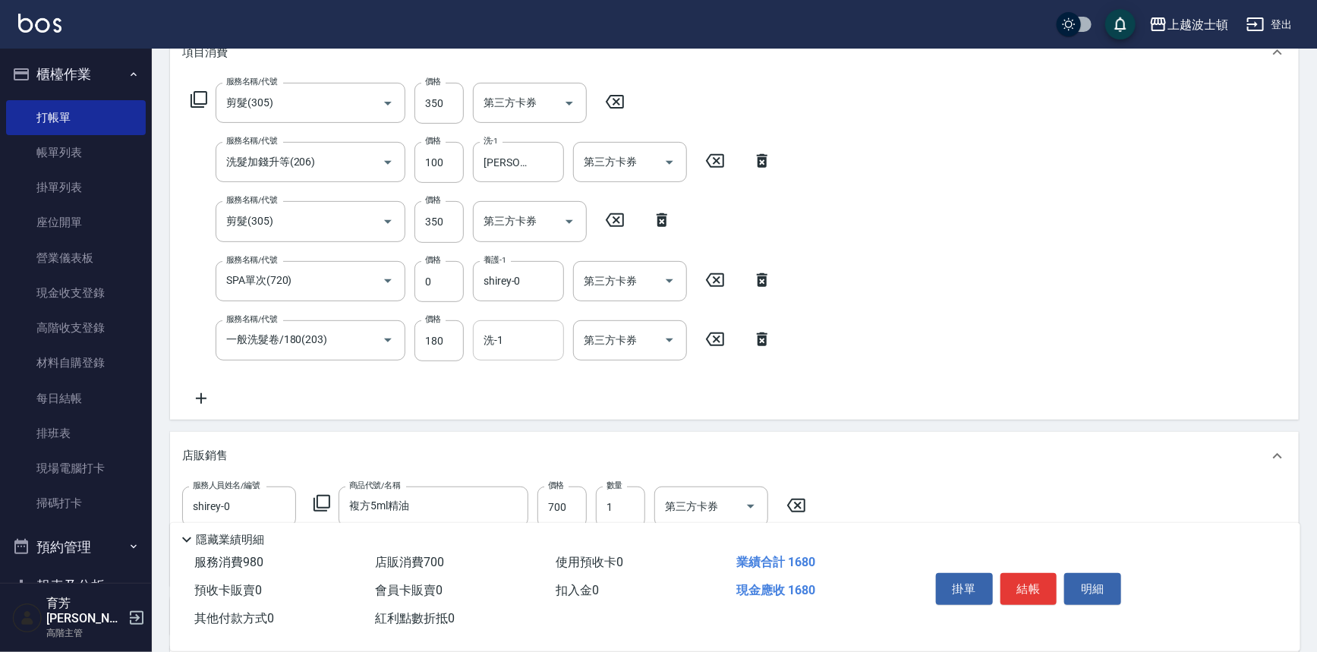
click at [554, 348] on input "洗-1" at bounding box center [518, 340] width 77 height 27
click at [524, 401] on span "林佩姍 -25" at bounding box center [508, 403] width 47 height 16
type input "林佩姍-25"
click at [190, 100] on icon at bounding box center [199, 99] width 18 height 18
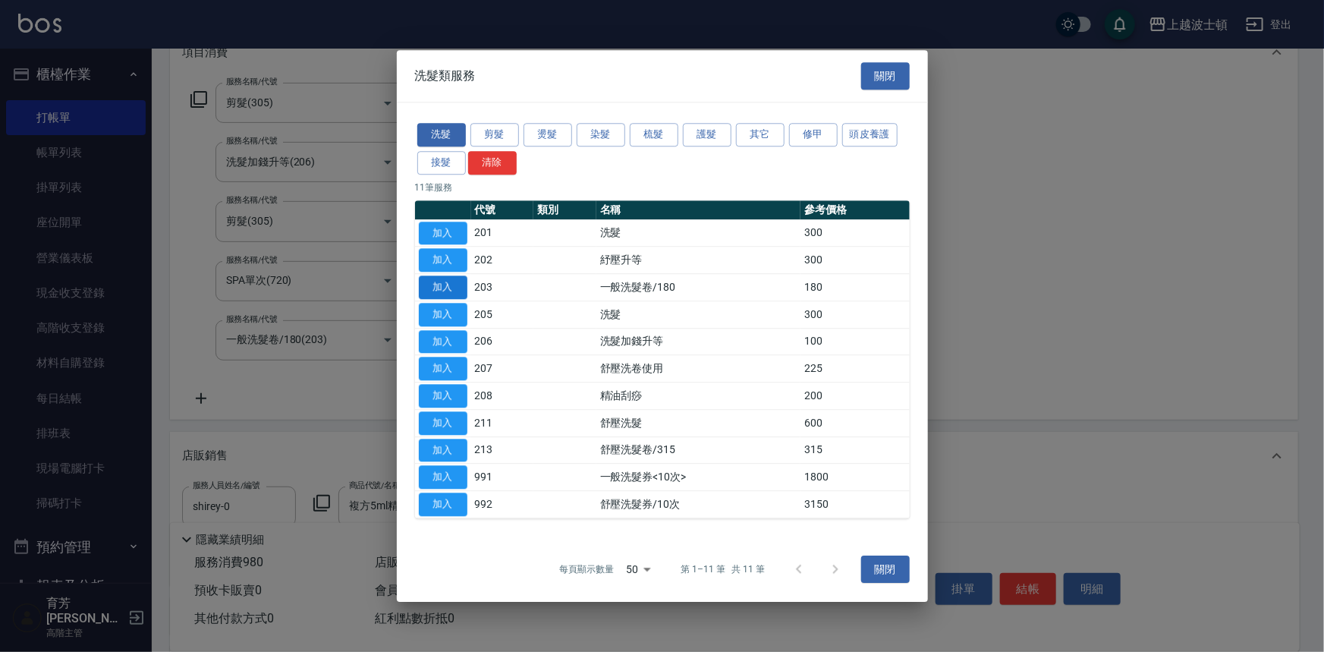
click at [442, 282] on button "加入" at bounding box center [443, 287] width 49 height 24
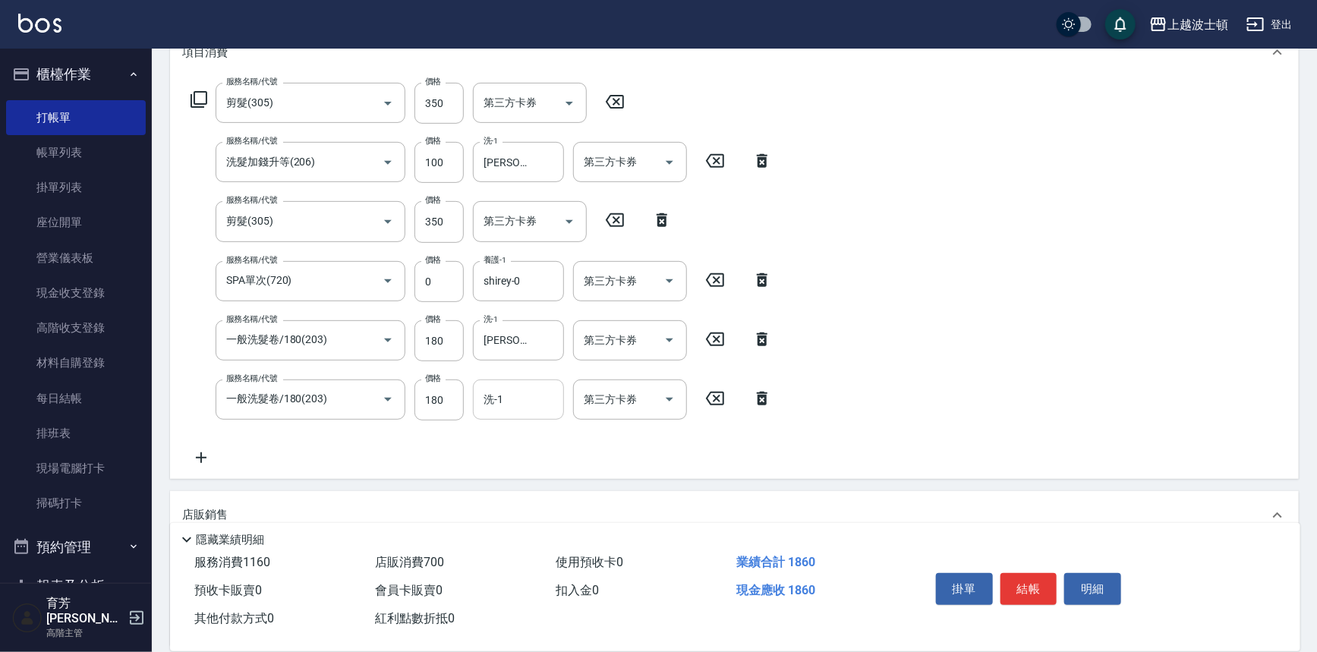
click at [549, 388] on input "洗-1" at bounding box center [518, 399] width 77 height 27
click at [537, 460] on div "林佩姍 -25" at bounding box center [518, 463] width 91 height 25
type input "林佩姍-25"
click at [194, 99] on icon at bounding box center [198, 99] width 17 height 17
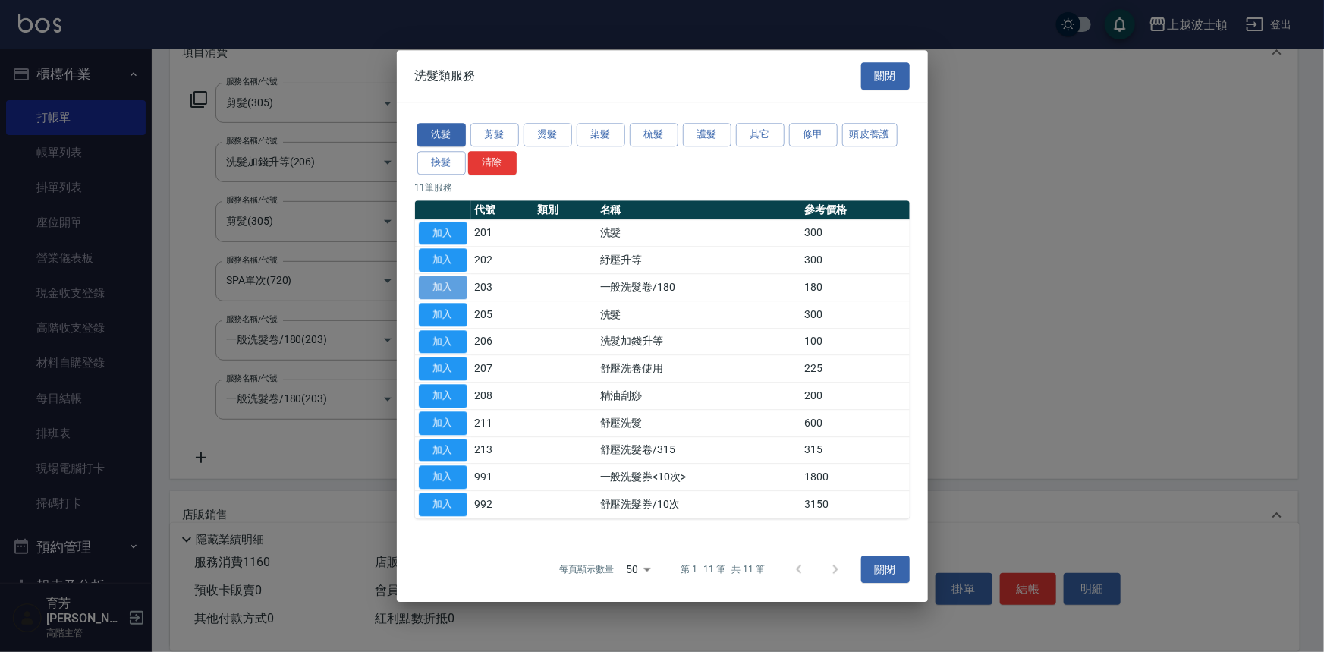
click at [459, 282] on button "加入" at bounding box center [443, 287] width 49 height 24
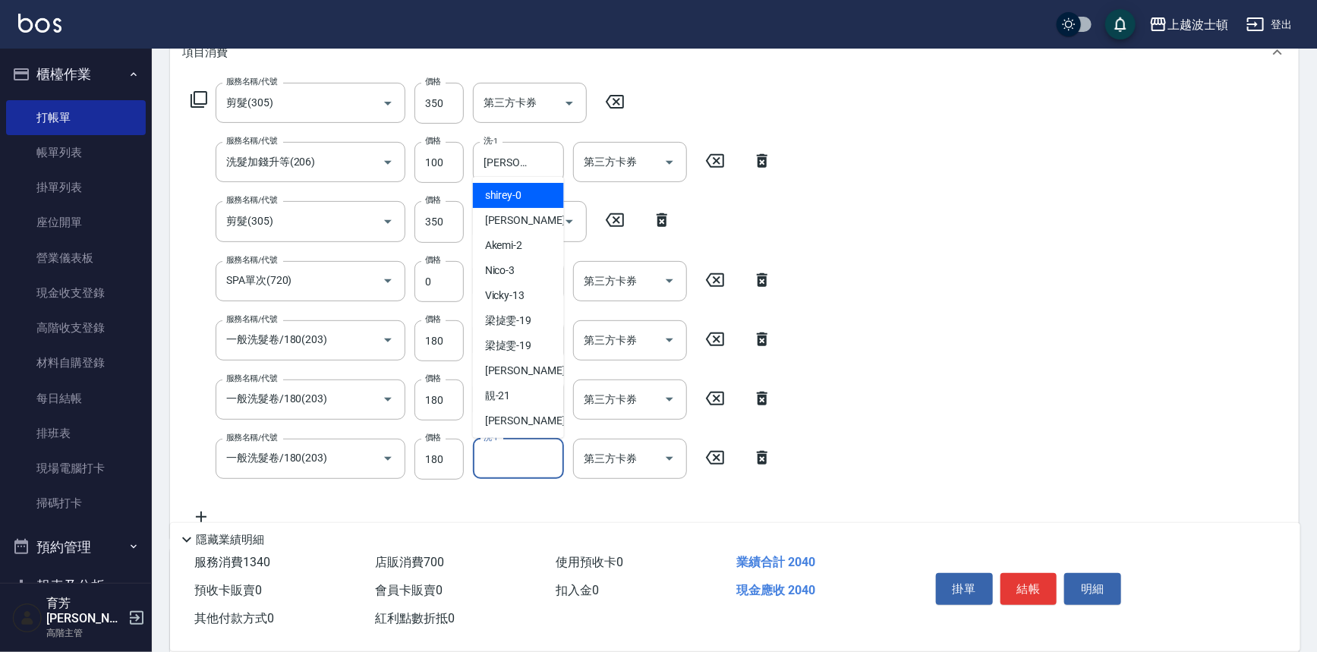
click at [540, 468] on input "洗-1" at bounding box center [518, 459] width 77 height 27
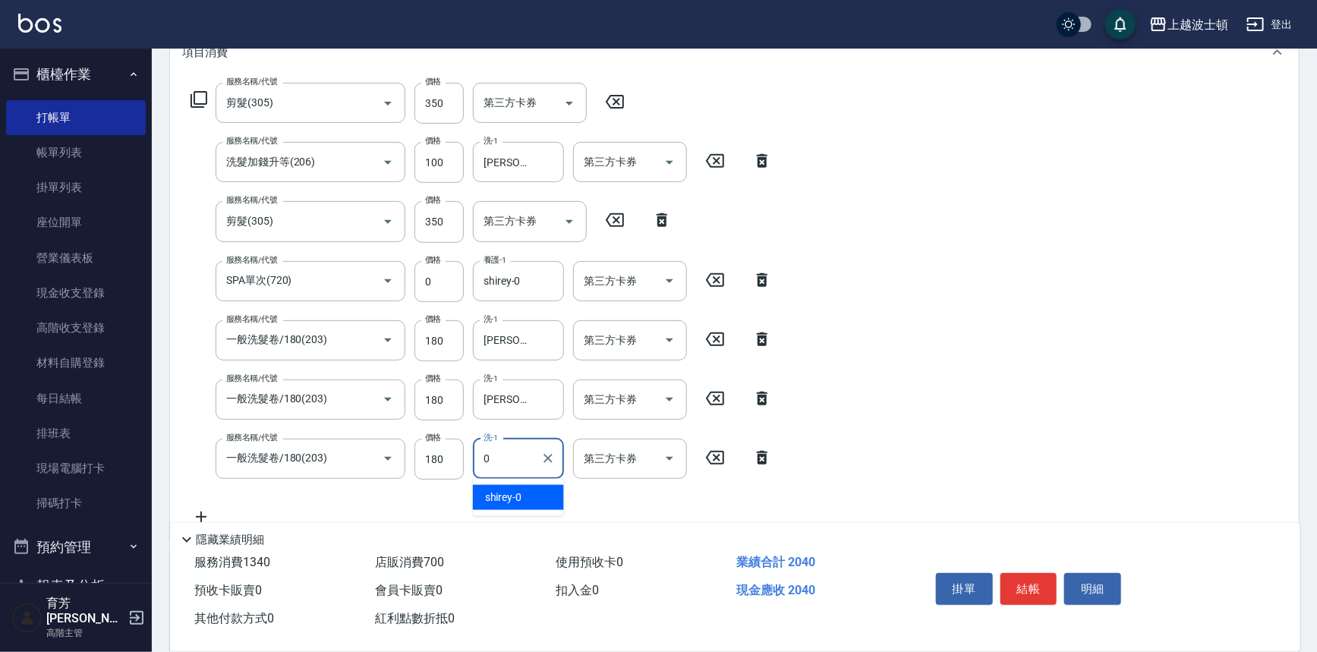
drag, startPoint x: 541, startPoint y: 497, endPoint x: 670, endPoint y: 419, distance: 150.9
click at [543, 496] on div "shirey -0" at bounding box center [518, 497] width 91 height 25
click at [668, 398] on icon "Open" at bounding box center [670, 400] width 8 height 4
type input "shirey-0"
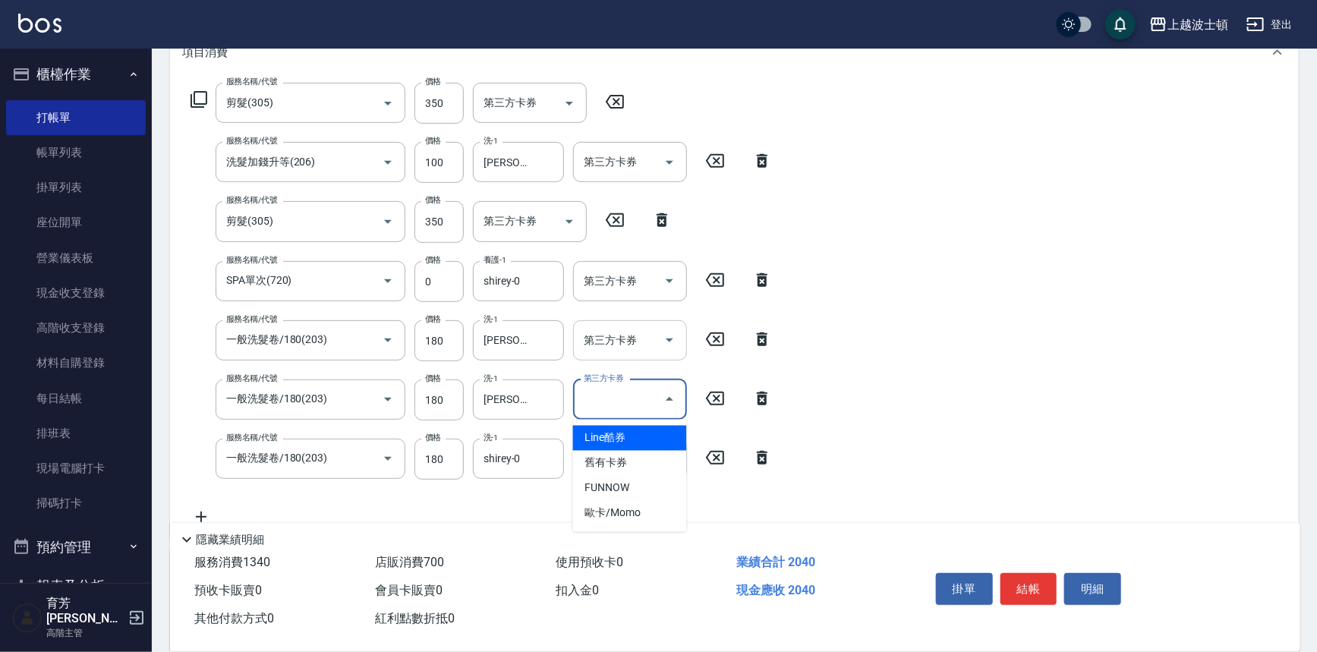
click at [667, 341] on icon "Open" at bounding box center [669, 340] width 18 height 18
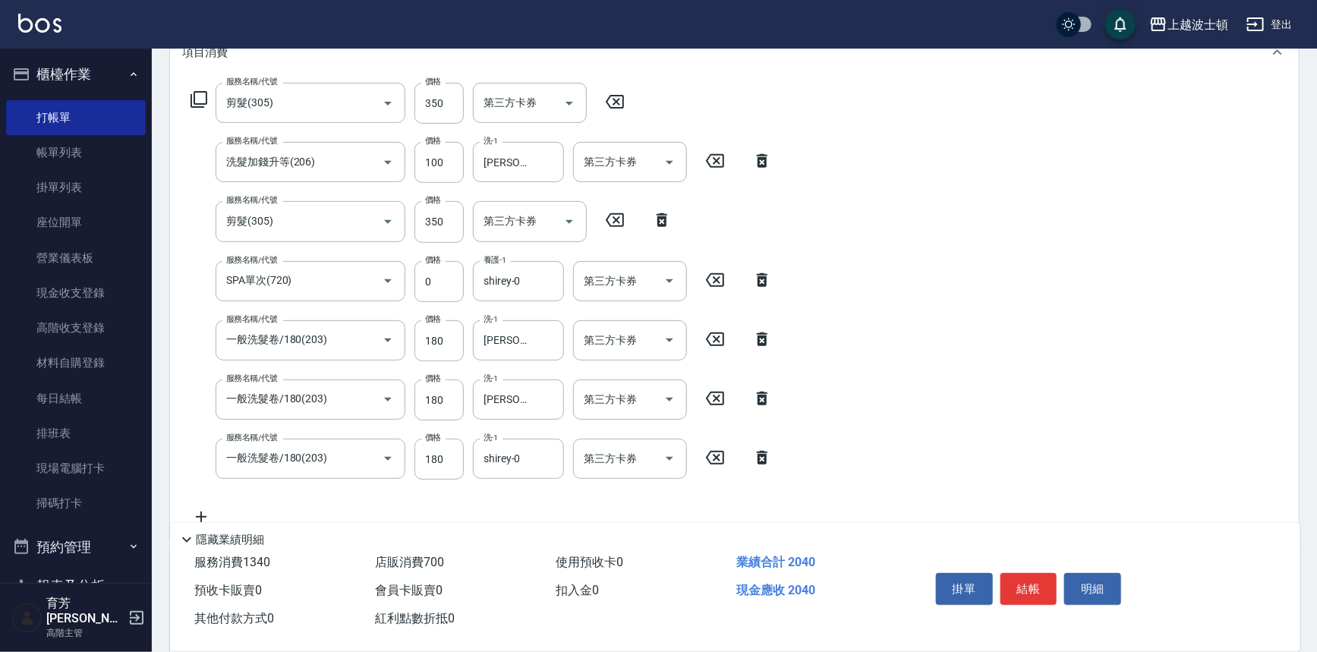
click at [949, 367] on div "服務名稱/代號 剪髮(305) 服務名稱/代號 價格 350 價格 第三方卡券 第三方卡券 服務名稱/代號 洗髮加錢升等(206) 服務名稱/代號 價格 10…" at bounding box center [734, 307] width 1129 height 461
click at [675, 346] on icon "Open" at bounding box center [669, 340] width 18 height 18
click at [655, 395] on span "舊有卡券" at bounding box center [630, 403] width 114 height 25
type input "舊有卡券"
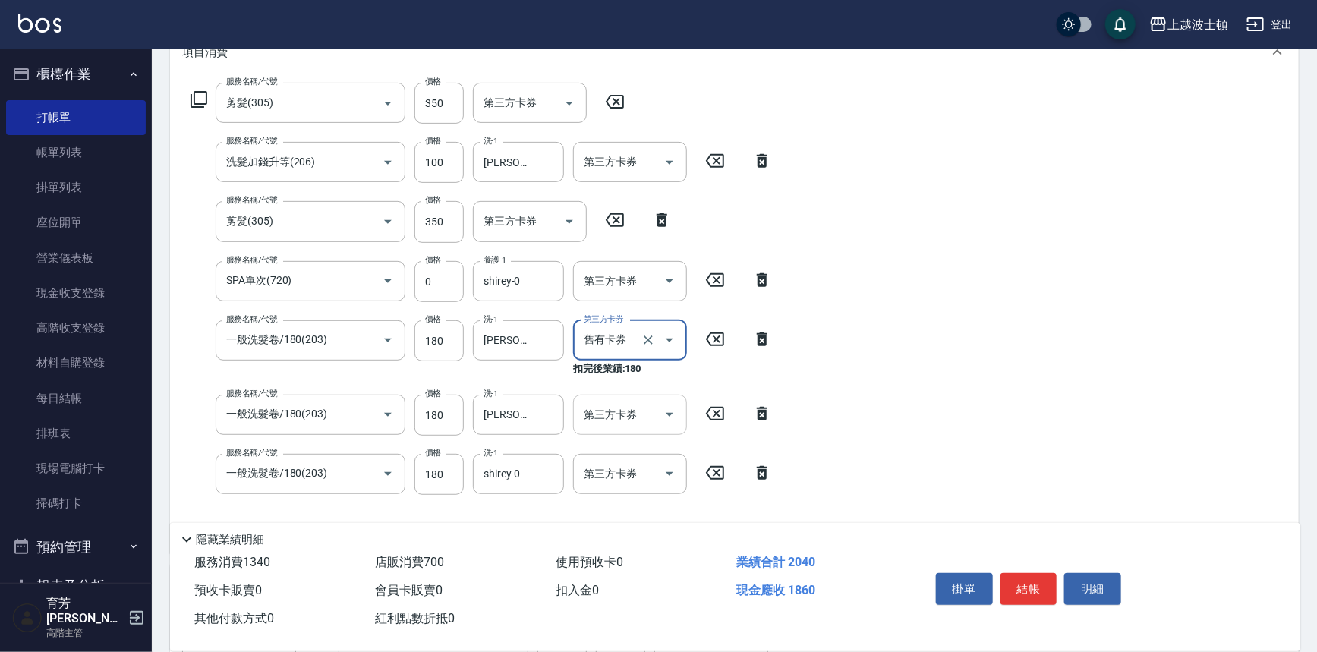
click at [662, 408] on icon "Open" at bounding box center [669, 414] width 18 height 18
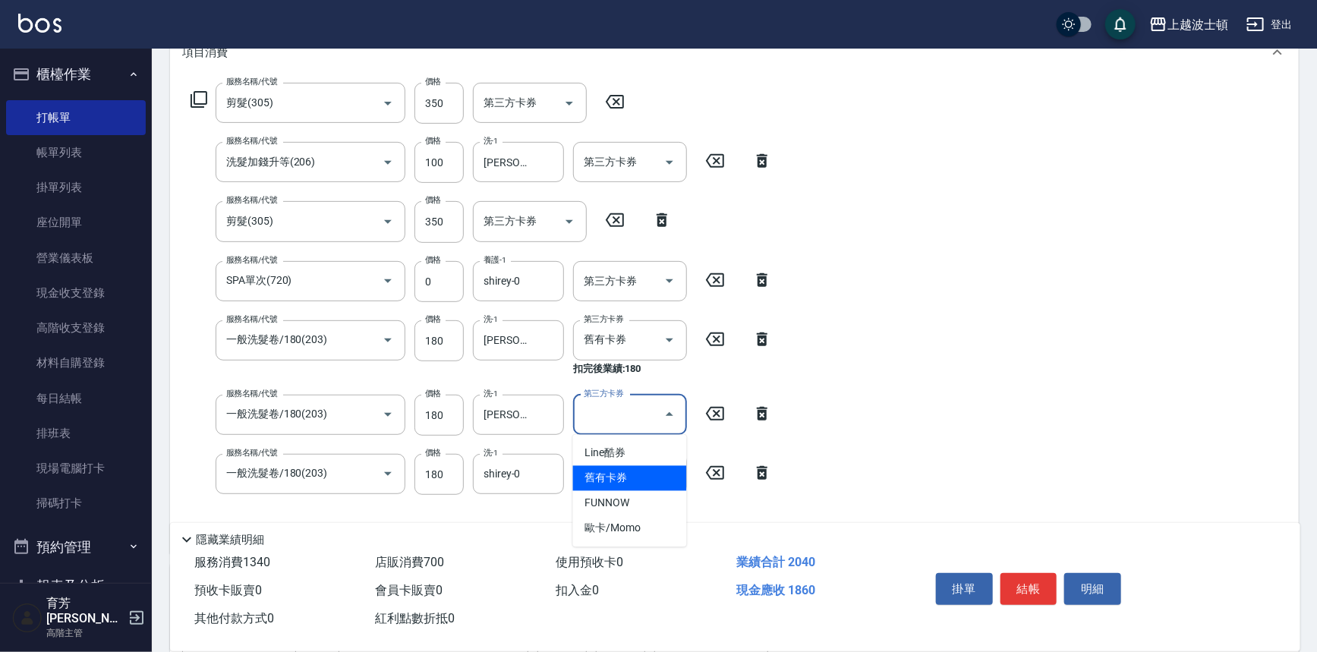
click at [655, 468] on span "舊有卡券" at bounding box center [630, 478] width 114 height 25
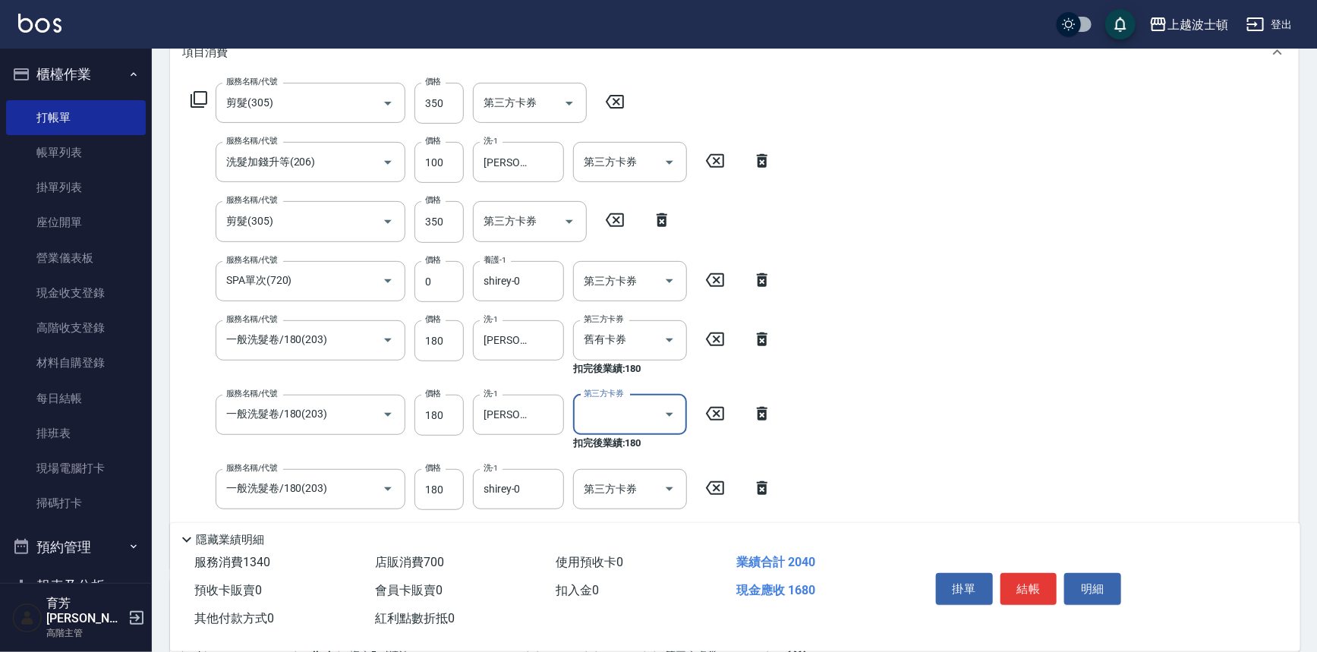
type input "舊有卡券"
click at [667, 489] on icon "Open" at bounding box center [669, 489] width 18 height 18
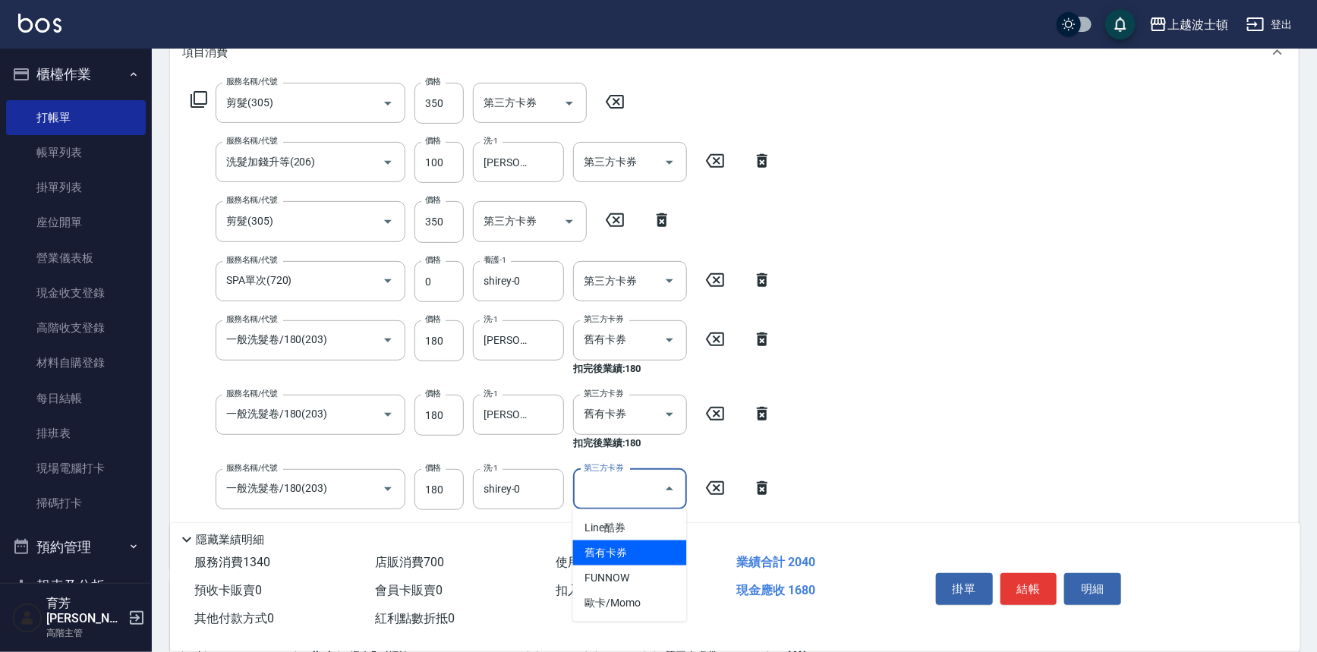
click at [647, 547] on span "舊有卡券" at bounding box center [630, 552] width 114 height 25
type input "舊有卡券"
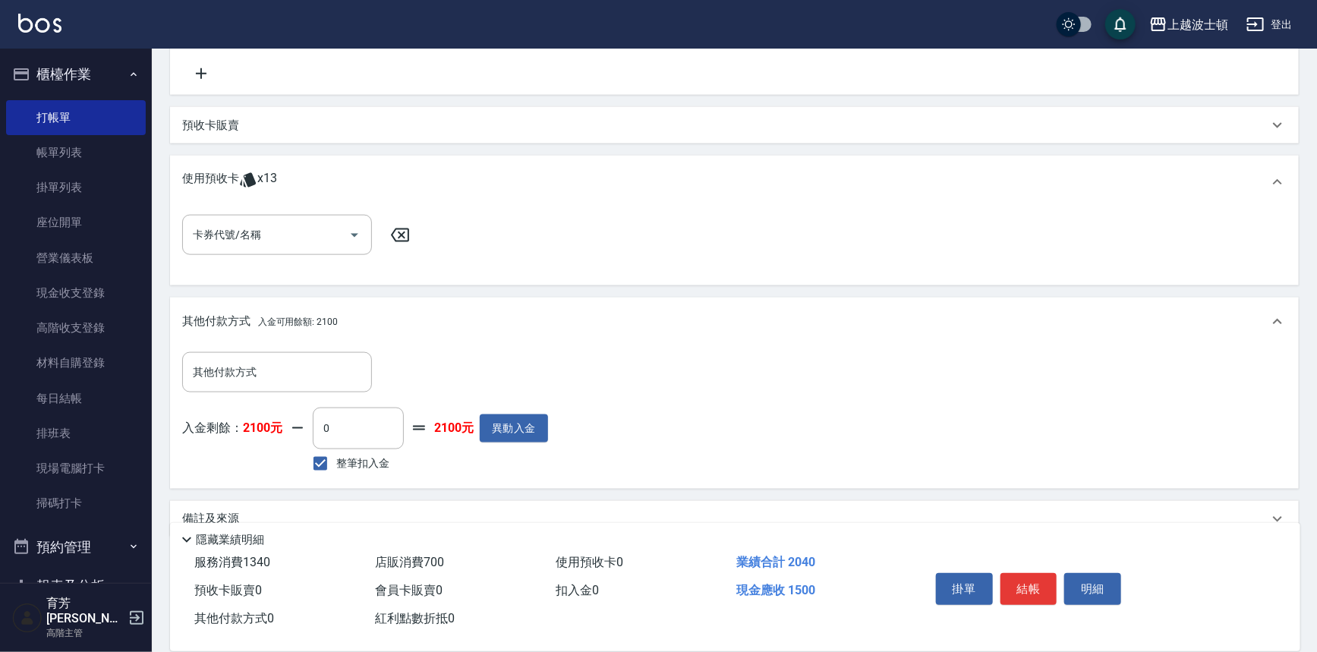
scroll to position [892, 0]
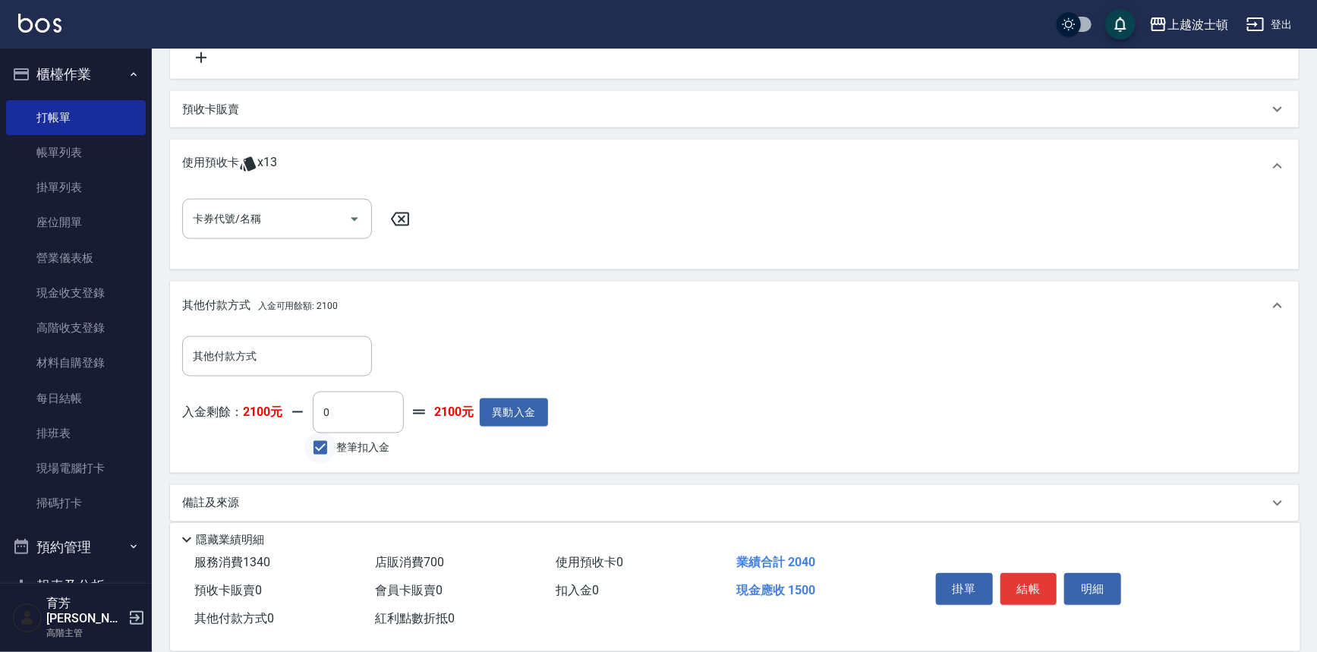
click at [321, 446] on input "整筆扣入金" at bounding box center [320, 448] width 32 height 32
checkbox input "true"
type input "1500"
click at [1013, 584] on button "結帳" at bounding box center [1028, 589] width 57 height 32
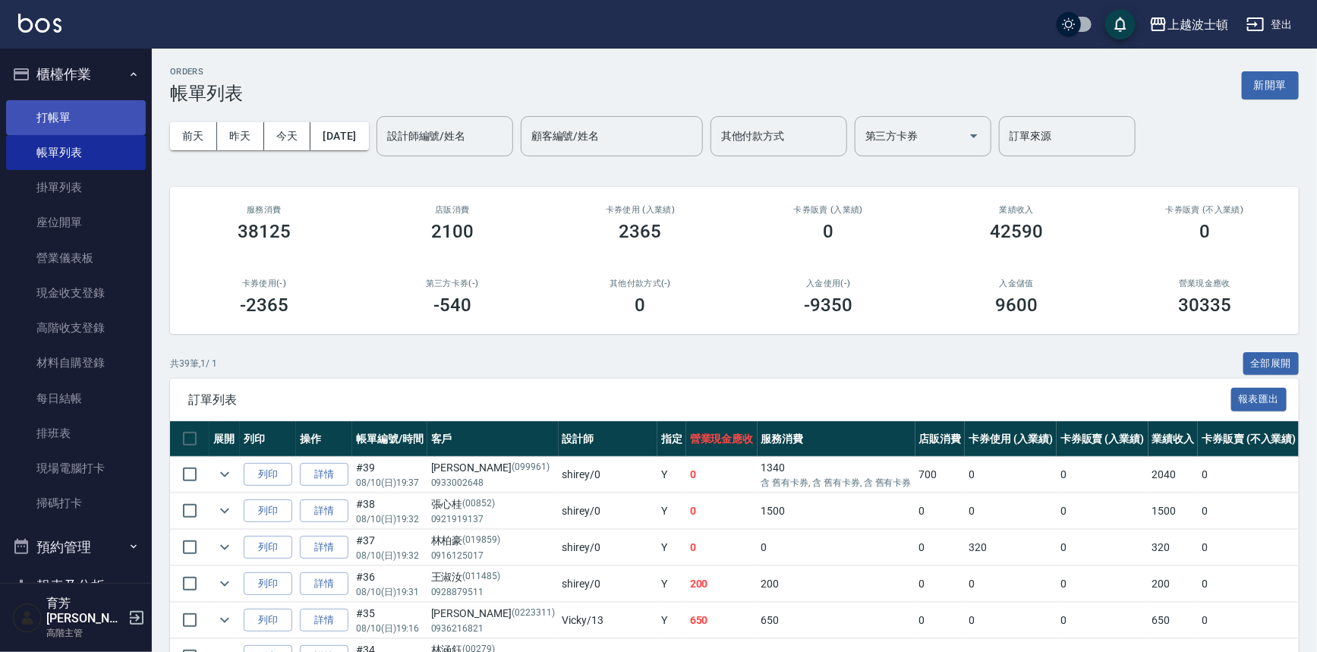
click at [94, 121] on link "打帳單" at bounding box center [76, 117] width 140 height 35
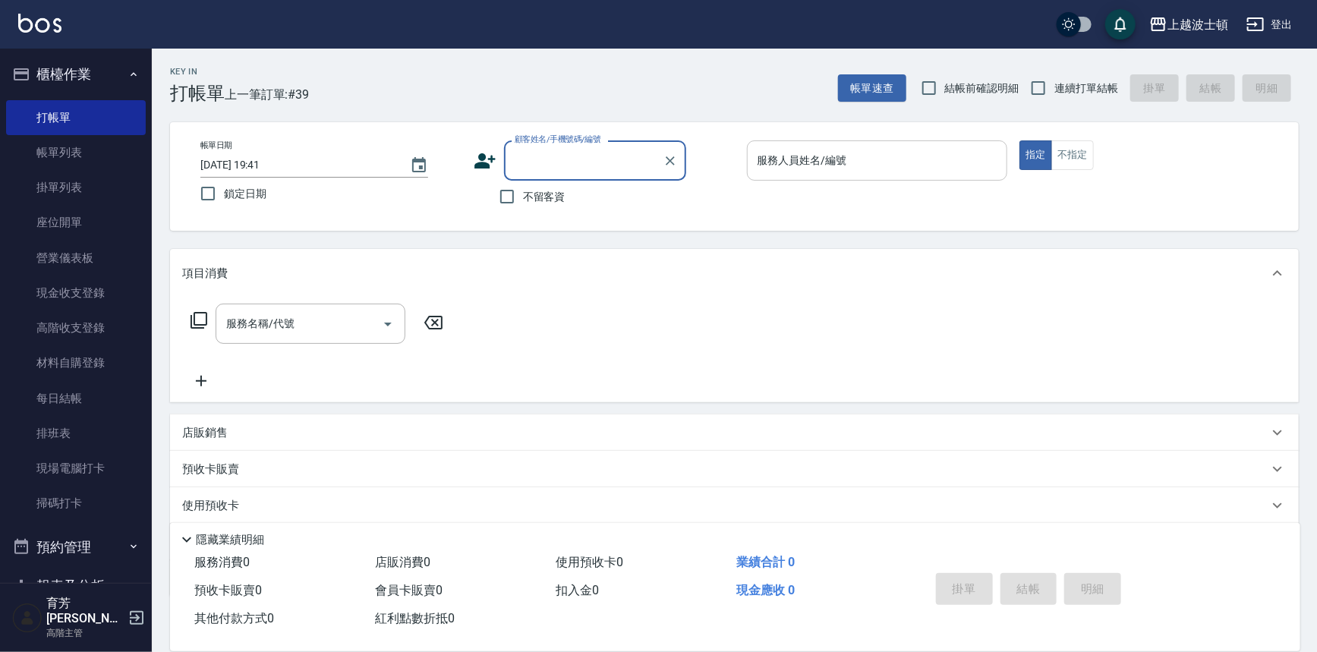
click at [935, 166] on input "服務人員姓名/編號" at bounding box center [877, 160] width 247 height 27
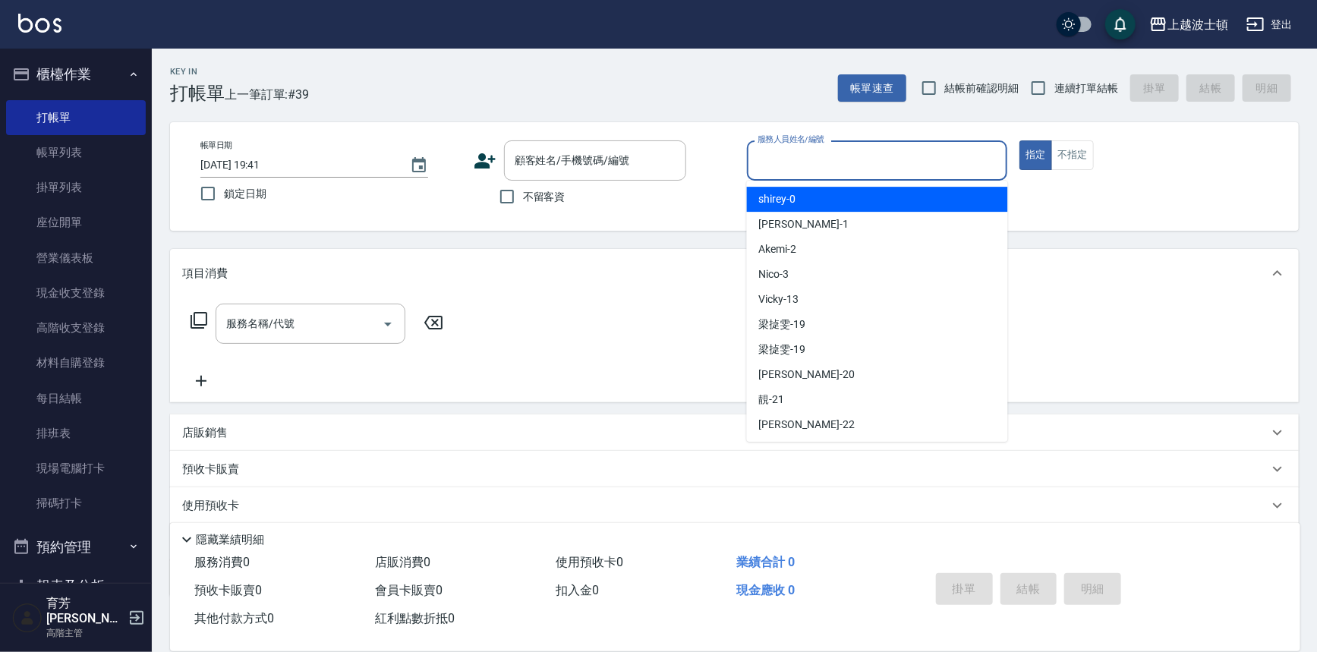
click at [930, 210] on div "shirey -0" at bounding box center [877, 199] width 261 height 25
type input "shirey-0"
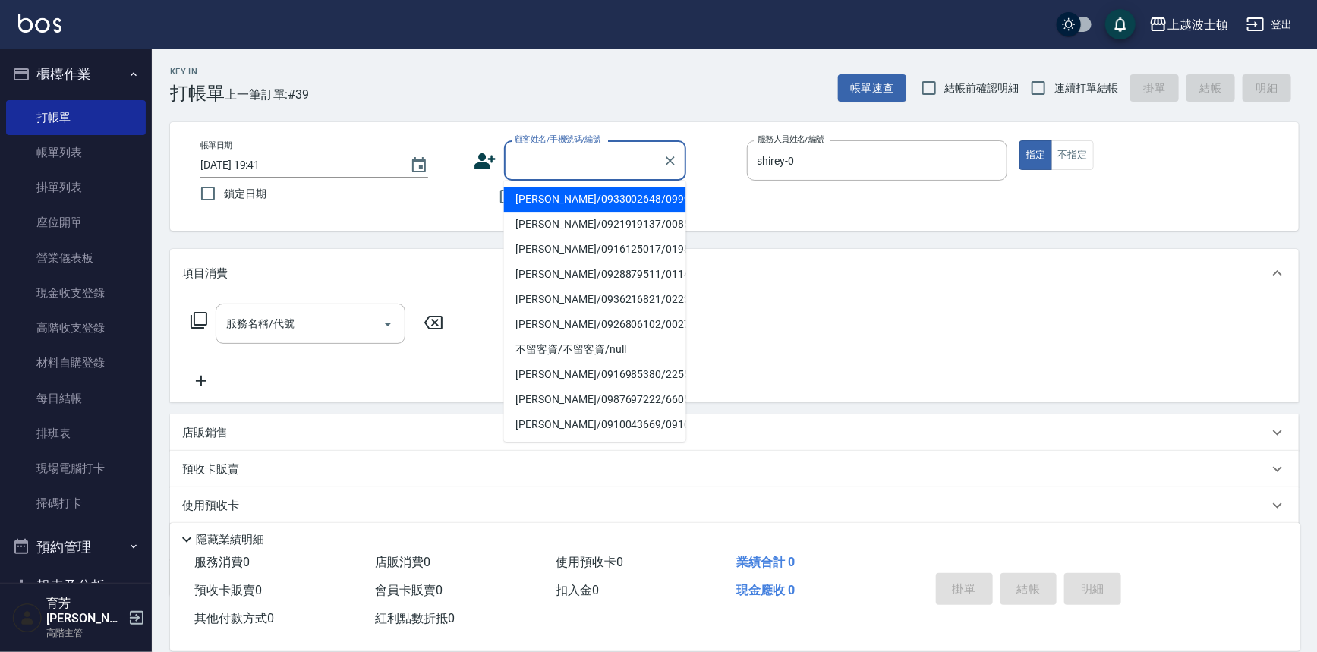
click at [529, 166] on input "顧客姓名/手機號碼/編號" at bounding box center [584, 160] width 146 height 27
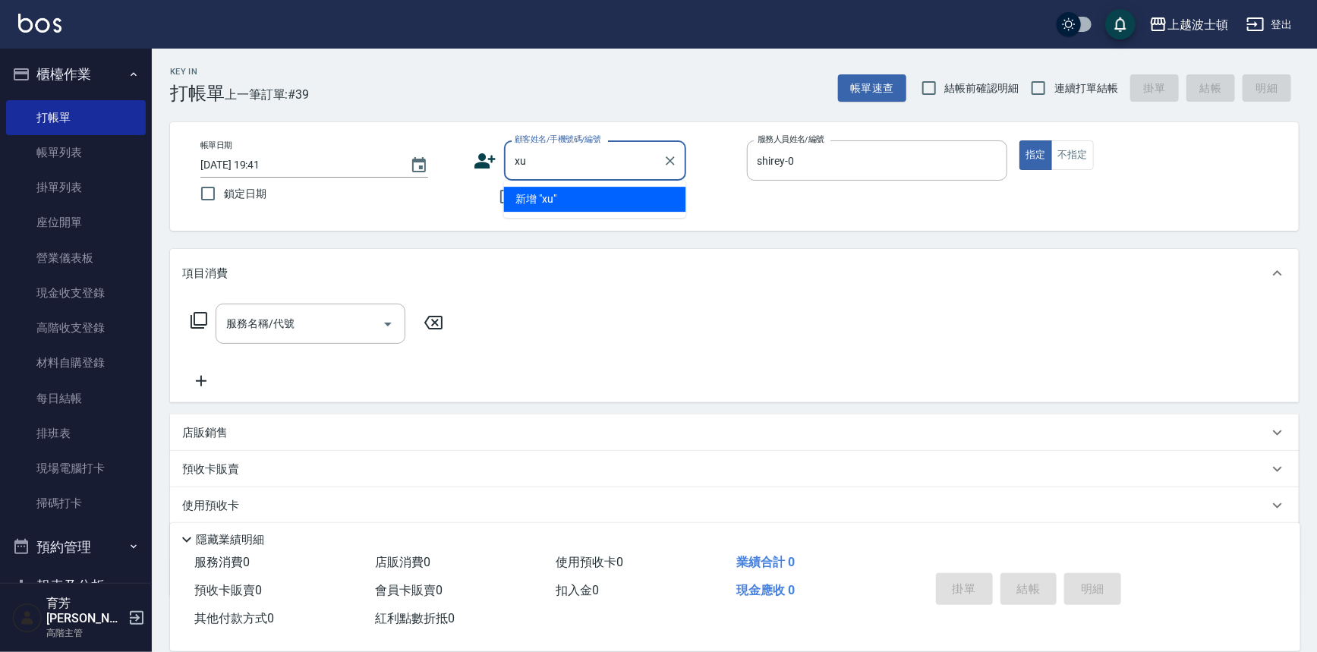
type input "x"
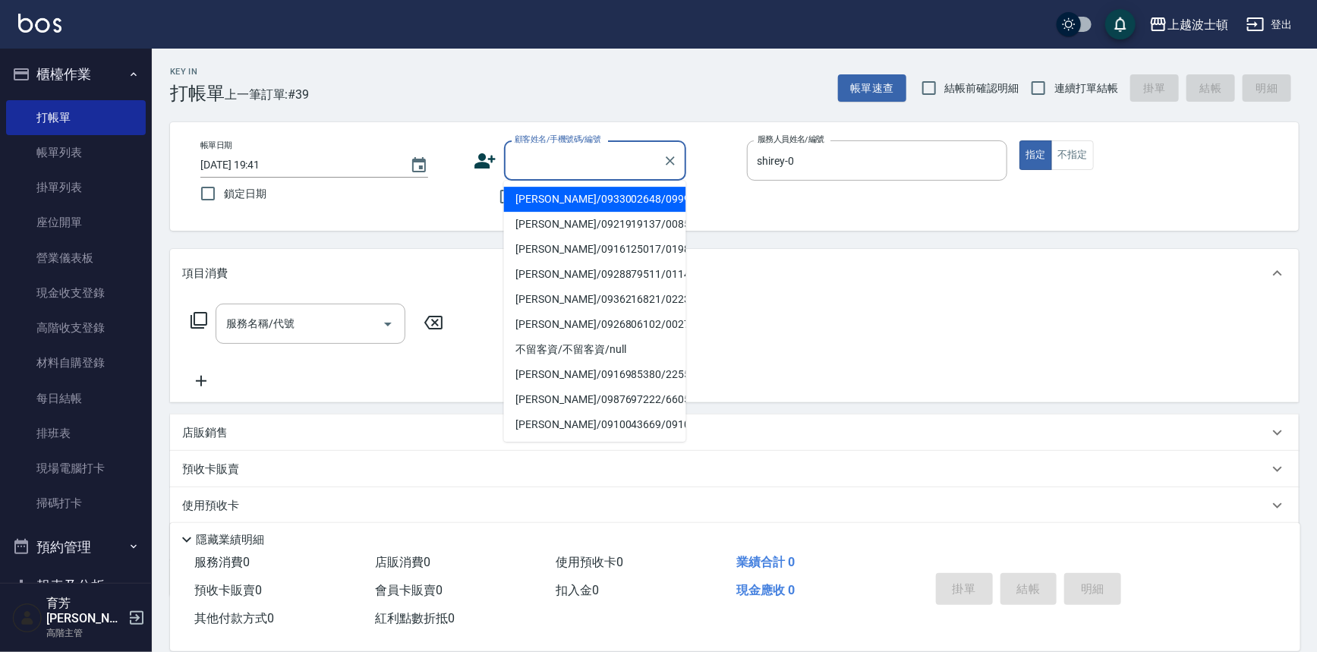
click at [541, 166] on input "顧客姓名/手機號碼/編號" at bounding box center [584, 160] width 146 height 27
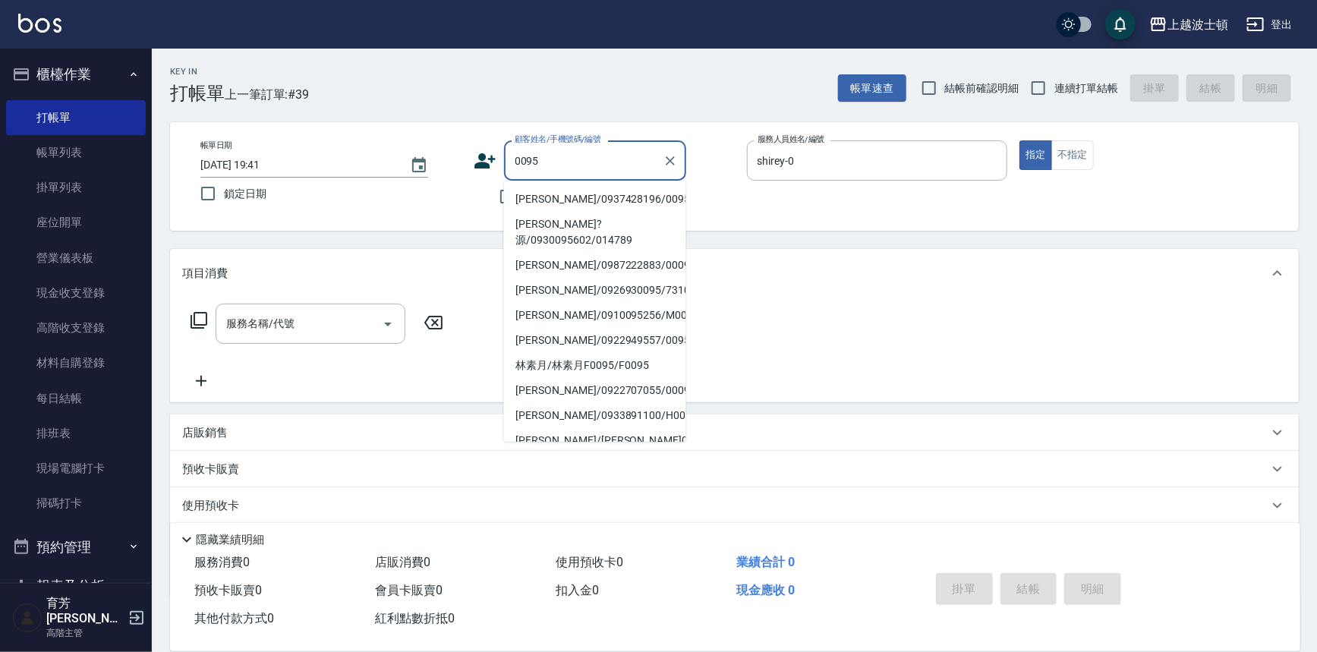
click at [546, 197] on li "林小玲/0937428196/0095" at bounding box center [595, 199] width 182 height 25
type input "林小玲/0937428196/0095"
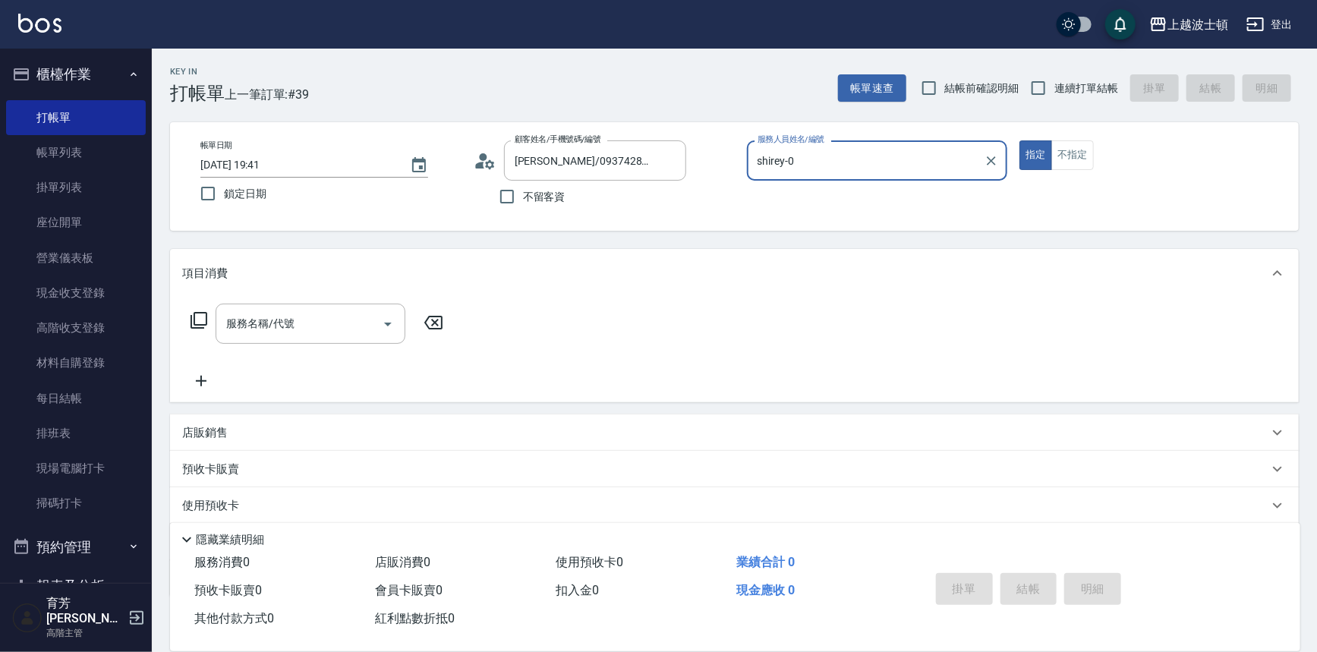
click at [197, 319] on icon at bounding box center [199, 320] width 18 height 18
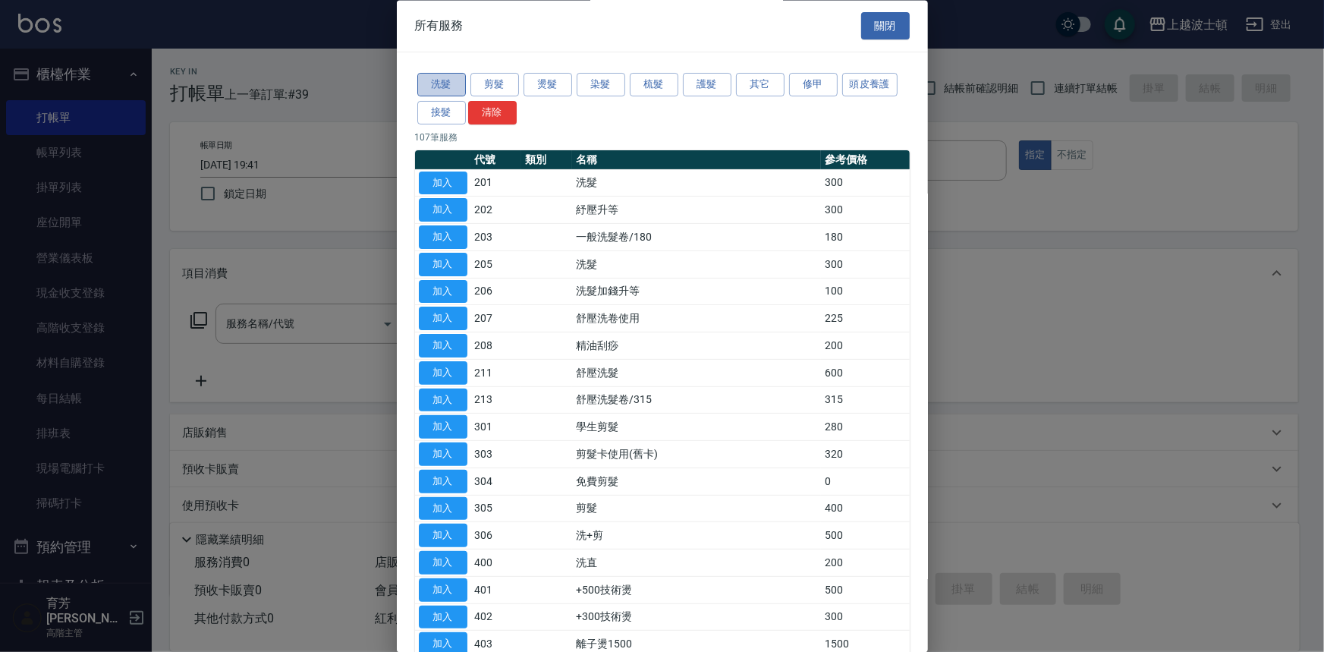
click at [463, 83] on button "洗髮" at bounding box center [441, 86] width 49 height 24
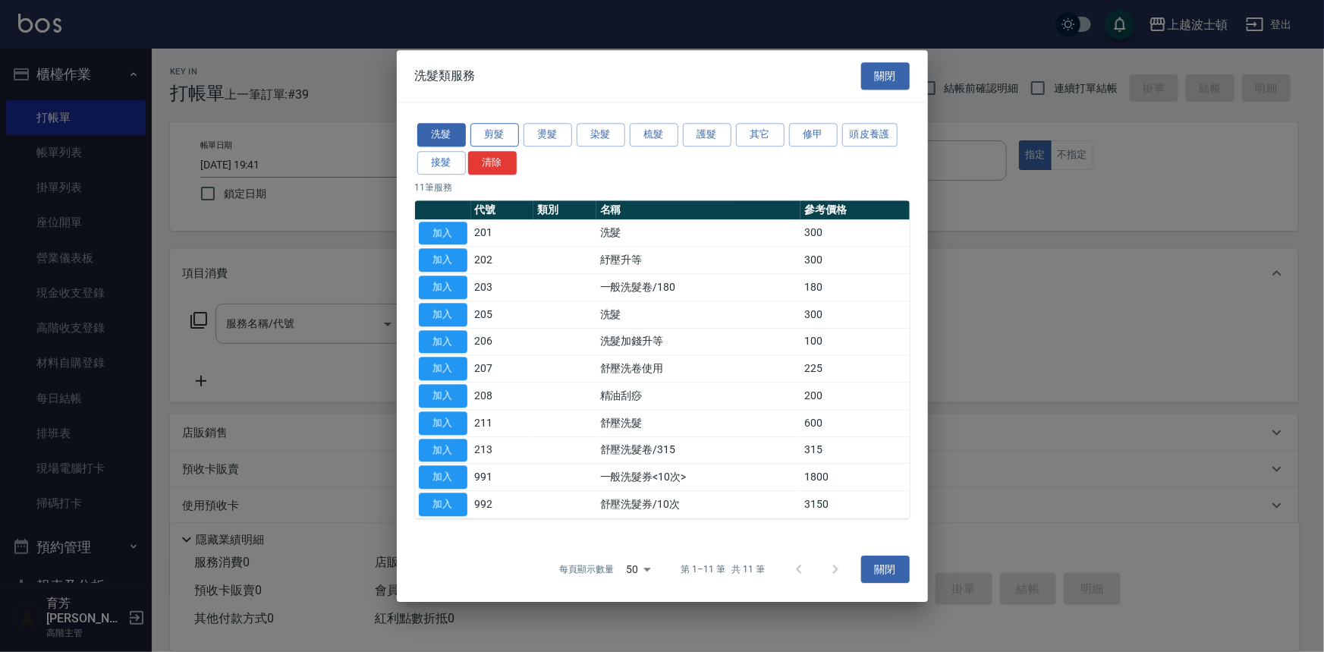
click at [479, 128] on button "剪髮" at bounding box center [495, 135] width 49 height 24
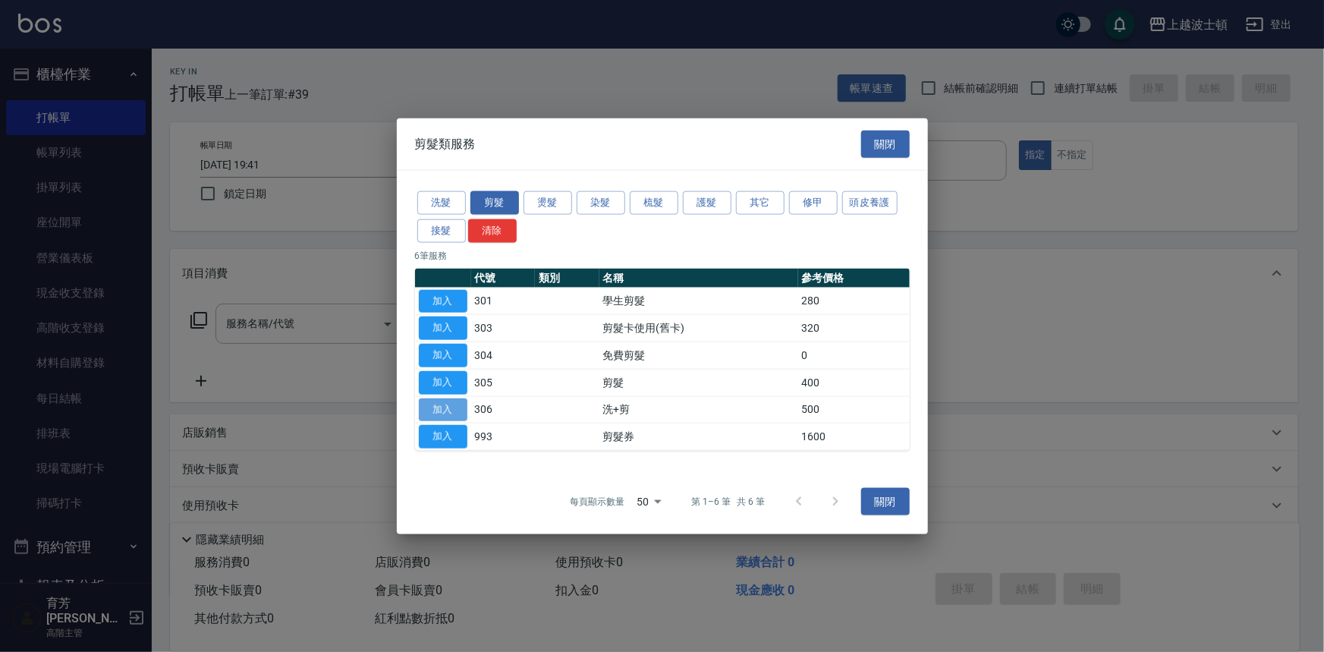
click at [457, 408] on button "加入" at bounding box center [443, 410] width 49 height 24
type input "洗+剪(306)"
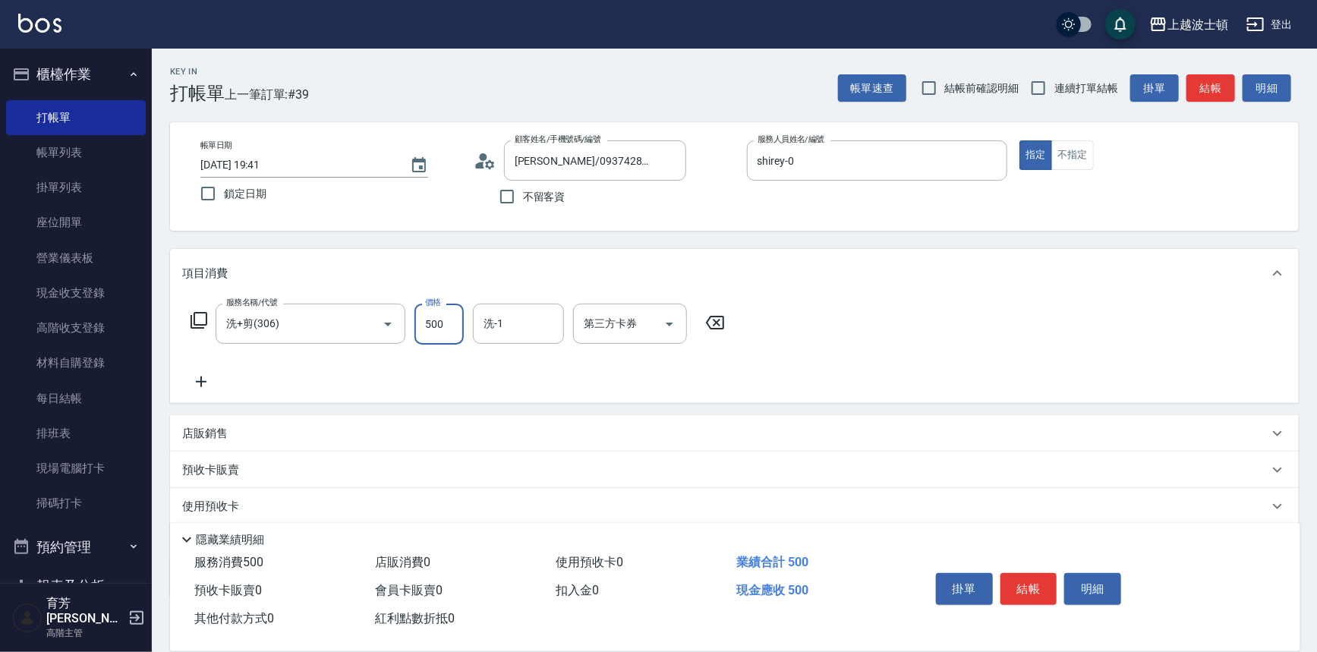
click at [456, 320] on input "500" at bounding box center [438, 324] width 49 height 41
type input "600"
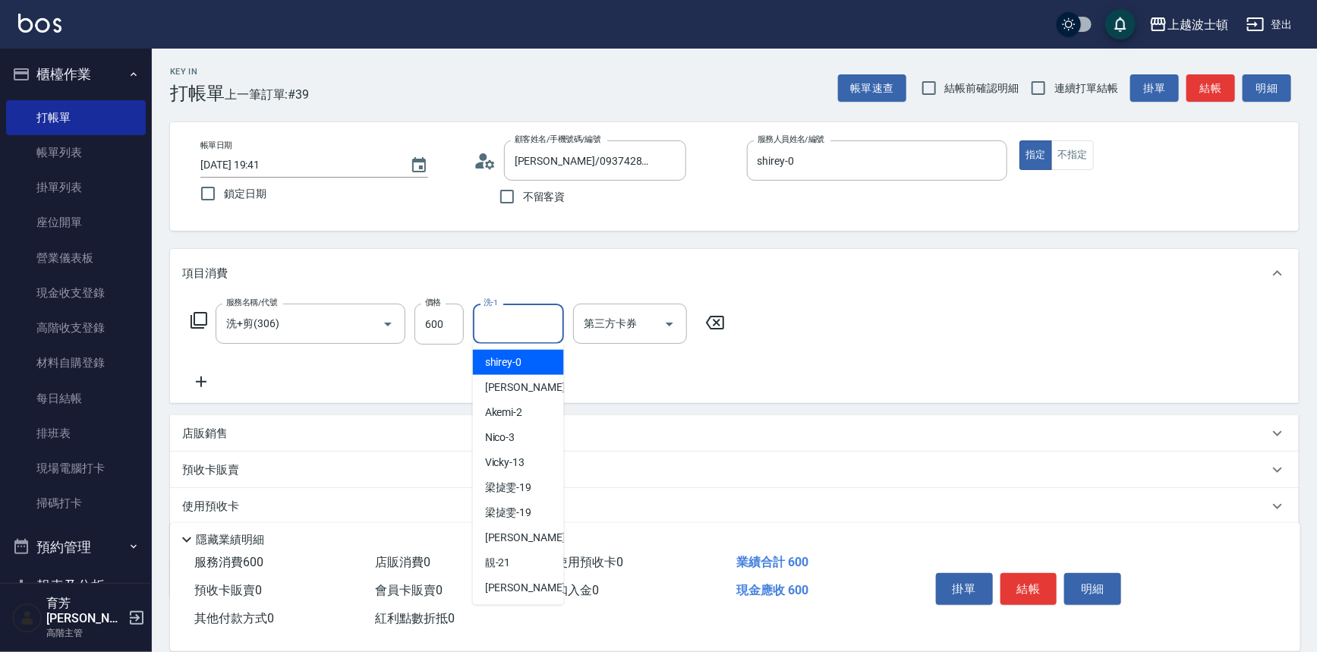
click at [524, 321] on input "洗-1" at bounding box center [518, 323] width 77 height 27
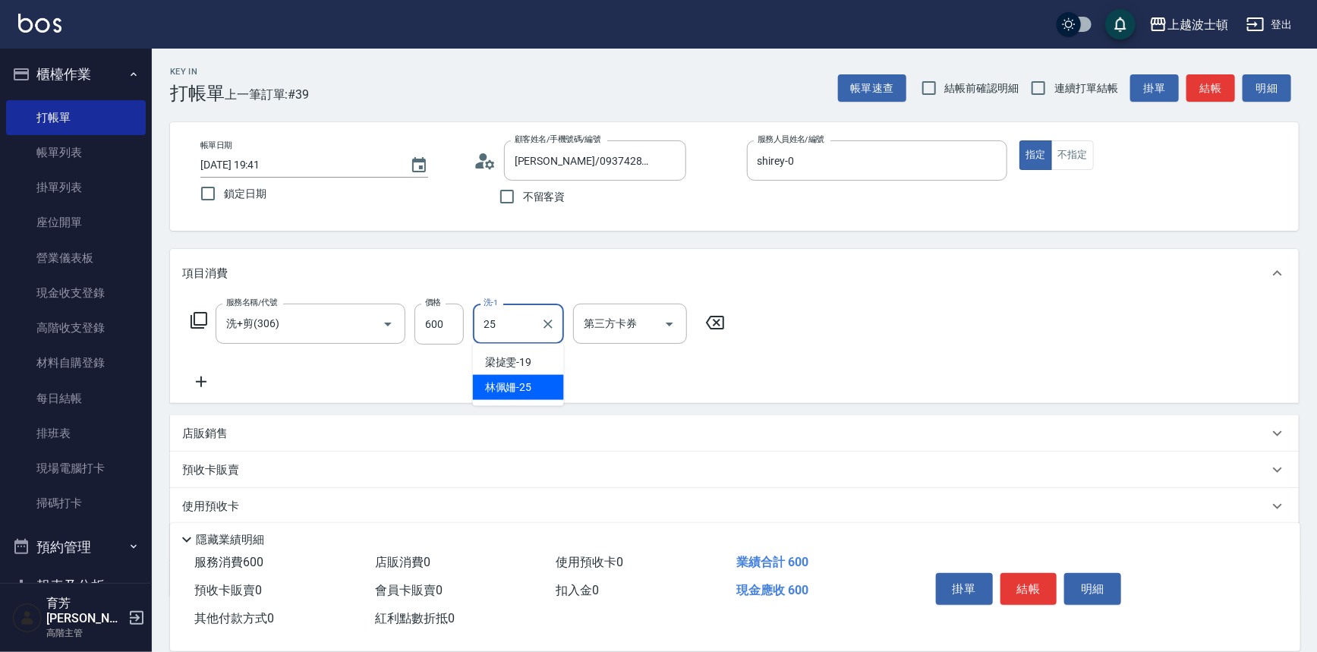
click at [534, 388] on div "林佩姍 -25" at bounding box center [518, 387] width 91 height 25
type input "林佩姍-25"
click at [1025, 573] on button "結帳" at bounding box center [1028, 589] width 57 height 32
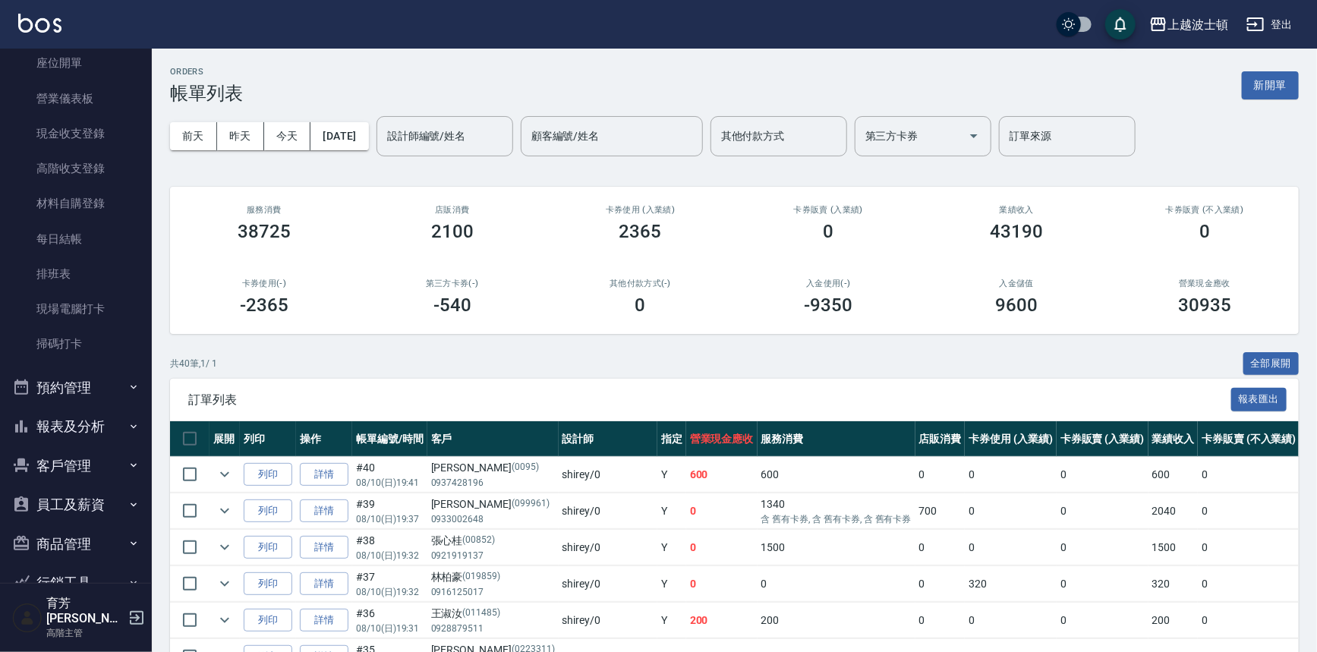
scroll to position [178, 0]
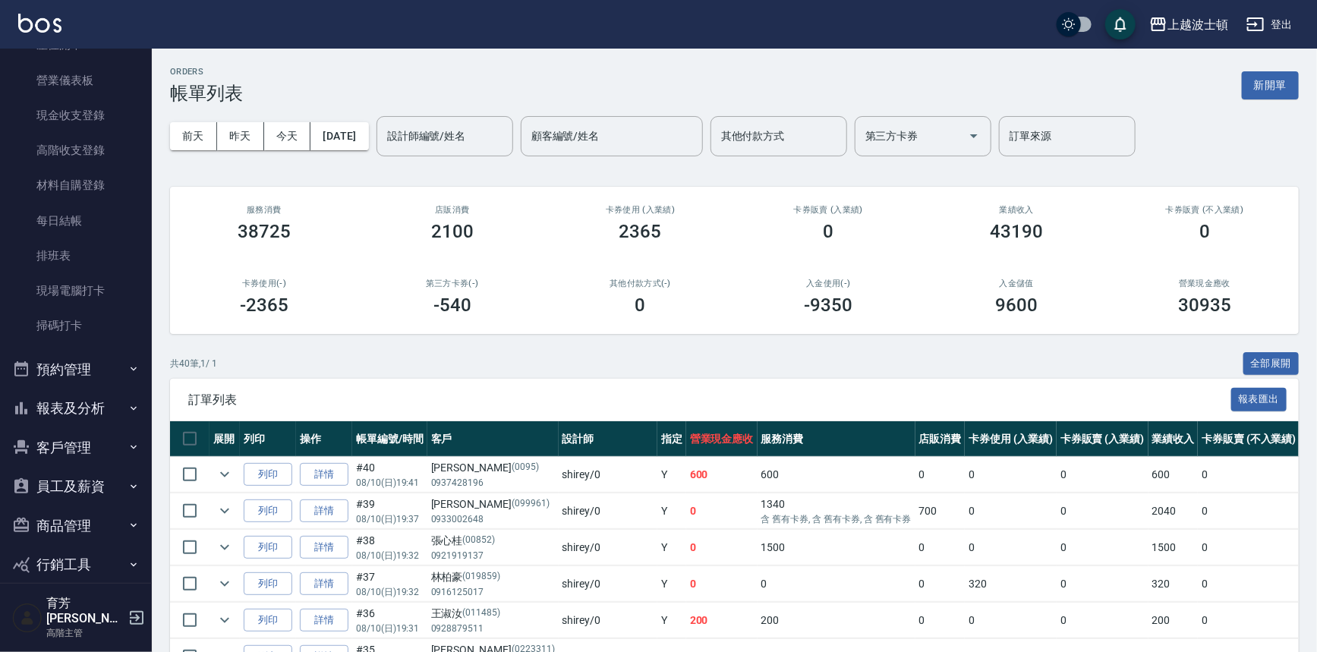
click at [118, 447] on button "客戶管理" at bounding box center [76, 447] width 140 height 39
click at [106, 482] on link "客戶列表" at bounding box center [76, 490] width 140 height 35
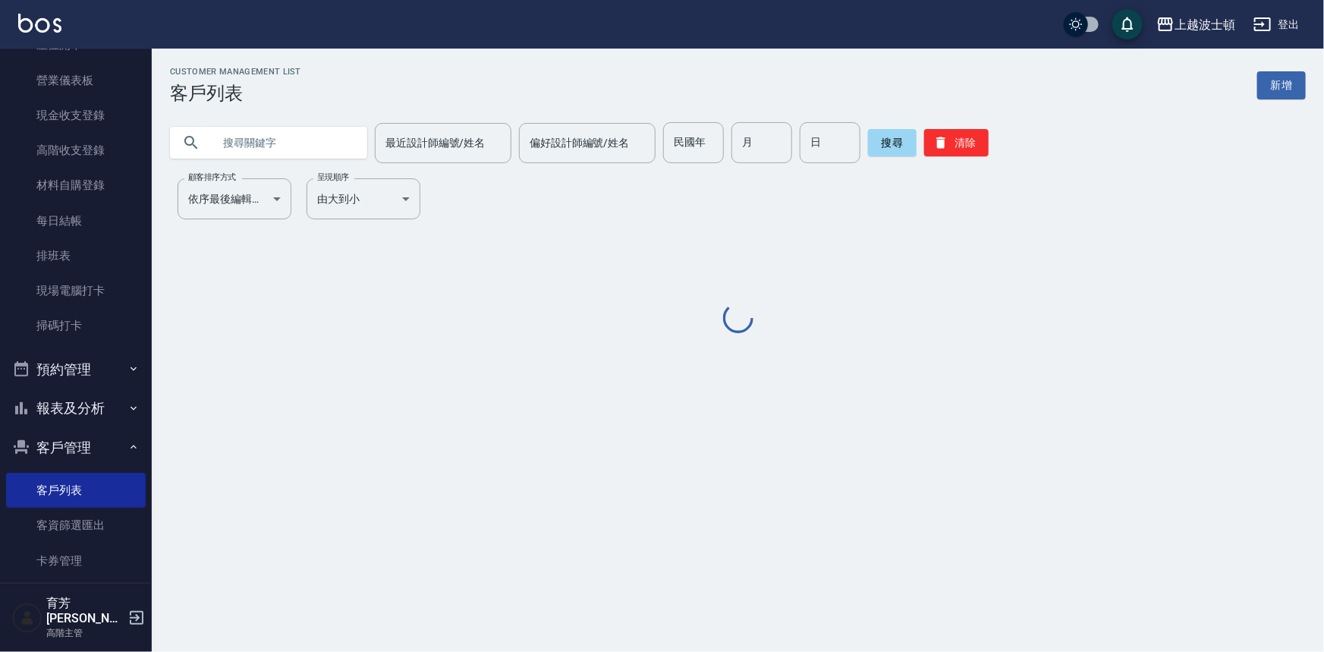
click at [290, 139] on input "text" at bounding box center [284, 142] width 143 height 41
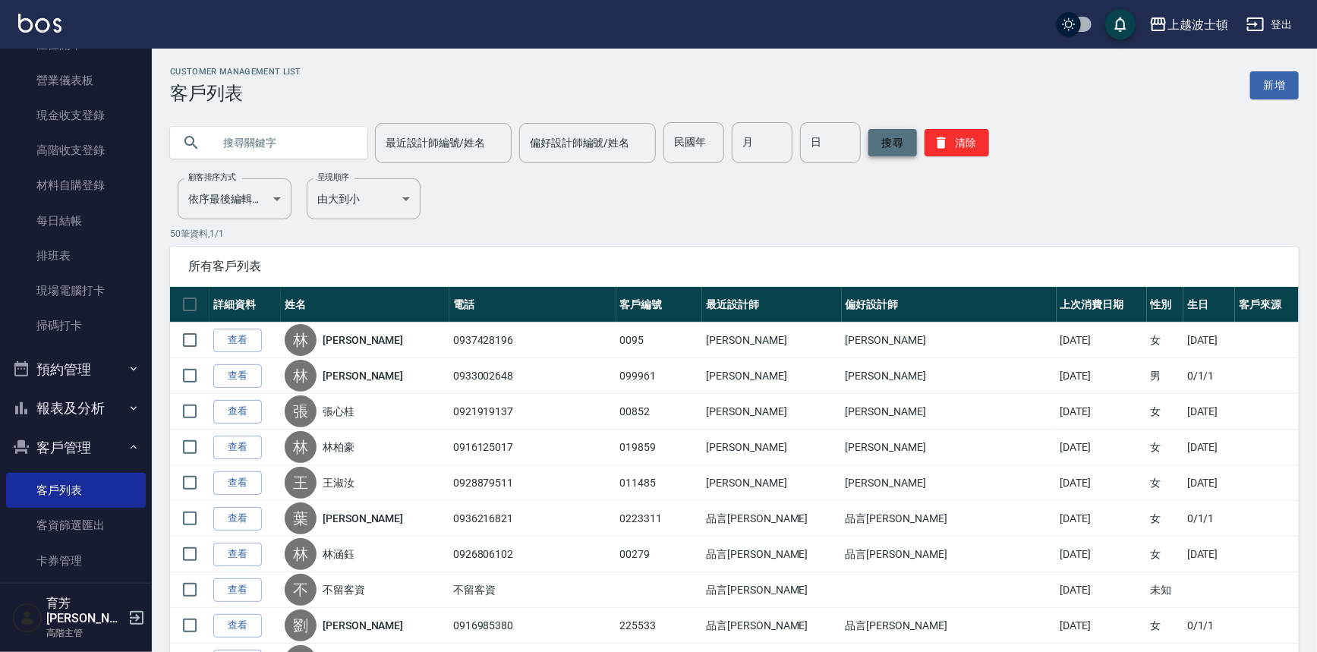
click at [901, 137] on button "搜尋" at bounding box center [892, 142] width 49 height 27
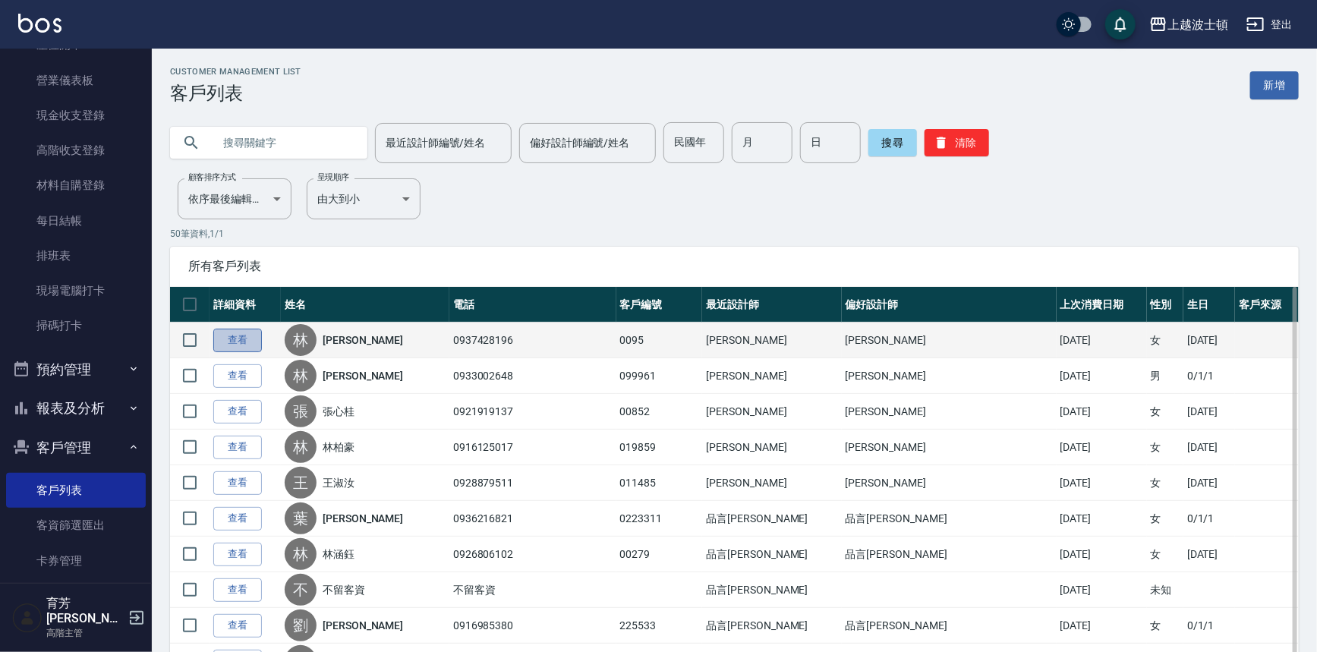
click at [238, 338] on link "查看" at bounding box center [237, 341] width 49 height 24
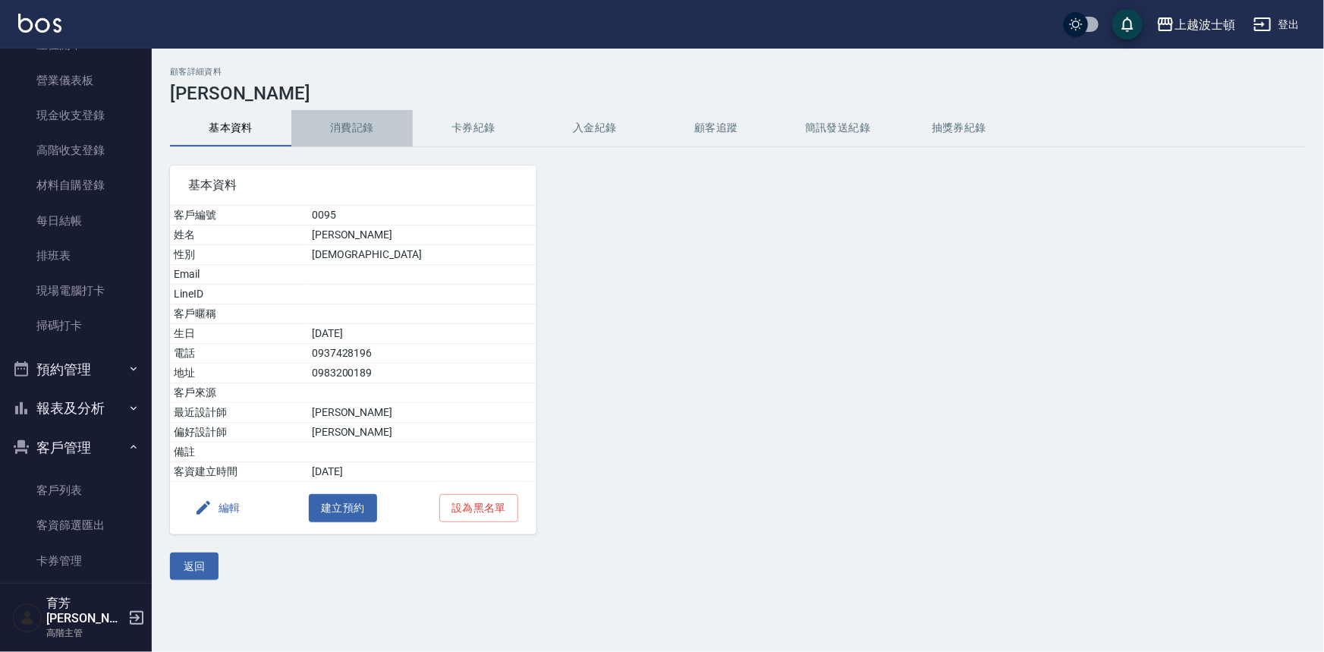
click at [364, 121] on button "消費記錄" at bounding box center [351, 128] width 121 height 36
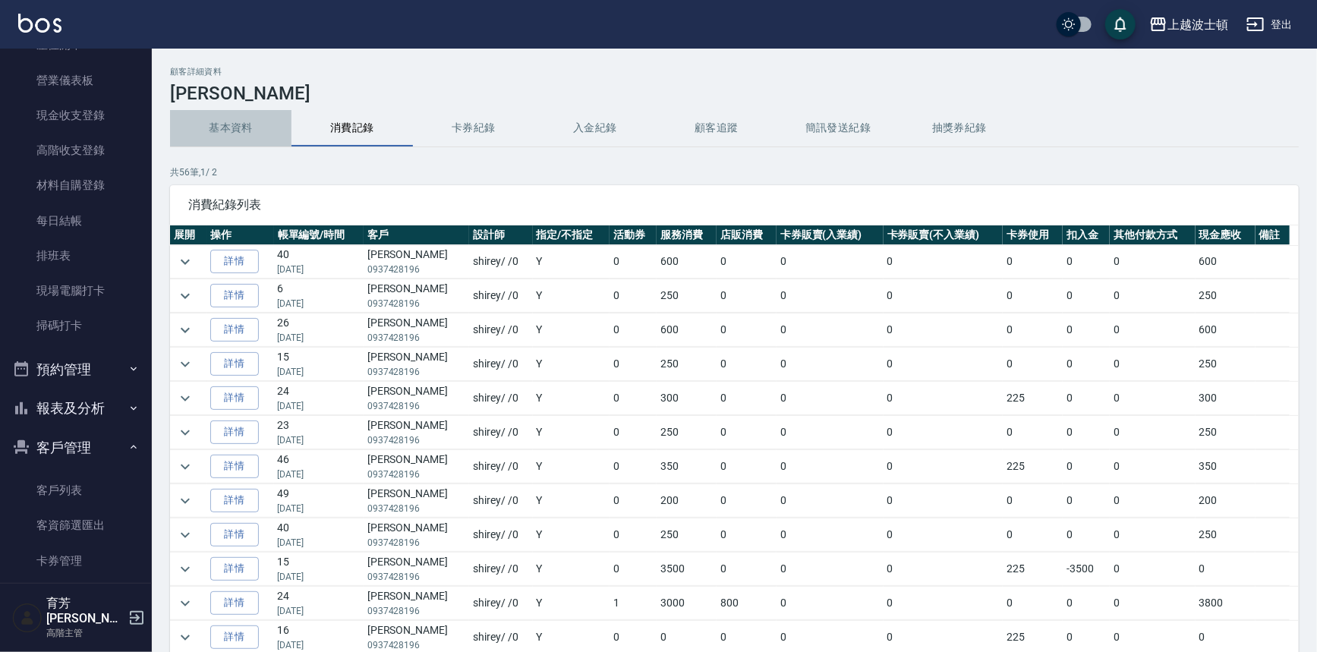
click at [216, 128] on button "基本資料" at bounding box center [230, 128] width 121 height 36
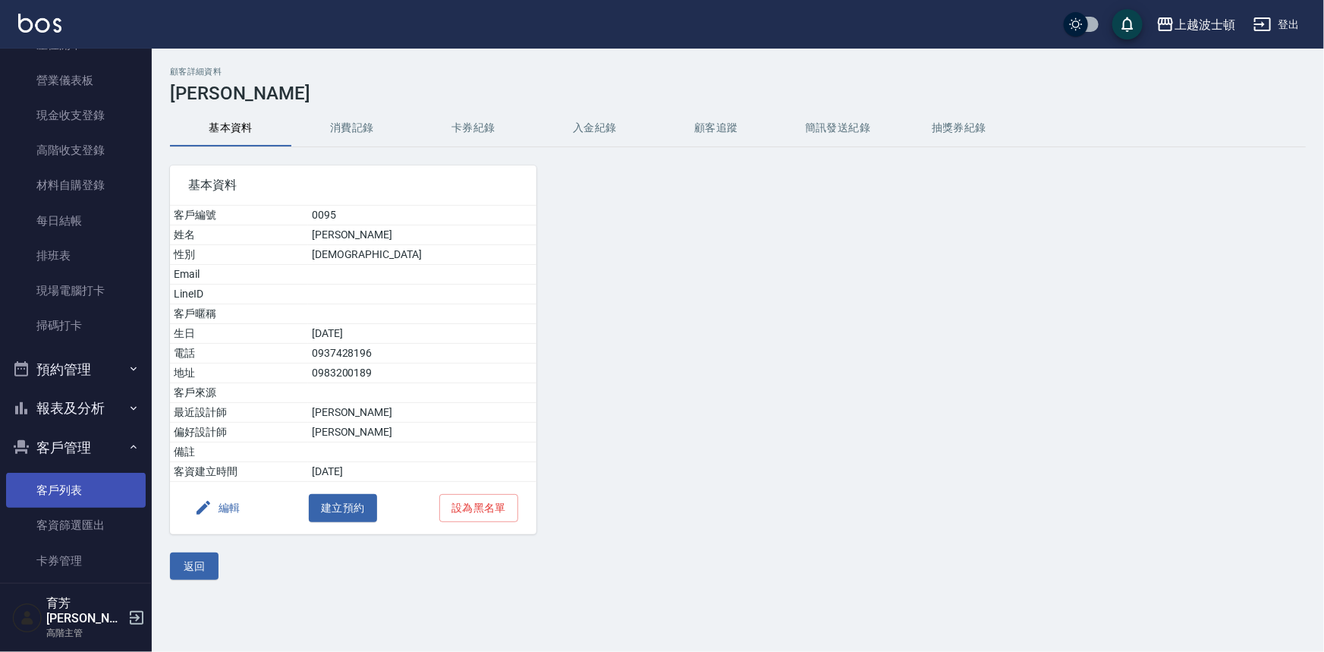
click at [78, 486] on link "客戶列表" at bounding box center [76, 490] width 140 height 35
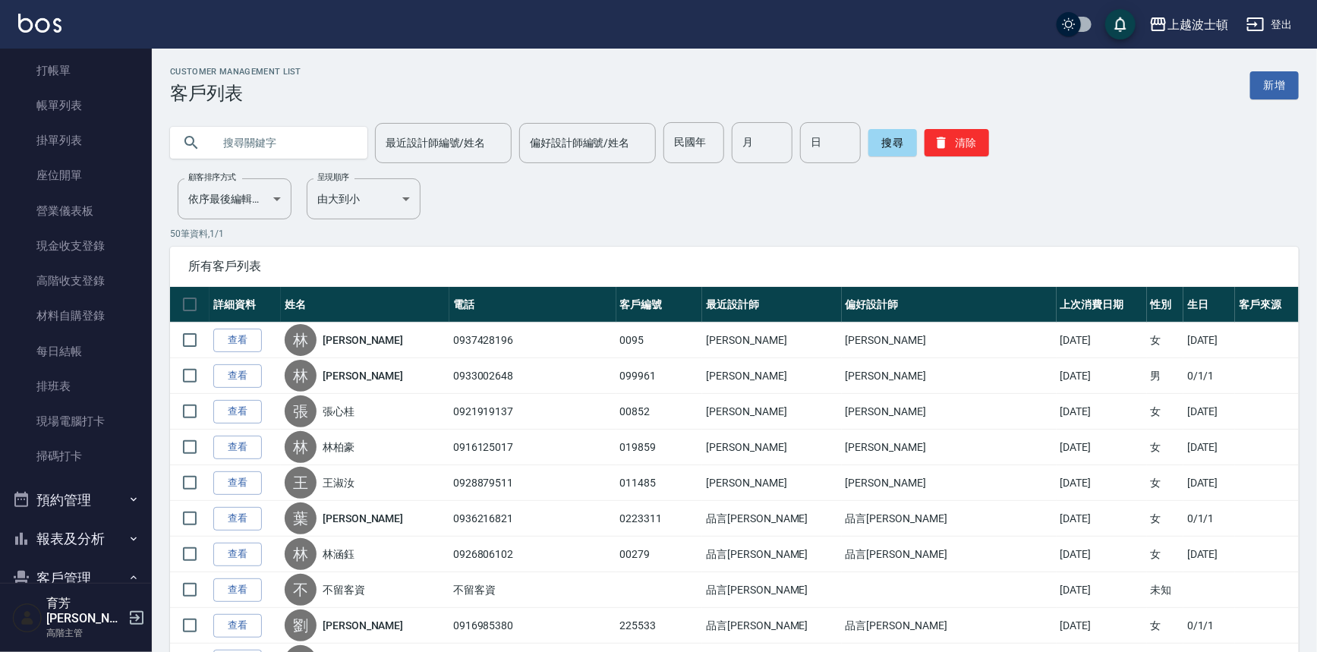
scroll to position [41, 0]
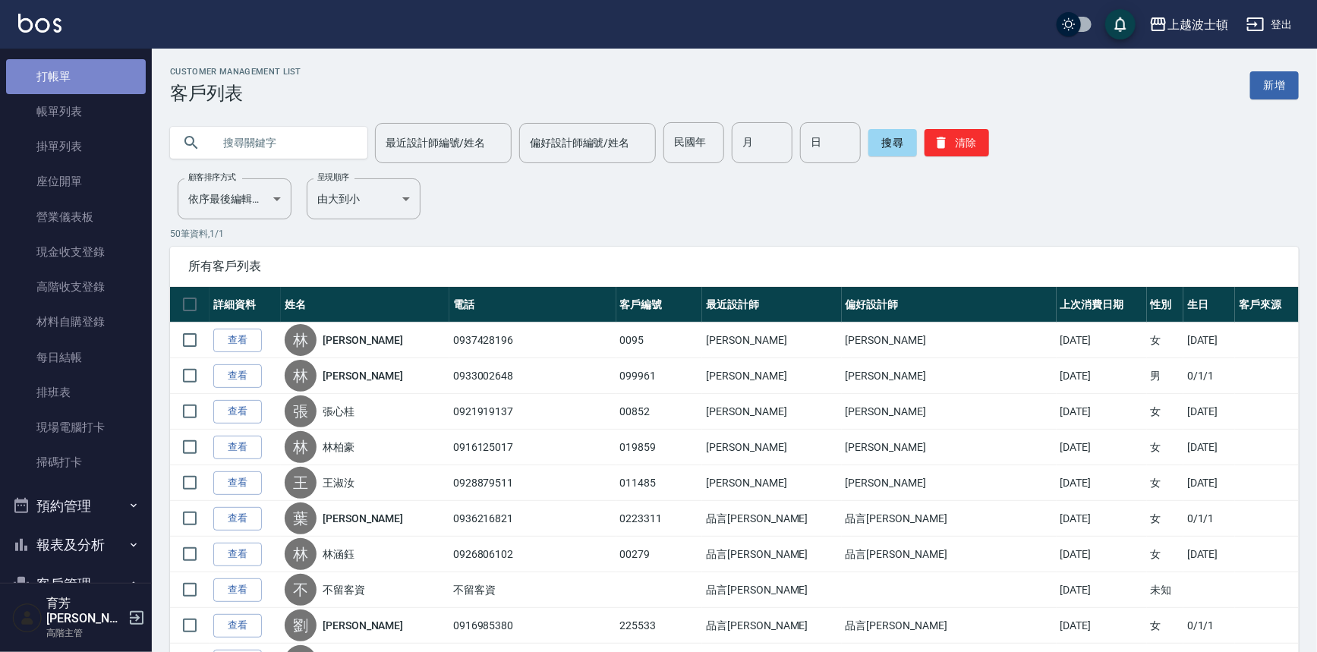
click at [102, 62] on link "打帳單" at bounding box center [76, 76] width 140 height 35
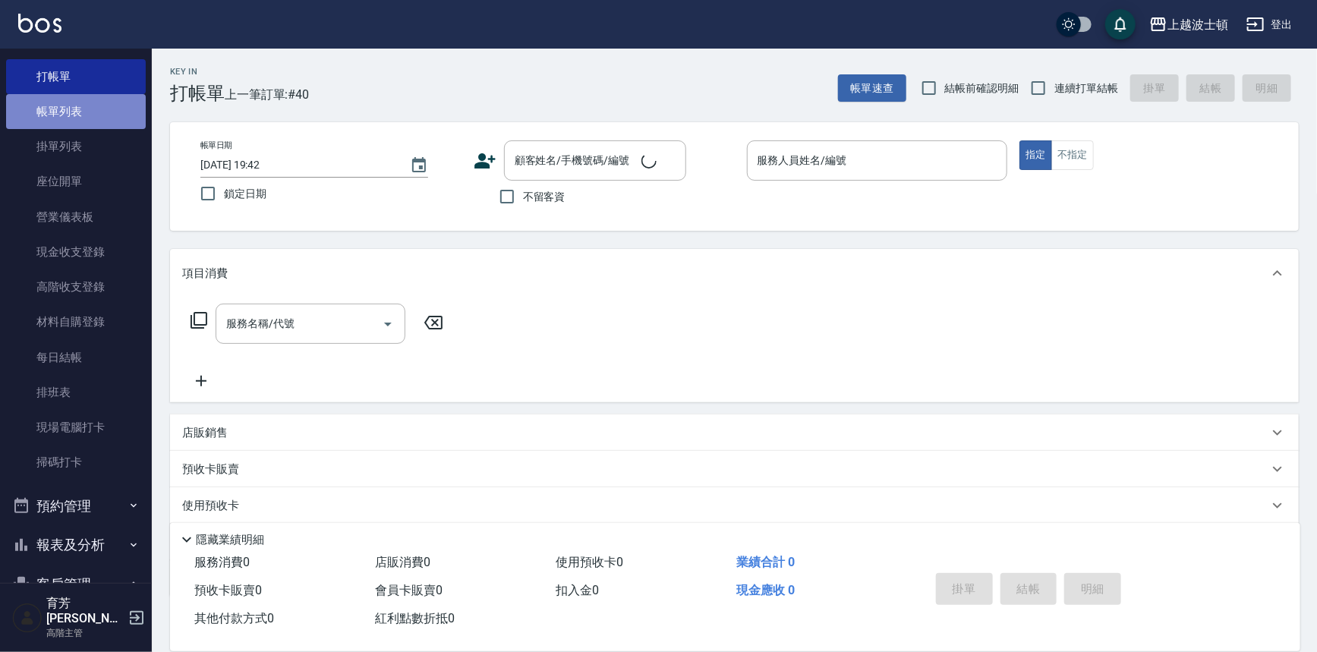
click at [83, 112] on link "帳單列表" at bounding box center [76, 111] width 140 height 35
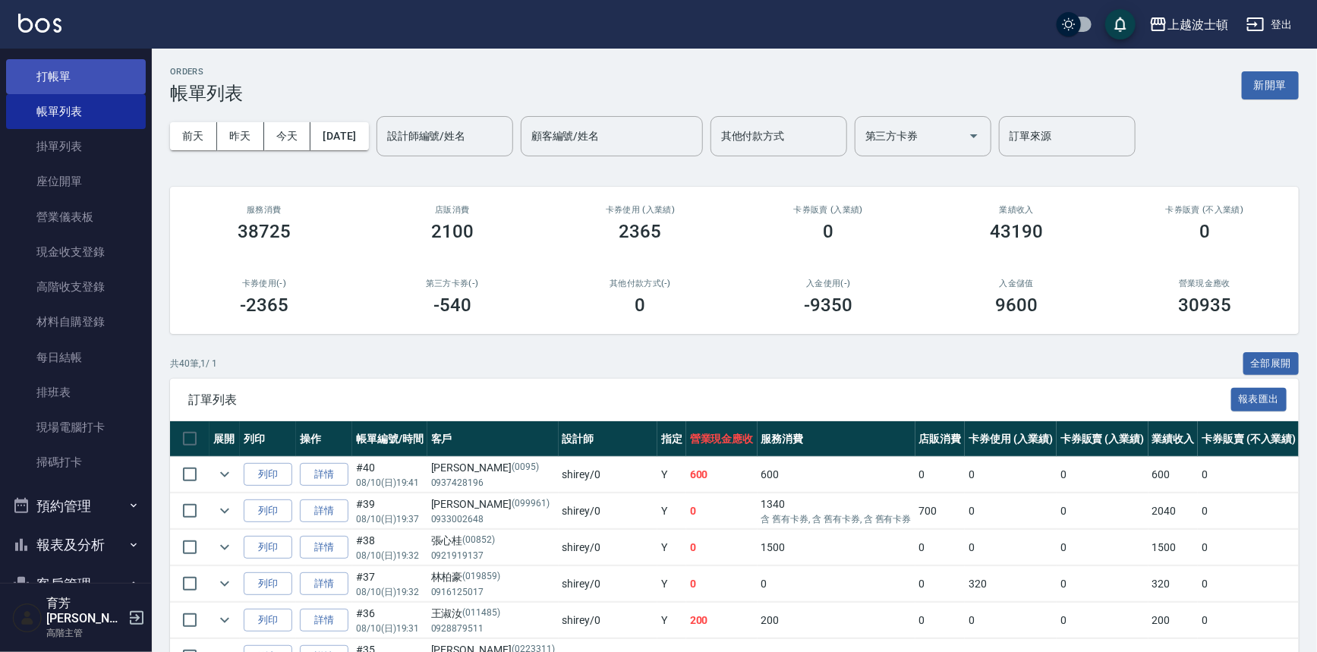
click at [22, 68] on link "打帳單" at bounding box center [76, 76] width 140 height 35
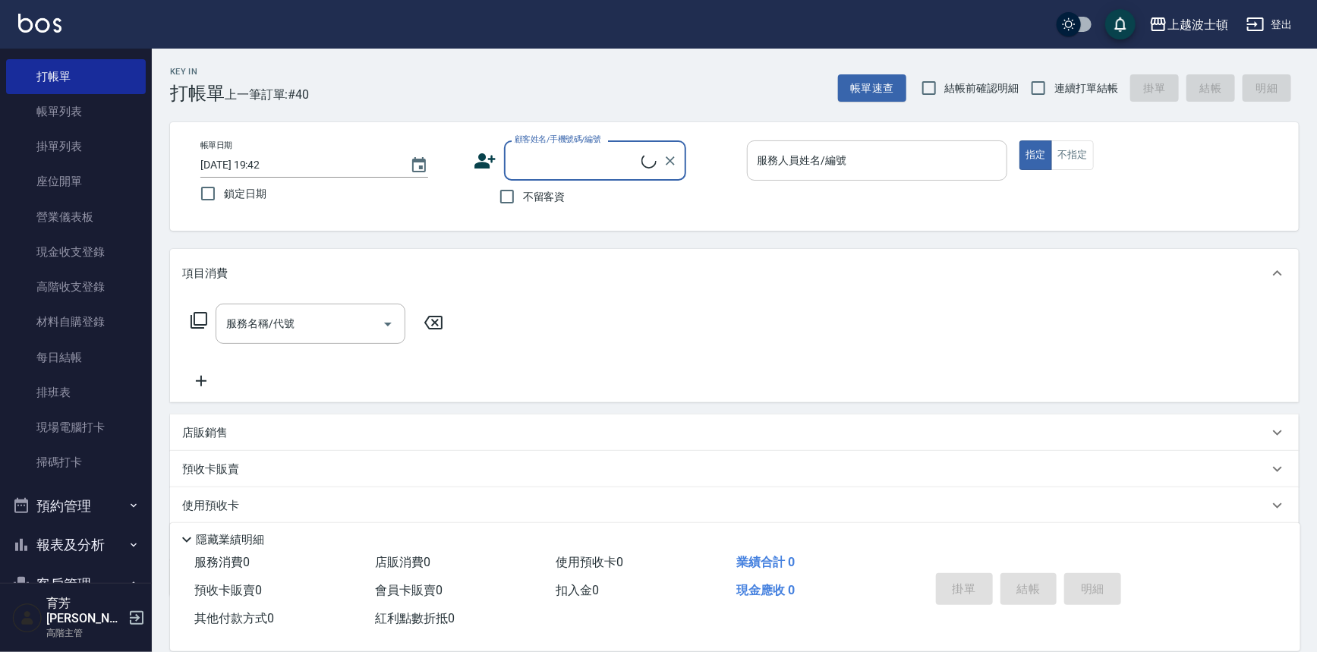
click at [811, 163] on input "服務人員姓名/編號" at bounding box center [877, 160] width 247 height 27
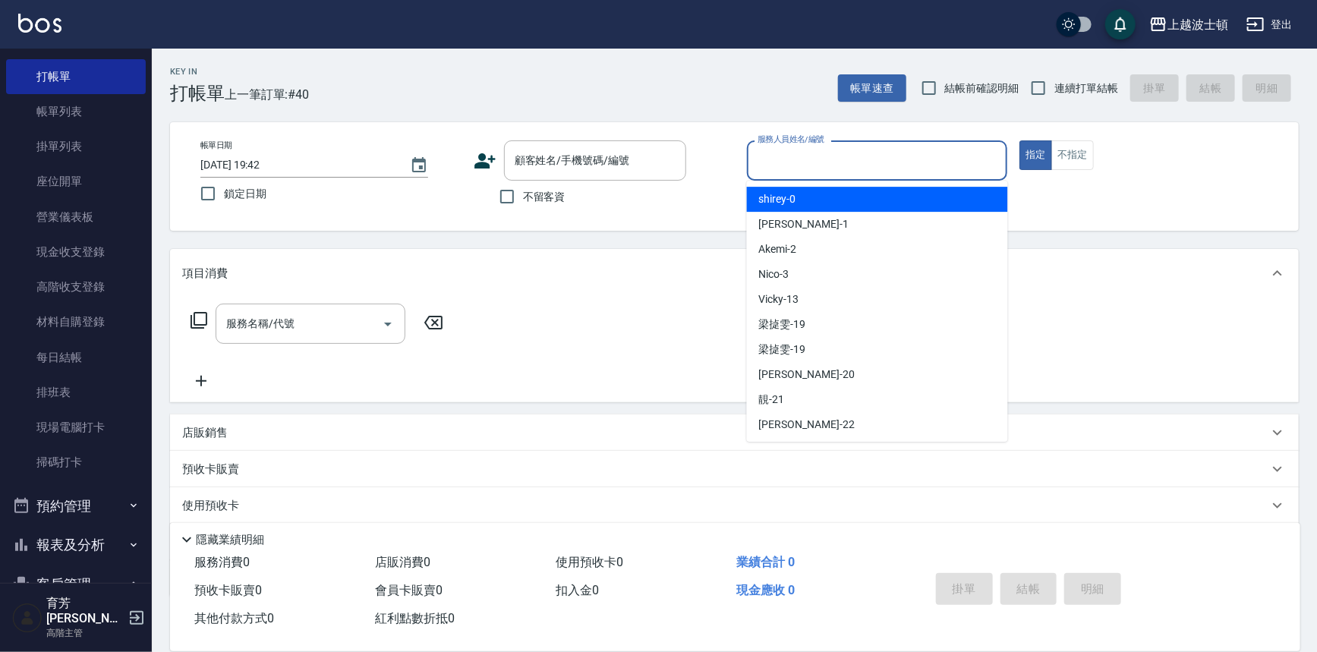
click at [818, 196] on div "shirey -0" at bounding box center [877, 199] width 261 height 25
type input "shirey-0"
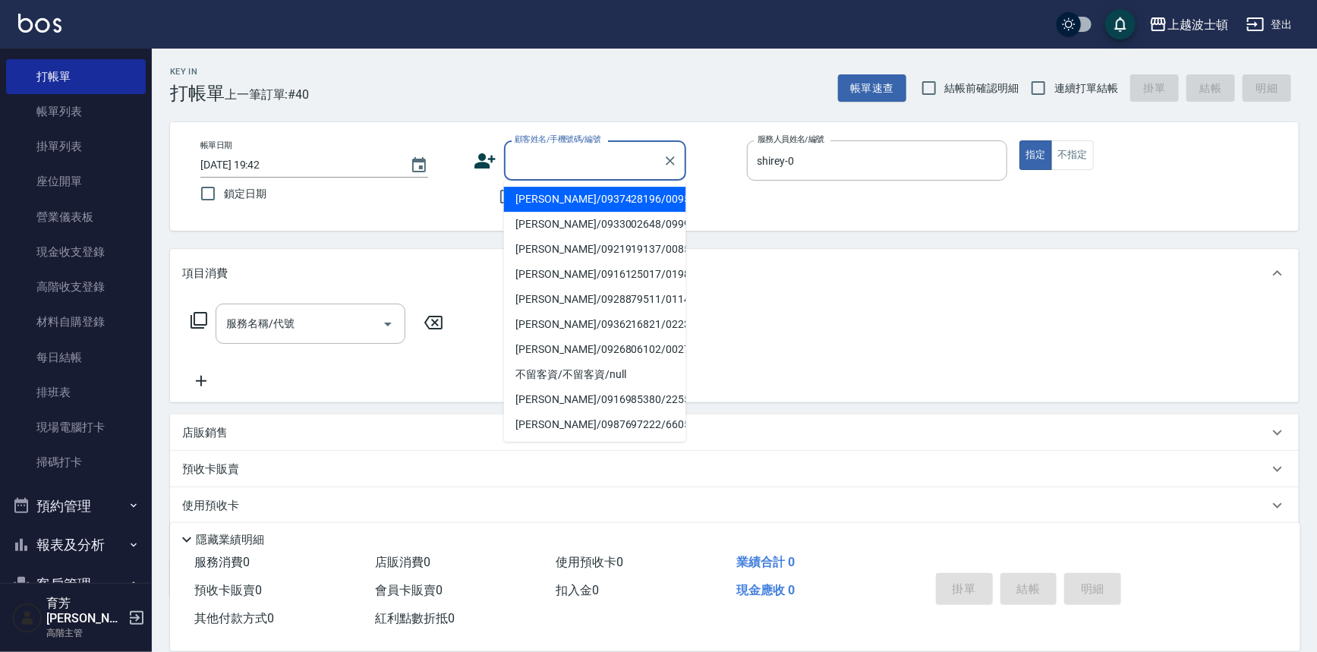
click at [542, 159] on input "顧客姓名/手機號碼/編號" at bounding box center [584, 160] width 146 height 27
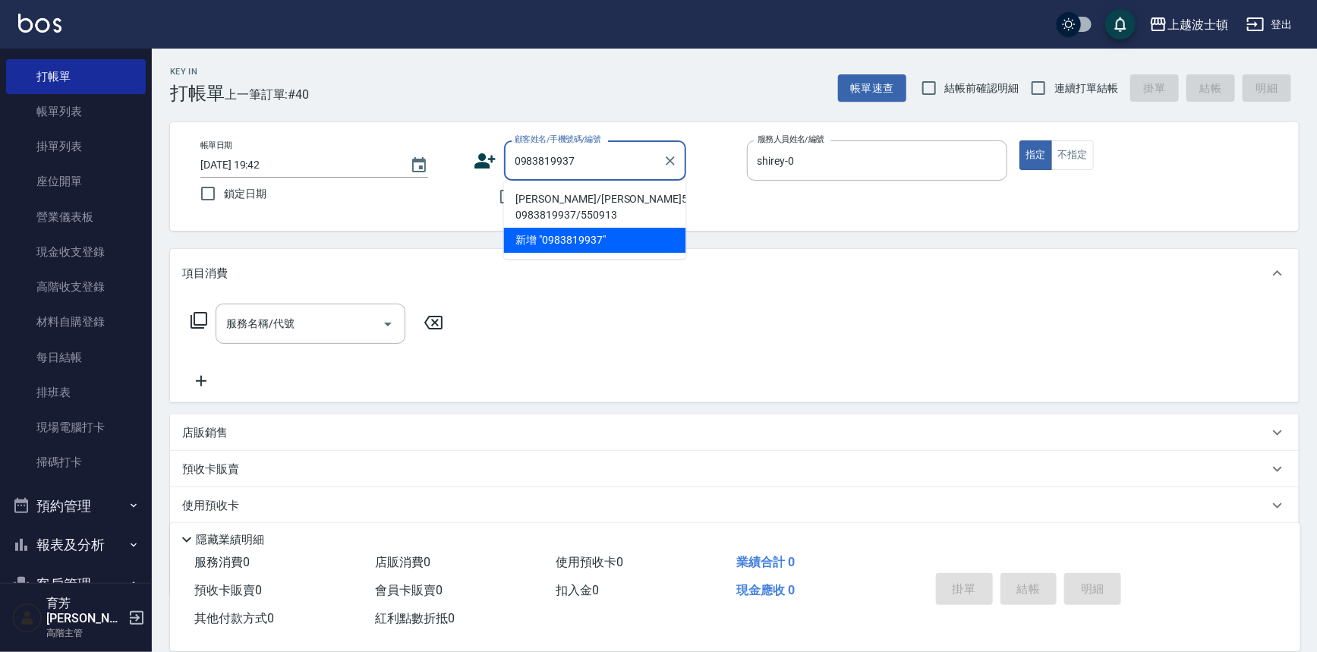
click at [581, 200] on li "李玉敏/李玉敏550913 0983819937/550913" at bounding box center [595, 207] width 182 height 41
type input "李玉敏/李玉敏550913 0983819937/550913"
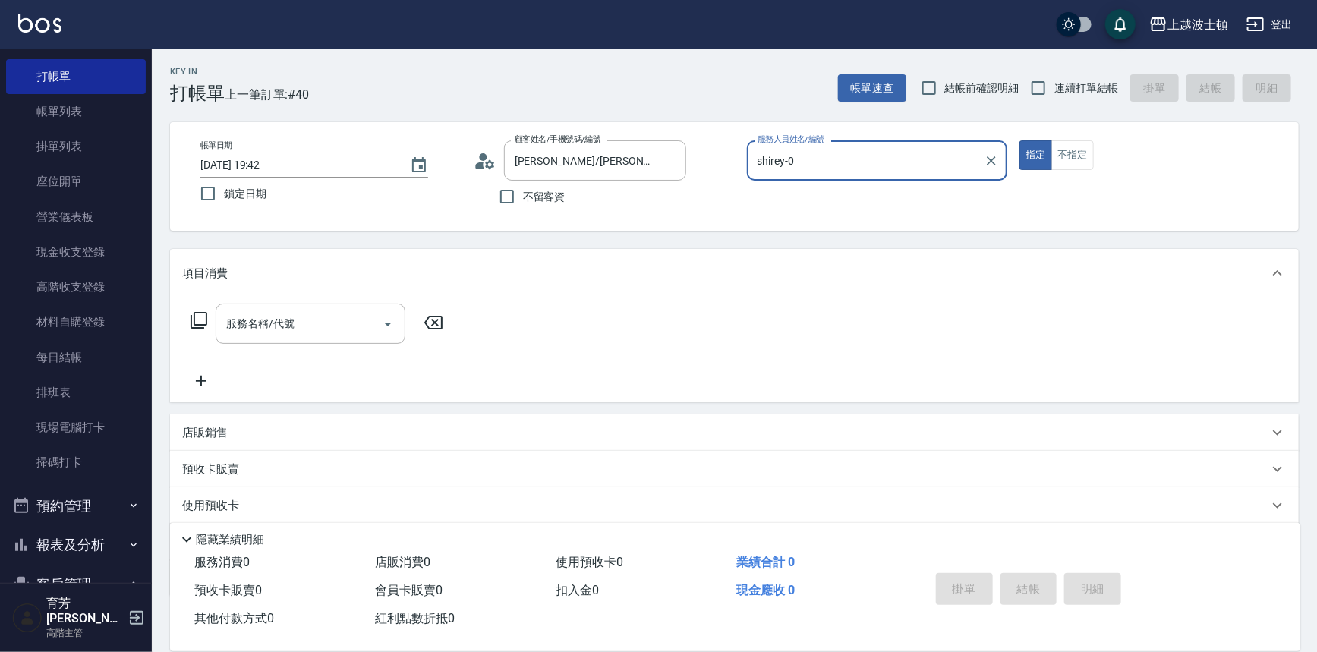
click at [199, 315] on icon at bounding box center [199, 320] width 18 height 18
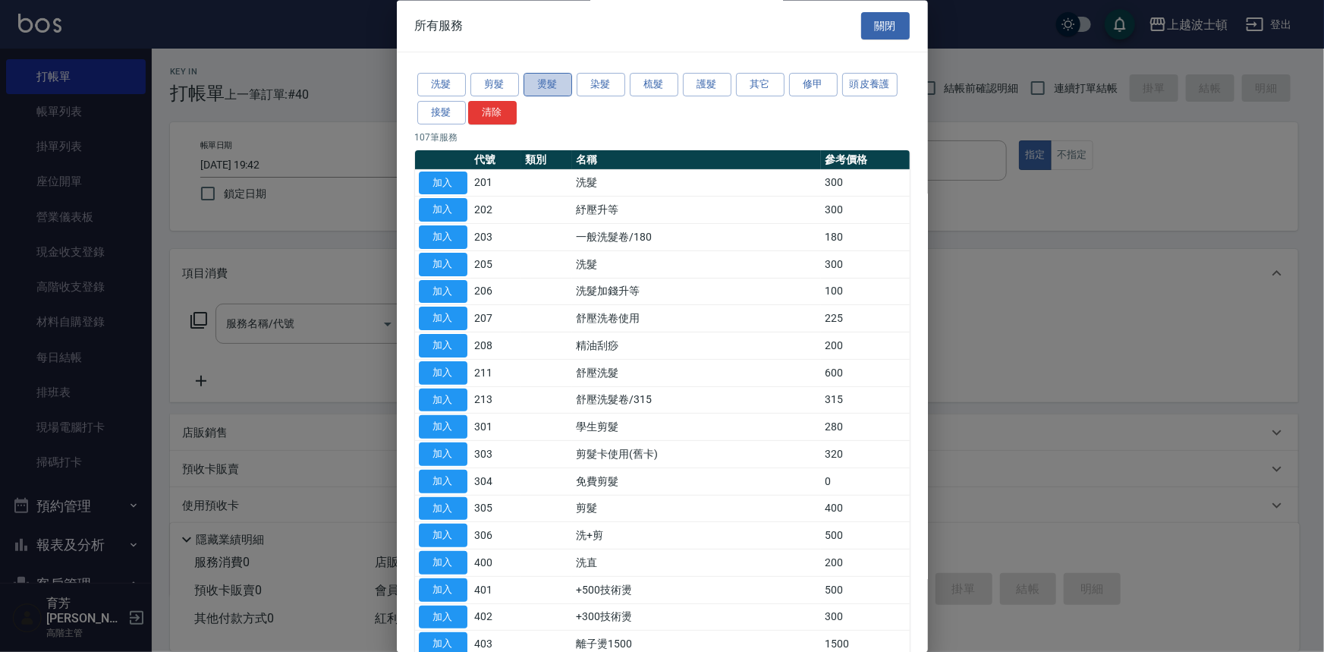
click at [547, 81] on button "燙髮" at bounding box center [548, 86] width 49 height 24
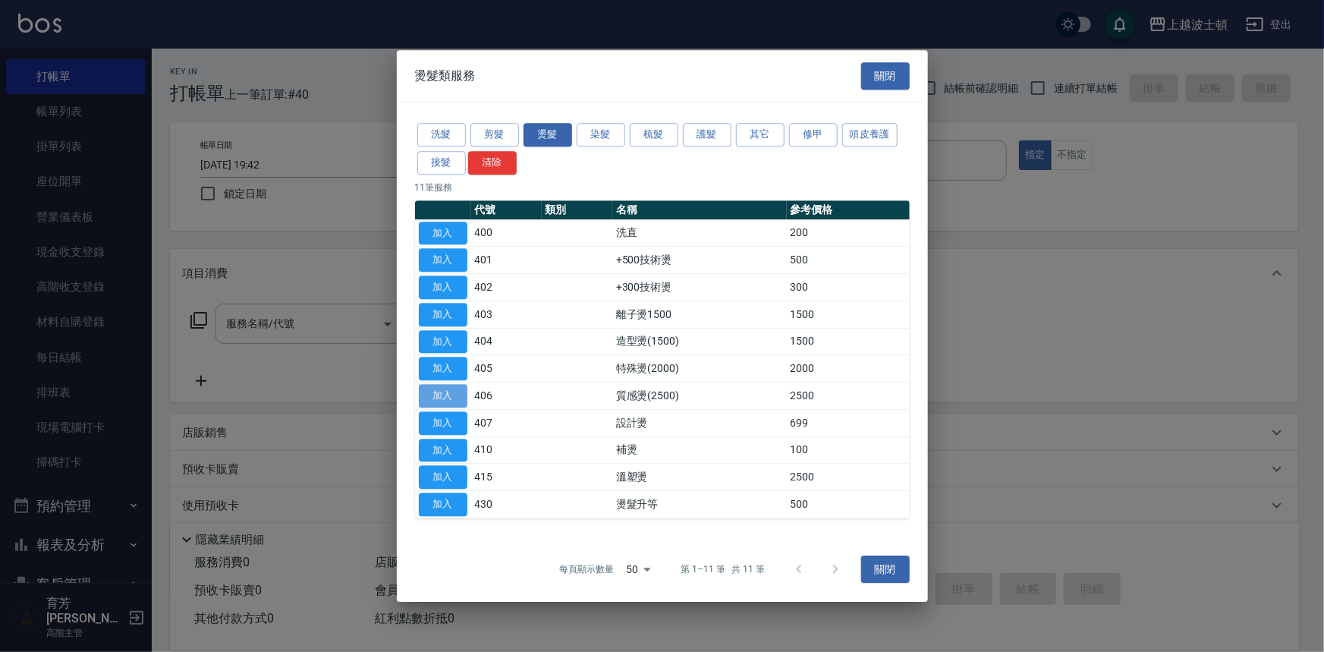
click at [446, 392] on button "加入" at bounding box center [443, 396] width 49 height 24
type input "質感燙(2500)(406)"
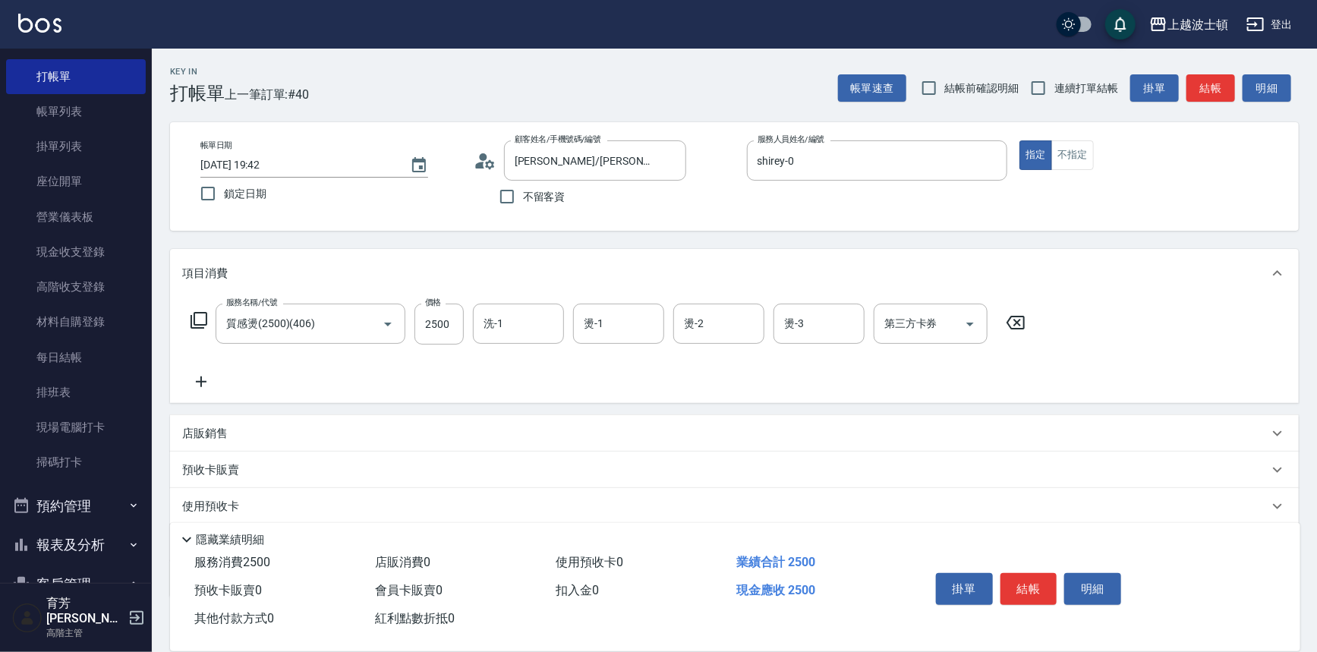
click at [1011, 315] on icon at bounding box center [1016, 322] width 38 height 18
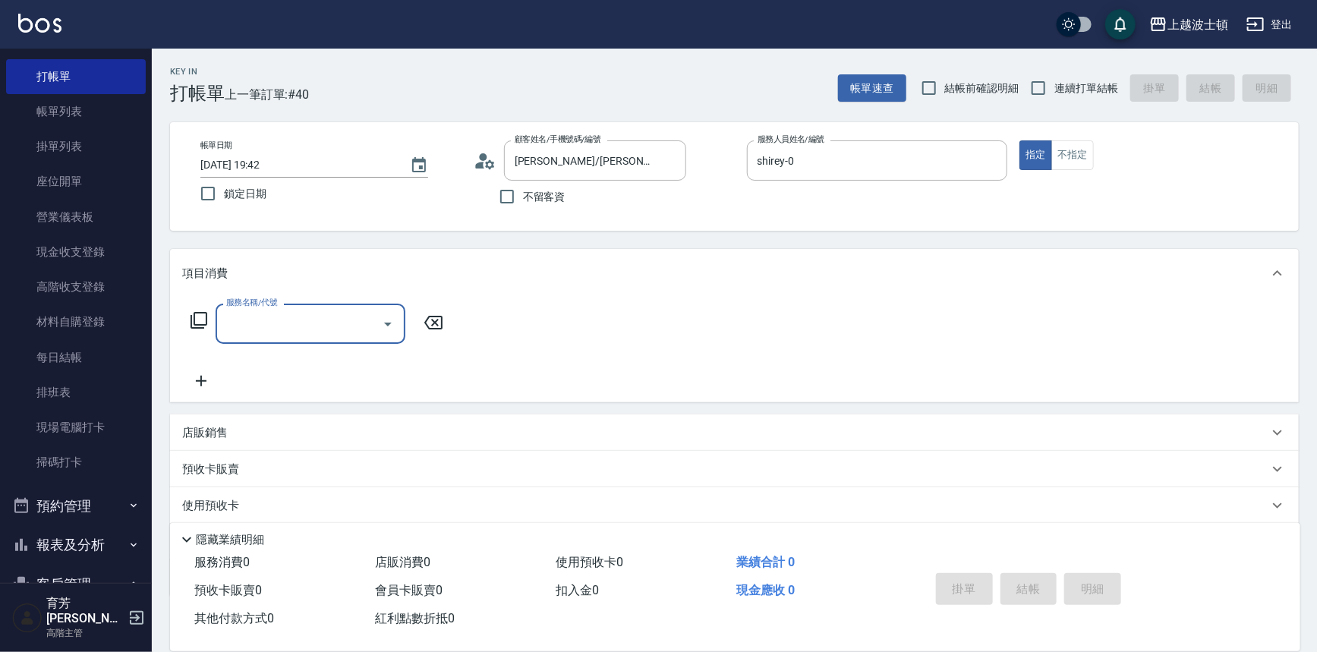
click at [196, 316] on icon at bounding box center [199, 320] width 18 height 18
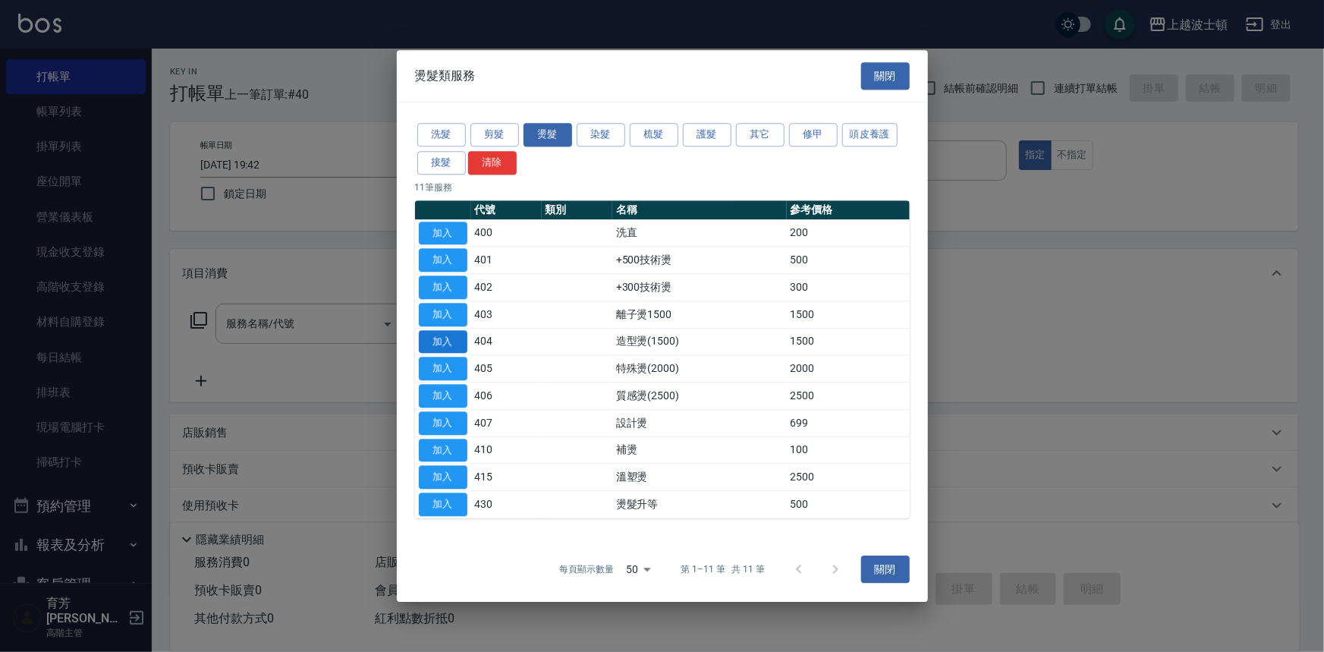
click at [458, 343] on button "加入" at bounding box center [443, 342] width 49 height 24
type input "造型燙(1500)(404)"
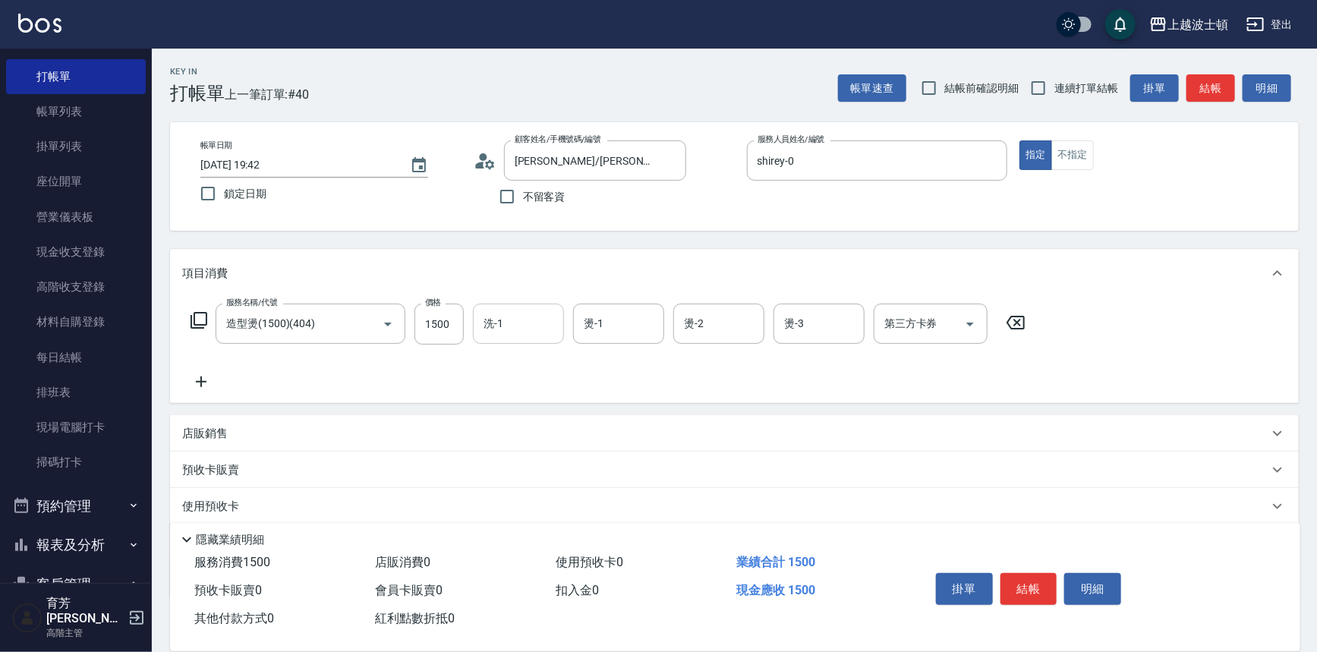
click at [531, 321] on input "洗-1" at bounding box center [518, 323] width 77 height 27
drag, startPoint x: 530, startPoint y: 364, endPoint x: 587, endPoint y: 363, distance: 56.9
click at [530, 365] on div "shirey -0" at bounding box center [518, 362] width 91 height 25
click at [603, 340] on div "燙-1" at bounding box center [618, 324] width 91 height 40
type input "shirey-0"
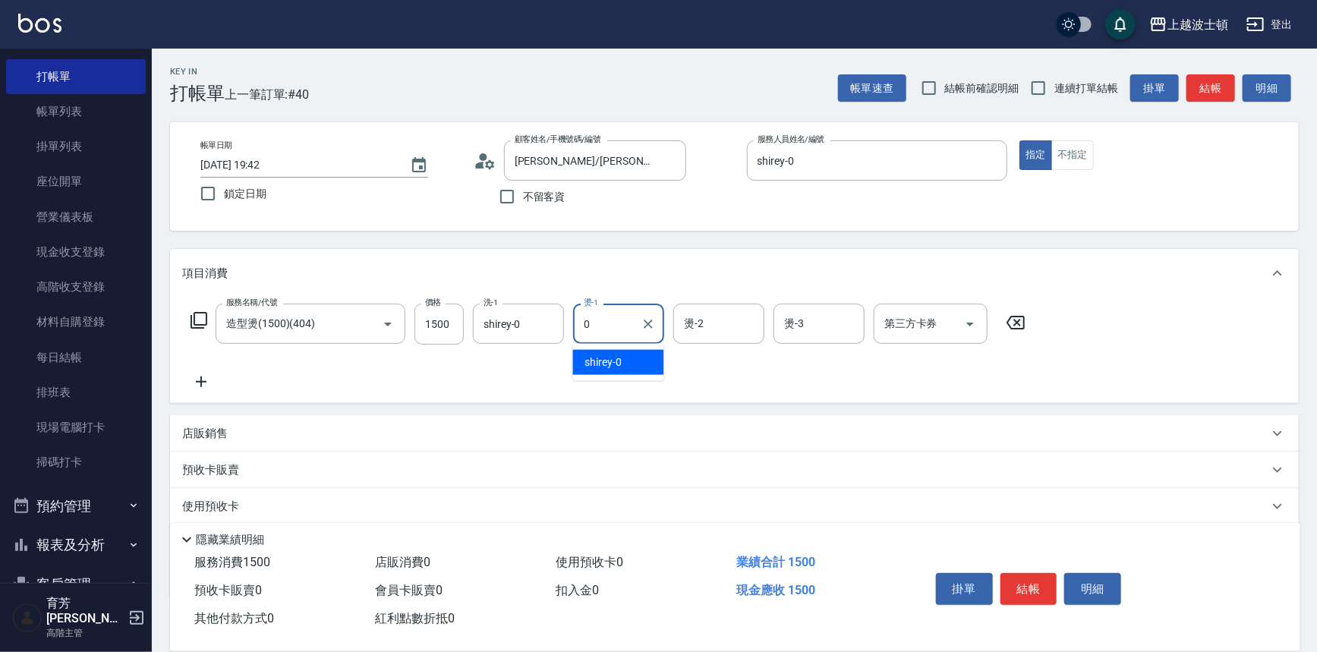
click at [600, 362] on span "shirey -0" at bounding box center [603, 362] width 37 height 16
type input "shirey-0"
click at [701, 323] on div "燙-2 燙-2" at bounding box center [718, 324] width 91 height 40
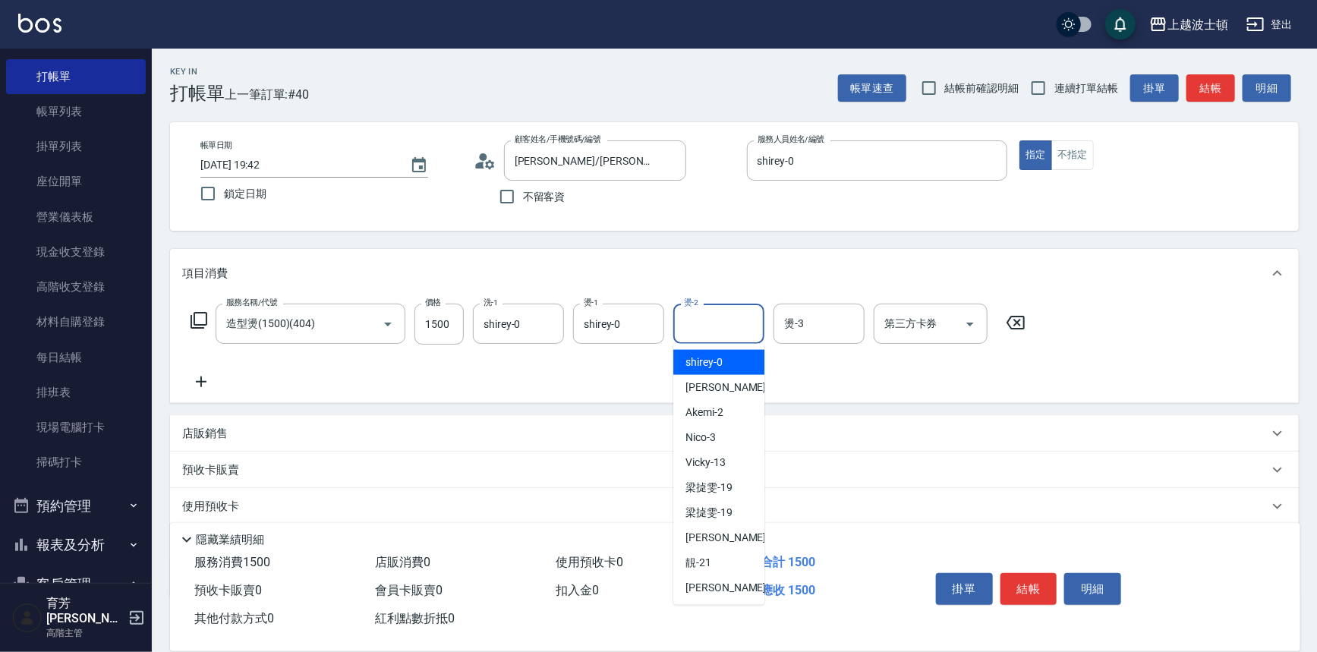
click at [710, 357] on span "shirey -0" at bounding box center [703, 362] width 37 height 16
type input "shirey-0"
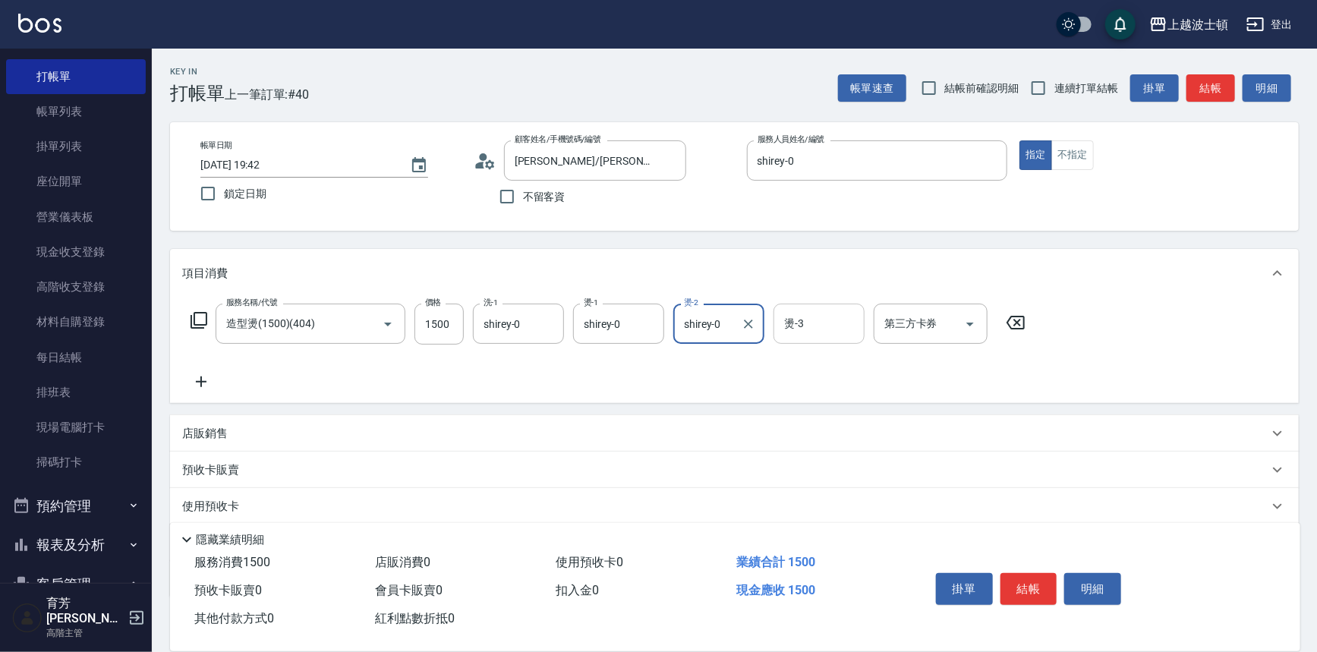
click at [827, 326] on input "燙-3" at bounding box center [818, 323] width 77 height 27
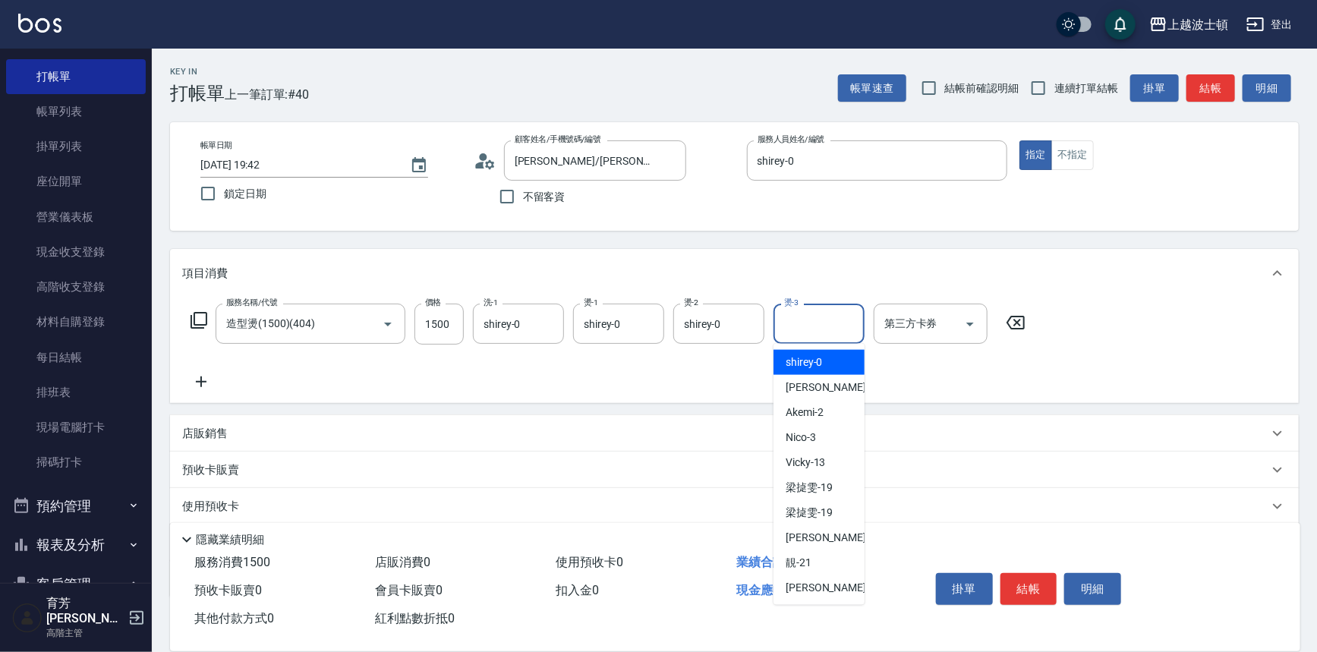
click at [820, 359] on span "shirey -0" at bounding box center [804, 362] width 37 height 16
type input "shirey-0"
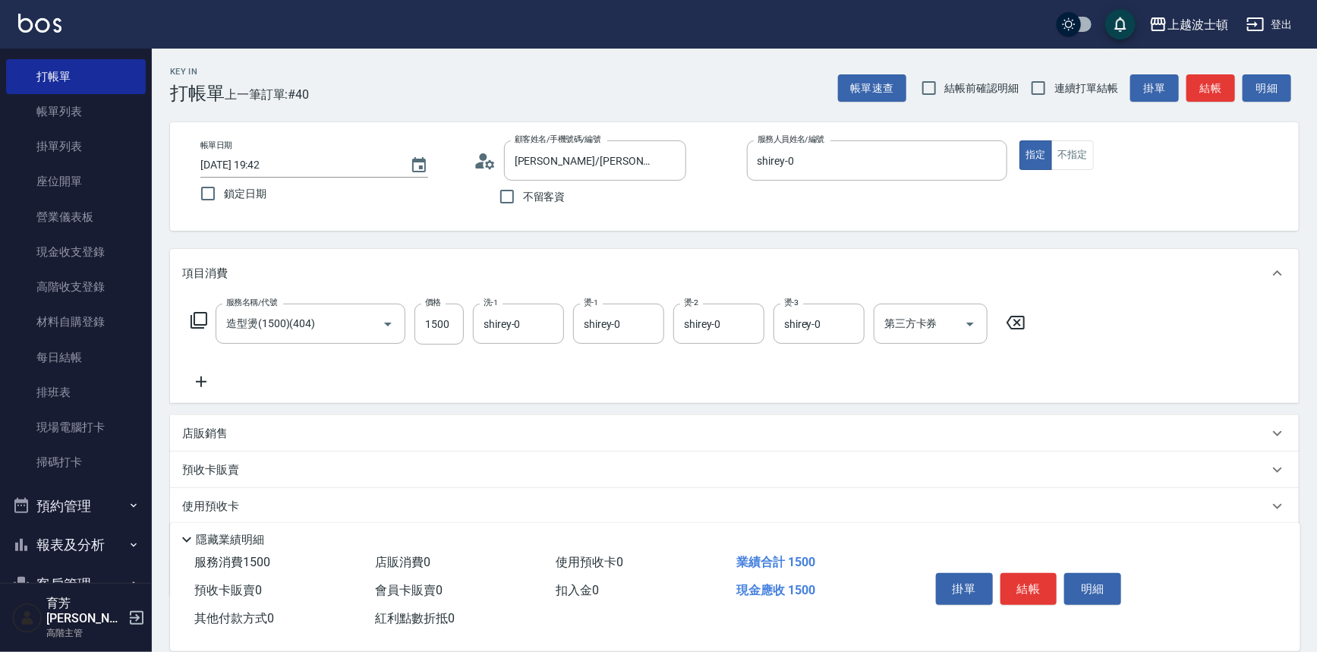
click at [190, 316] on icon at bounding box center [198, 320] width 17 height 17
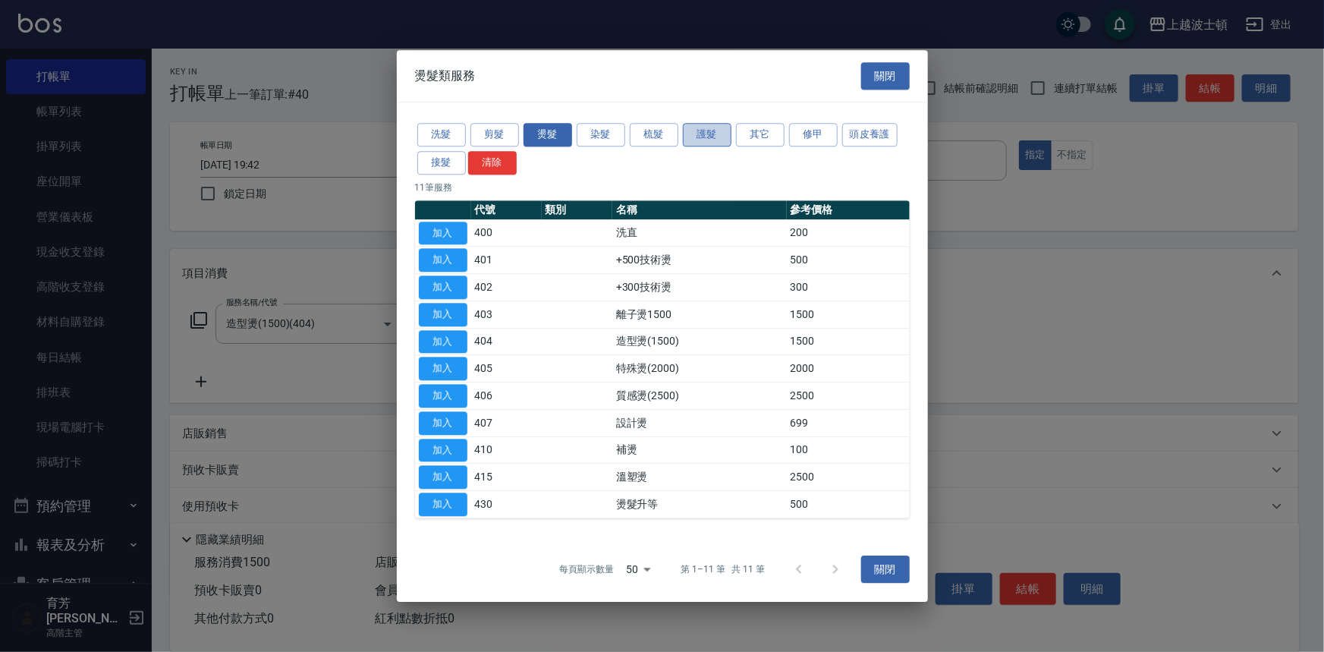
click at [690, 134] on button "護髮" at bounding box center [707, 135] width 49 height 24
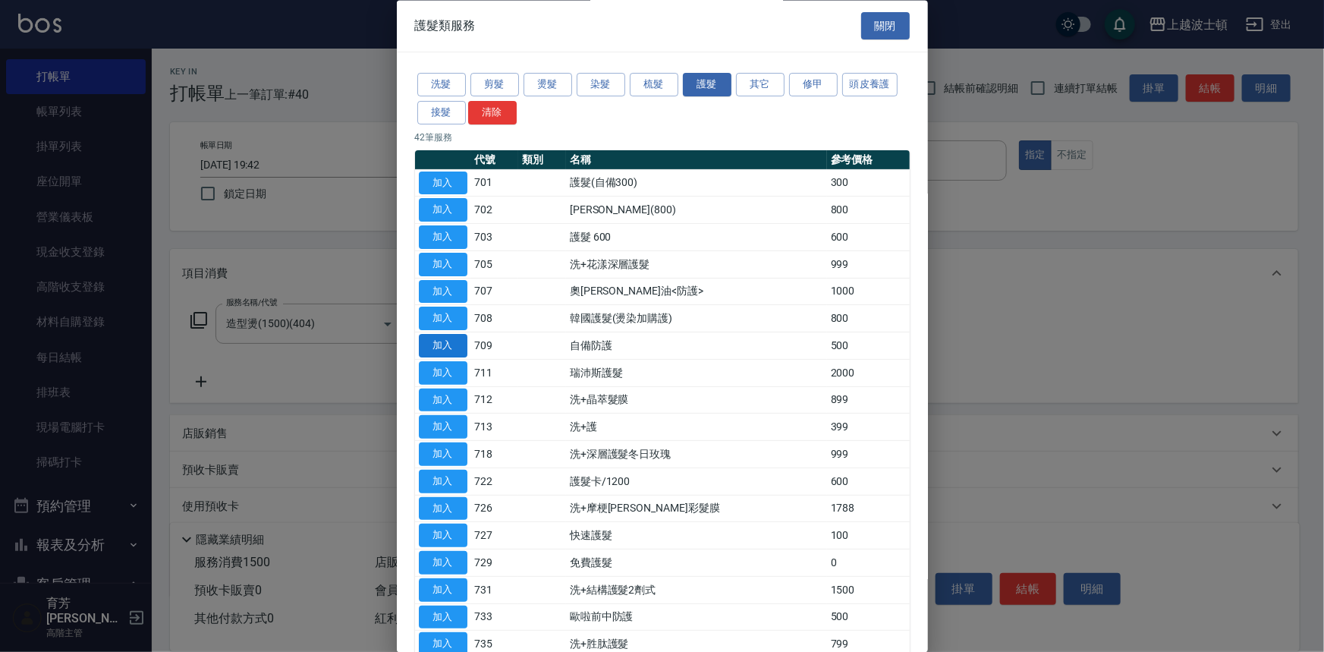
click at [446, 337] on button "加入" at bounding box center [443, 347] width 49 height 24
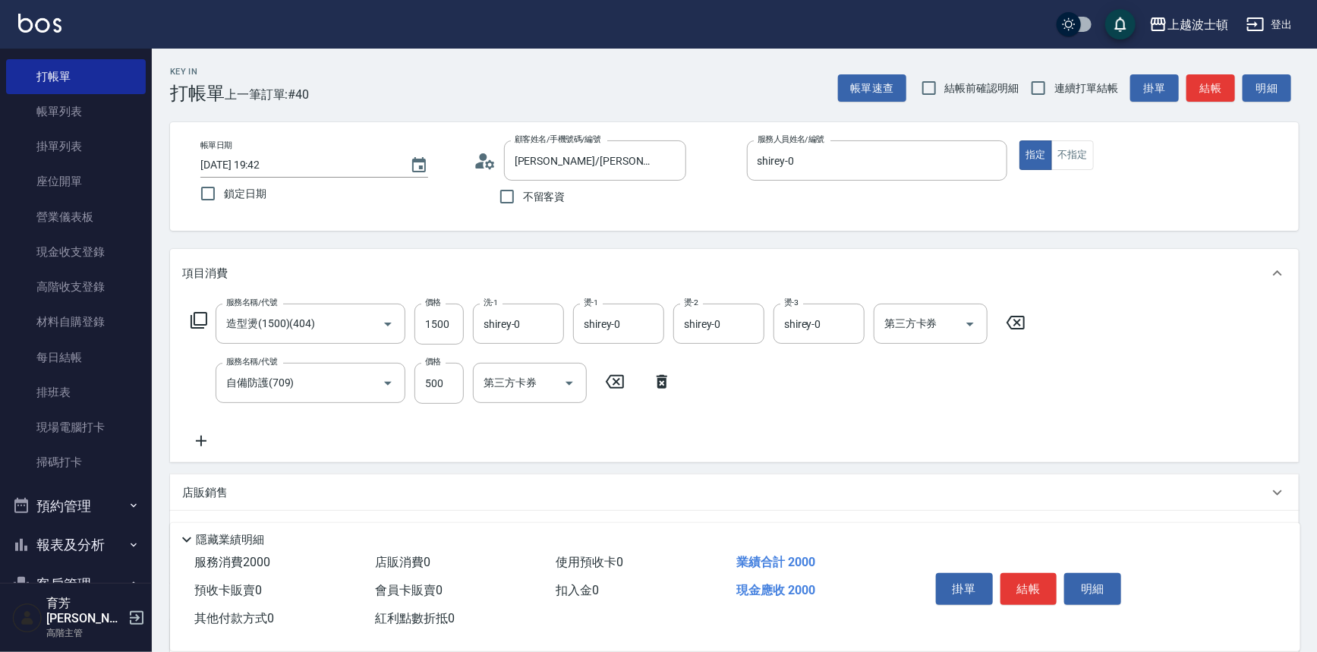
click at [662, 373] on icon at bounding box center [662, 382] width 38 height 18
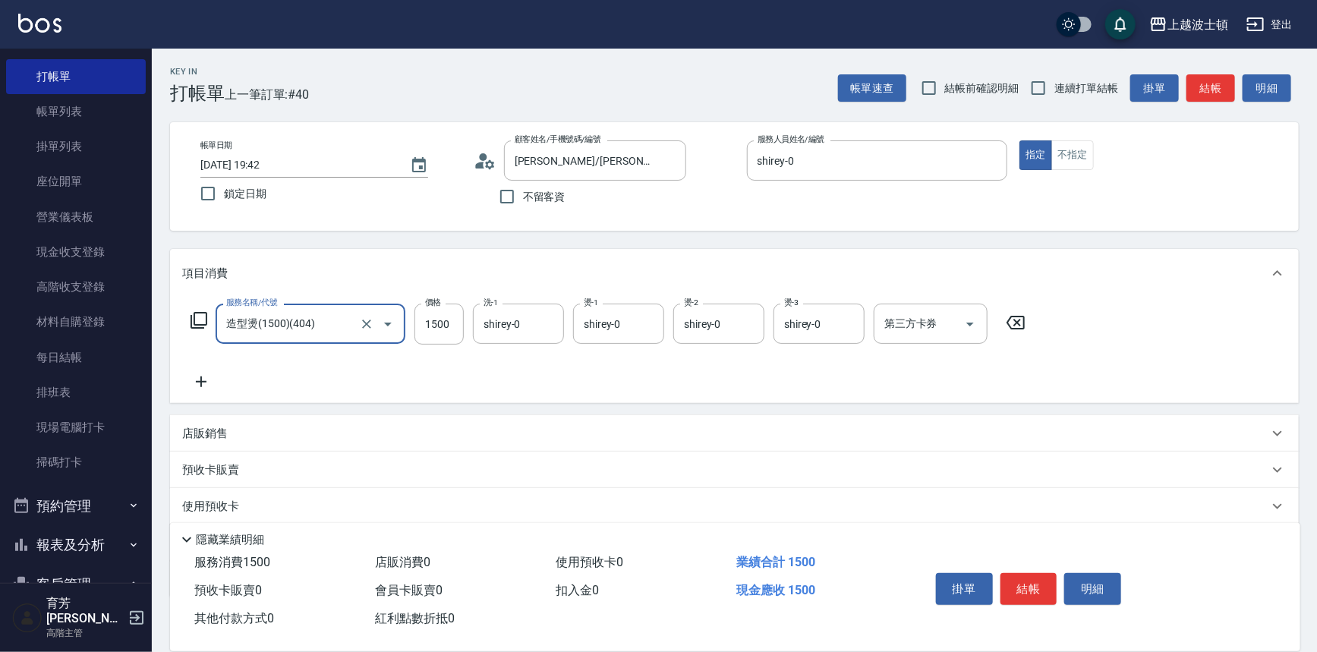
click at [192, 316] on icon at bounding box center [199, 320] width 18 height 18
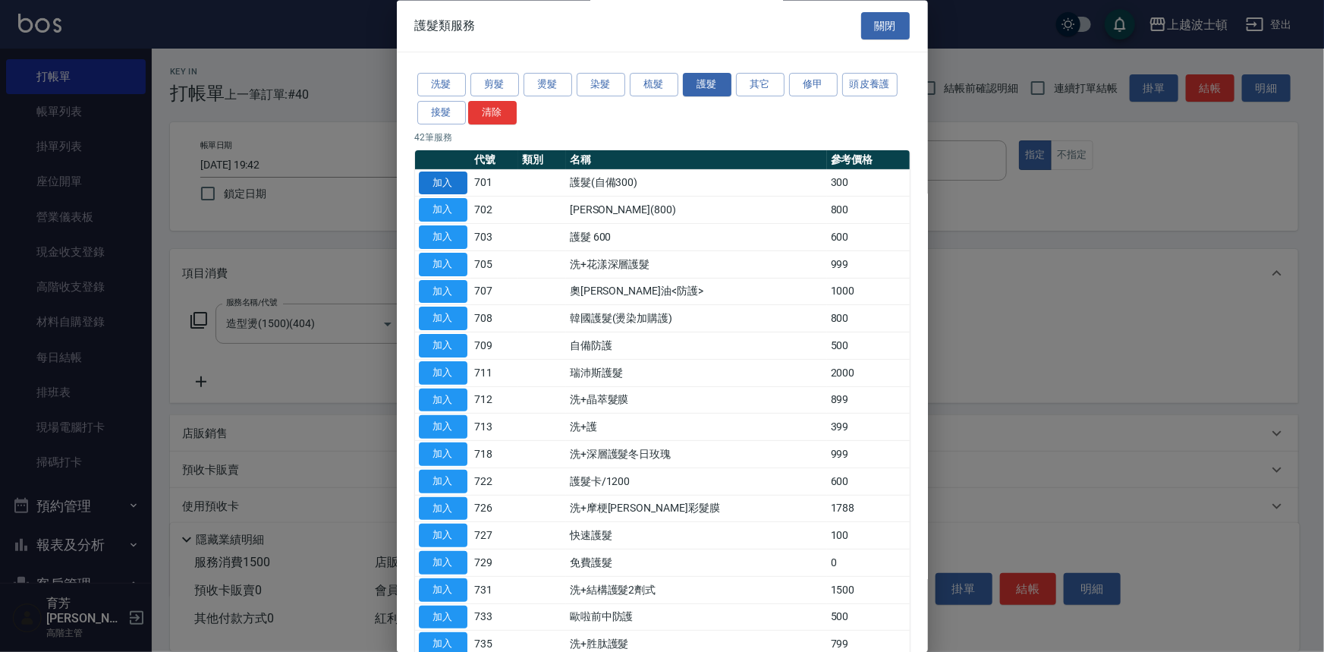
click at [437, 179] on button "加入" at bounding box center [443, 184] width 49 height 24
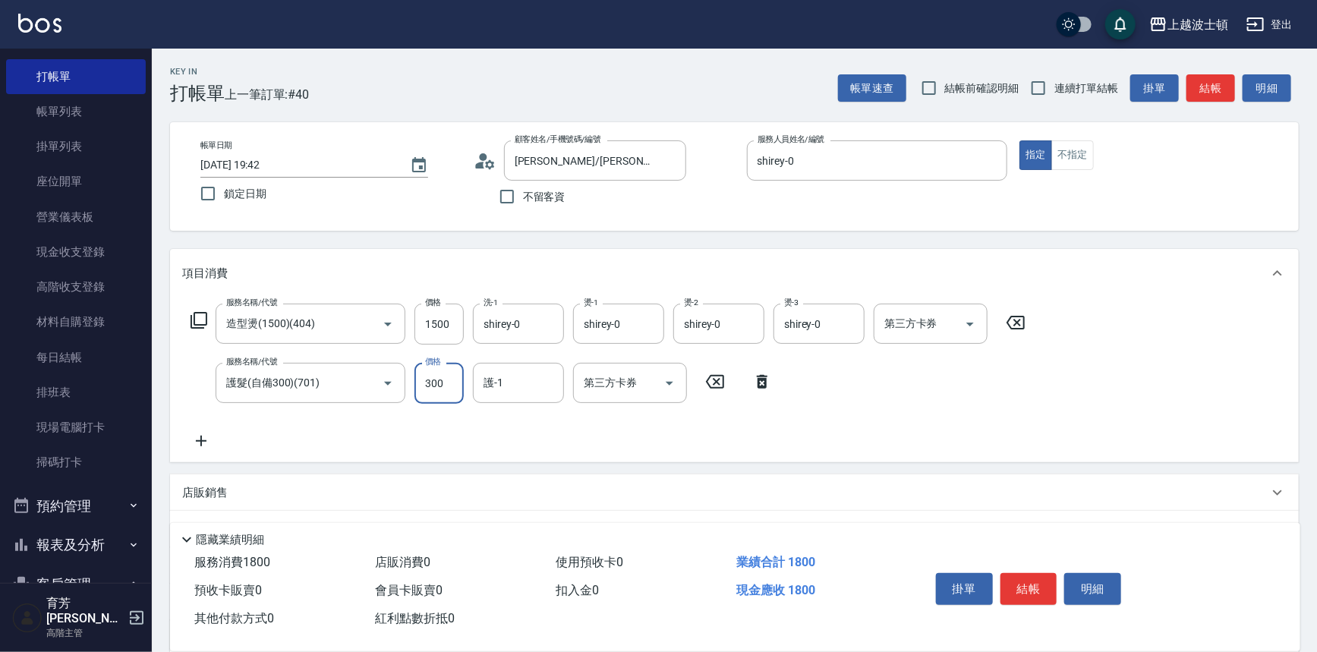
click at [455, 373] on input "300" at bounding box center [438, 383] width 49 height 41
click at [456, 319] on input "1500" at bounding box center [438, 324] width 49 height 41
type input "1200"
click at [521, 379] on input "護-1" at bounding box center [518, 383] width 77 height 27
click at [515, 423] on span "shirey -0" at bounding box center [503, 422] width 37 height 16
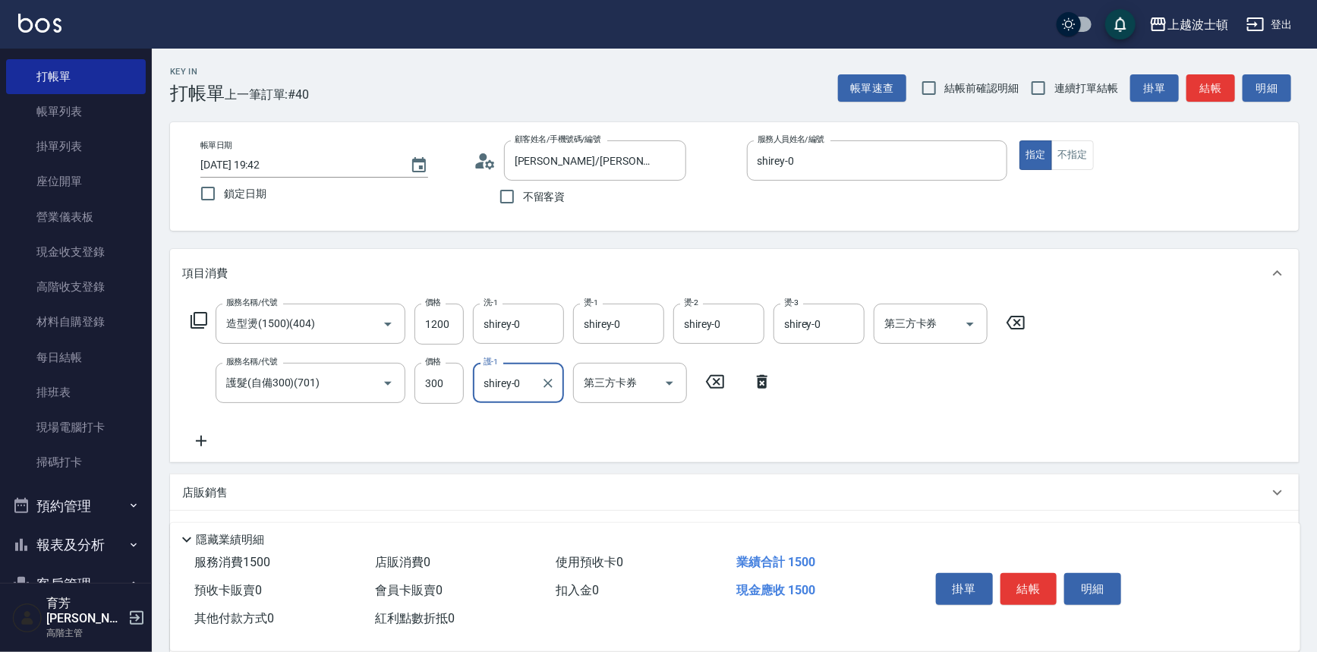
type input "shirey-0"
click at [193, 313] on icon at bounding box center [199, 320] width 18 height 18
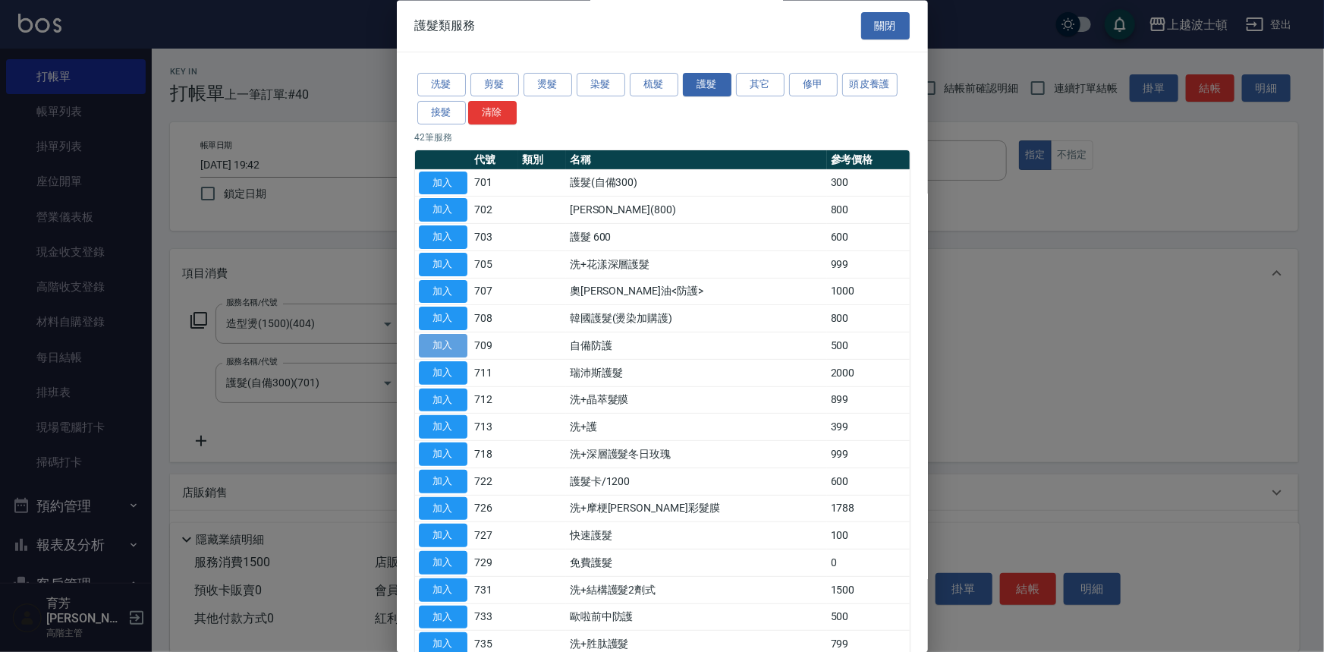
click at [447, 342] on button "加入" at bounding box center [443, 347] width 49 height 24
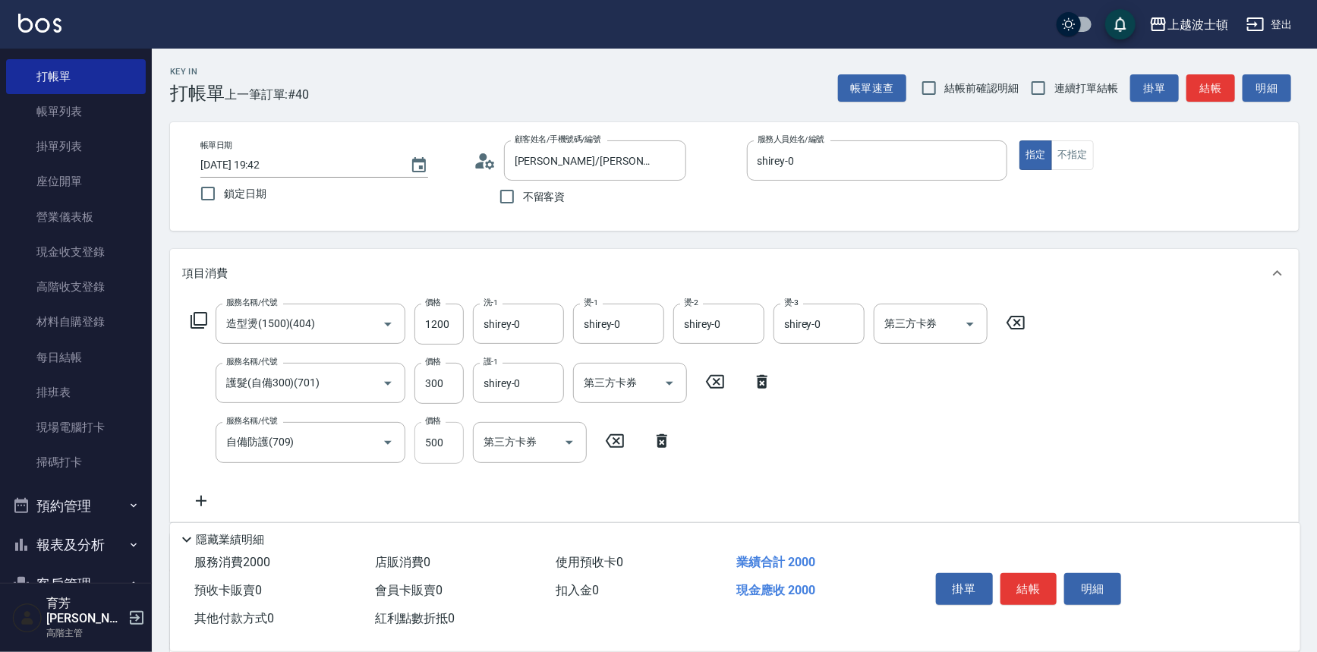
click at [453, 448] on input "500" at bounding box center [438, 442] width 49 height 41
type input "300"
click at [1036, 587] on button "結帳" at bounding box center [1028, 589] width 57 height 32
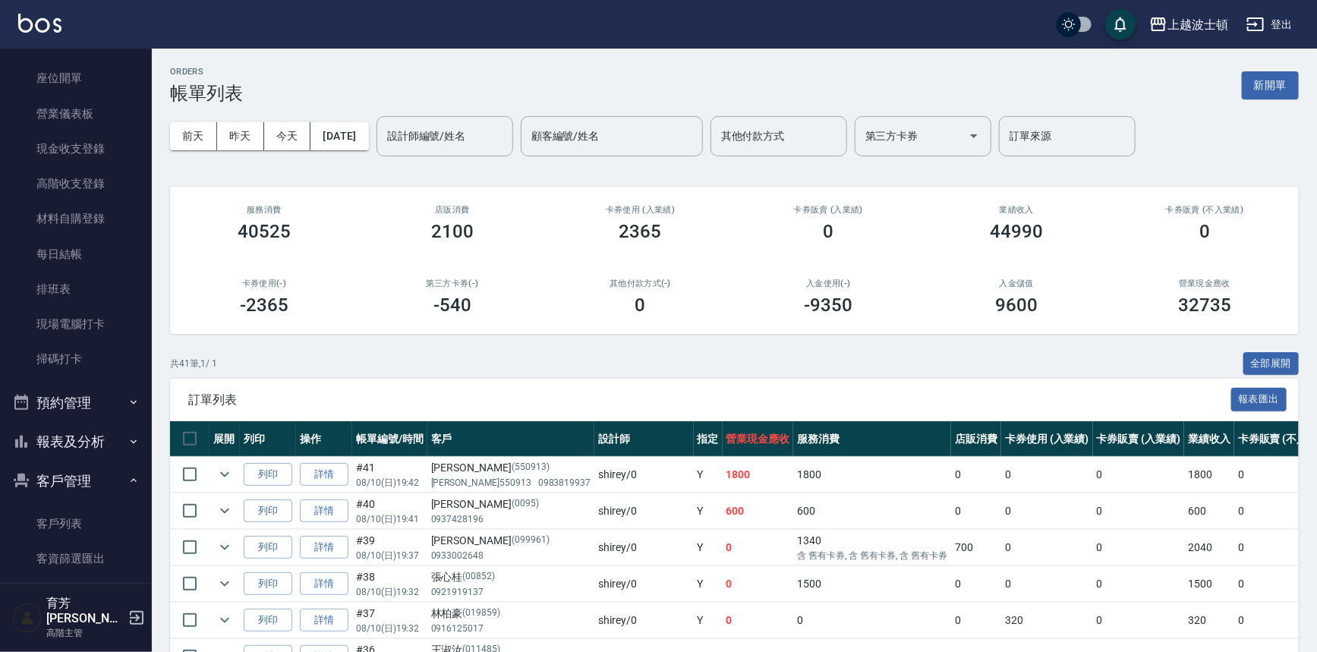
scroll to position [200, 0]
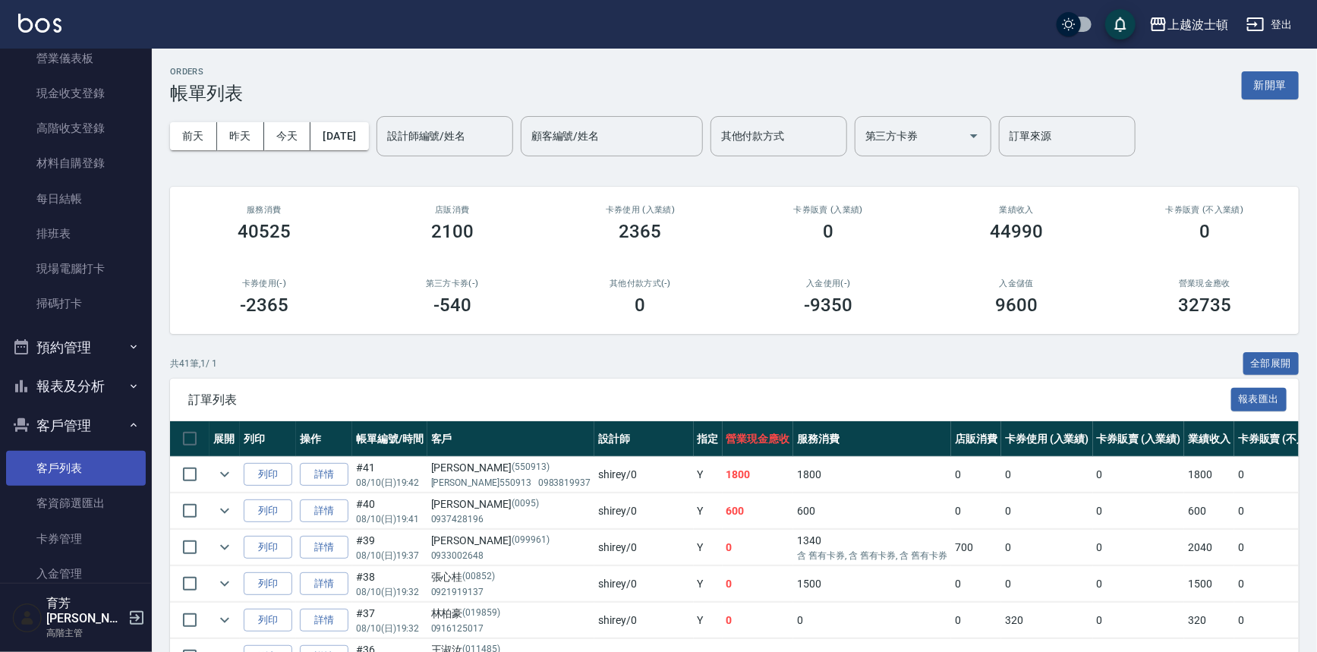
click at [114, 466] on link "客戶列表" at bounding box center [76, 468] width 140 height 35
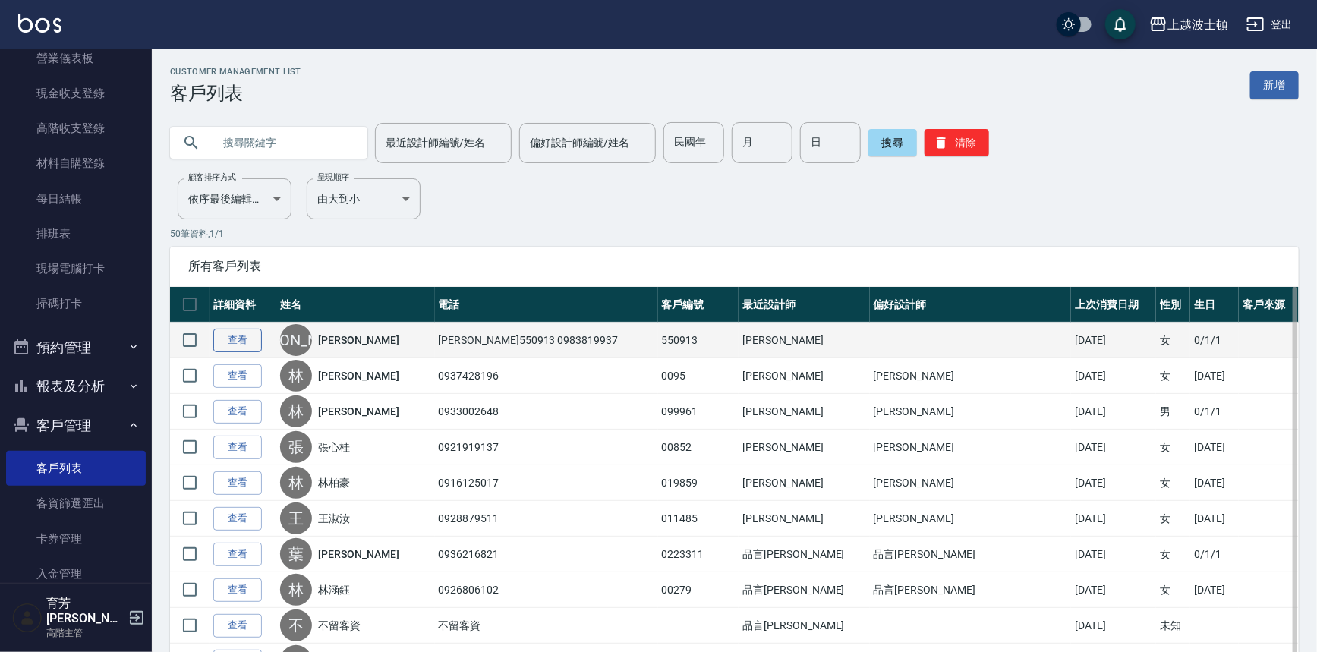
click at [234, 341] on link "查看" at bounding box center [237, 341] width 49 height 24
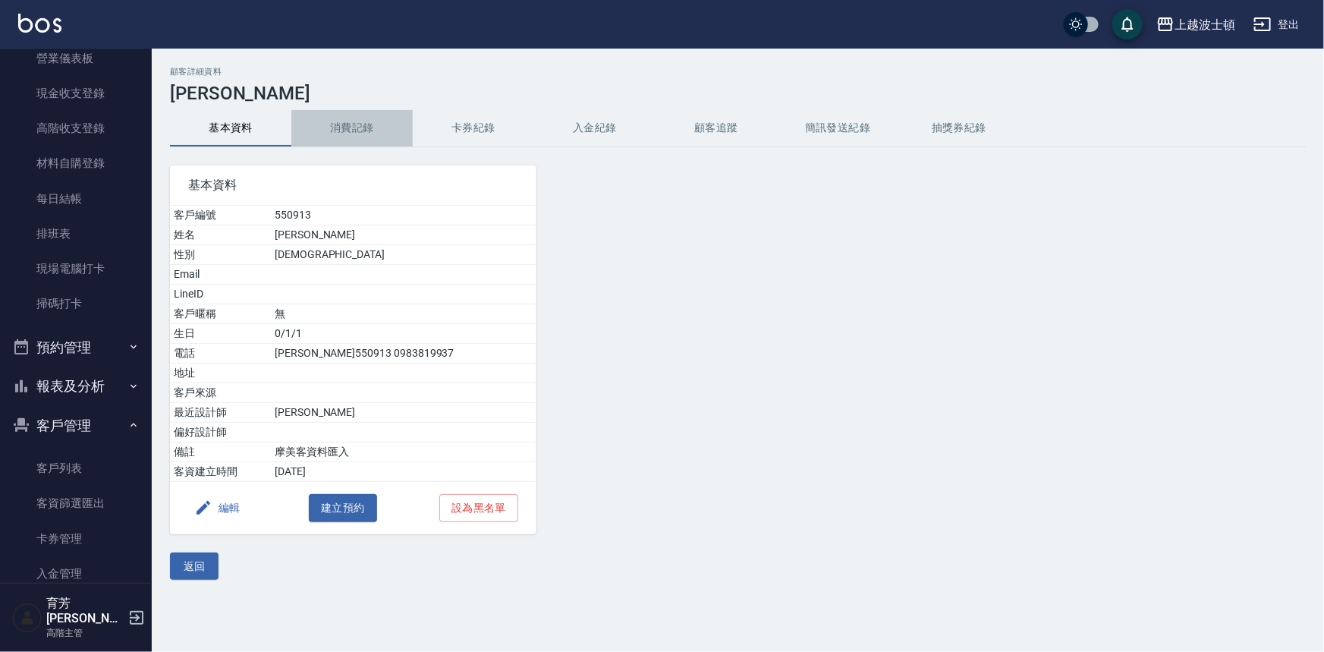
click at [337, 120] on button "消費記錄" at bounding box center [351, 128] width 121 height 36
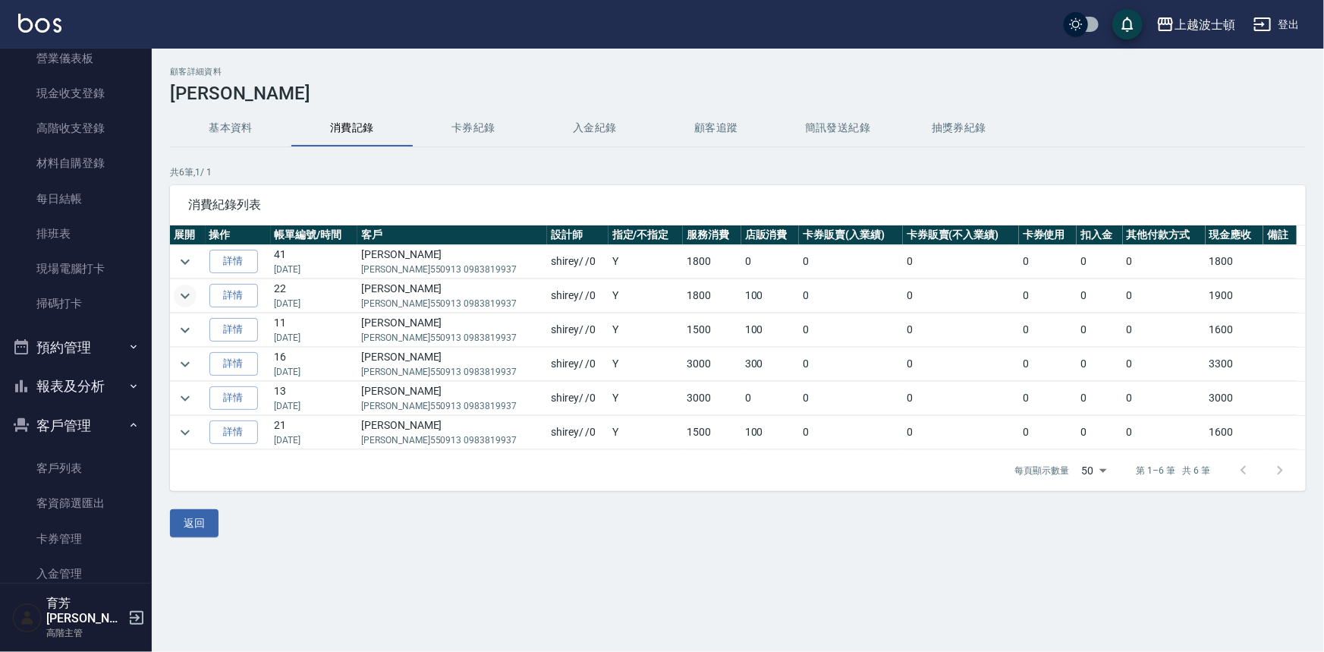
click at [181, 291] on icon "expand row" at bounding box center [185, 296] width 18 height 18
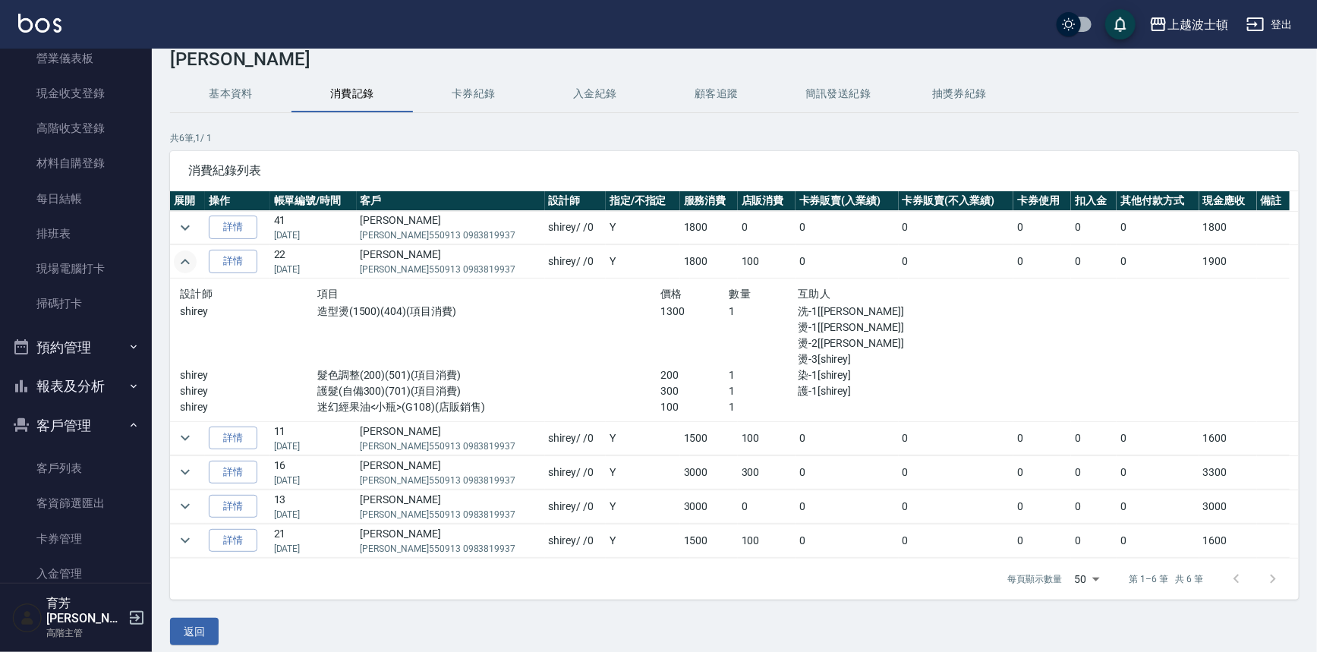
scroll to position [36, 0]
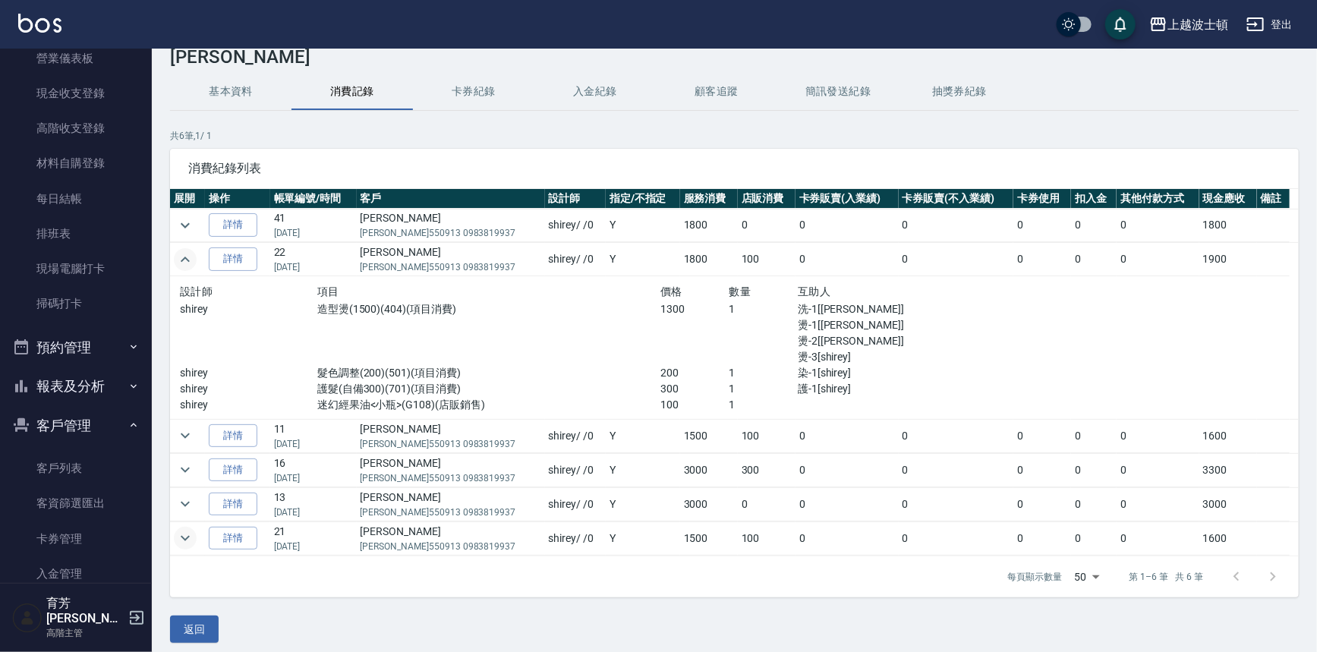
click at [188, 539] on icon "expand row" at bounding box center [185, 538] width 18 height 18
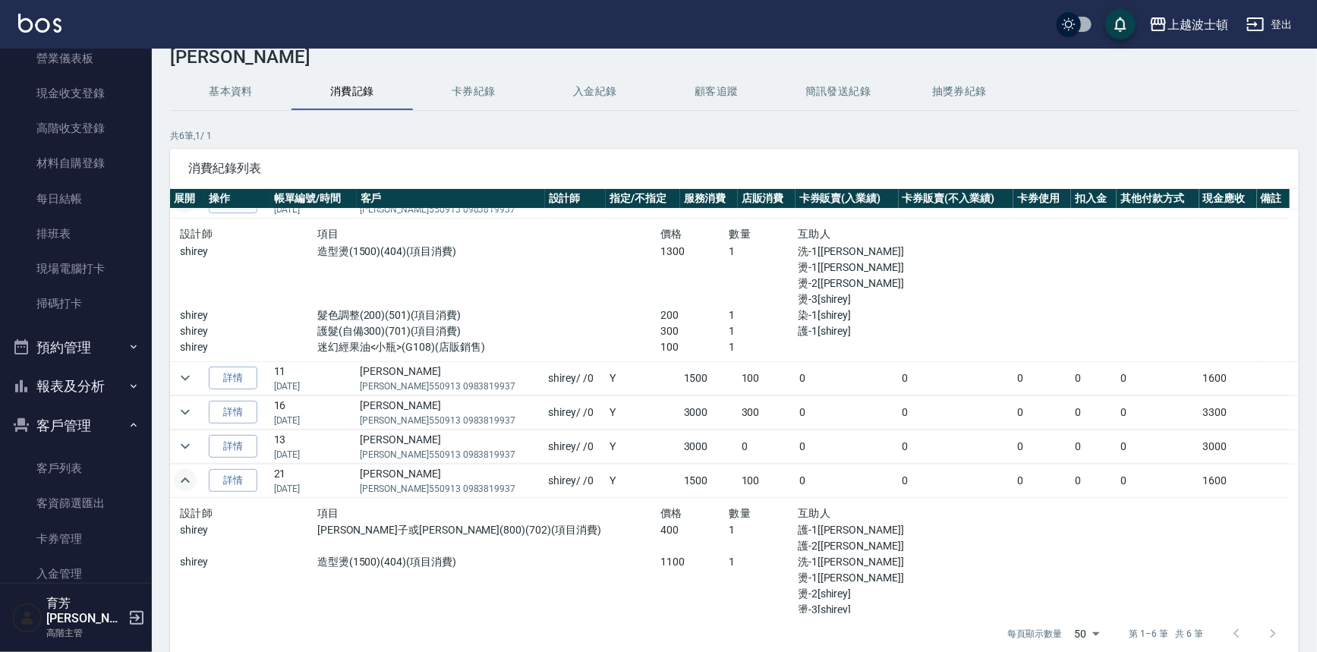
scroll to position [83, 0]
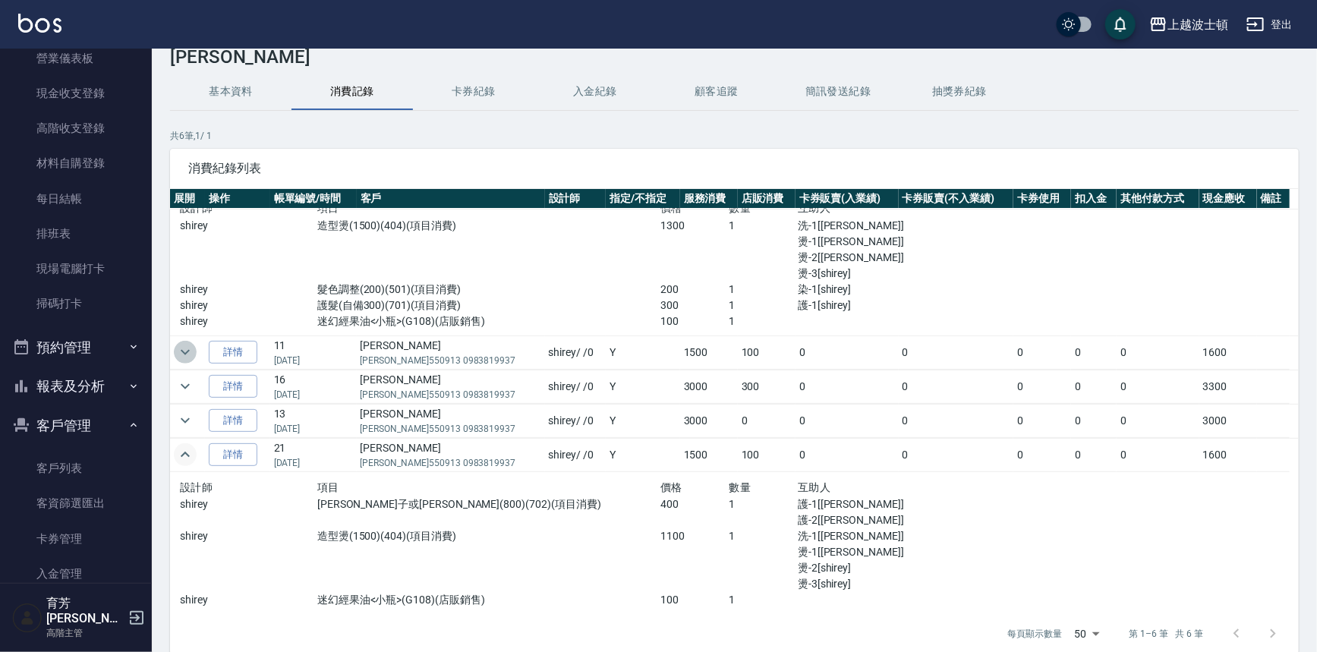
click at [179, 351] on icon "expand row" at bounding box center [185, 352] width 18 height 18
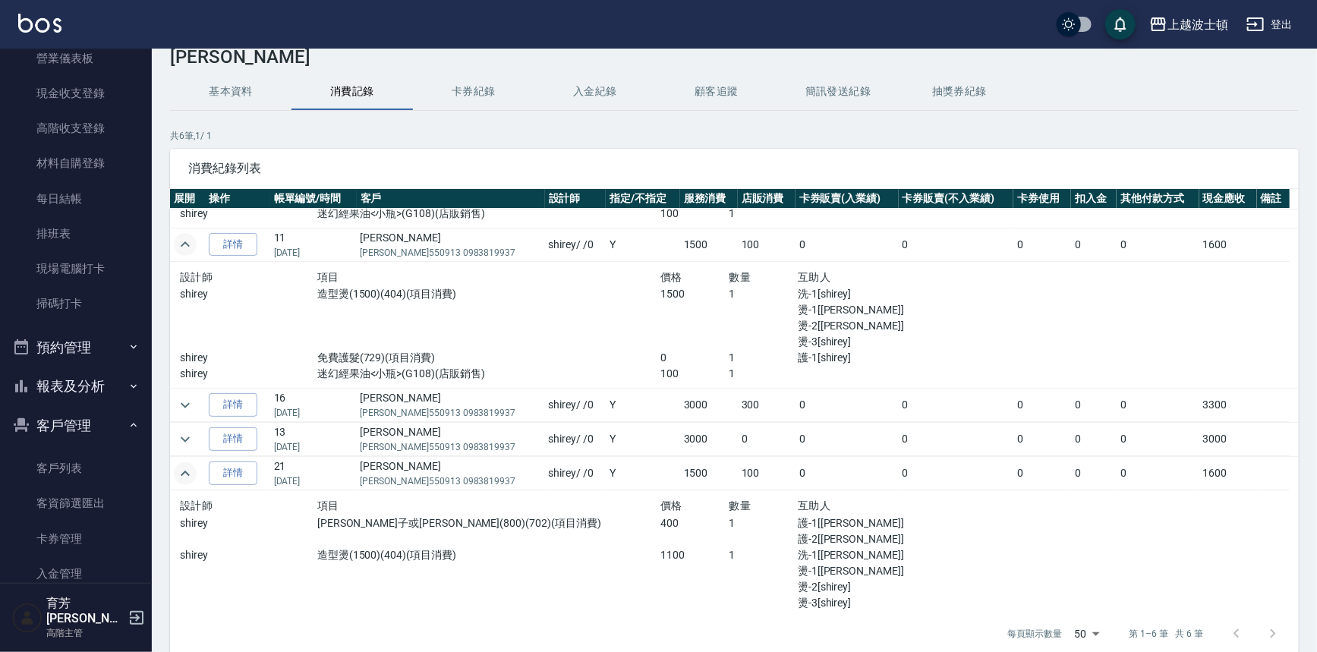
scroll to position [204, 0]
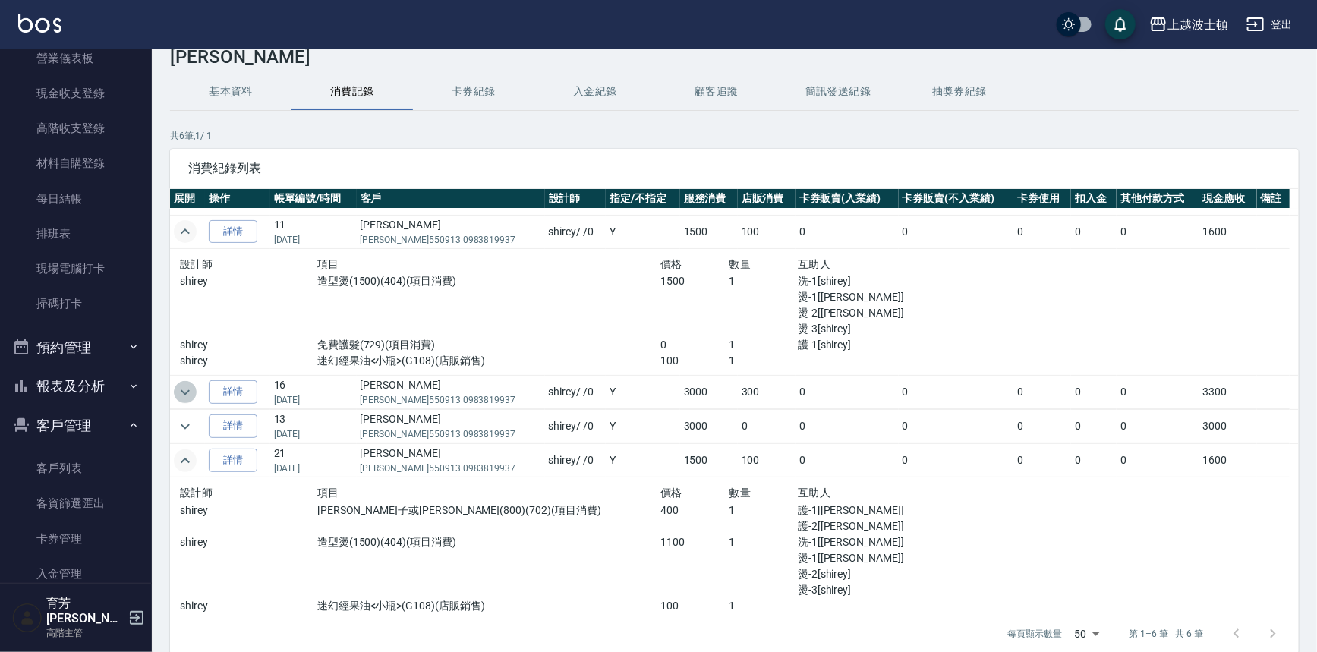
click at [188, 387] on icon "expand row" at bounding box center [185, 392] width 18 height 18
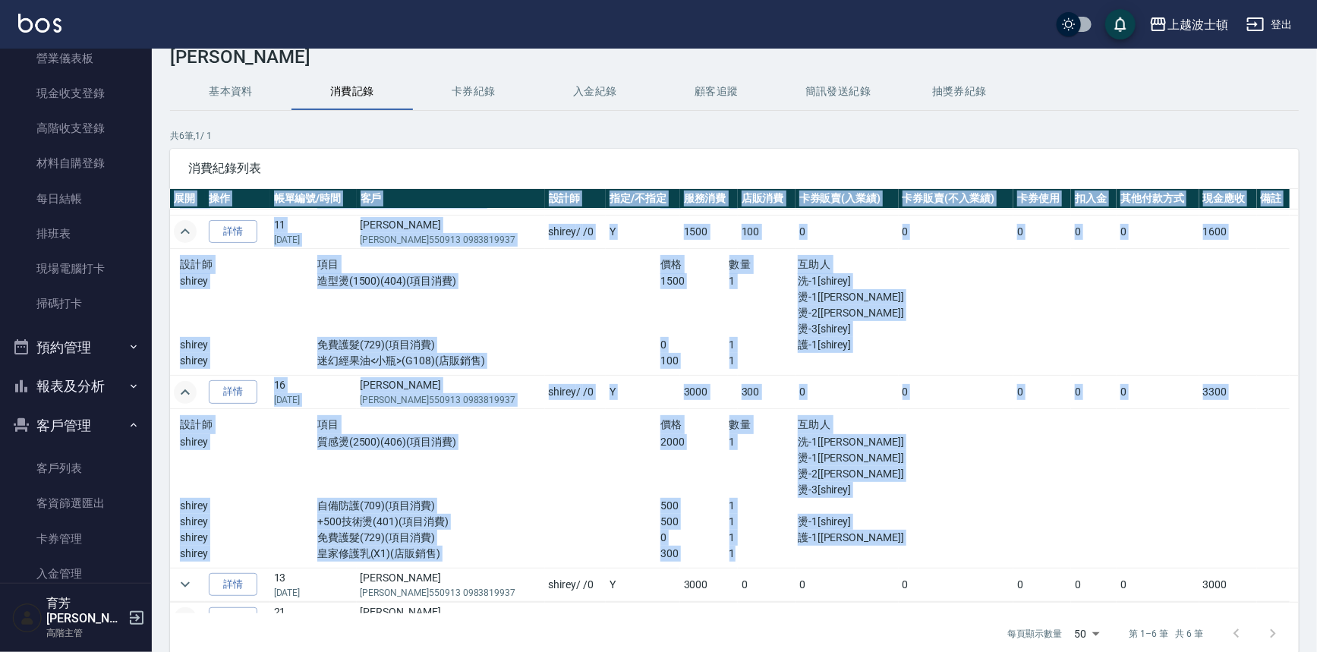
drag, startPoint x: 1302, startPoint y: 367, endPoint x: 1290, endPoint y: 440, distance: 74.5
click at [1290, 440] on div "顧客詳細資料 李玉敏 基本資料 消費記錄 卡券紀錄 入金紀錄 顧客追蹤 簡訊發送紀錄 抽獎券紀錄 共 6 筆, 1 / 1 消費紀錄列表 展開 操作 帳單編號…" at bounding box center [734, 365] width 1165 height 670
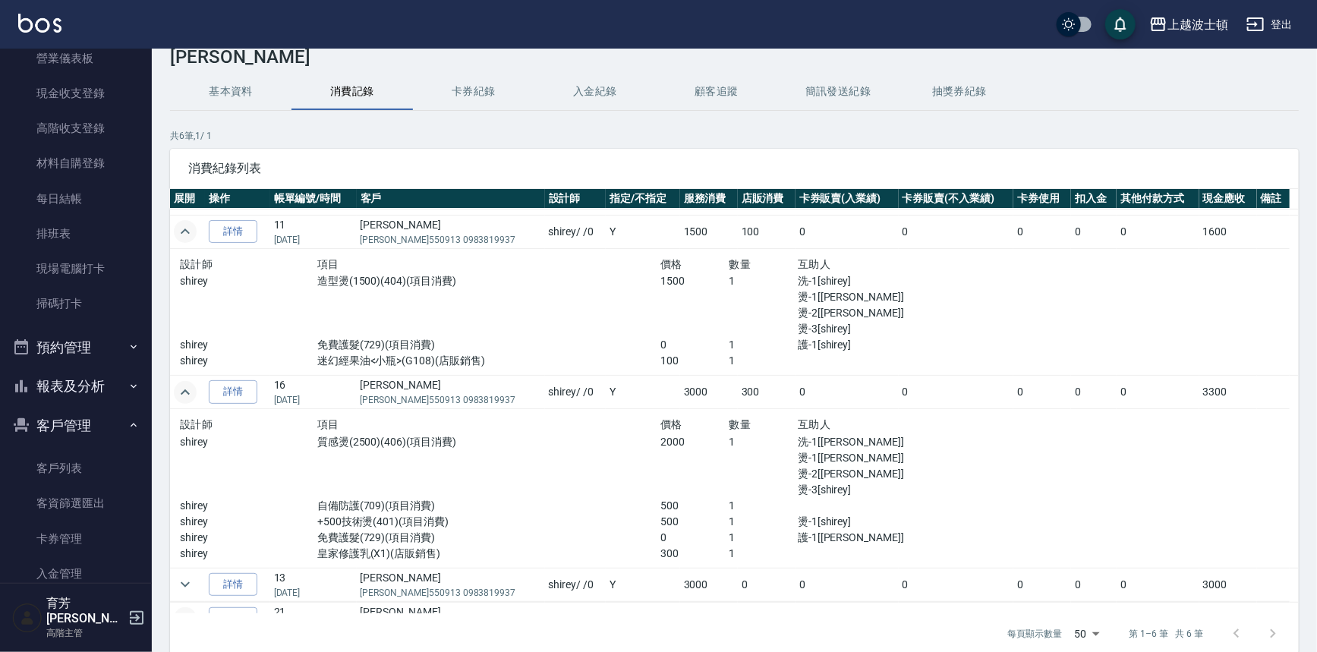
click at [1255, 136] on p "共 6 筆, 1 / 1" at bounding box center [734, 136] width 1129 height 14
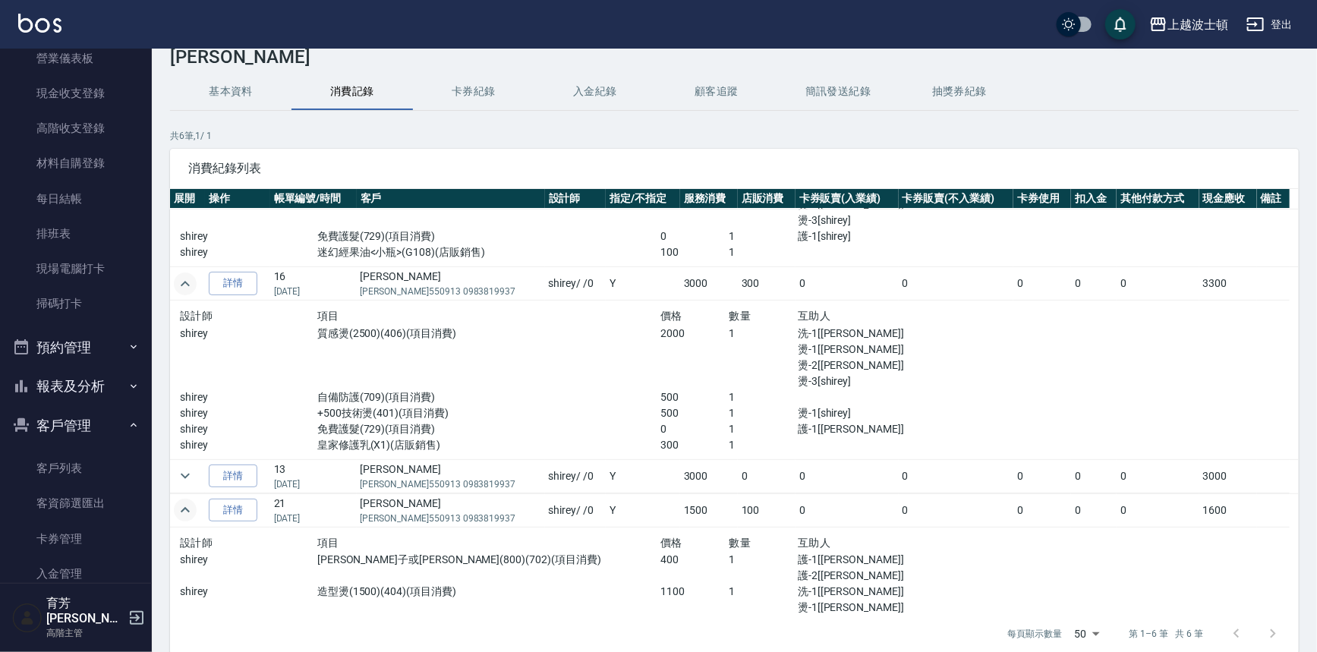
scroll to position [313, 0]
click at [181, 468] on icon "expand row" at bounding box center [185, 475] width 18 height 18
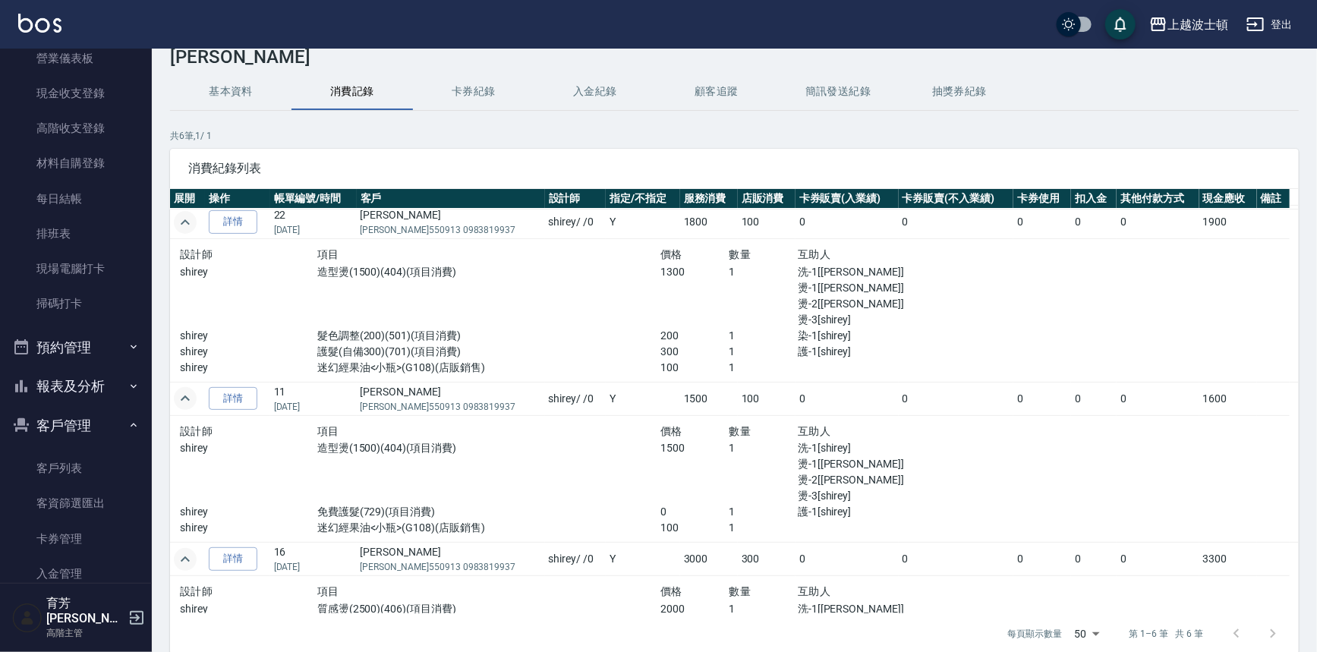
scroll to position [0, 0]
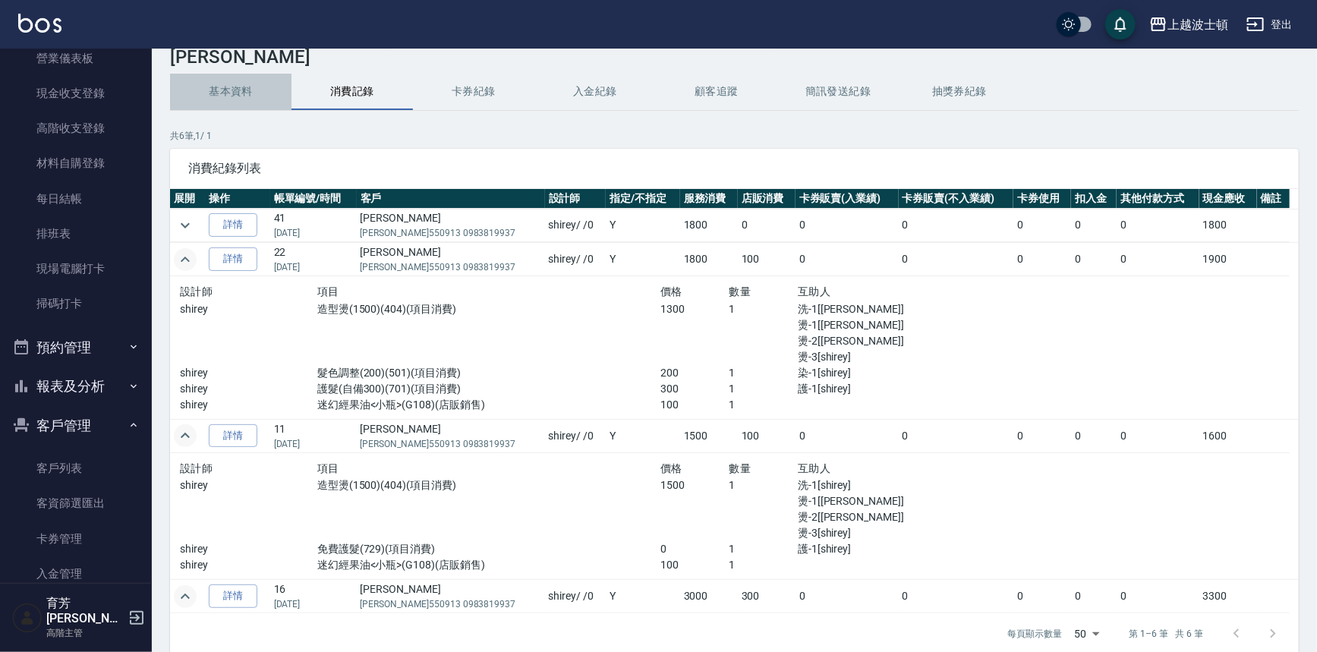
click at [228, 82] on button "基本資料" at bounding box center [230, 92] width 121 height 36
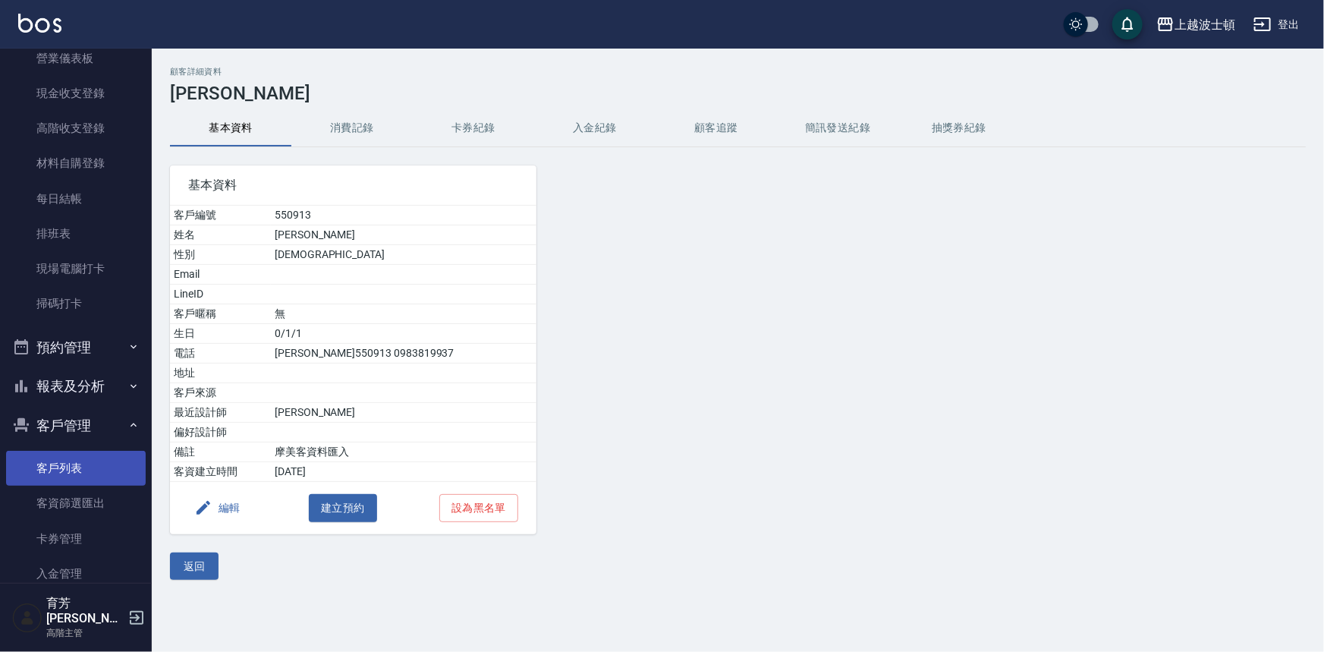
click at [71, 469] on link "客戶列表" at bounding box center [76, 468] width 140 height 35
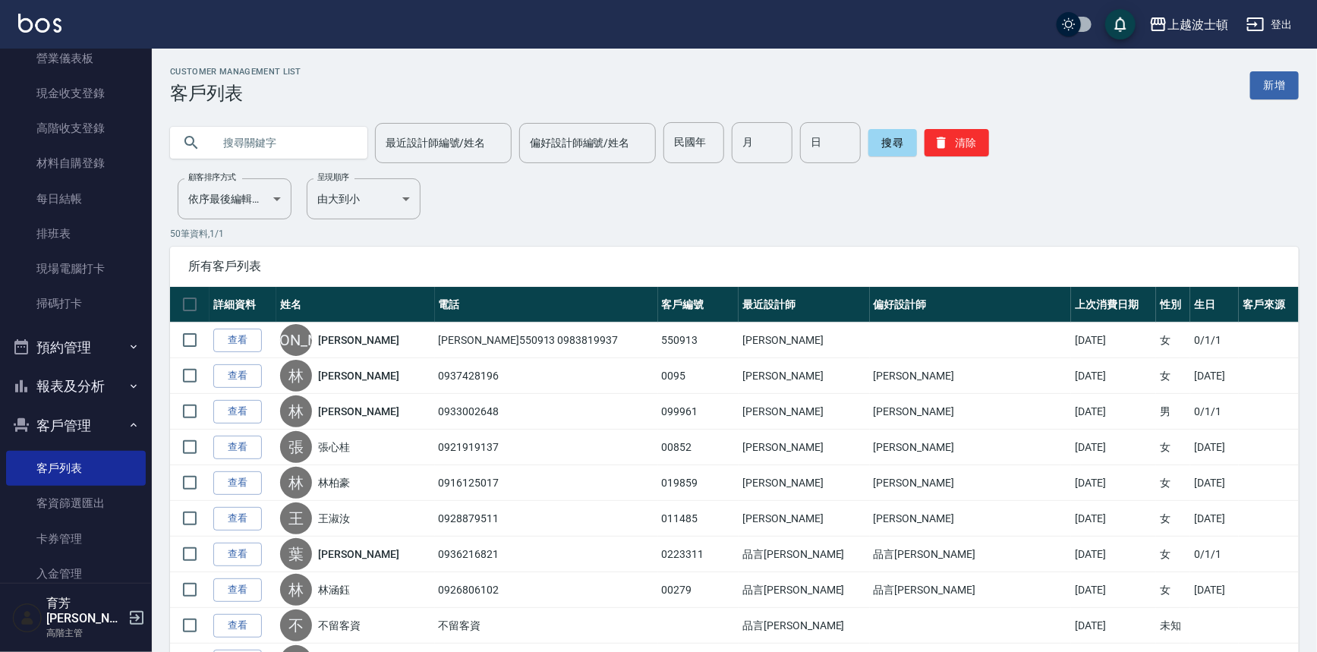
drag, startPoint x: 143, startPoint y: 166, endPoint x: 150, endPoint y: 138, distance: 29.1
click at [150, 138] on nav "櫃檯作業 打帳單 帳單列表 掛單列表 座位開單 營業儀表板 現金收支登錄 高階收支登錄 材料自購登錄 每日結帳 排班表 現場電腦打卡 掃碼打卡 預約管理 預約…" at bounding box center [76, 316] width 152 height 534
click at [157, 120] on div "最近設計師編號/姓名 最近設計師編號/姓名 偏好設計師編號/姓名 偏好設計師編號/姓名 民國年 民國年 月 月 日 日 搜尋 清除" at bounding box center [725, 133] width 1147 height 59
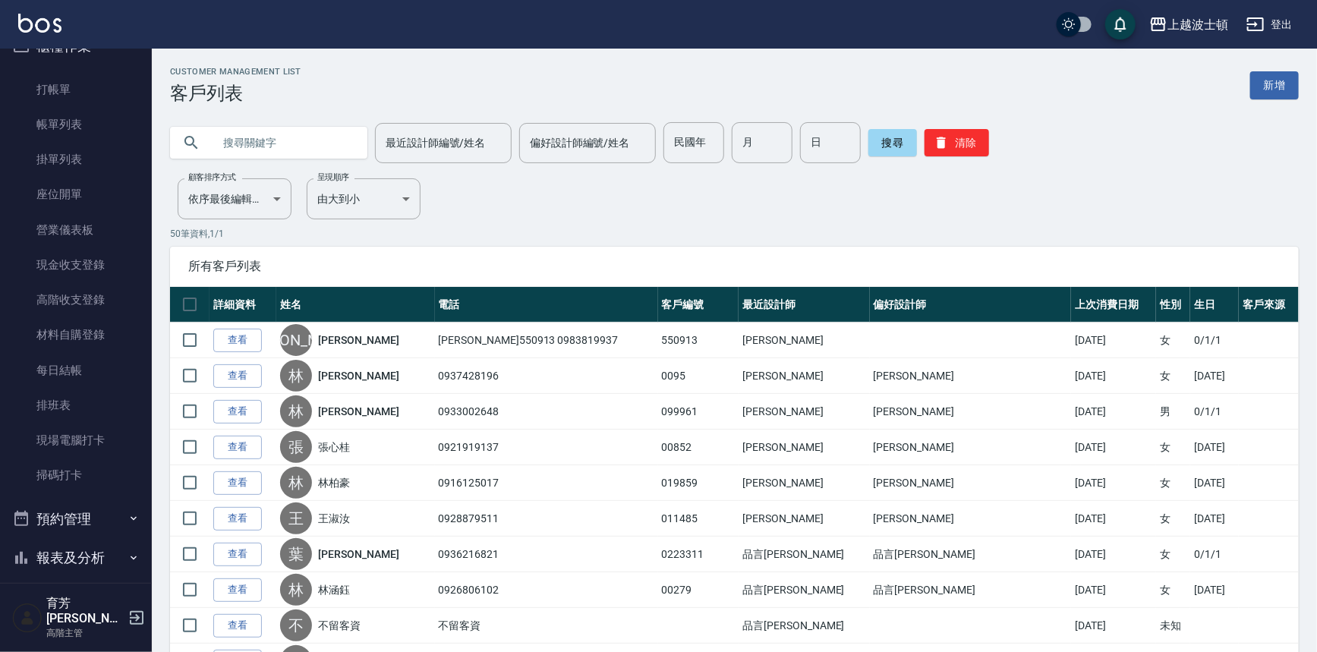
scroll to position [5, 0]
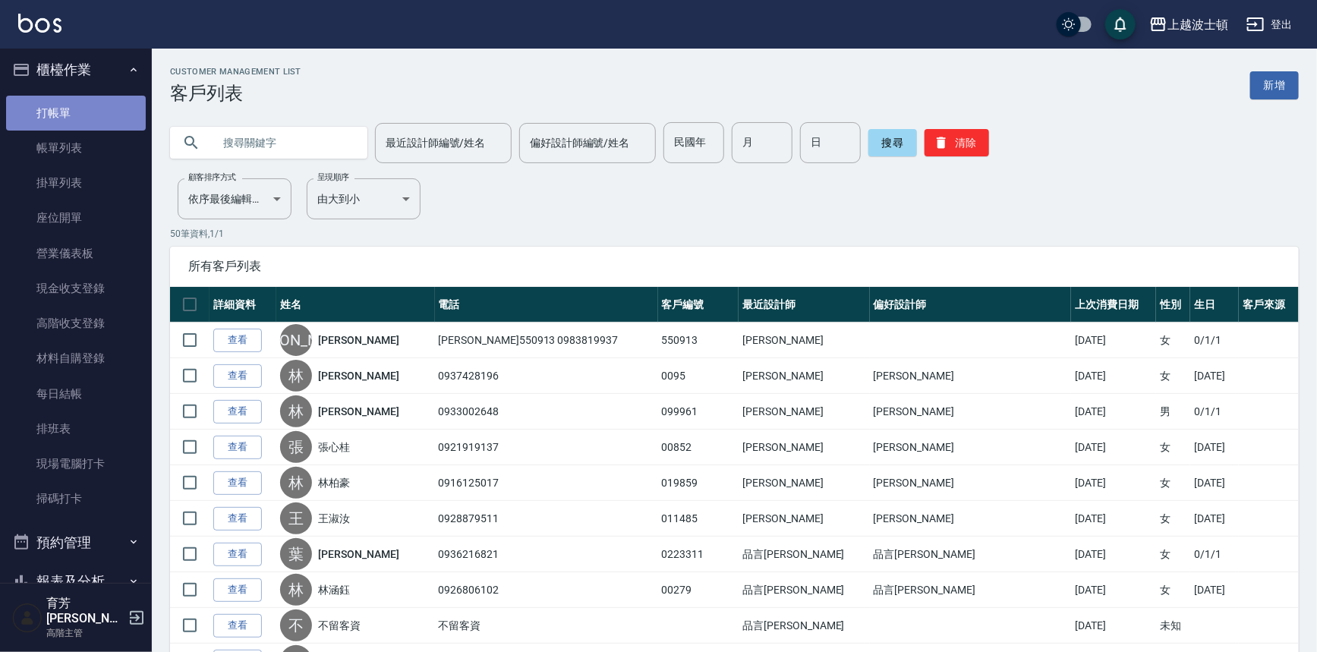
click at [102, 115] on link "打帳單" at bounding box center [76, 113] width 140 height 35
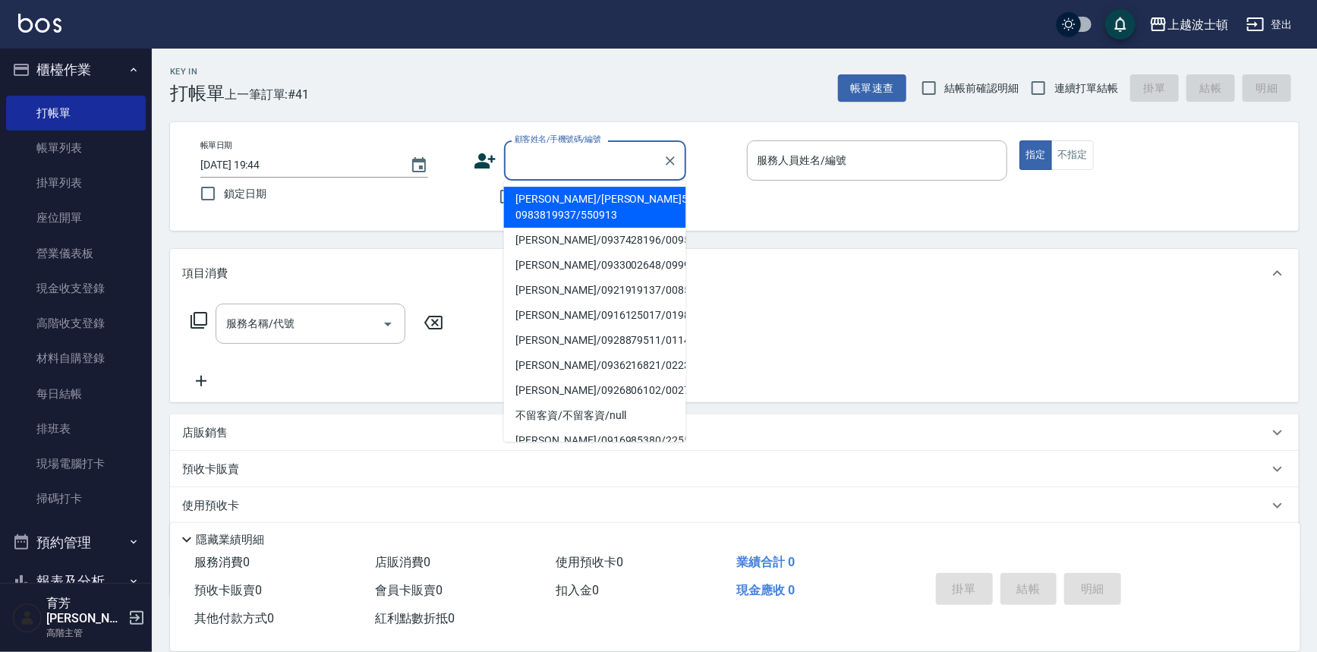
click at [588, 166] on input "顧客姓名/手機號碼/編號" at bounding box center [584, 160] width 146 height 27
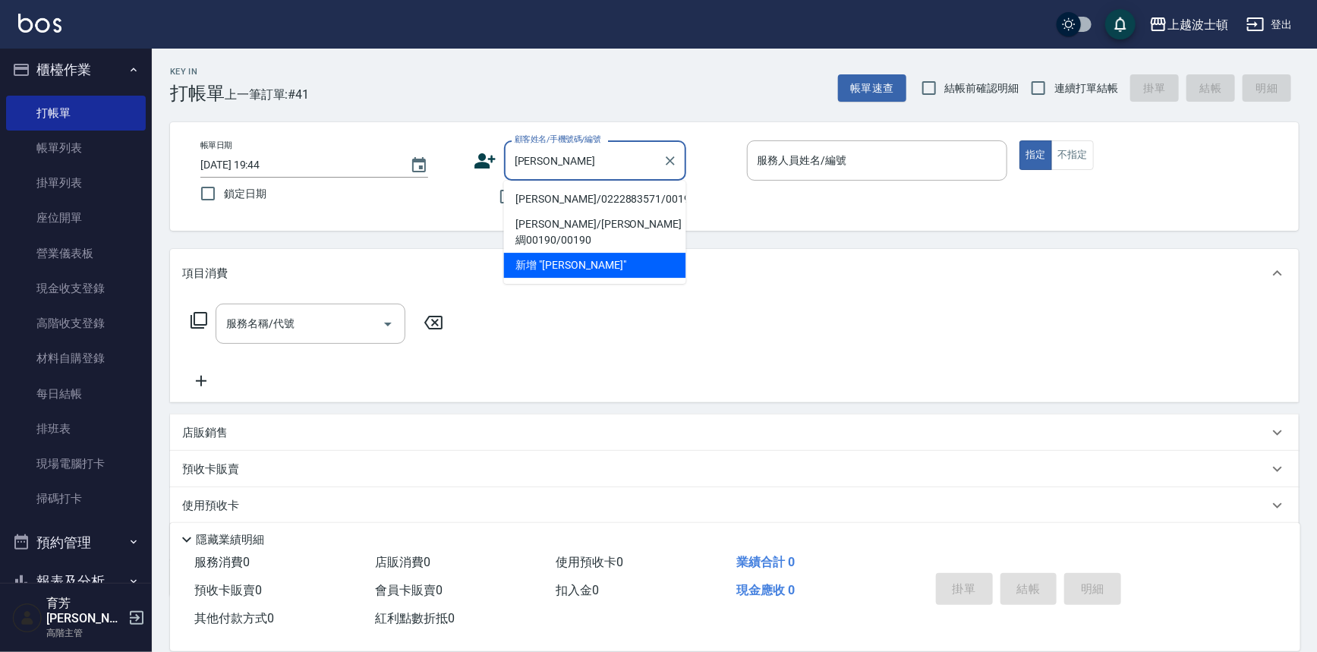
click at [618, 203] on li "蔡烏綢/0222883571/00190" at bounding box center [595, 199] width 182 height 25
type input "蔡烏綢/0222883571/00190"
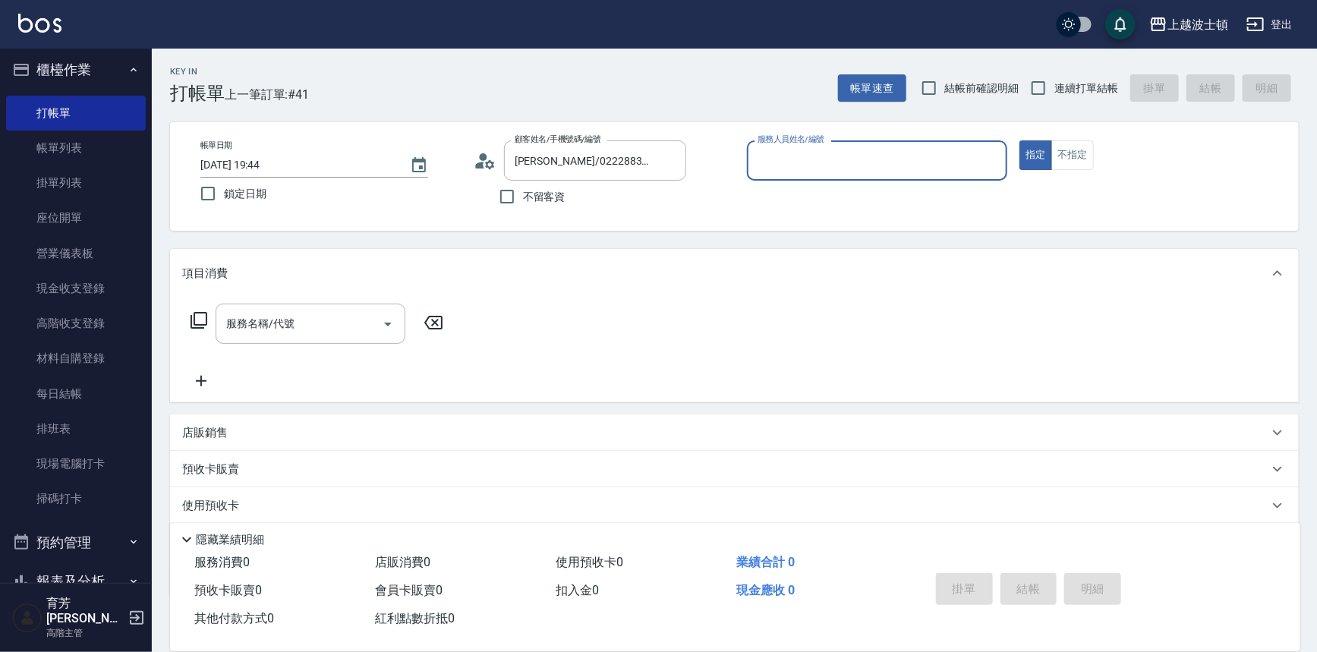
type input "shirey-0"
click at [203, 318] on icon at bounding box center [199, 320] width 18 height 18
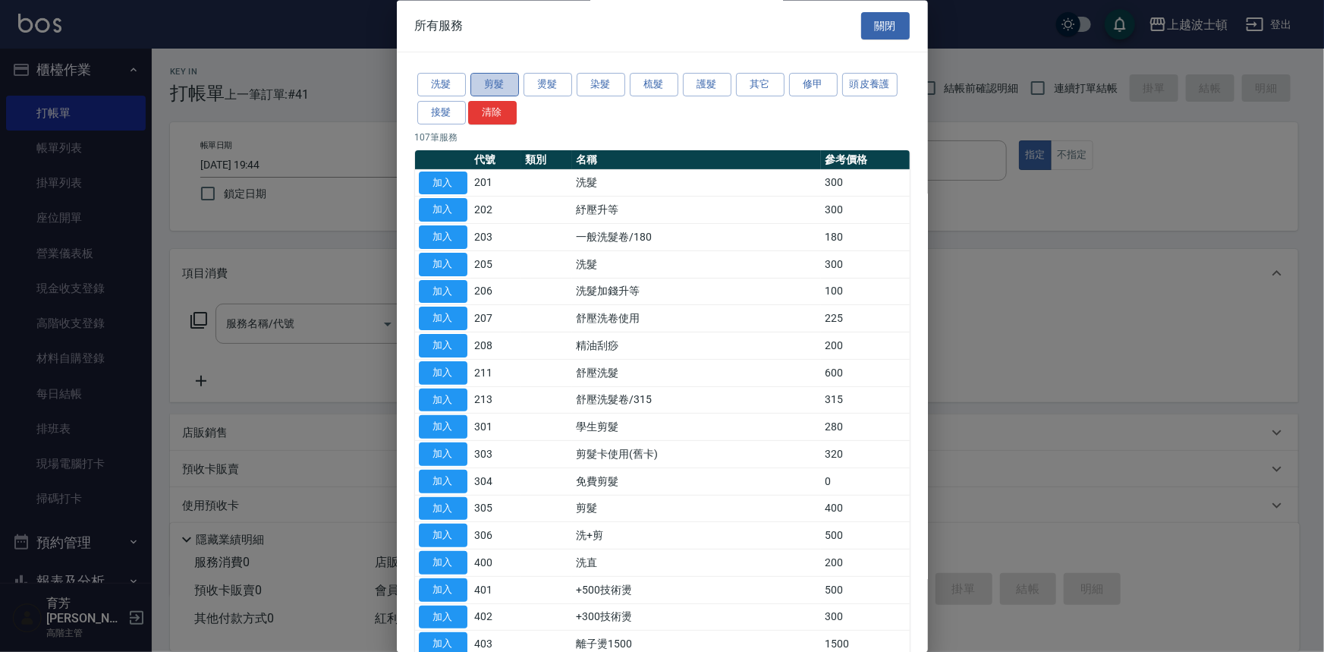
click at [493, 80] on button "剪髮" at bounding box center [495, 86] width 49 height 24
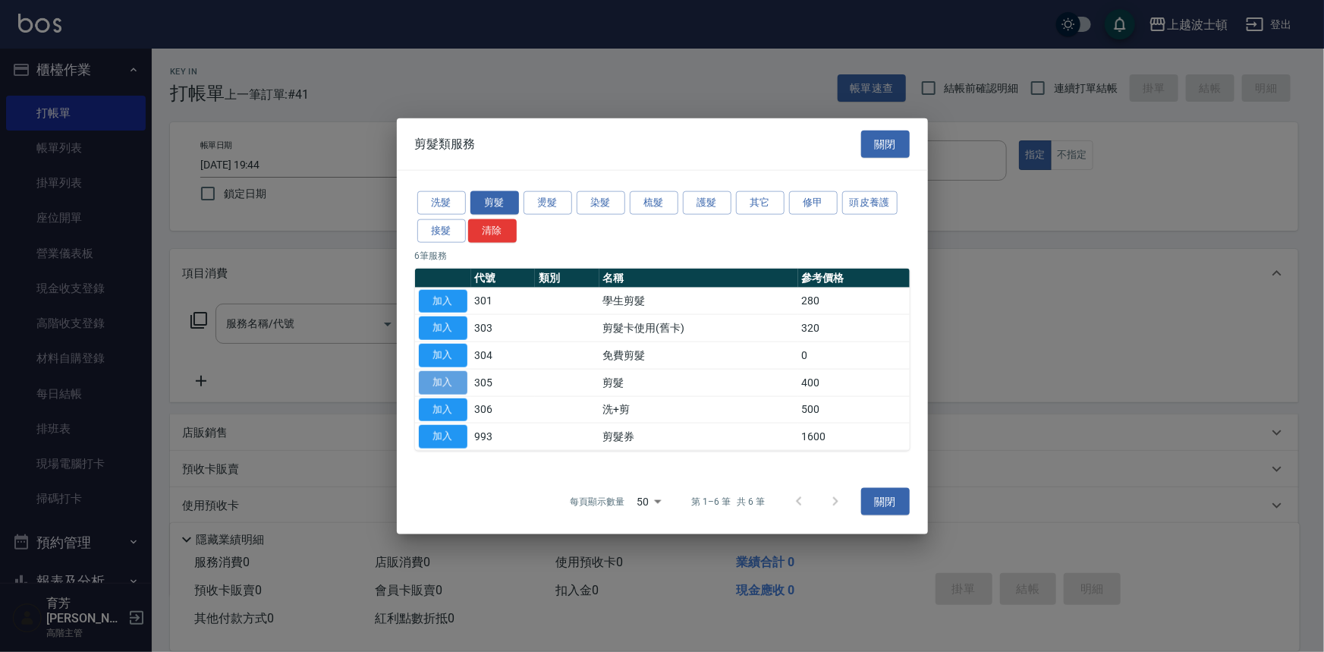
click at [449, 380] on button "加入" at bounding box center [443, 382] width 49 height 24
type input "剪髮(305)"
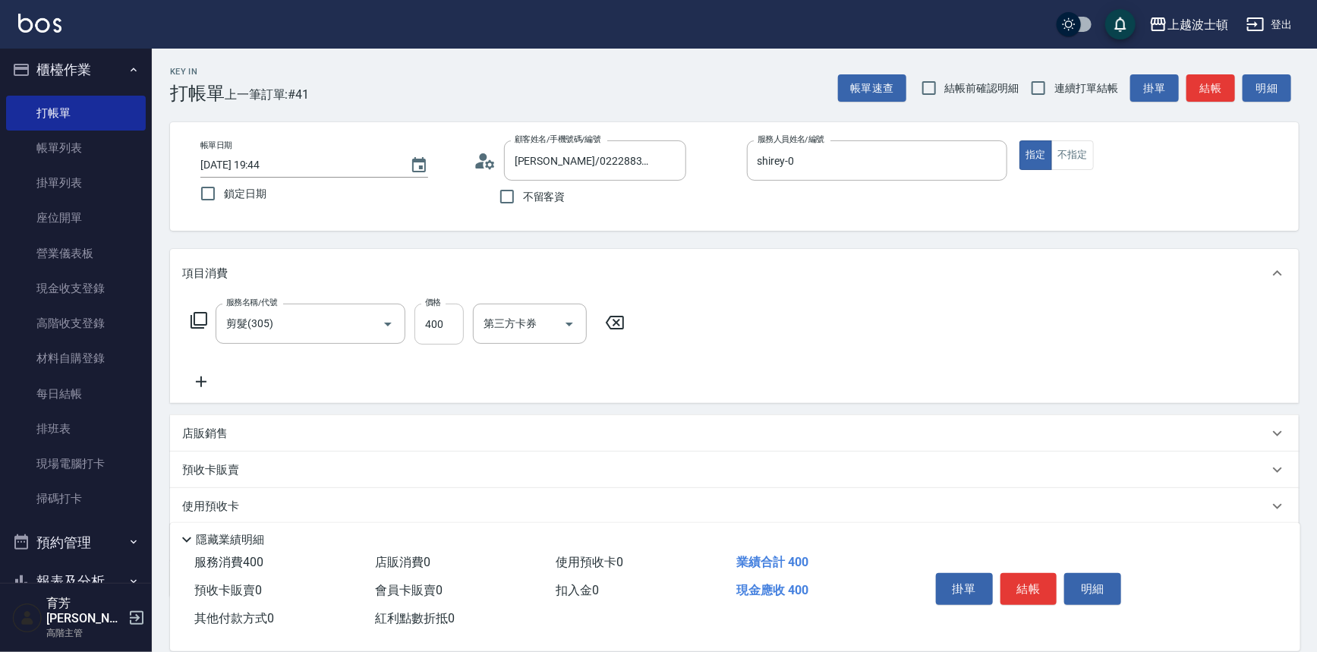
click at [458, 332] on input "400" at bounding box center [438, 324] width 49 height 41
type input "300"
click at [1024, 590] on button "結帳" at bounding box center [1028, 589] width 57 height 32
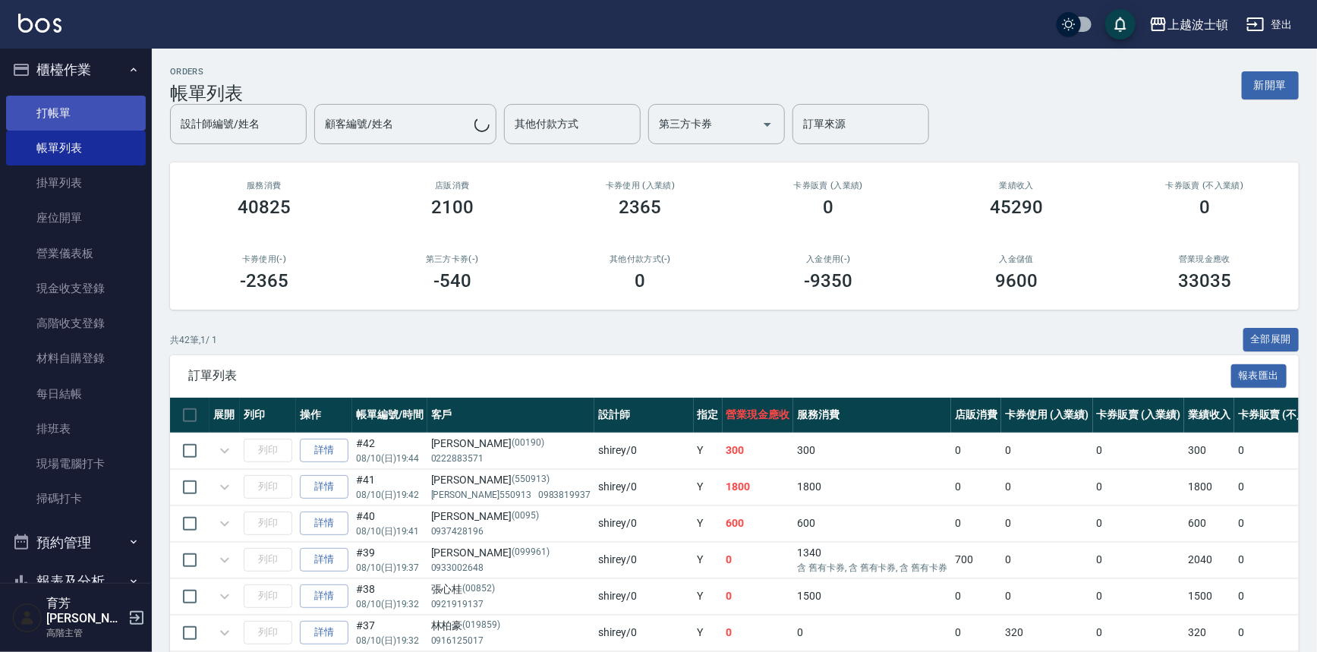
click at [57, 110] on link "打帳單" at bounding box center [76, 113] width 140 height 35
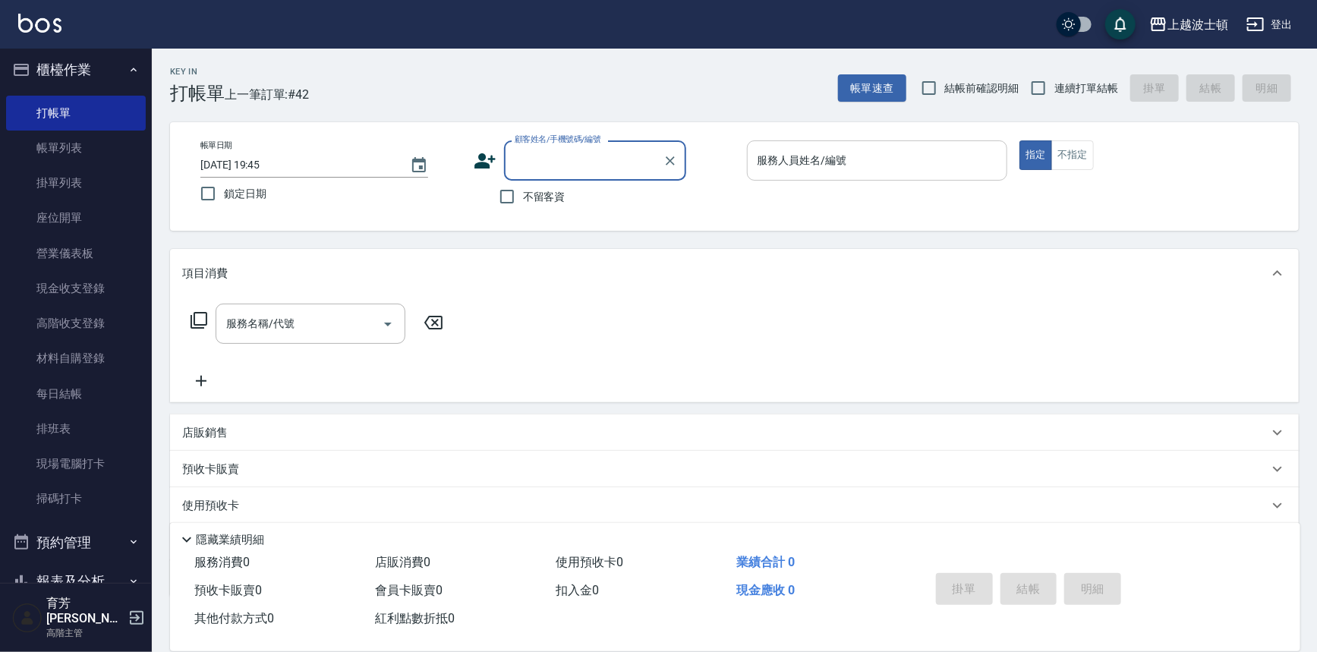
click at [778, 163] on input "服務人員姓名/編號" at bounding box center [877, 160] width 247 height 27
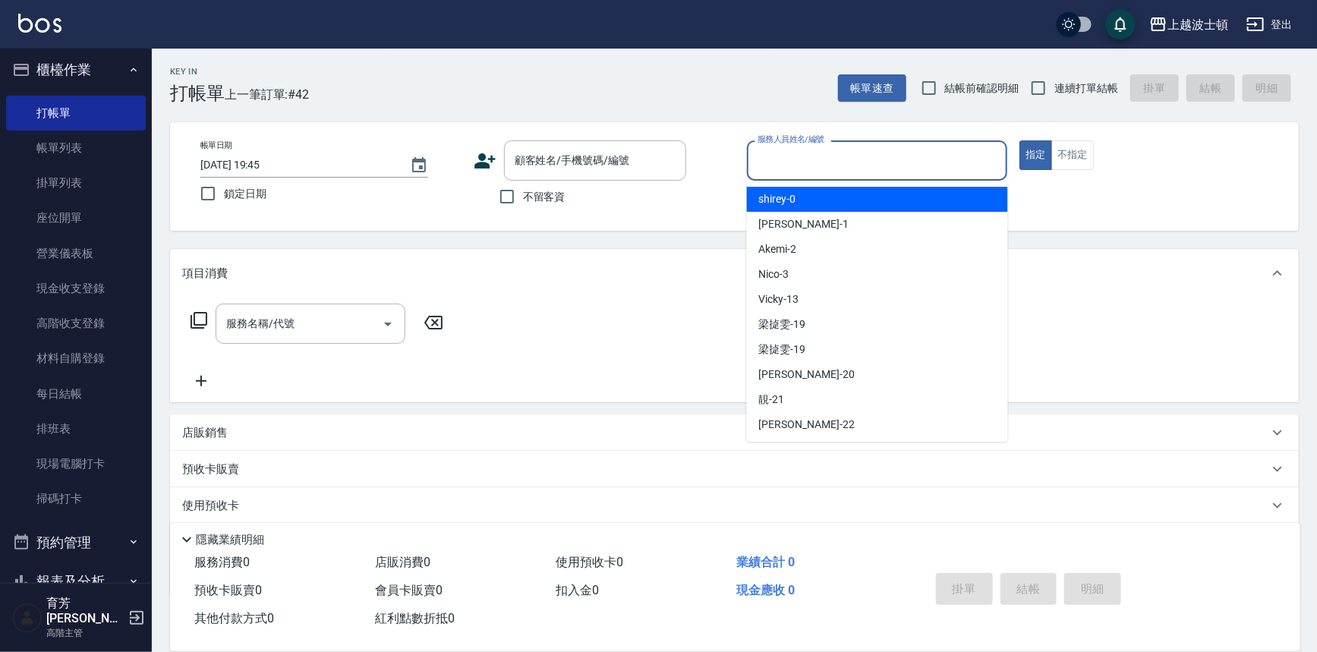
click at [768, 197] on span "shirey -0" at bounding box center [777, 199] width 37 height 16
type input "shirey-0"
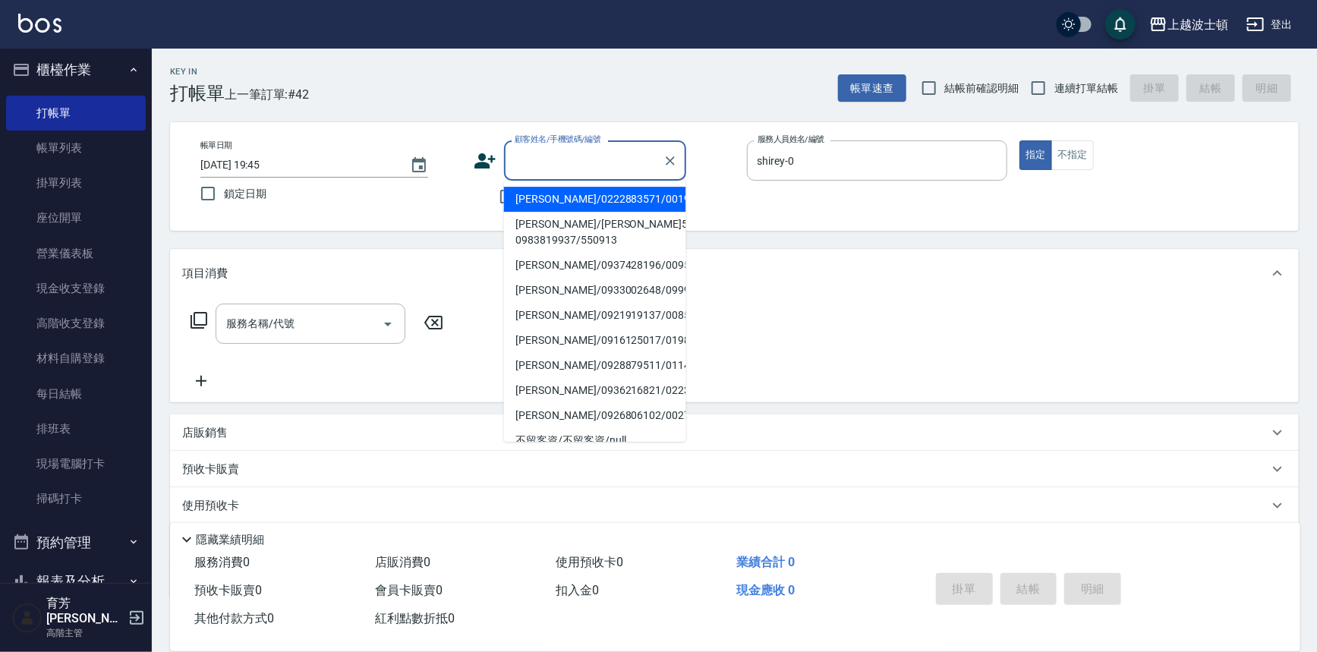
click at [608, 169] on input "顧客姓名/手機號碼/編號" at bounding box center [584, 160] width 146 height 27
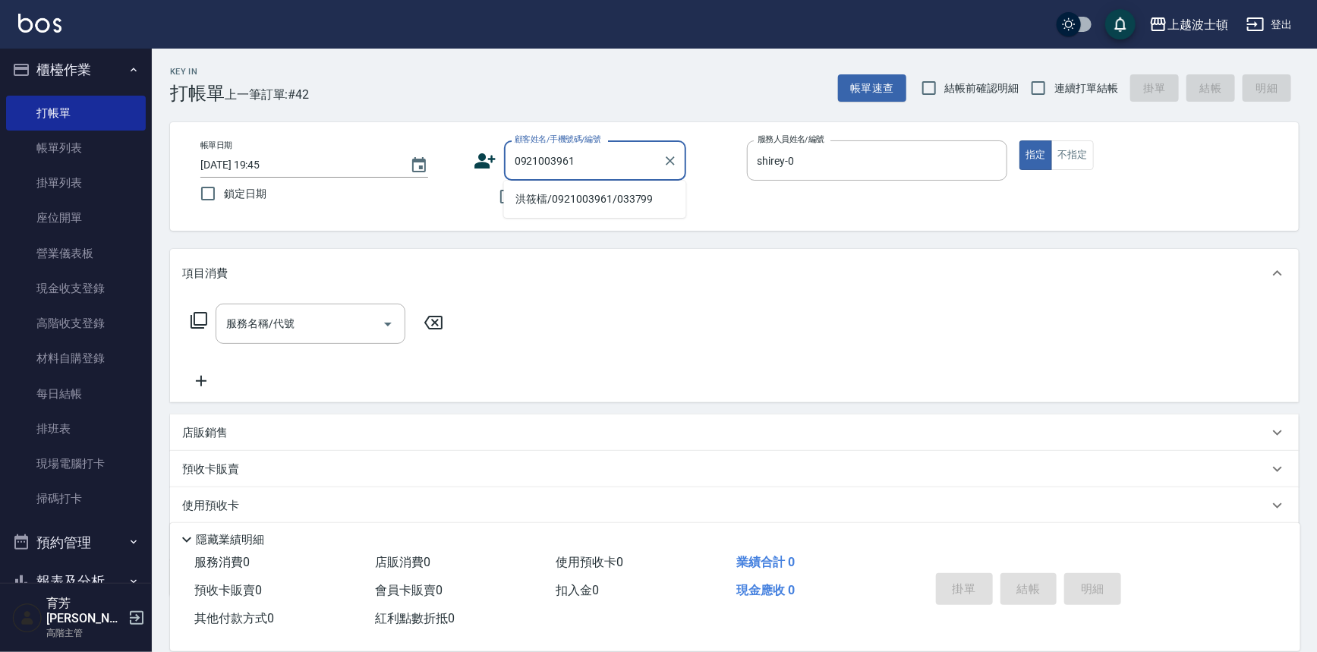
click at [625, 200] on li "洪筱檑/0921003961/033799" at bounding box center [595, 199] width 182 height 25
type input "洪筱檑/0921003961/033799"
click at [203, 316] on icon at bounding box center [199, 320] width 18 height 18
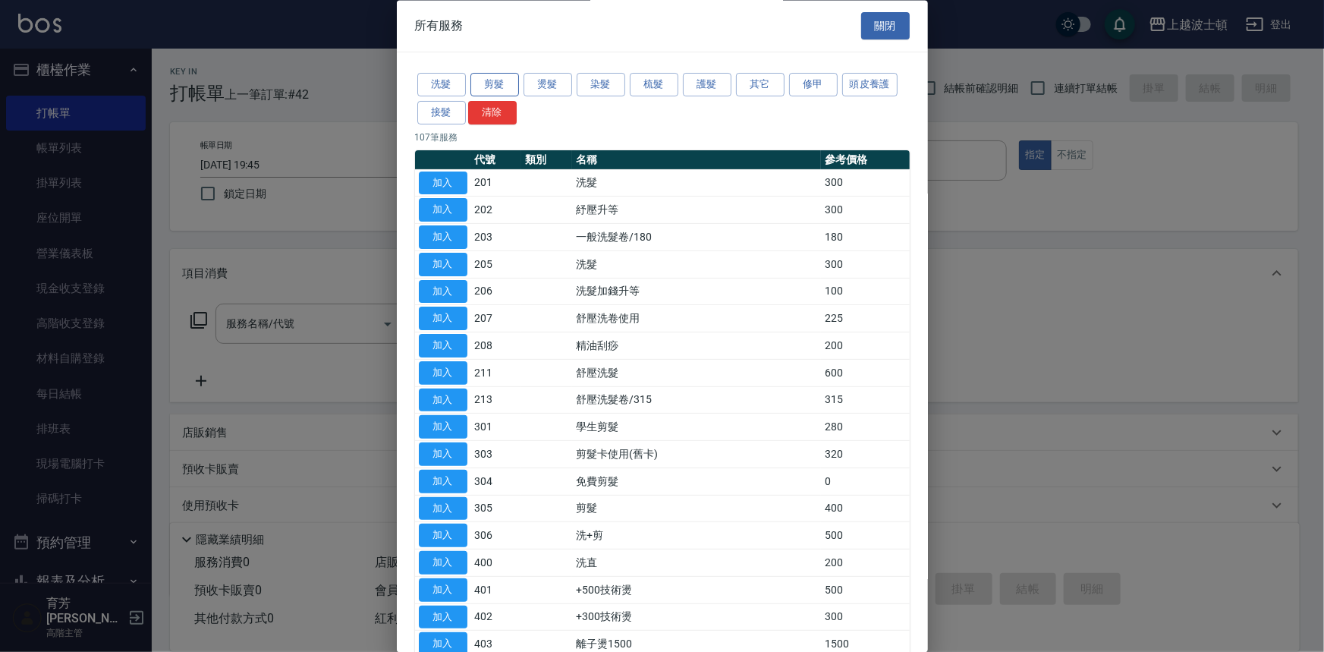
click at [470, 79] on div "洗髮 剪髮 燙髮 染髮 梳髮 護髮 其它 修甲 頭皮養護 接髮 清除" at bounding box center [662, 99] width 495 height 56
click at [502, 87] on button "剪髮" at bounding box center [495, 86] width 49 height 24
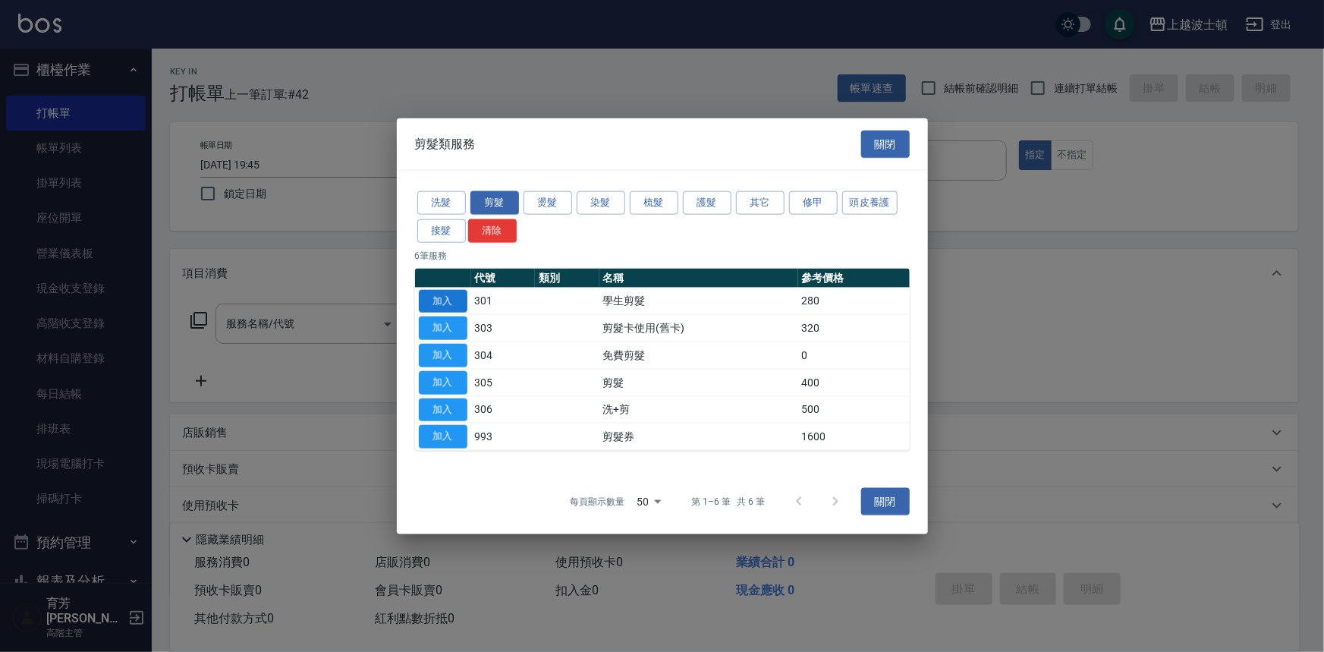
click at [430, 296] on button "加入" at bounding box center [443, 301] width 49 height 24
type input "學生剪髮(301)"
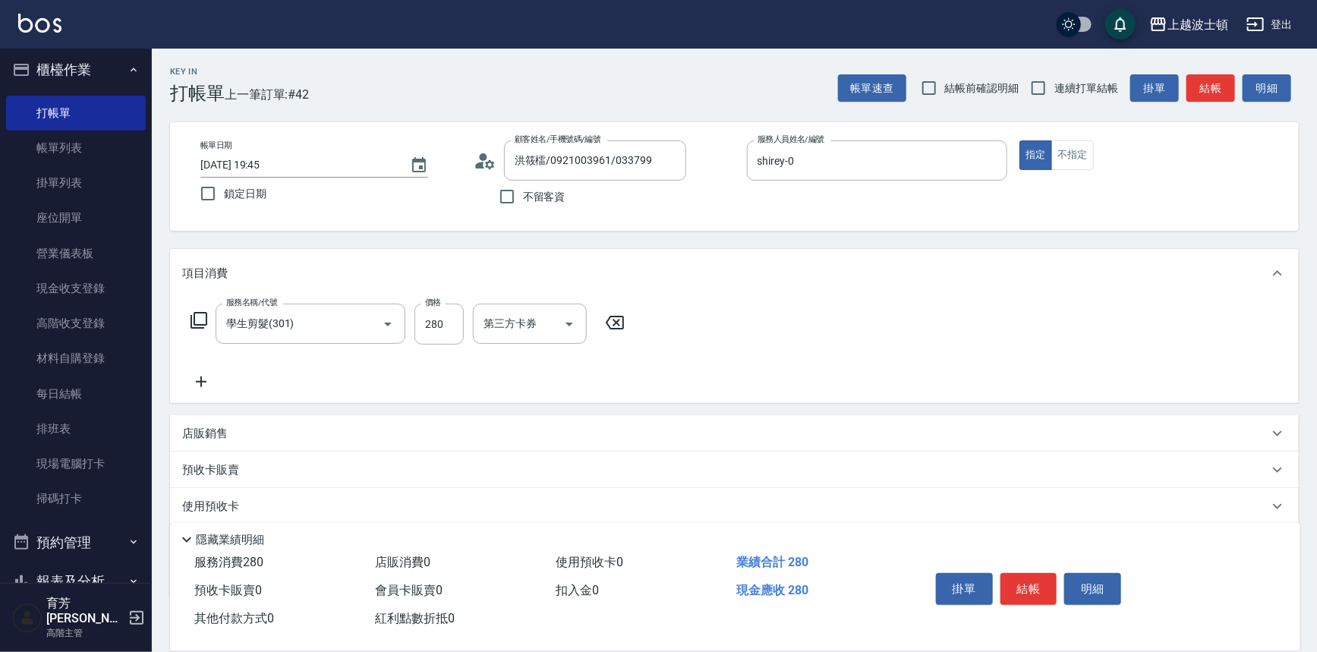
click at [433, 297] on label "價格" at bounding box center [433, 302] width 16 height 11
click at [433, 304] on input "280" at bounding box center [438, 324] width 49 height 41
type input "250"
click at [196, 320] on icon at bounding box center [199, 320] width 18 height 18
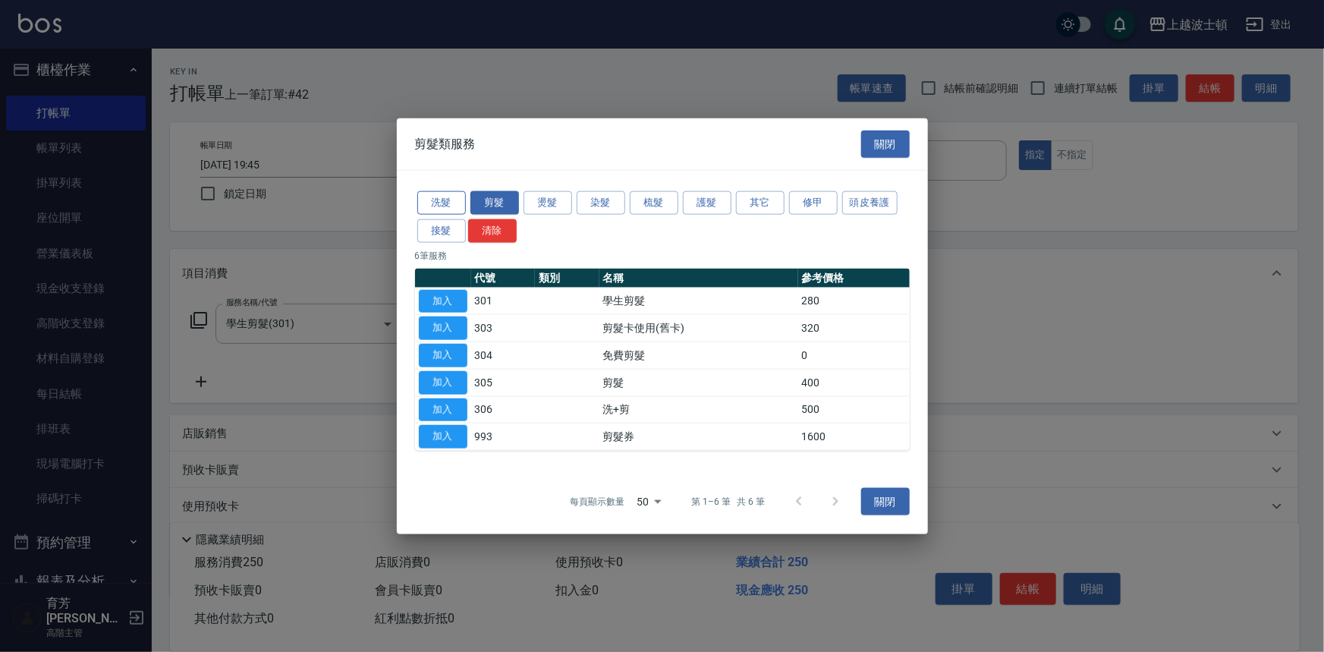
click at [433, 203] on button "洗髮" at bounding box center [441, 203] width 49 height 24
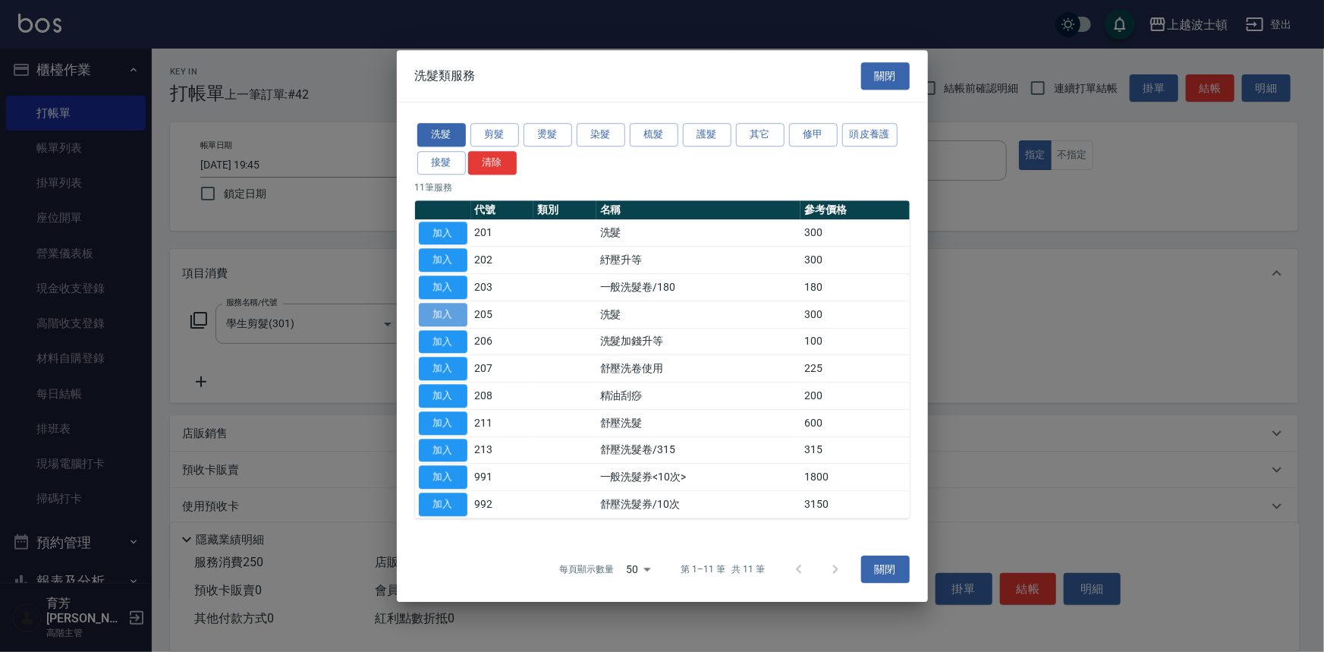
click at [439, 307] on button "加入" at bounding box center [443, 315] width 49 height 24
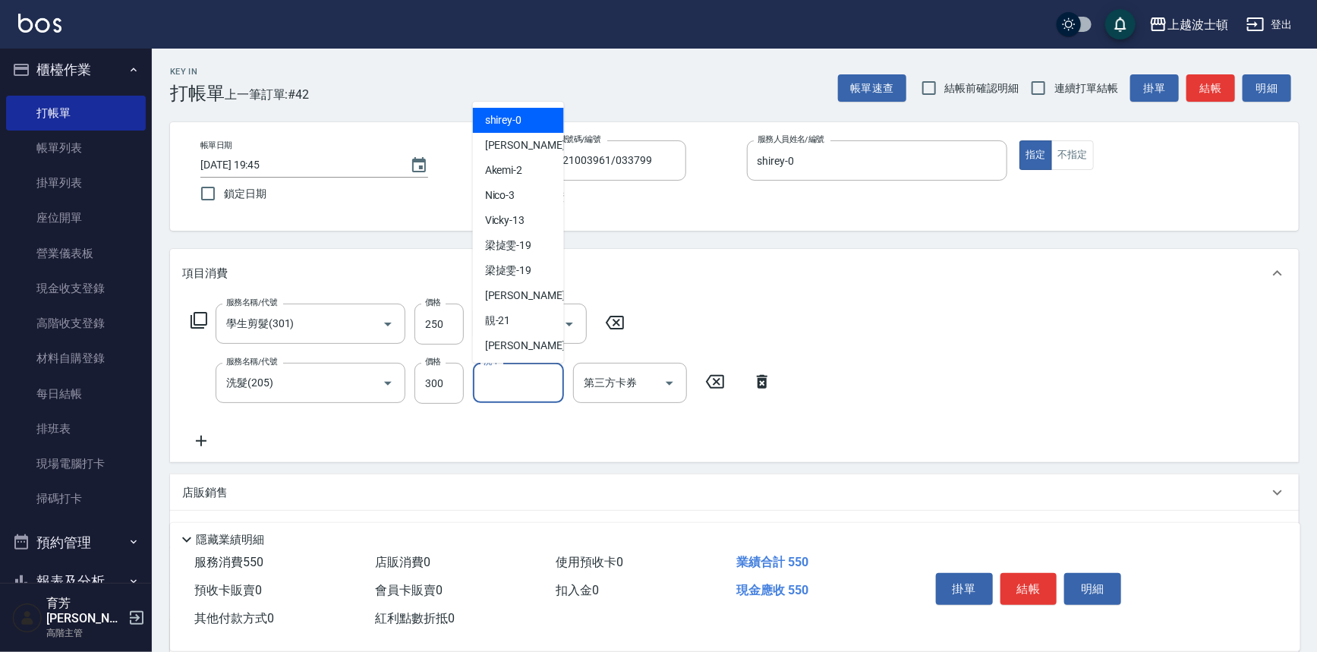
click at [534, 372] on input "洗-1" at bounding box center [518, 383] width 77 height 27
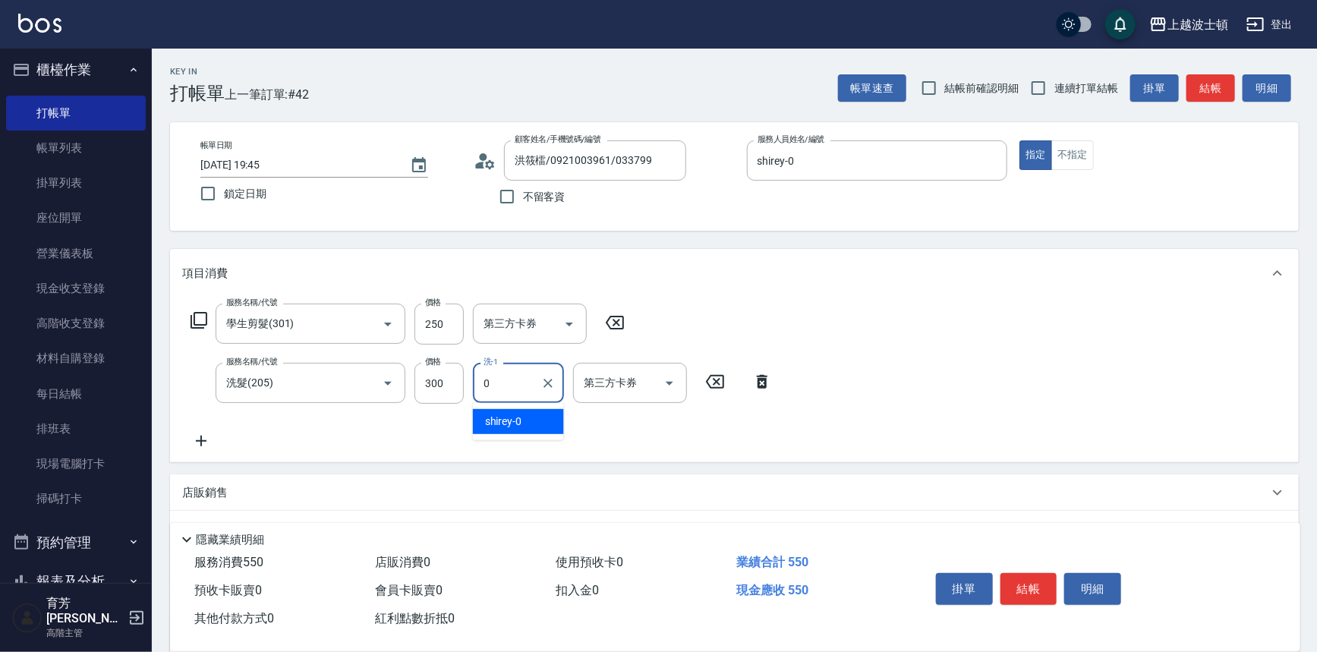
click at [530, 422] on div "shirey -0" at bounding box center [518, 421] width 91 height 25
type input "shirey-0"
click at [1025, 578] on button "結帳" at bounding box center [1028, 589] width 57 height 32
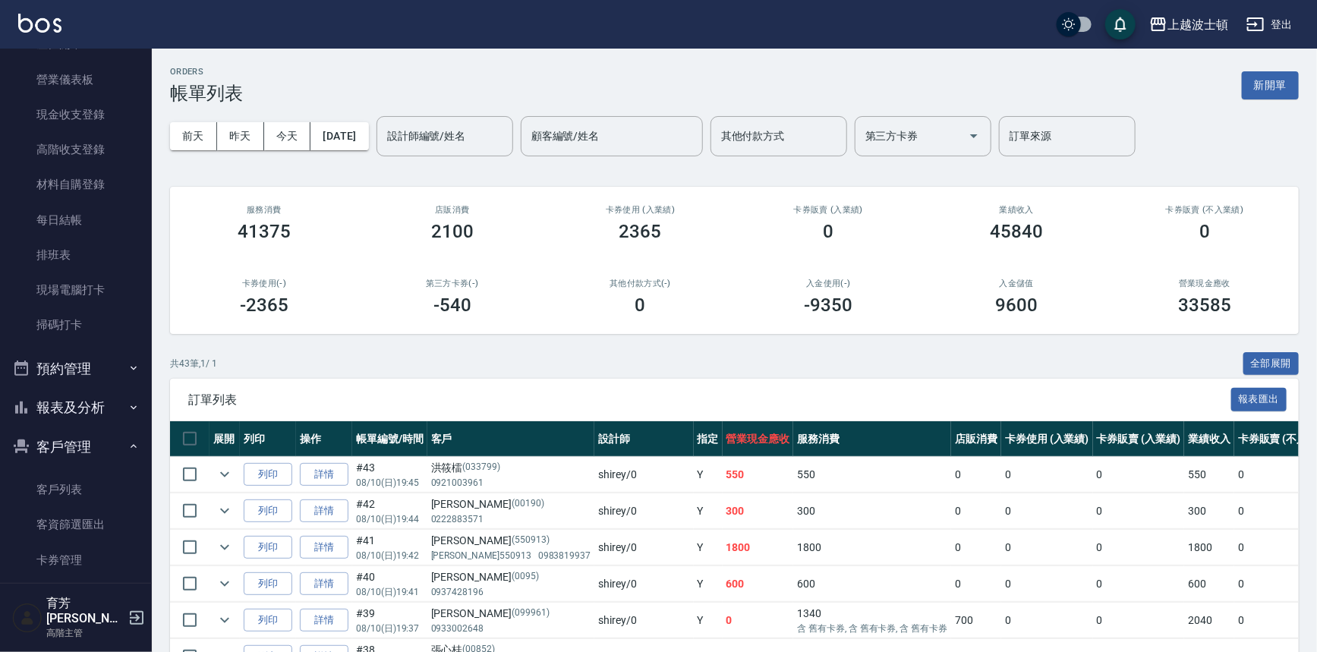
scroll to position [190, 0]
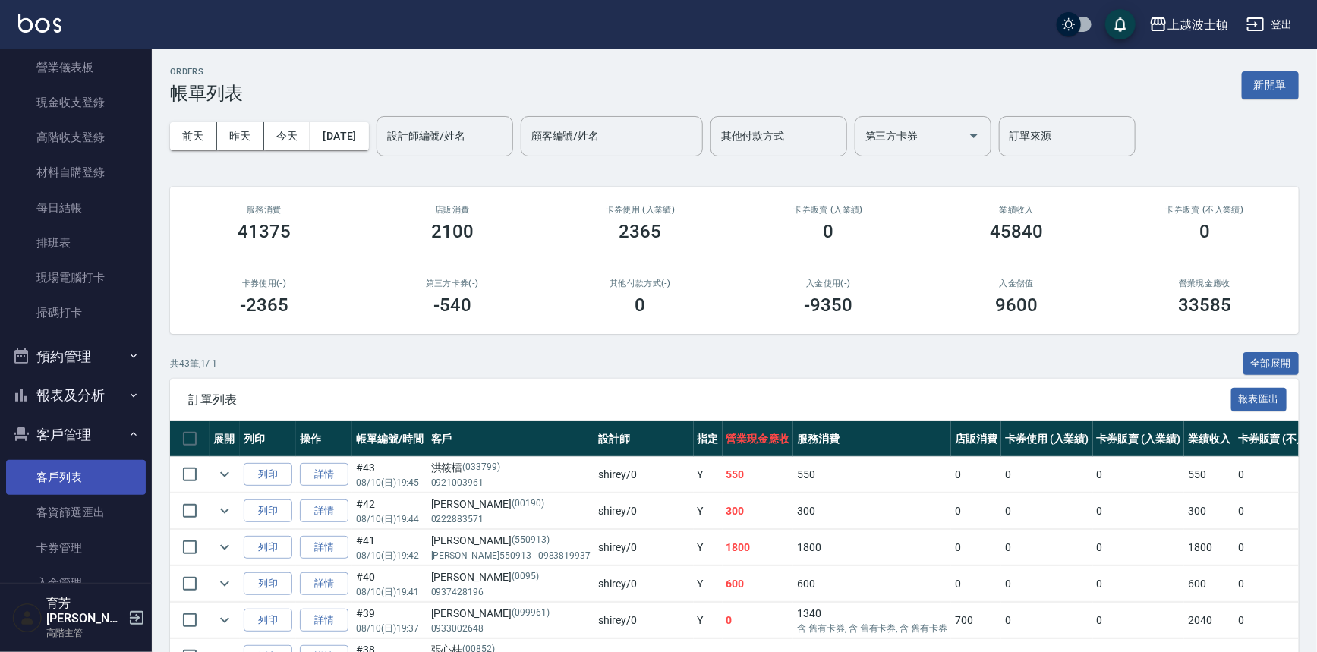
drag, startPoint x: 89, startPoint y: 477, endPoint x: 91, endPoint y: 463, distance: 14.6
click at [89, 477] on link "客戶列表" at bounding box center [76, 477] width 140 height 35
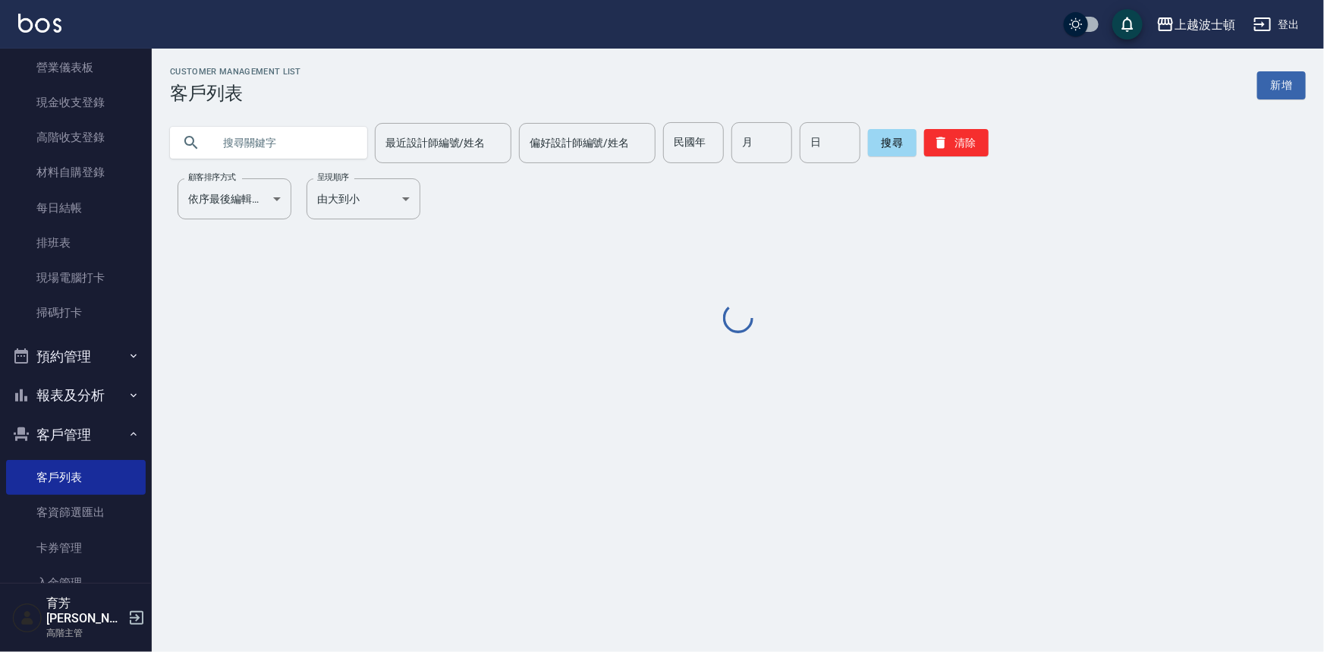
drag, startPoint x: 228, startPoint y: 139, endPoint x: 240, endPoint y: 139, distance: 11.4
click at [229, 139] on input "text" at bounding box center [284, 142] width 143 height 41
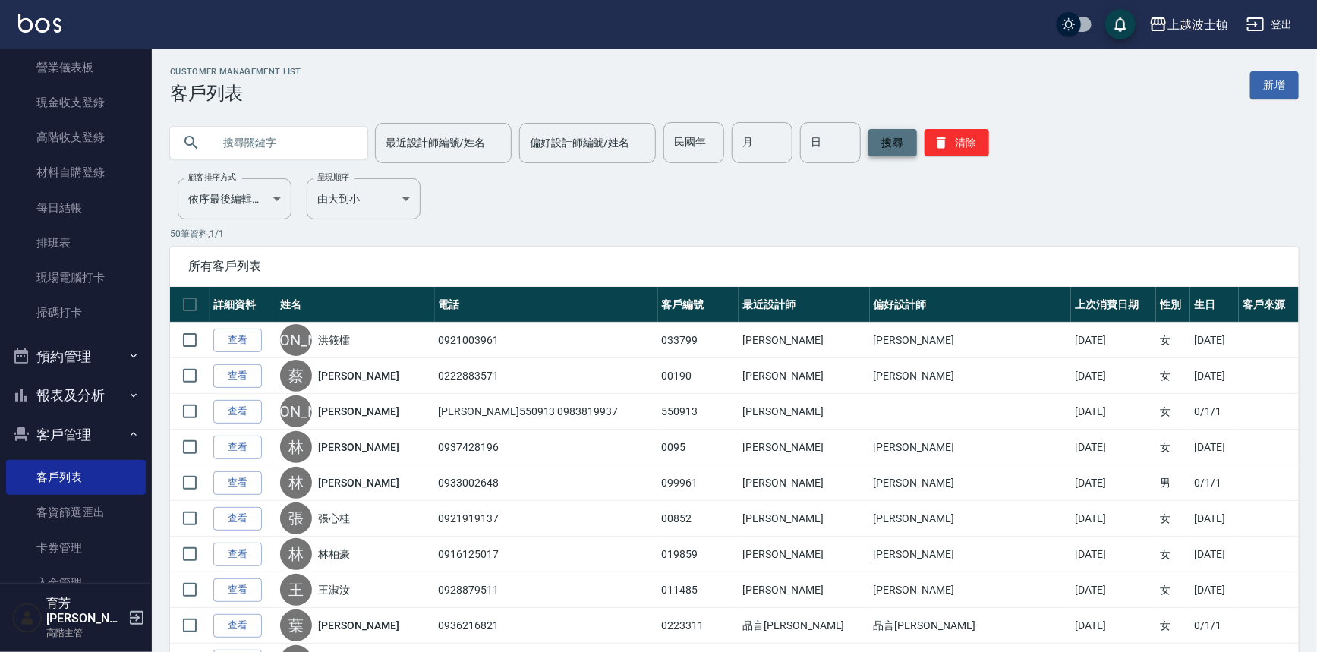
click at [876, 136] on button "搜尋" at bounding box center [892, 142] width 49 height 27
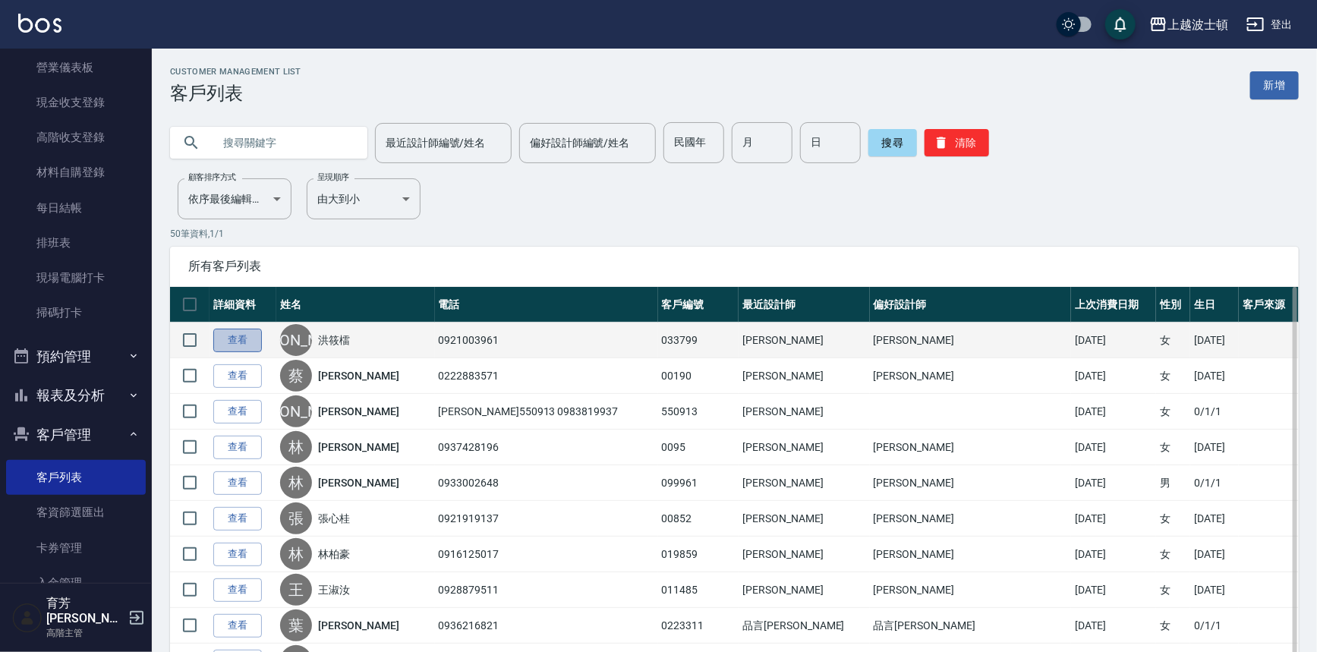
click at [235, 341] on link "查看" at bounding box center [237, 341] width 49 height 24
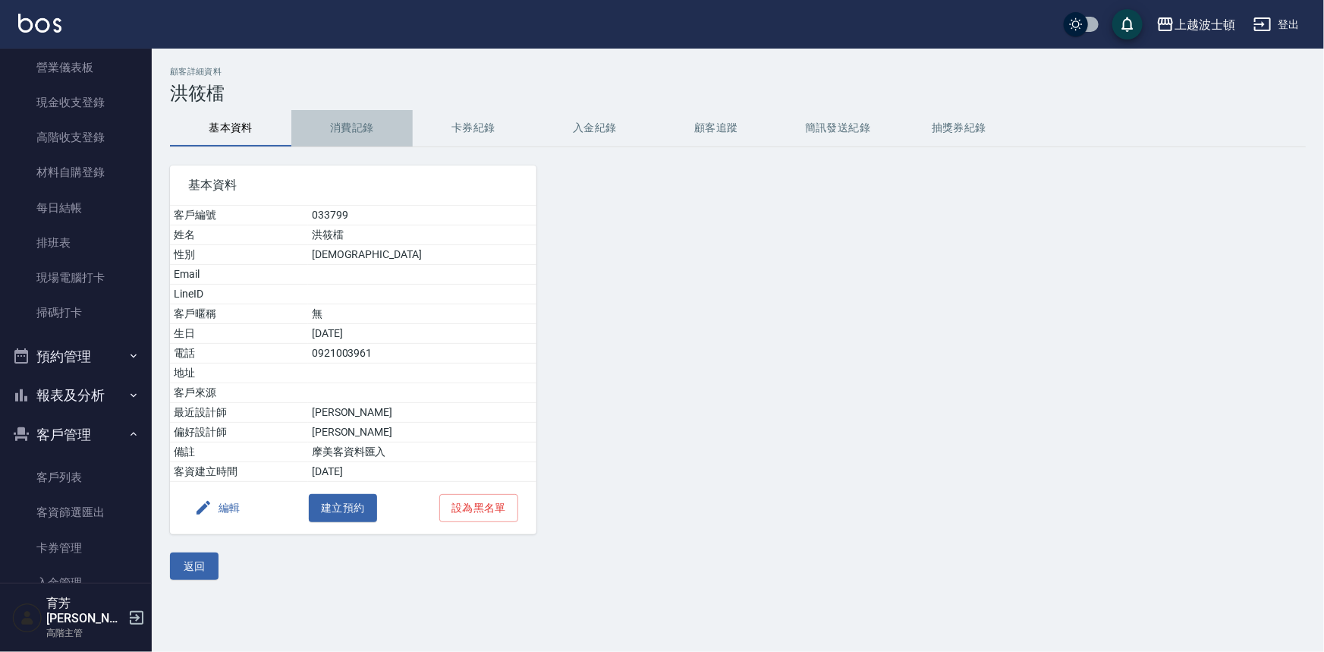
click at [361, 135] on button "消費記錄" at bounding box center [351, 128] width 121 height 36
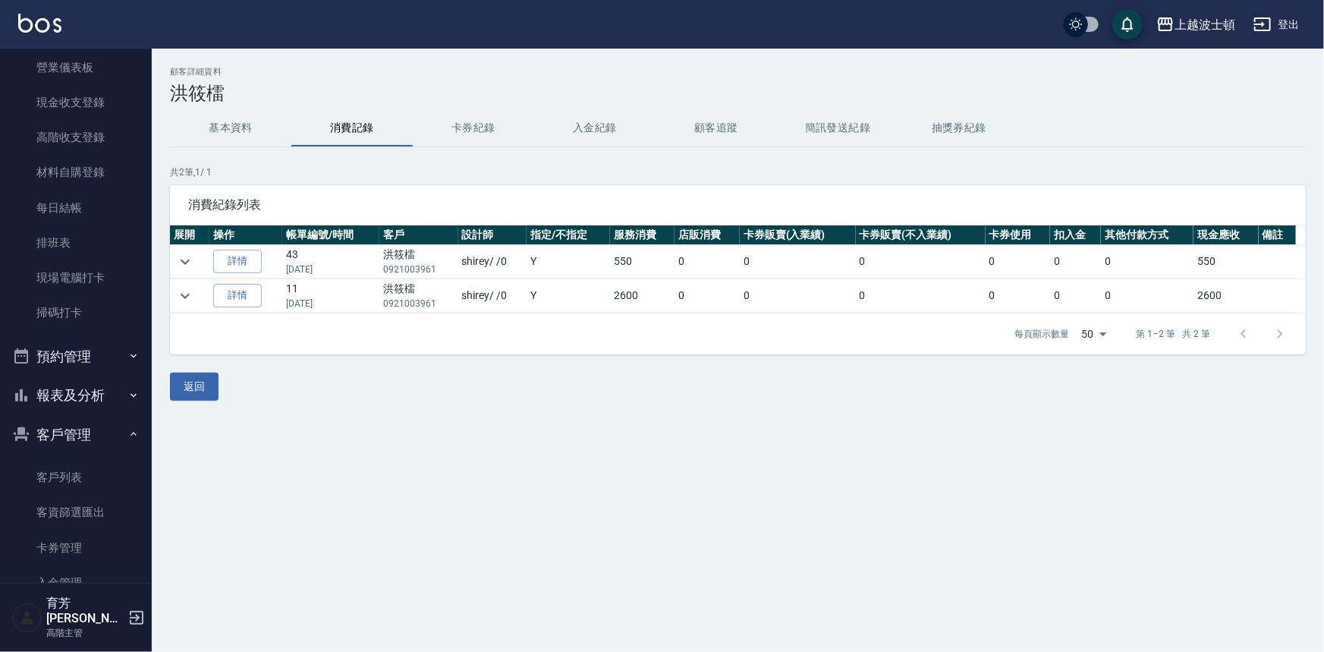
click at [194, 302] on td at bounding box center [189, 295] width 39 height 33
click at [190, 296] on icon "expand row" at bounding box center [185, 296] width 18 height 18
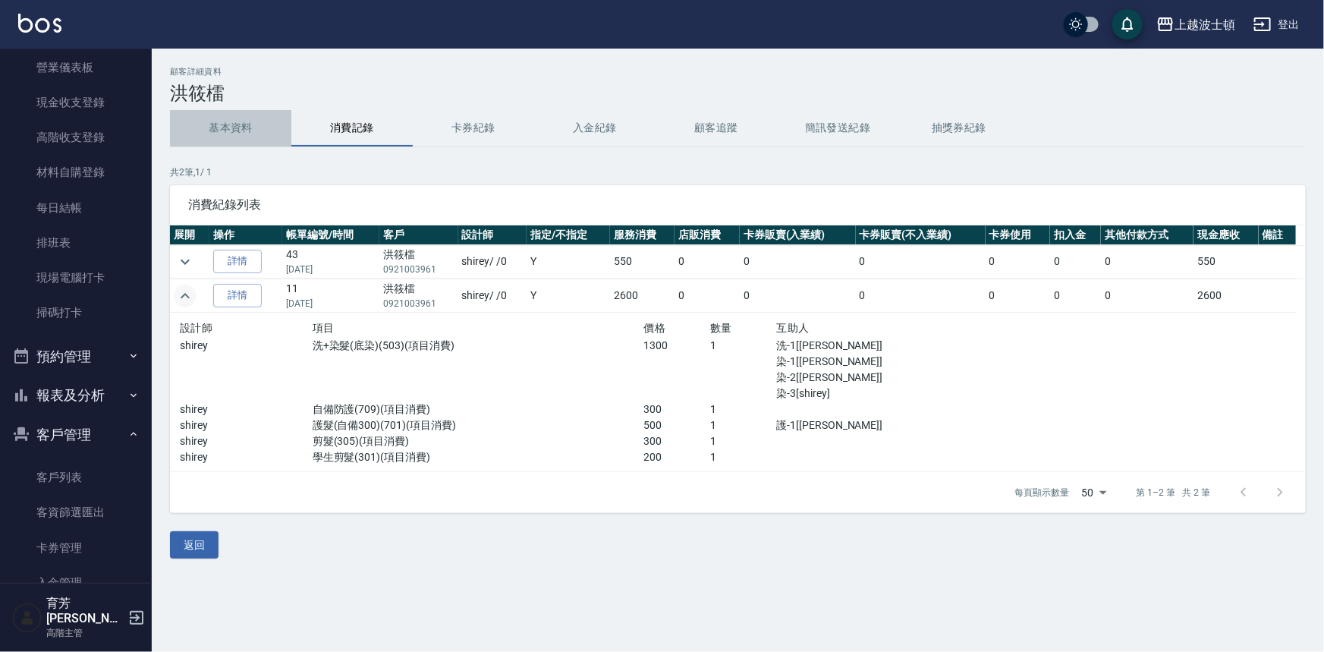
click at [210, 128] on button "基本資料" at bounding box center [230, 128] width 121 height 36
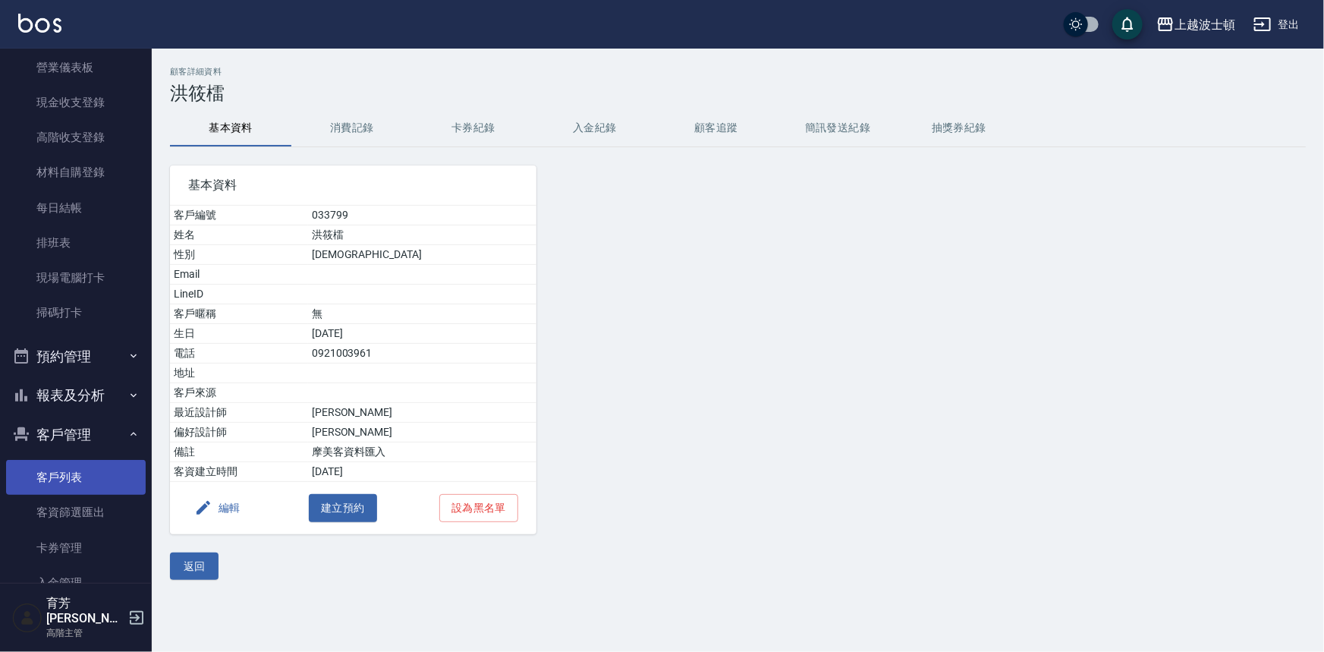
click at [98, 471] on link "客戶列表" at bounding box center [76, 477] width 140 height 35
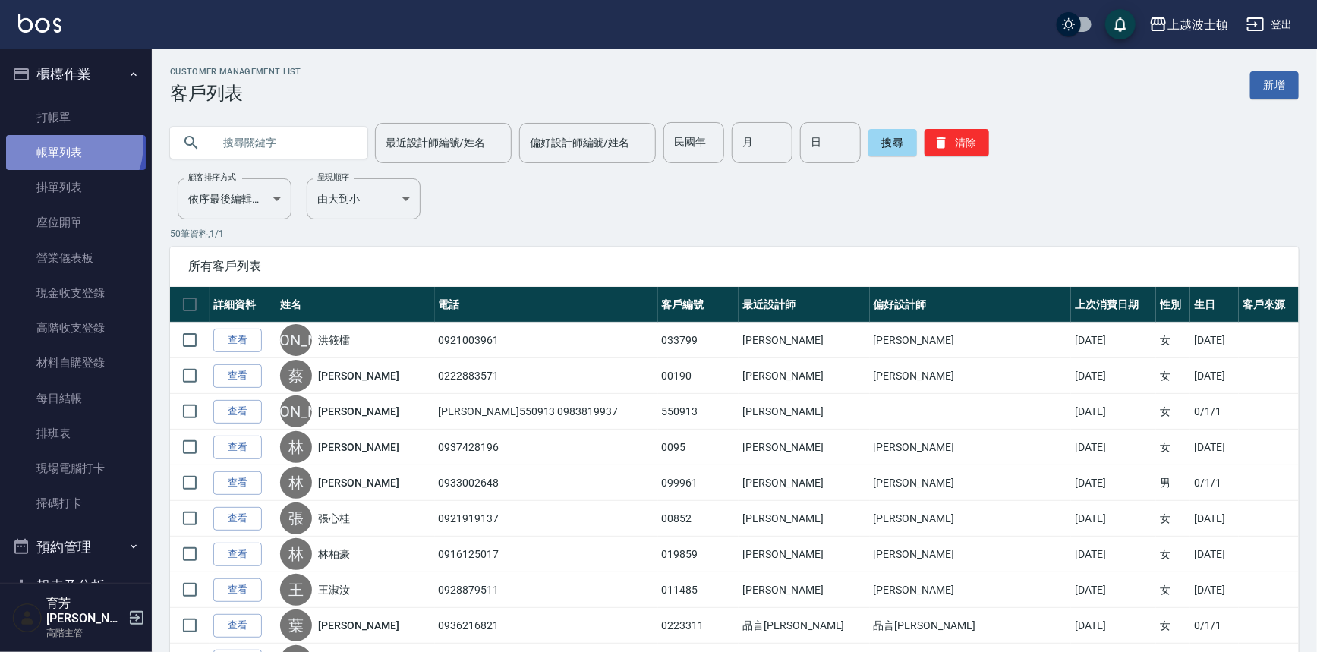
click at [61, 144] on link "帳單列表" at bounding box center [76, 152] width 140 height 35
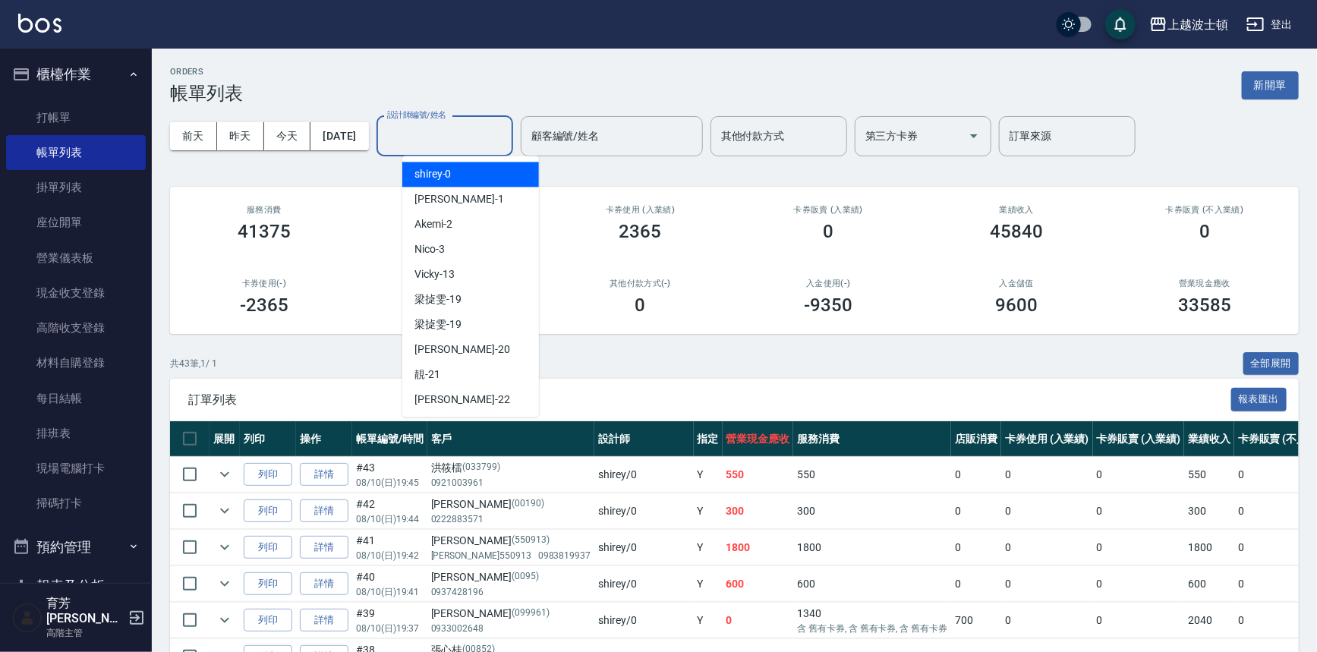
click at [468, 141] on input "設計師編號/姓名" at bounding box center [444, 136] width 123 height 27
click at [457, 170] on div "shirey -0" at bounding box center [470, 174] width 137 height 25
type input "shirey-0"
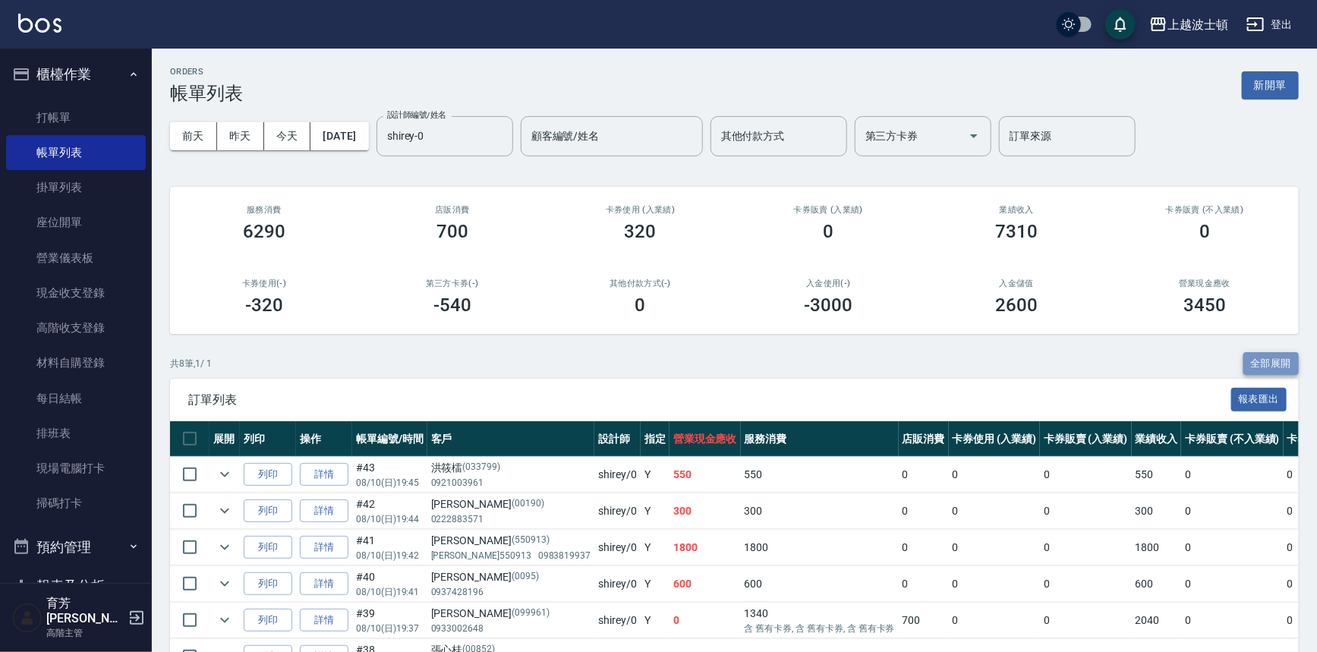
click at [1261, 355] on button "全部展開" at bounding box center [1271, 364] width 56 height 24
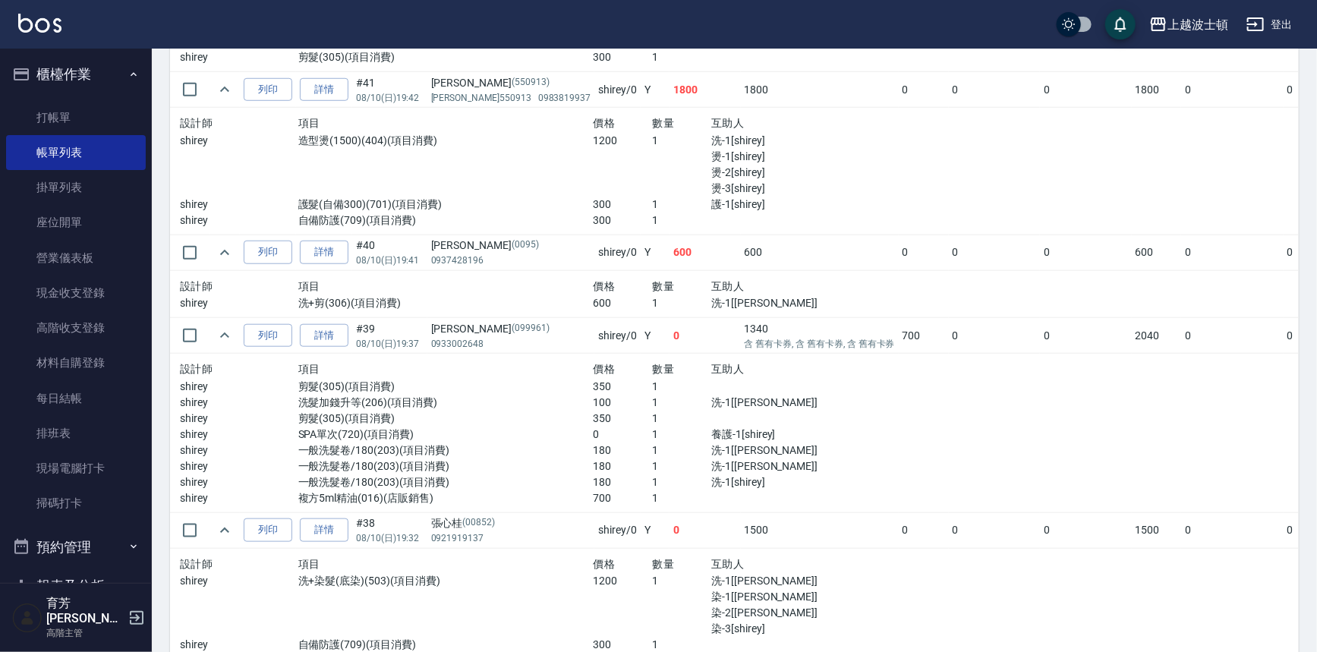
scroll to position [568, 0]
click at [36, 109] on link "打帳單" at bounding box center [76, 117] width 140 height 35
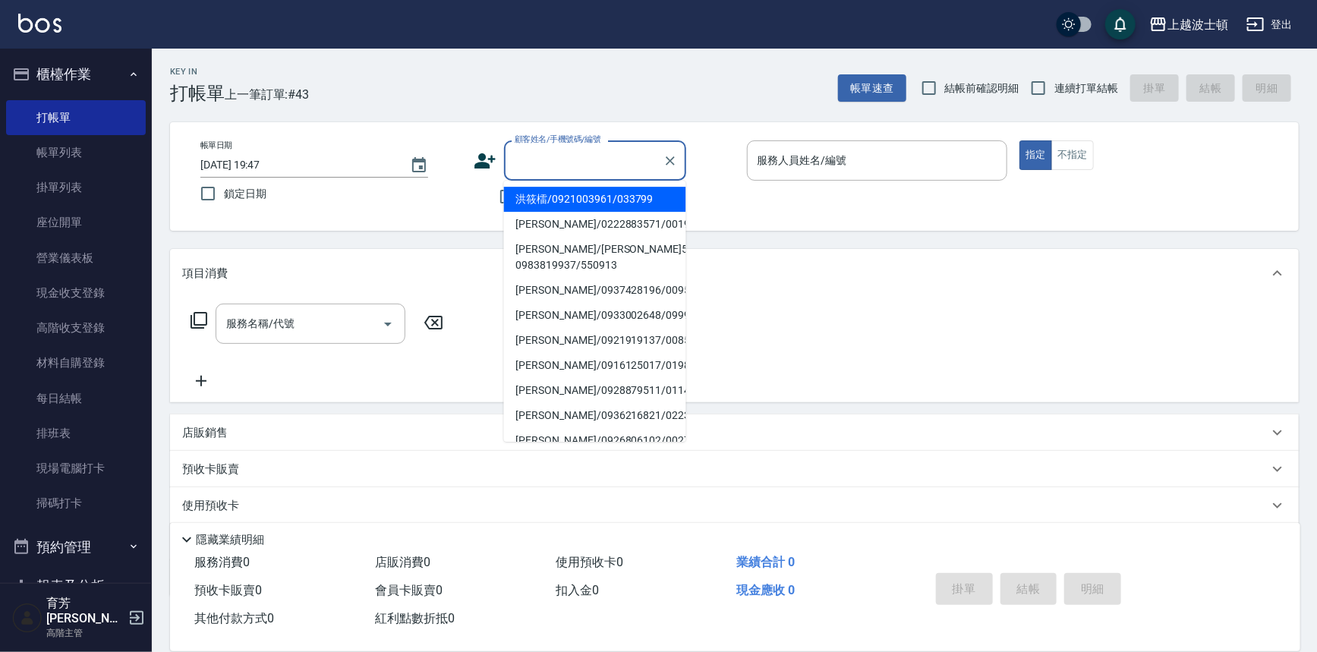
click at [525, 151] on input "顧客姓名/手機號碼/編號" at bounding box center [584, 160] width 146 height 27
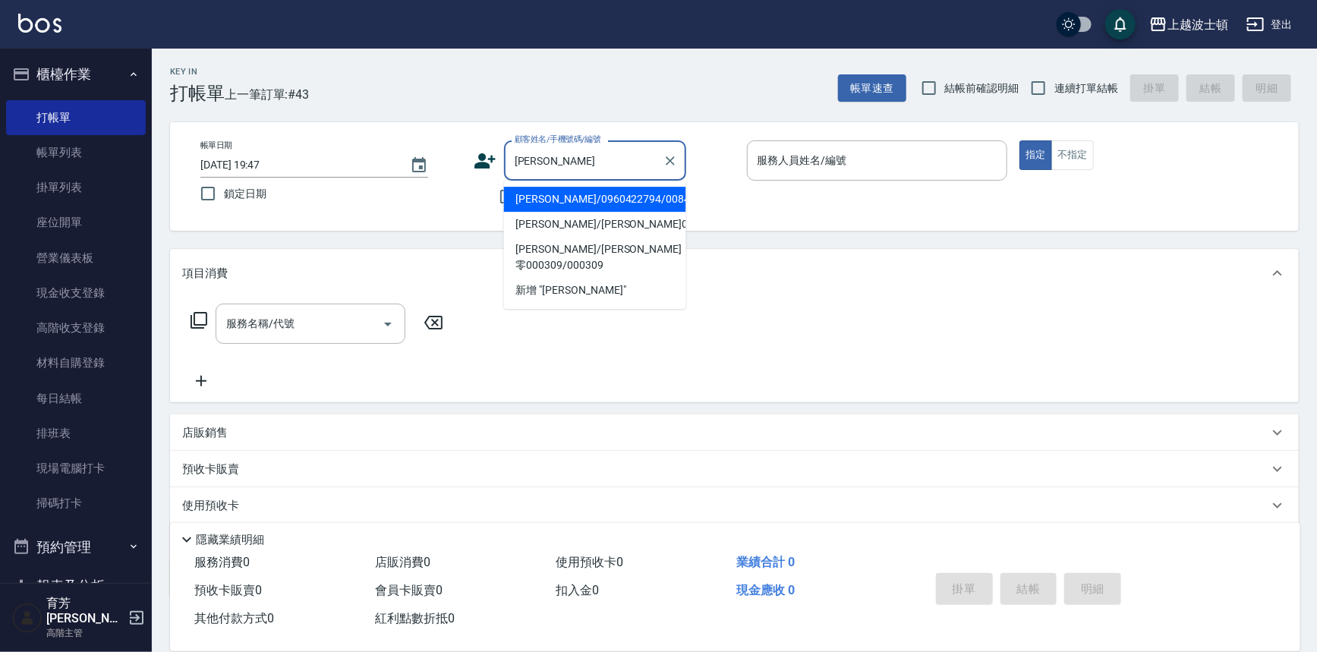
click at [581, 195] on li "黃玲雪/0960422794/00846" at bounding box center [595, 199] width 182 height 25
type input "黃玲雪/0960422794/00846"
type input "shirey-0"
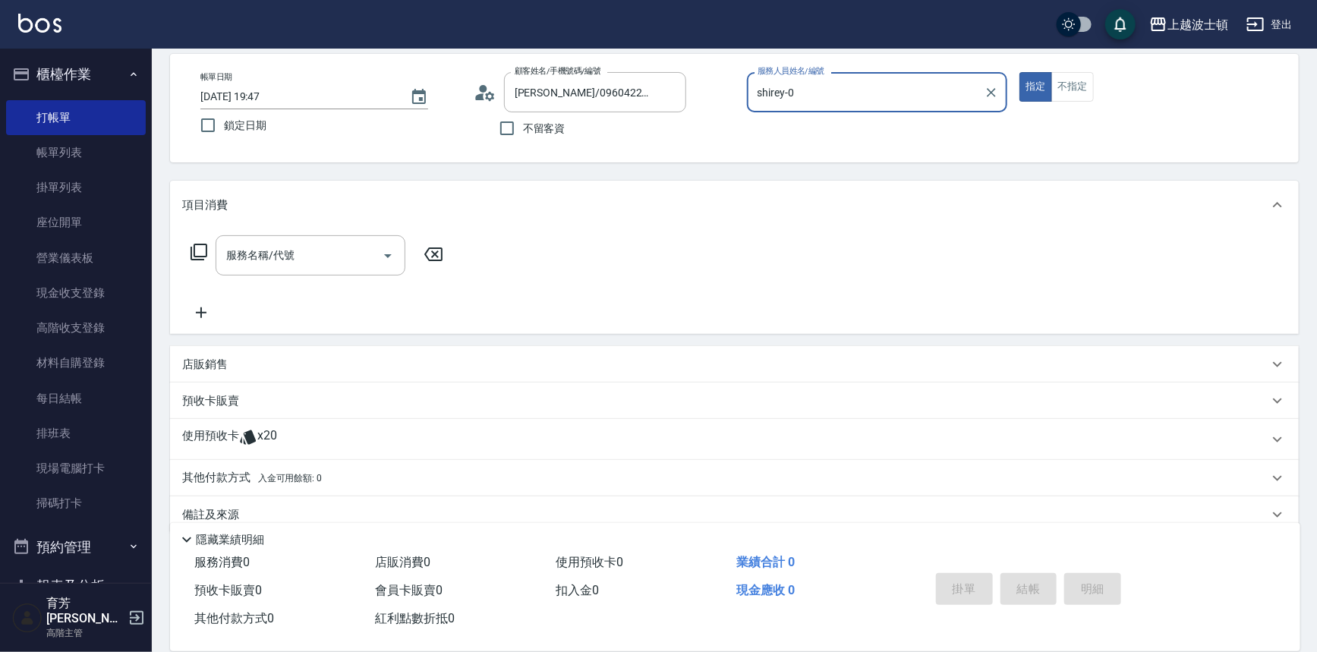
scroll to position [91, 0]
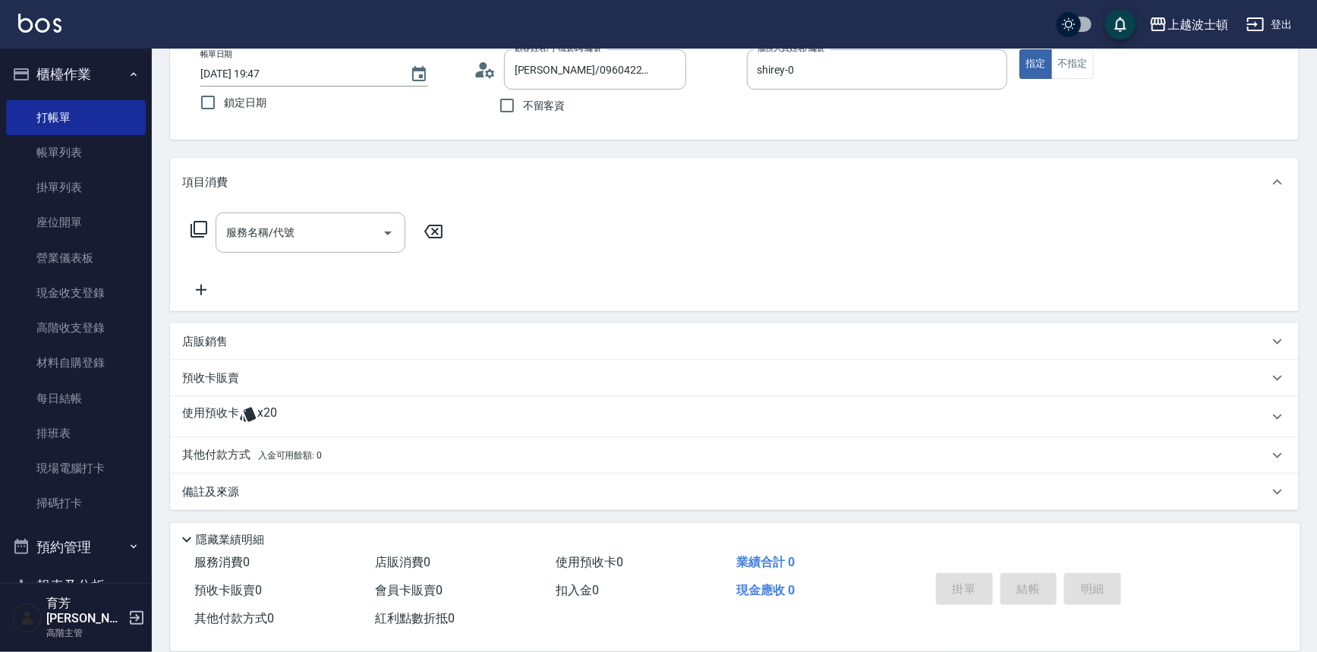
click at [198, 226] on icon at bounding box center [199, 229] width 18 height 18
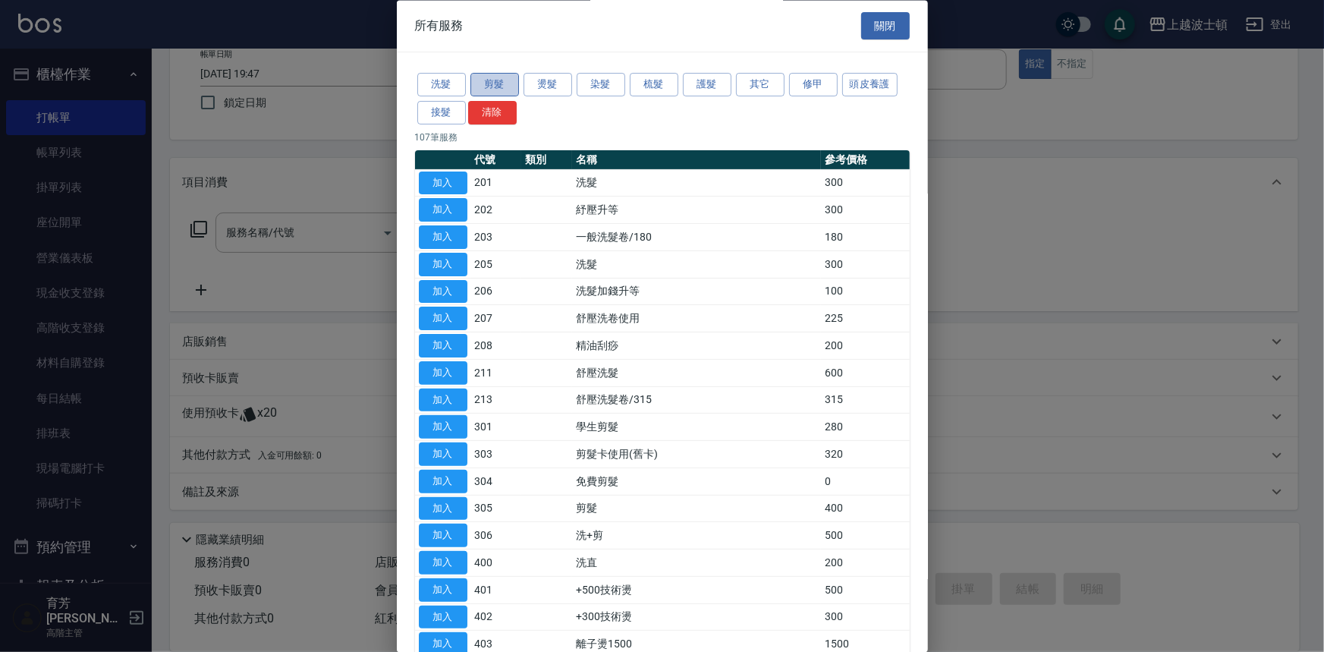
click at [479, 75] on button "剪髮" at bounding box center [495, 86] width 49 height 24
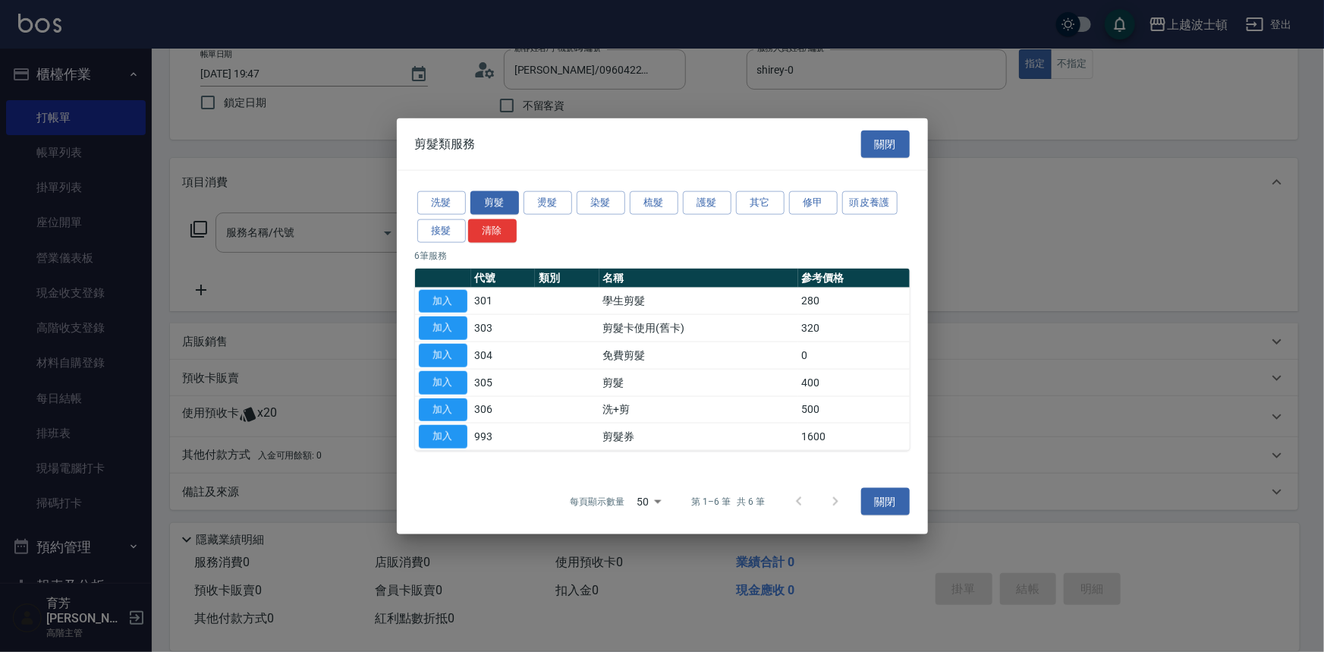
click at [455, 307] on button "加入" at bounding box center [443, 301] width 49 height 24
type input "學生剪髮(301)"
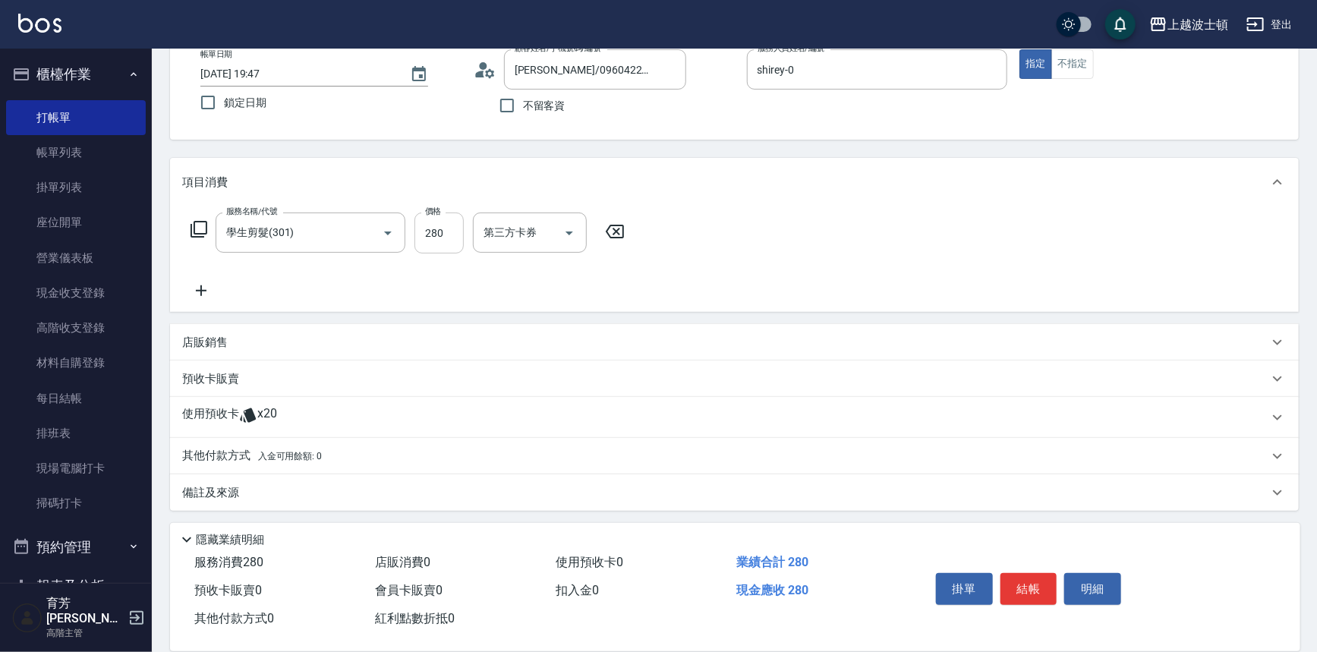
click at [452, 226] on input "280" at bounding box center [438, 233] width 49 height 41
type input "200"
click at [199, 226] on icon at bounding box center [199, 229] width 18 height 18
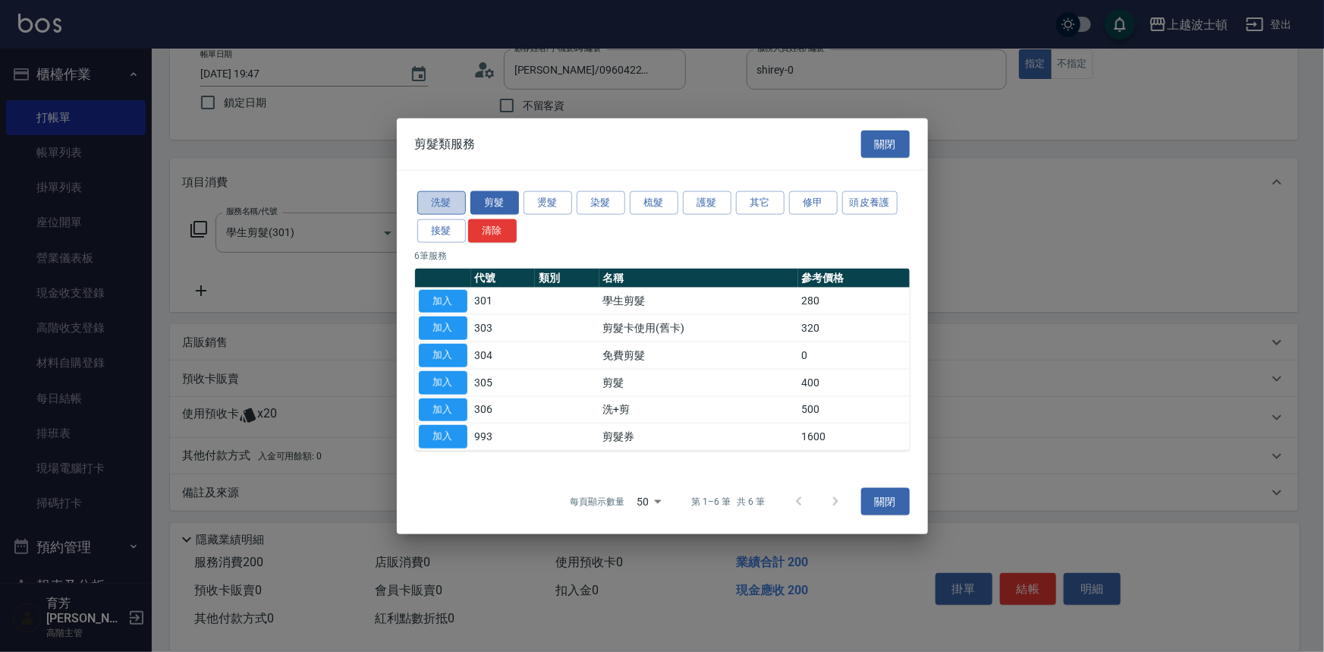
click at [442, 204] on button "洗髮" at bounding box center [441, 203] width 49 height 24
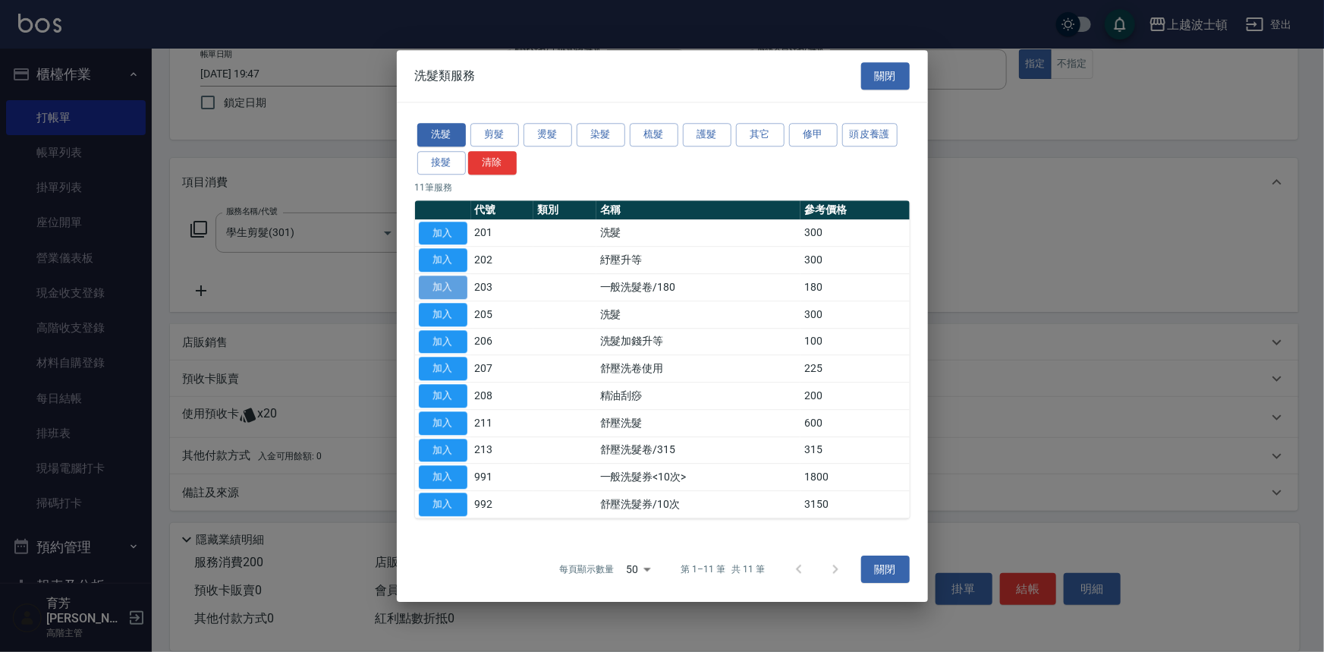
click at [455, 285] on button "加入" at bounding box center [443, 287] width 49 height 24
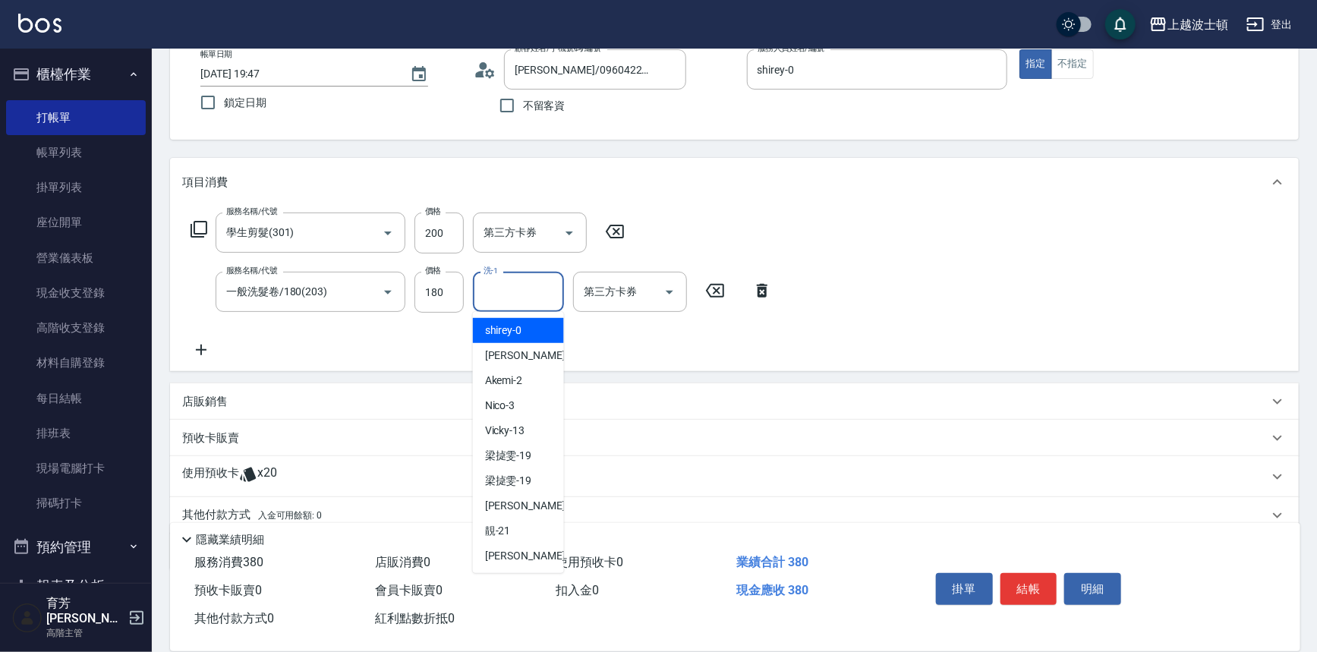
click at [540, 291] on input "洗-1" at bounding box center [518, 292] width 77 height 27
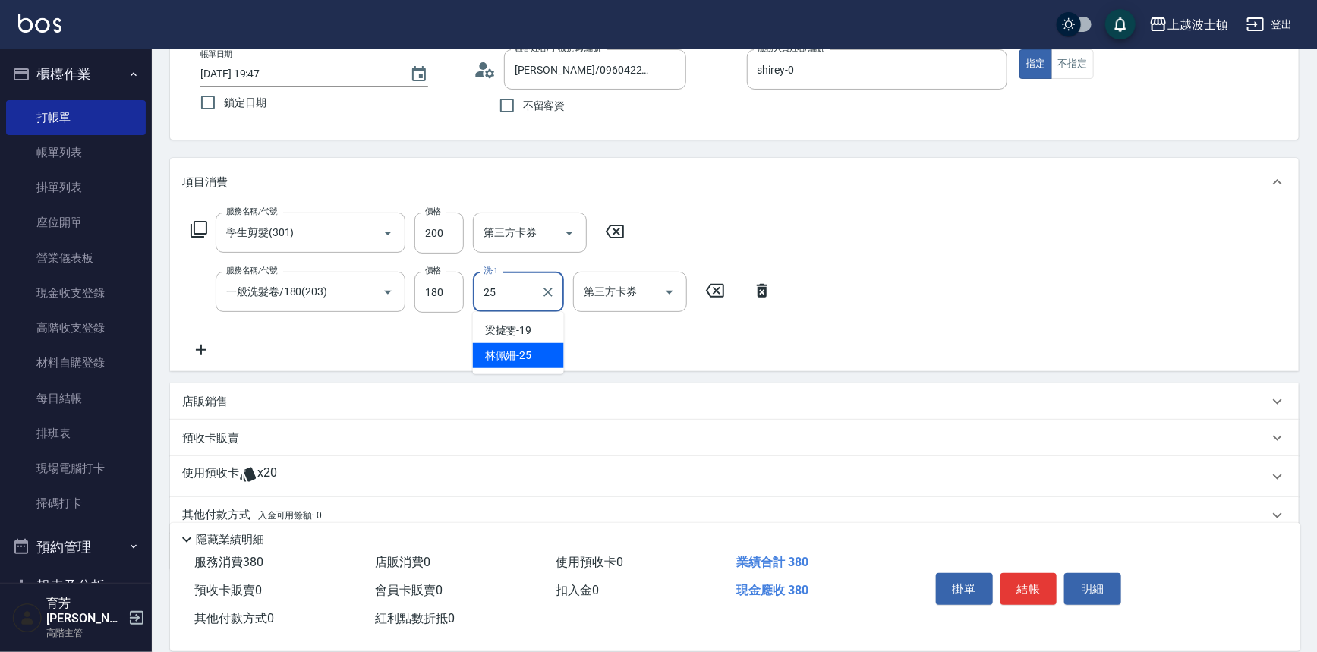
click at [515, 349] on span "林佩姍 -25" at bounding box center [508, 356] width 47 height 16
click at [669, 296] on icon "Open" at bounding box center [669, 292] width 18 height 18
type input "林佩姍-25"
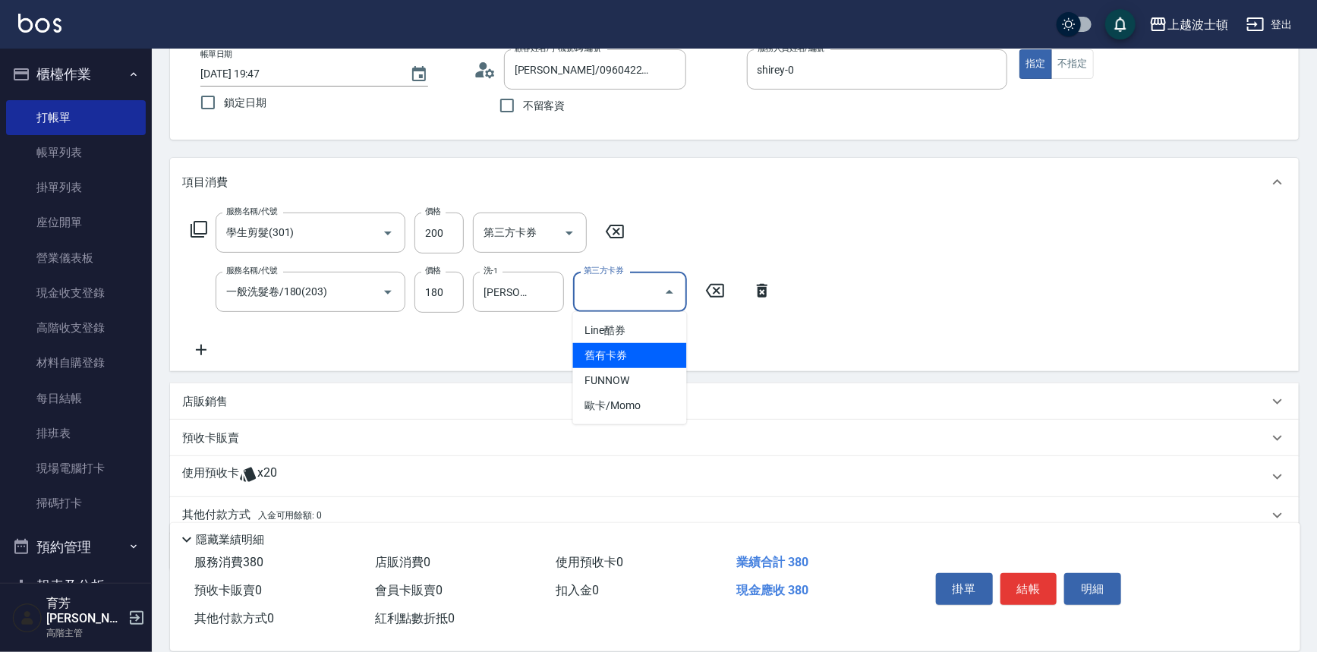
click at [641, 348] on span "舊有卡券" at bounding box center [630, 355] width 114 height 25
type input "舊有卡券"
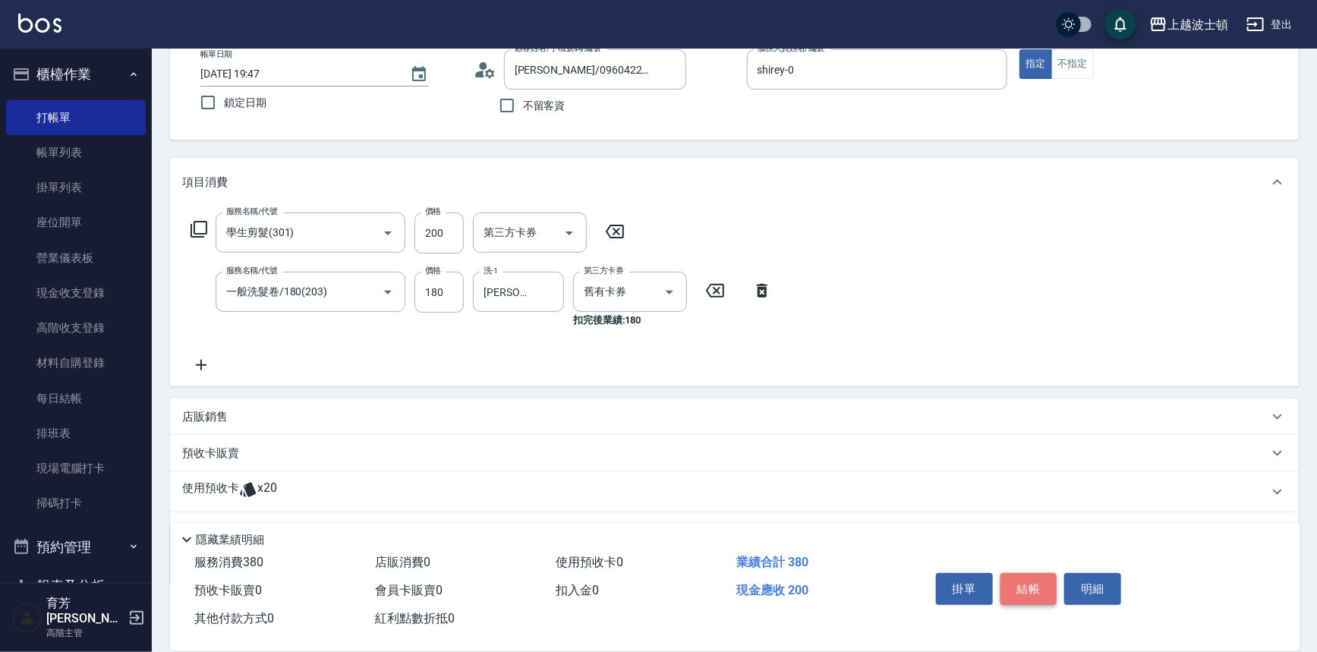
click at [1043, 581] on button "結帳" at bounding box center [1028, 589] width 57 height 32
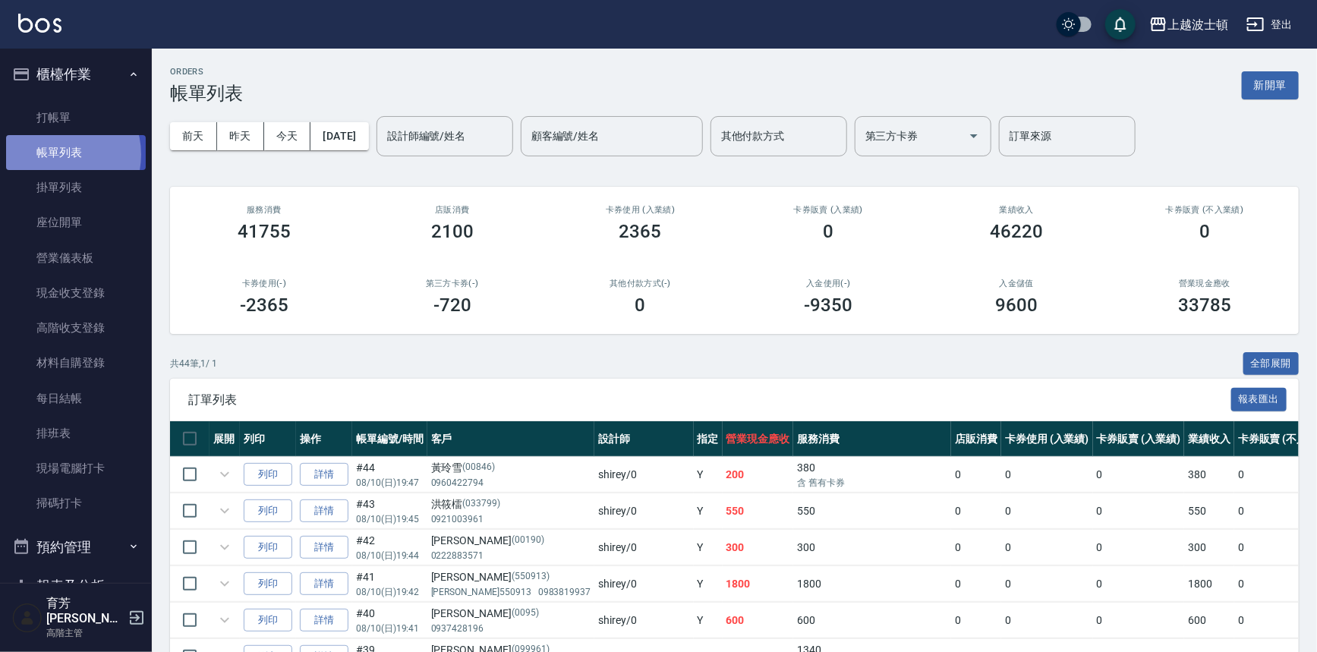
click at [59, 155] on link "帳單列表" at bounding box center [76, 152] width 140 height 35
click at [472, 131] on input "設計師編號/姓名" at bounding box center [444, 136] width 123 height 27
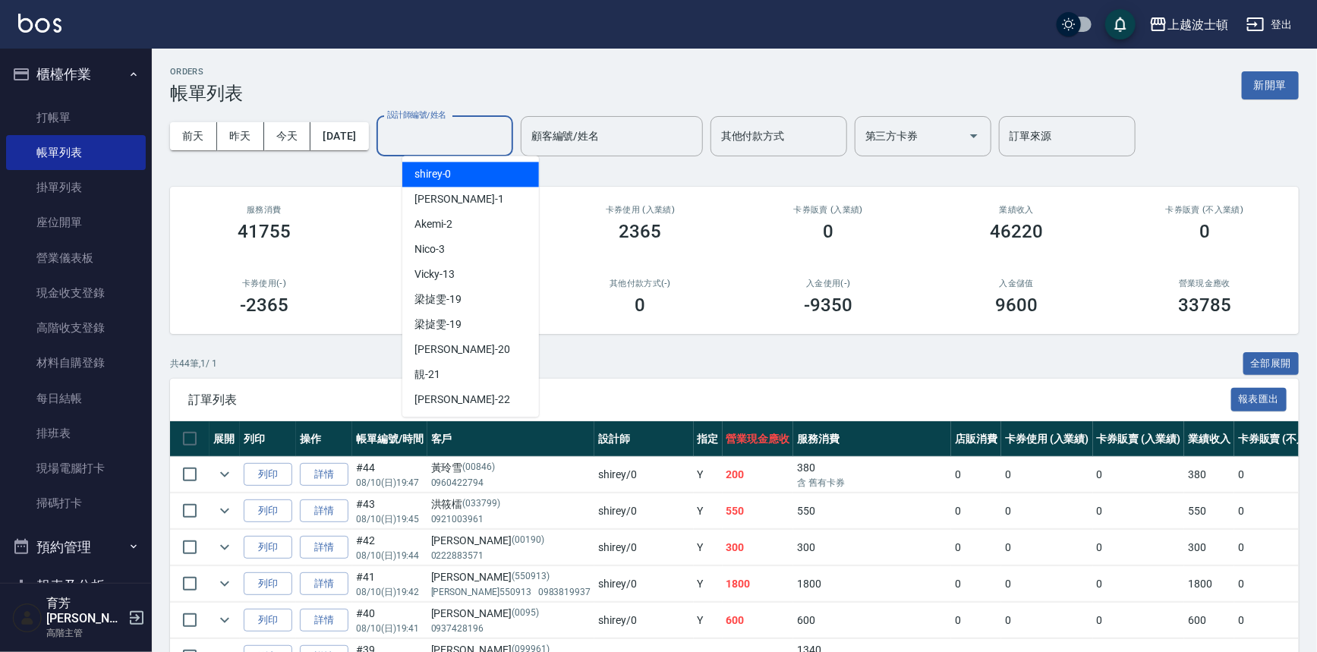
click at [464, 175] on div "shirey -0" at bounding box center [470, 174] width 137 height 25
type input "shirey-0"
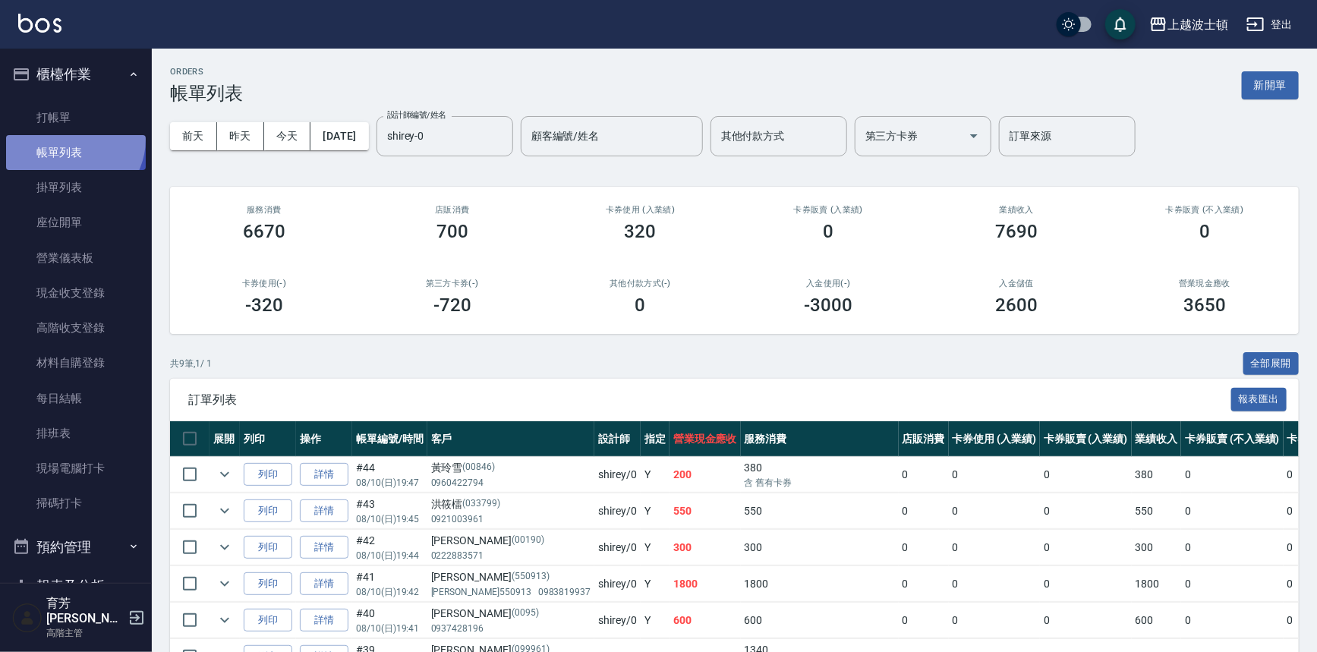
click at [71, 140] on link "帳單列表" at bounding box center [76, 152] width 140 height 35
click at [69, 114] on link "打帳單" at bounding box center [76, 117] width 140 height 35
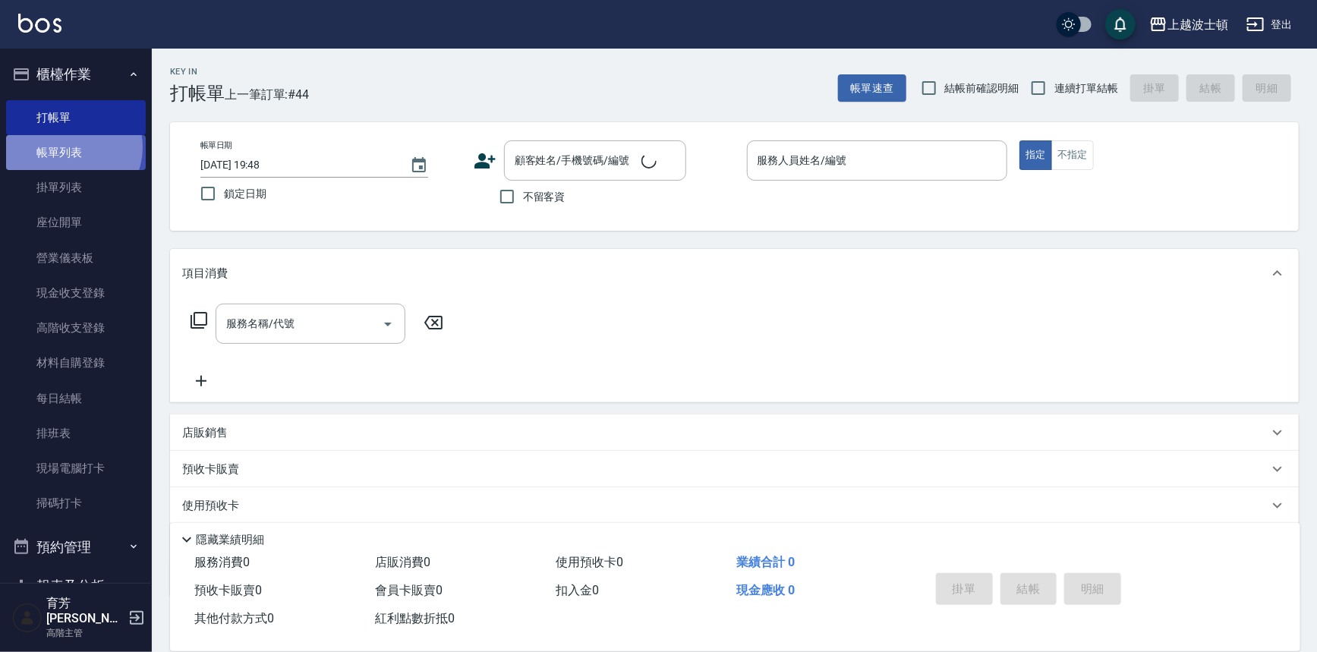
click at [69, 147] on link "帳單列表" at bounding box center [76, 152] width 140 height 35
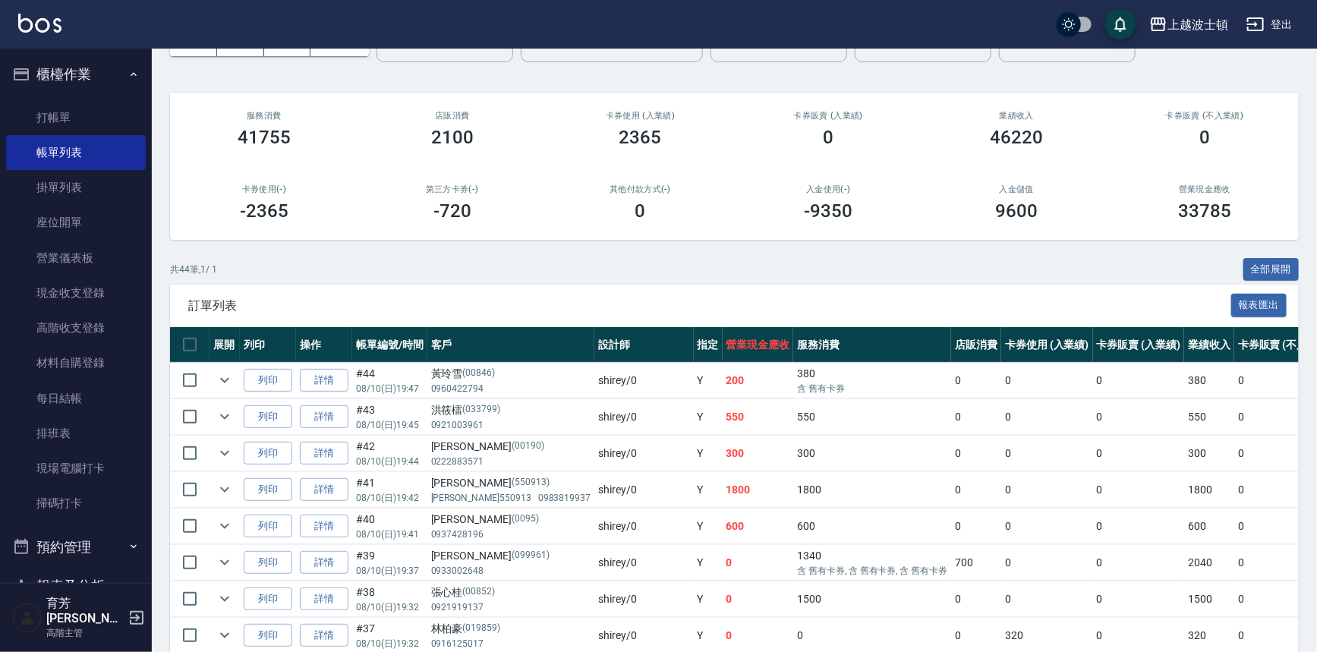
scroll to position [114, 0]
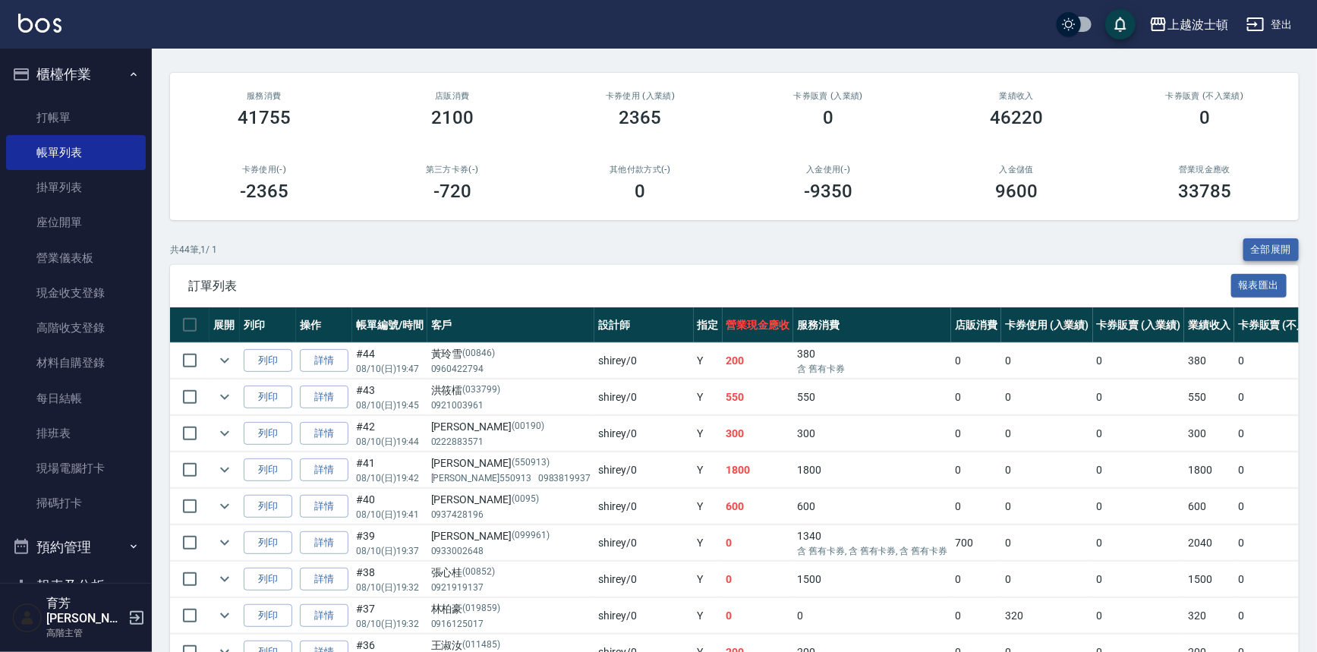
click at [1266, 250] on button "全部展開" at bounding box center [1271, 250] width 56 height 24
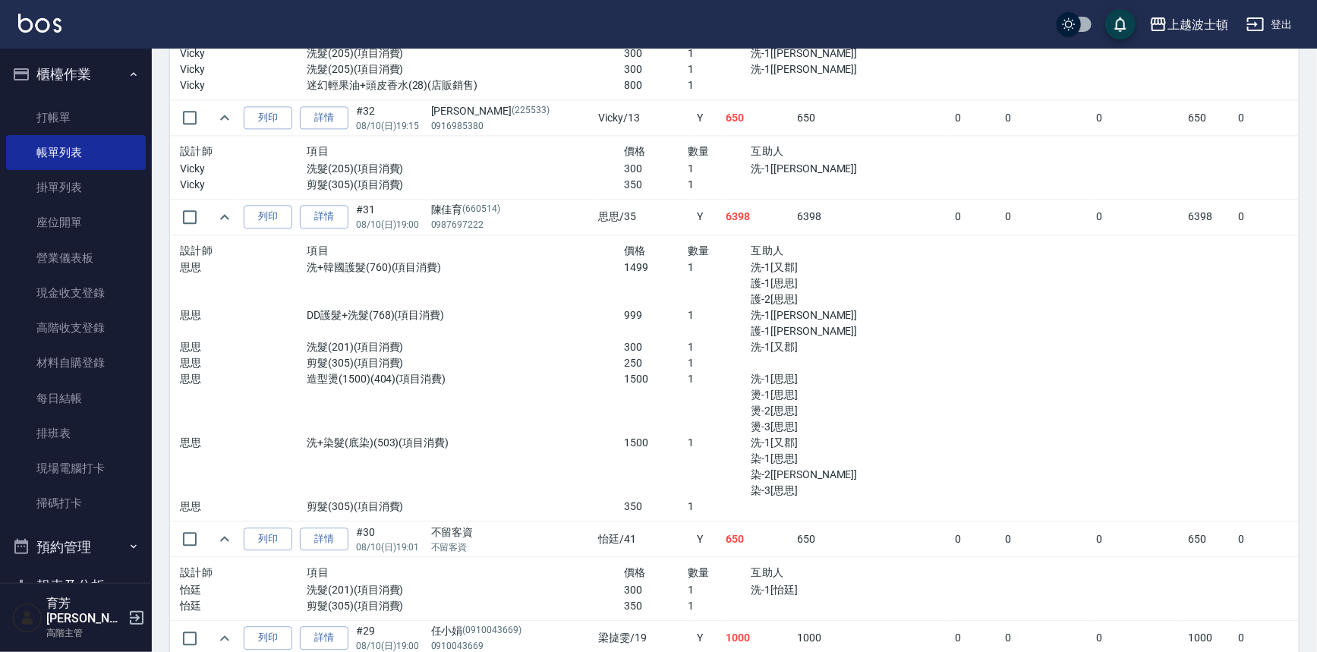
scroll to position [1689, 0]
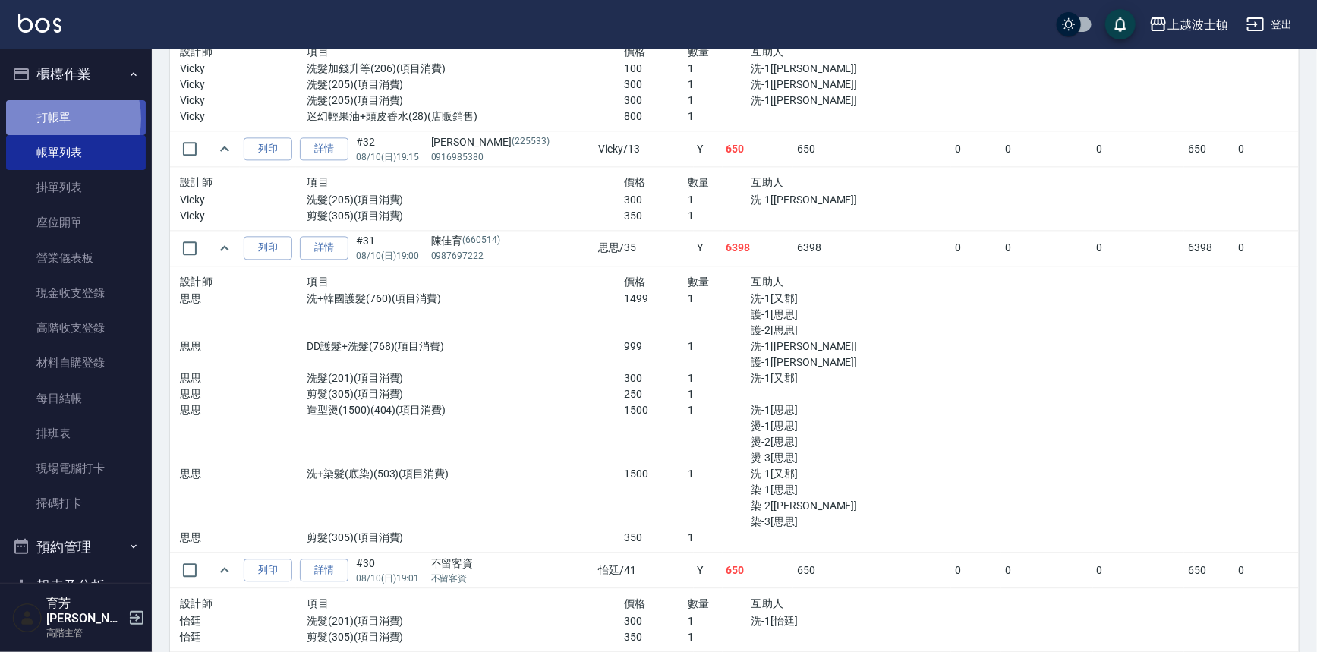
click at [52, 118] on link "打帳單" at bounding box center [76, 117] width 140 height 35
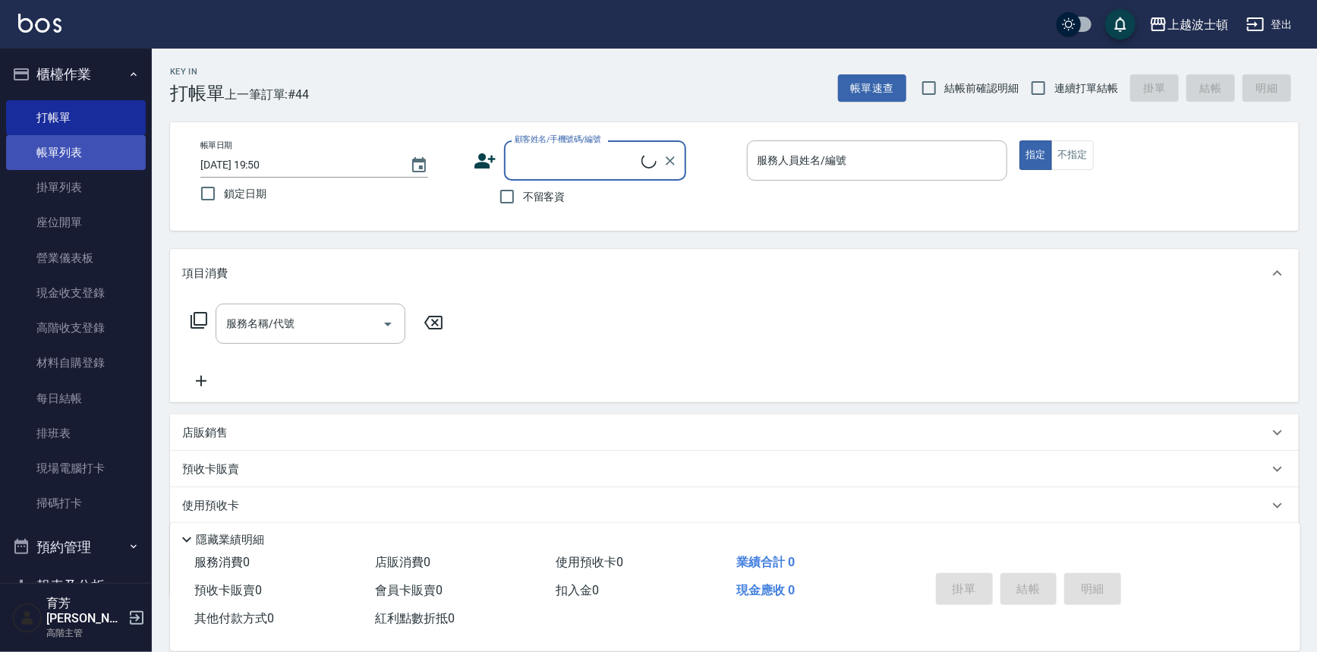
click at [58, 146] on link "帳單列表" at bounding box center [76, 152] width 140 height 35
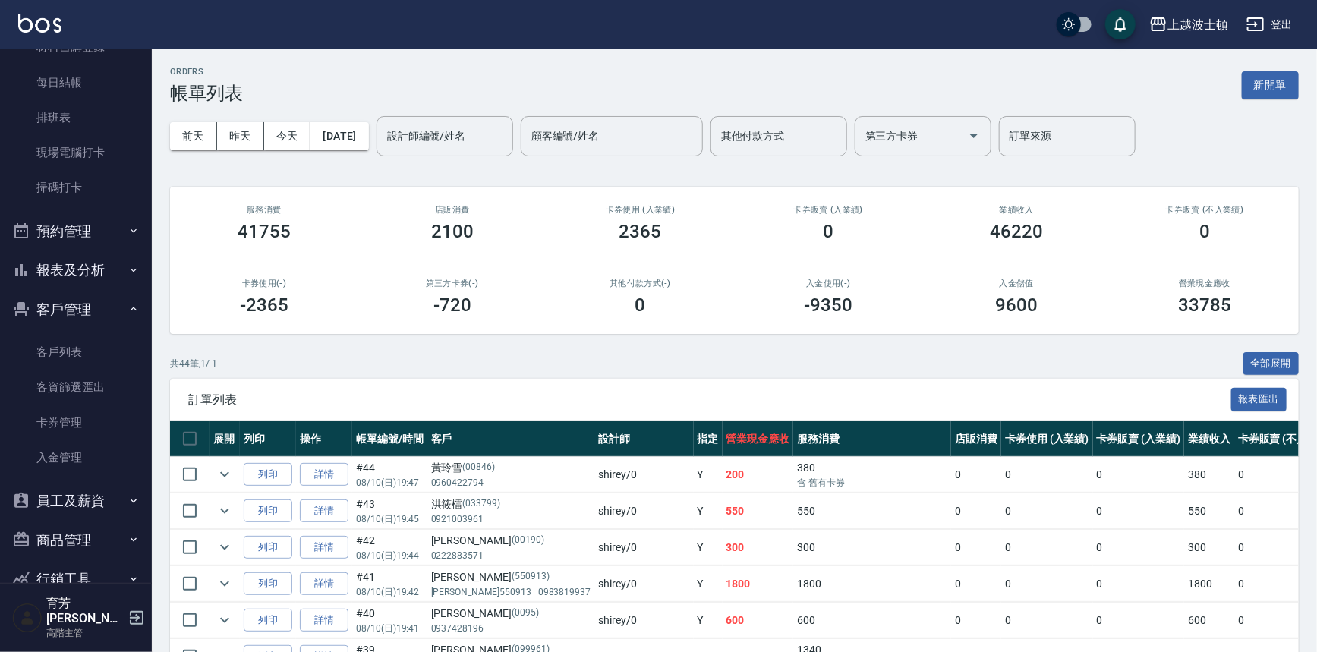
scroll to position [342, 0]
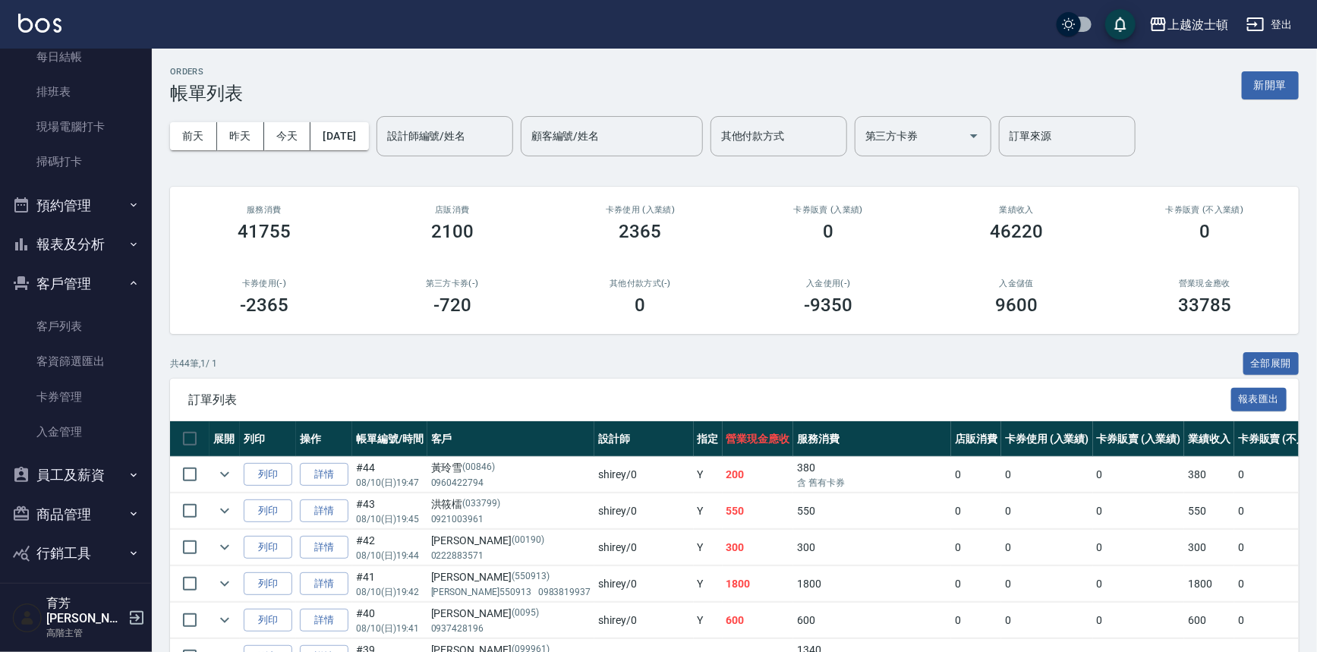
click at [128, 250] on icon "button" at bounding box center [134, 244] width 12 height 12
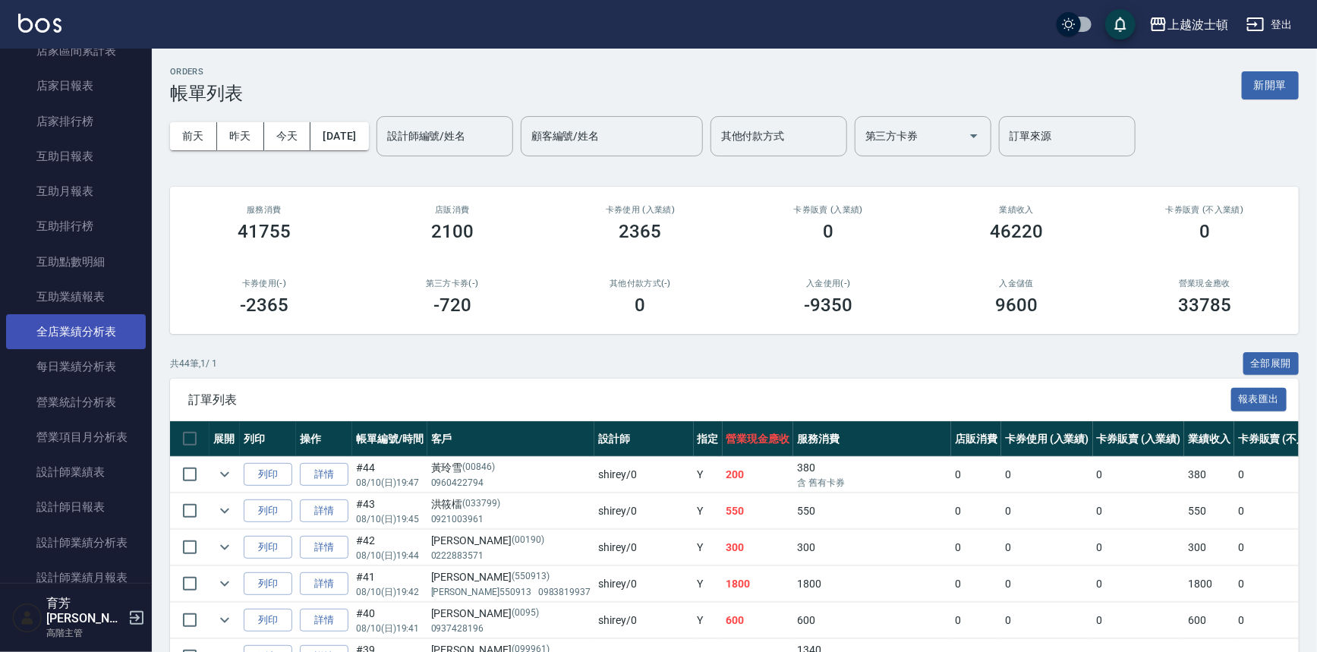
scroll to position [670, 0]
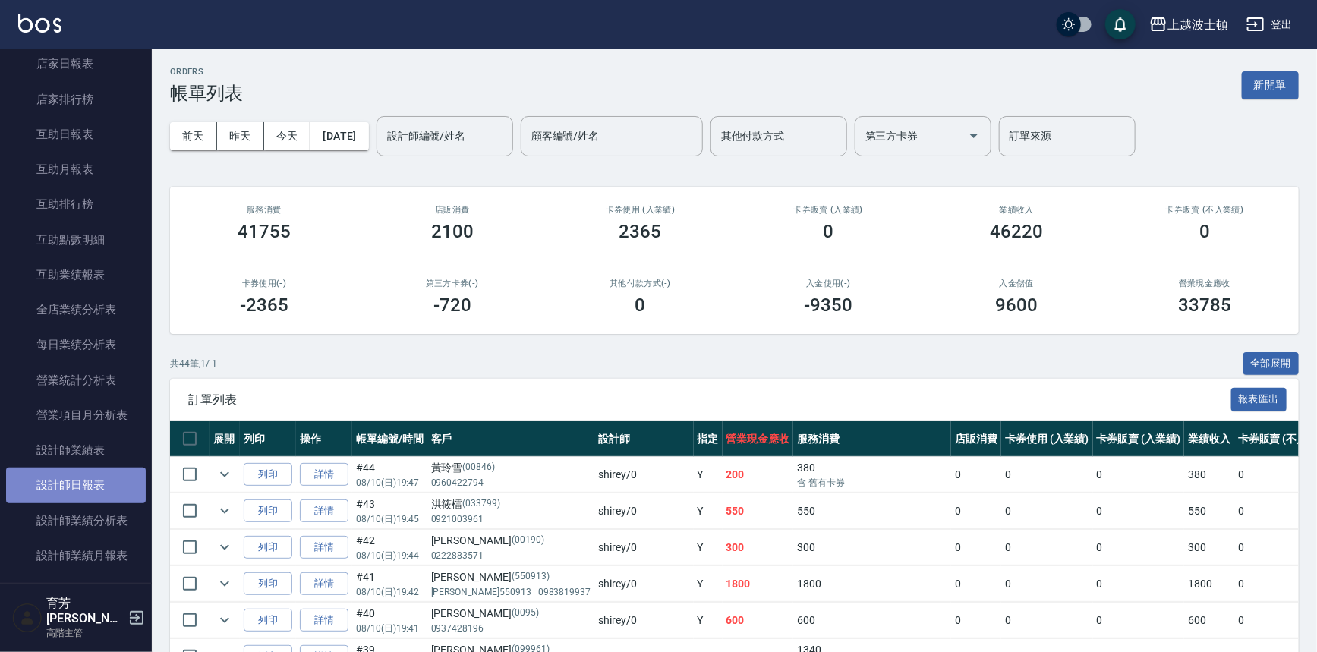
click at [83, 491] on link "設計師日報表" at bounding box center [76, 485] width 140 height 35
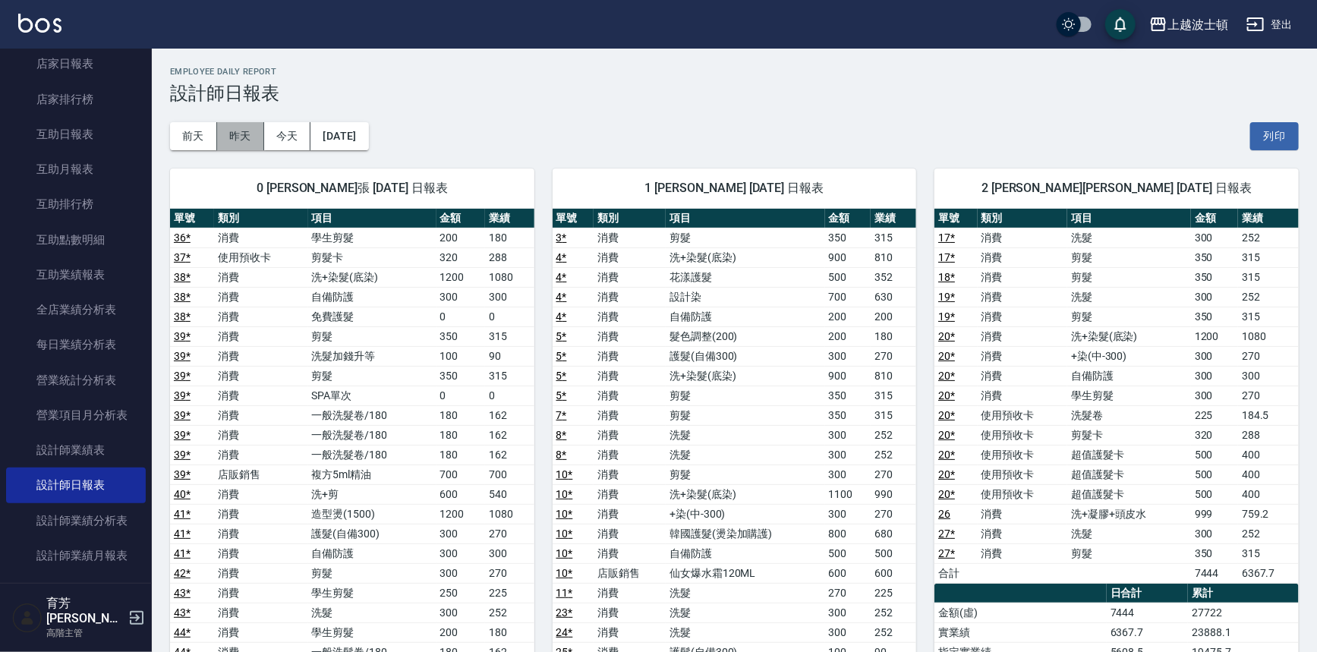
click at [224, 131] on button "昨天" at bounding box center [240, 136] width 47 height 28
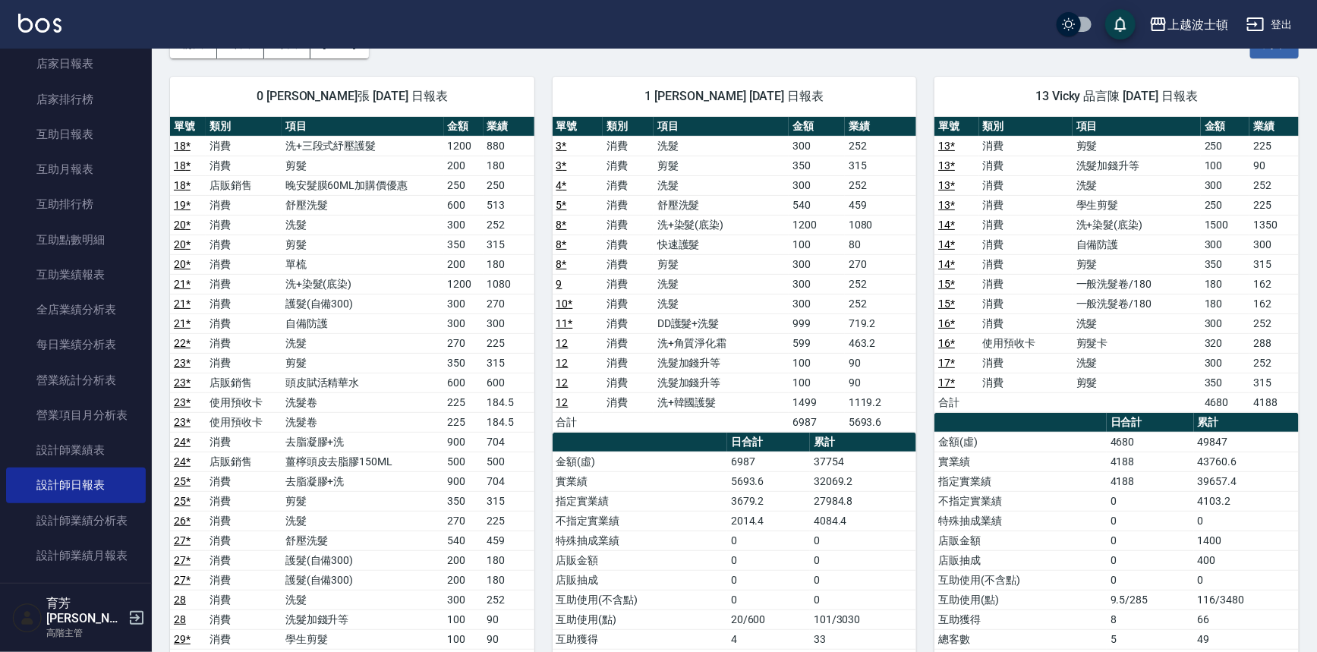
scroll to position [77, 0]
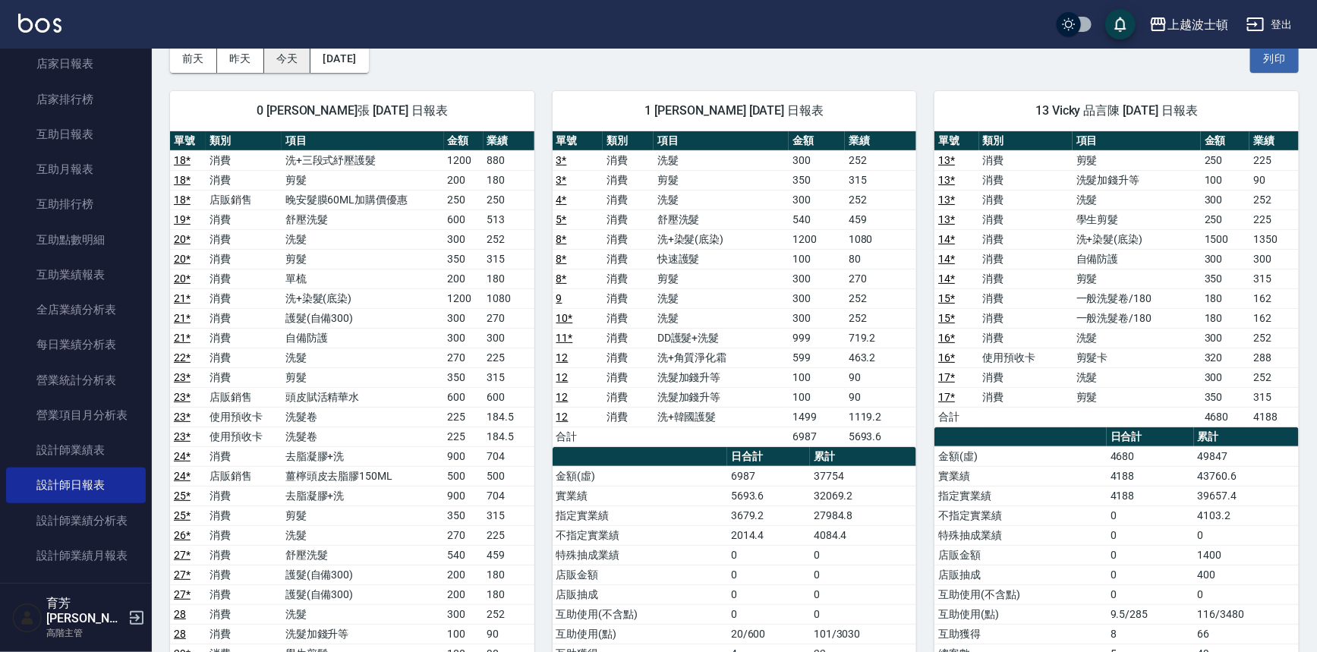
click at [273, 56] on button "今天" at bounding box center [287, 59] width 47 height 28
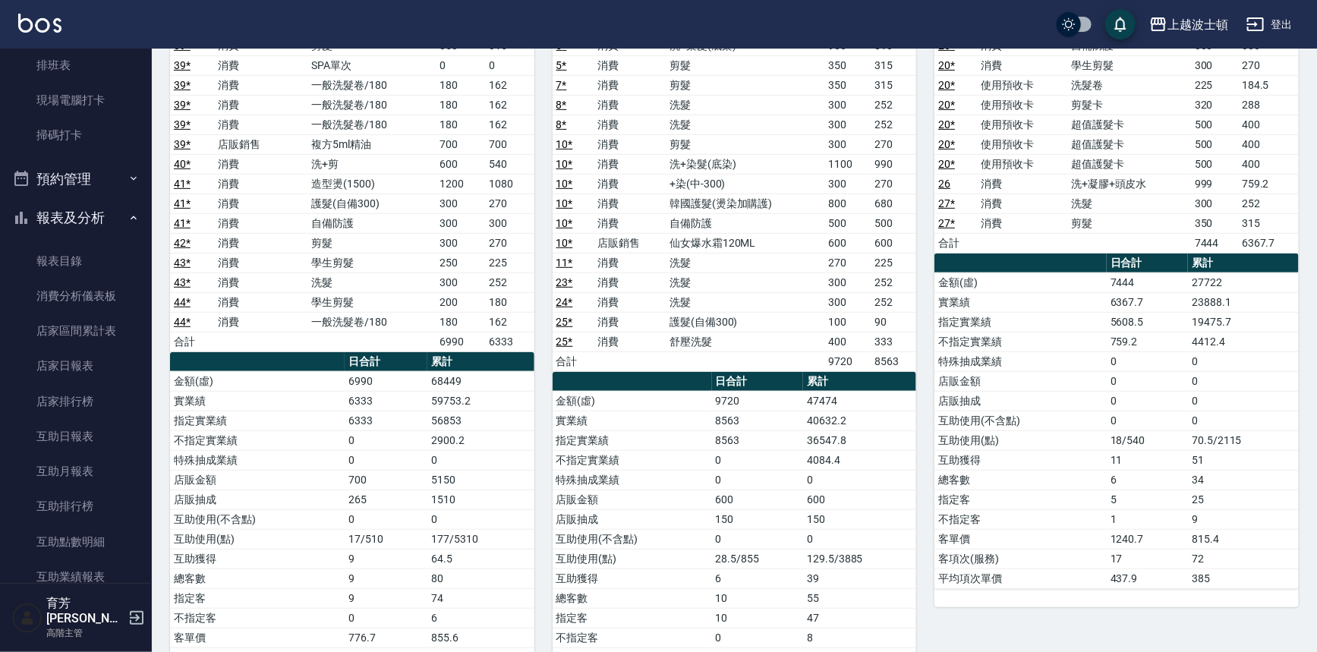
scroll to position [344, 0]
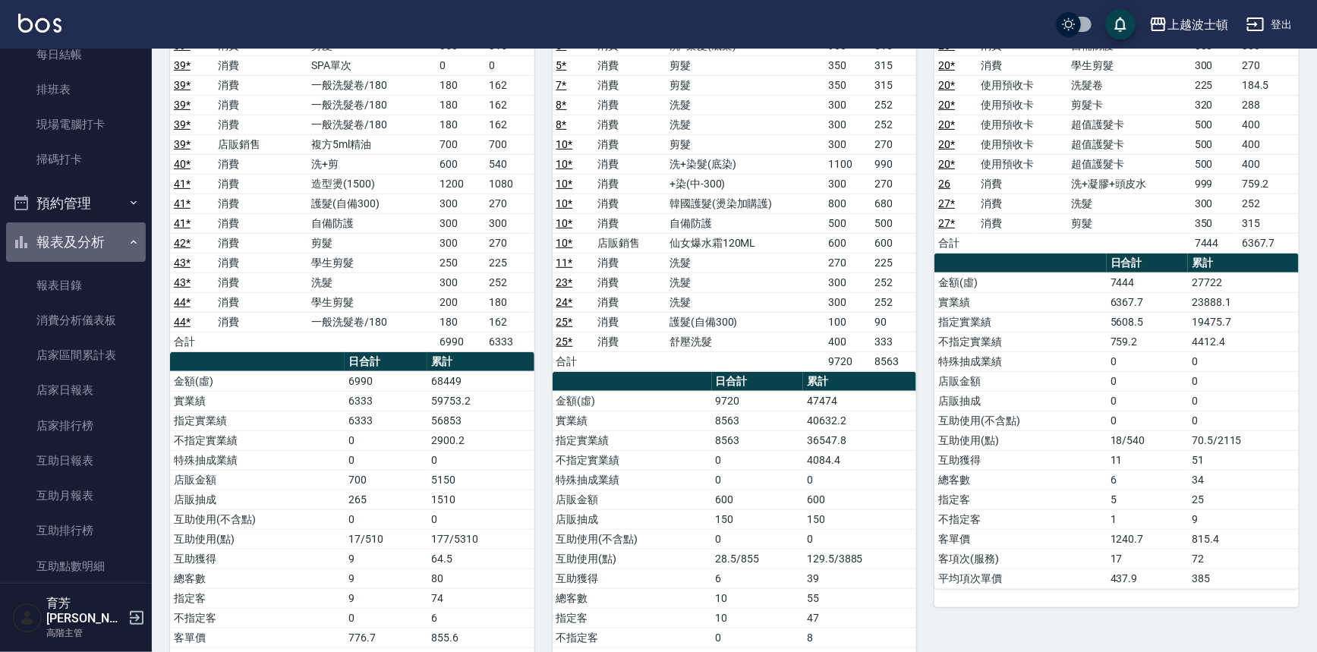
click at [114, 246] on button "報表及分析" at bounding box center [76, 241] width 140 height 39
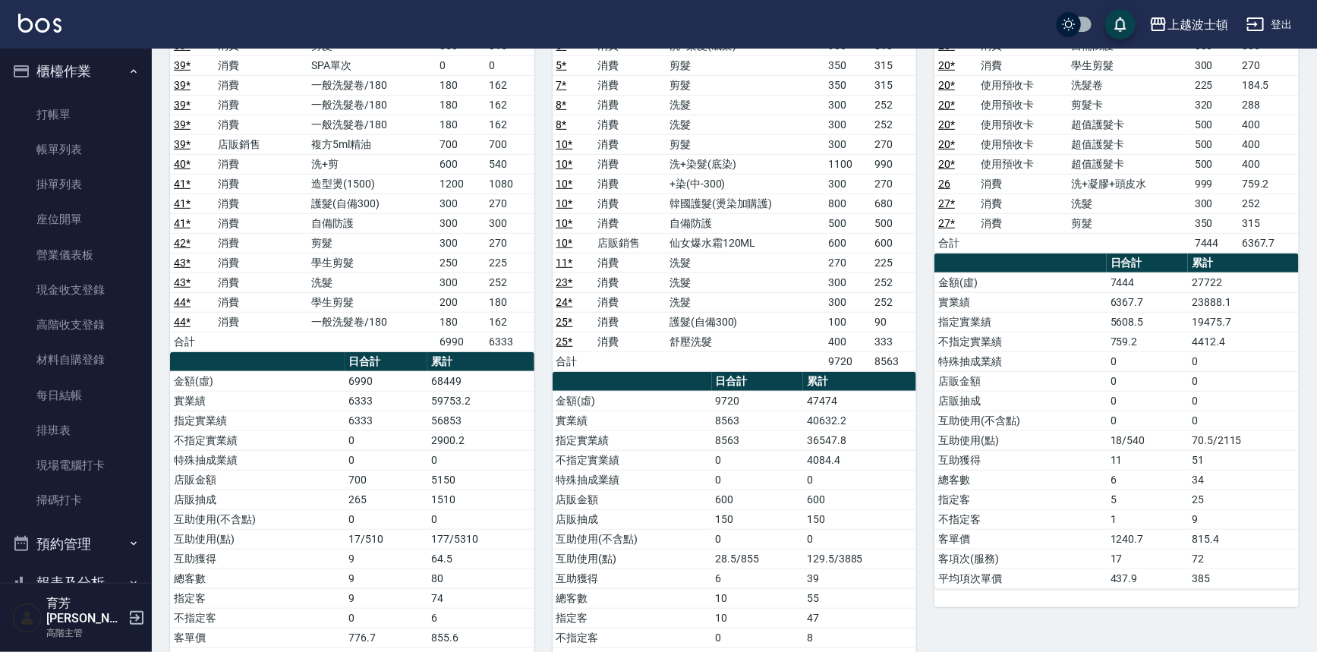
scroll to position [1, 0]
click at [76, 105] on link "打帳單" at bounding box center [76, 116] width 140 height 35
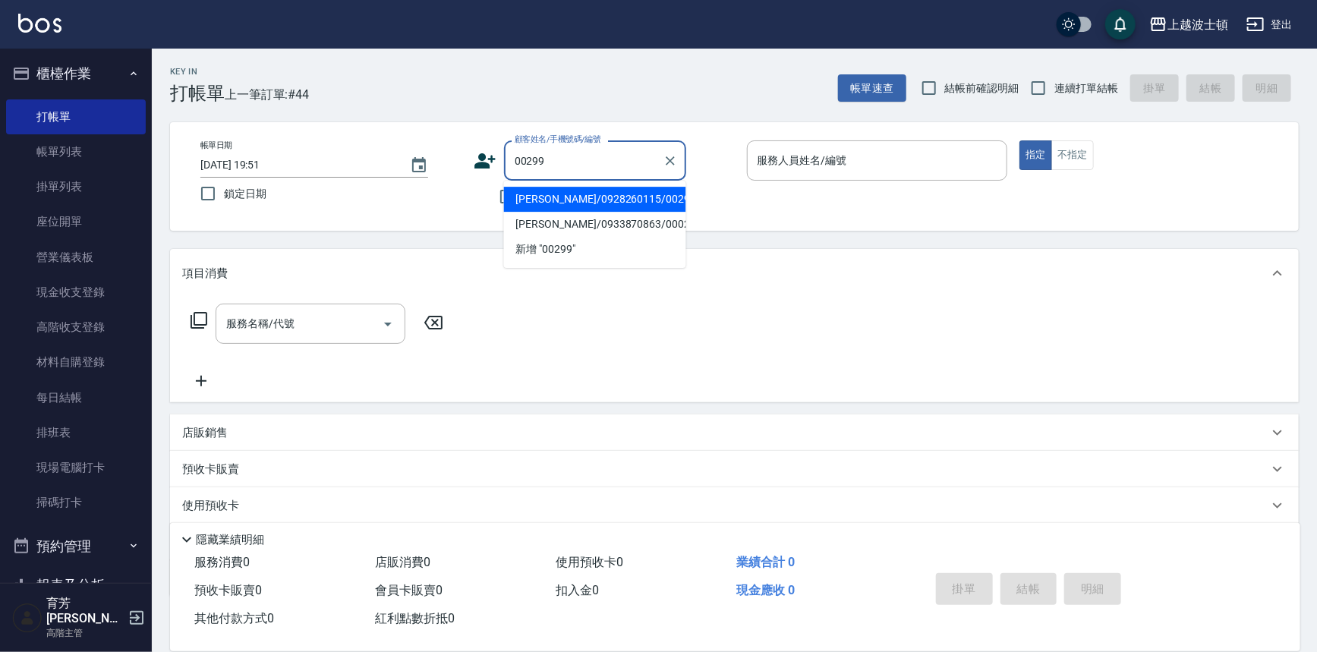
click at [532, 194] on li "汪曉萍/0928260115/00299" at bounding box center [595, 199] width 182 height 25
type input "汪曉萍/0928260115/00299"
type input "shirey-0"
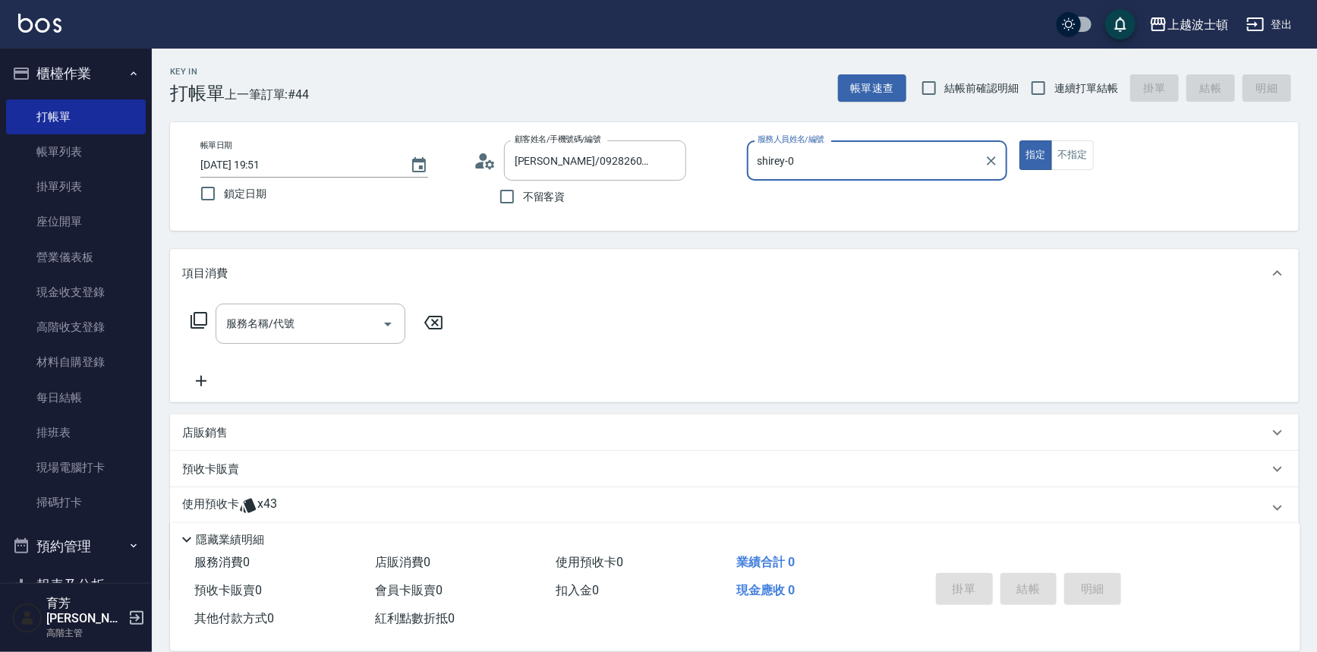
click at [476, 159] on icon at bounding box center [485, 161] width 23 height 23
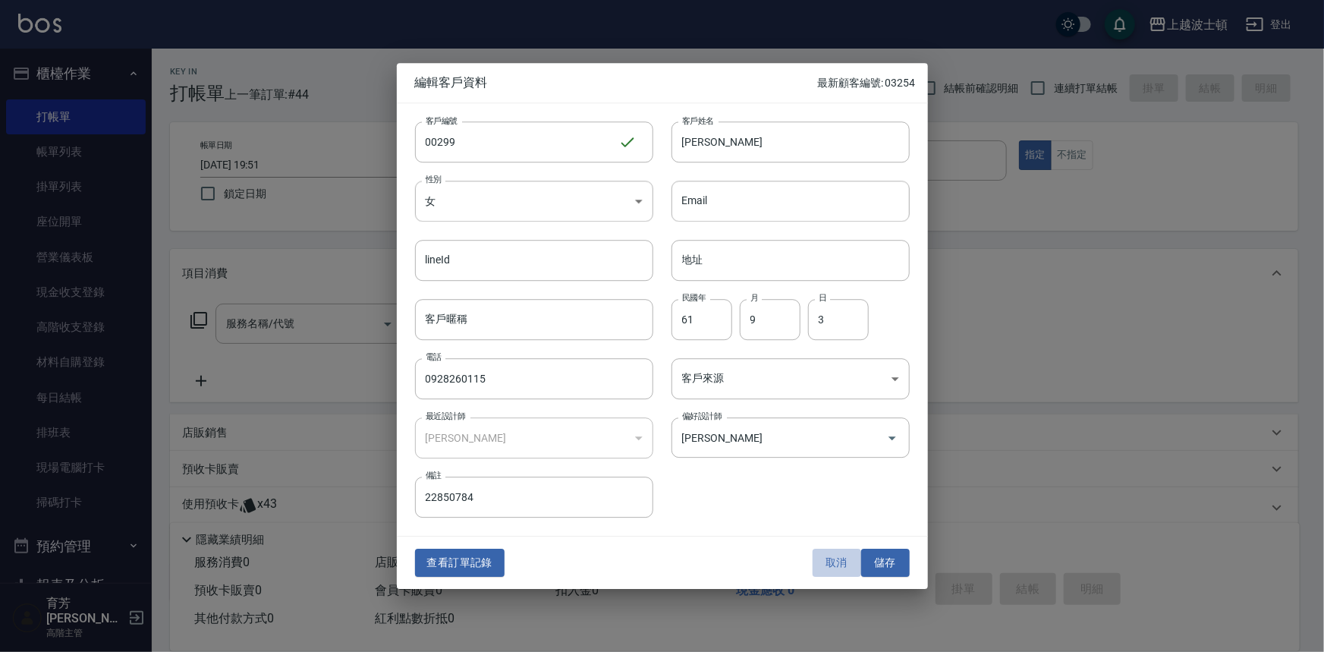
click at [836, 562] on button "取消" at bounding box center [837, 563] width 49 height 28
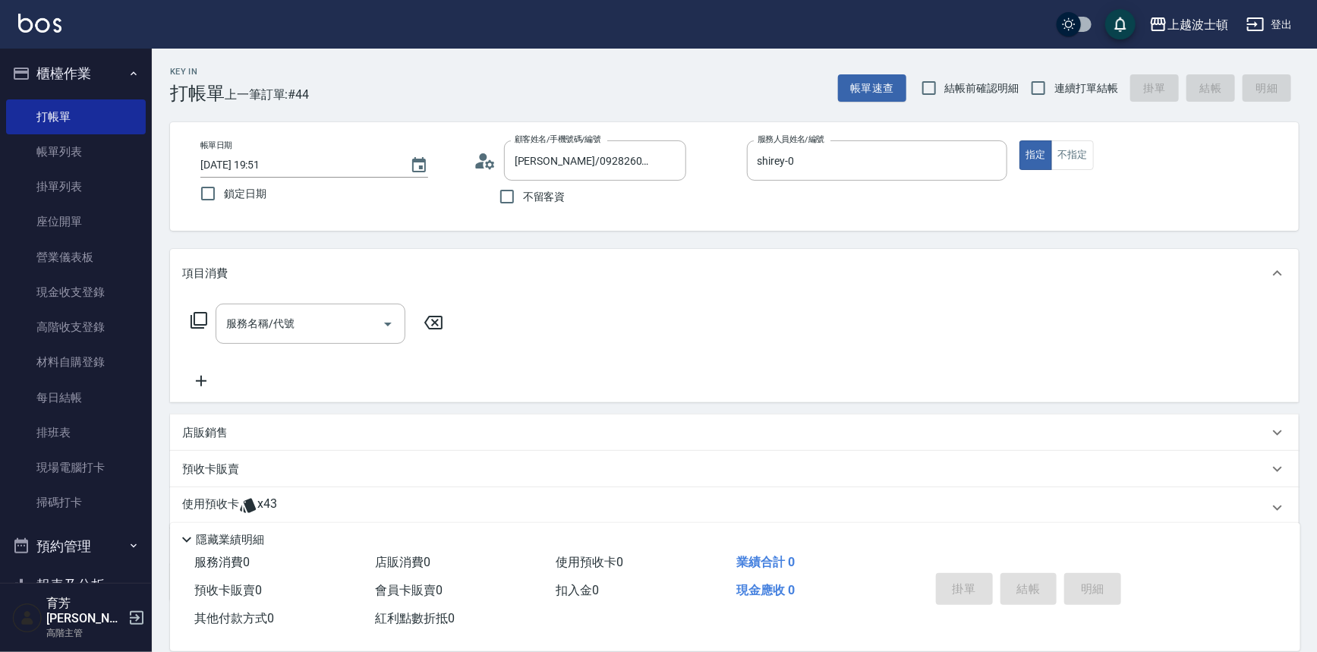
click at [41, 80] on button "櫃檯作業" at bounding box center [76, 73] width 140 height 39
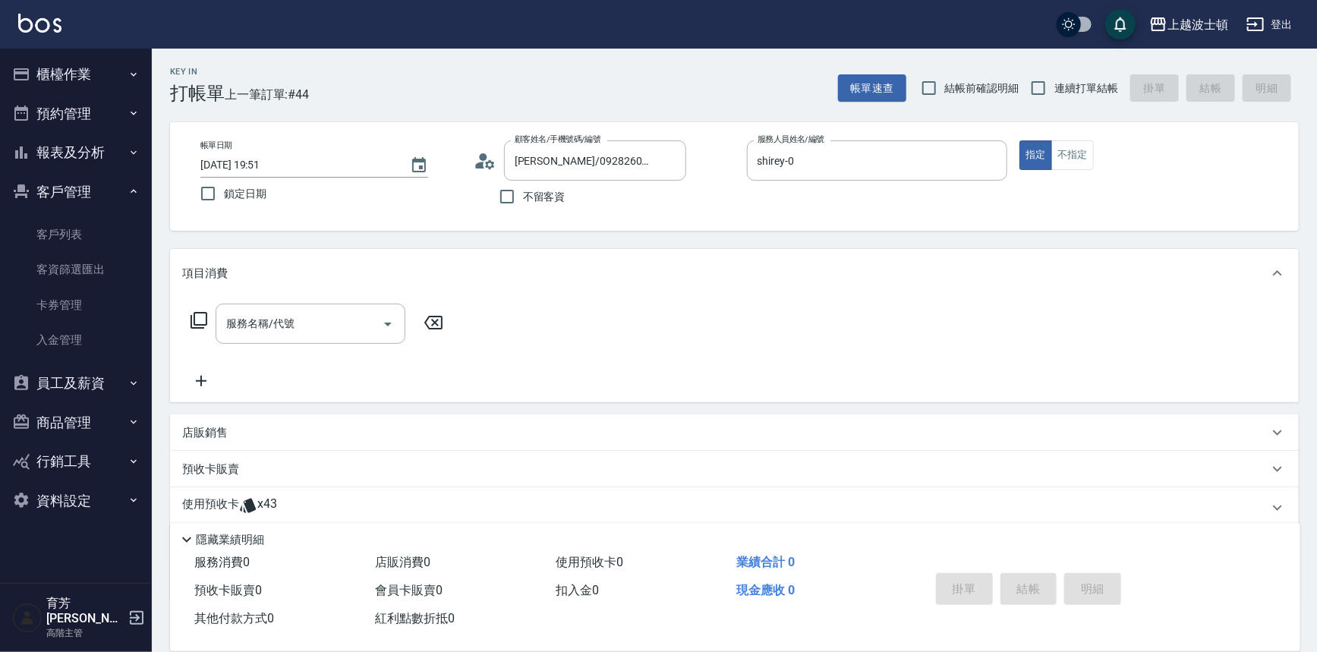
click at [58, 197] on button "客戶管理" at bounding box center [76, 191] width 140 height 39
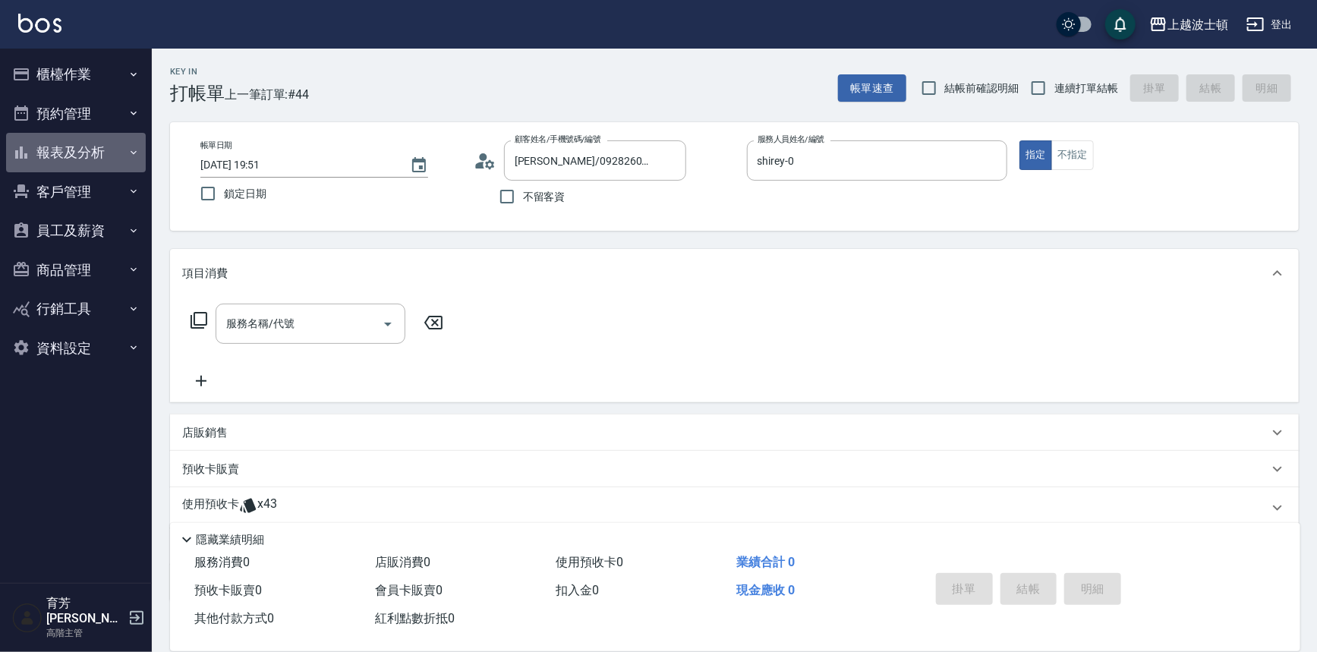
click at [69, 165] on button "報表及分析" at bounding box center [76, 152] width 140 height 39
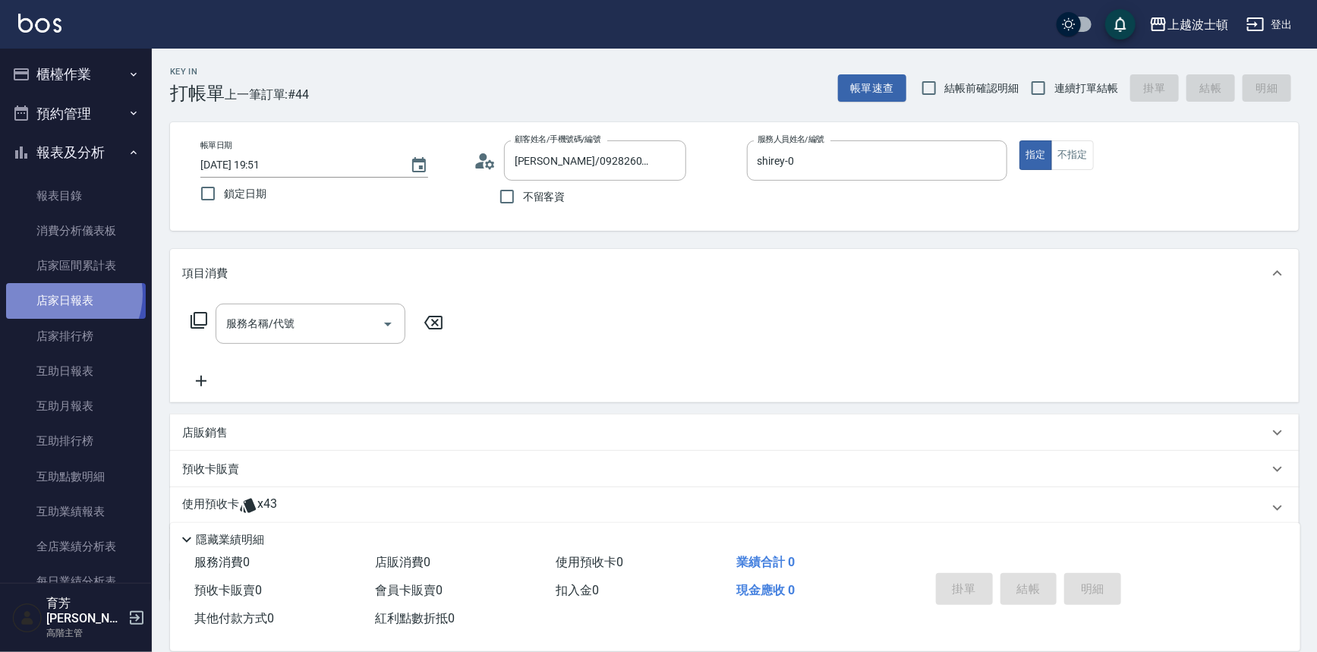
click at [65, 294] on link "店家日報表" at bounding box center [76, 300] width 140 height 35
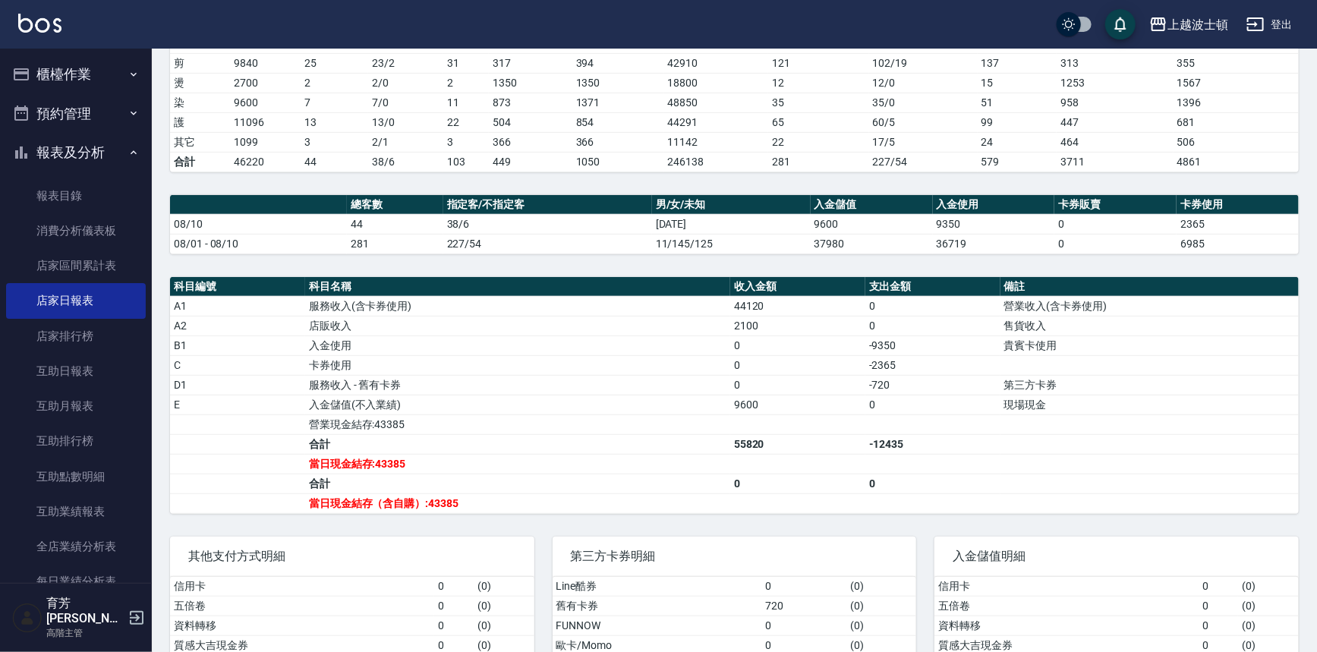
scroll to position [308, 0]
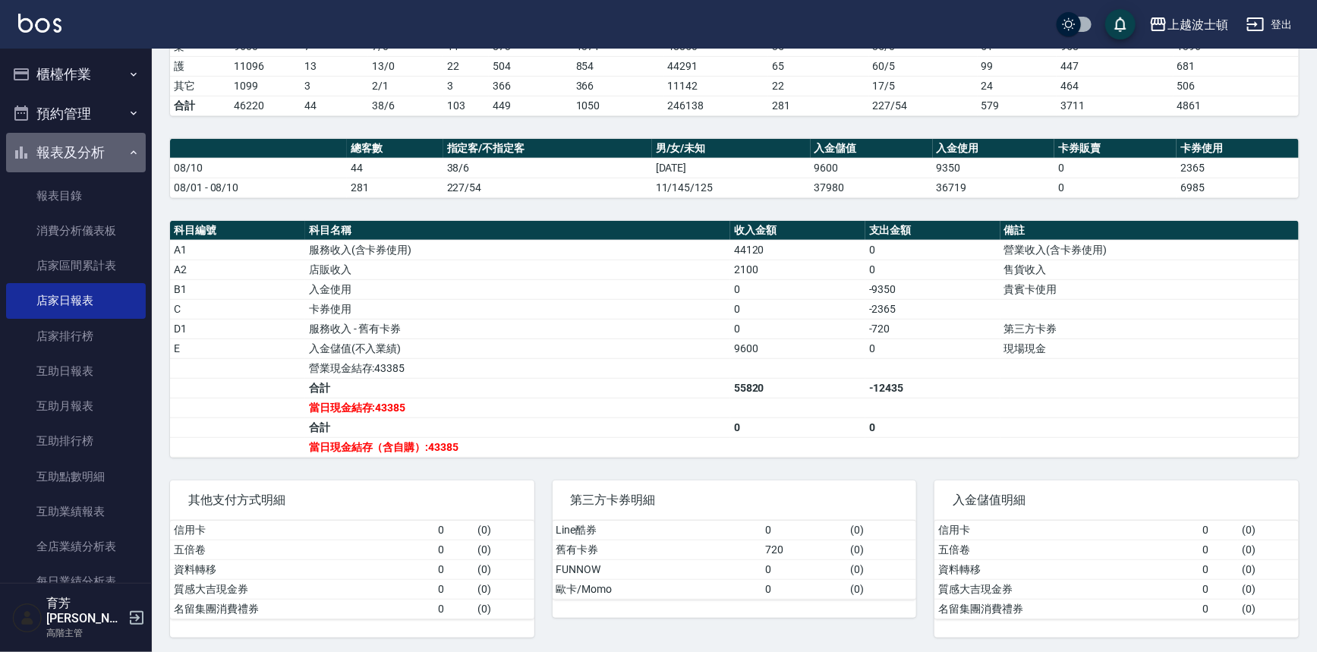
click at [79, 155] on button "報表及分析" at bounding box center [76, 152] width 140 height 39
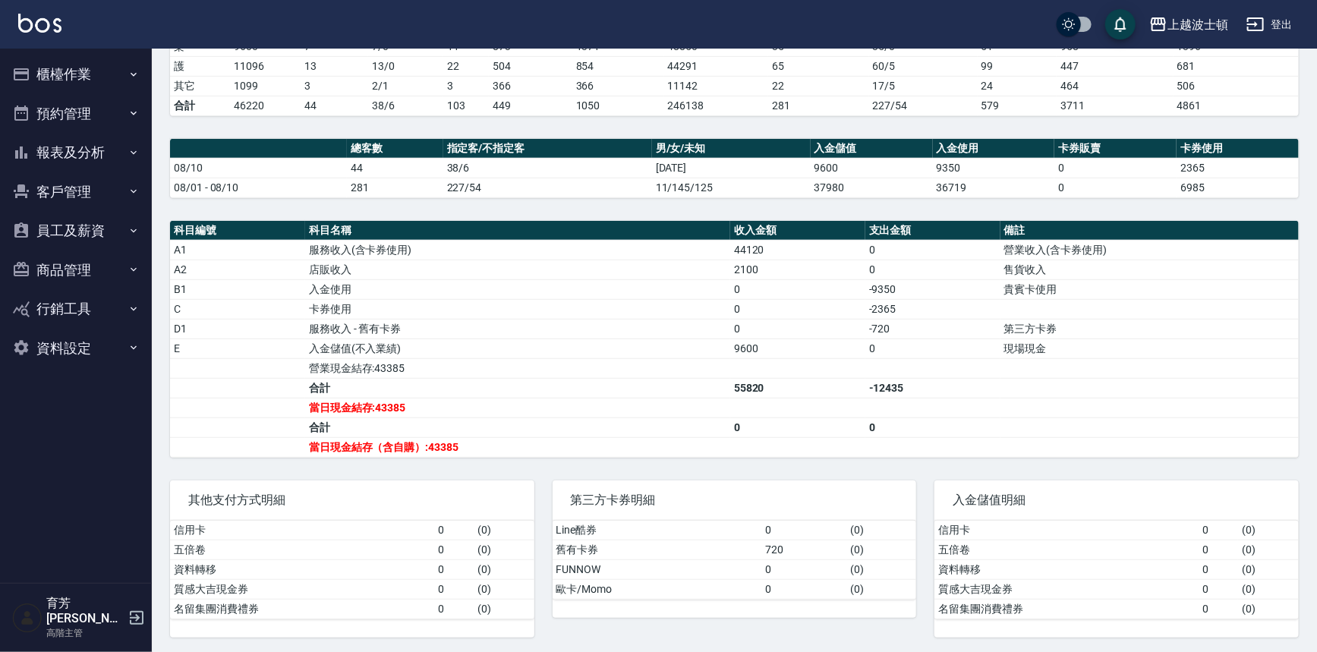
click at [65, 66] on button "櫃檯作業" at bounding box center [76, 74] width 140 height 39
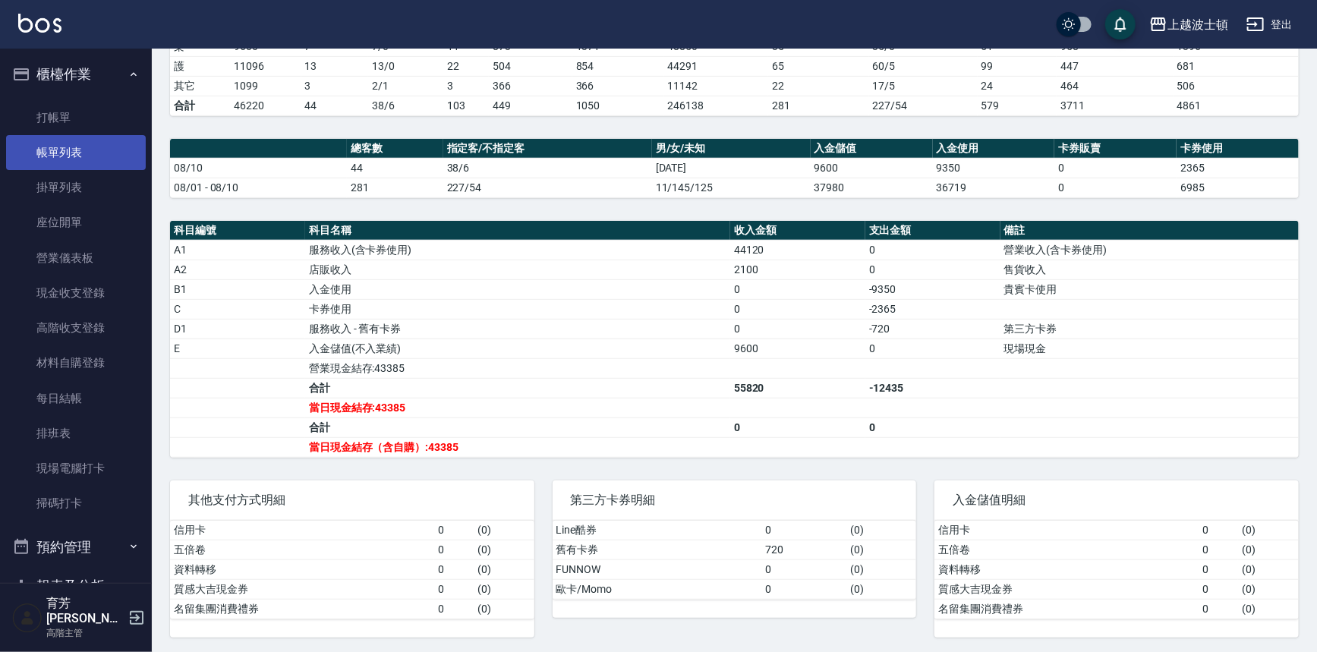
click at [71, 141] on link "帳單列表" at bounding box center [76, 152] width 140 height 35
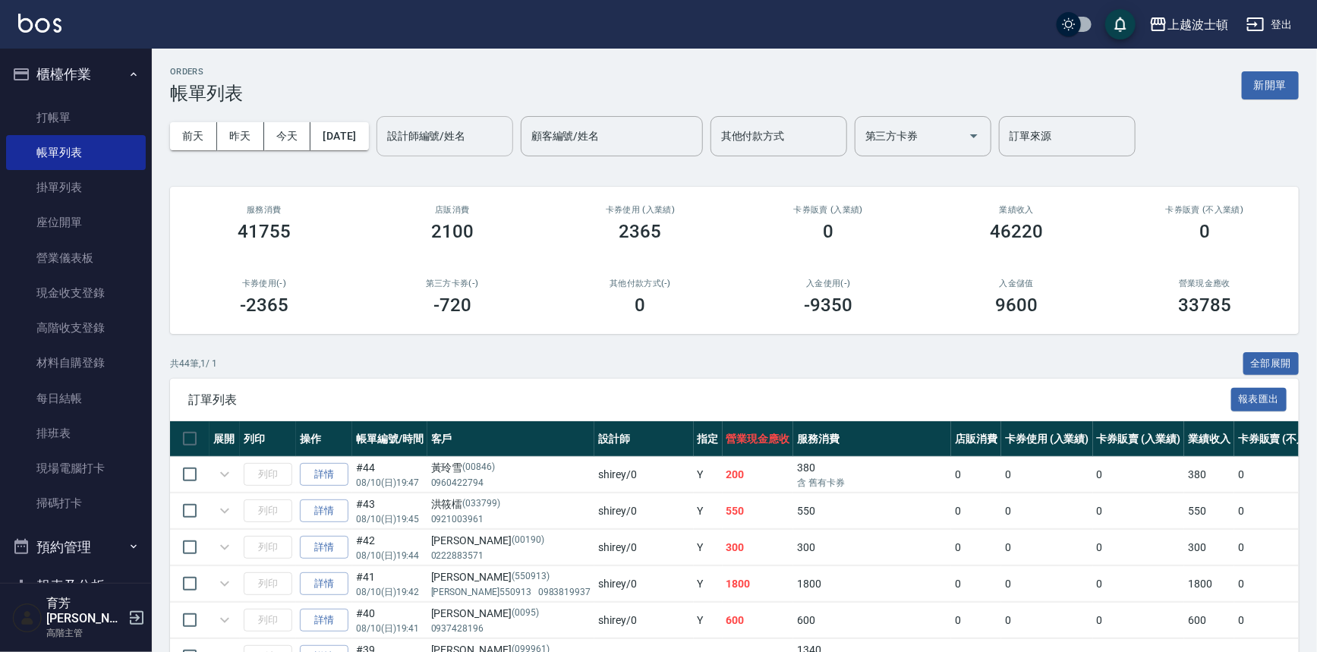
click at [468, 139] on div "設計師編號/姓名 設計師編號/姓名" at bounding box center [444, 136] width 137 height 40
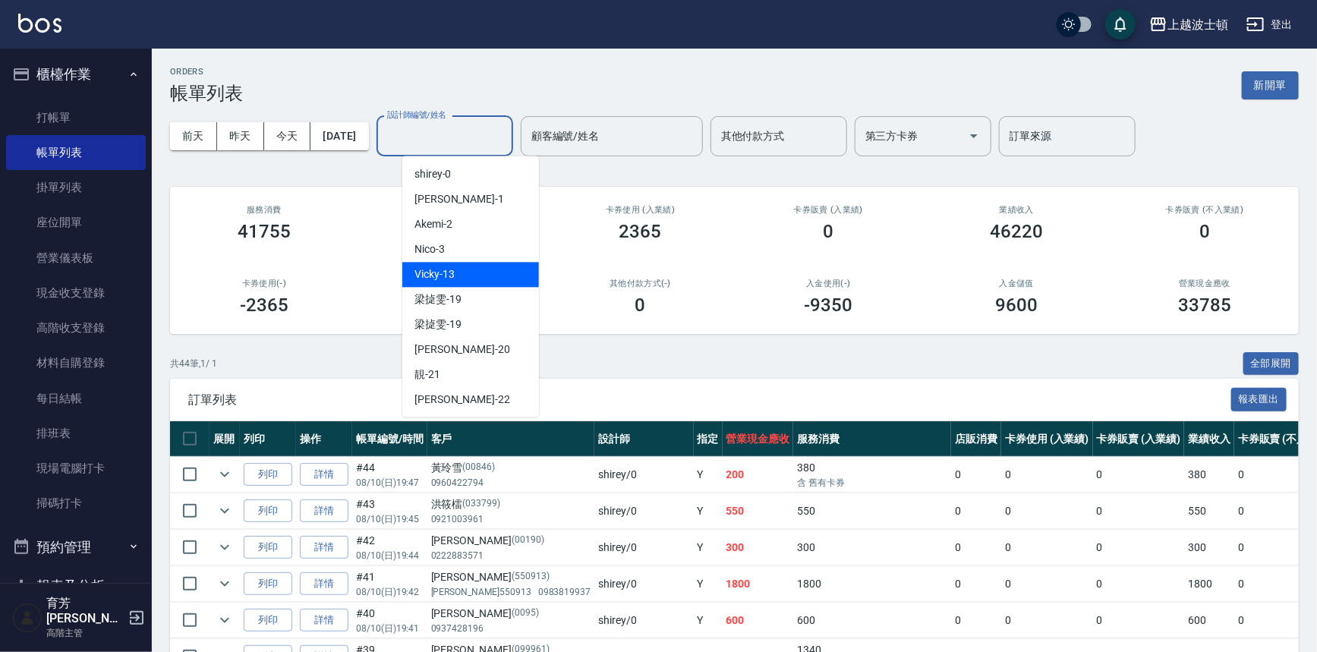
click at [460, 278] on div "Vicky -13" at bounding box center [470, 274] width 137 height 25
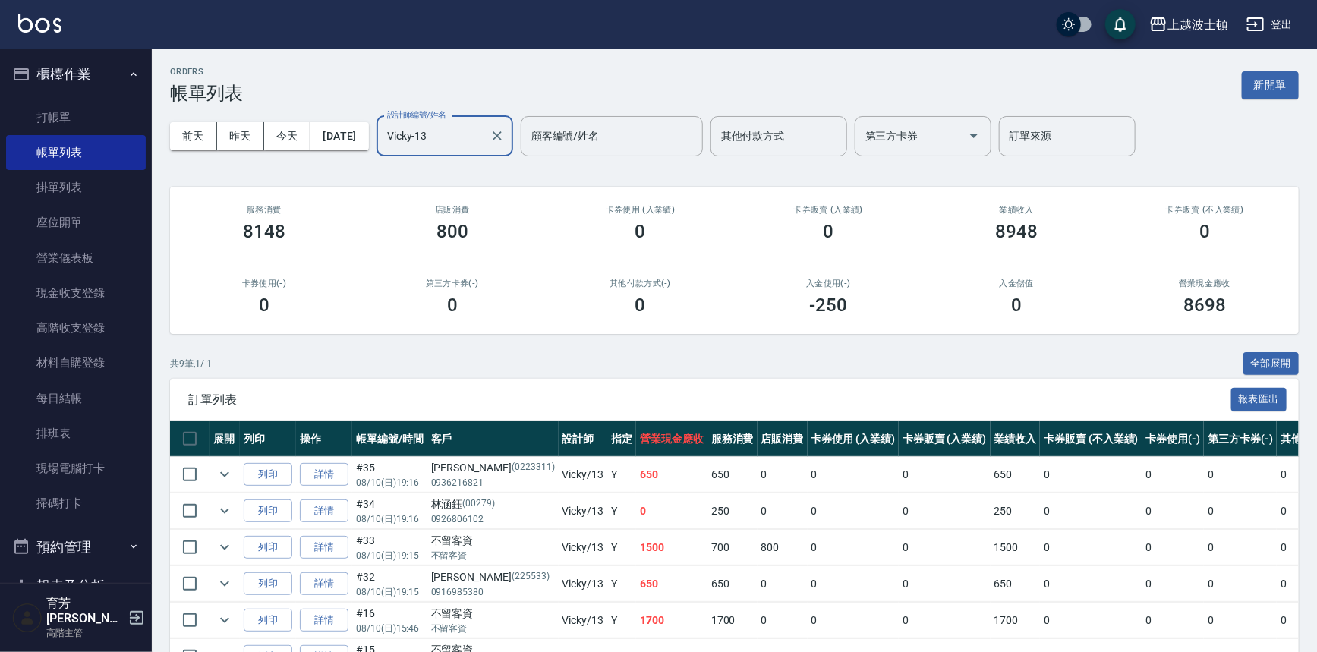
scroll to position [200, 0]
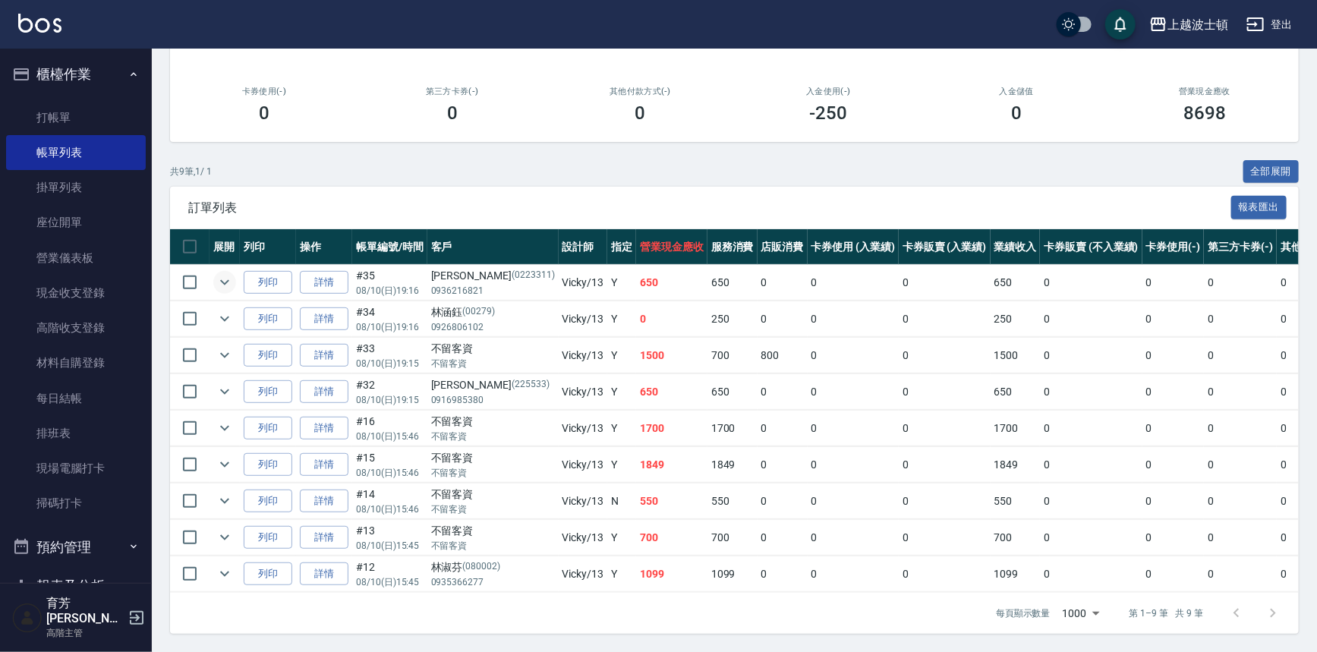
click at [229, 275] on icon "expand row" at bounding box center [225, 282] width 18 height 18
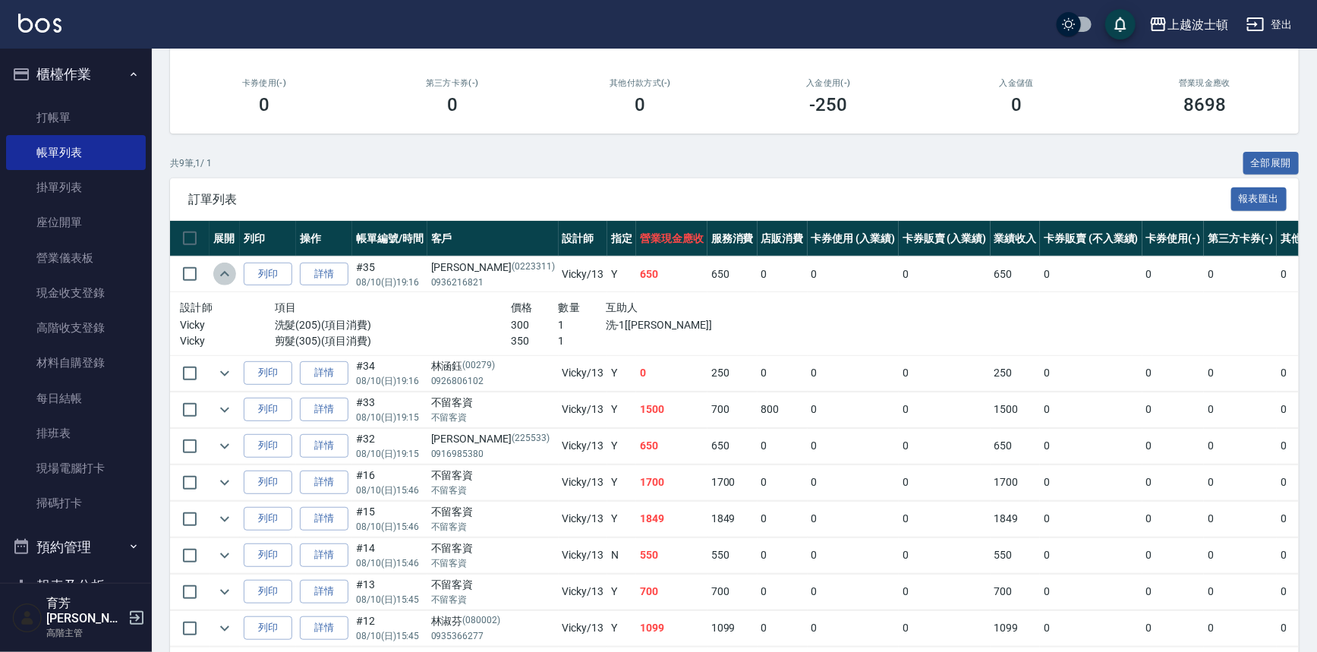
click at [228, 275] on icon "expand row" at bounding box center [225, 274] width 18 height 18
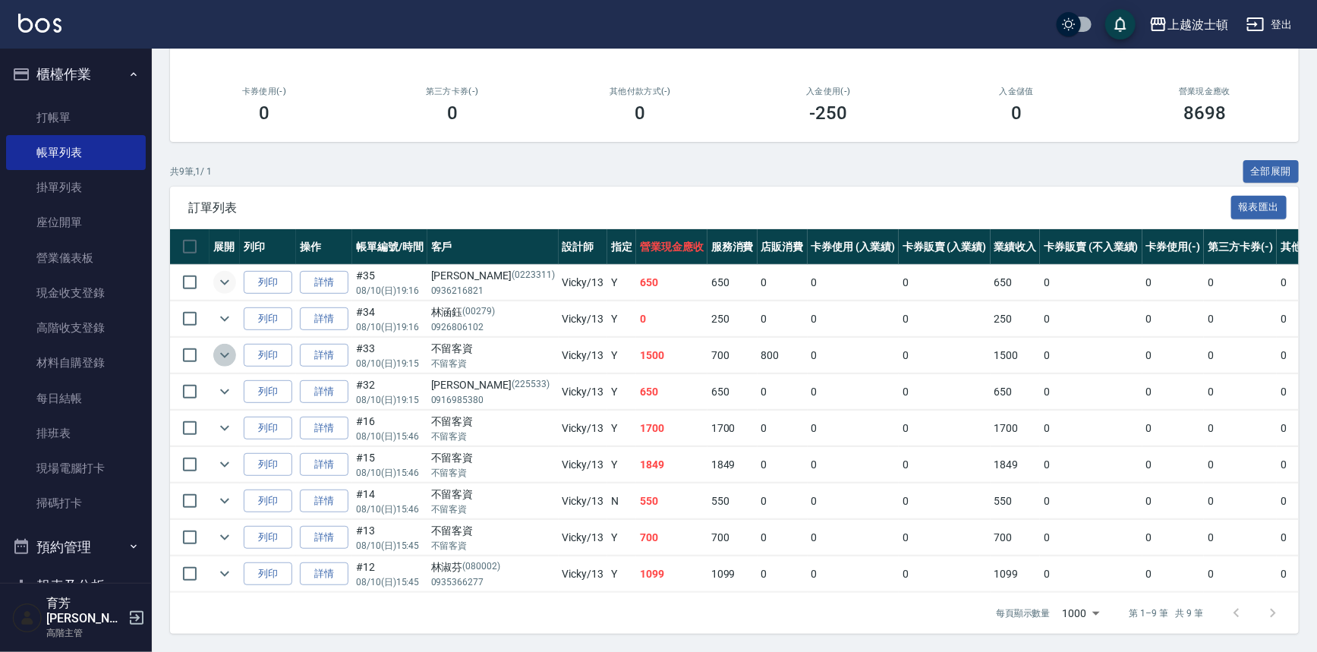
click at [228, 350] on icon "expand row" at bounding box center [225, 355] width 18 height 18
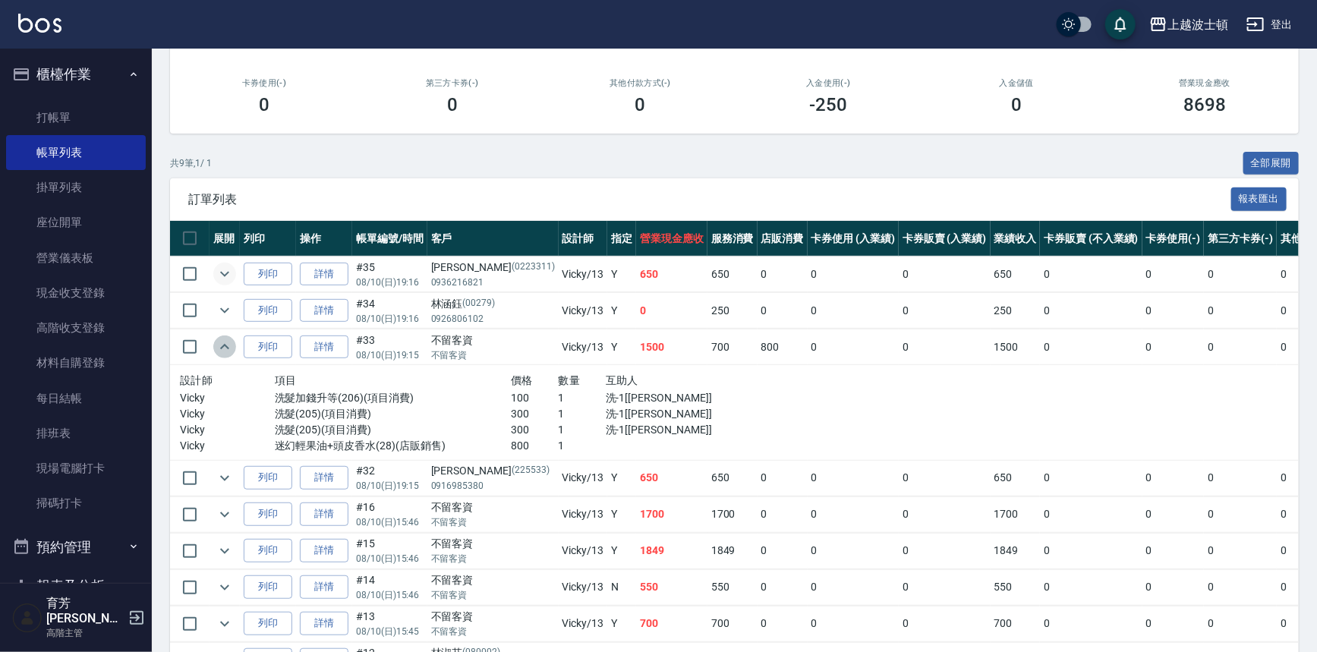
click at [228, 350] on icon "expand row" at bounding box center [225, 347] width 18 height 18
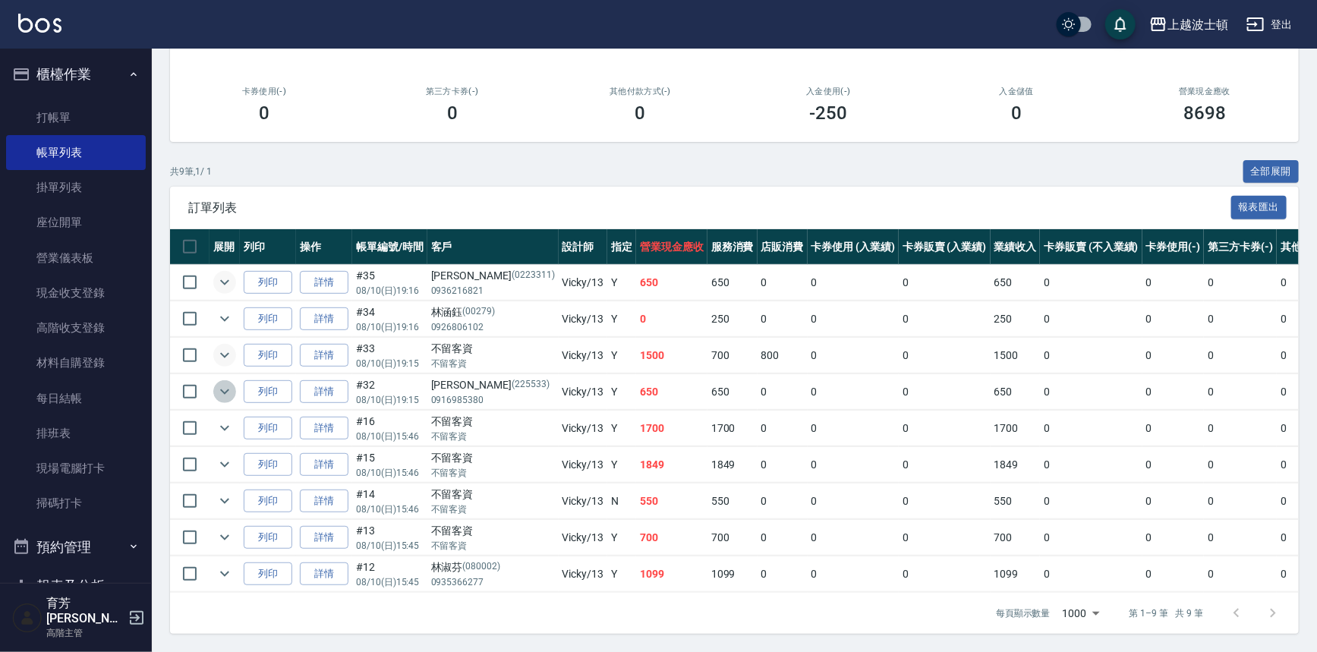
click at [221, 383] on icon "expand row" at bounding box center [225, 392] width 18 height 18
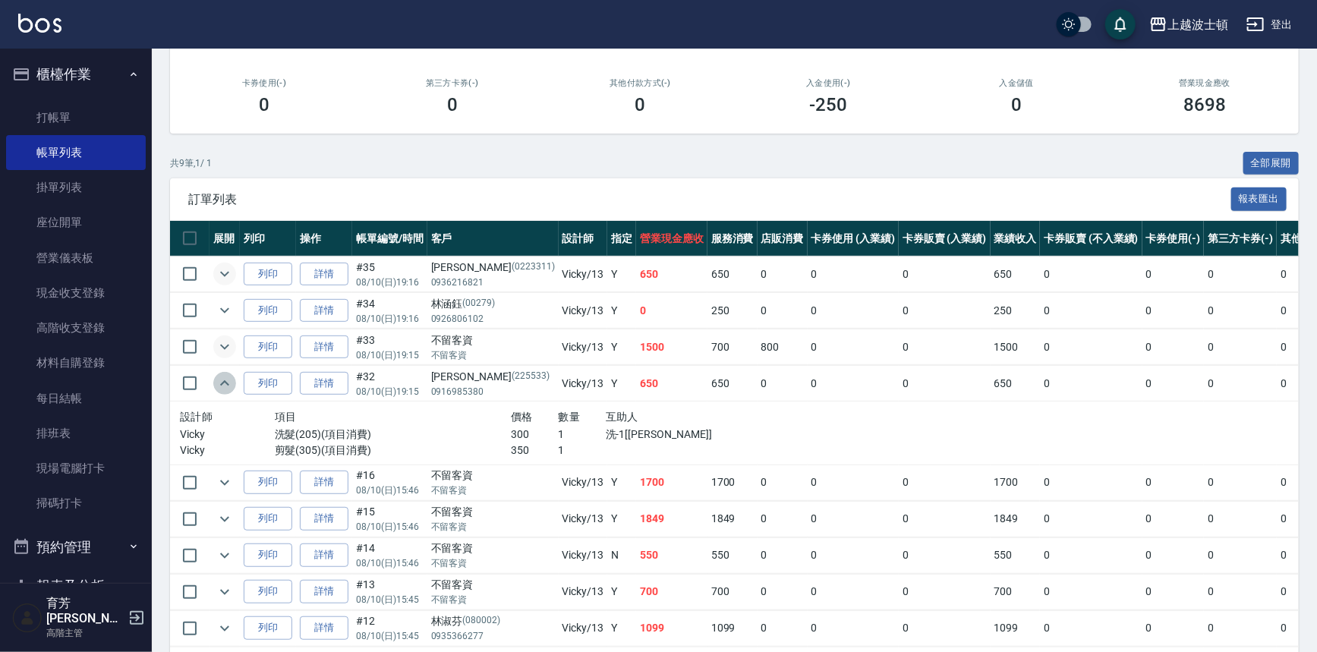
click at [221, 377] on icon "expand row" at bounding box center [225, 383] width 18 height 18
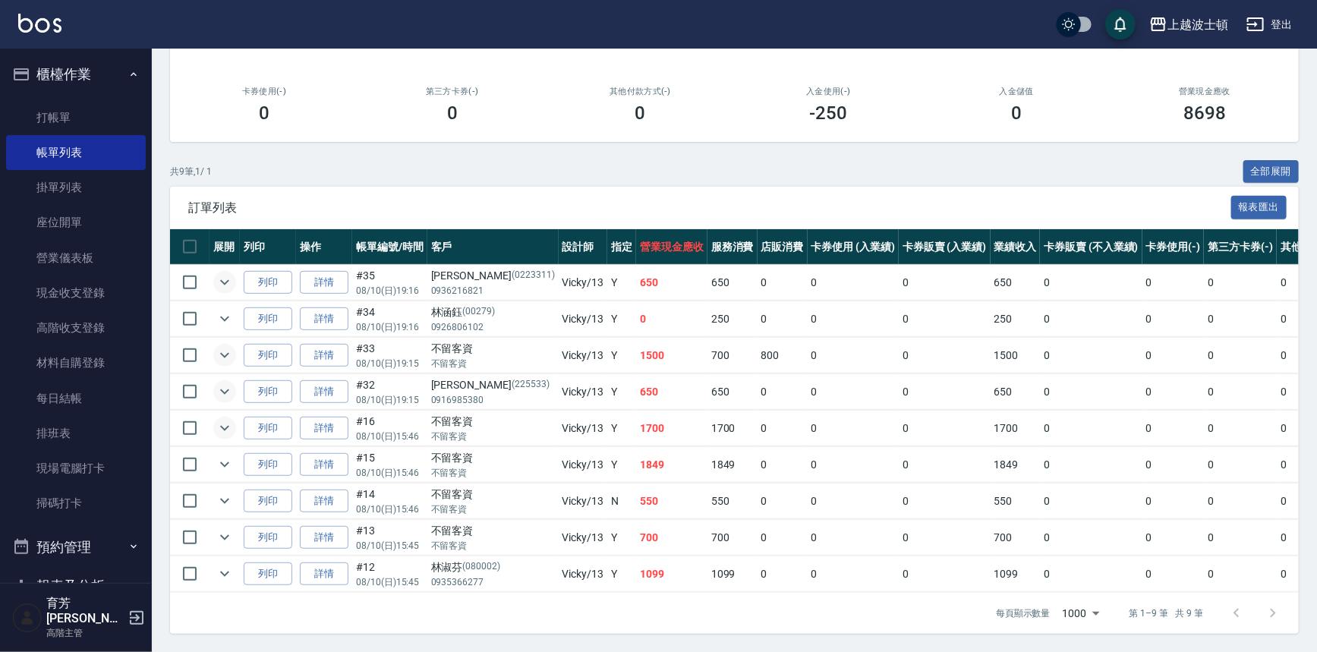
click at [225, 419] on icon "expand row" at bounding box center [225, 428] width 18 height 18
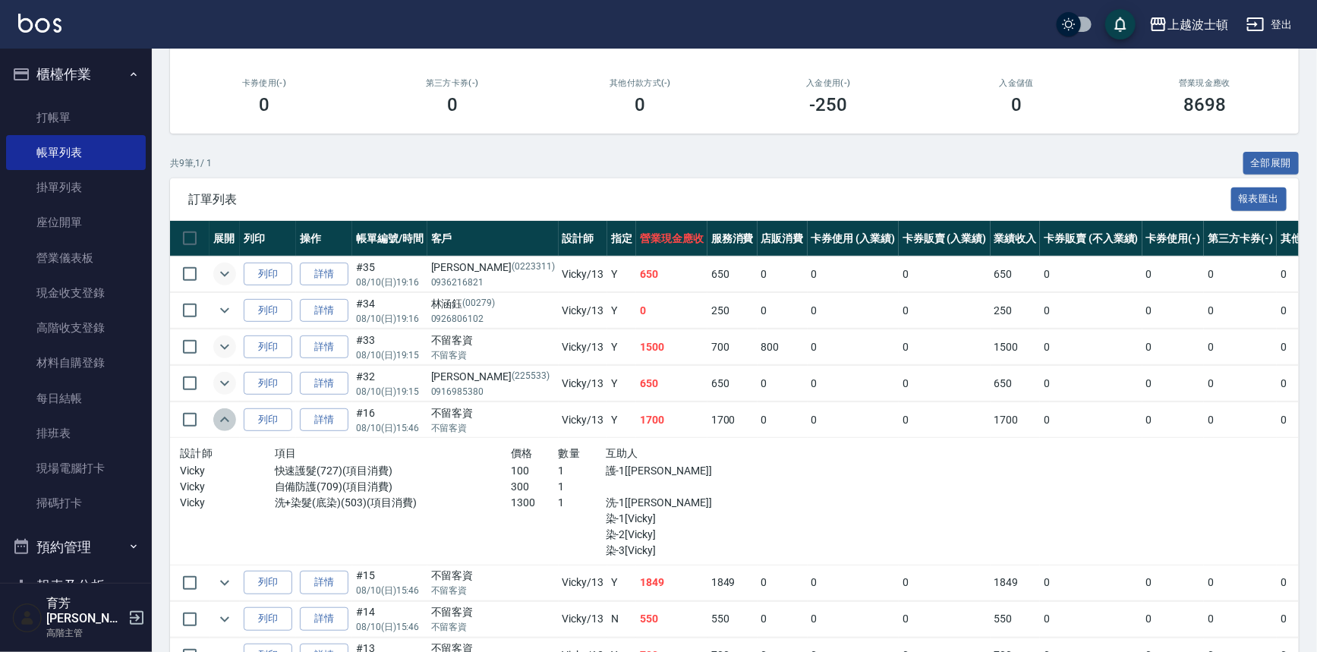
click at [225, 411] on icon "expand row" at bounding box center [225, 420] width 18 height 18
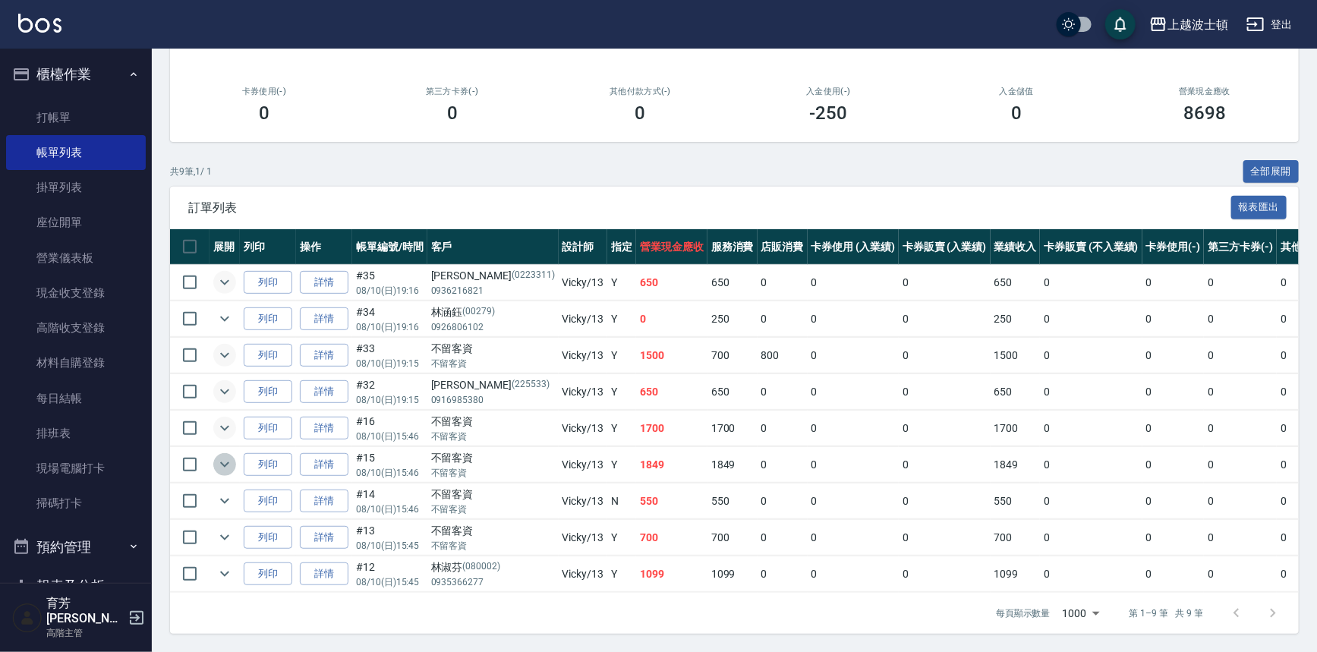
click at [220, 455] on icon "expand row" at bounding box center [225, 464] width 18 height 18
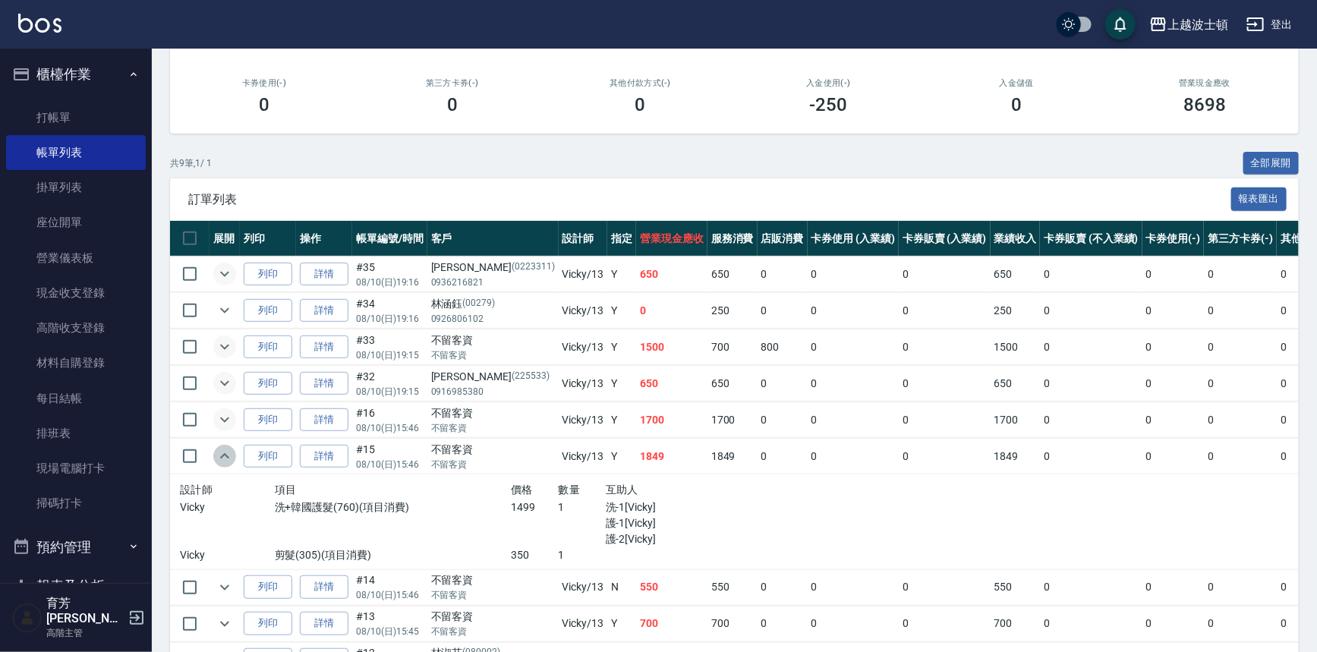
click at [220, 450] on icon "expand row" at bounding box center [225, 456] width 18 height 18
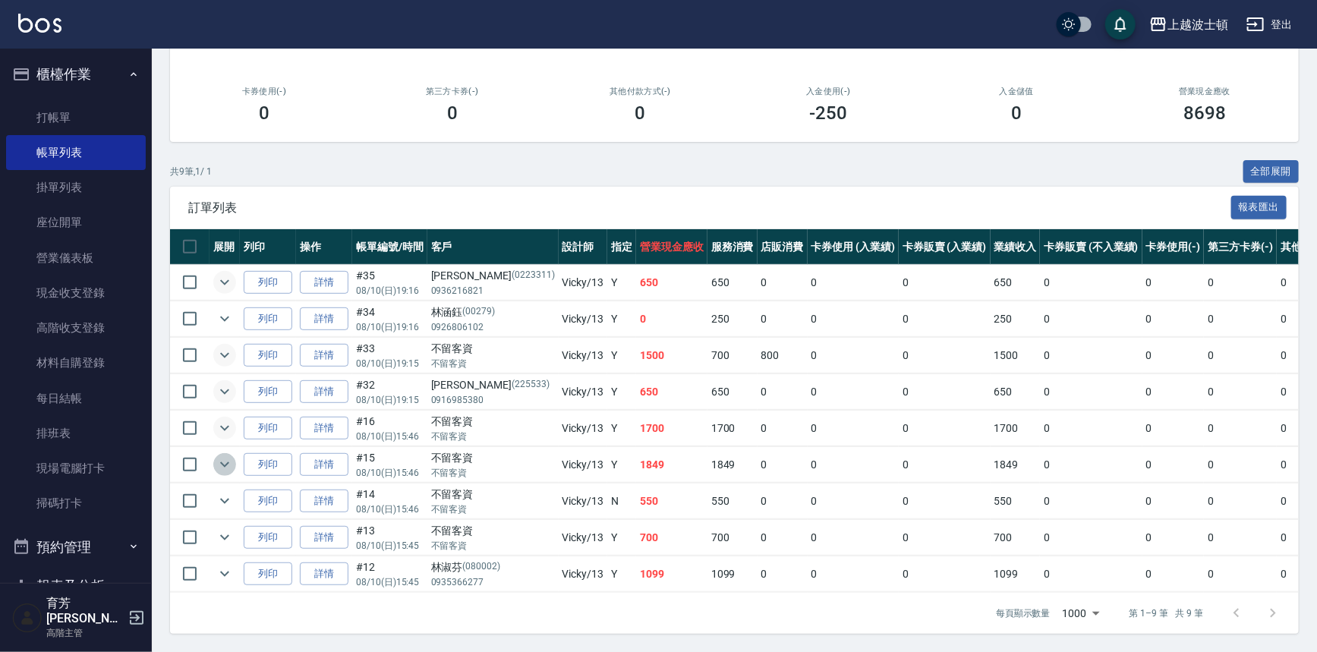
click at [224, 463] on button "expand row" at bounding box center [224, 464] width 23 height 23
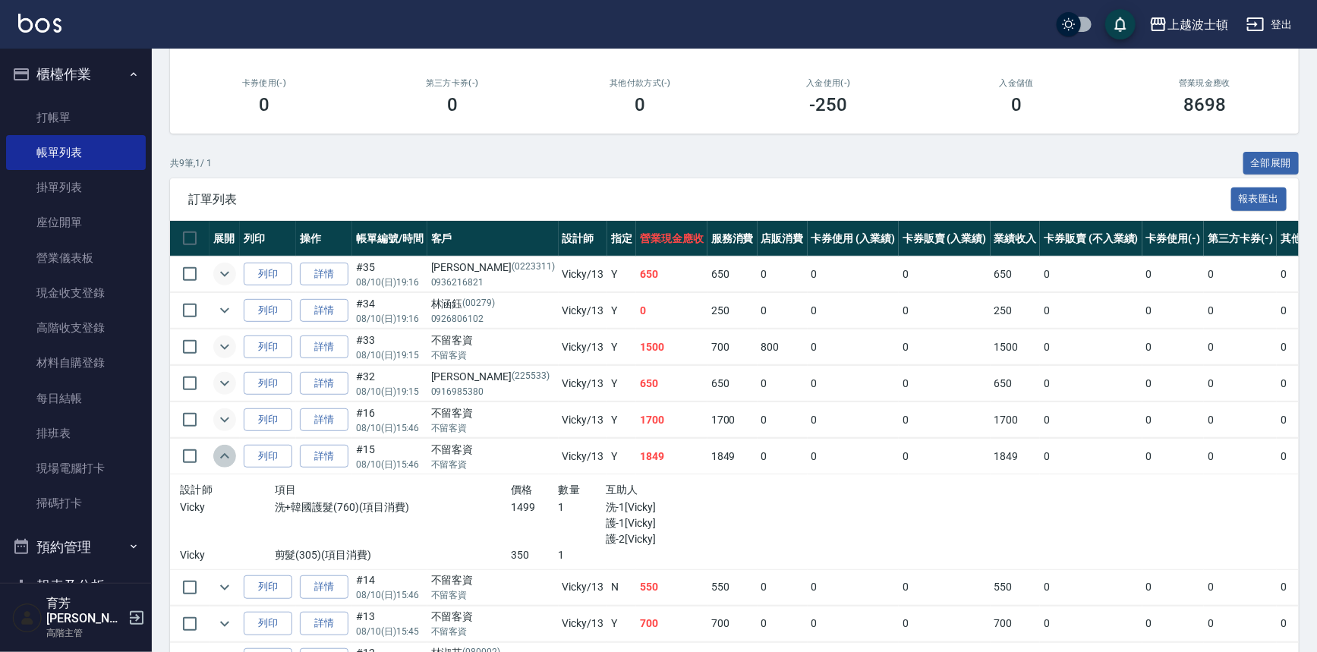
click at [224, 463] on button "expand row" at bounding box center [224, 456] width 23 height 23
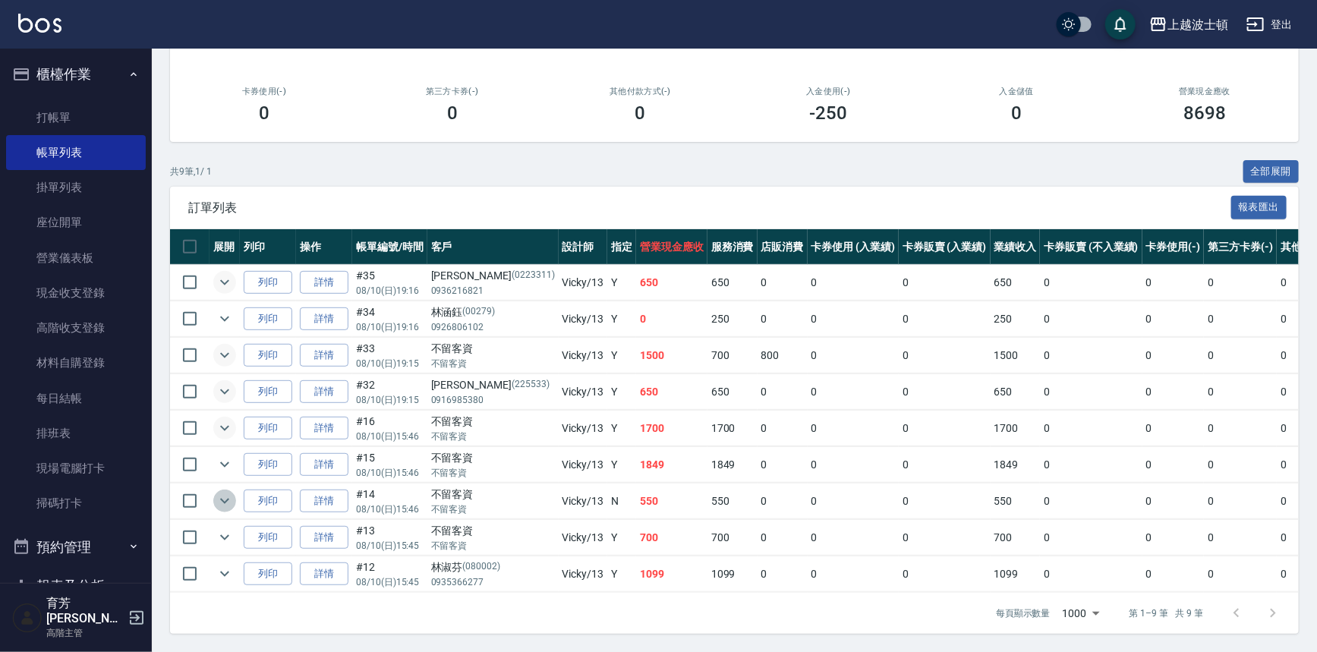
click at [224, 492] on icon "expand row" at bounding box center [225, 501] width 18 height 18
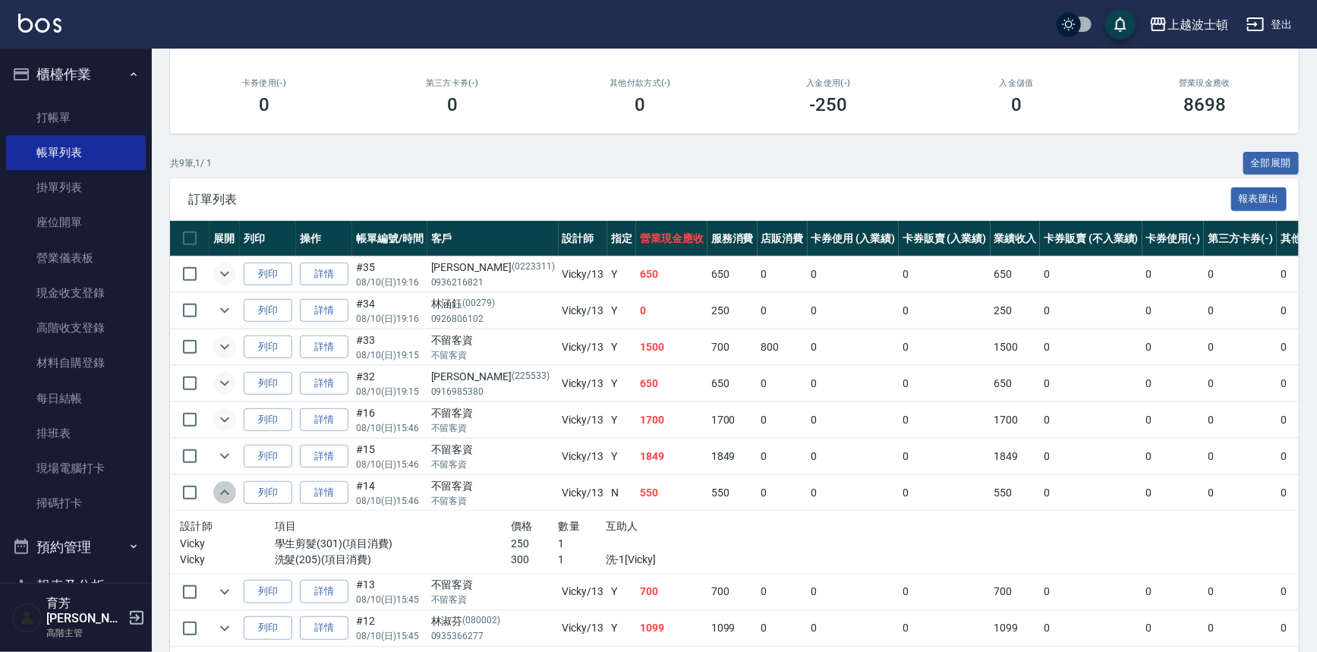
click at [224, 486] on icon "expand row" at bounding box center [225, 492] width 18 height 18
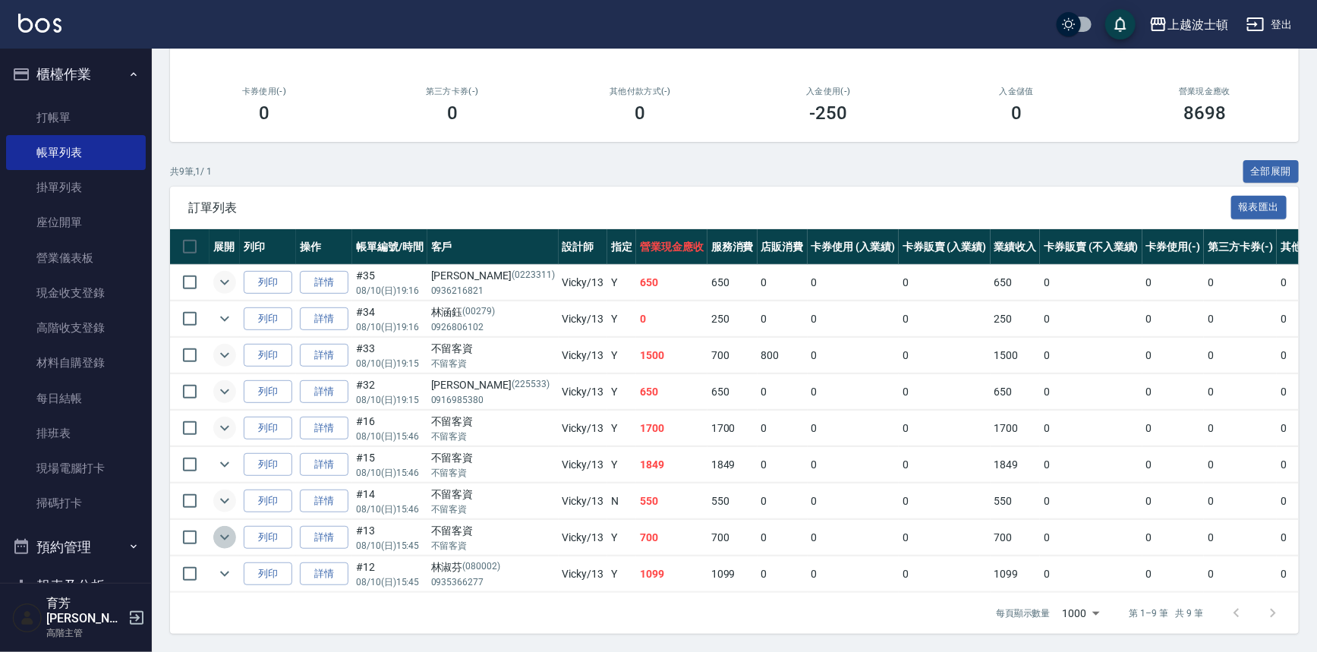
click at [225, 528] on icon "expand row" at bounding box center [225, 537] width 18 height 18
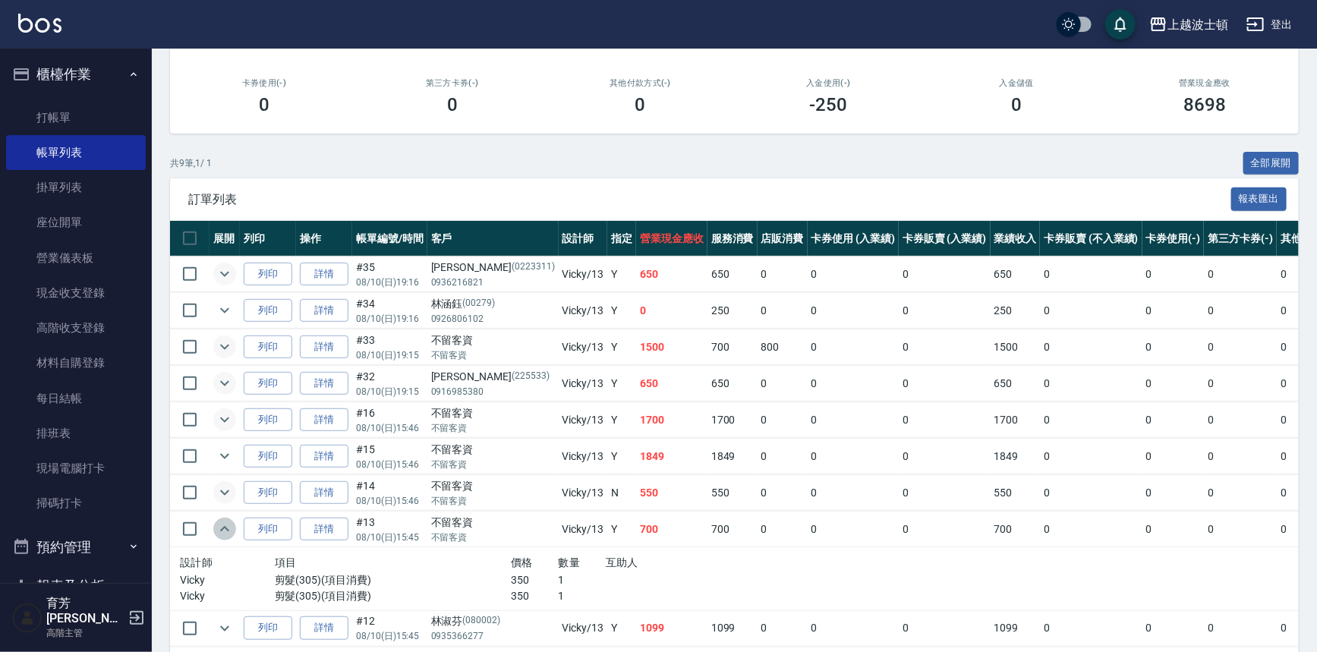
click at [225, 520] on icon "expand row" at bounding box center [225, 529] width 18 height 18
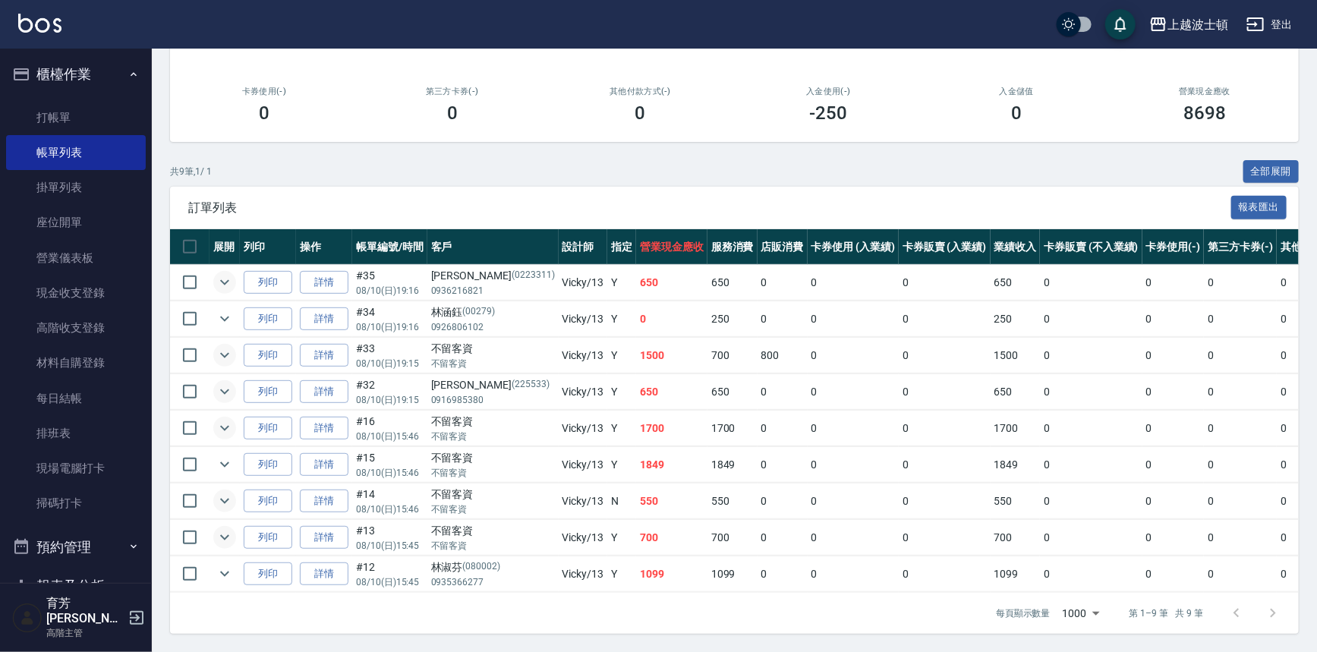
scroll to position [0, 0]
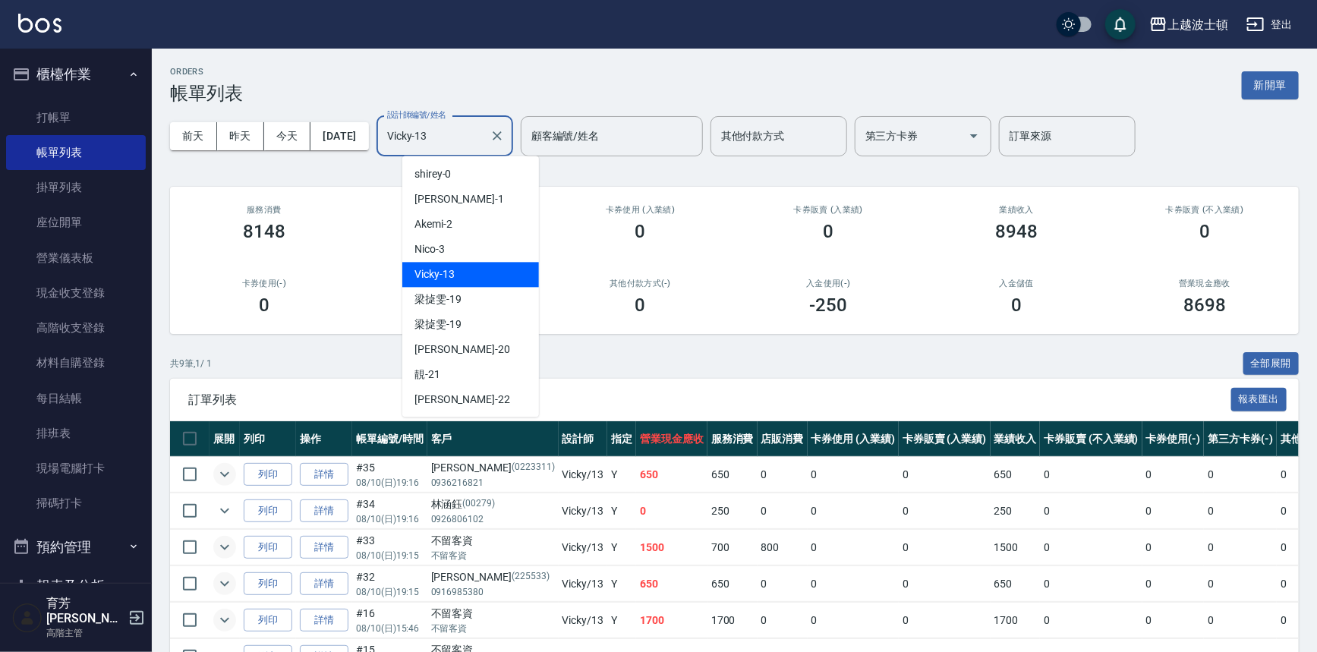
click at [483, 131] on input "Vicky-13" at bounding box center [433, 136] width 100 height 27
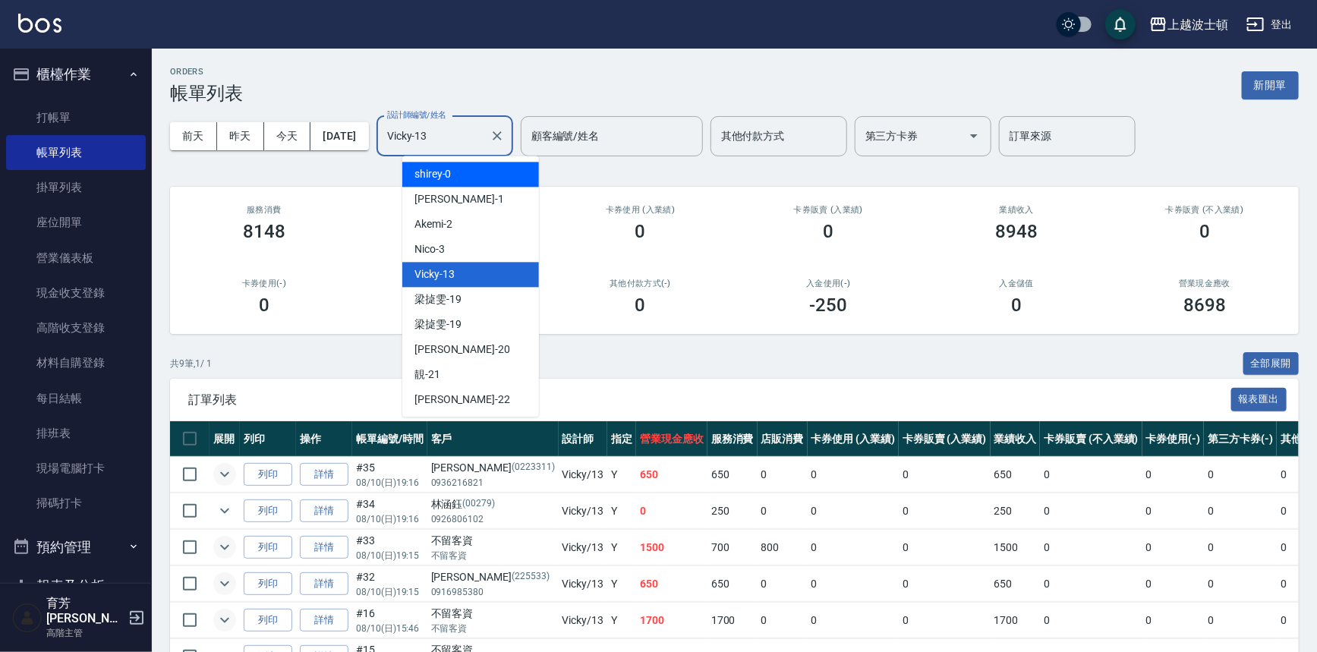
click at [476, 169] on div "shirey -0" at bounding box center [470, 174] width 137 height 25
type input "shirey-0"
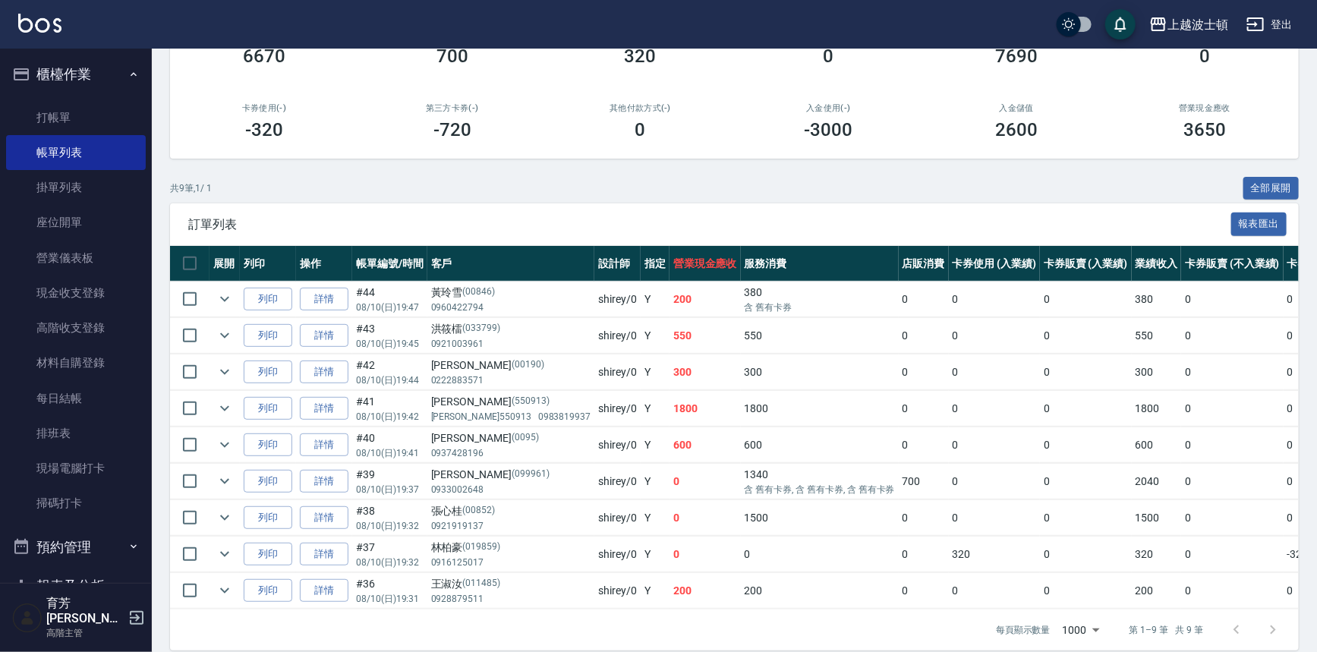
scroll to position [178, 0]
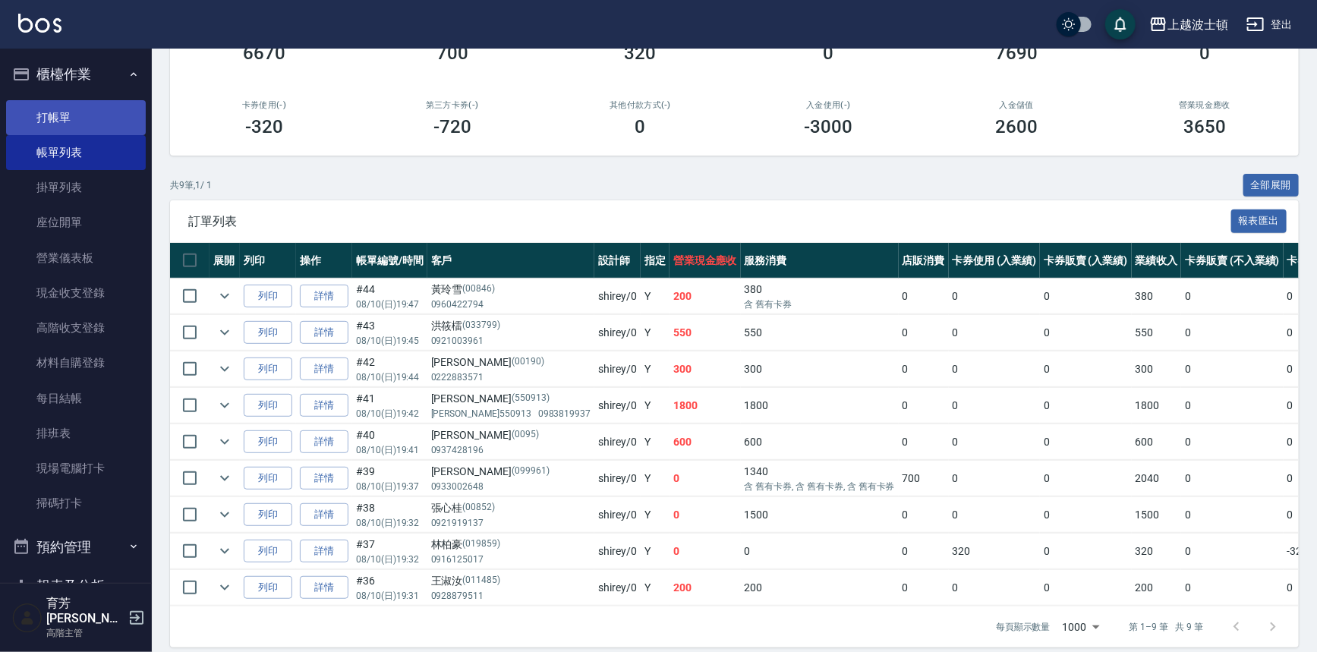
click at [90, 121] on link "打帳單" at bounding box center [76, 117] width 140 height 35
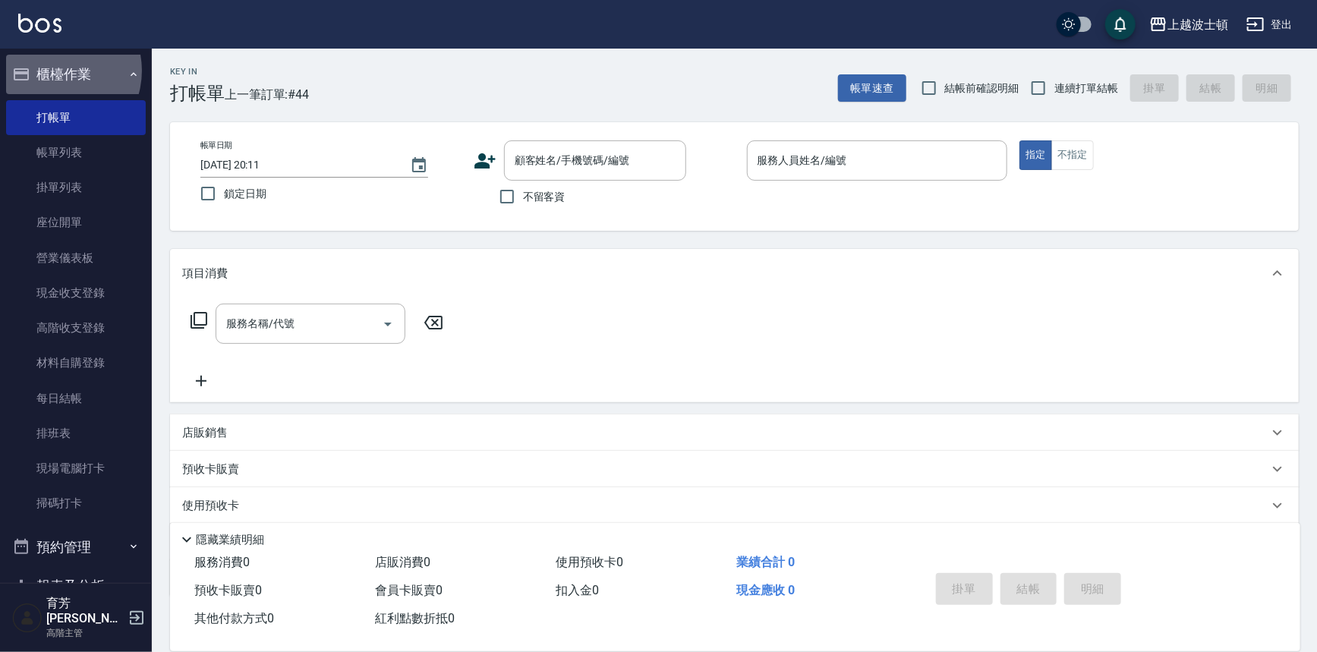
click at [53, 71] on button "櫃檯作業" at bounding box center [76, 74] width 140 height 39
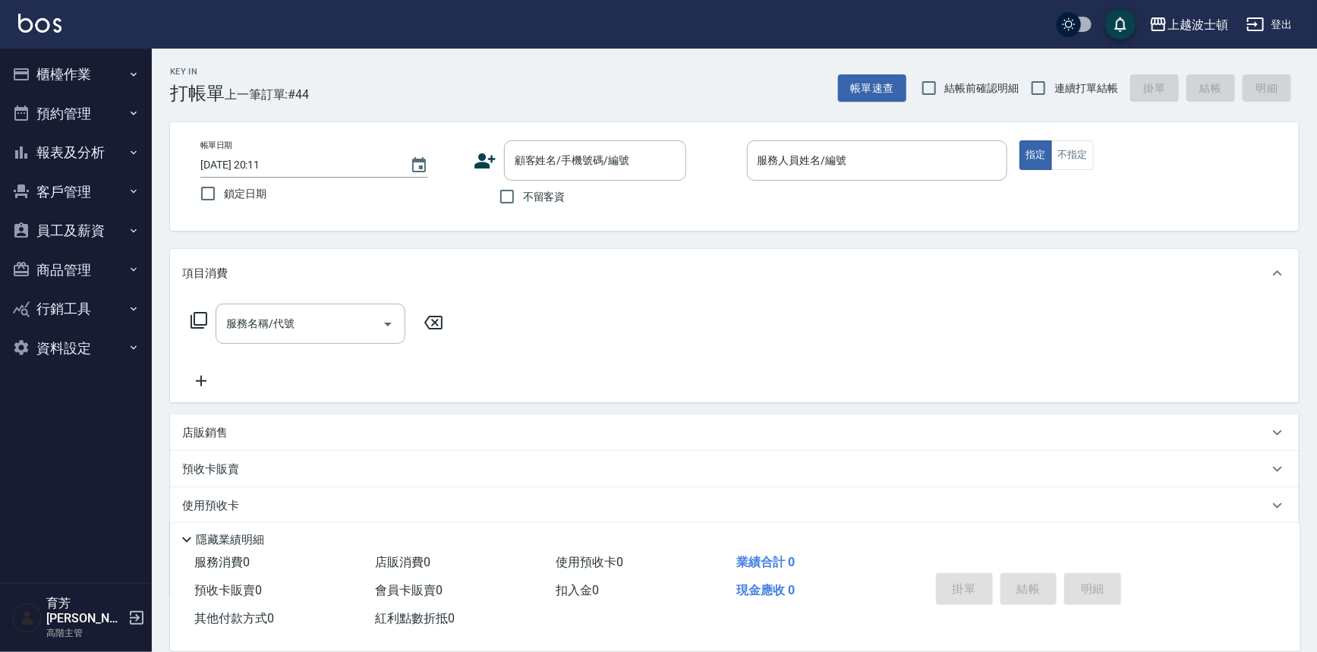
click at [65, 153] on button "報表及分析" at bounding box center [76, 152] width 140 height 39
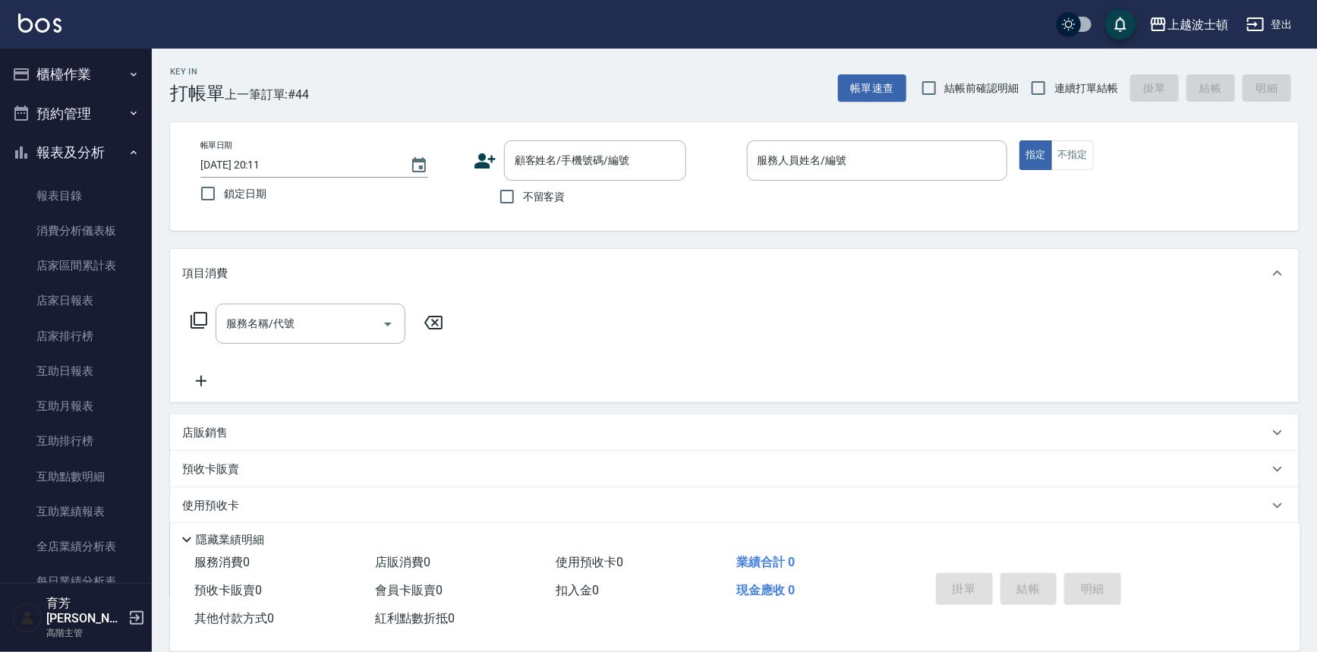
drag, startPoint x: 84, startPoint y: 74, endPoint x: 84, endPoint y: 83, distance: 9.9
click at [84, 74] on button "櫃檯作業" at bounding box center [76, 74] width 140 height 39
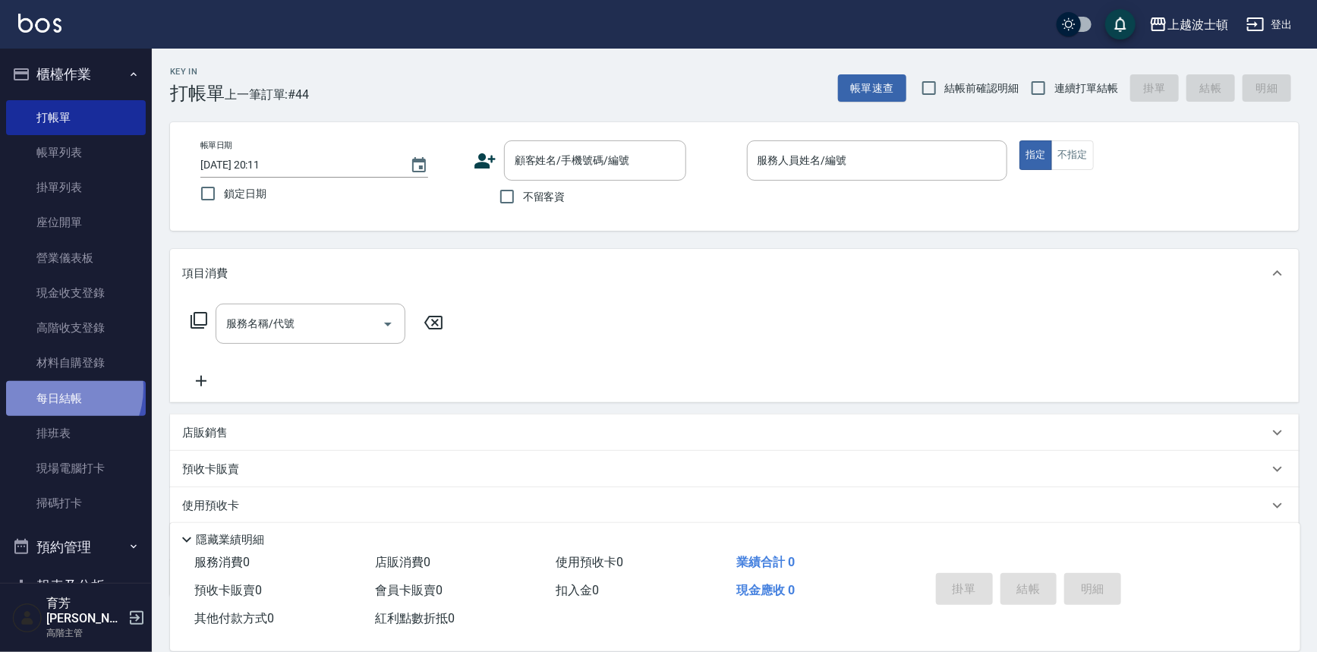
click at [53, 388] on link "每日結帳" at bounding box center [76, 398] width 140 height 35
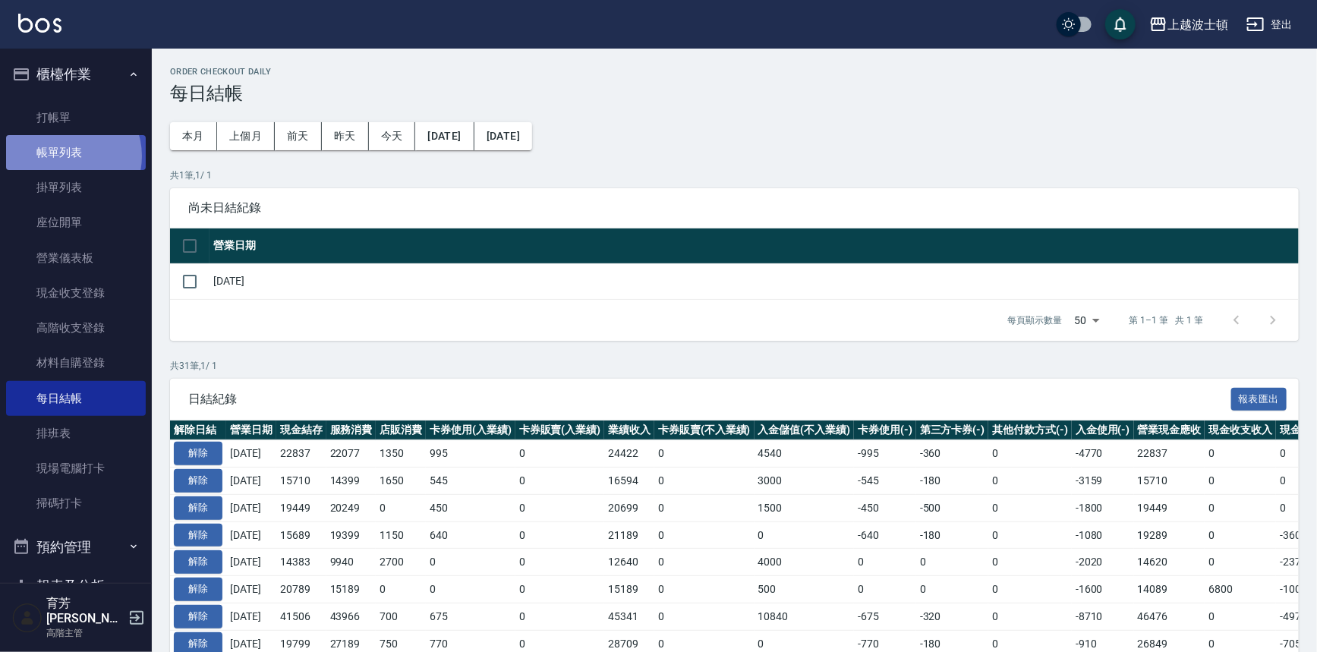
click at [68, 156] on link "帳單列表" at bounding box center [76, 152] width 140 height 35
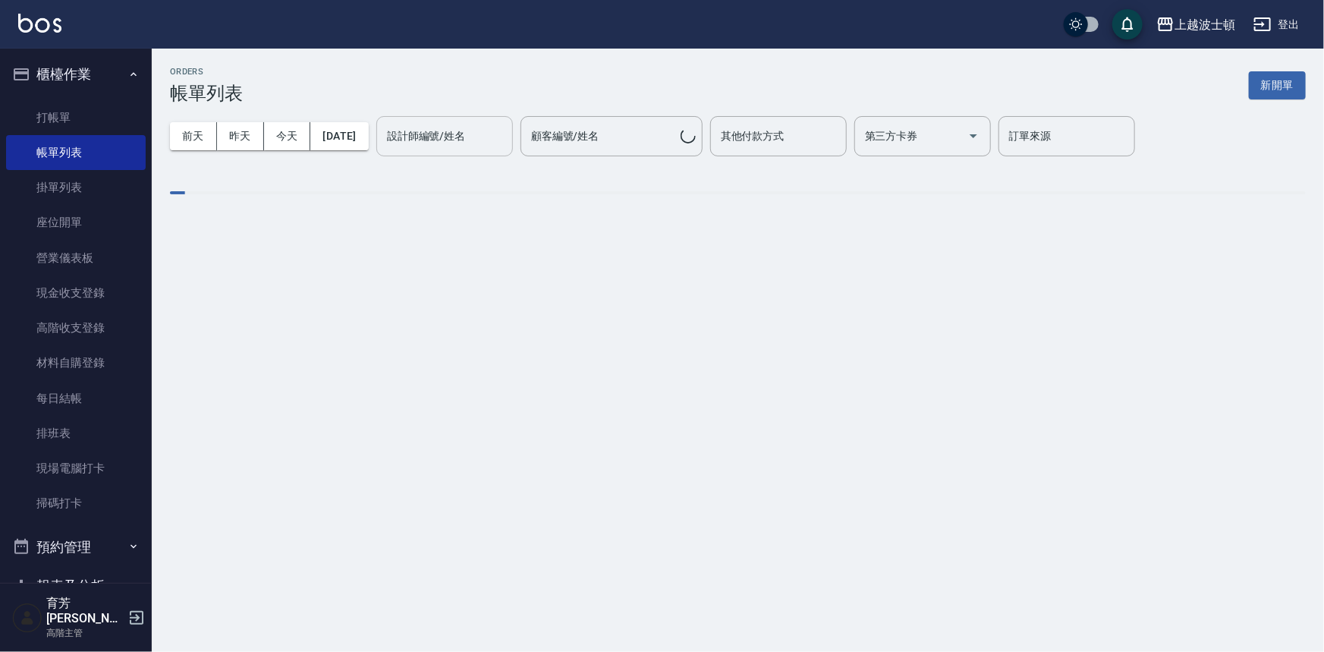
click at [474, 123] on input "設計師編號/姓名" at bounding box center [444, 136] width 123 height 27
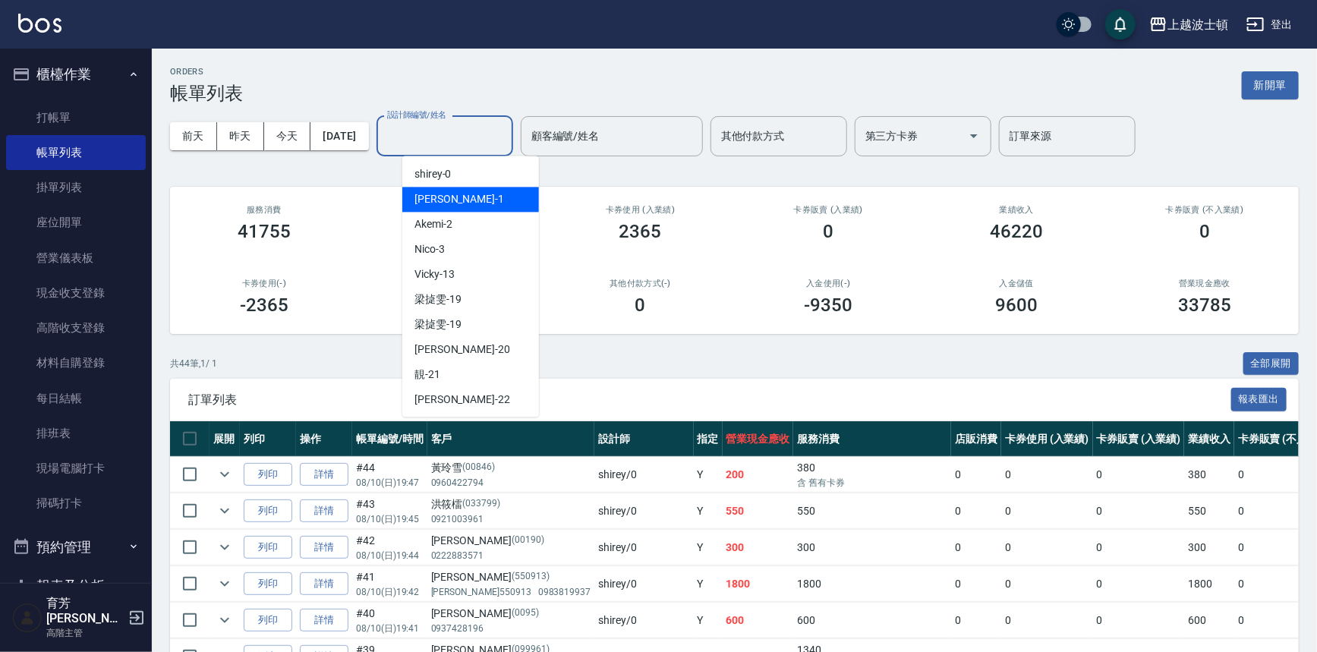
click at [453, 206] on div "麥可 -1" at bounding box center [470, 199] width 137 height 25
type input "麥可-1"
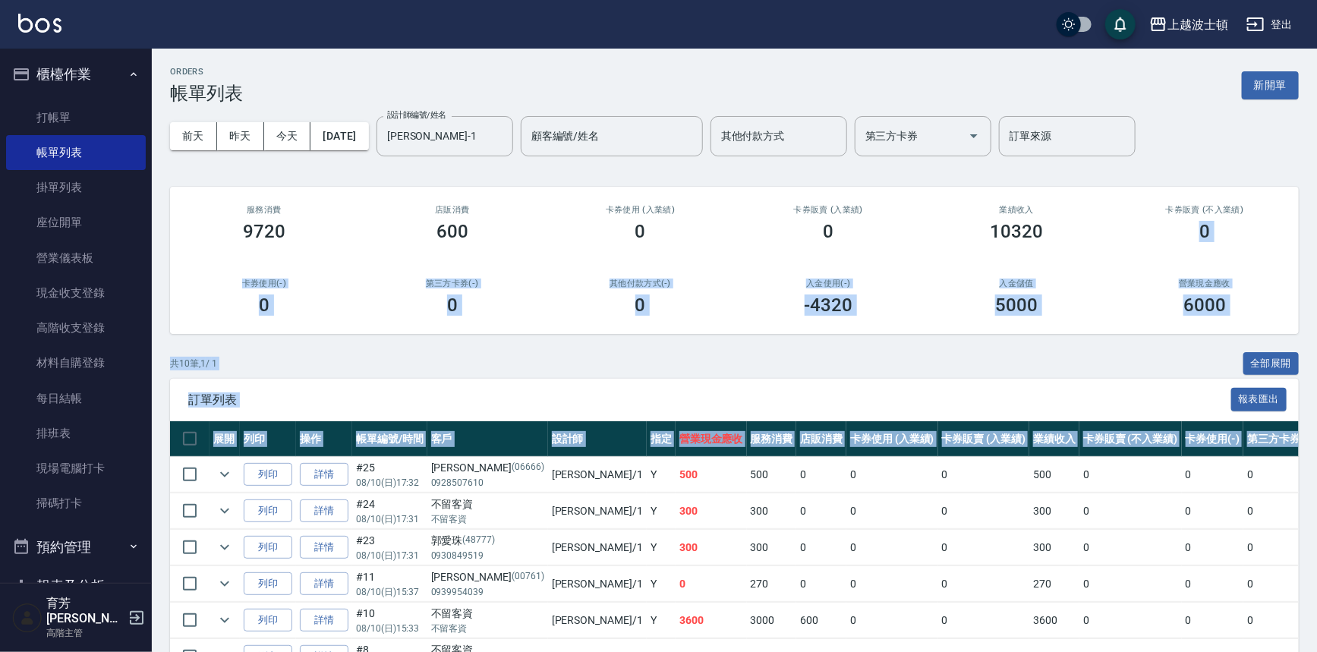
drag, startPoint x: 1292, startPoint y: 209, endPoint x: 1324, endPoint y: 443, distance: 236.6
click at [1317, 443] on html "上越波士頓 登出 櫃檯作業 打帳單 帳單列表 掛單列表 座位開單 營業儀表板 現金收支登錄 高階收支登錄 材料自購登錄 每日結帳 排班表 現場電腦打卡 掃碼打…" at bounding box center [658, 440] width 1317 height 880
click at [1266, 301] on div "6000" at bounding box center [1205, 304] width 152 height 21
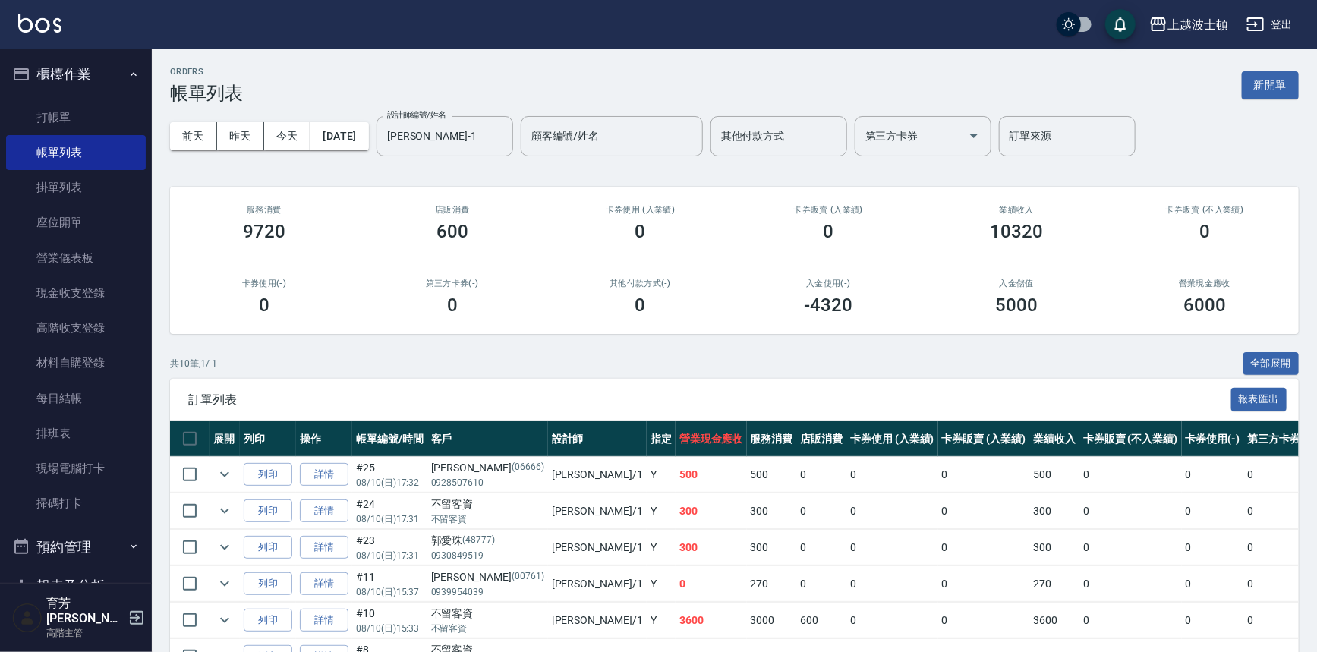
scroll to position [236, 0]
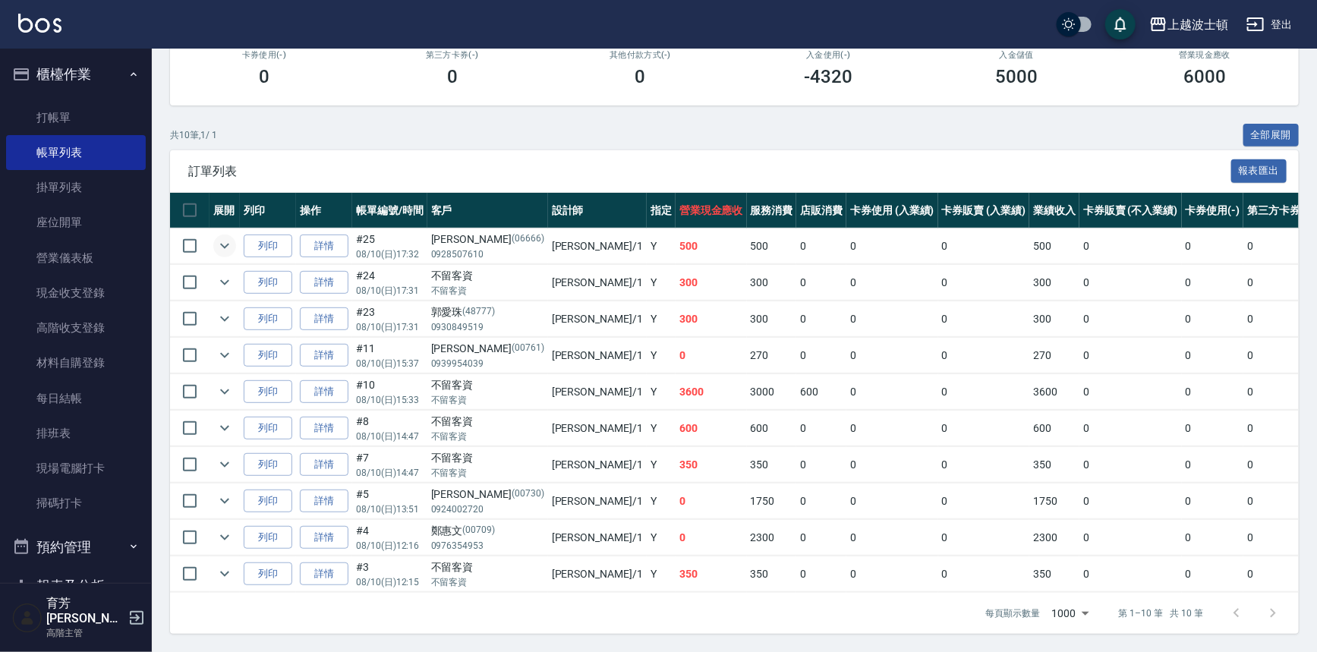
click at [225, 237] on icon "expand row" at bounding box center [225, 246] width 18 height 18
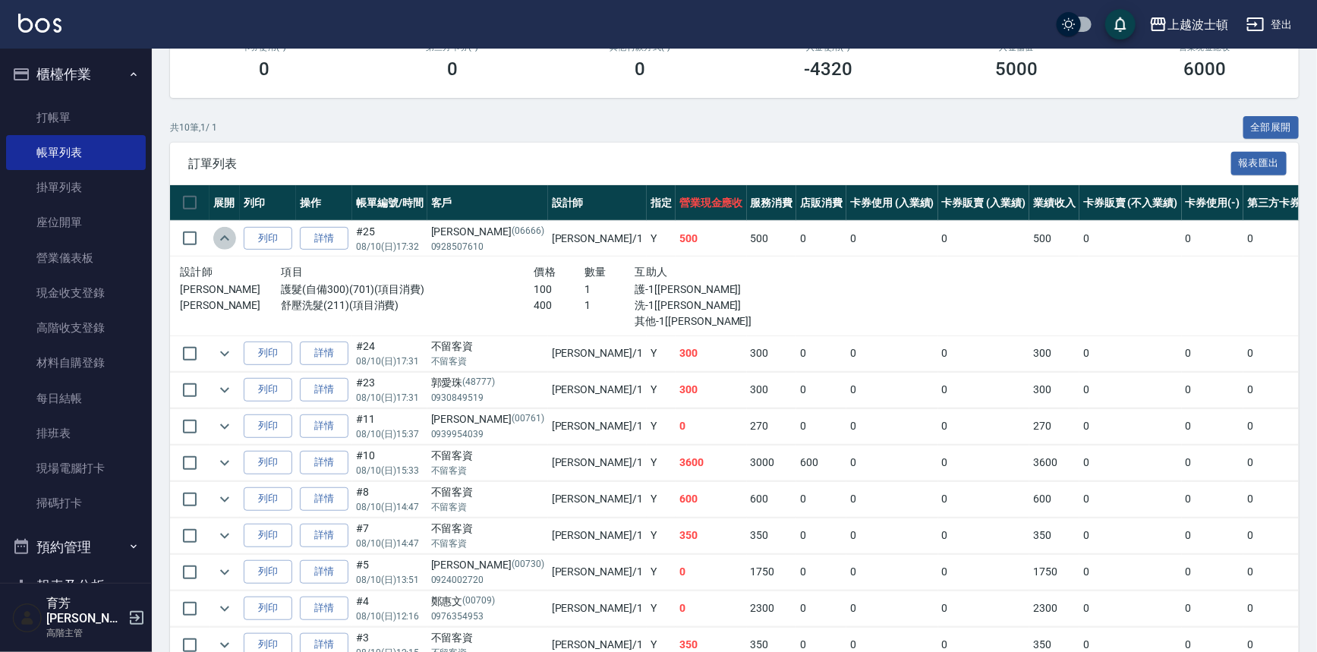
click at [225, 235] on icon "expand row" at bounding box center [224, 237] width 9 height 5
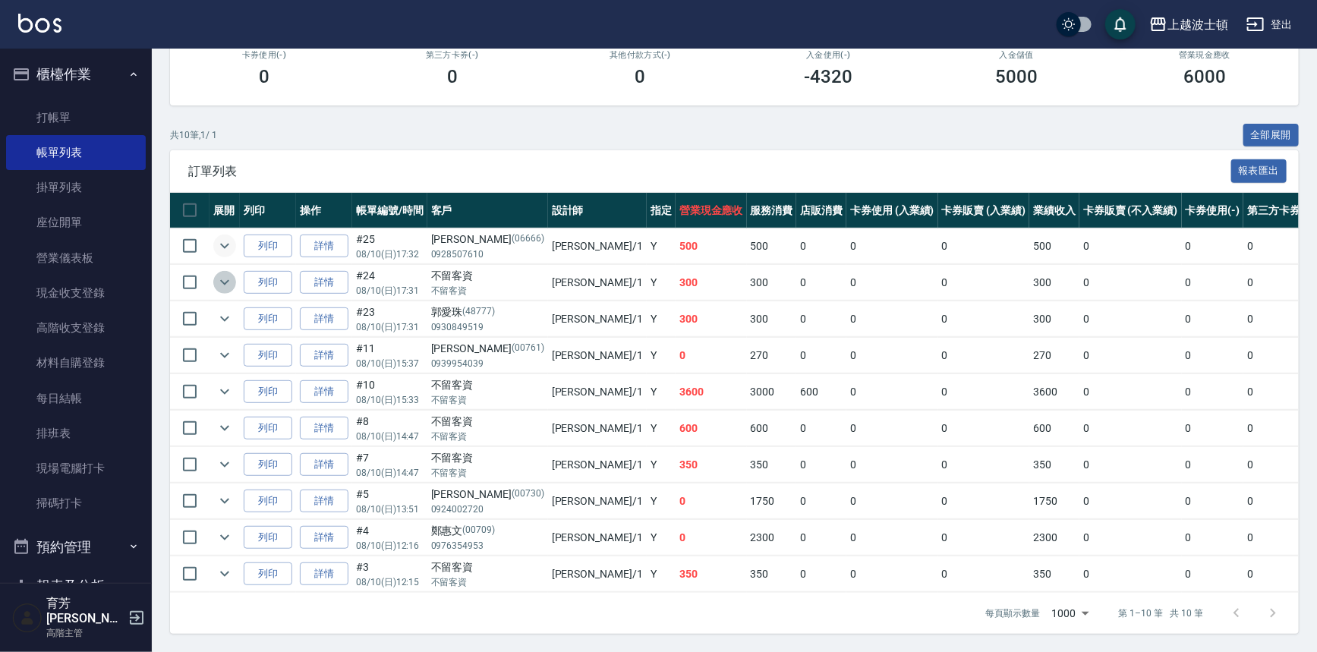
click at [220, 273] on icon "expand row" at bounding box center [225, 282] width 18 height 18
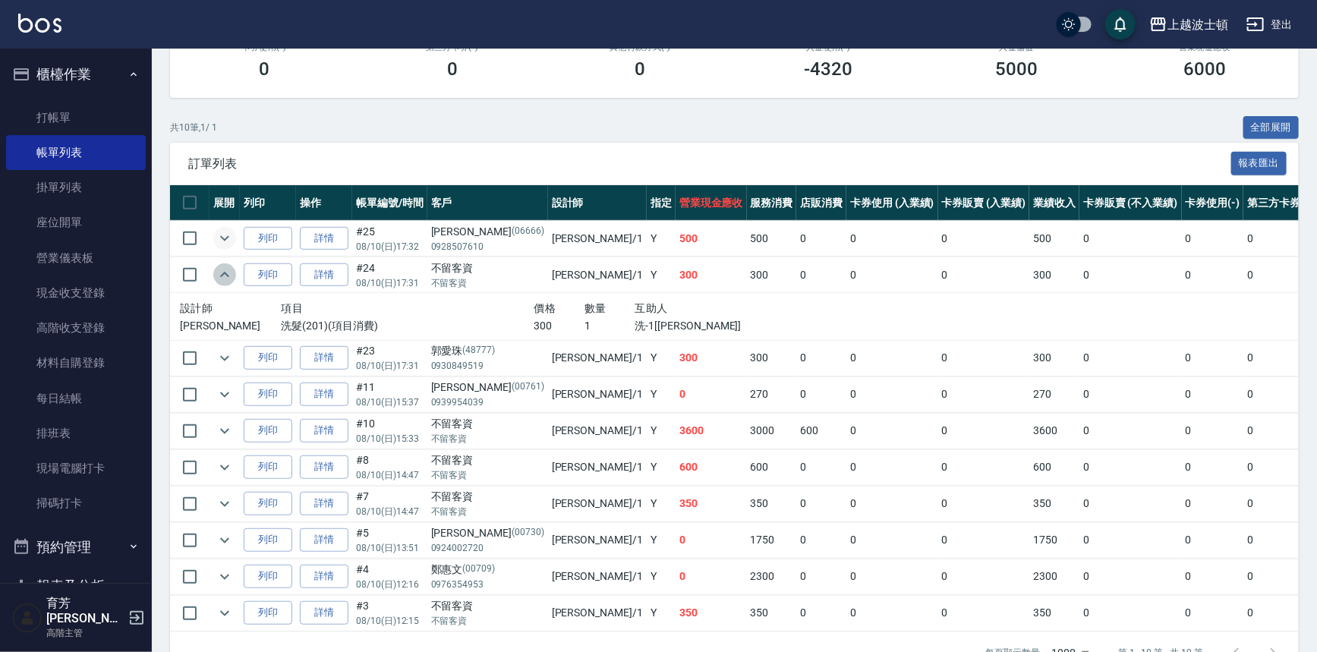
click at [220, 273] on icon "expand row" at bounding box center [225, 275] width 18 height 18
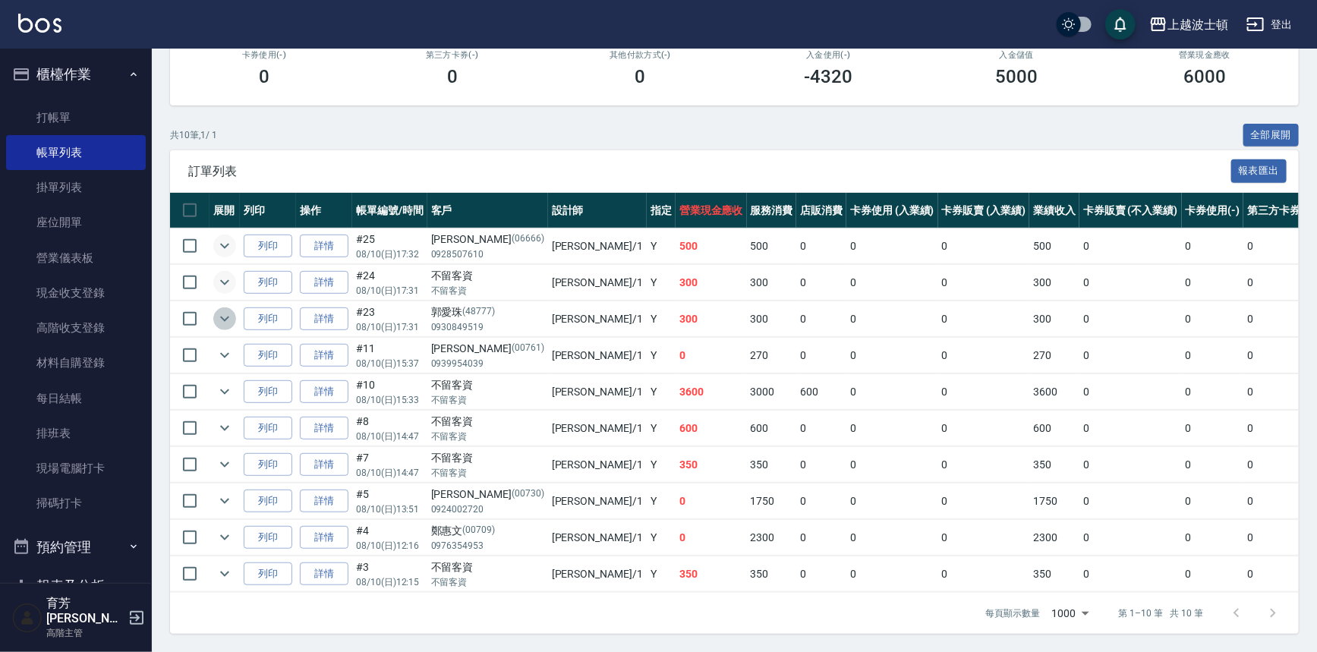
click at [218, 310] on icon "expand row" at bounding box center [225, 319] width 18 height 18
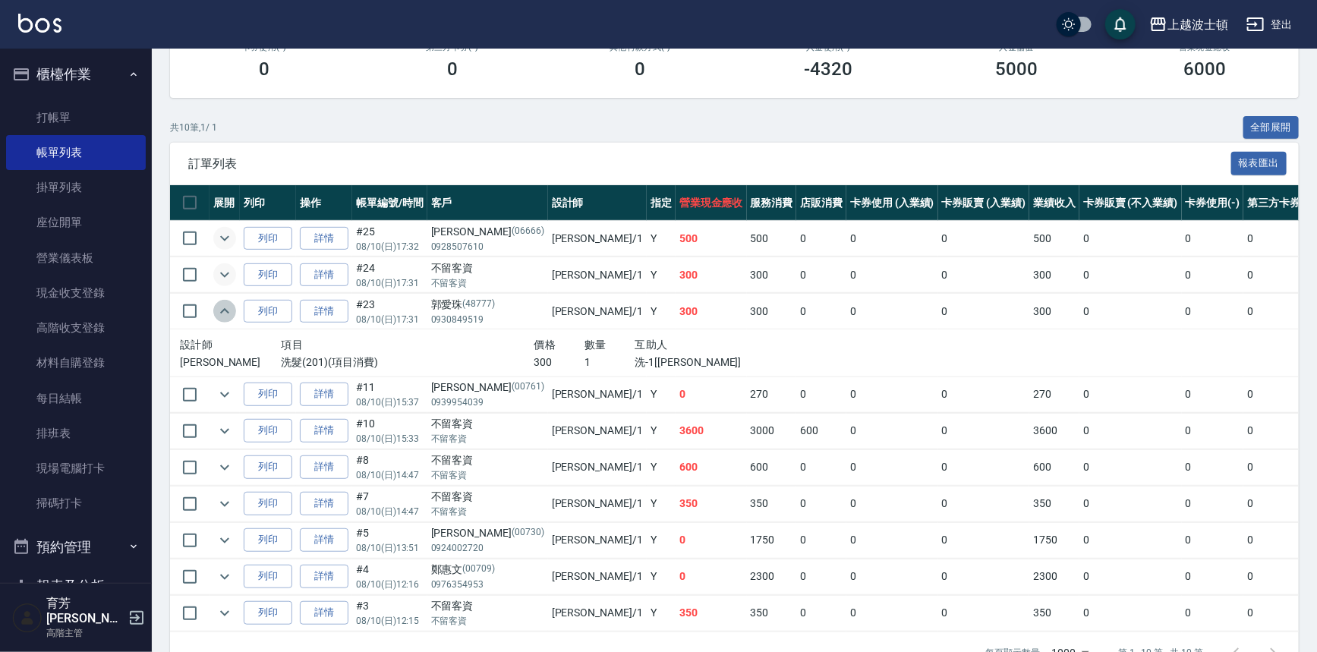
click at [218, 307] on icon "expand row" at bounding box center [225, 311] width 18 height 18
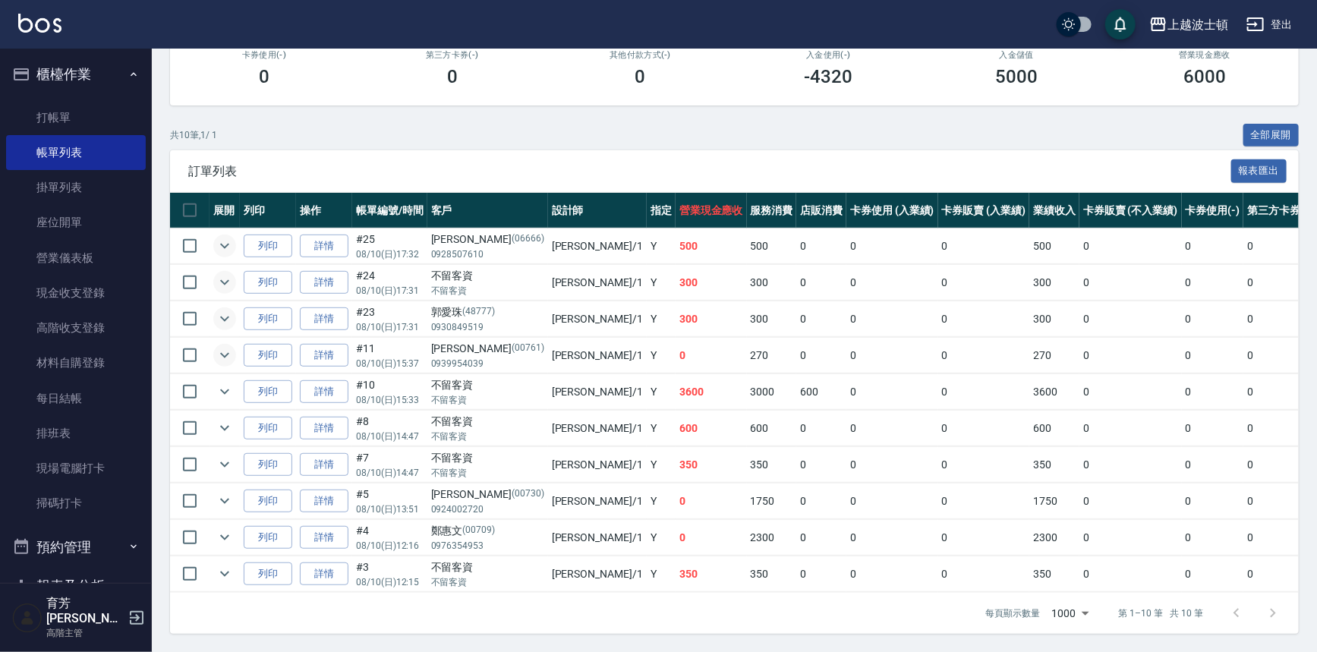
click at [214, 344] on button "expand row" at bounding box center [224, 355] width 23 height 23
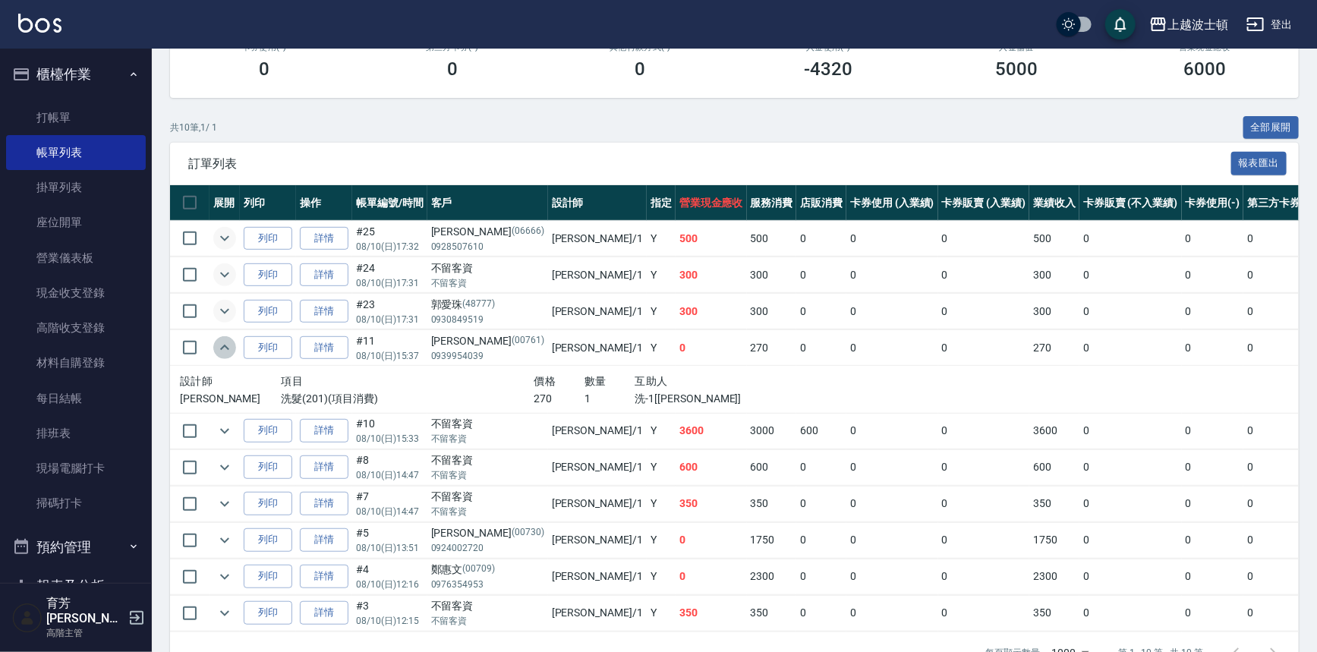
click at [214, 341] on button "expand row" at bounding box center [224, 347] width 23 height 23
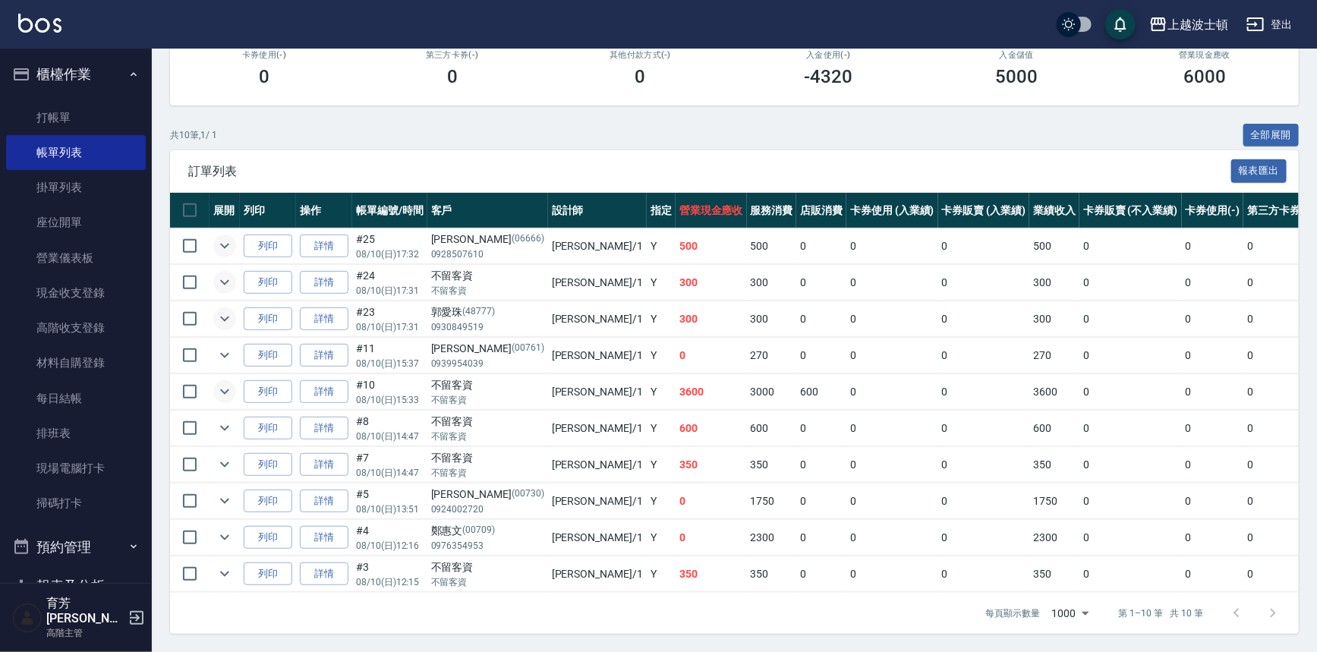
click at [225, 393] on button "expand row" at bounding box center [224, 391] width 23 height 23
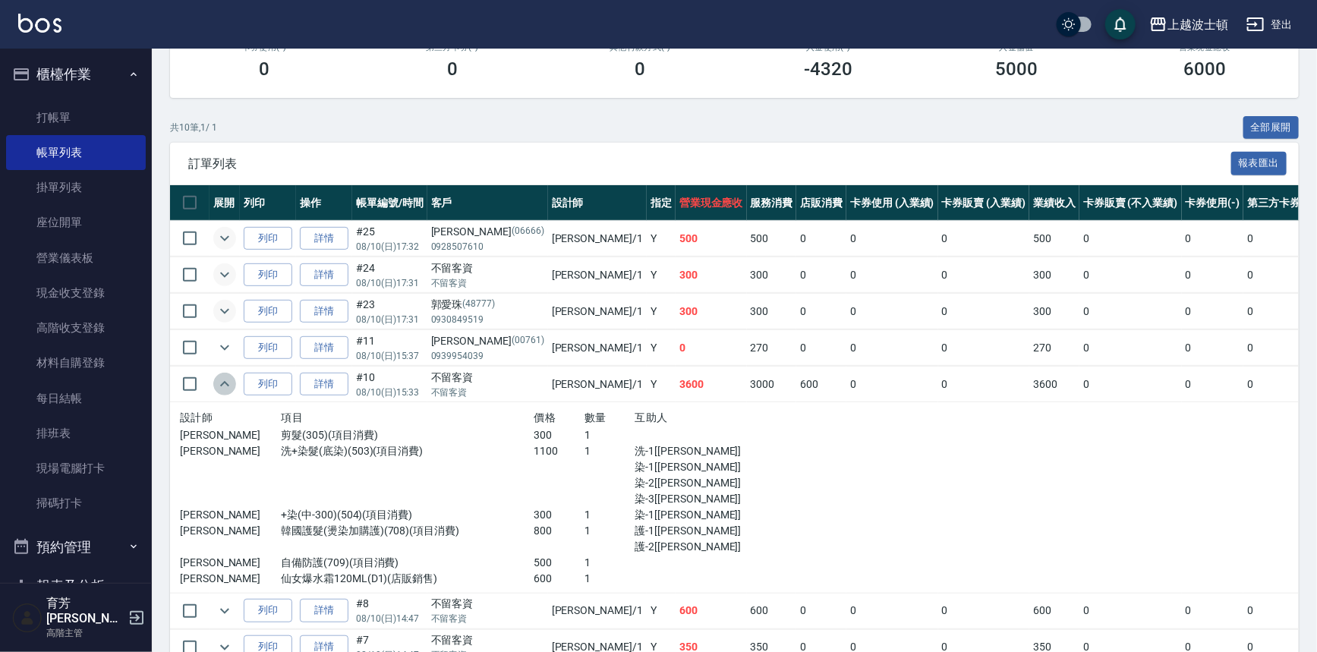
click at [225, 393] on button "expand row" at bounding box center [224, 384] width 23 height 23
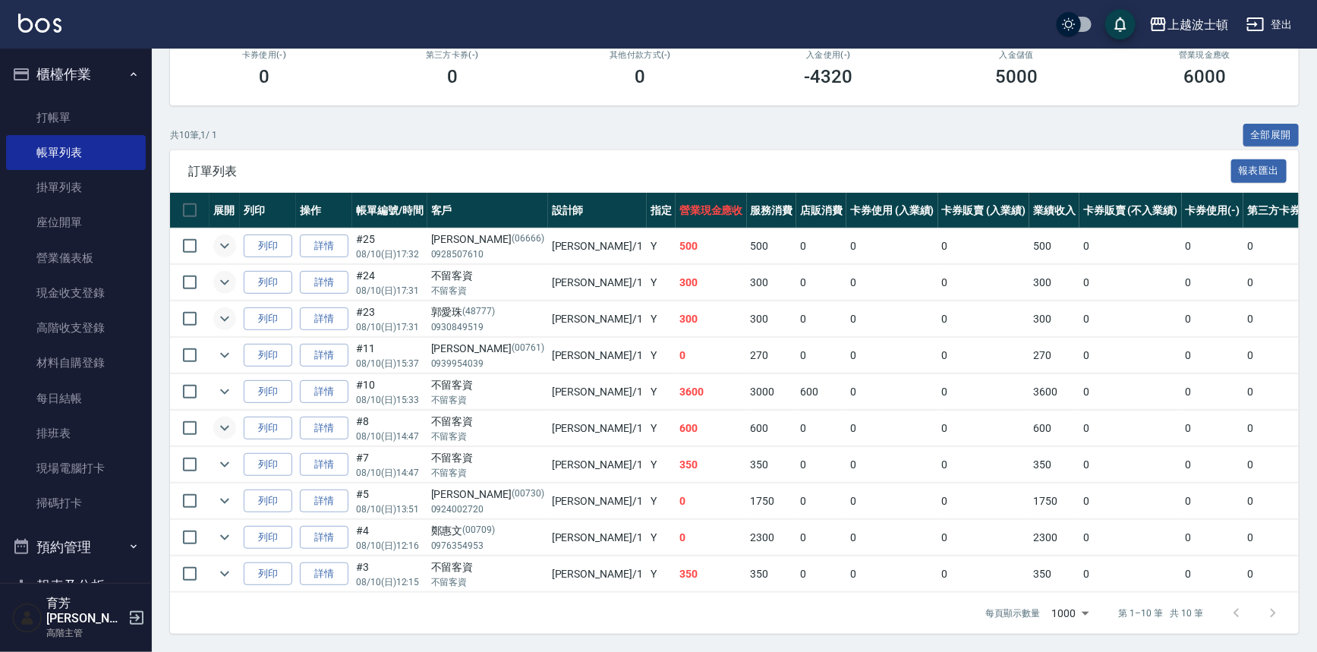
click at [225, 419] on icon "expand row" at bounding box center [225, 428] width 18 height 18
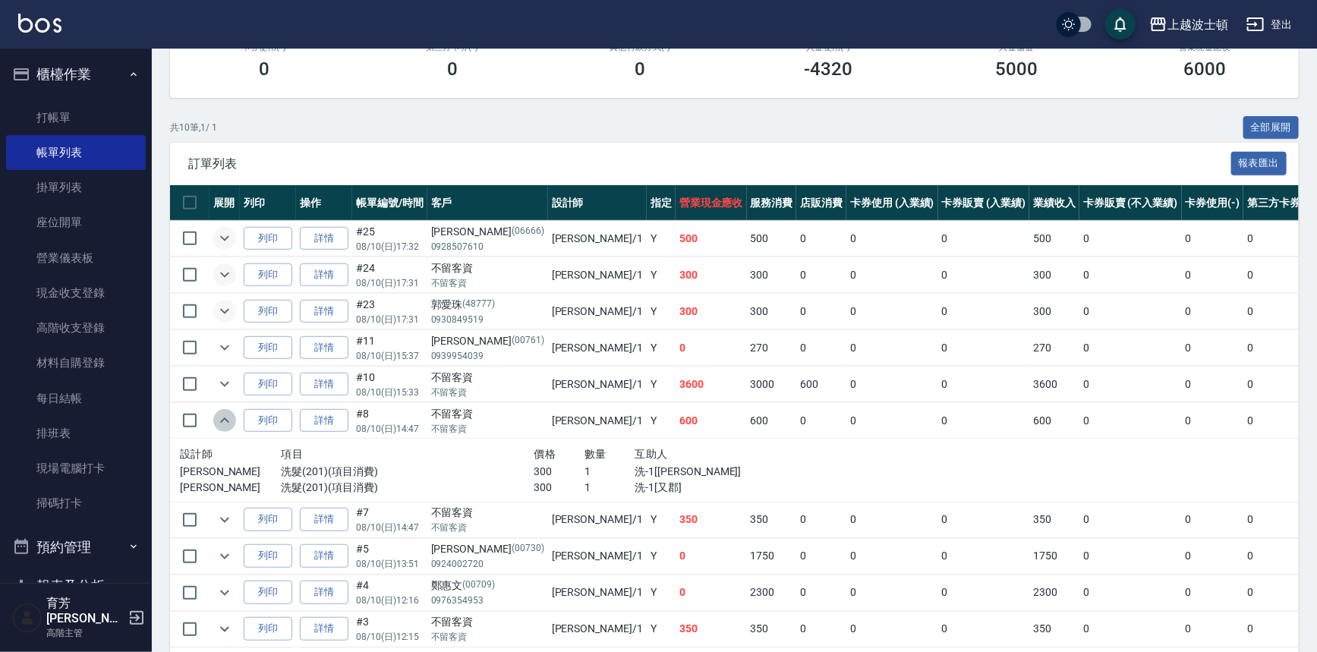
click at [225, 412] on icon "expand row" at bounding box center [225, 420] width 18 height 18
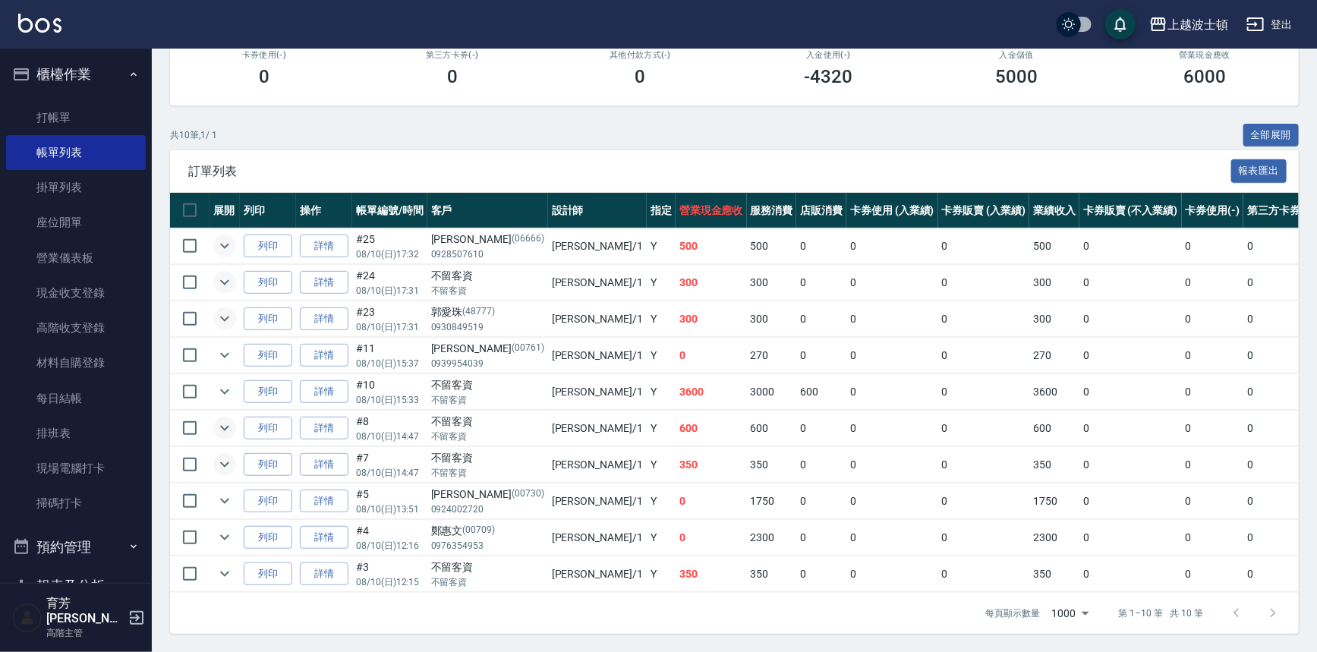
click at [224, 455] on icon "expand row" at bounding box center [225, 464] width 18 height 18
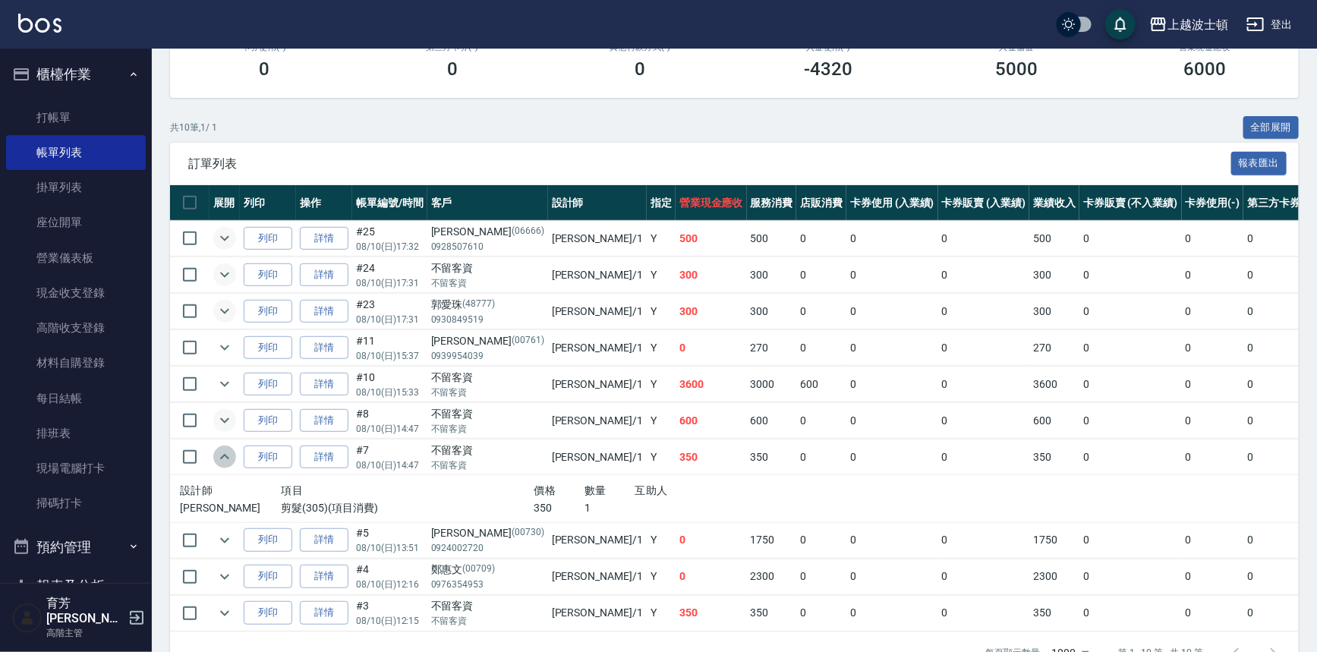
click at [223, 452] on icon "expand row" at bounding box center [225, 457] width 18 height 18
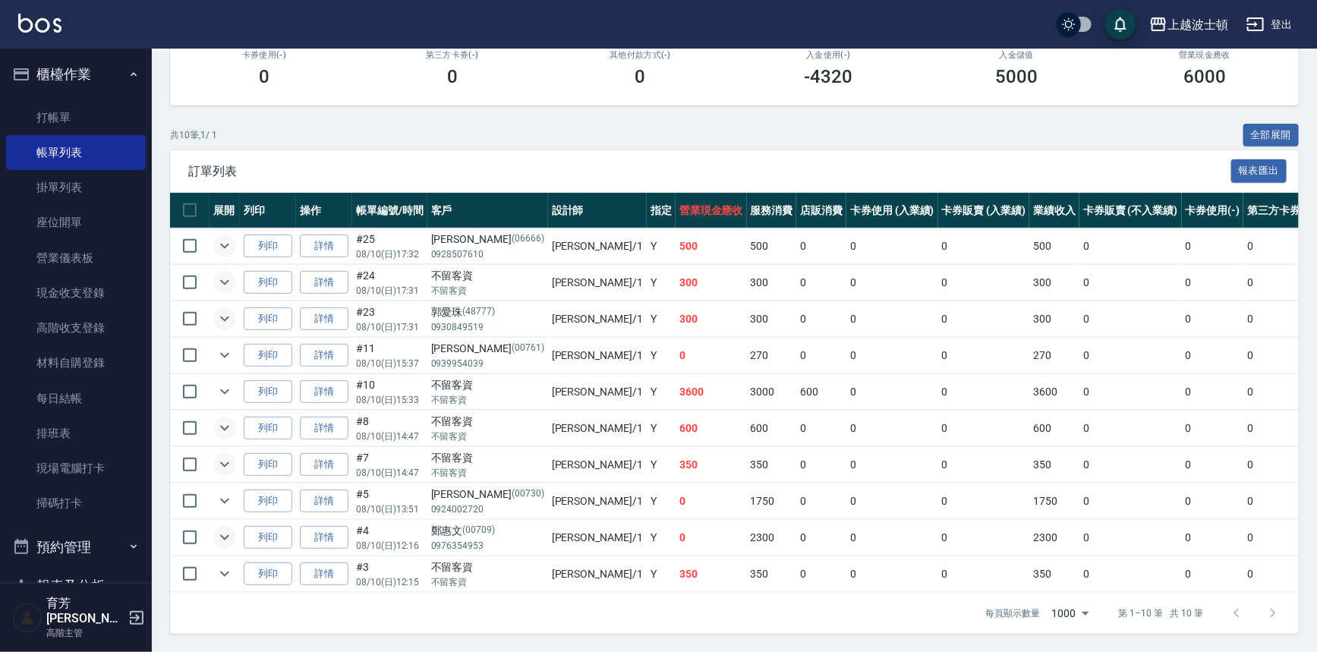
click at [219, 528] on icon "expand row" at bounding box center [225, 537] width 18 height 18
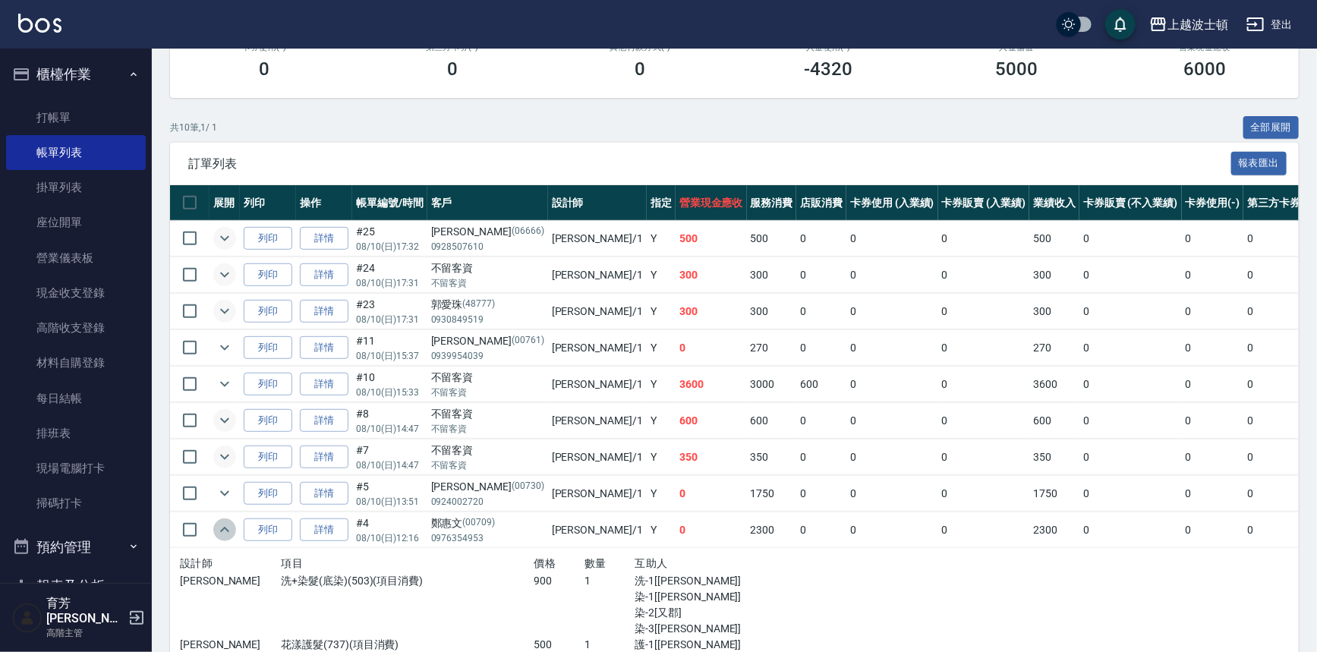
click at [219, 526] on icon "expand row" at bounding box center [225, 530] width 18 height 18
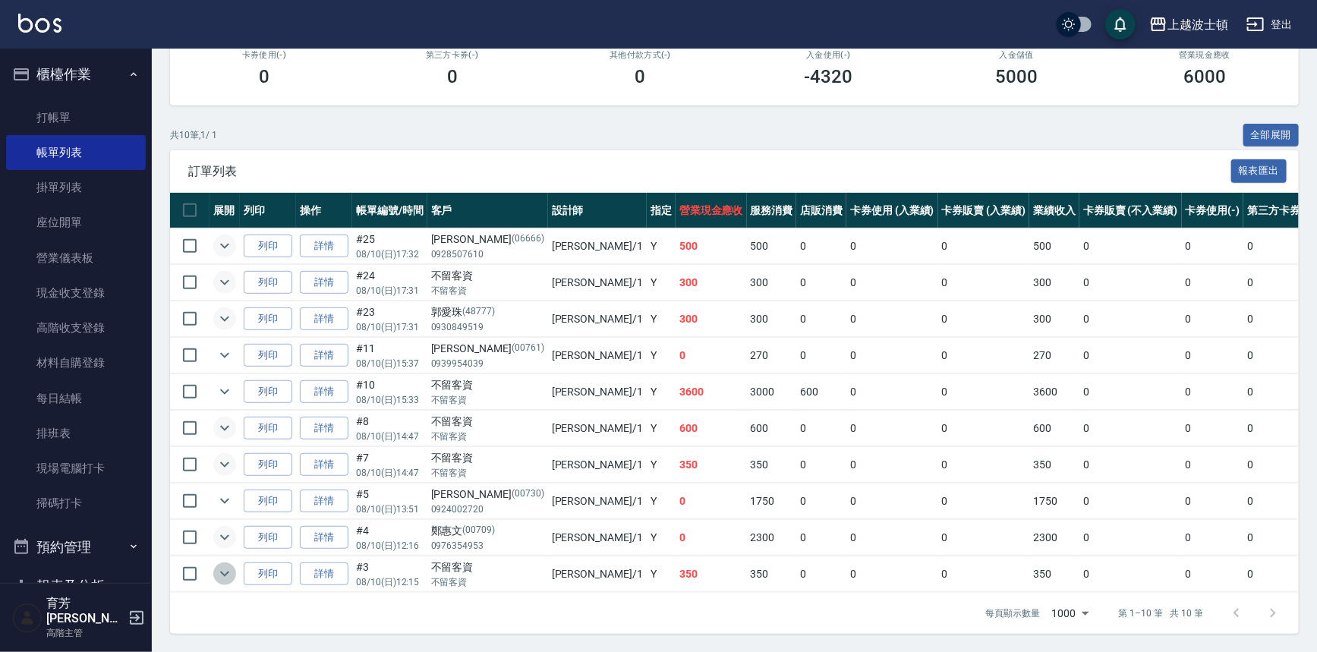
click at [222, 566] on icon "expand row" at bounding box center [225, 574] width 18 height 18
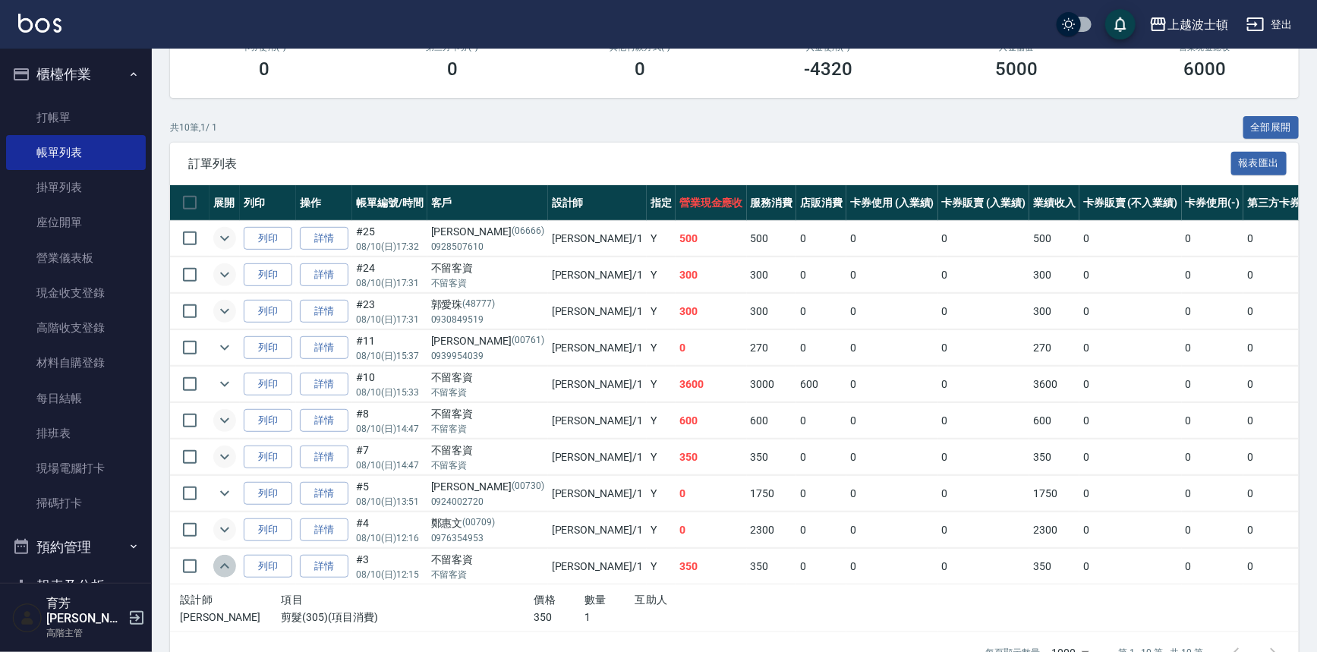
click at [223, 565] on icon "expand row" at bounding box center [225, 566] width 18 height 18
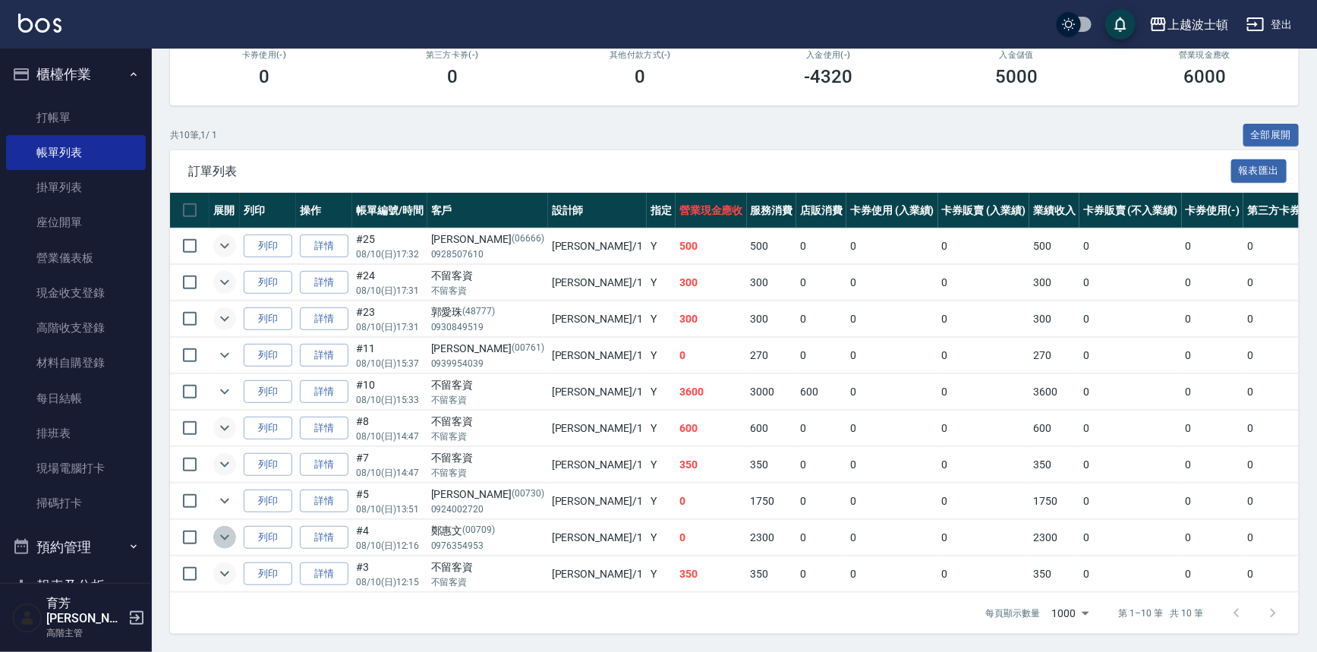
click at [226, 535] on icon "expand row" at bounding box center [224, 537] width 9 height 5
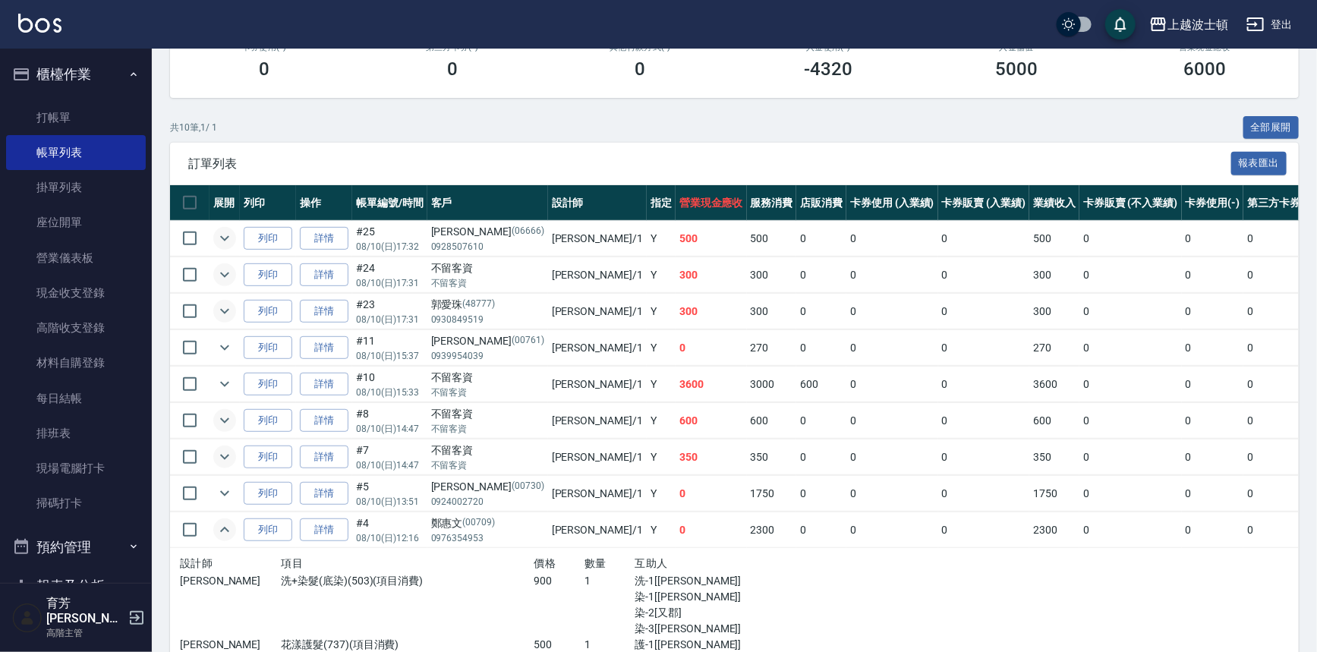
scroll to position [359, 0]
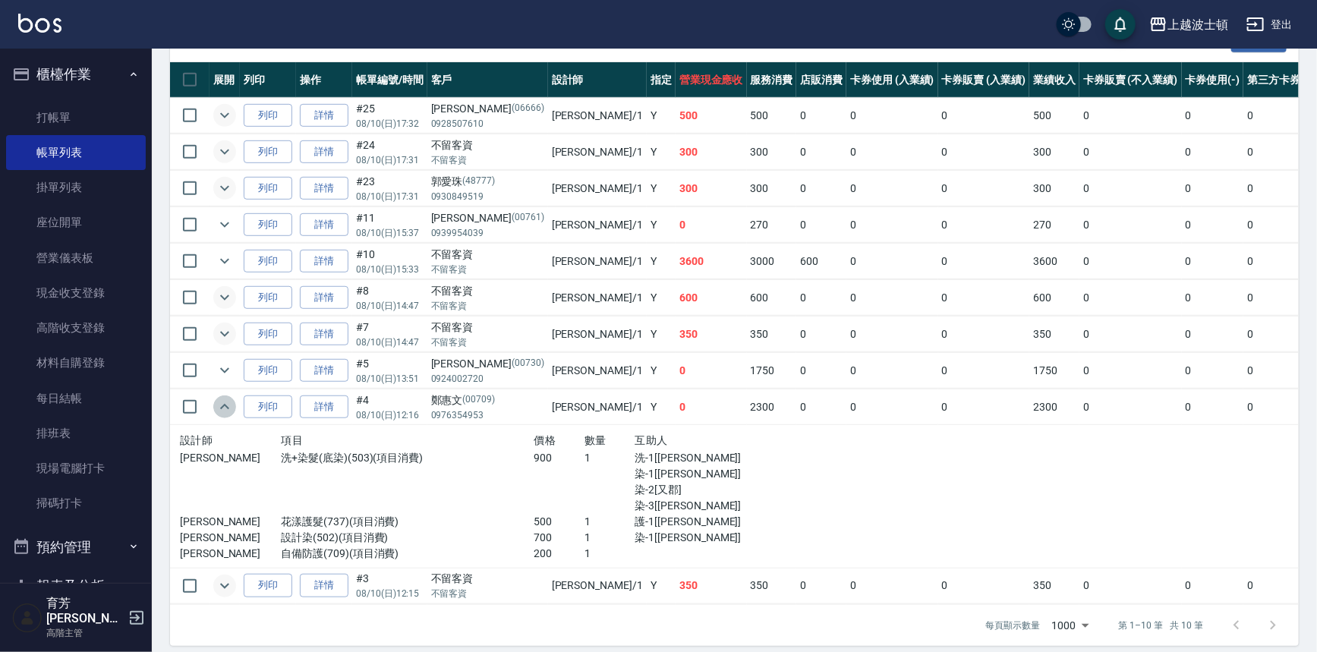
click at [228, 401] on icon "expand row" at bounding box center [225, 407] width 18 height 18
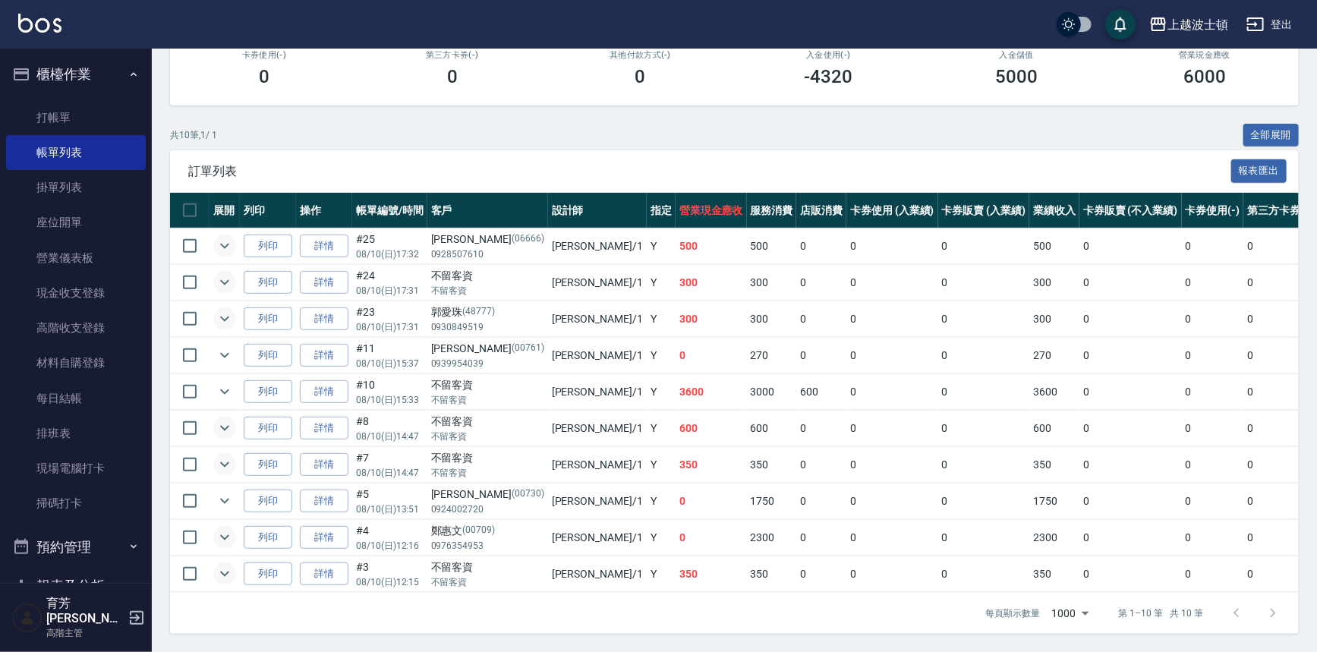
scroll to position [236, 0]
click at [222, 499] on icon "expand row" at bounding box center [225, 501] width 18 height 18
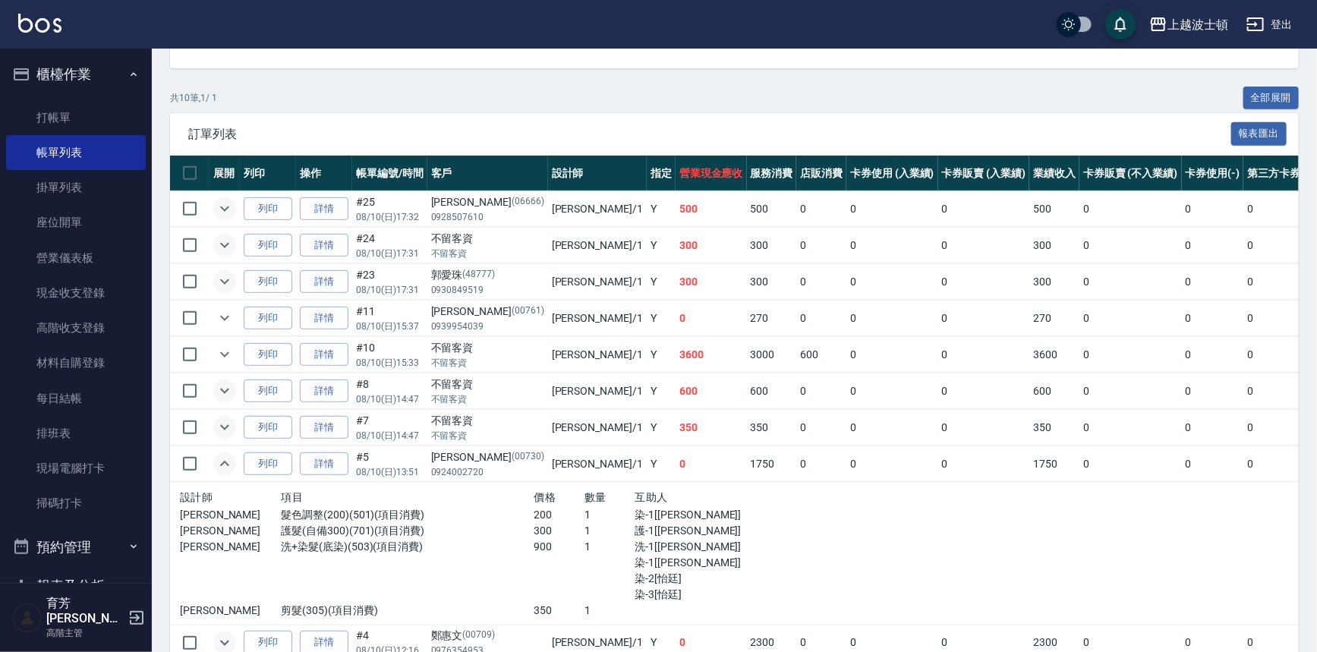
scroll to position [308, 0]
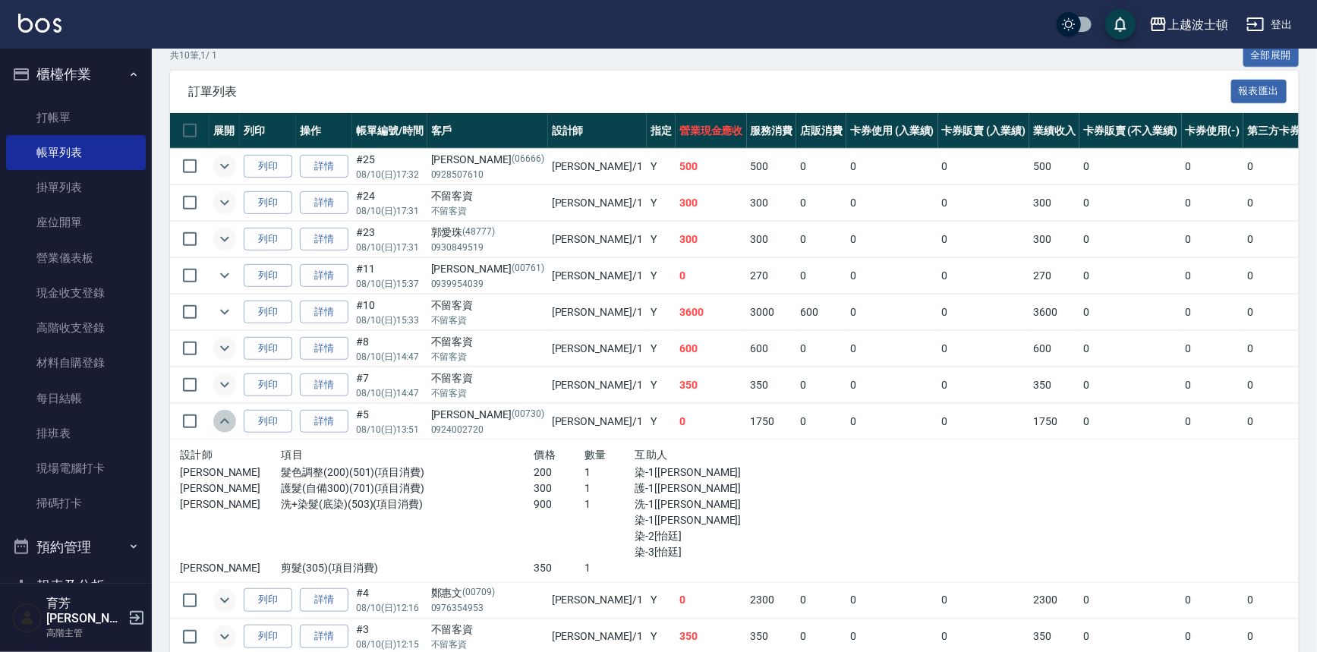
click at [222, 422] on icon "expand row" at bounding box center [225, 421] width 18 height 18
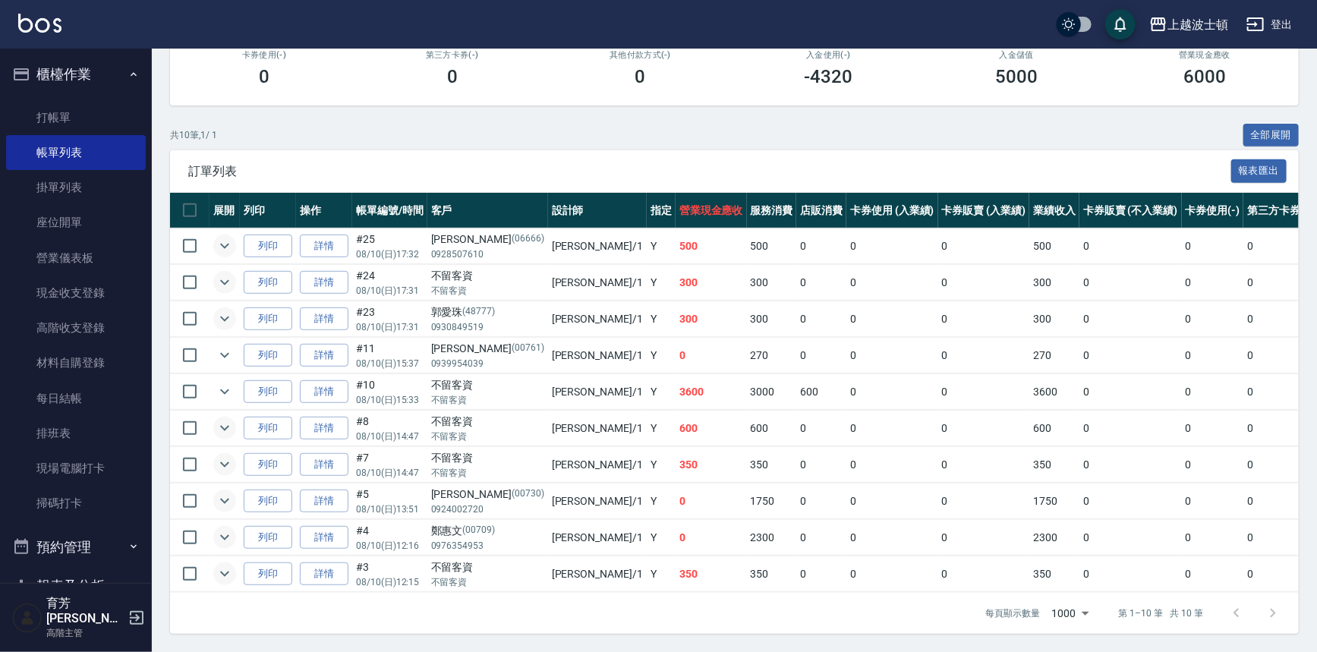
scroll to position [236, 0]
click at [220, 386] on icon "expand row" at bounding box center [225, 392] width 18 height 18
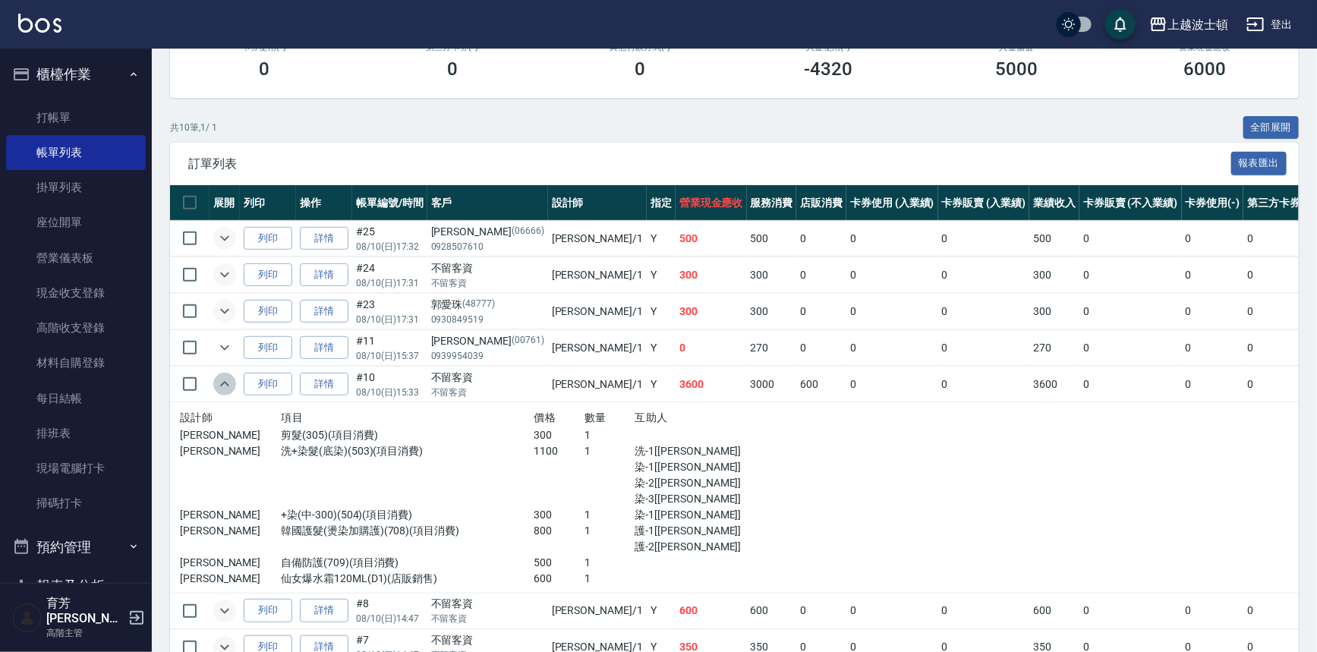
click at [220, 386] on icon "expand row" at bounding box center [225, 384] width 18 height 18
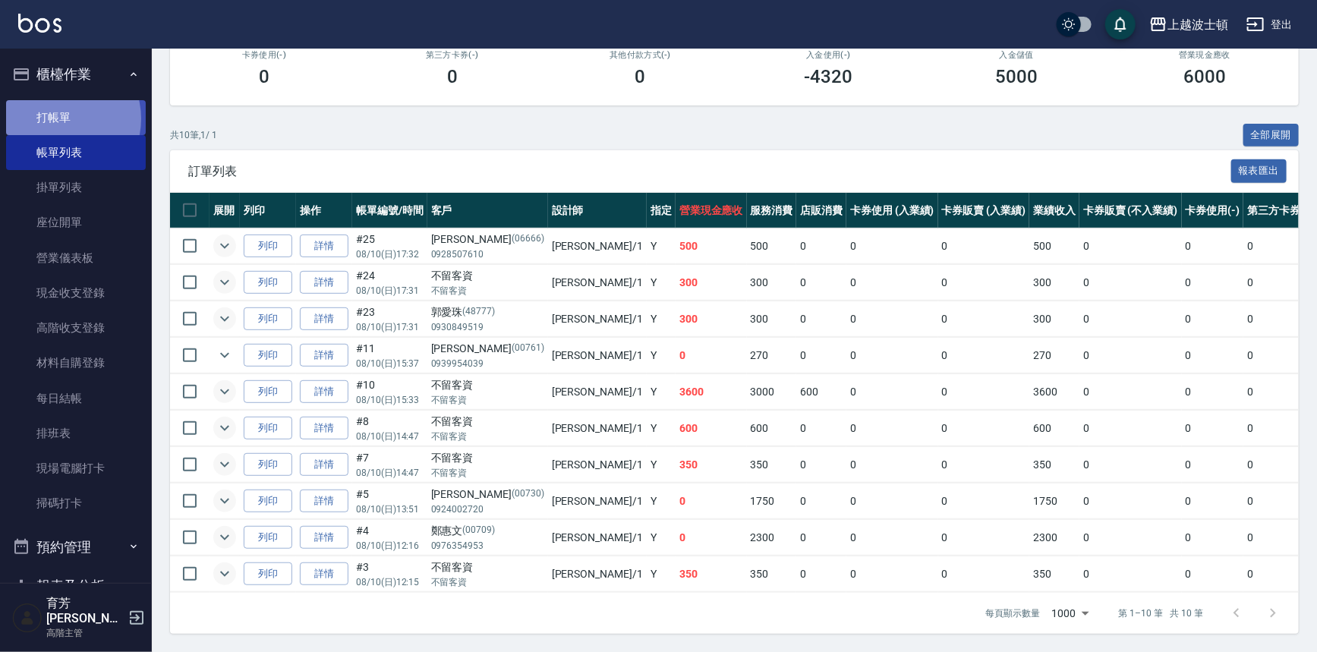
click at [61, 118] on link "打帳單" at bounding box center [76, 117] width 140 height 35
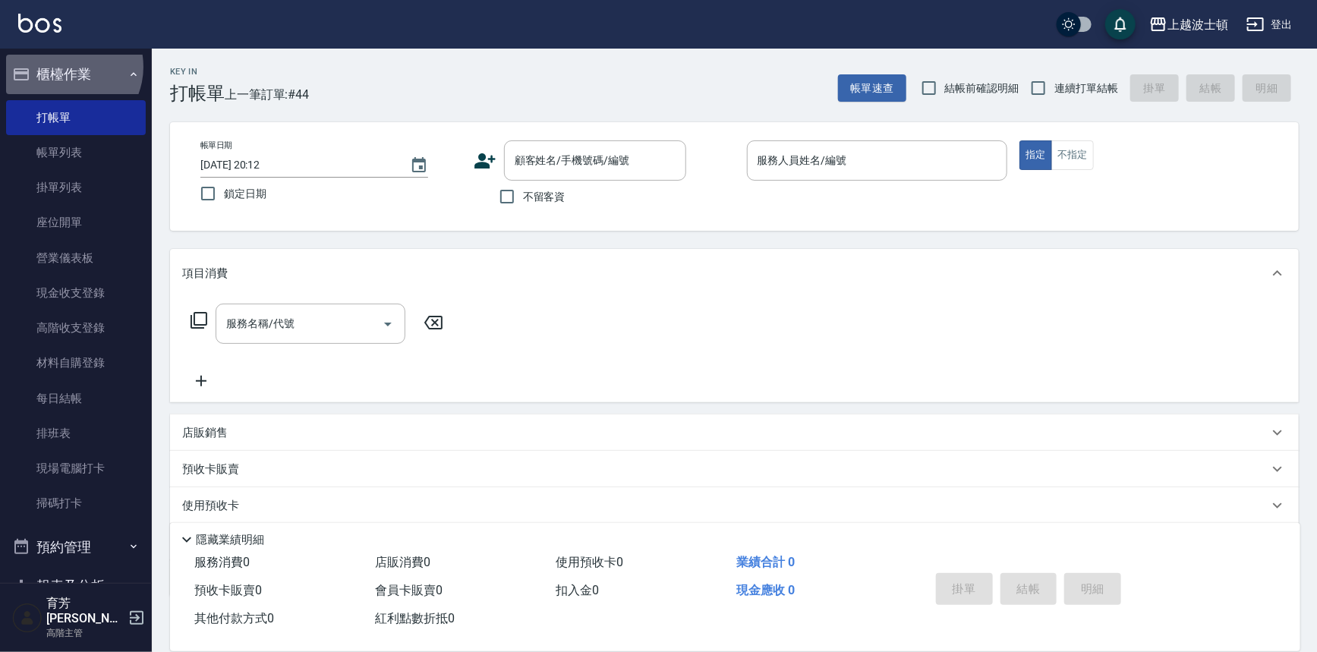
click at [65, 67] on button "櫃檯作業" at bounding box center [76, 74] width 140 height 39
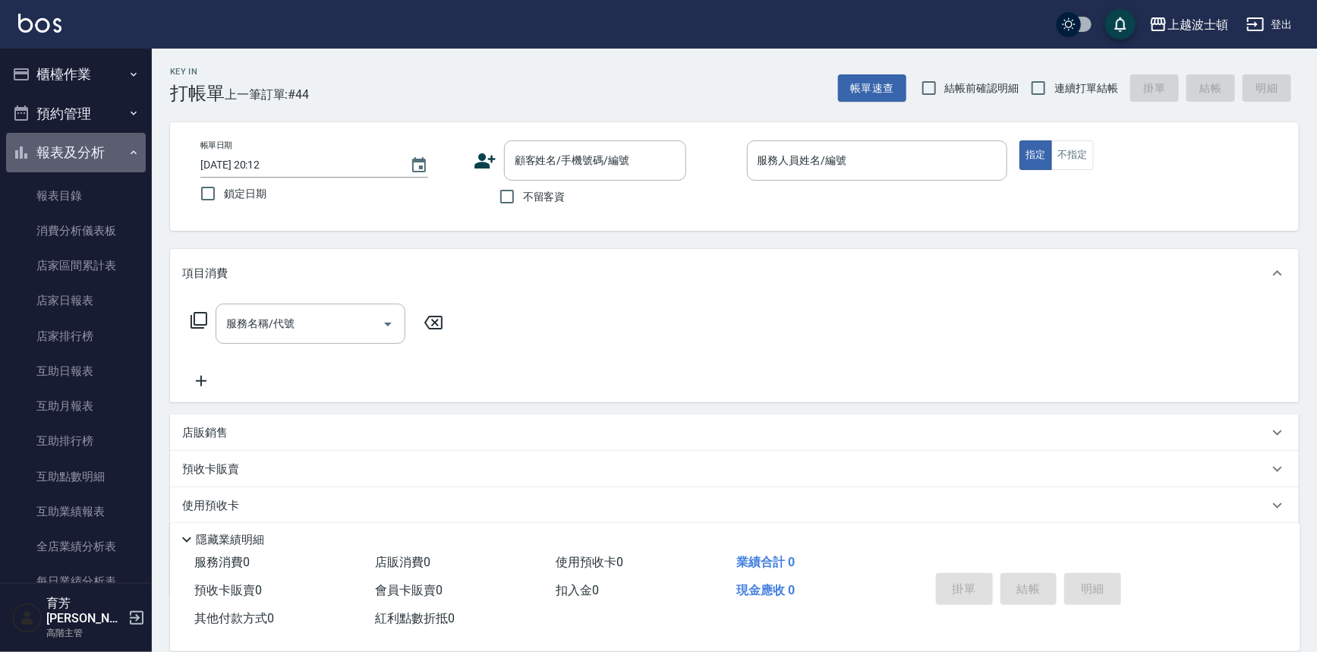
click at [84, 150] on button "報表及分析" at bounding box center [76, 152] width 140 height 39
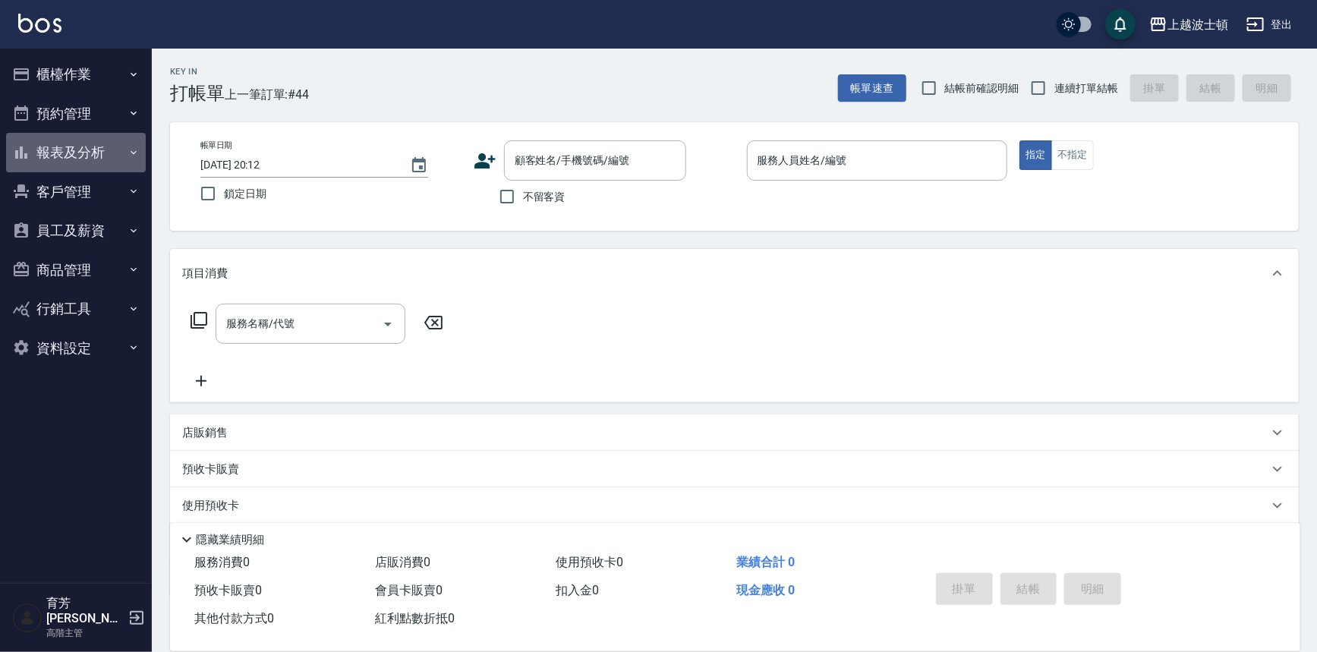
click at [87, 151] on button "報表及分析" at bounding box center [76, 152] width 140 height 39
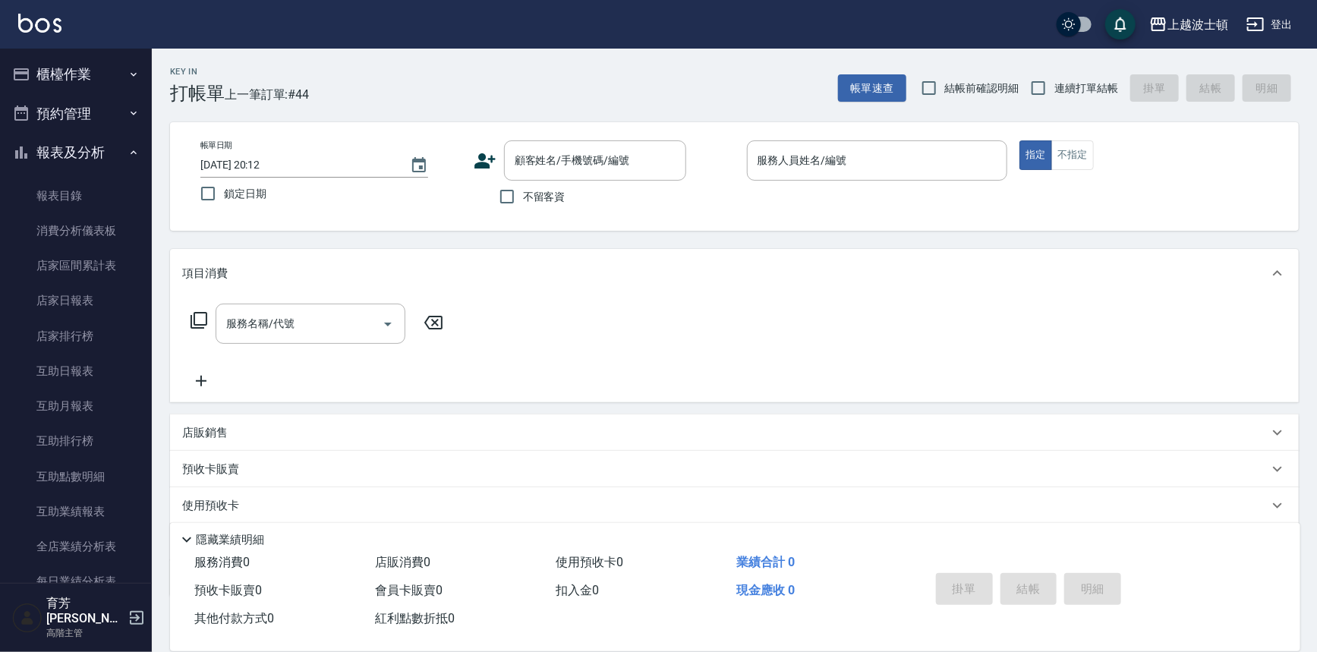
click at [79, 80] on button "櫃檯作業" at bounding box center [76, 74] width 140 height 39
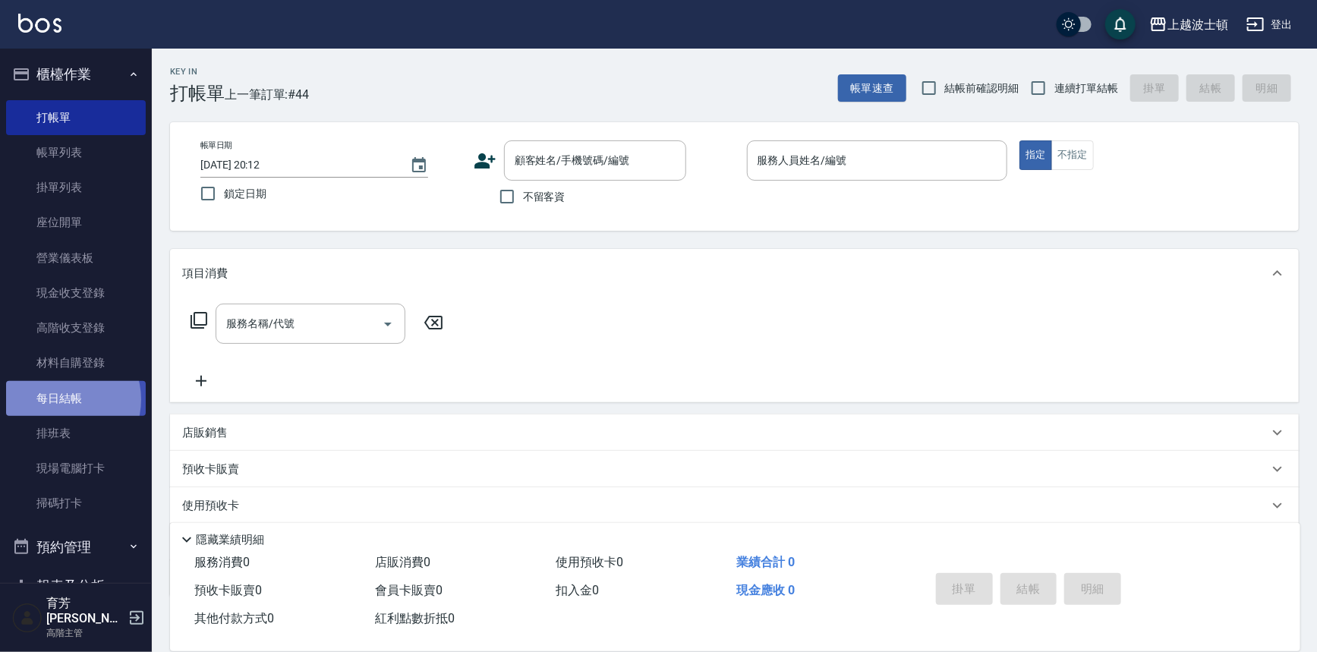
click at [66, 399] on link "每日結帳" at bounding box center [76, 398] width 140 height 35
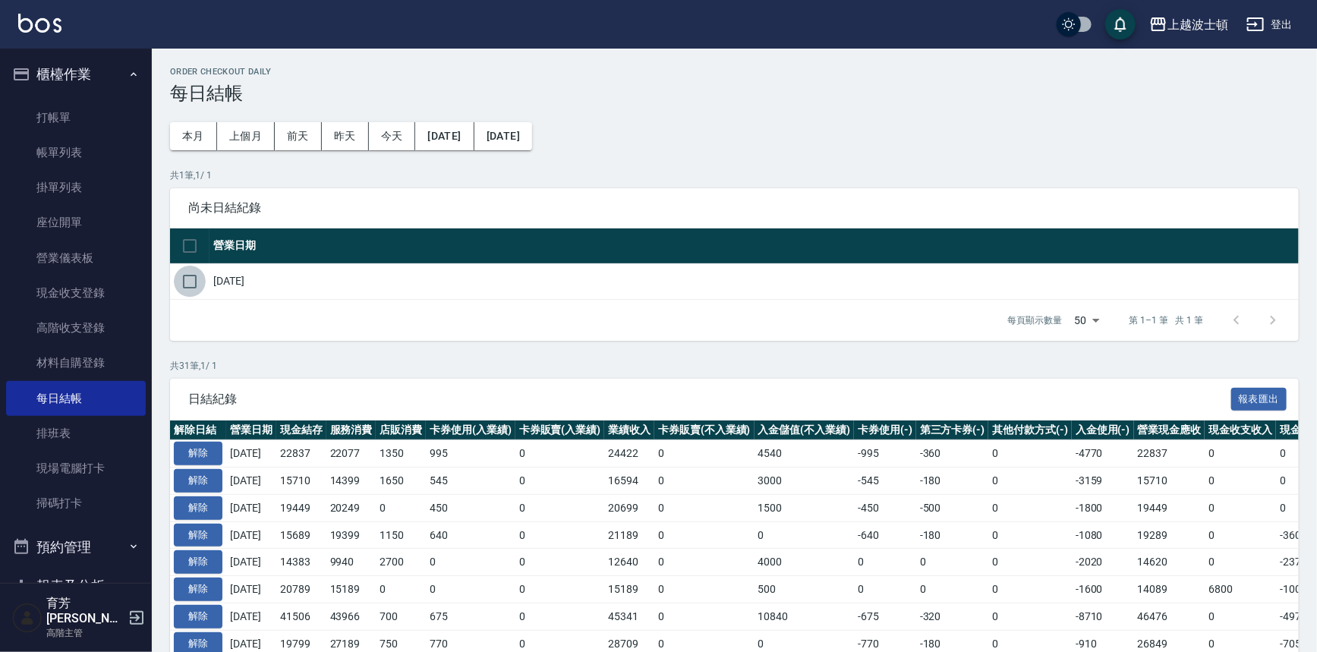
click at [195, 277] on input "checkbox" at bounding box center [190, 282] width 32 height 32
checkbox input "true"
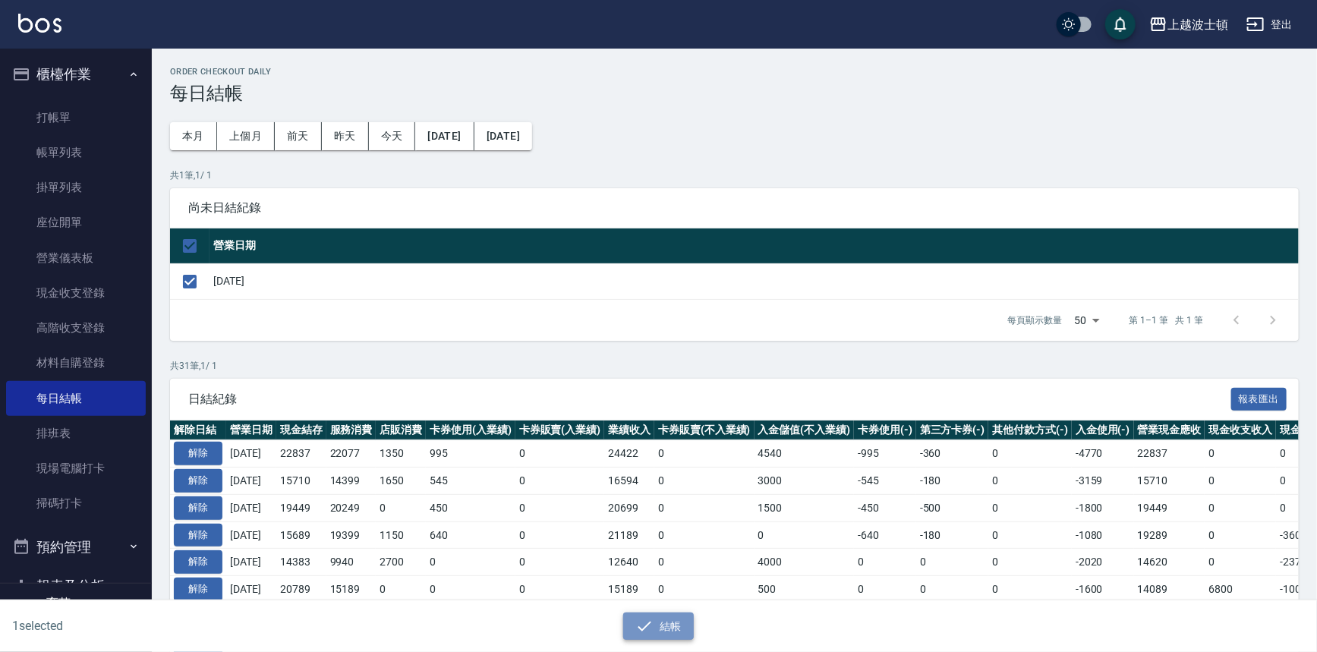
click at [685, 617] on button "結帳" at bounding box center [658, 626] width 71 height 28
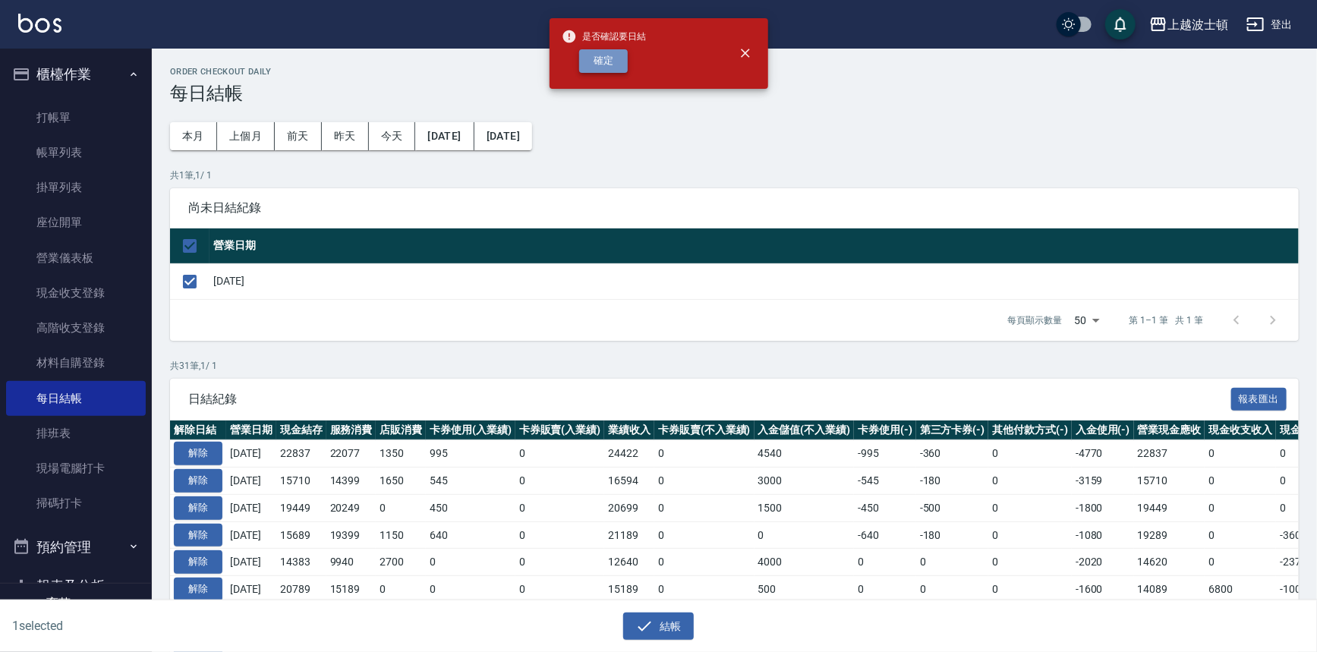
click at [587, 60] on button "確定" at bounding box center [603, 61] width 49 height 24
checkbox input "false"
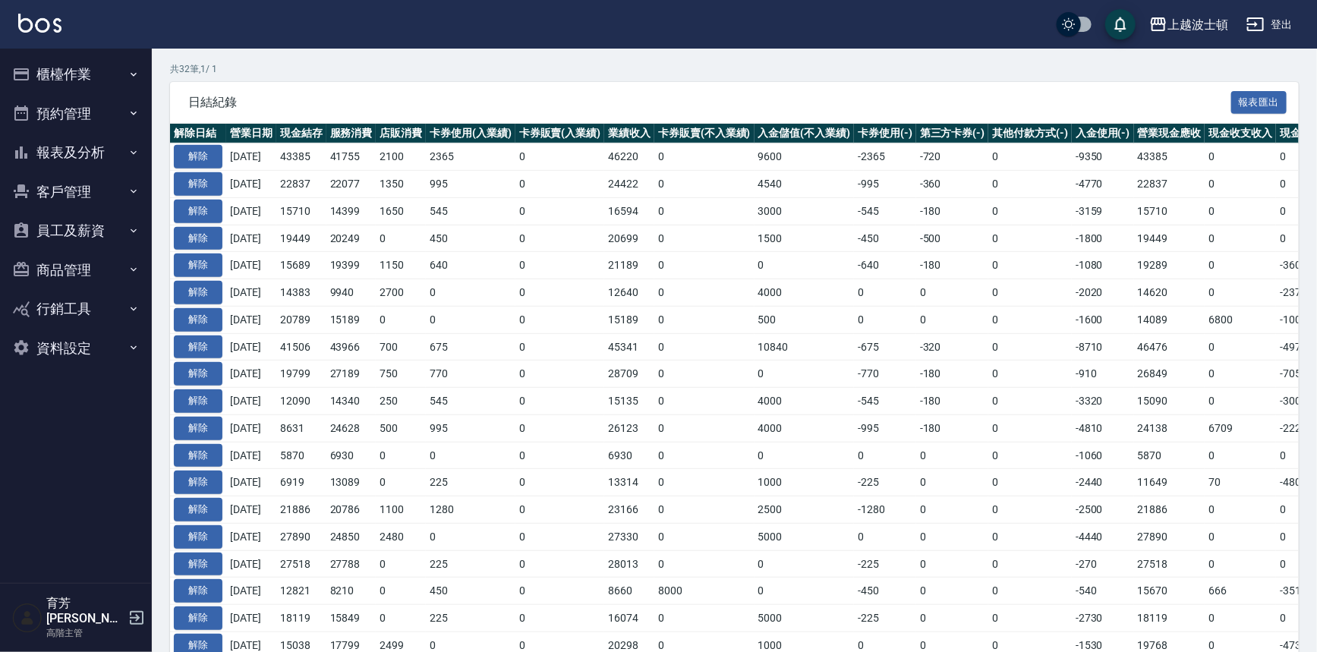
scroll to position [310, 0]
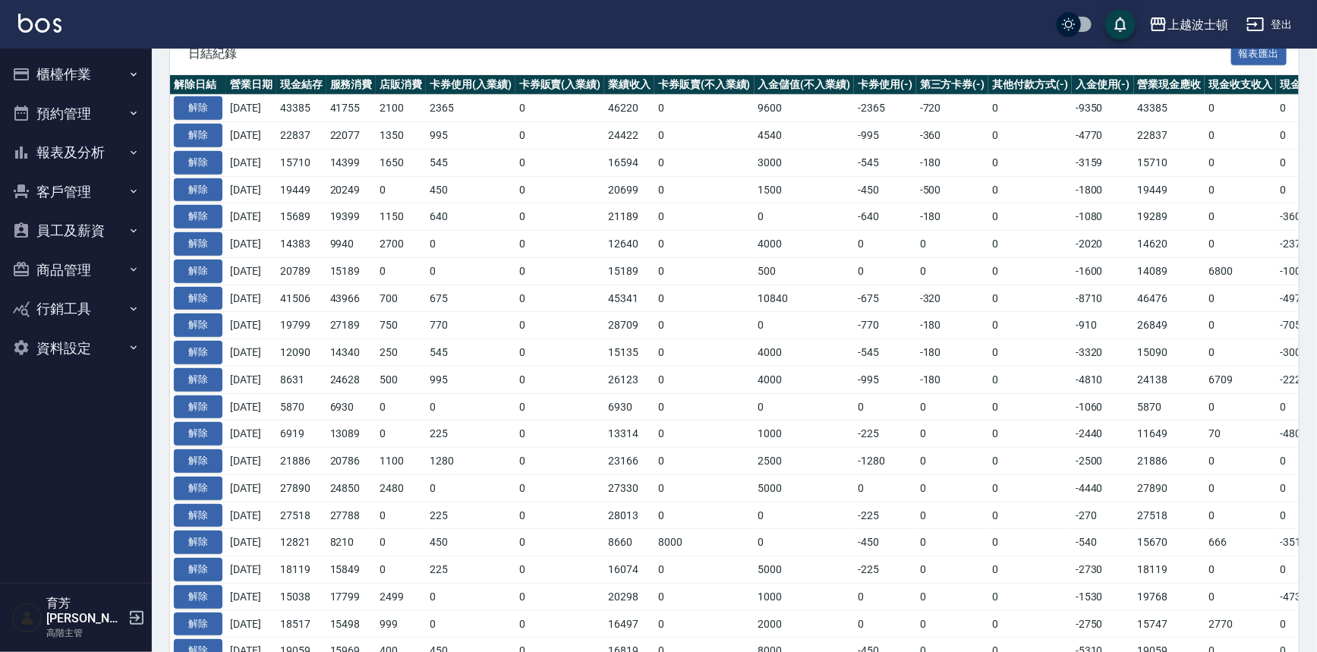
click at [55, 156] on button "報表及分析" at bounding box center [76, 152] width 140 height 39
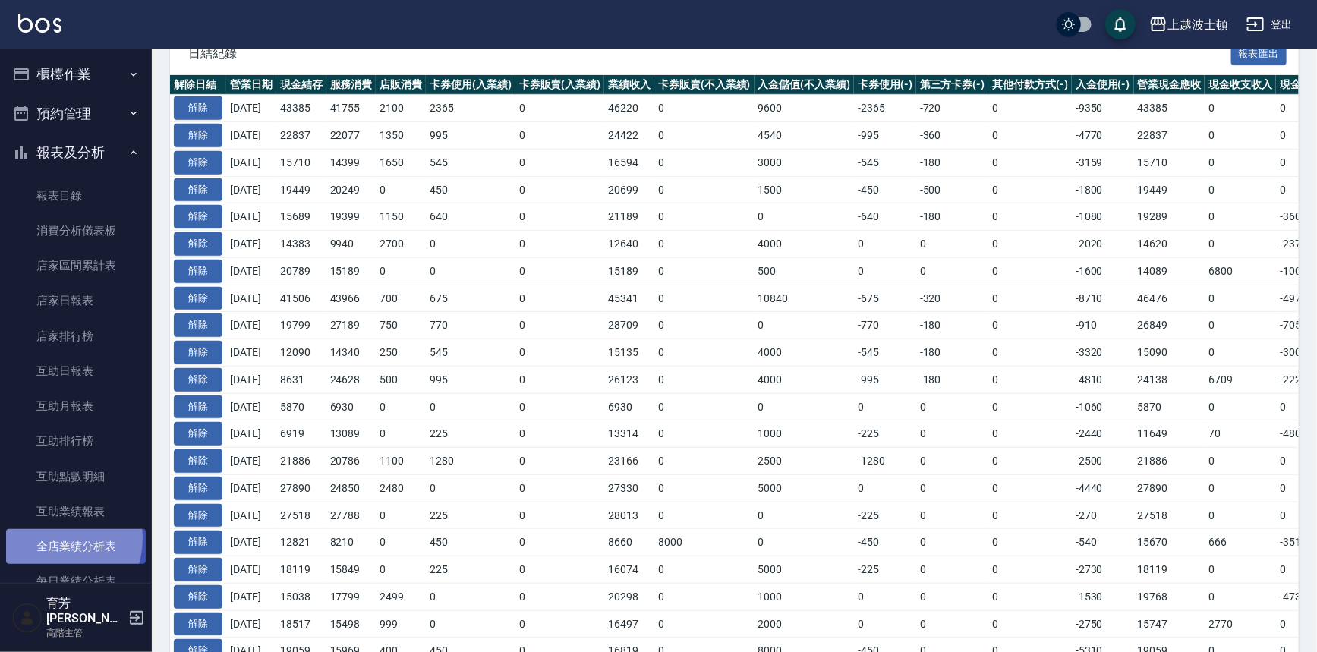
click at [53, 539] on link "全店業績分析表" at bounding box center [76, 546] width 140 height 35
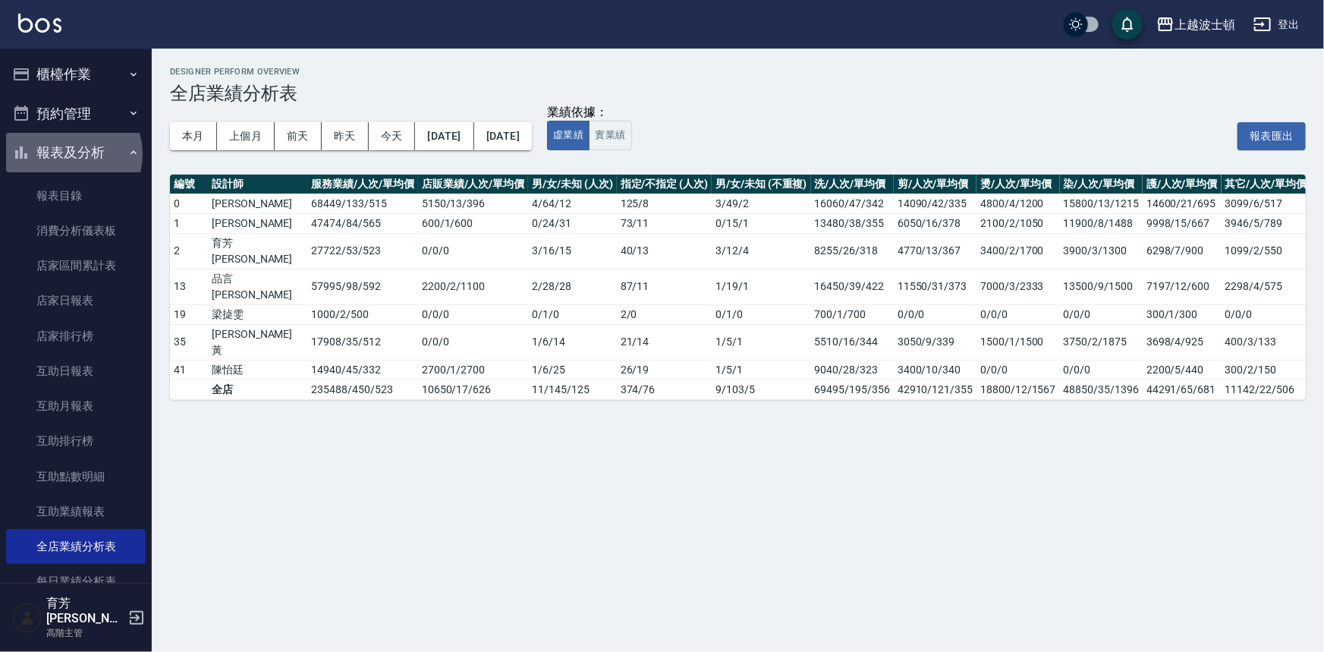
click at [71, 154] on button "報表及分析" at bounding box center [76, 152] width 140 height 39
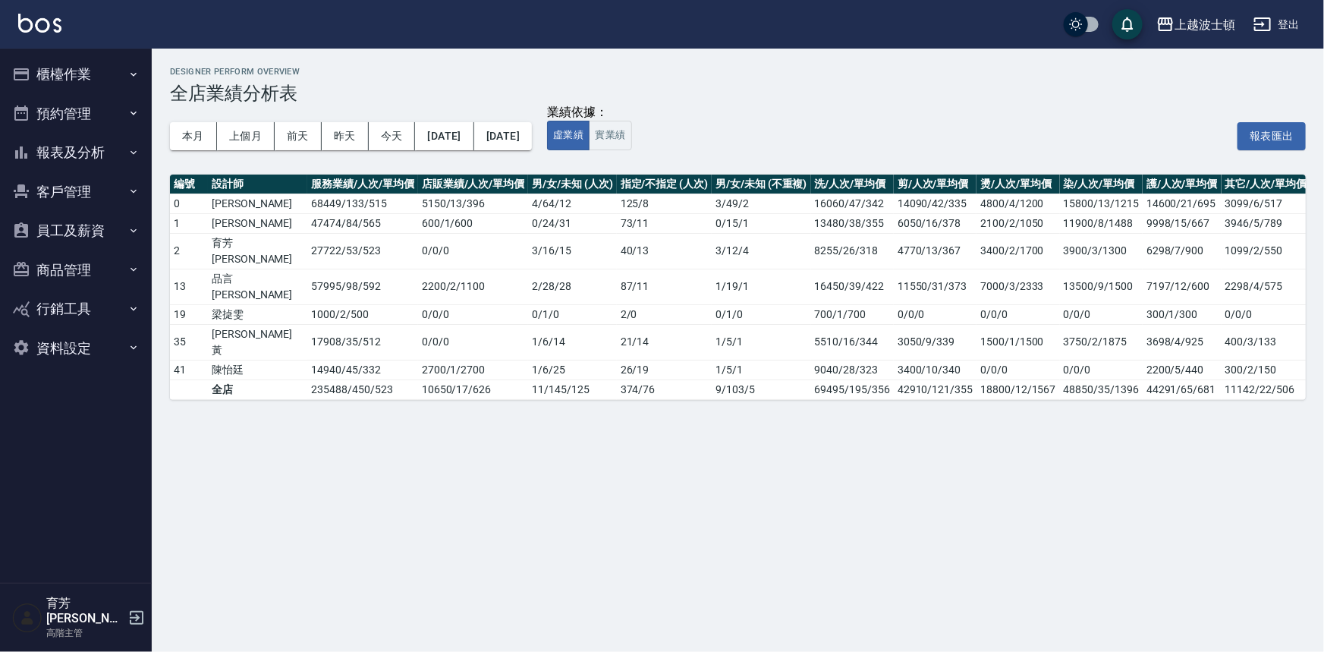
click at [58, 77] on button "櫃檯作業" at bounding box center [76, 74] width 140 height 39
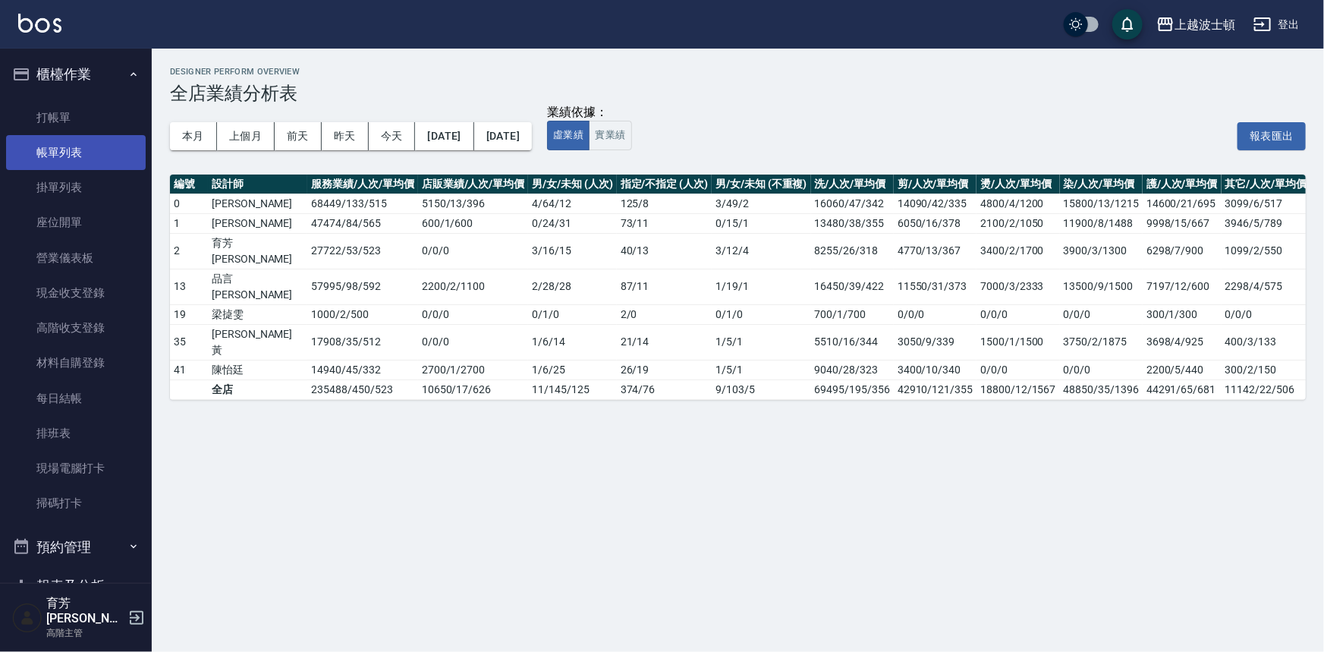
click at [65, 159] on link "帳單列表" at bounding box center [76, 152] width 140 height 35
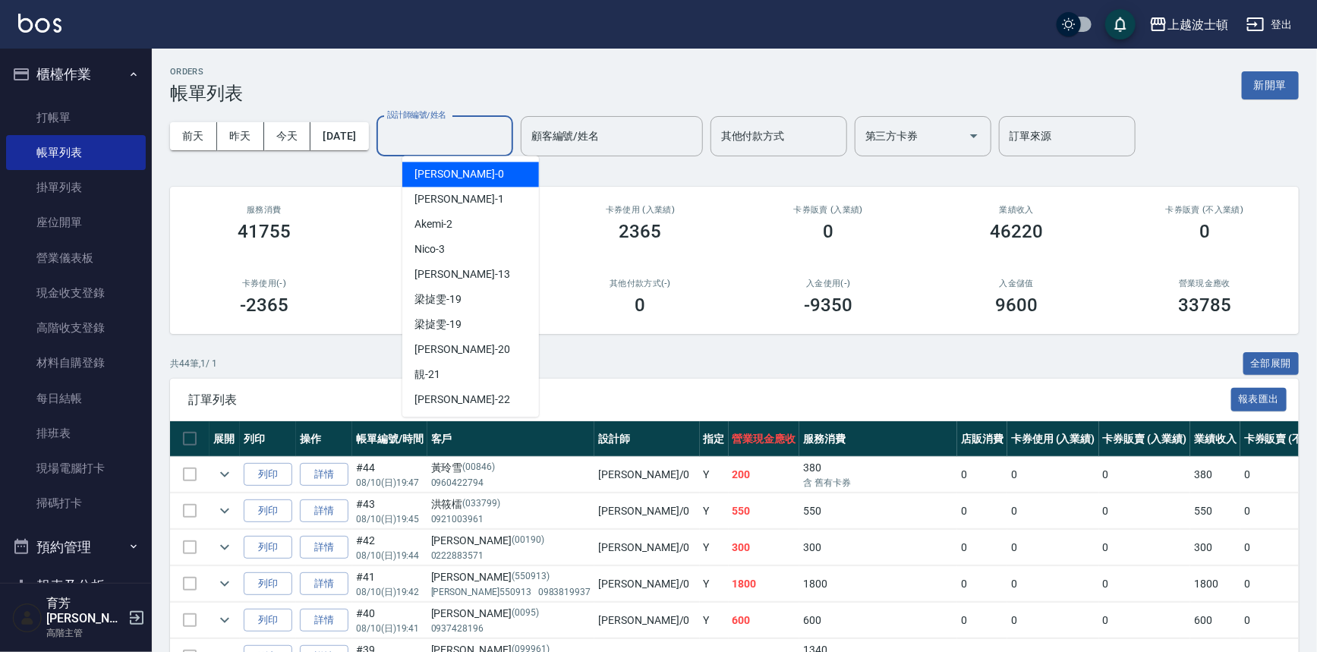
click at [468, 139] on input "設計師編號/姓名" at bounding box center [444, 136] width 123 height 27
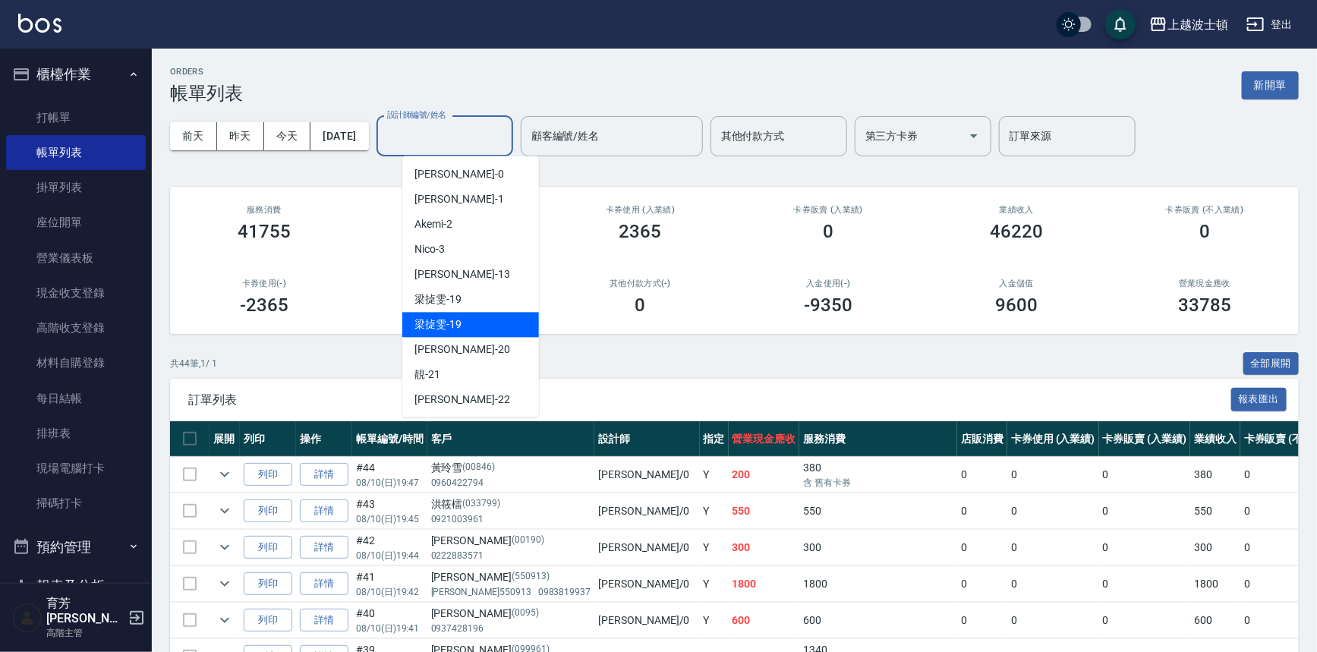
click at [466, 328] on div "梁㨗雯 -19" at bounding box center [470, 324] width 137 height 25
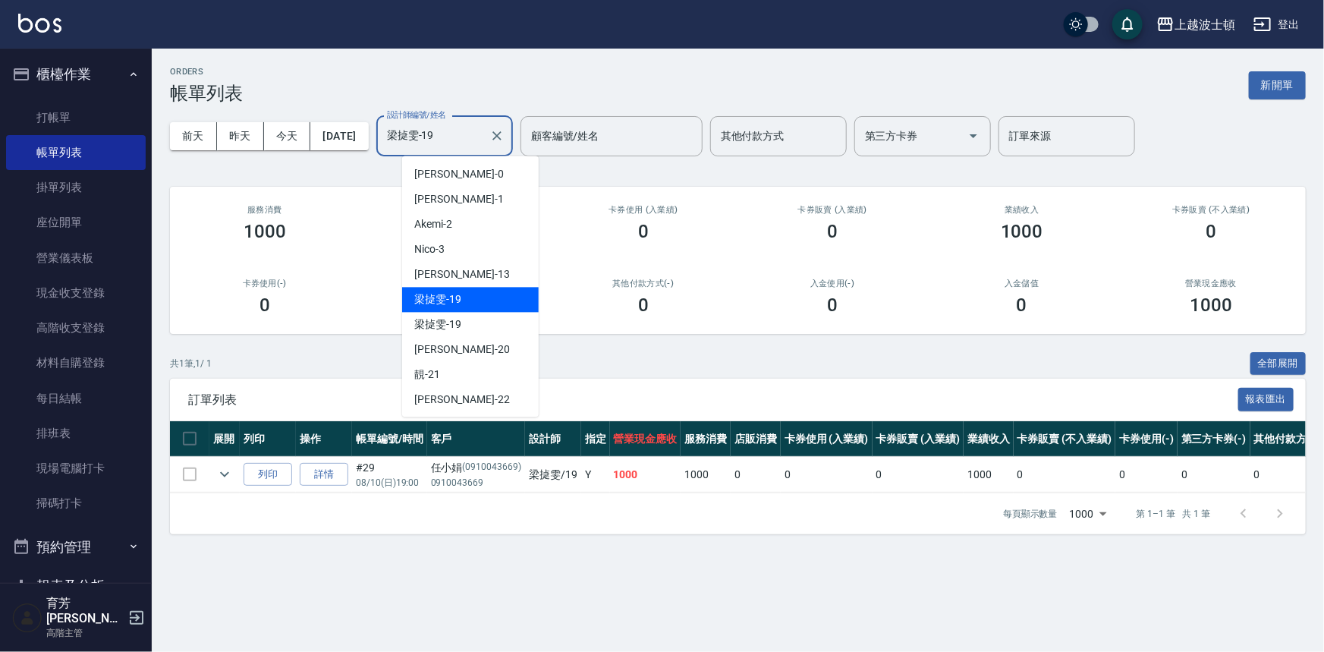
drag, startPoint x: 486, startPoint y: 136, endPoint x: 526, endPoint y: 167, distance: 50.3
click at [483, 136] on input "梁㨗雯-19" at bounding box center [433, 136] width 100 height 27
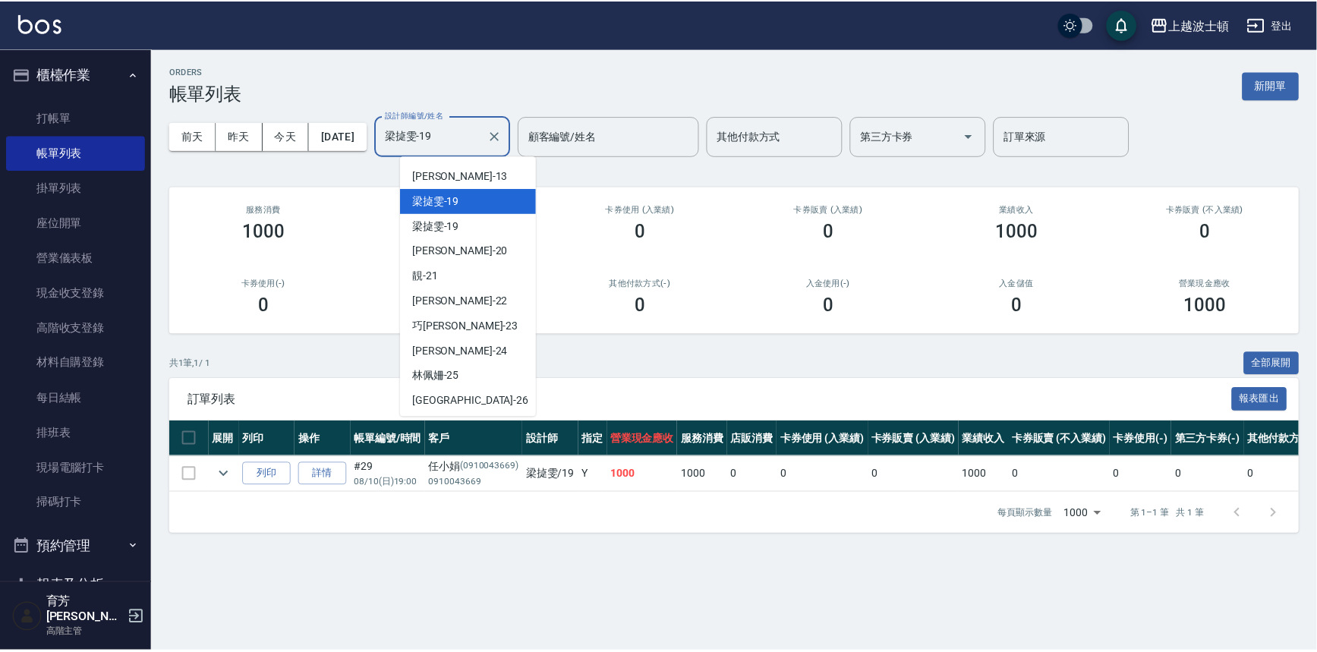
scroll to position [202, 0]
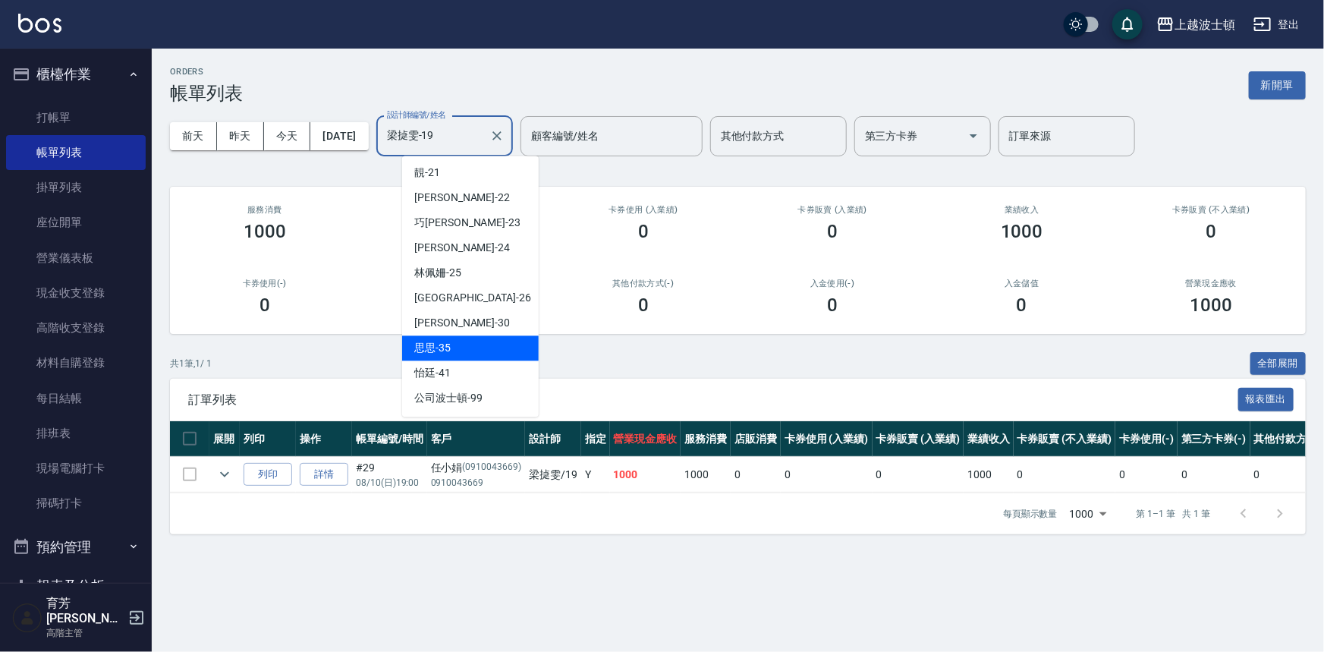
click at [463, 350] on div "思思 -35" at bounding box center [470, 347] width 137 height 25
type input "思思-35"
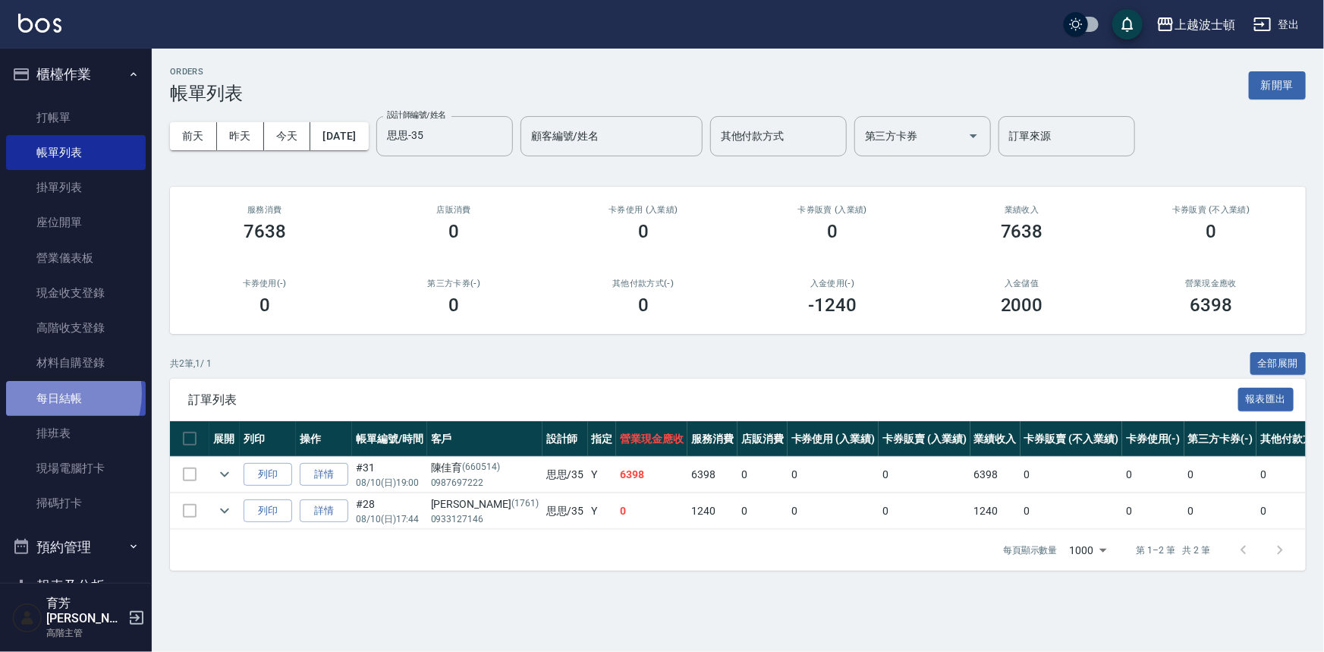
click at [49, 393] on link "每日結帳" at bounding box center [76, 398] width 140 height 35
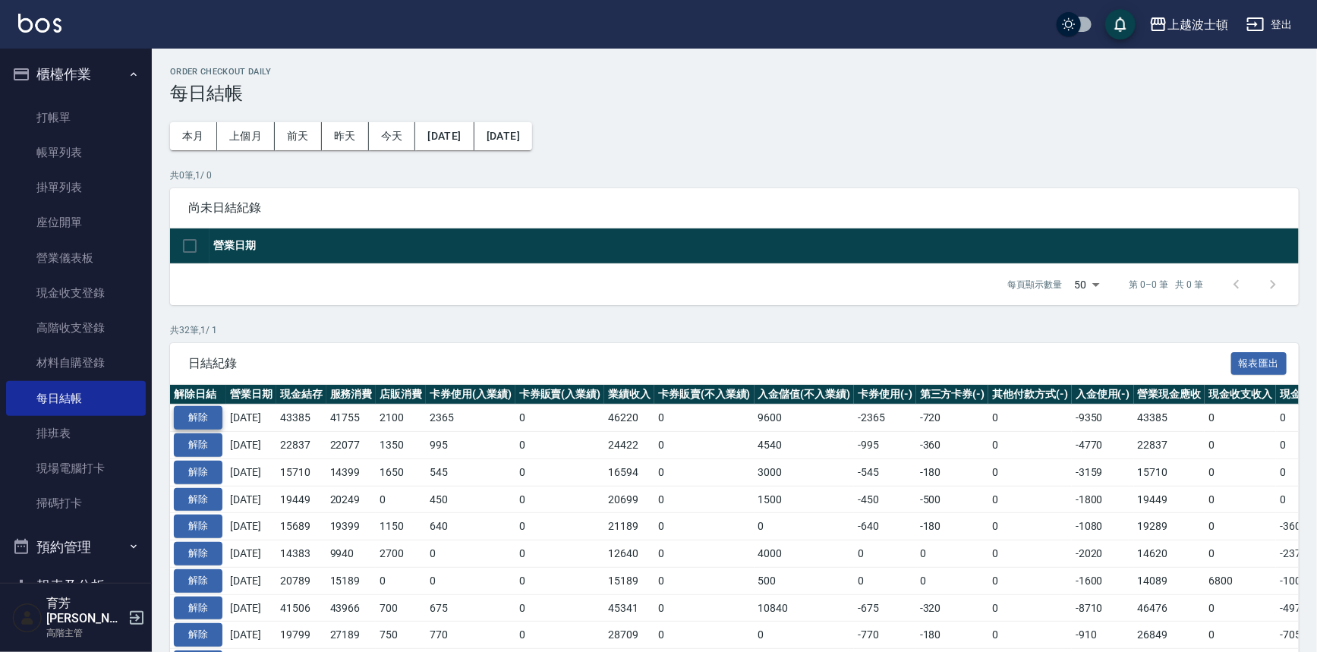
click at [193, 414] on button "解除" at bounding box center [198, 418] width 49 height 24
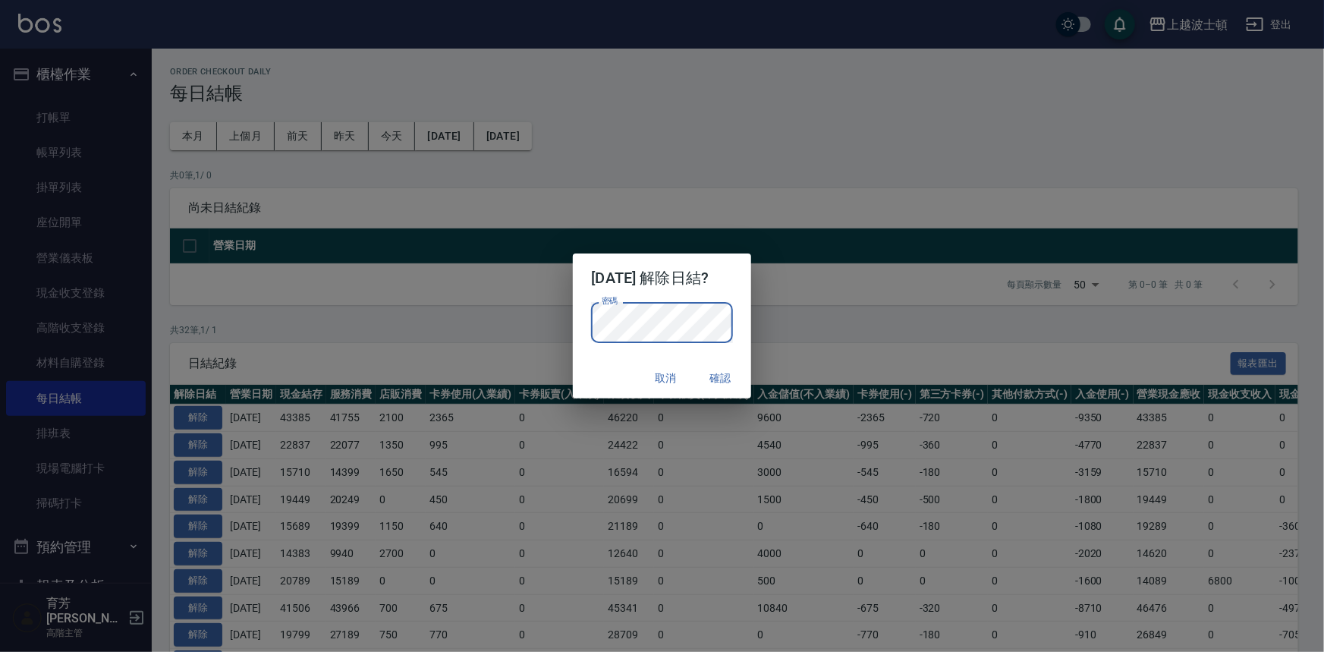
click at [833, 356] on div "2025/08/10 解除日結? 密碼 密碼 取消 確認" at bounding box center [662, 326] width 1324 height 652
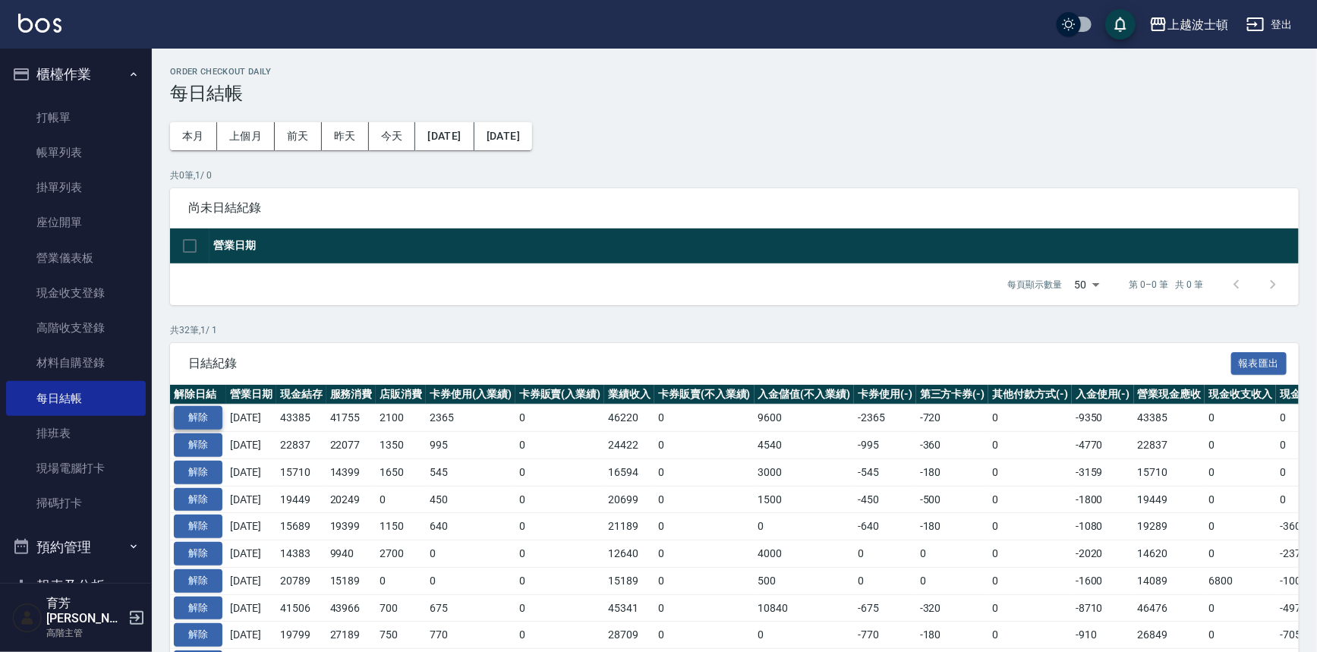
click at [197, 413] on button "解除" at bounding box center [198, 418] width 49 height 24
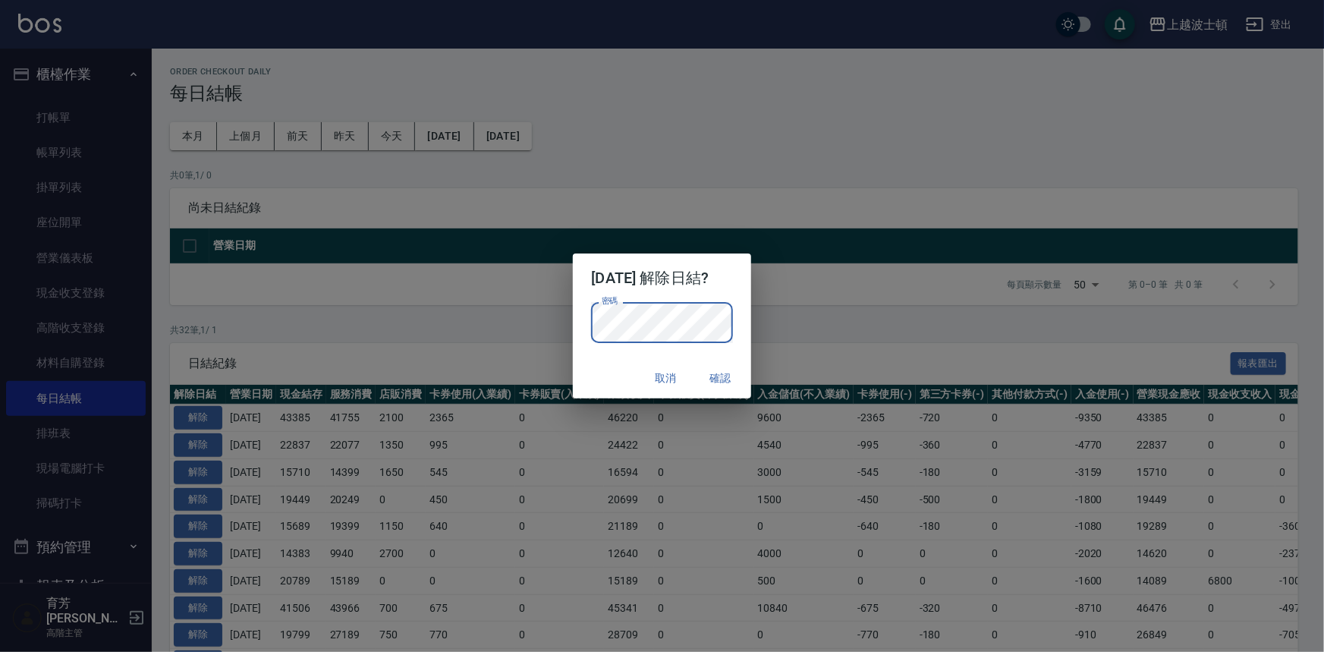
click at [751, 373] on div "取消 確認" at bounding box center [662, 378] width 178 height 40
click at [732, 382] on button "確認" at bounding box center [721, 378] width 49 height 28
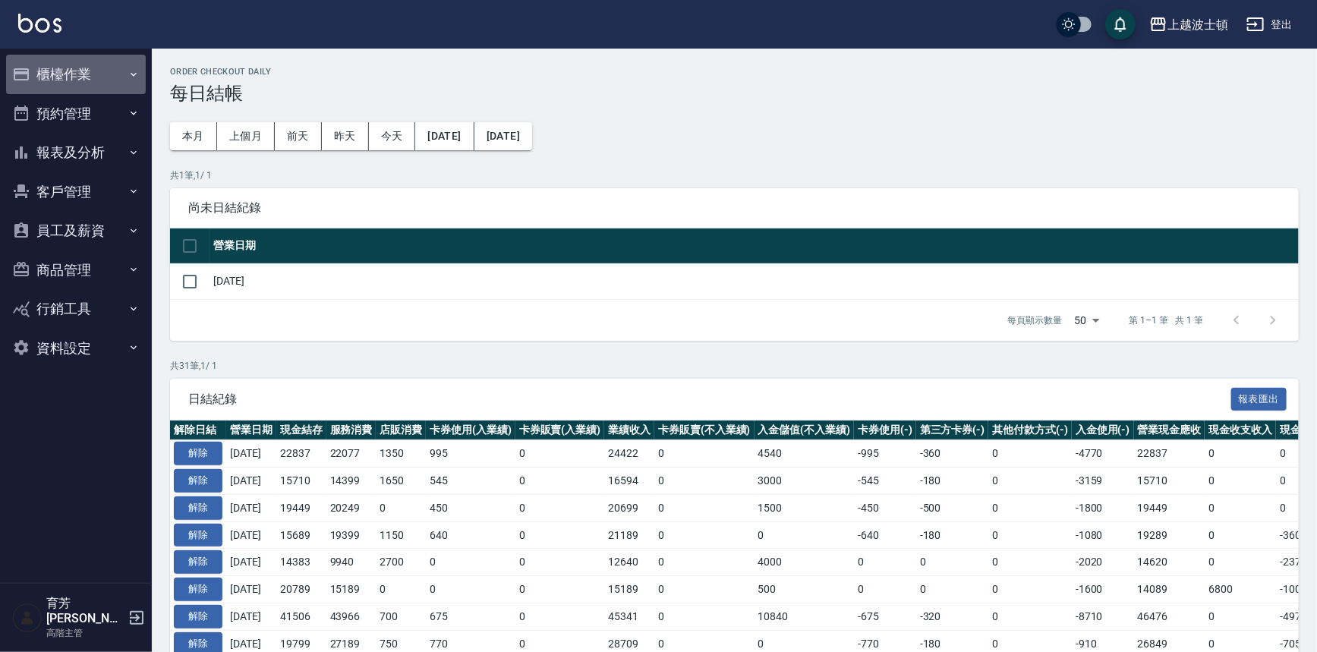
click at [71, 68] on button "櫃檯作業" at bounding box center [76, 74] width 140 height 39
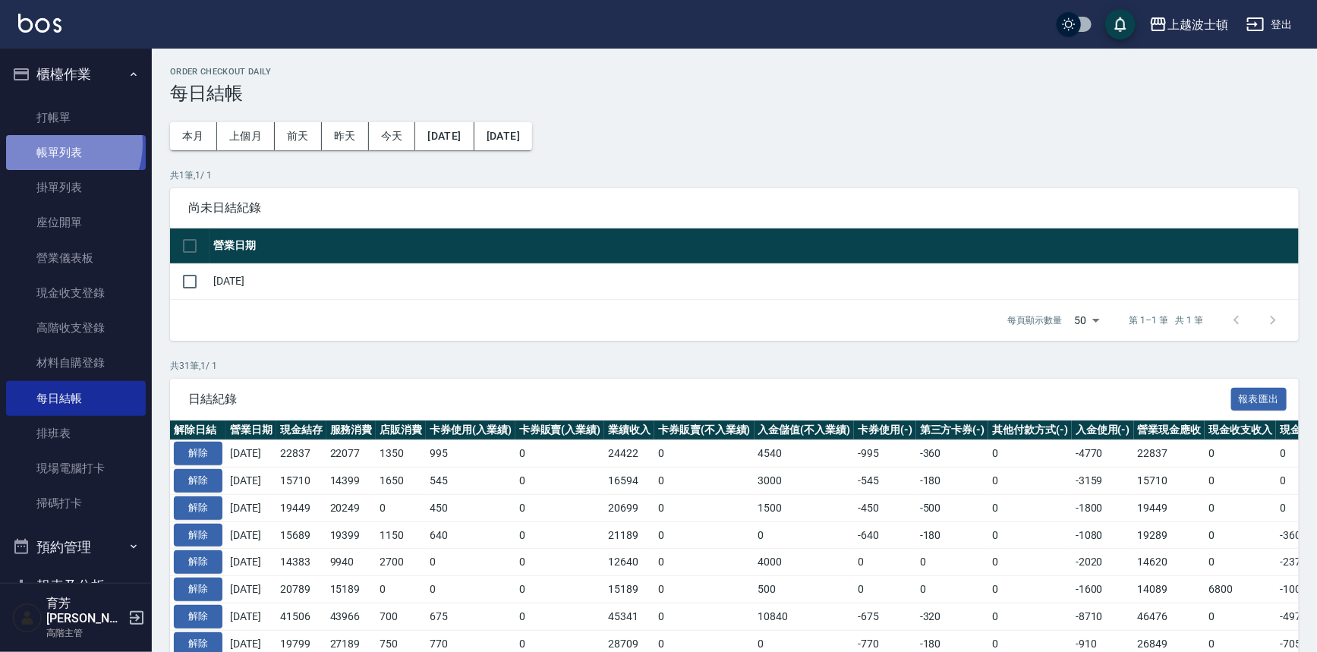
click at [56, 144] on link "帳單列表" at bounding box center [76, 152] width 140 height 35
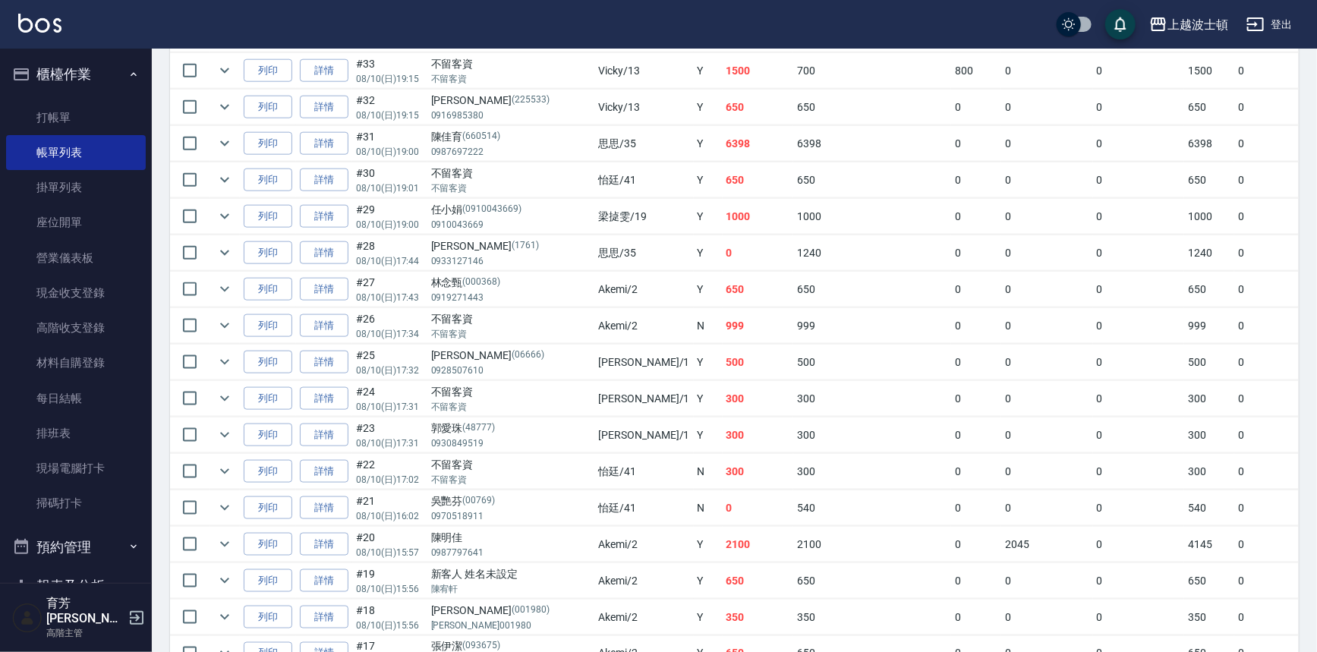
scroll to position [808, 0]
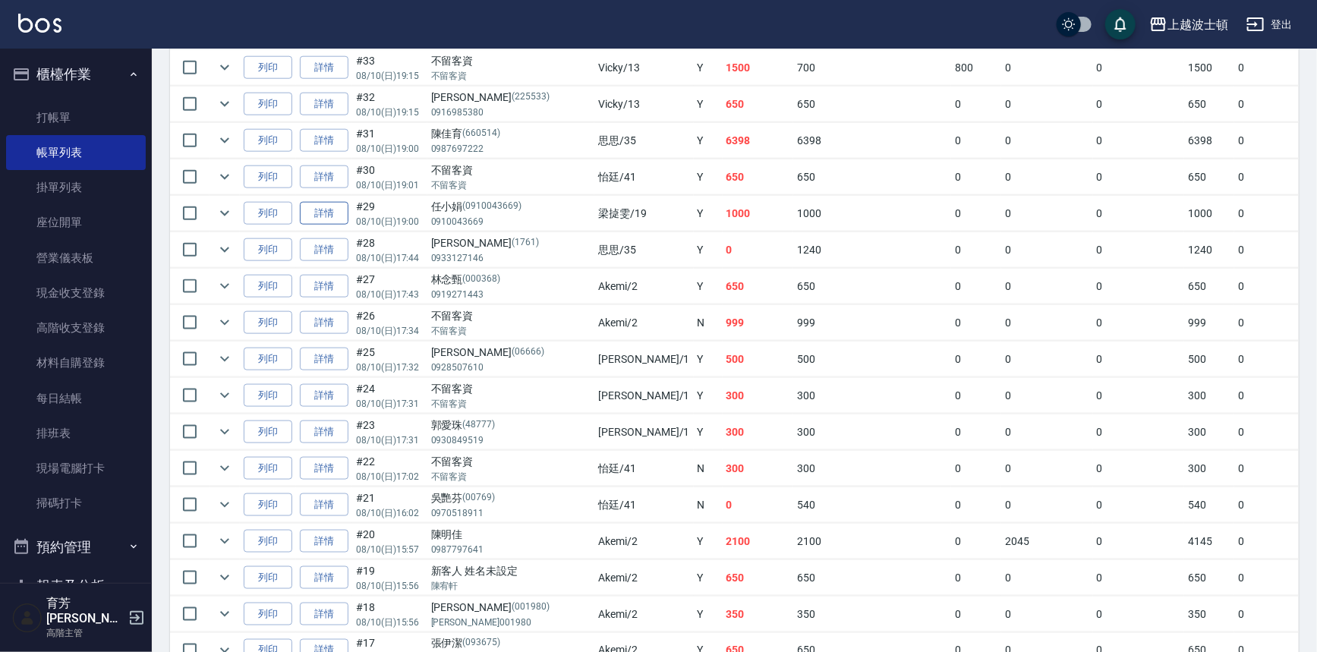
click at [309, 207] on link "詳情" at bounding box center [324, 214] width 49 height 24
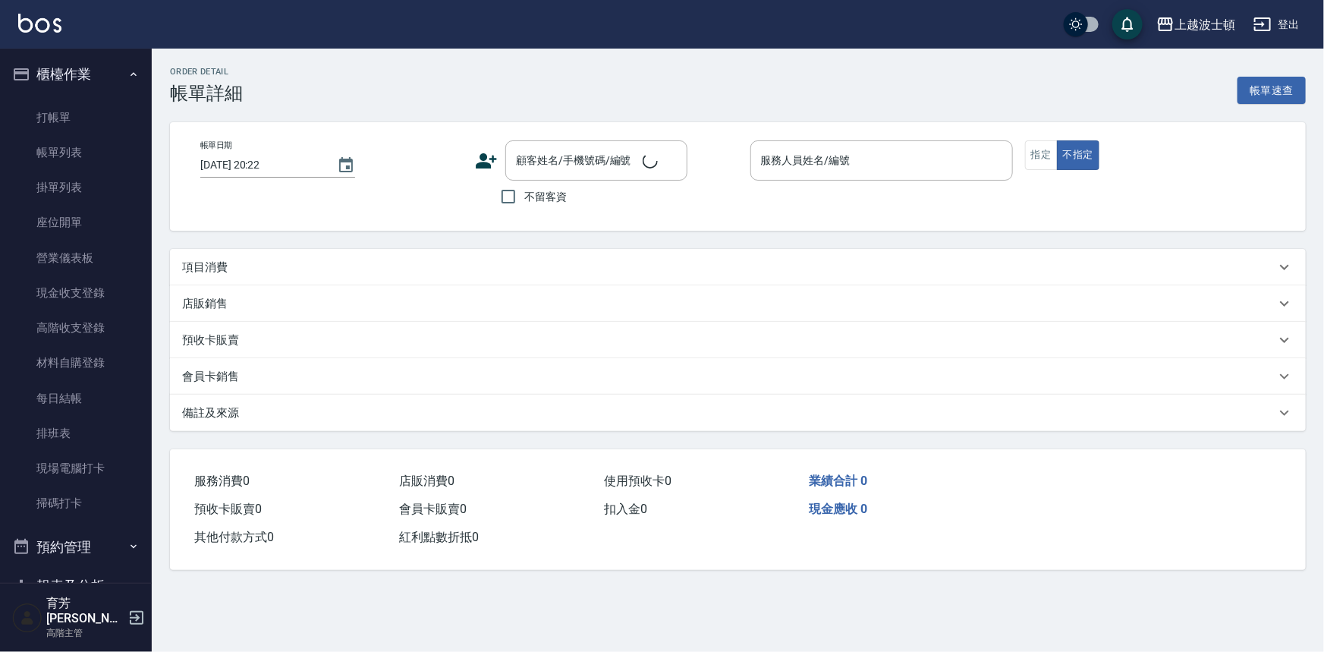
type input "[DATE] 19:00"
type input "梁㨗雯-19"
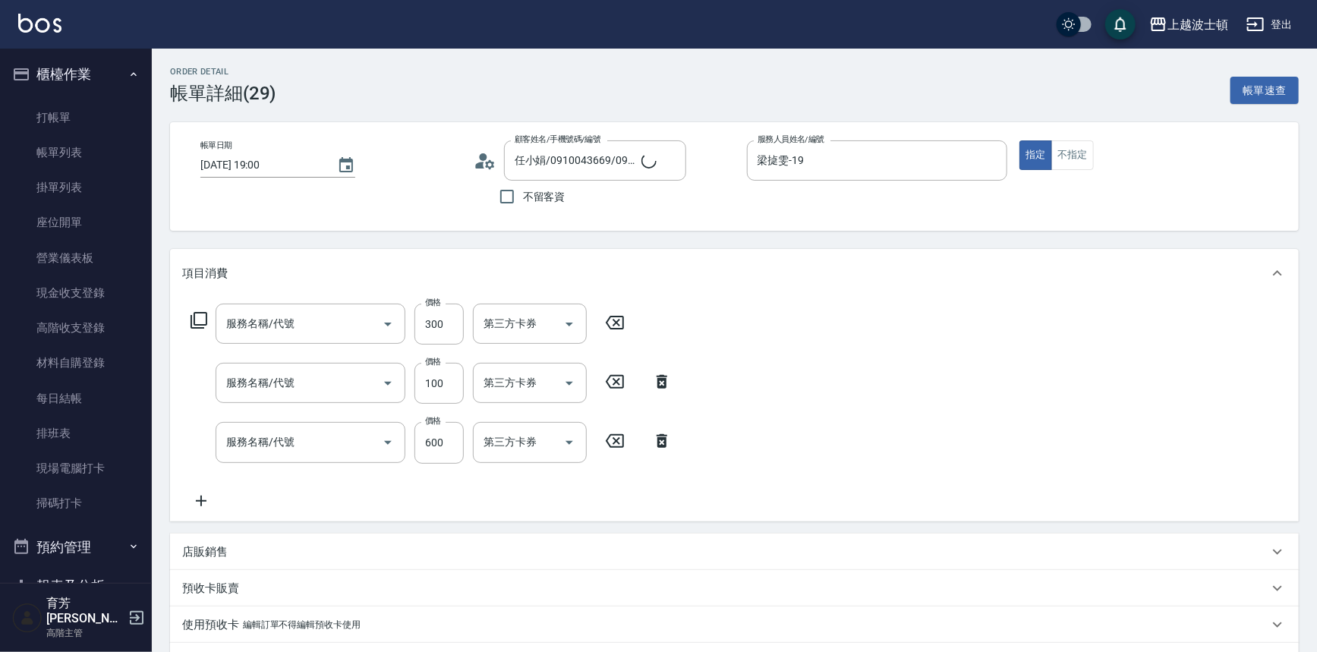
type input "任小娟/0910043669/0910043669"
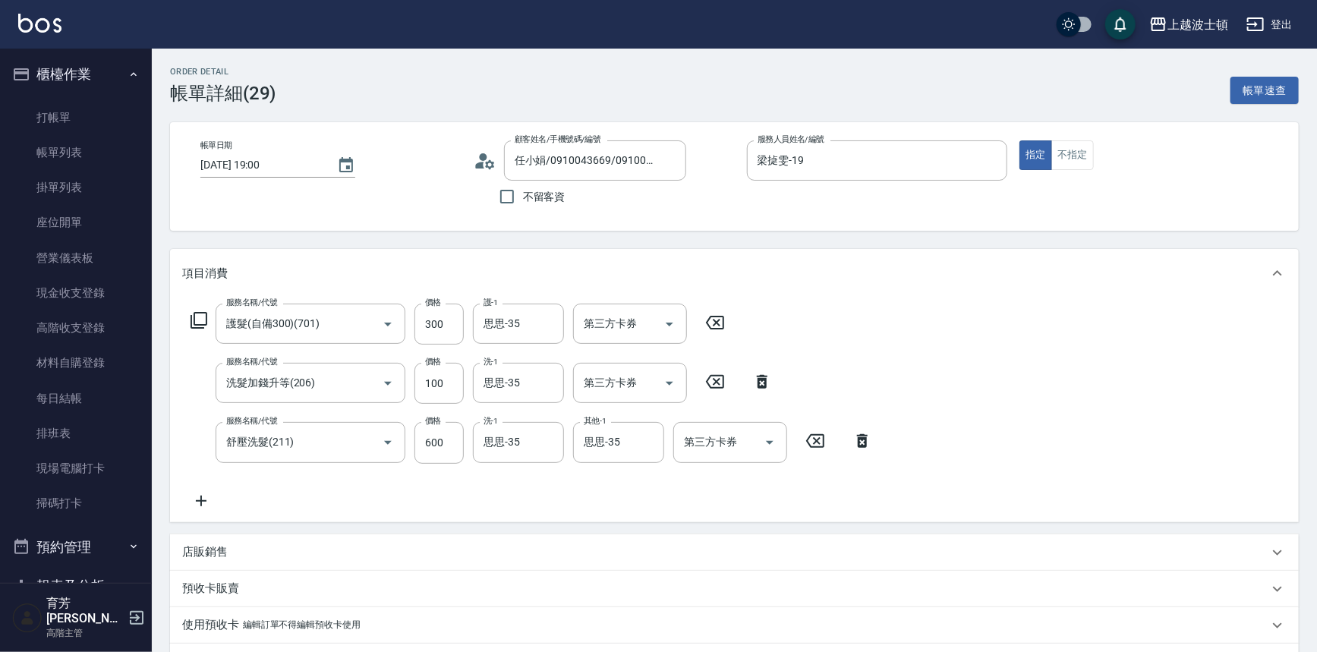
type input "護髮(自備300)(701)"
type input "洗髮加錢升等(206)"
type input "舒壓洗髮(211)"
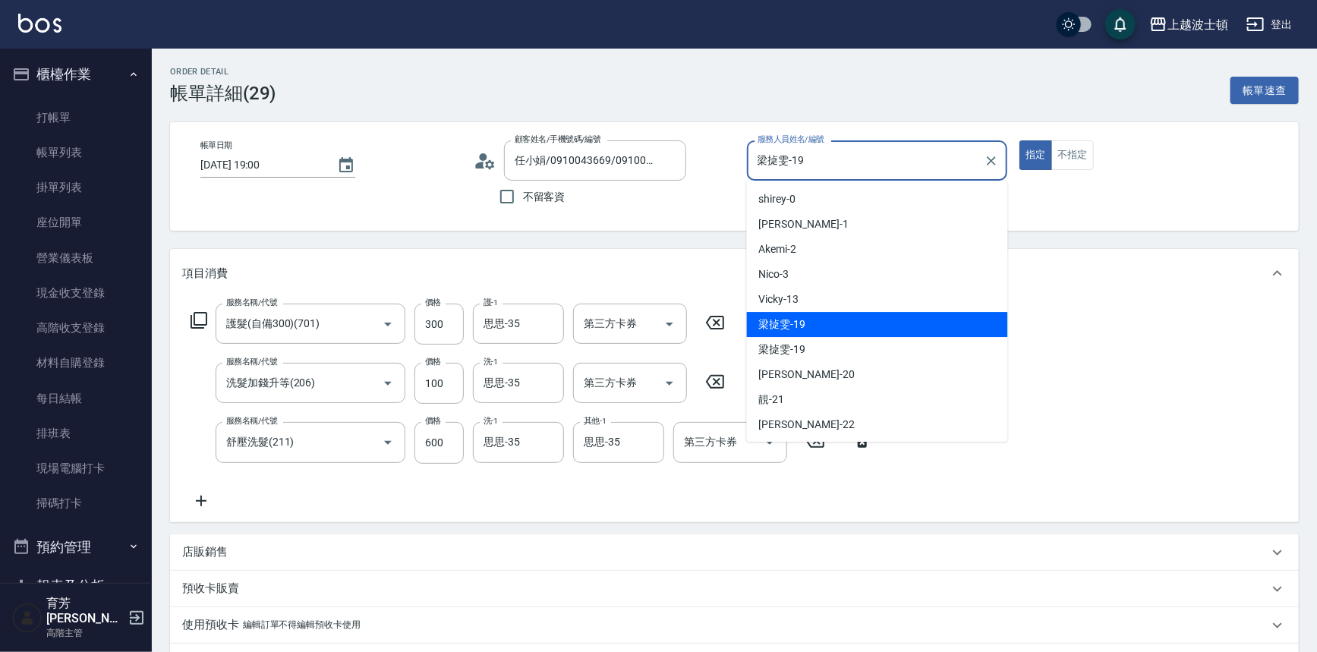
click at [884, 149] on input "梁㨗雯-19" at bounding box center [866, 160] width 225 height 27
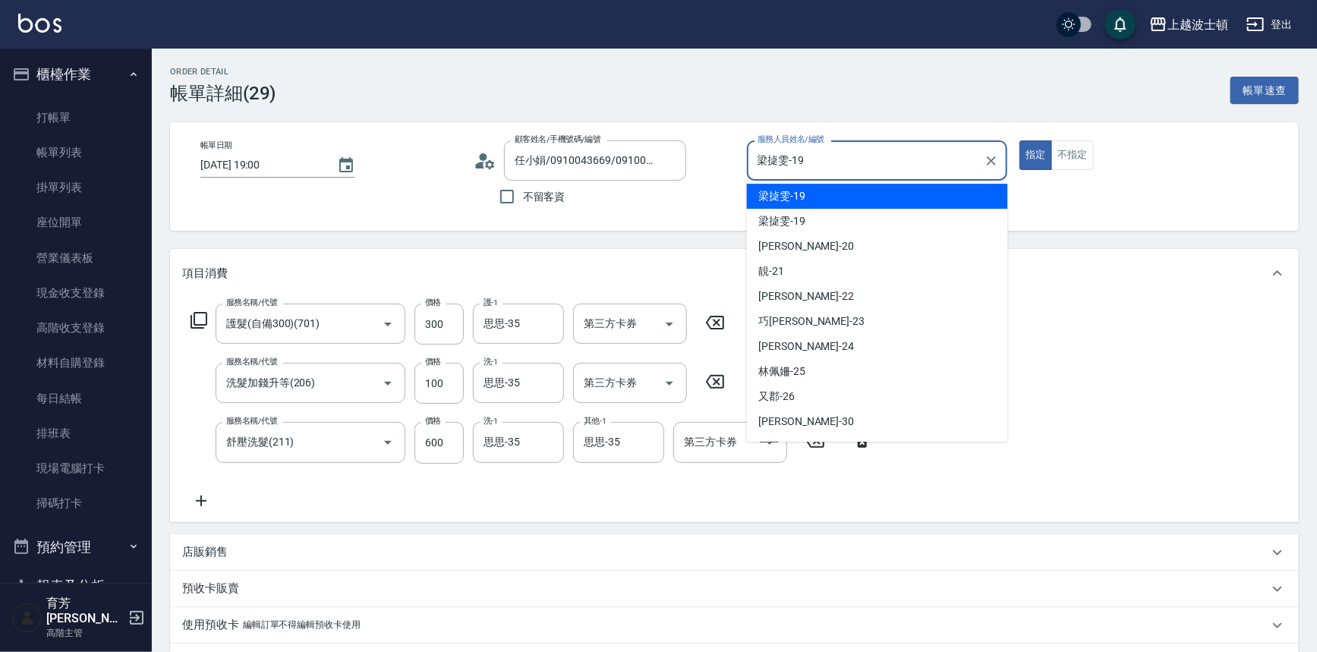
scroll to position [202, 0]
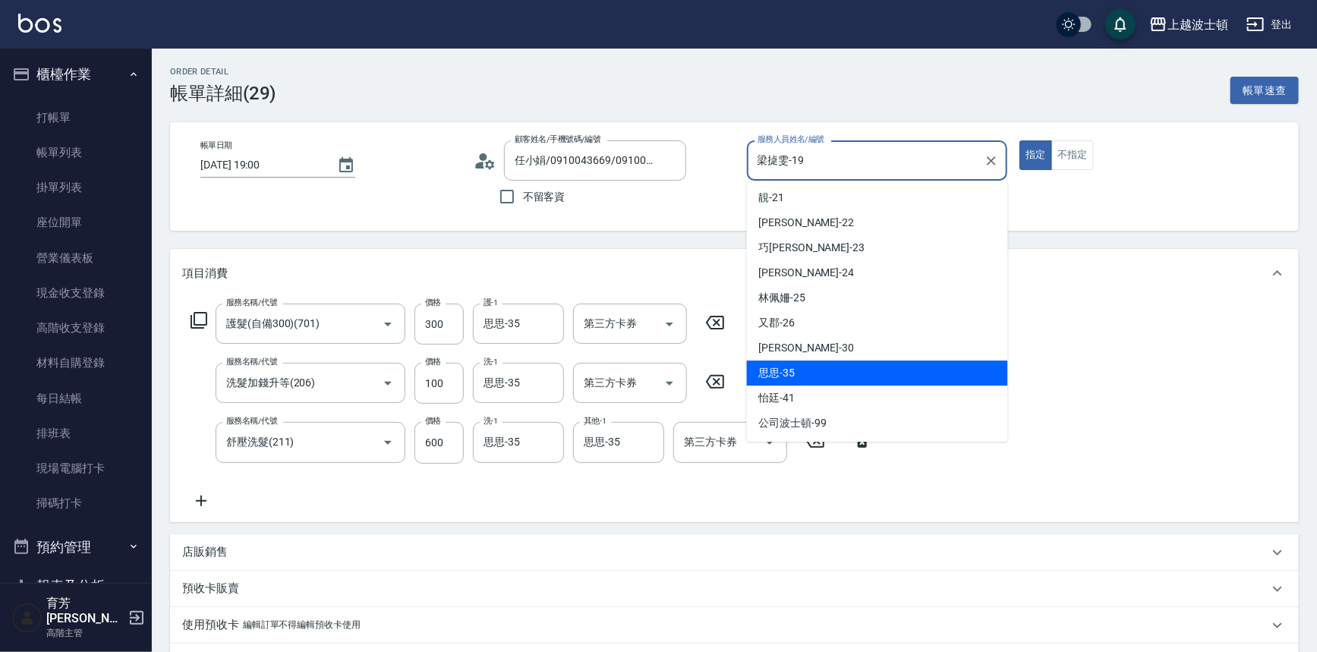
click at [816, 379] on div "思思 -35" at bounding box center [877, 373] width 261 height 25
type input "思思-35"
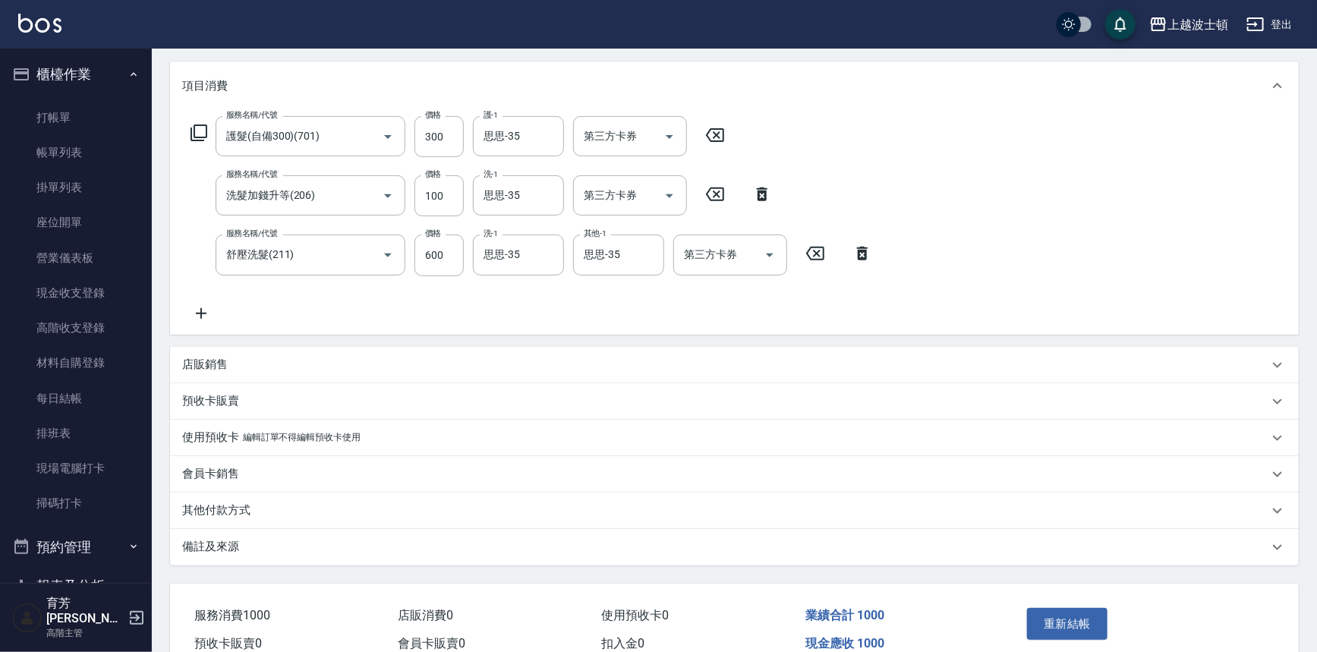
scroll to position [222, 0]
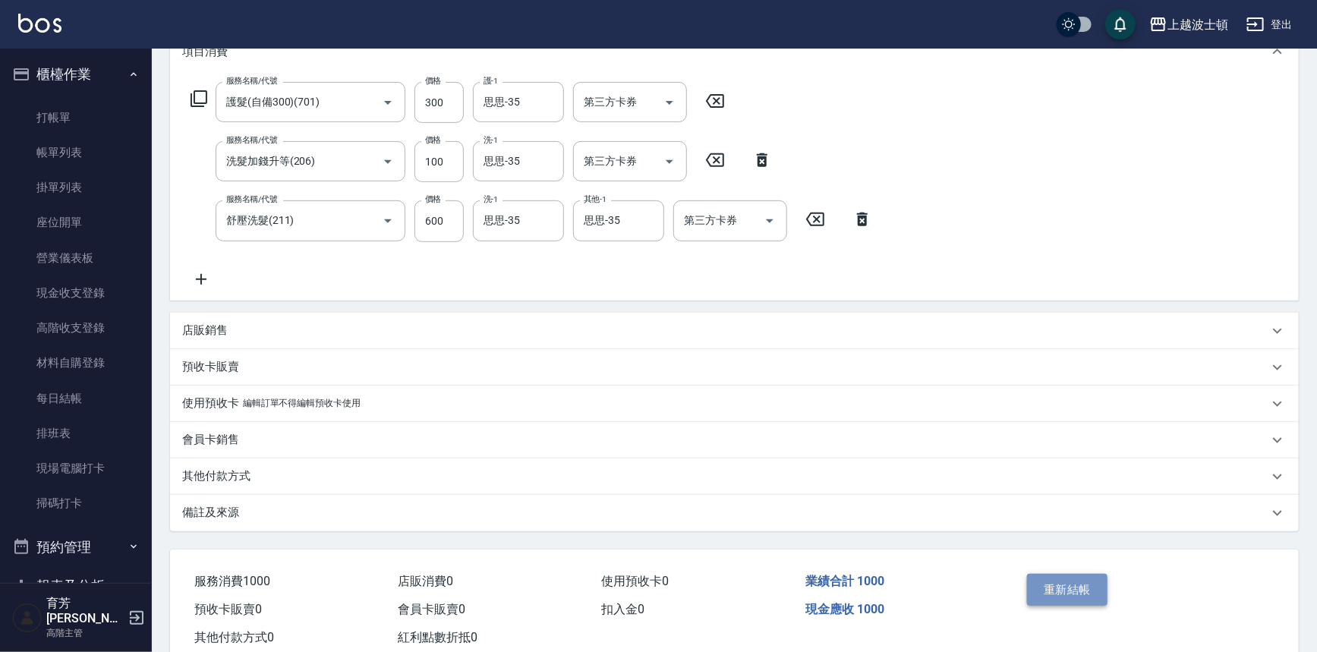
click at [1069, 586] on button "重新結帳" at bounding box center [1067, 590] width 80 height 32
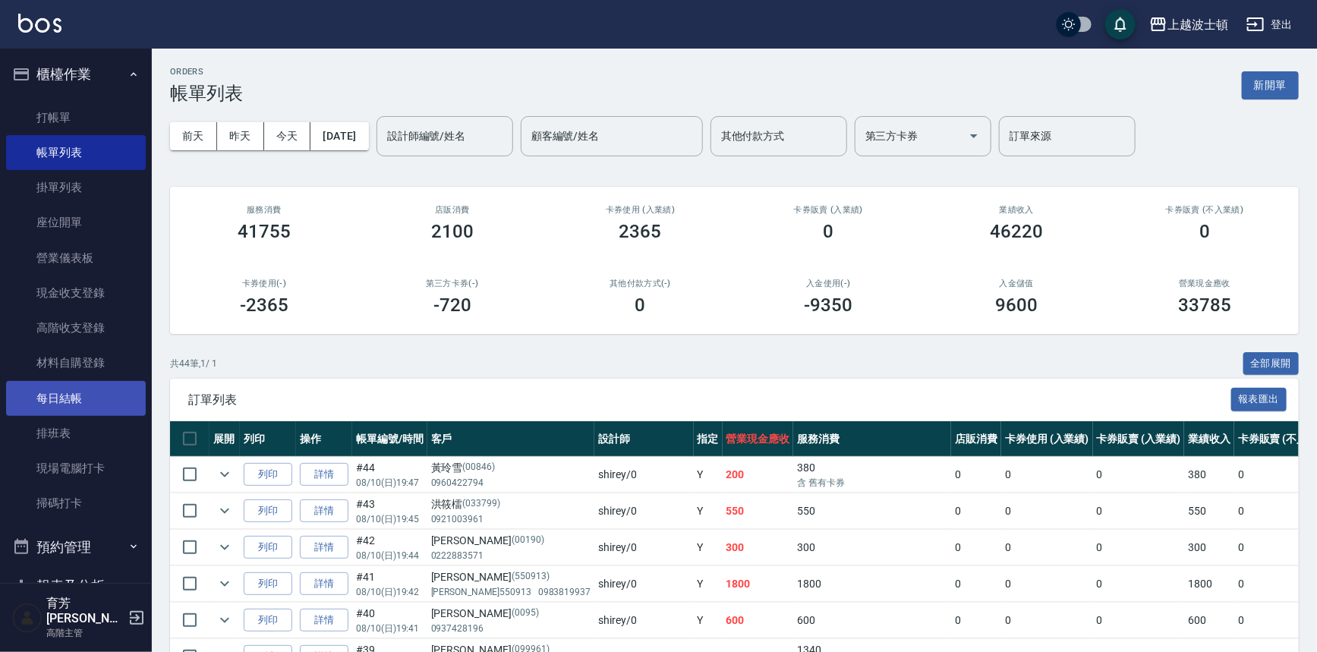
click at [59, 389] on link "每日結帳" at bounding box center [76, 398] width 140 height 35
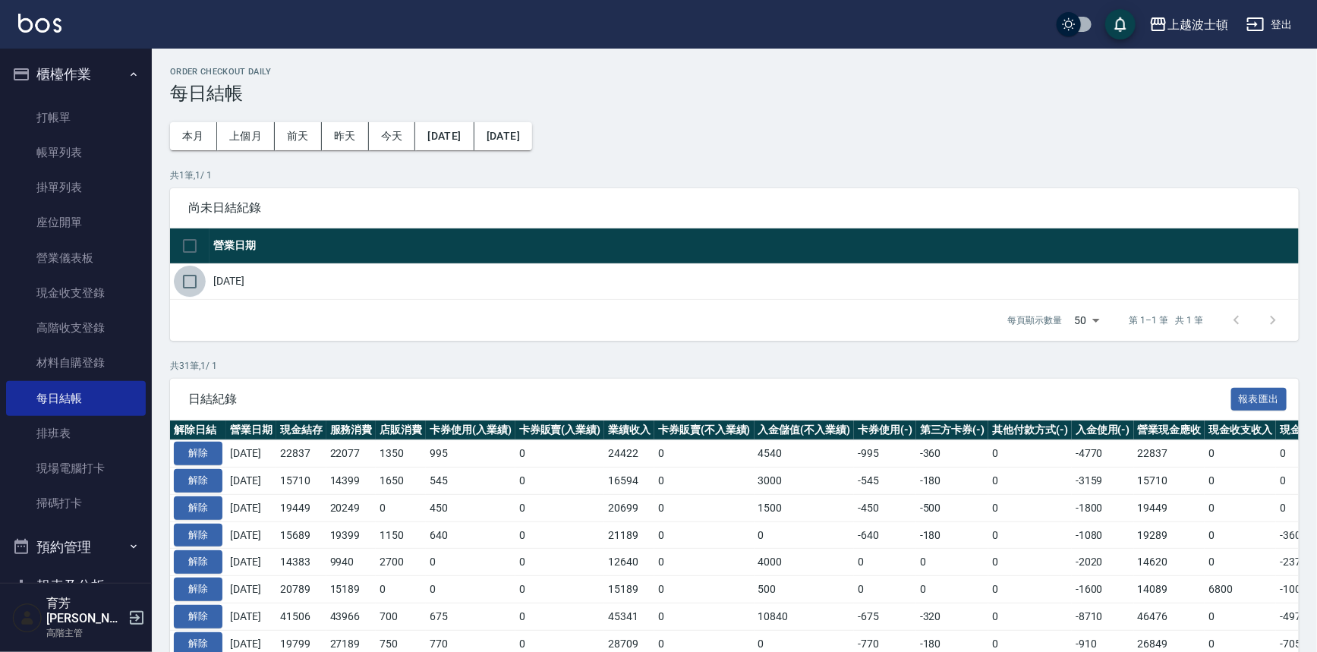
click at [199, 284] on input "checkbox" at bounding box center [190, 282] width 32 height 32
checkbox input "true"
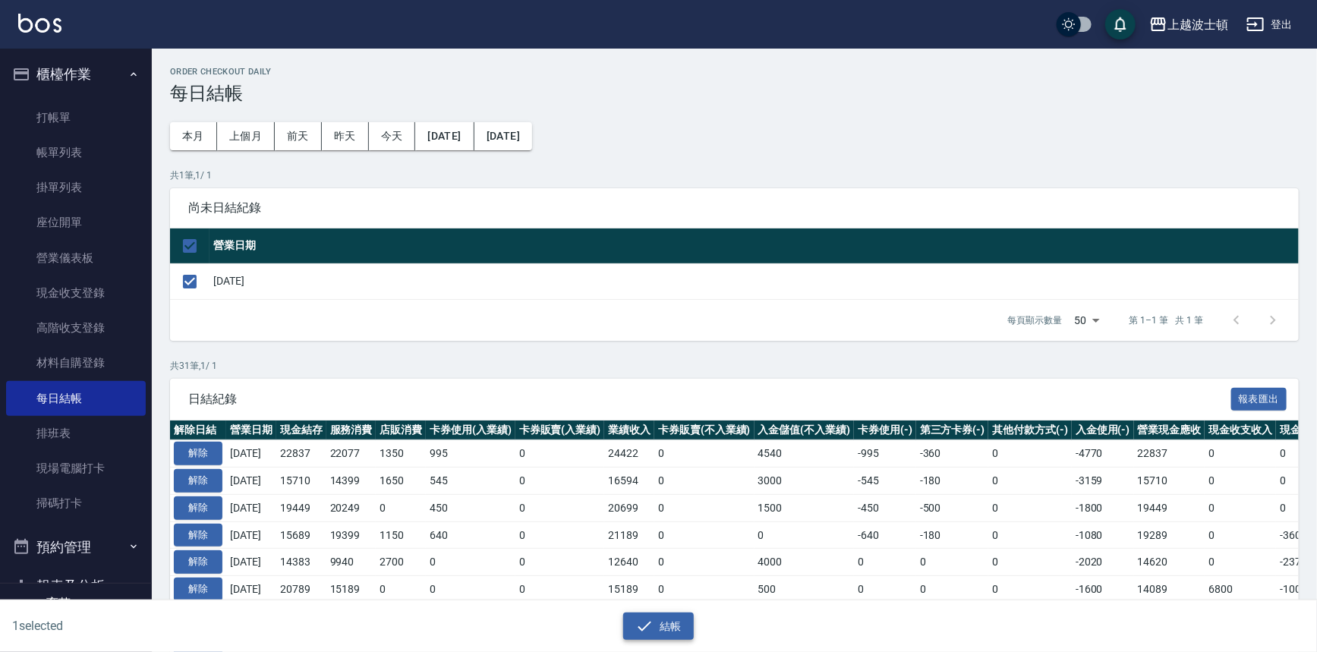
click at [667, 626] on button "結帳" at bounding box center [658, 626] width 71 height 28
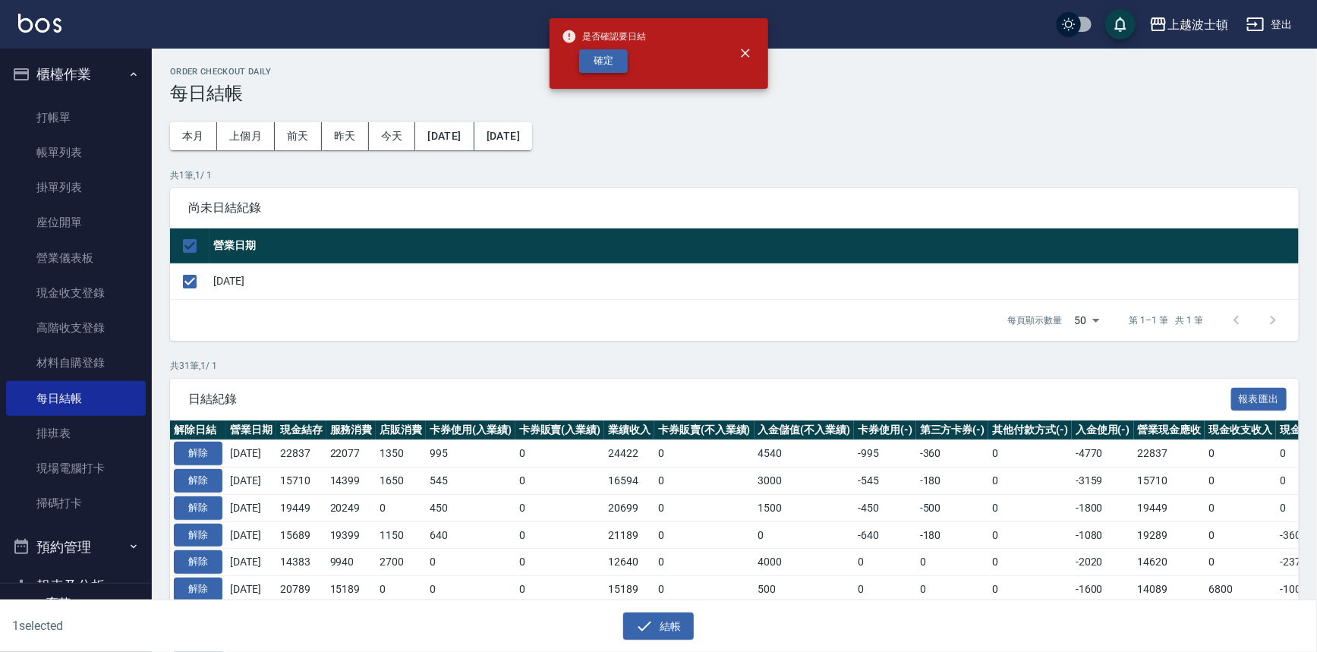
click at [619, 62] on button "確定" at bounding box center [603, 61] width 49 height 24
checkbox input "false"
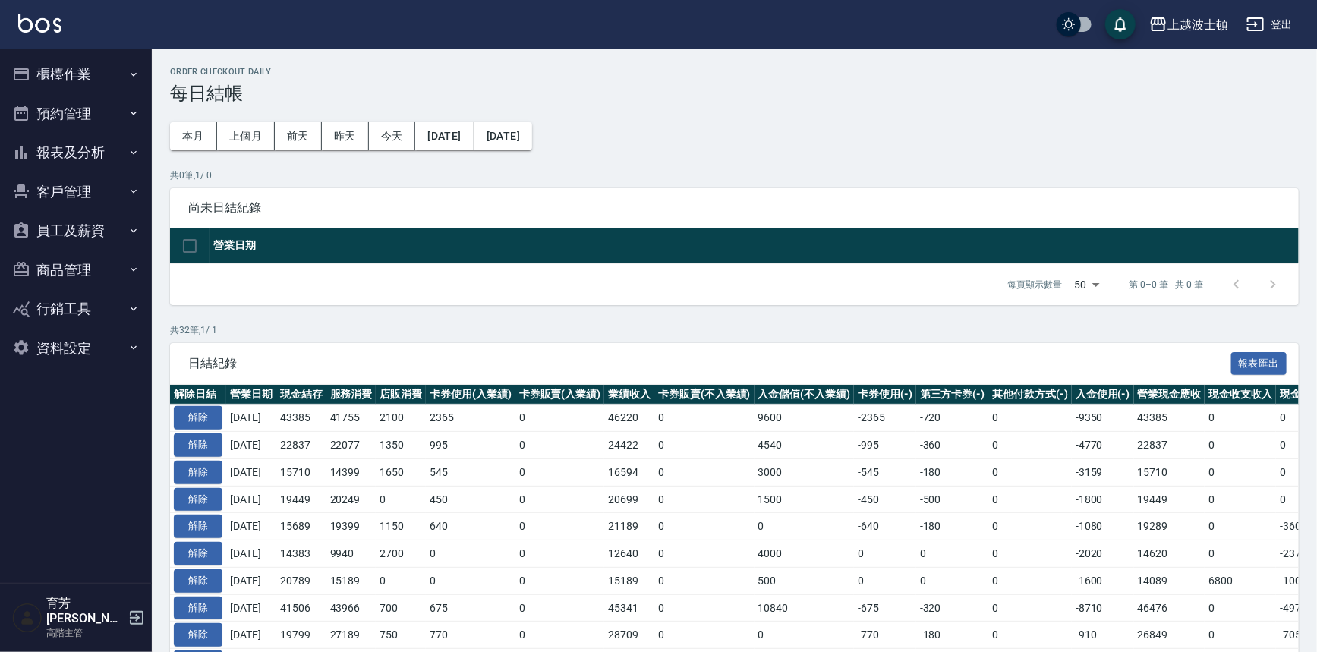
click at [81, 156] on button "報表及分析" at bounding box center [76, 152] width 140 height 39
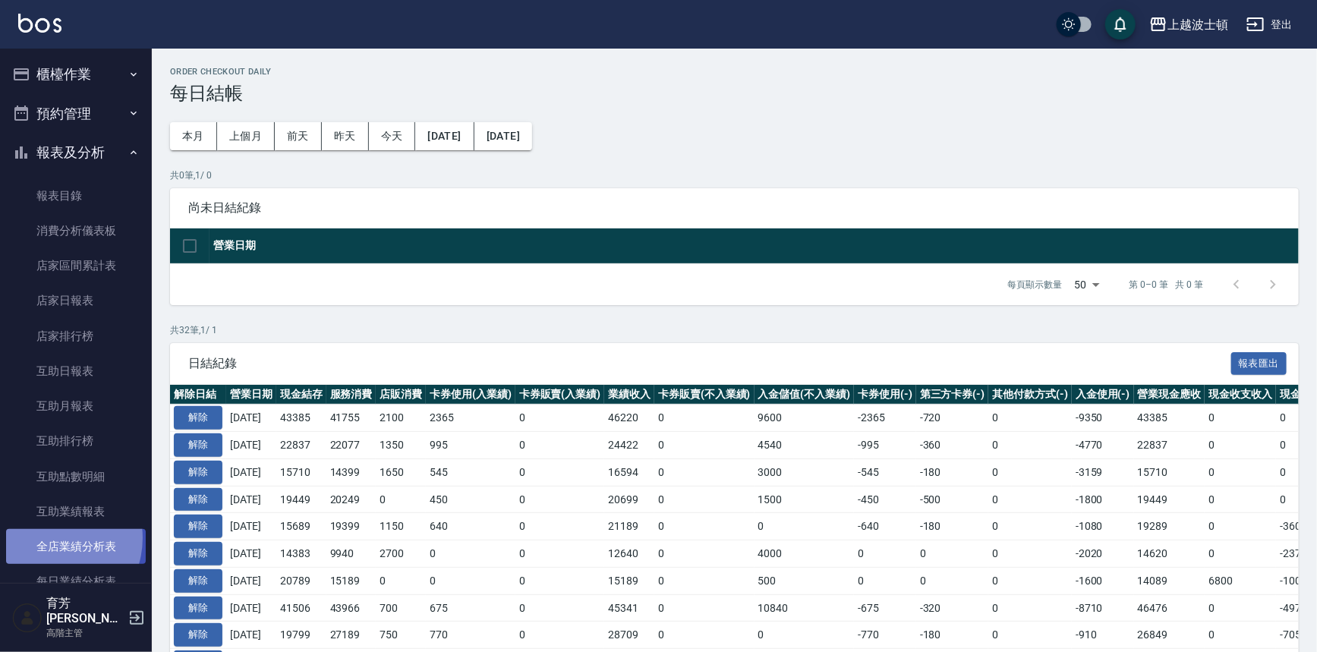
click at [49, 538] on link "全店業績分析表" at bounding box center [76, 546] width 140 height 35
